Goal: Information Seeking & Learning: Learn about a topic

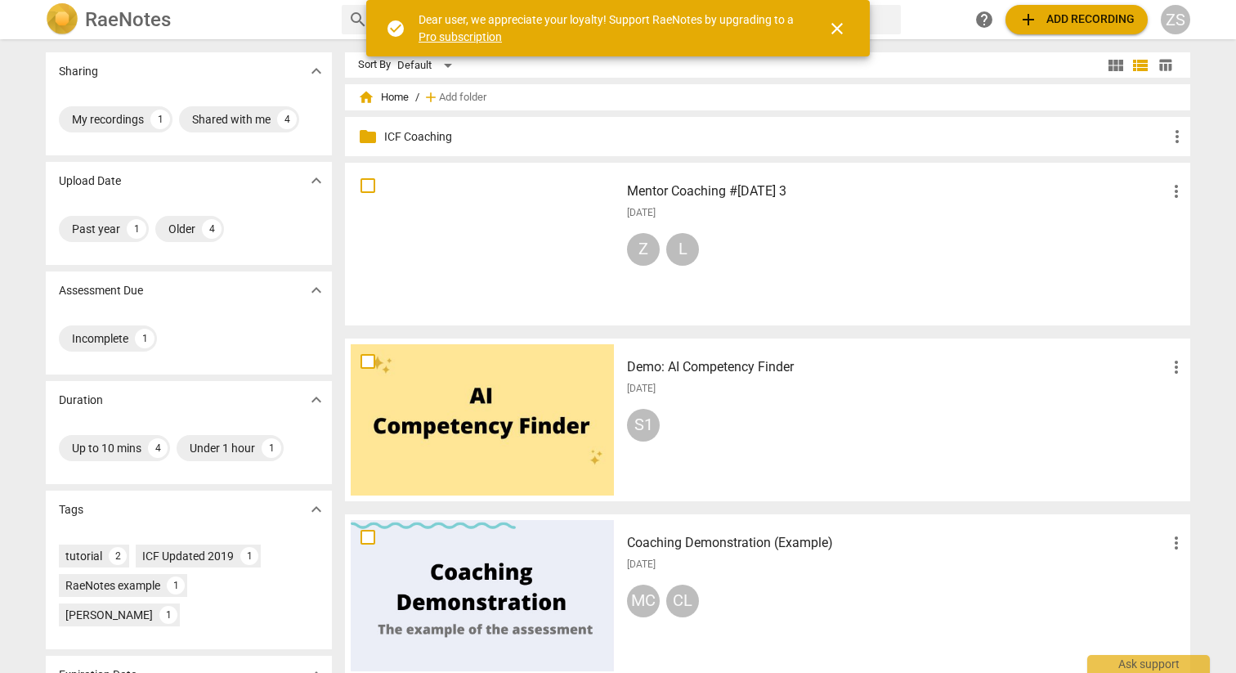
click at [436, 141] on p "ICF Coaching" at bounding box center [775, 136] width 783 height 17
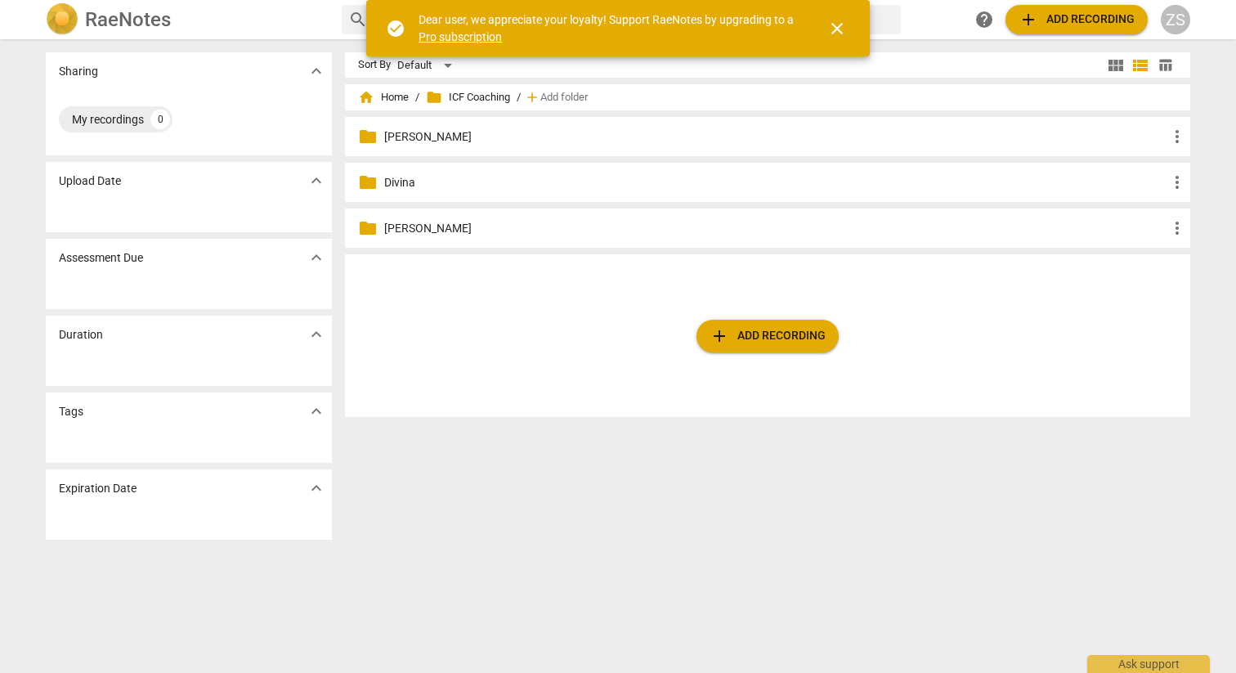
click at [410, 136] on p "[PERSON_NAME]" at bounding box center [775, 136] width 783 height 17
click at [384, 180] on p "[DATE]" at bounding box center [775, 182] width 783 height 17
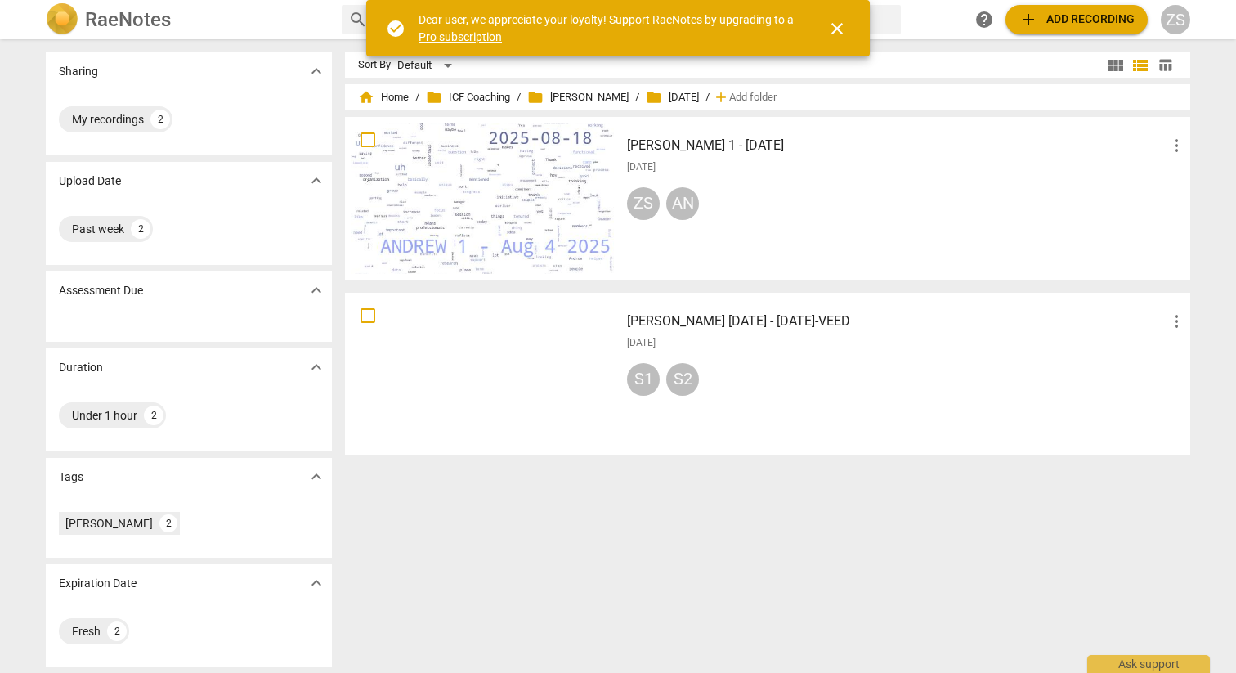
click at [690, 149] on h3 "[PERSON_NAME] 1 - [DATE]" at bounding box center [897, 146] width 540 height 20
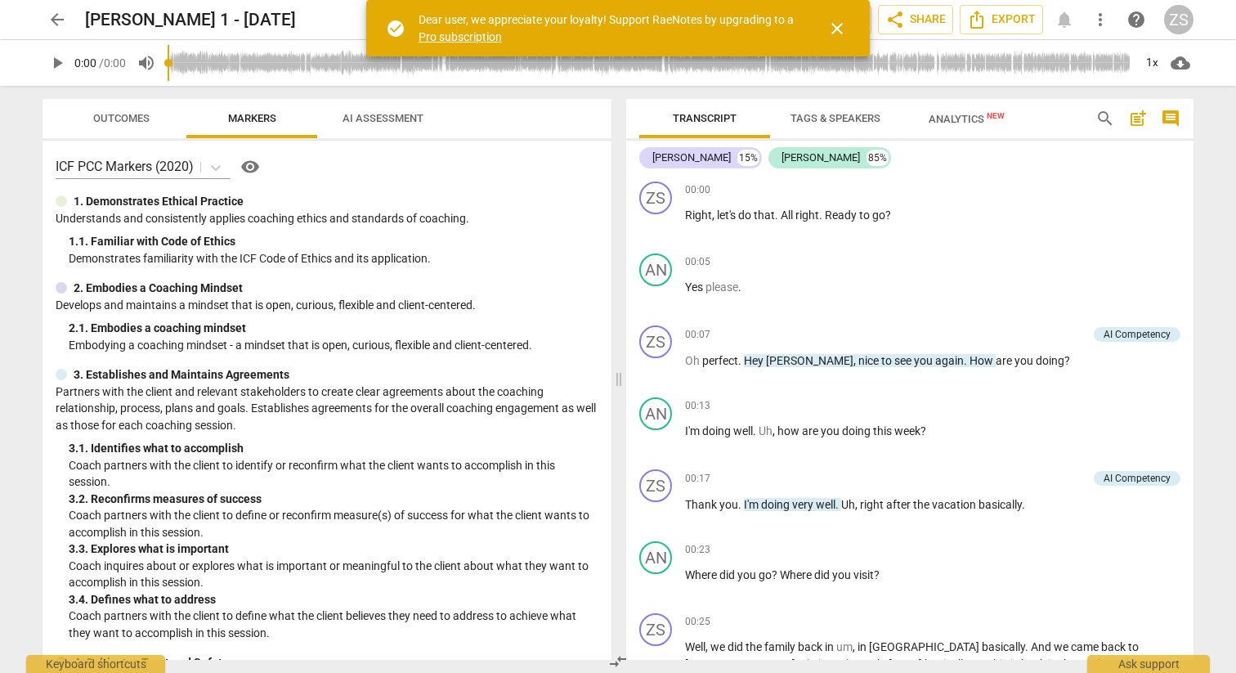
click at [842, 28] on span "close" at bounding box center [837, 29] width 20 height 20
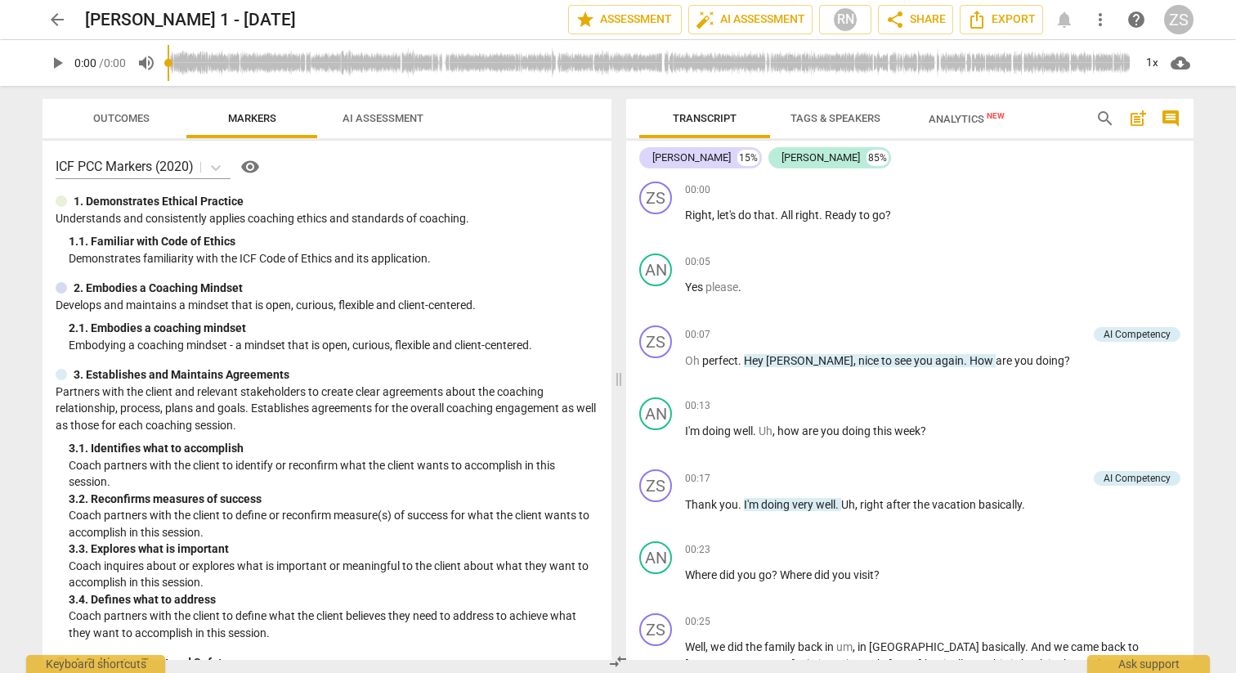
click at [396, 123] on span "AI Assessment" at bounding box center [383, 118] width 81 height 12
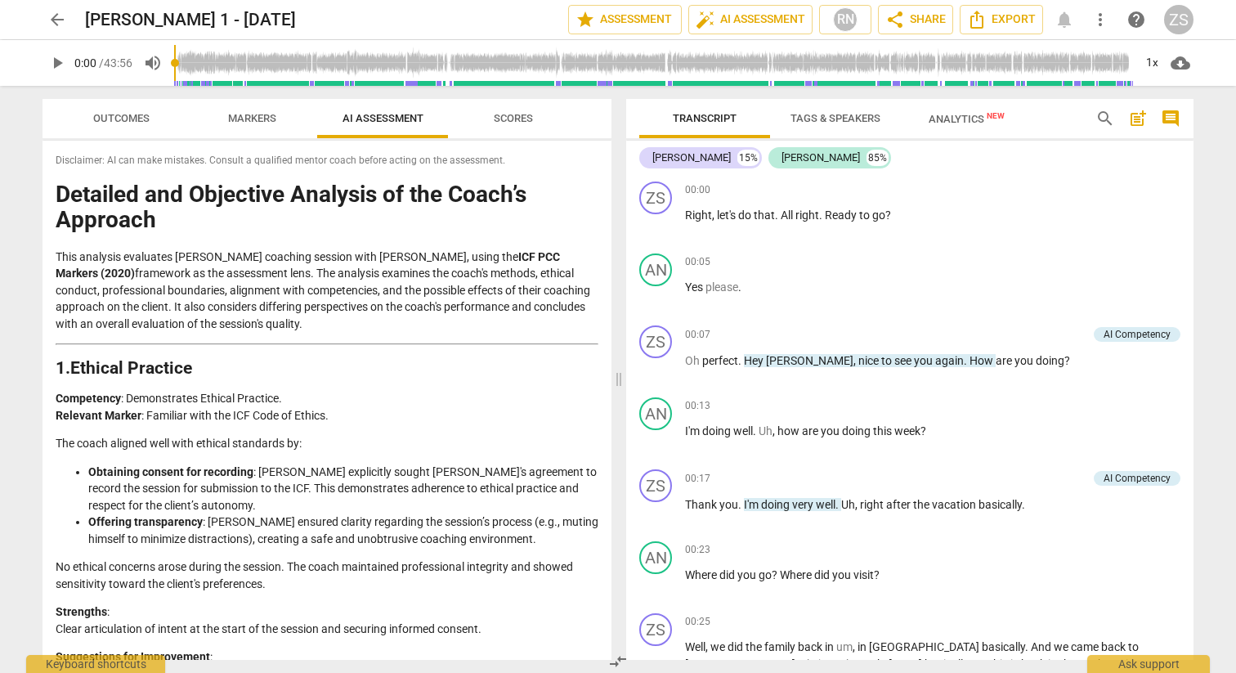
scroll to position [3400, 0]
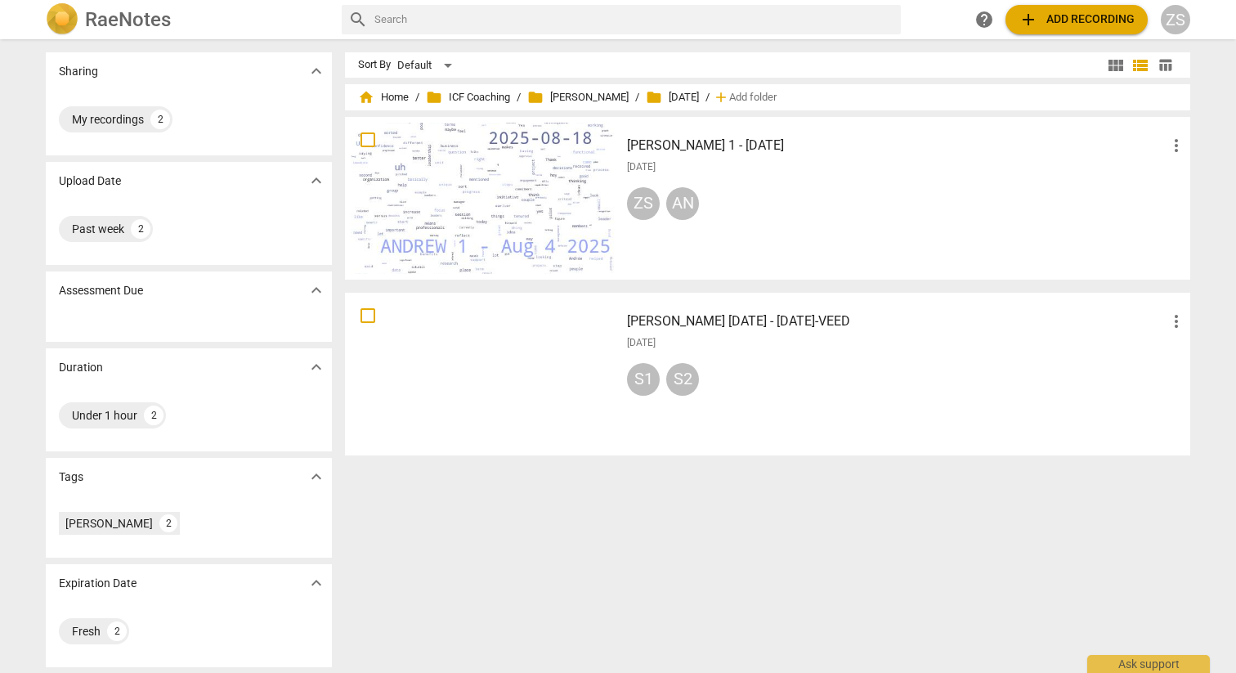
click at [686, 326] on h3 "[PERSON_NAME] [DATE] - [DATE]-VEED" at bounding box center [897, 322] width 540 height 20
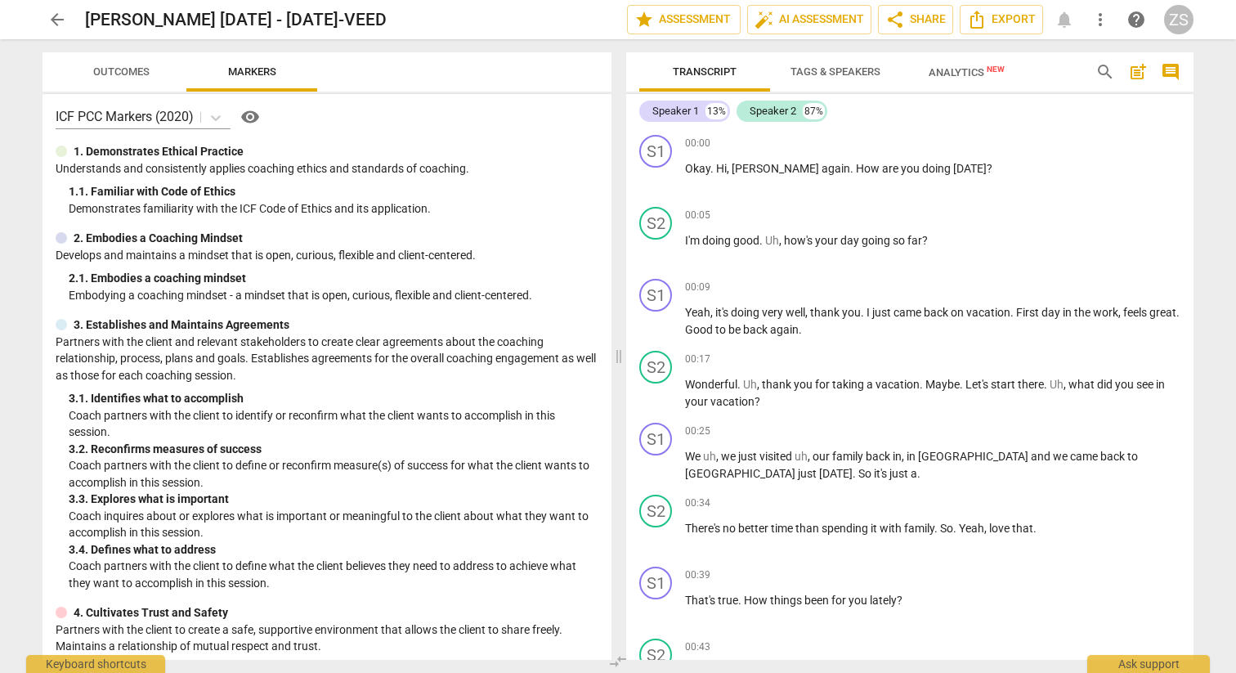
scroll to position [10, 0]
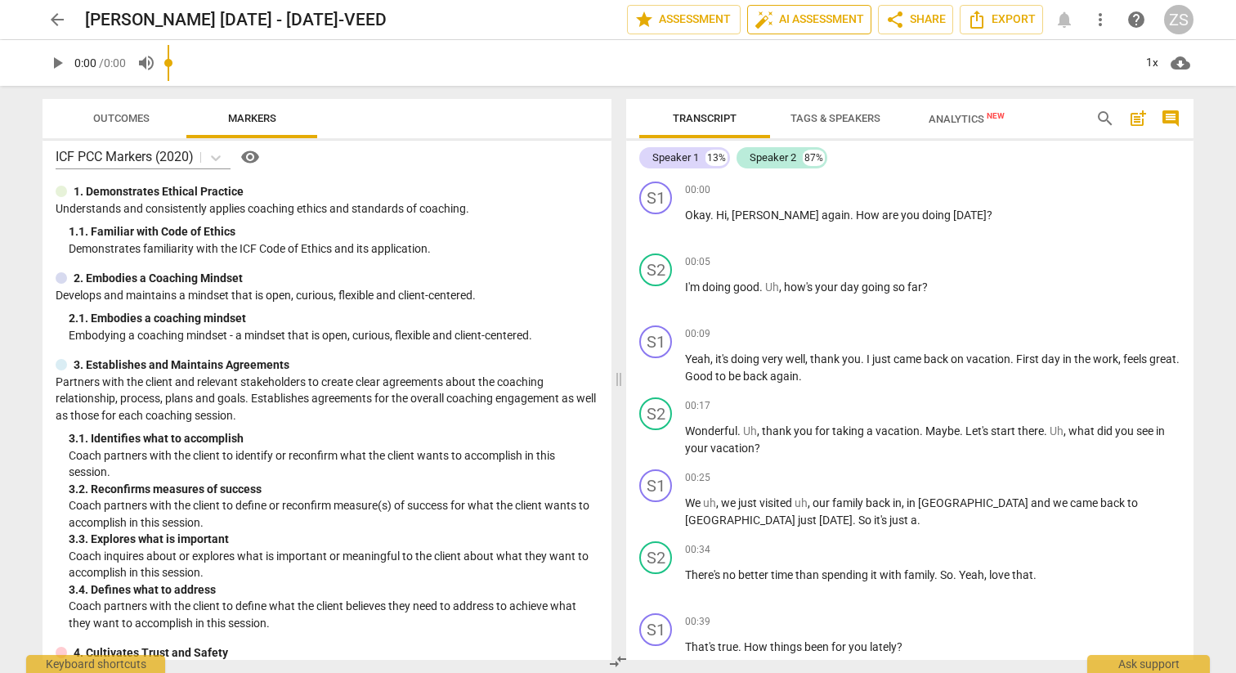
click at [801, 23] on span "auto_fix_high AI Assessment" at bounding box center [810, 20] width 110 height 20
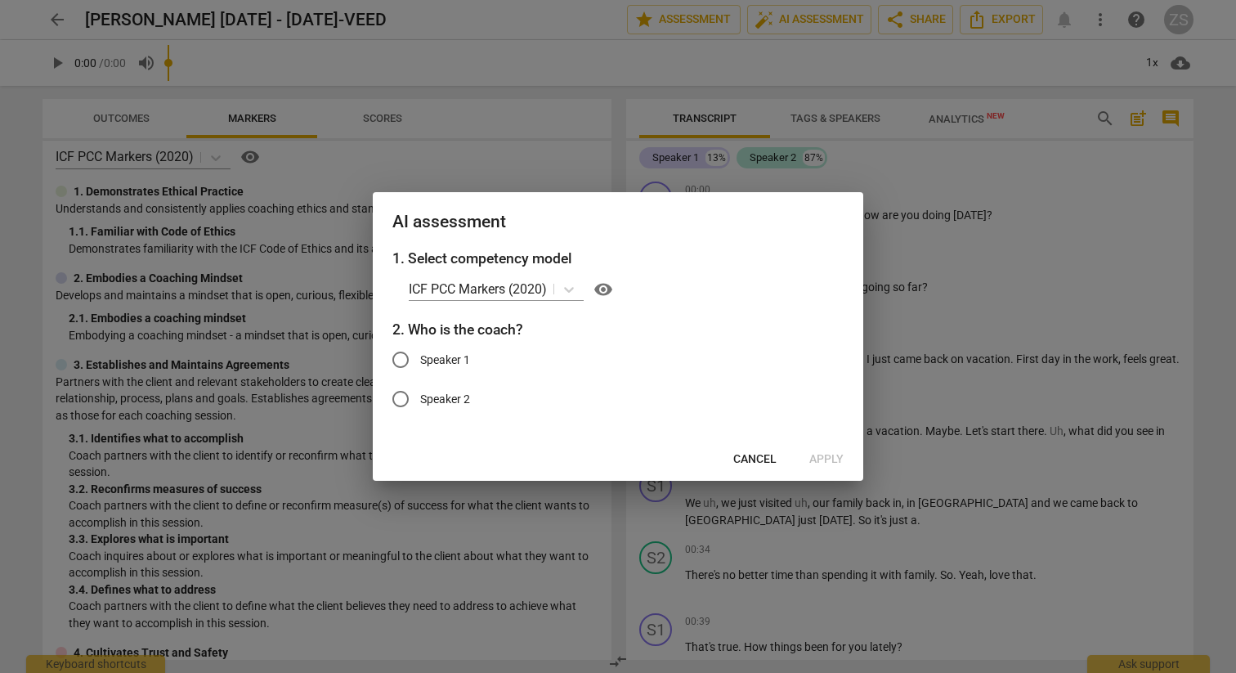
click at [721, 469] on button "Cancel" at bounding box center [755, 459] width 70 height 29
click at [730, 467] on button "Cancel" at bounding box center [755, 459] width 70 height 29
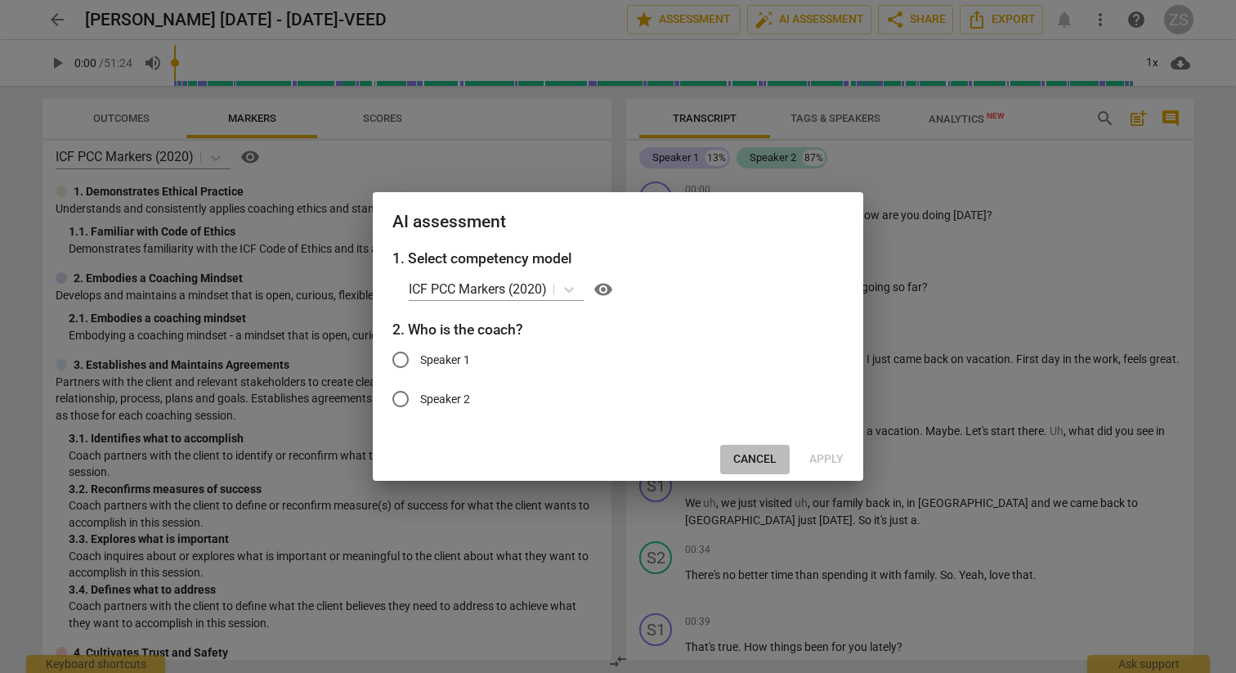
click at [765, 464] on span "Cancel" at bounding box center [754, 459] width 43 height 16
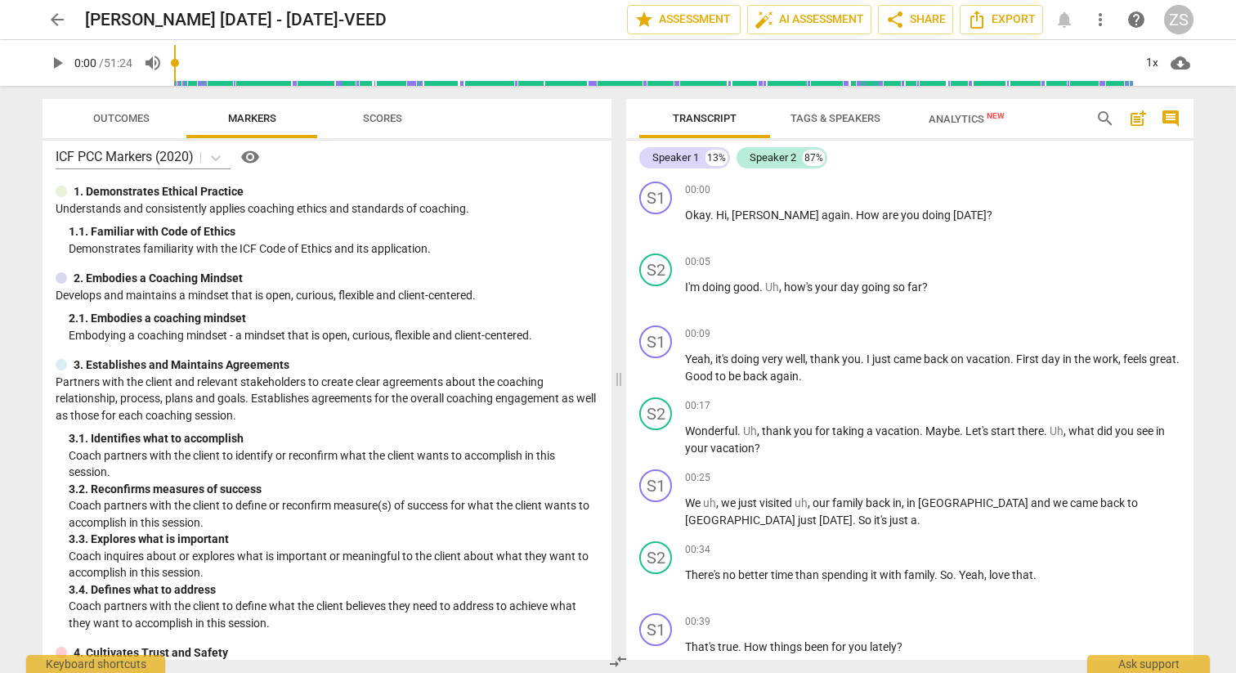
click at [812, 123] on span "Tags & Speakers" at bounding box center [836, 118] width 90 height 12
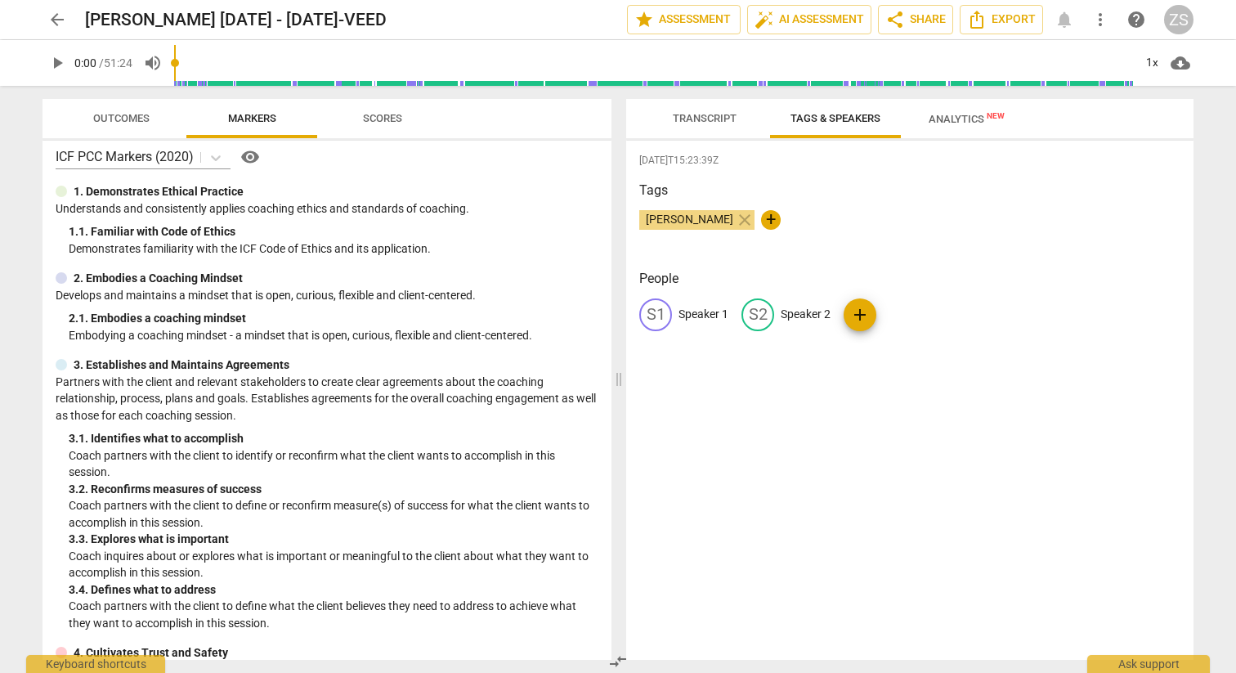
click at [708, 312] on p "Speaker 1" at bounding box center [704, 314] width 50 height 17
type input "Zoltan"
click at [887, 316] on p "Speaker 2" at bounding box center [912, 314] width 50 height 17
type input "[PERSON_NAME]"
click at [902, 409] on div "[DATE]T15:23:39Z Tags [PERSON_NAME] close + People ZO Zoltan edit [PERSON_NAME]…" at bounding box center [909, 400] width 567 height 519
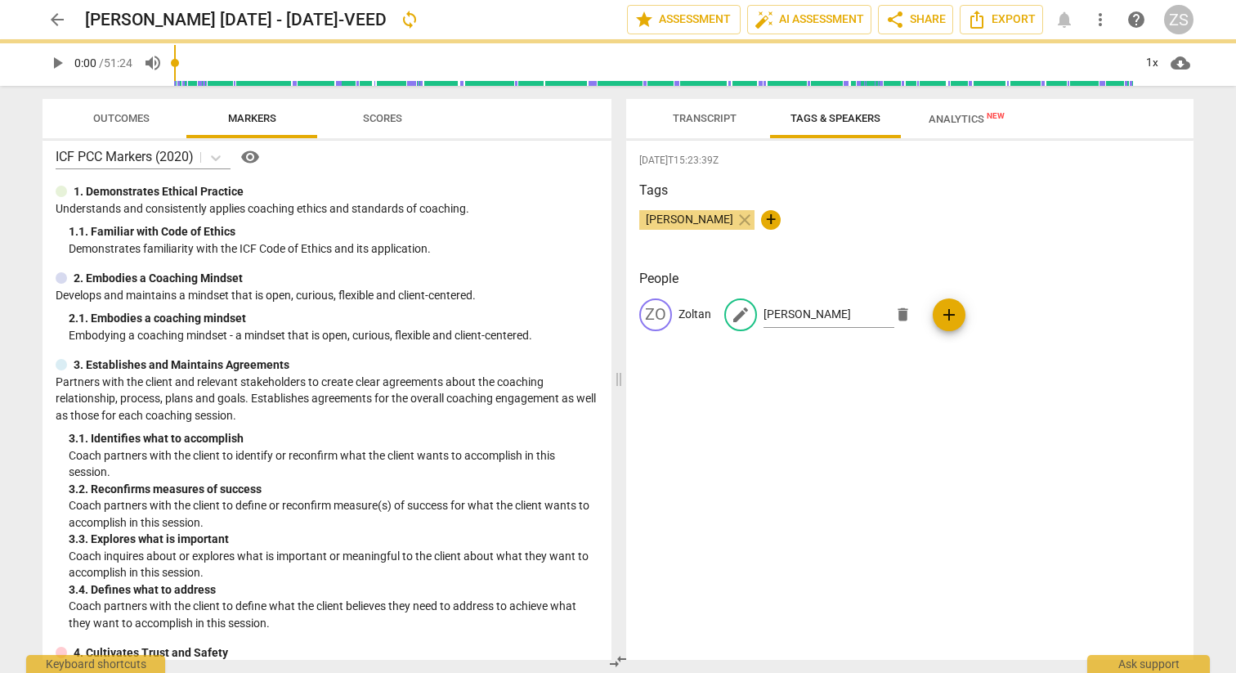
click at [708, 117] on span "Transcript" at bounding box center [705, 118] width 64 height 12
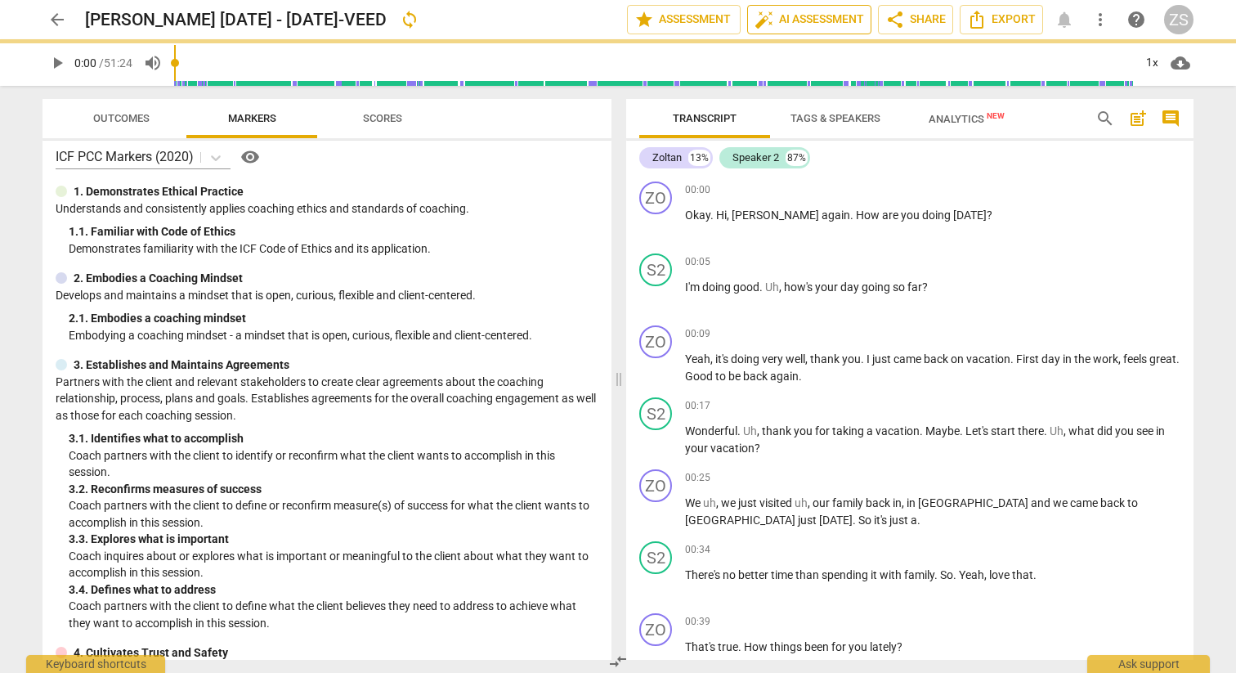
click at [813, 24] on span "auto_fix_high AI Assessment" at bounding box center [810, 20] width 110 height 20
click at [827, 115] on span "Tags & Speakers" at bounding box center [836, 118] width 90 height 12
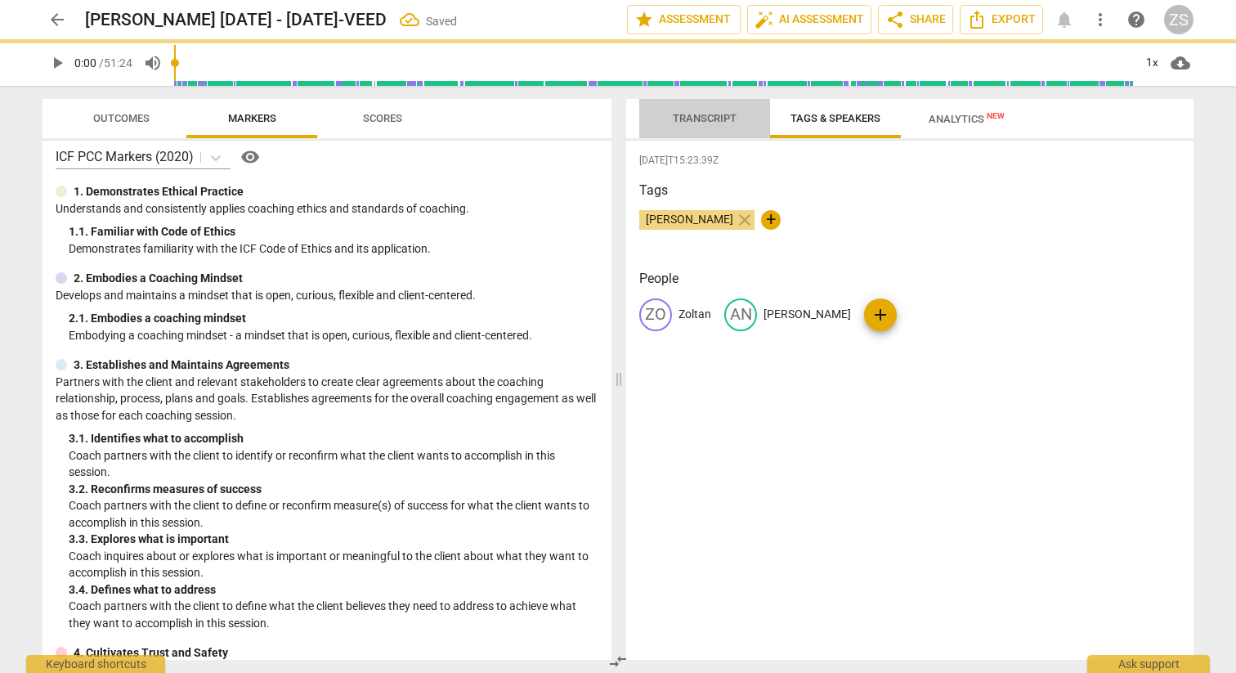
click at [679, 115] on span "Transcript" at bounding box center [705, 118] width 64 height 12
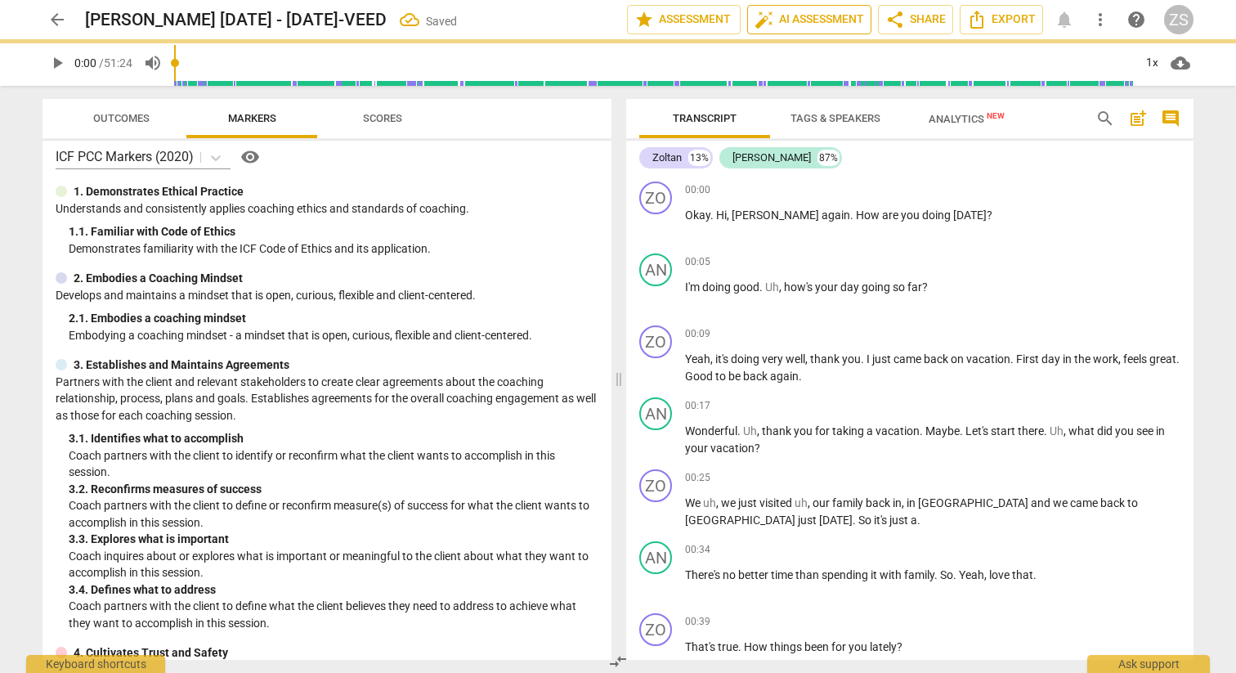
click at [832, 26] on span "auto_fix_high AI Assessment" at bounding box center [810, 20] width 110 height 20
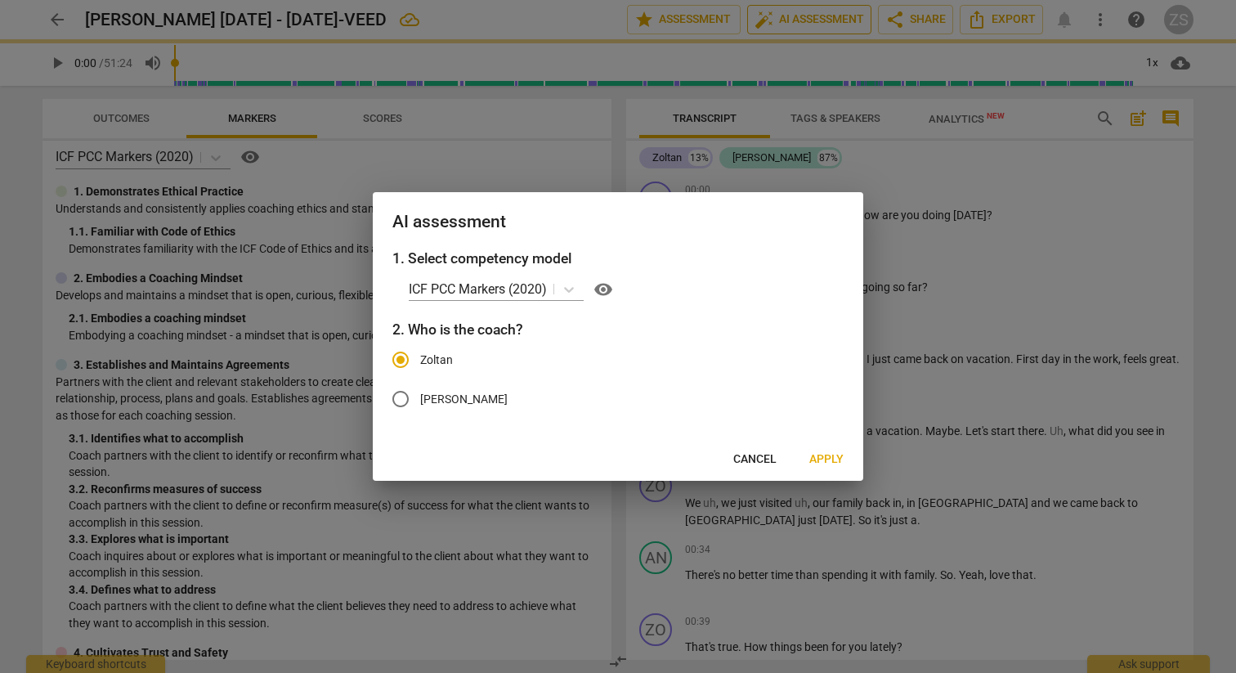
radio input "false"
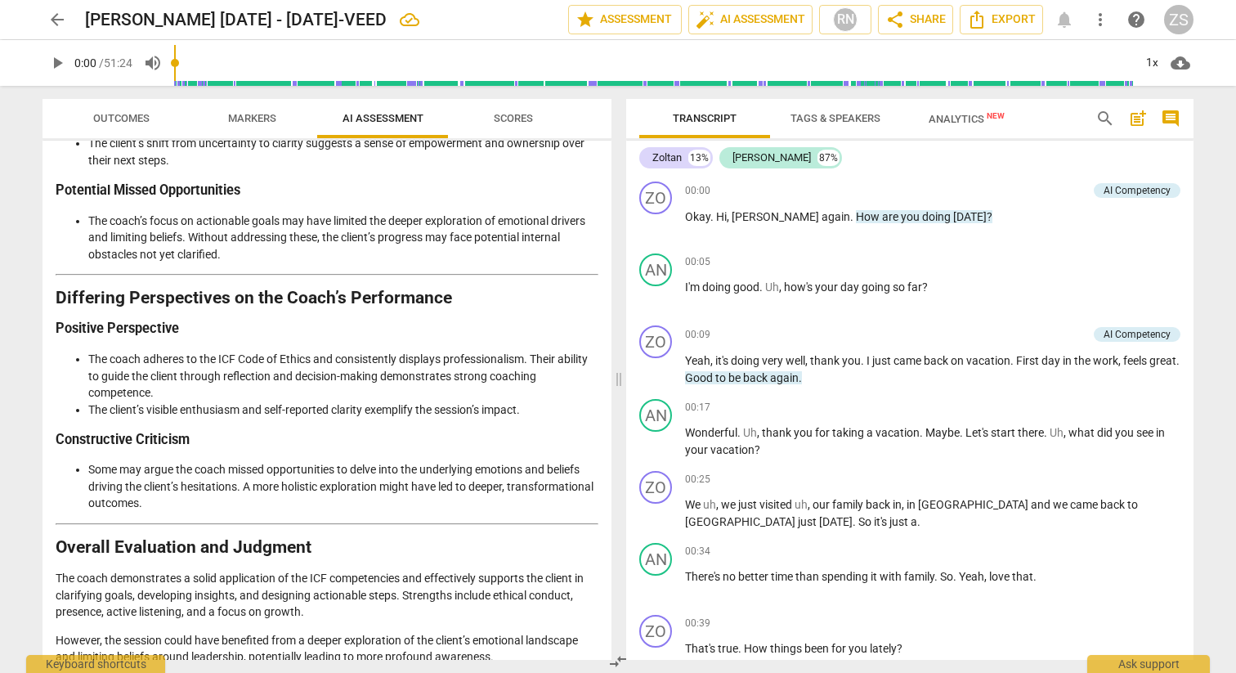
scroll to position [2787, 0]
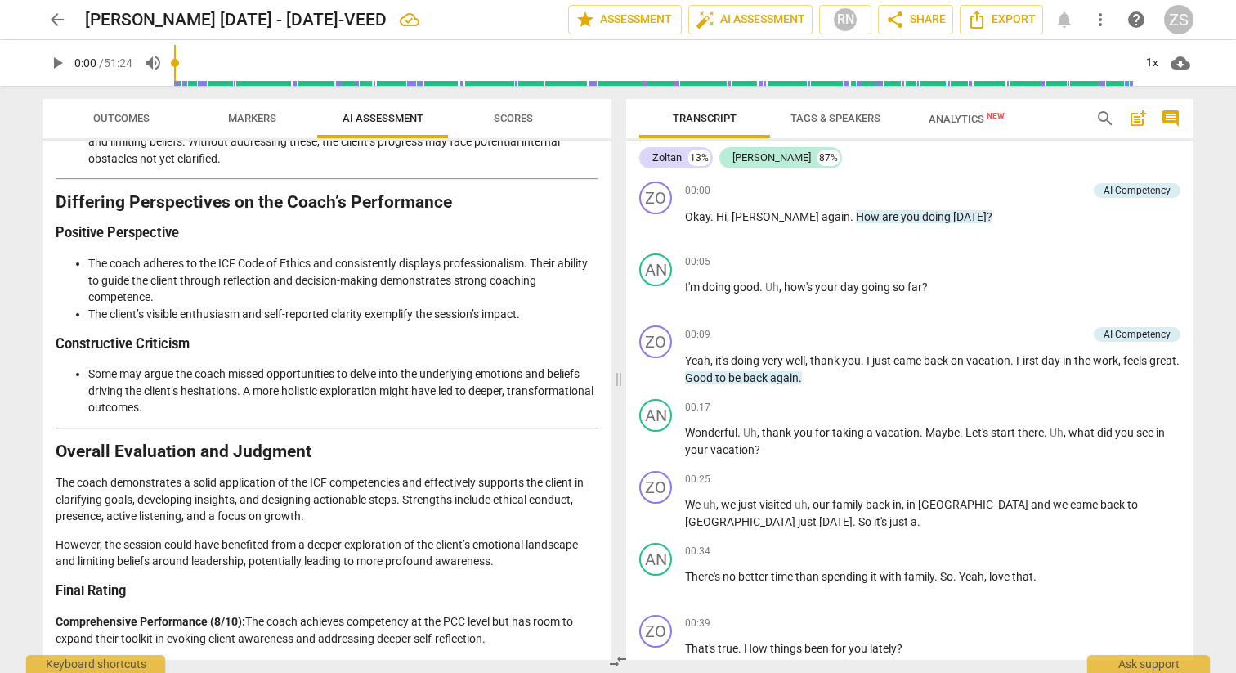
click at [60, 22] on span "arrow_back" at bounding box center [57, 20] width 20 height 20
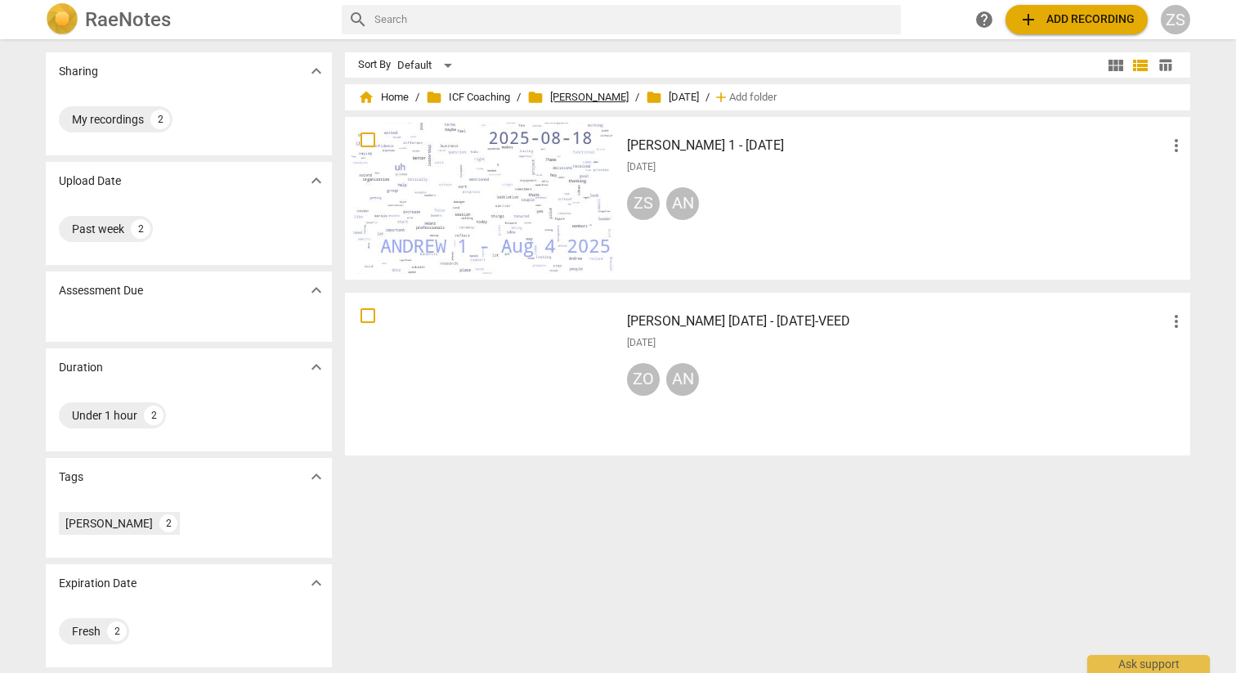
click at [551, 96] on span "folder [PERSON_NAME]" at bounding box center [577, 97] width 101 height 16
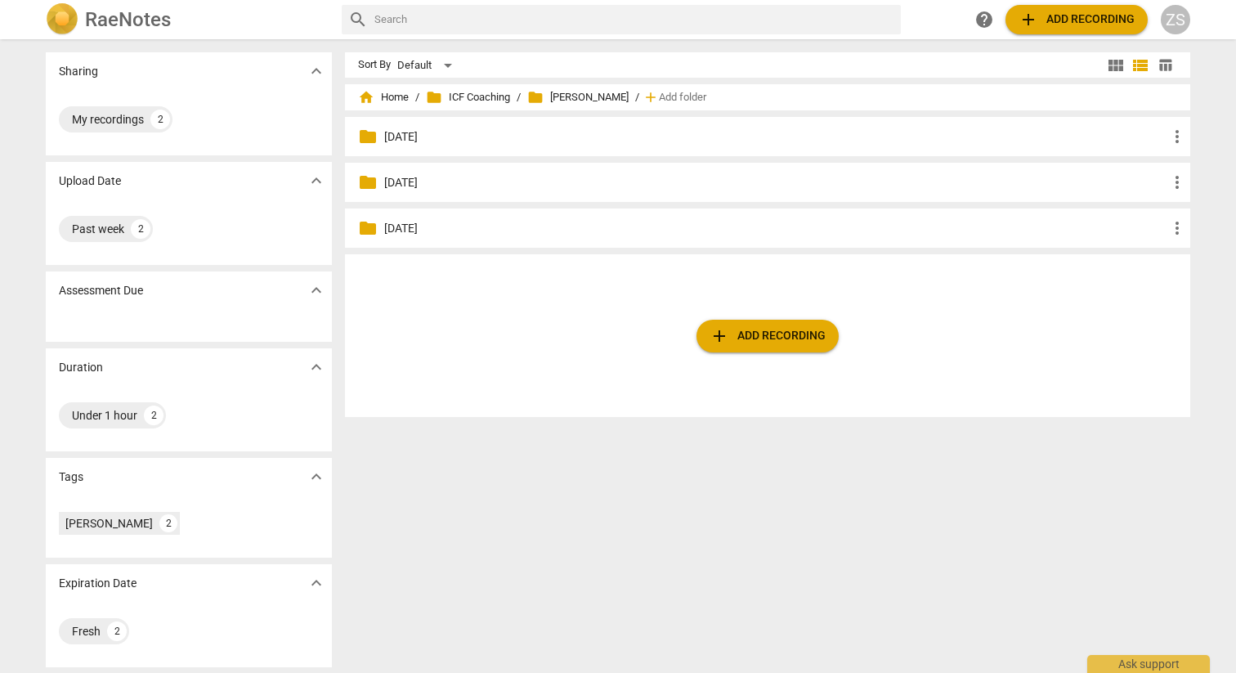
click at [387, 141] on p "[DATE]" at bounding box center [775, 136] width 783 height 17
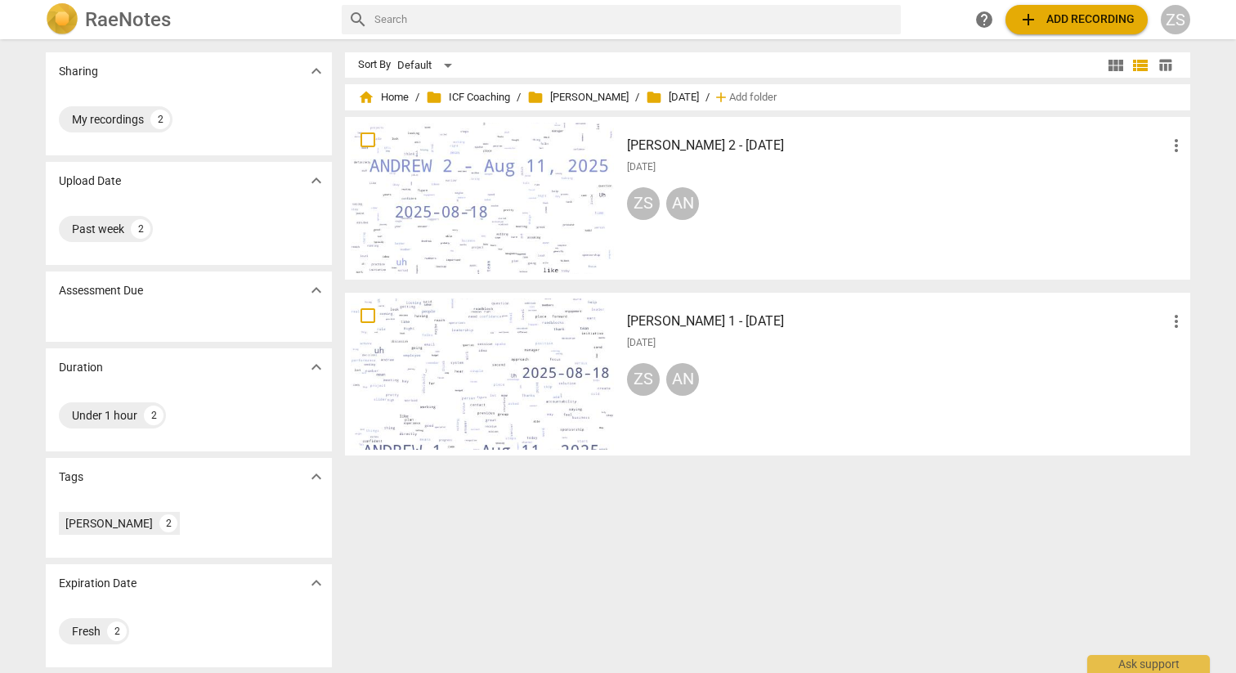
click at [709, 322] on h3 "[PERSON_NAME] 1 - [DATE]" at bounding box center [897, 322] width 540 height 20
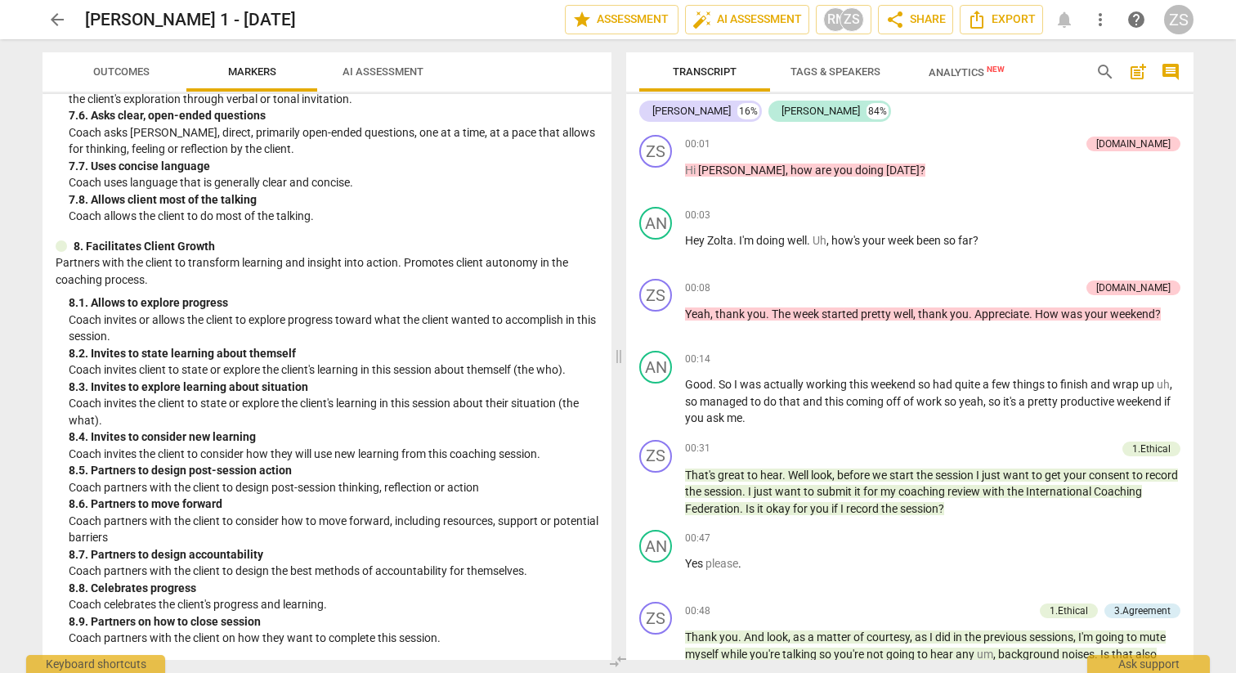
scroll to position [1655, 0]
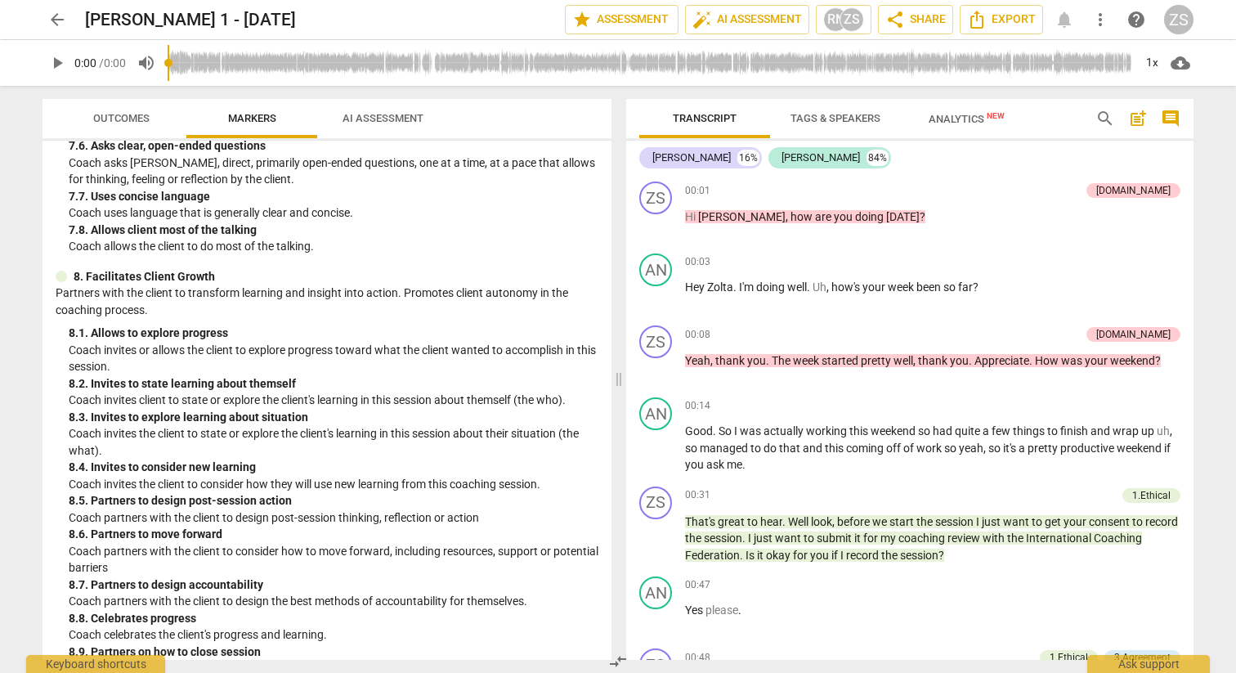
click at [361, 112] on span "AI Assessment" at bounding box center [383, 118] width 81 height 12
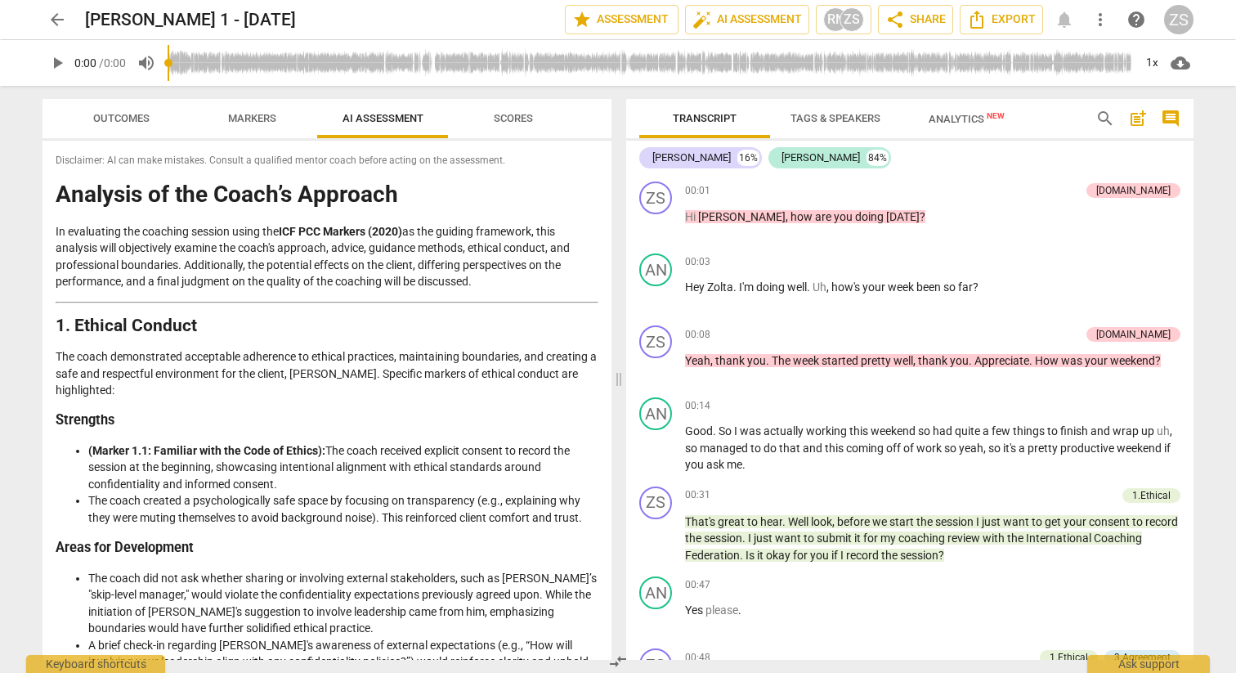
scroll to position [2772, 0]
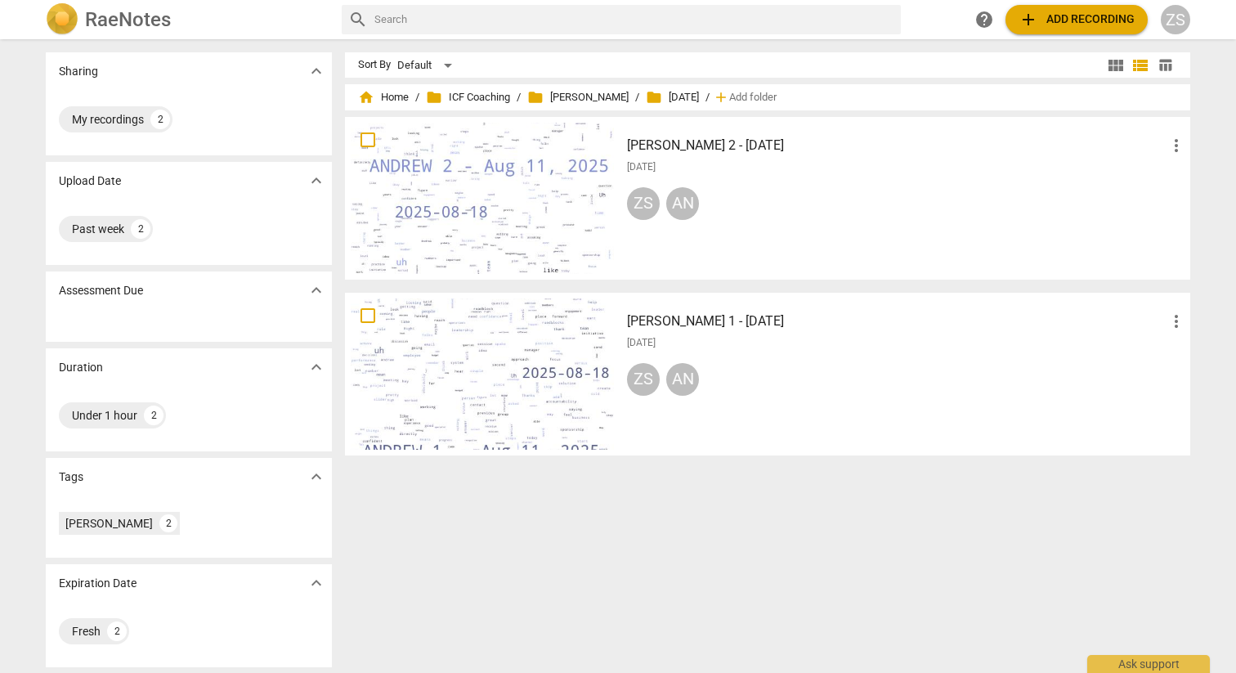
click at [648, 146] on h3 "[PERSON_NAME] 2 - [DATE]" at bounding box center [897, 146] width 540 height 20
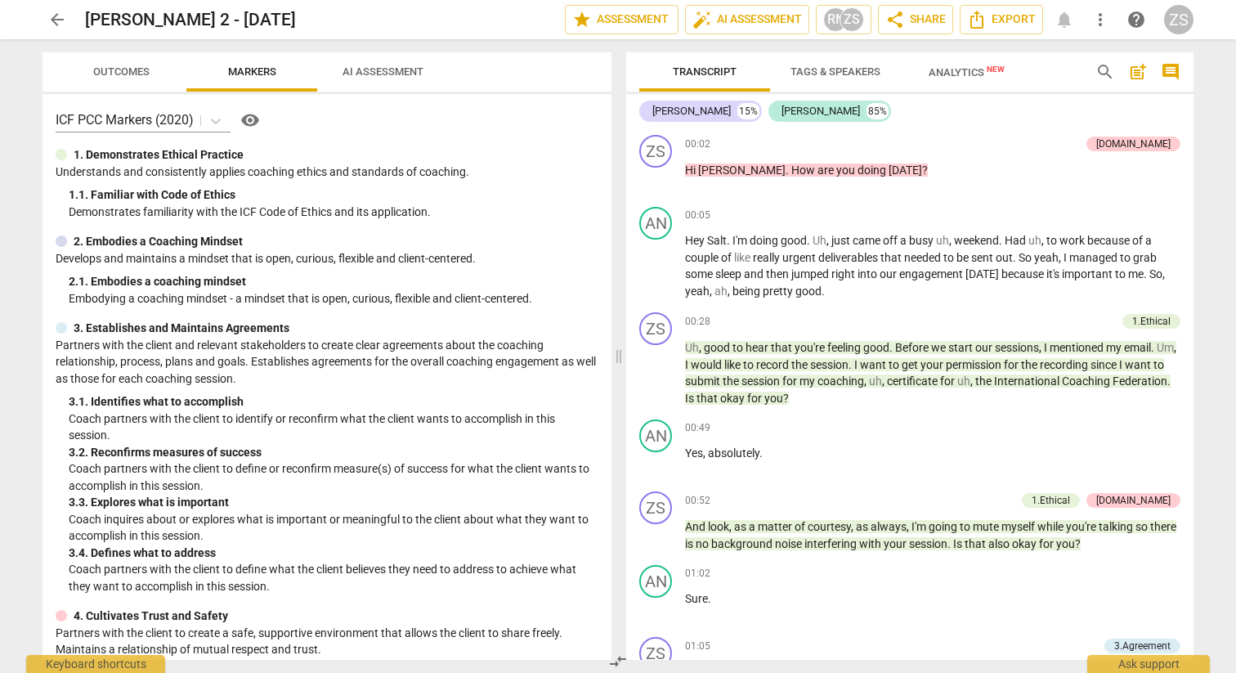
click at [384, 71] on span "AI Assessment" at bounding box center [383, 71] width 81 height 12
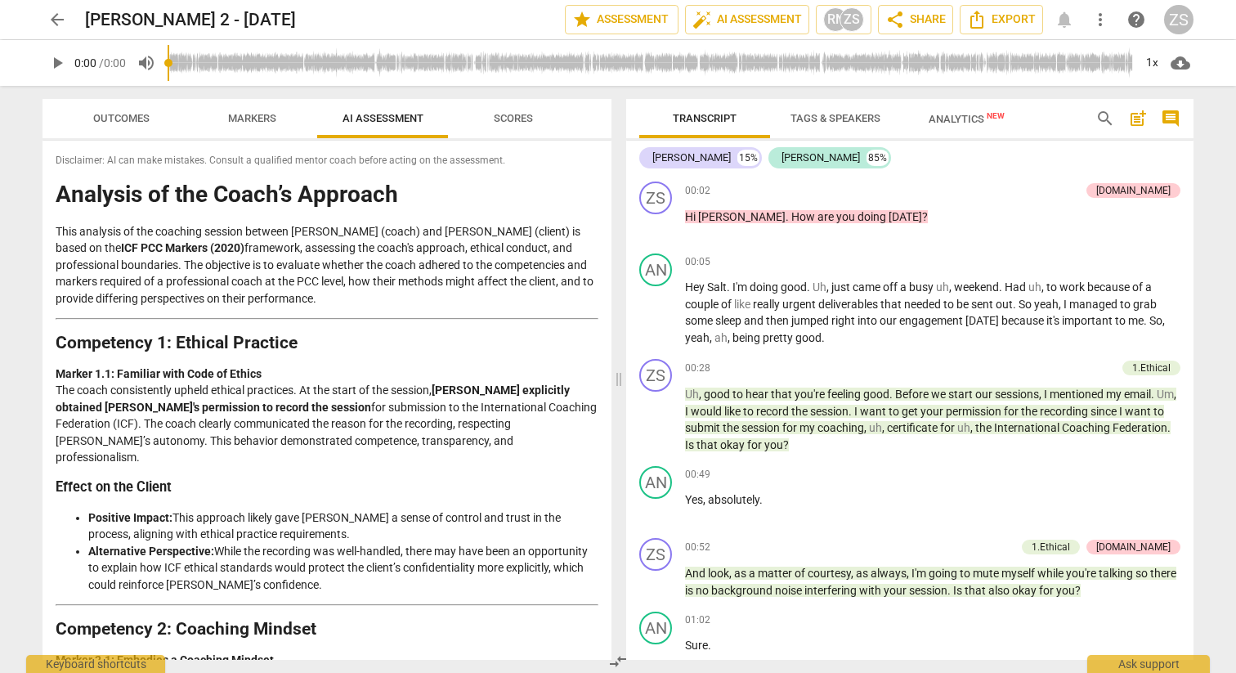
scroll to position [2758, 0]
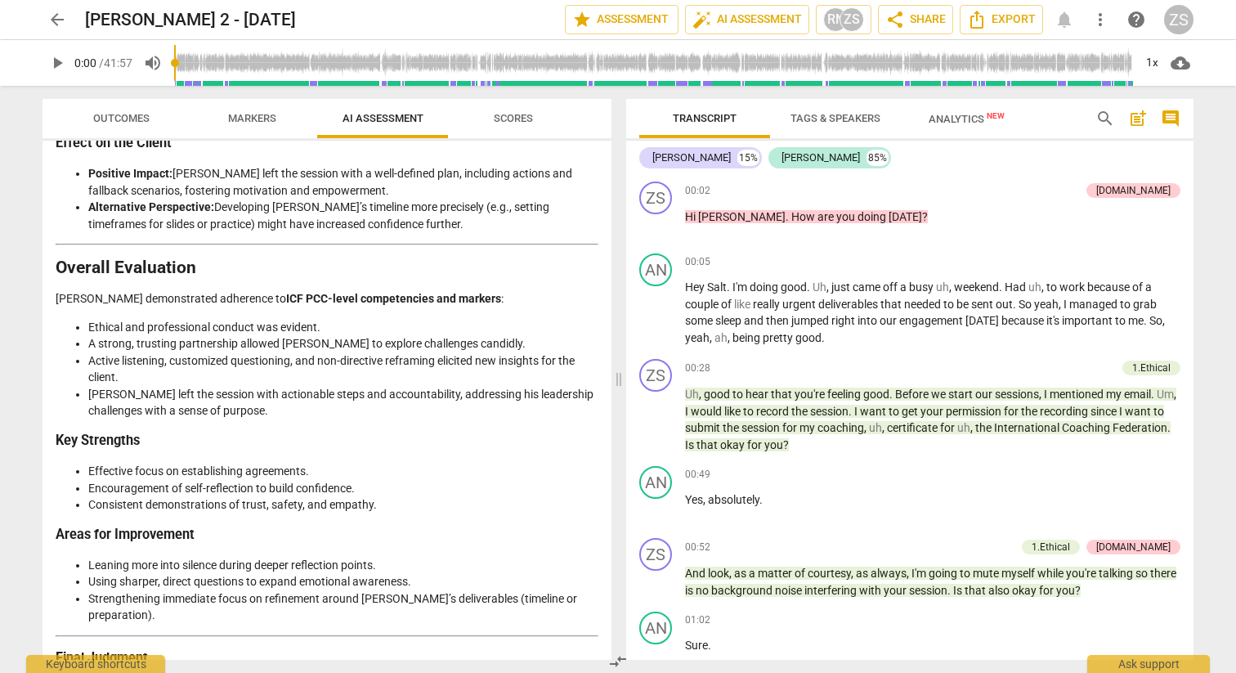
click at [56, 26] on span "arrow_back" at bounding box center [57, 20] width 20 height 20
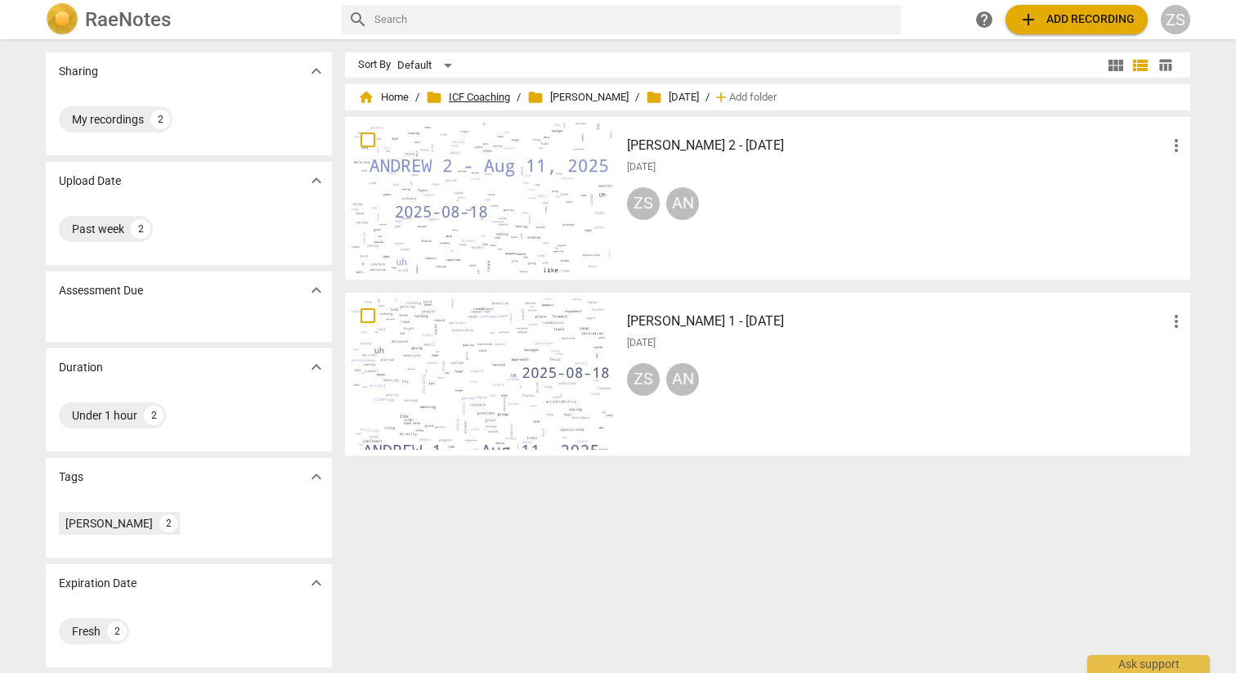
click at [496, 99] on span "folder ICF Coaching" at bounding box center [468, 97] width 84 height 16
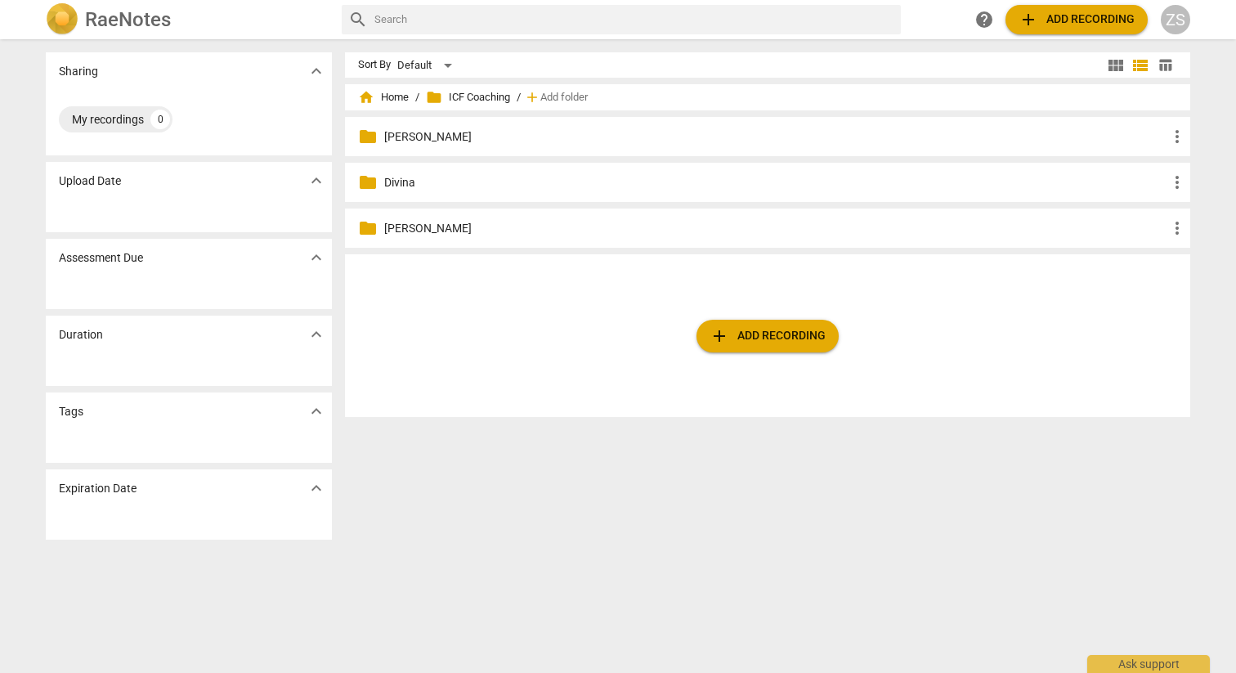
click at [414, 187] on p "Divina" at bounding box center [775, 182] width 783 height 17
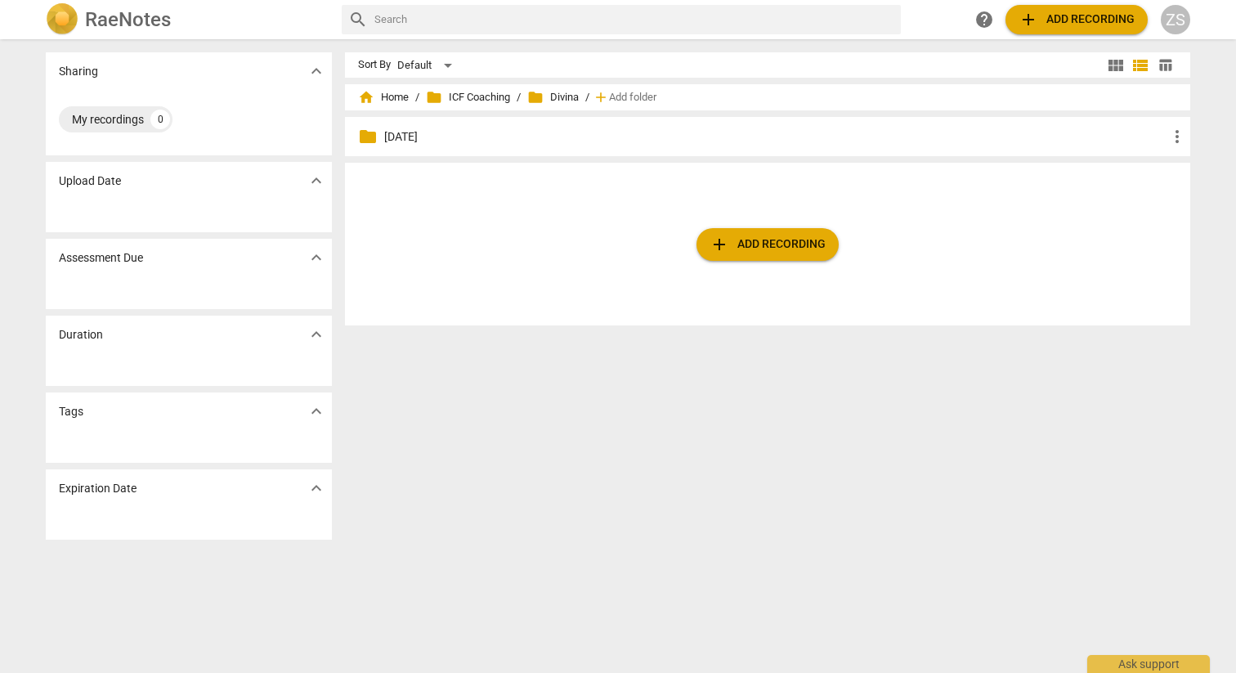
click at [398, 134] on p "[DATE]" at bounding box center [775, 136] width 783 height 17
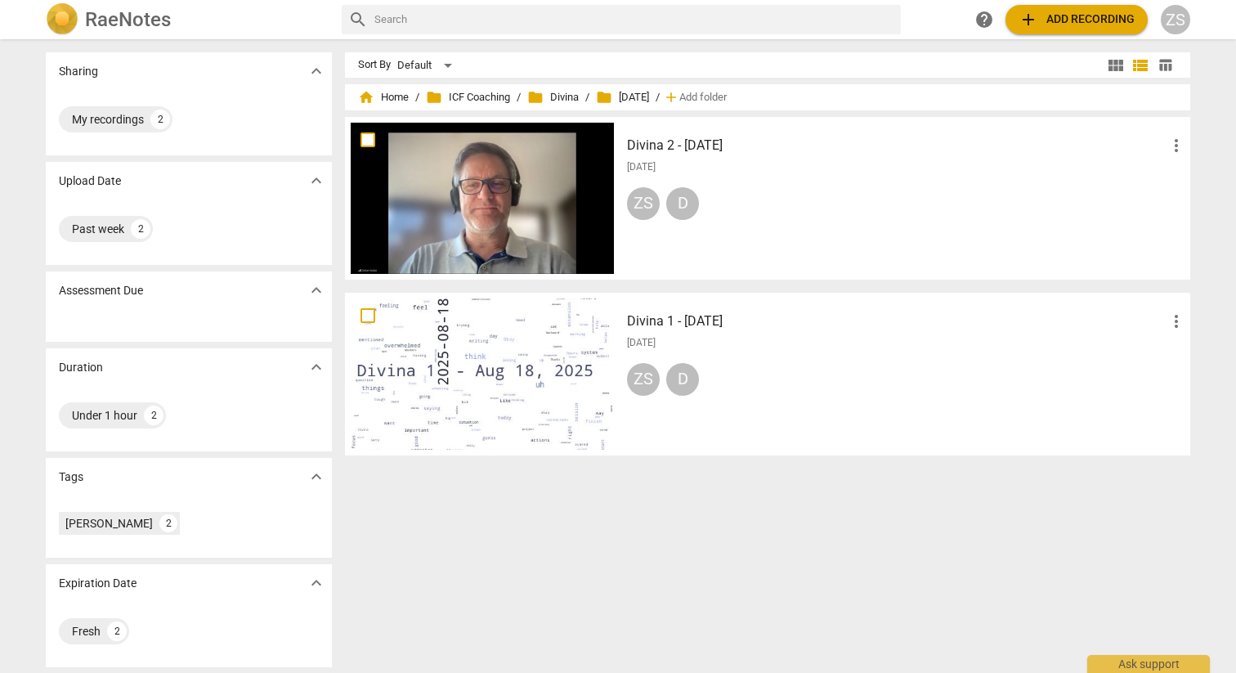
click at [684, 326] on h3 "Divina 1 - [DATE]" at bounding box center [897, 322] width 540 height 20
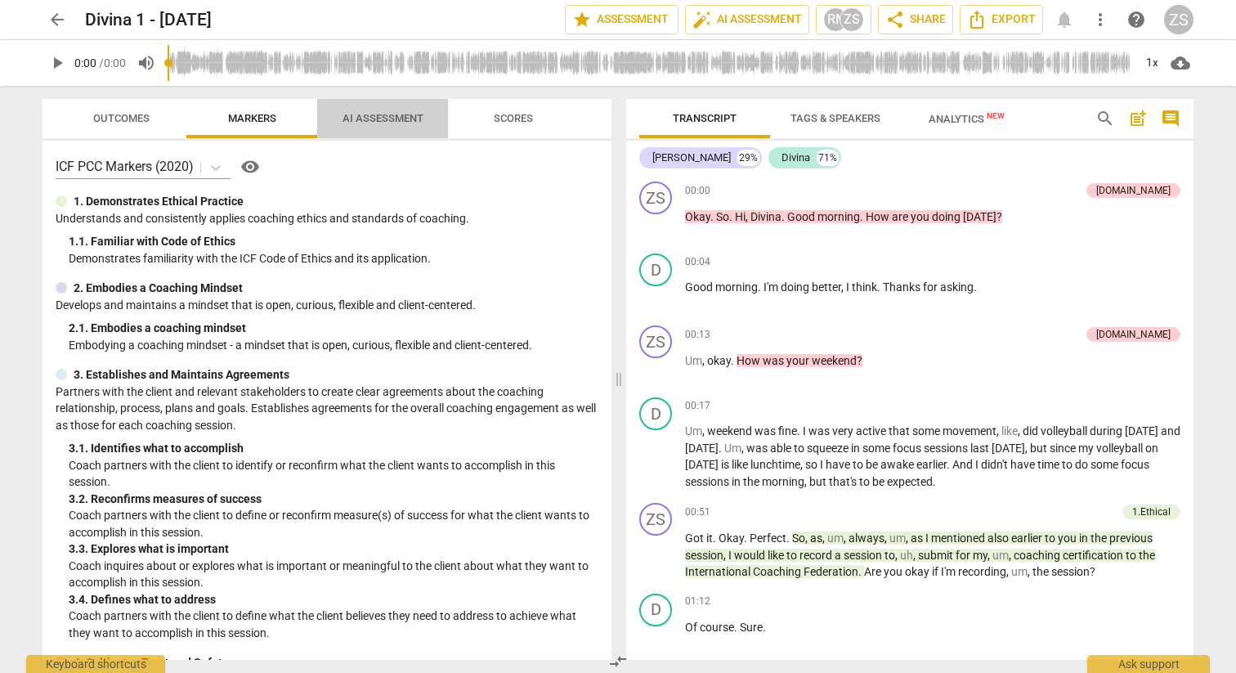
click at [380, 119] on span "AI Assessment" at bounding box center [383, 118] width 81 height 12
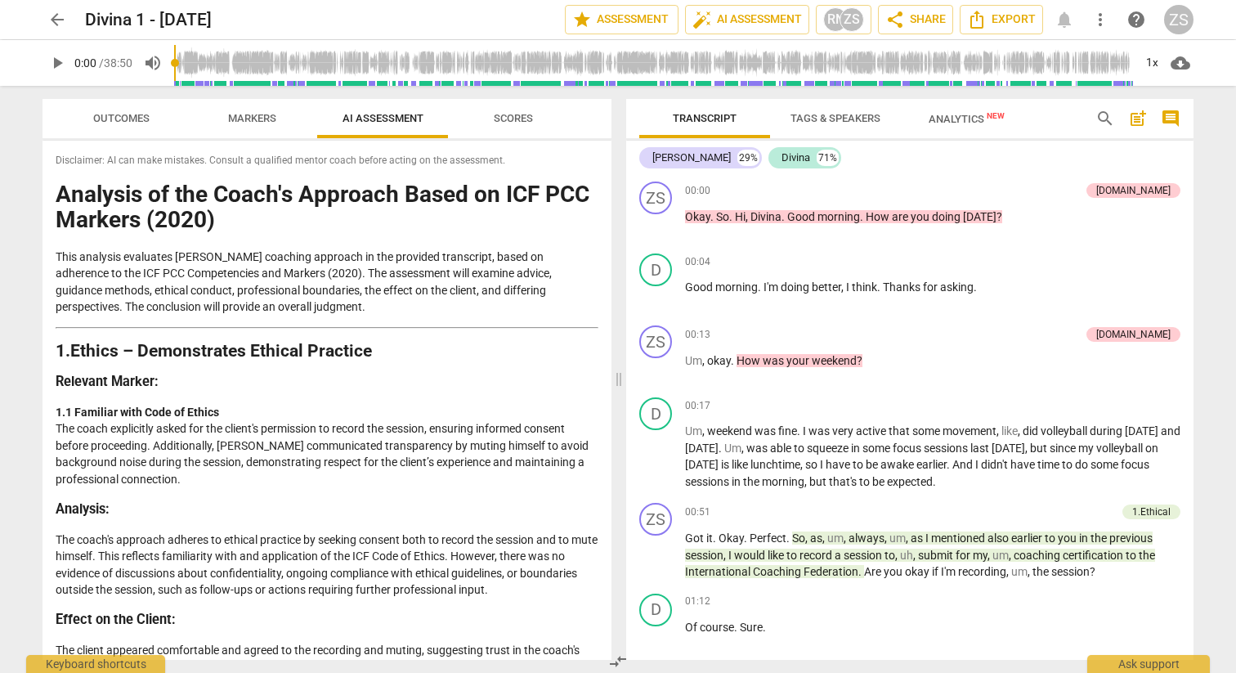
scroll to position [3280, 0]
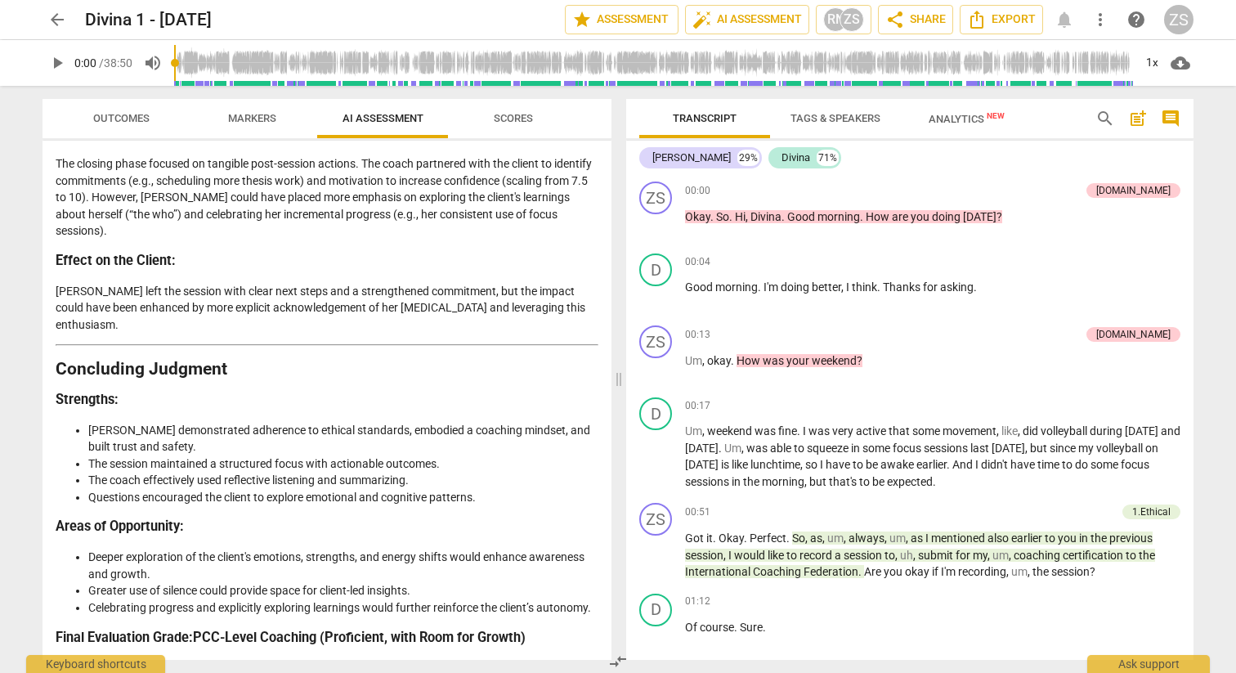
click at [60, 16] on span "arrow_back" at bounding box center [57, 20] width 20 height 20
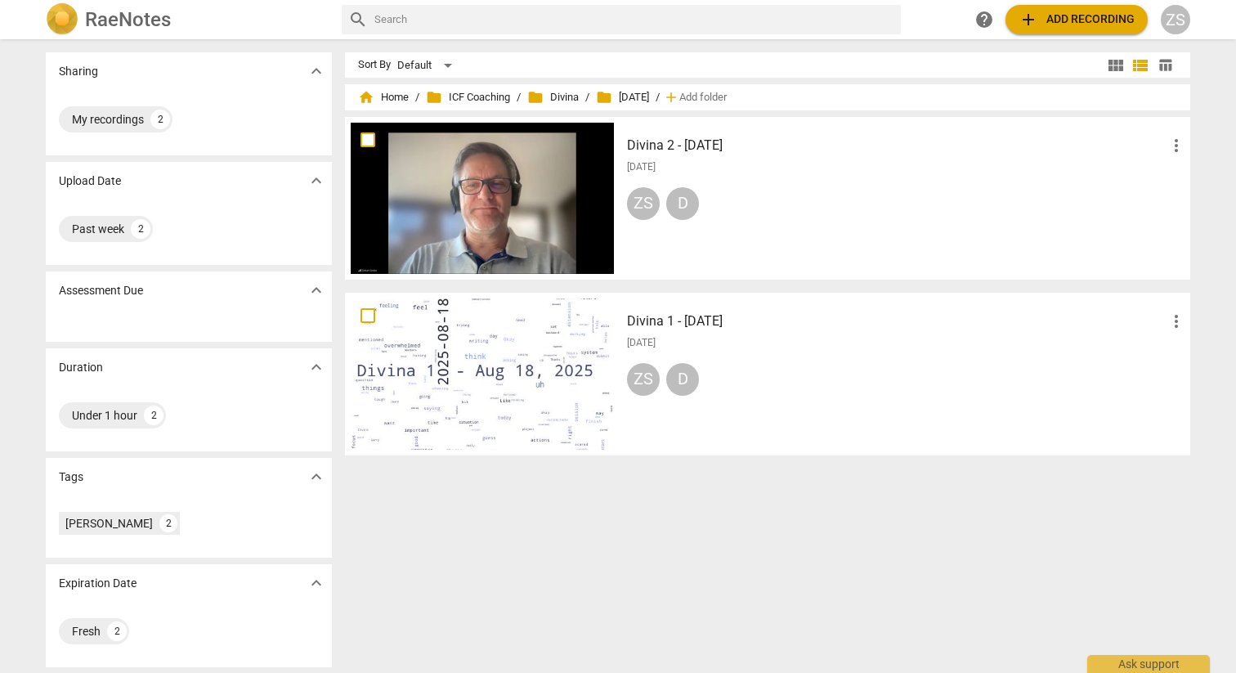
click at [648, 150] on h3 "Divina 2 - [DATE]" at bounding box center [897, 146] width 540 height 20
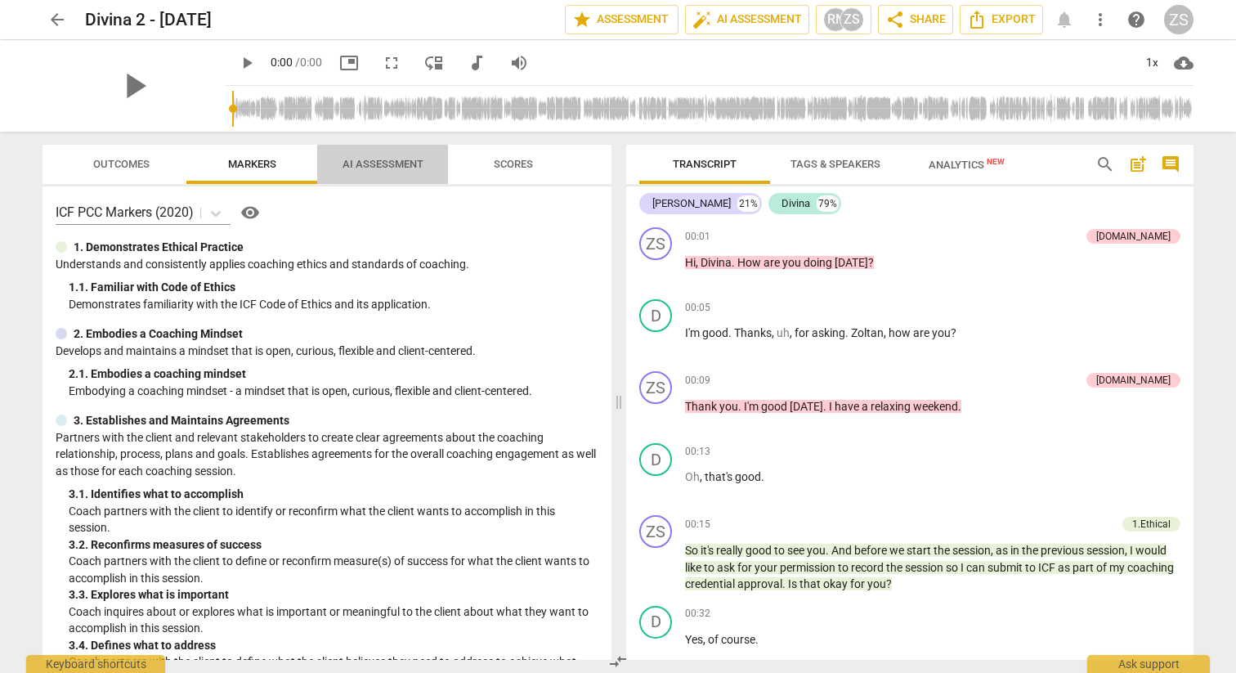
click at [357, 168] on span "AI Assessment" at bounding box center [383, 164] width 81 height 12
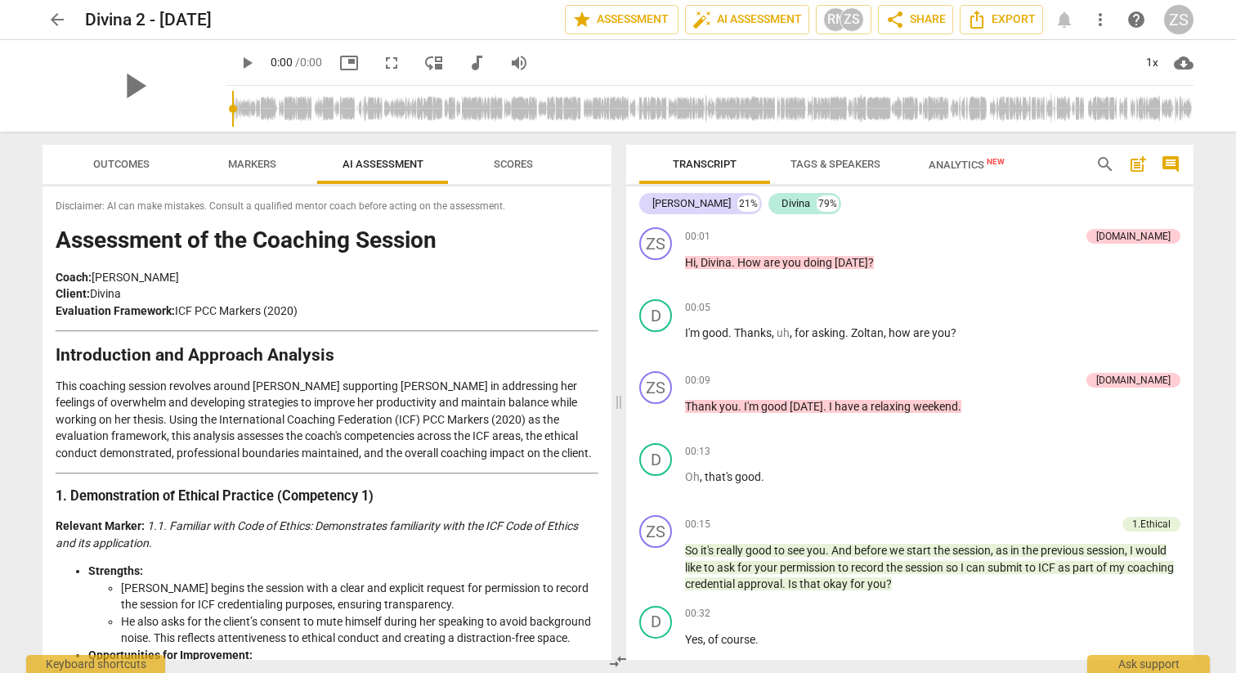
scroll to position [2648, 0]
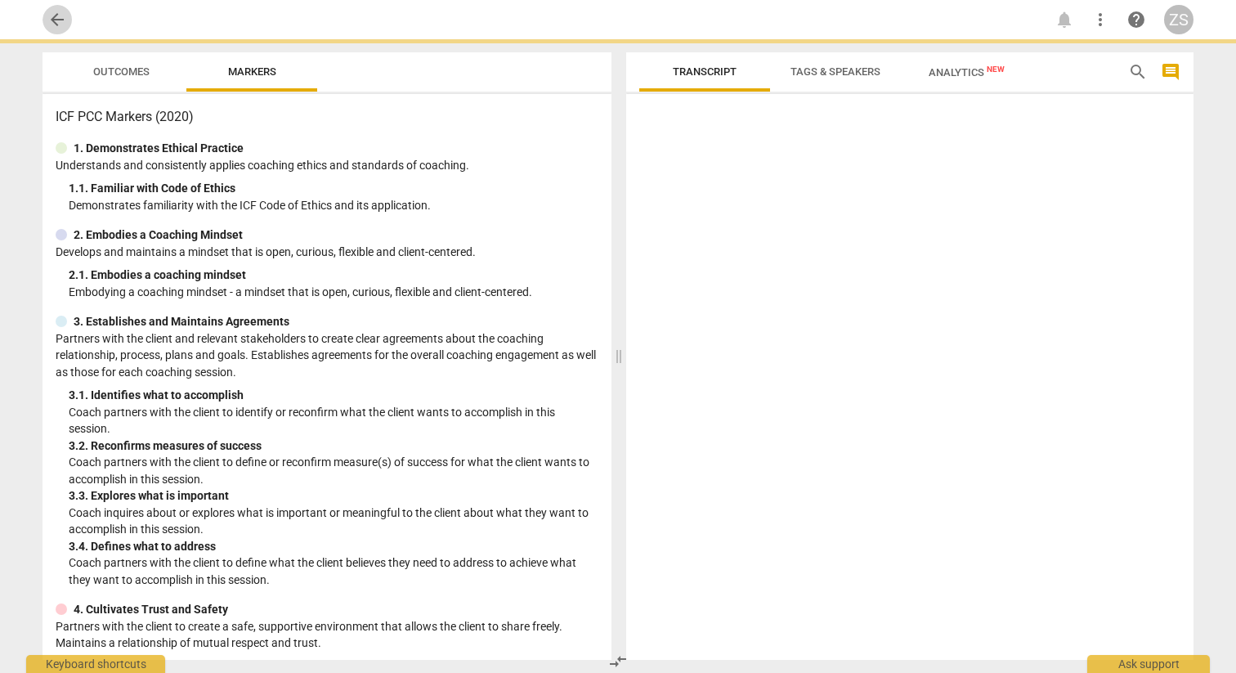
click at [45, 15] on span "arrow_back" at bounding box center [57, 20] width 29 height 20
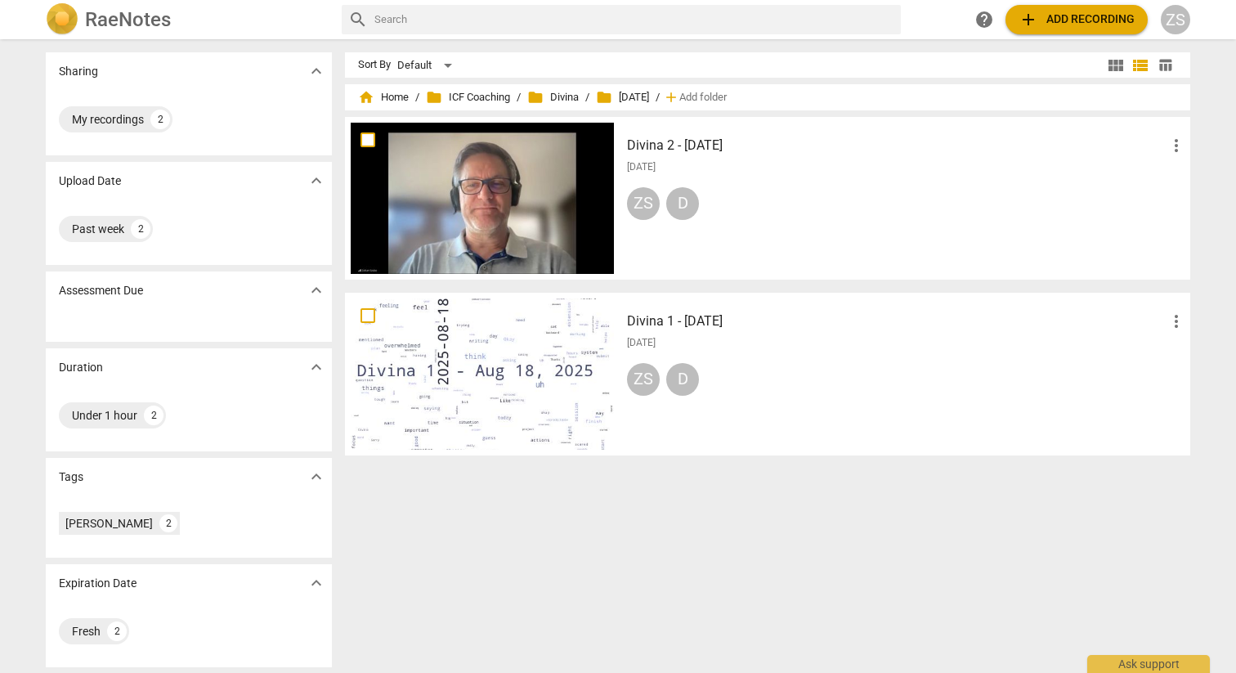
click at [46, 15] on img at bounding box center [62, 19] width 33 height 33
click at [487, 100] on span "folder ICF Coaching" at bounding box center [468, 97] width 84 height 16
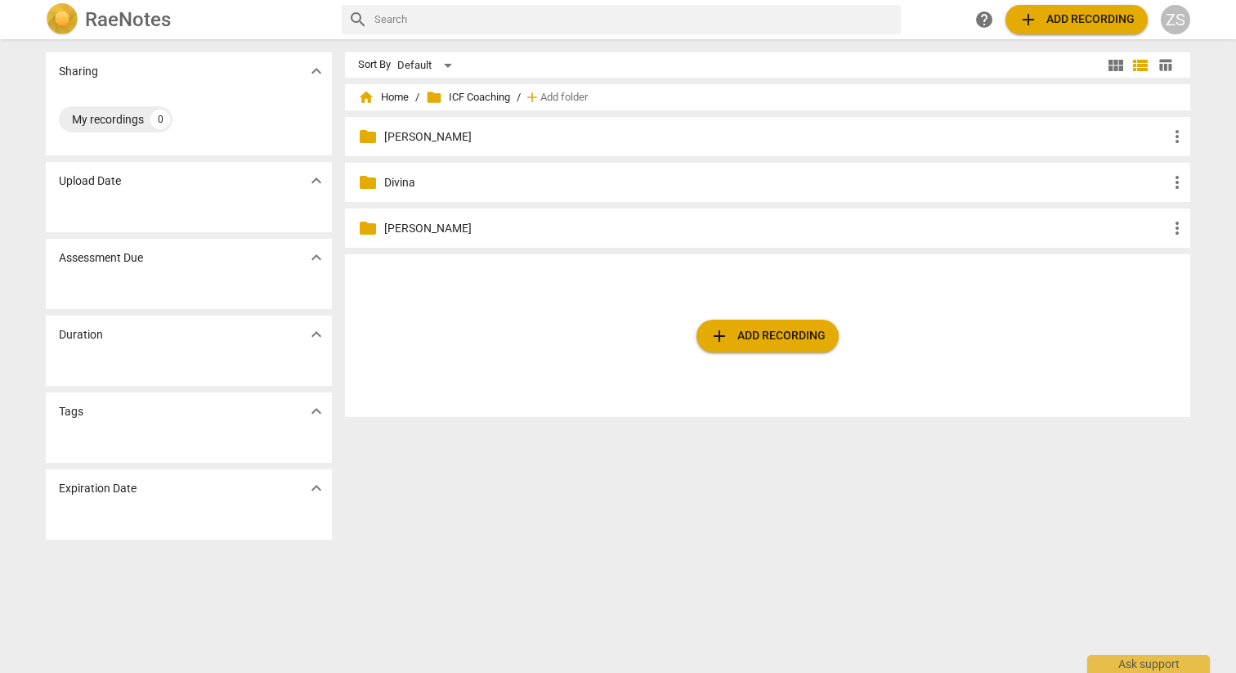
click at [406, 140] on p "[PERSON_NAME]" at bounding box center [775, 136] width 783 height 17
click at [409, 177] on p "[DATE]" at bounding box center [775, 182] width 783 height 17
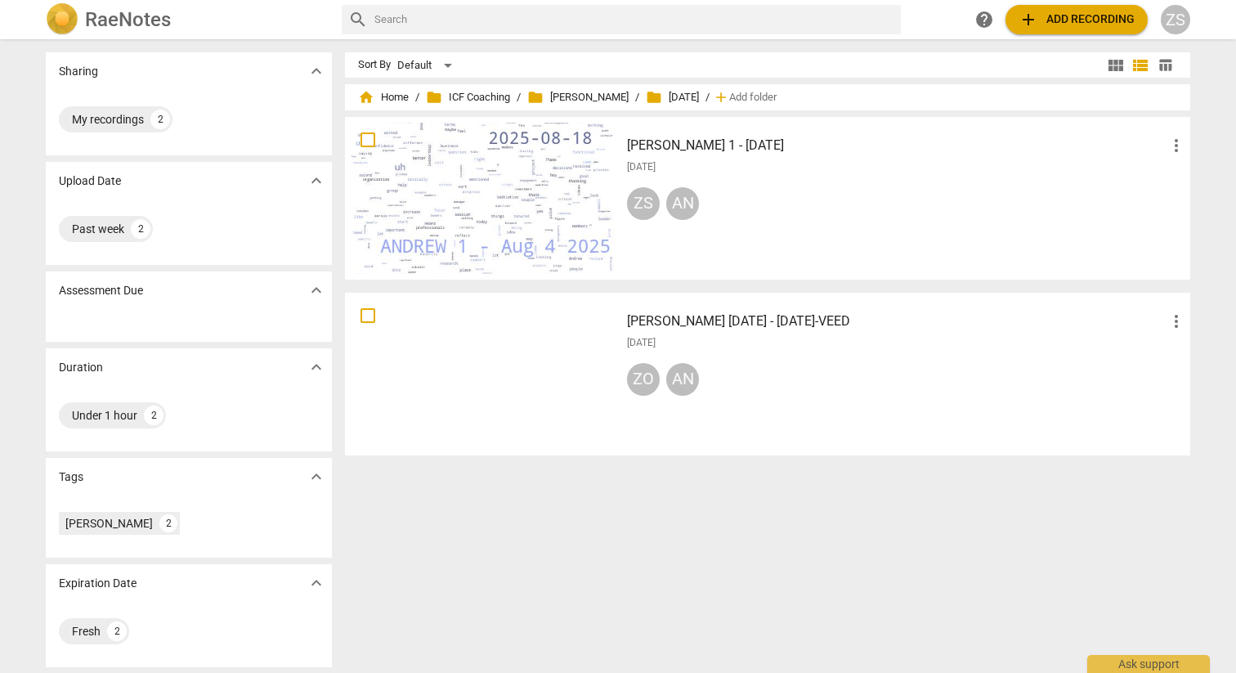
click at [689, 316] on h3 "[PERSON_NAME] [DATE] - [DATE]-VEED" at bounding box center [897, 322] width 540 height 20
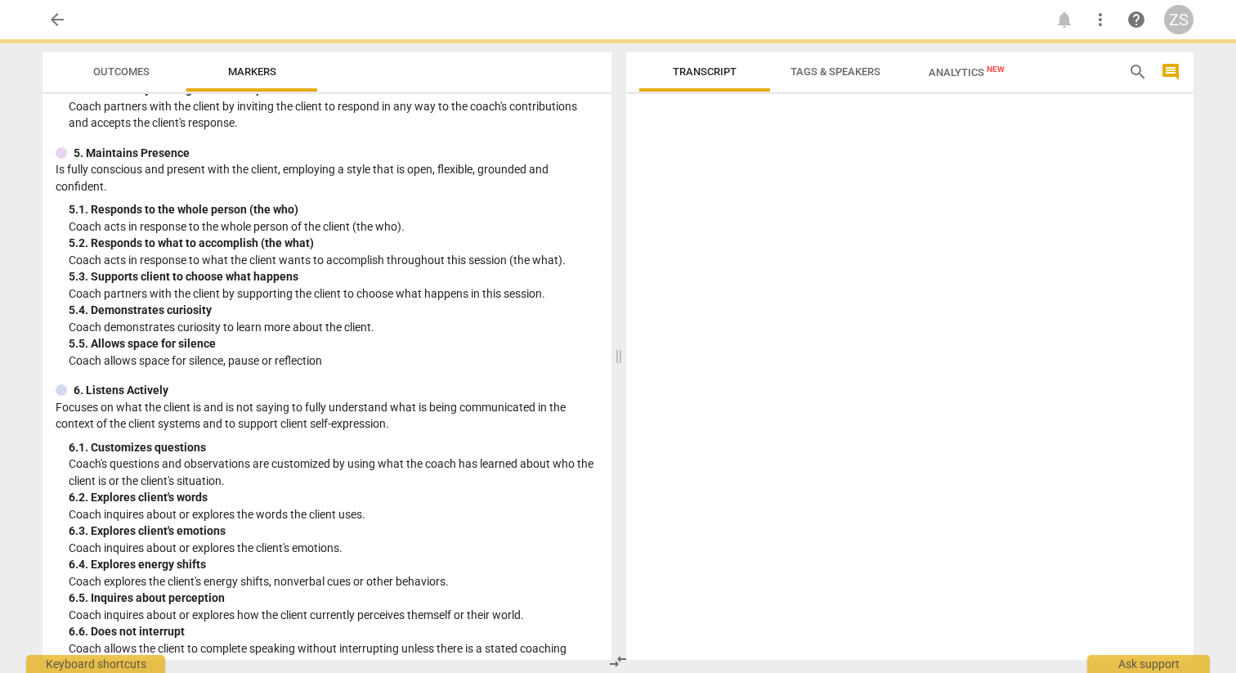
scroll to position [1648, 0]
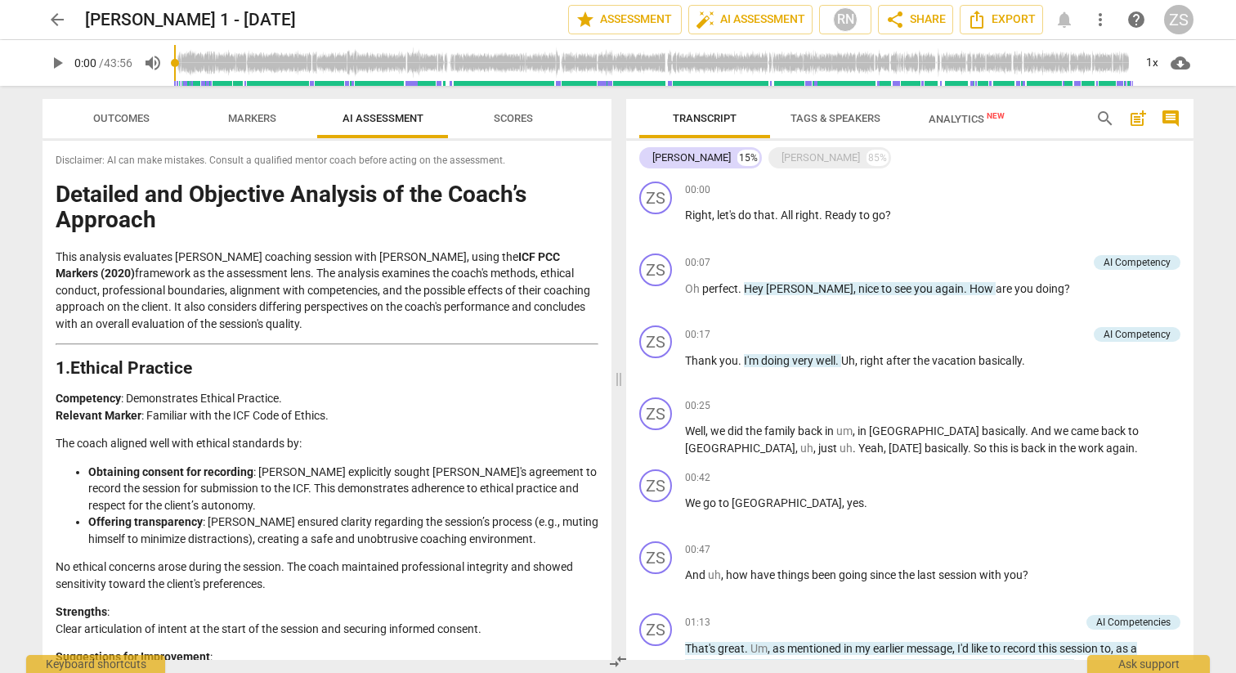
scroll to position [3400, 0]
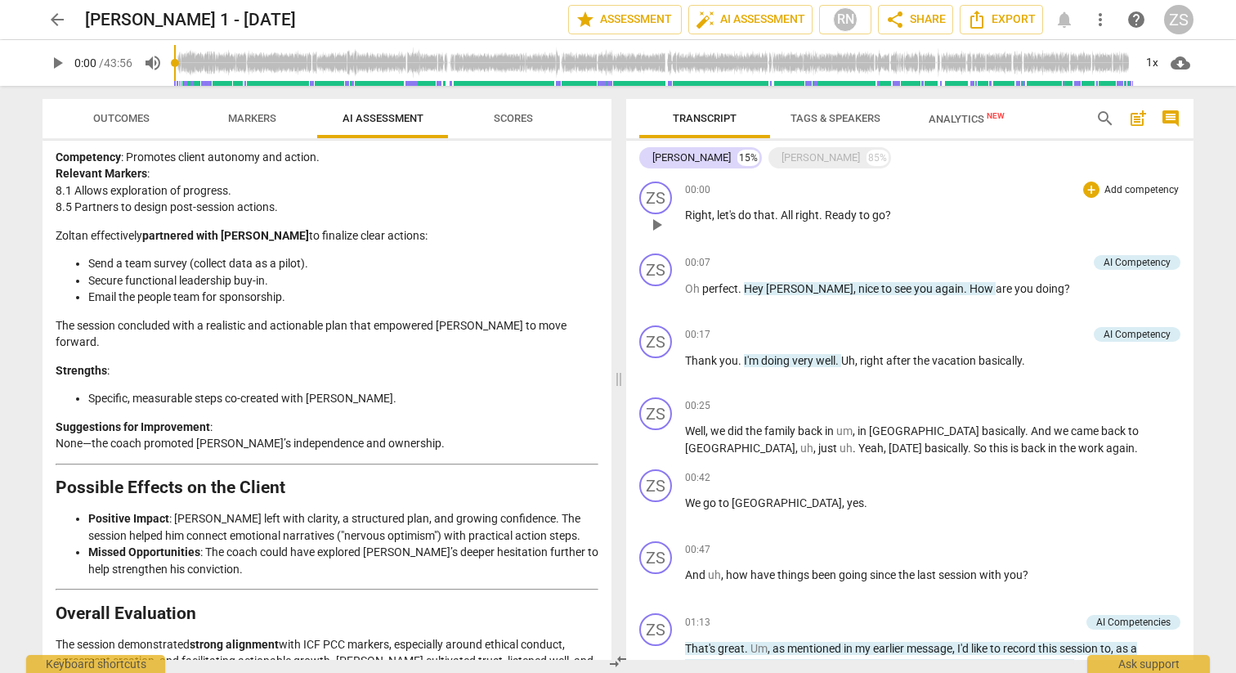
click at [752, 191] on div "00:00 + Add competency keyboard_arrow_right" at bounding box center [933, 190] width 496 height 16
click at [738, 213] on span "let's" at bounding box center [727, 215] width 21 height 13
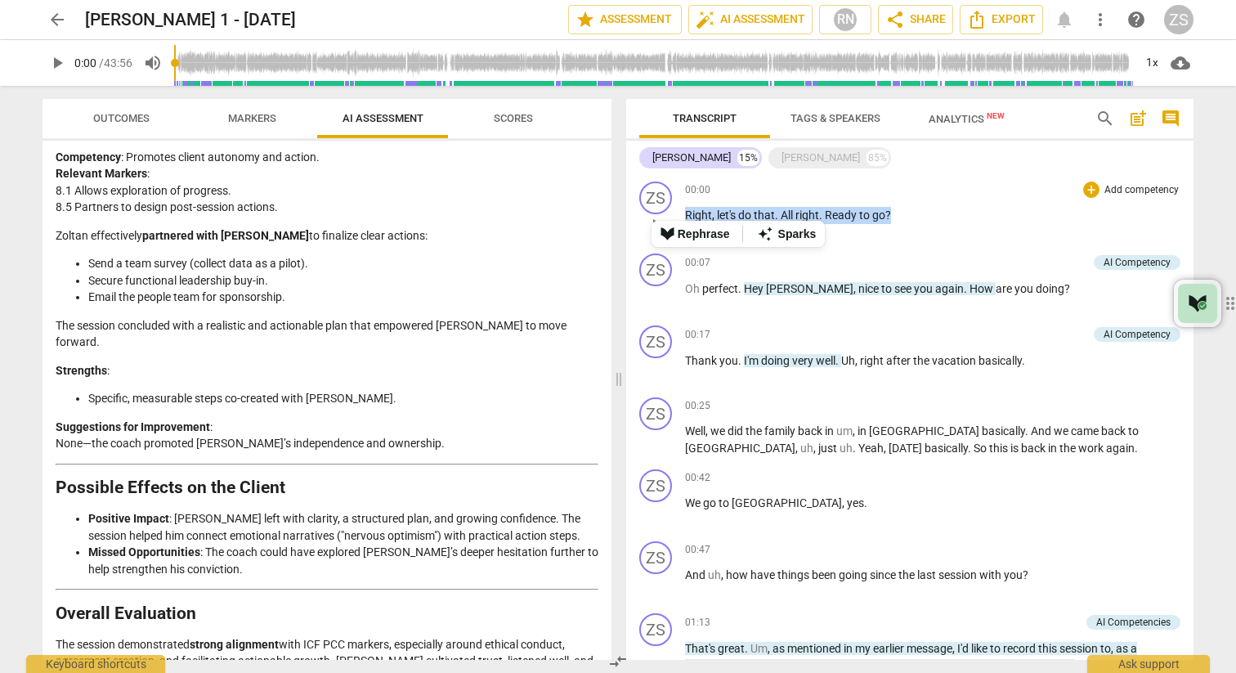
drag, startPoint x: 1016, startPoint y: 216, endPoint x: 986, endPoint y: 214, distance: 29.5
click at [1016, 216] on p "Right , let's do that . All right . Ready to go ?" at bounding box center [933, 215] width 496 height 17
drag, startPoint x: 890, startPoint y: 212, endPoint x: 682, endPoint y: 213, distance: 208.5
click at [680, 213] on div "ZS play_arrow pause 00:00 + Add competency keyboard_arrow_right Right , let's d…" at bounding box center [909, 211] width 567 height 72
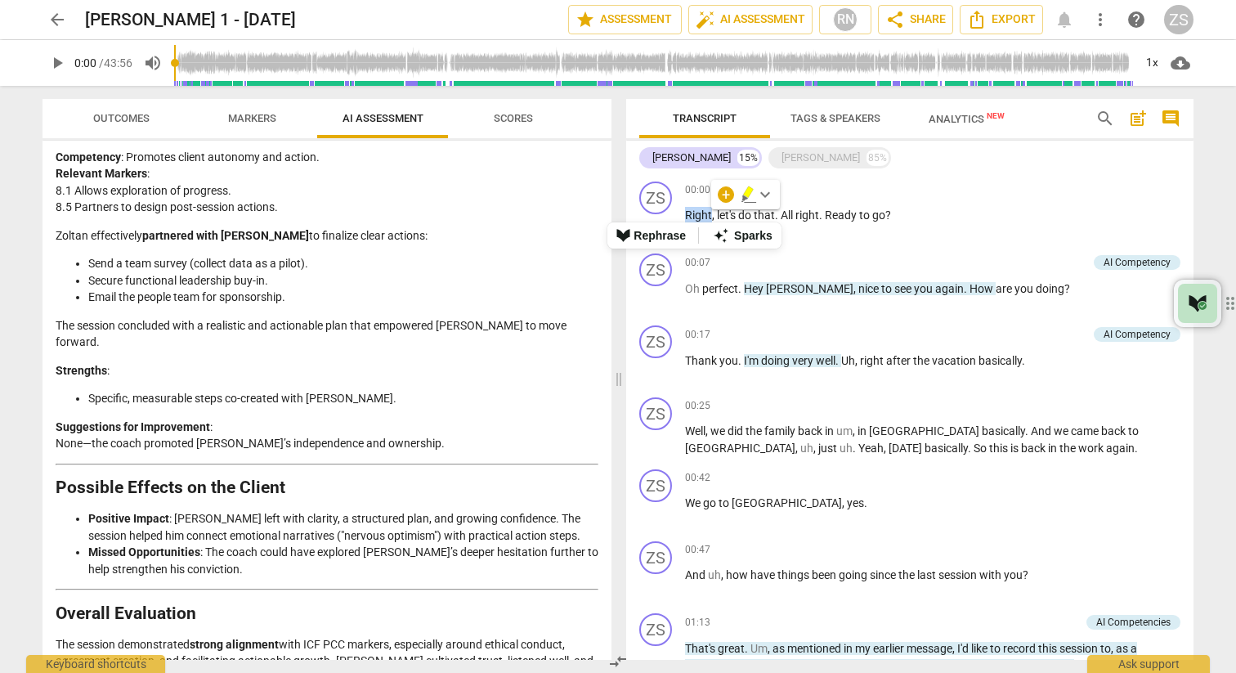
click at [762, 191] on span "keyboard_arrow_down" at bounding box center [766, 195] width 20 height 20
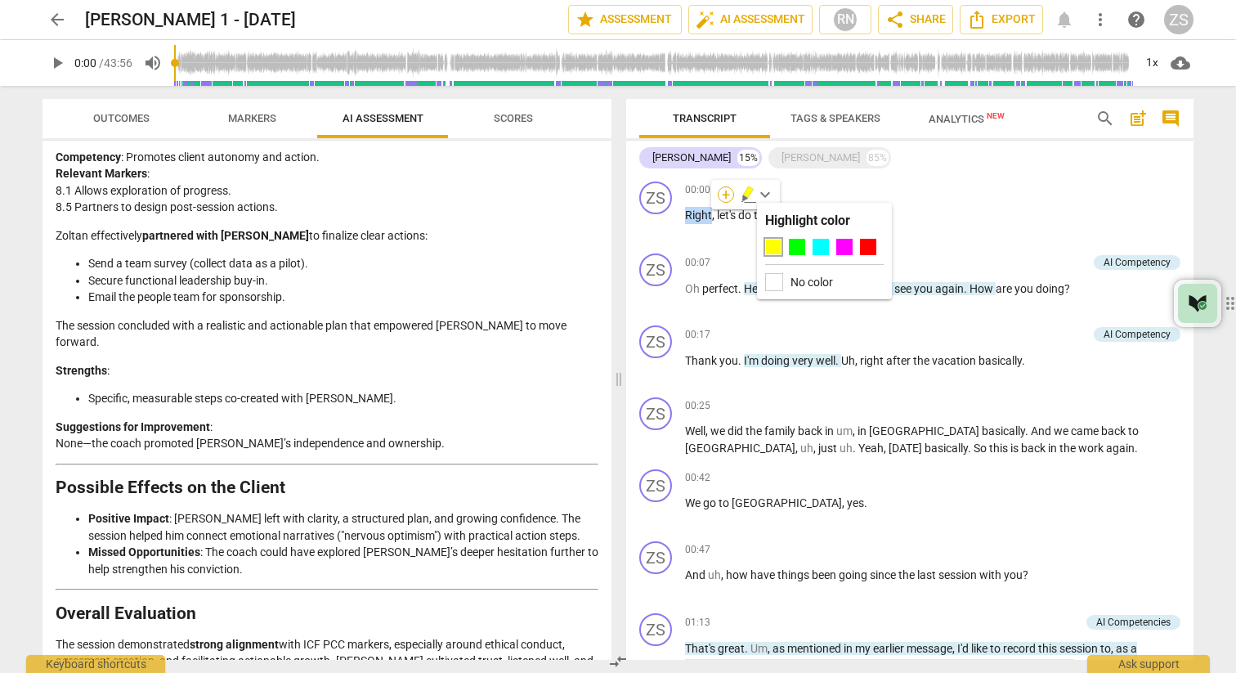
click at [726, 196] on div "+" at bounding box center [726, 194] width 16 height 16
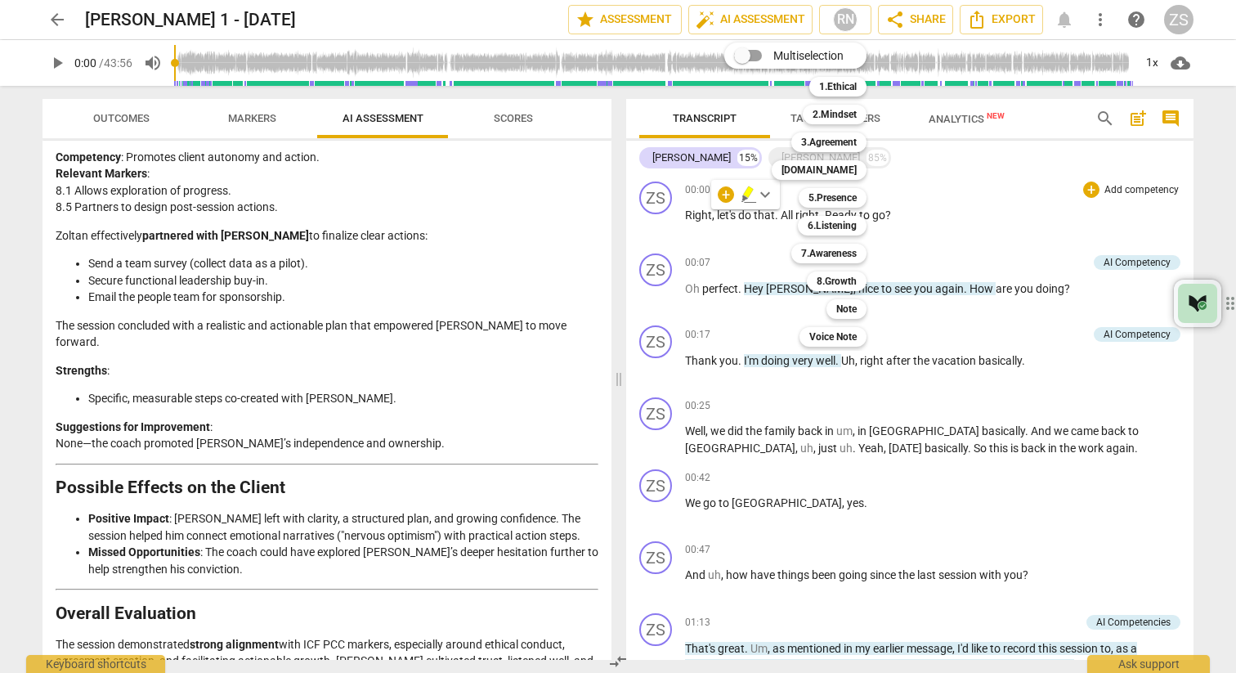
click at [1044, 211] on div at bounding box center [618, 336] width 1236 height 673
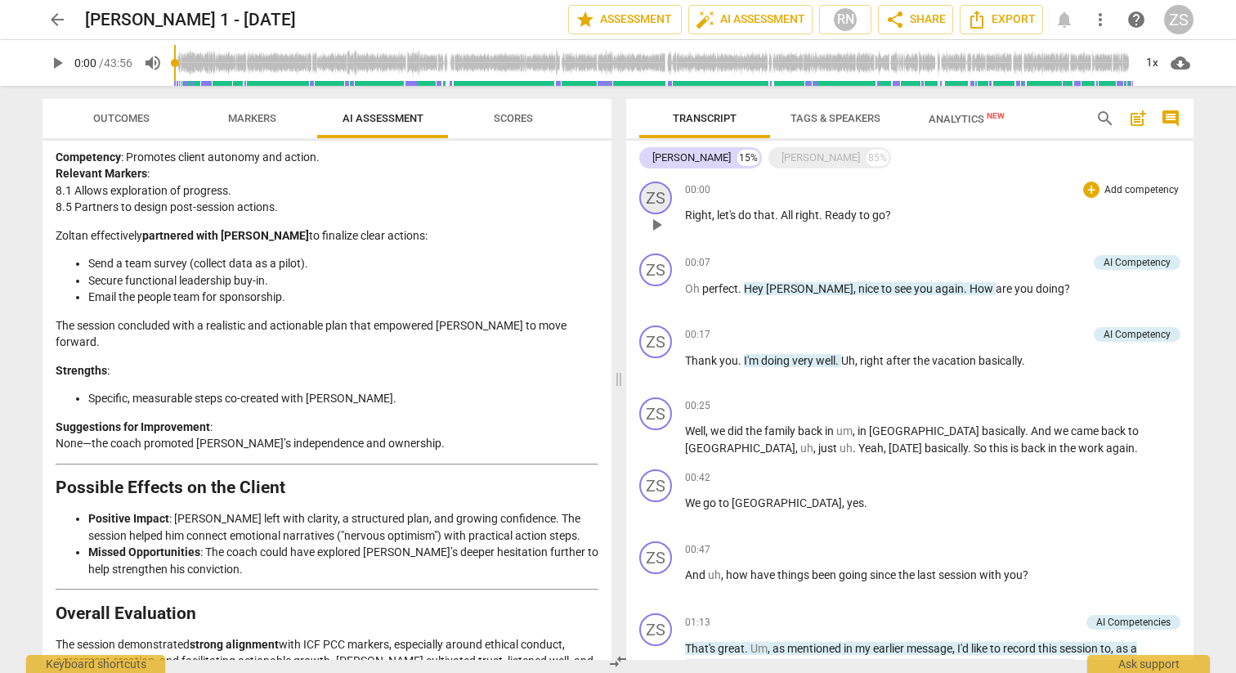
click at [651, 196] on div "ZS" at bounding box center [655, 198] width 33 height 33
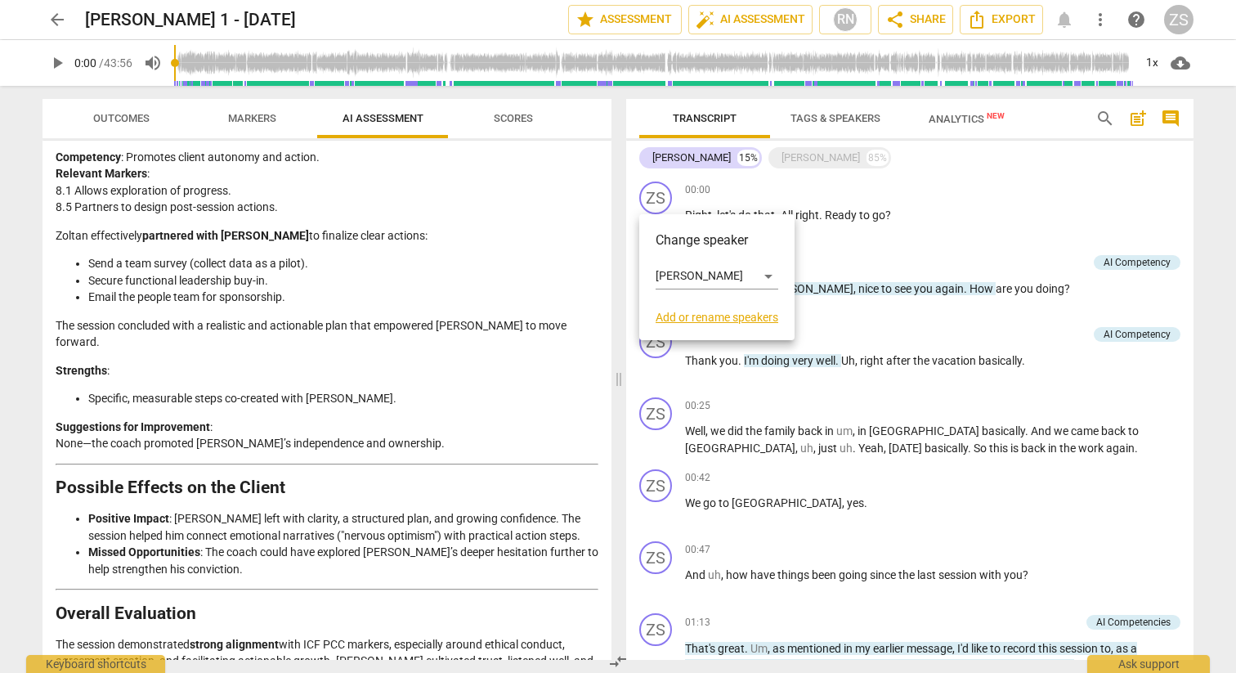
click at [974, 202] on div at bounding box center [618, 336] width 1236 height 673
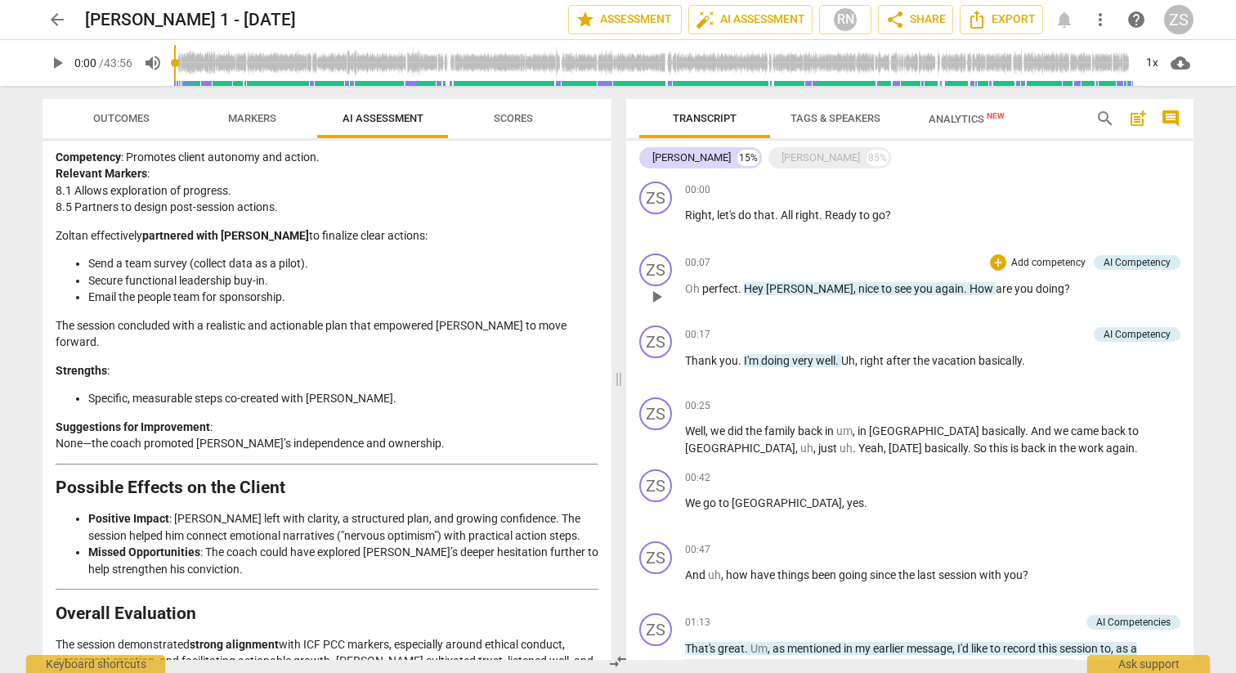
click at [1010, 259] on p "Add competency" at bounding box center [1049, 263] width 78 height 15
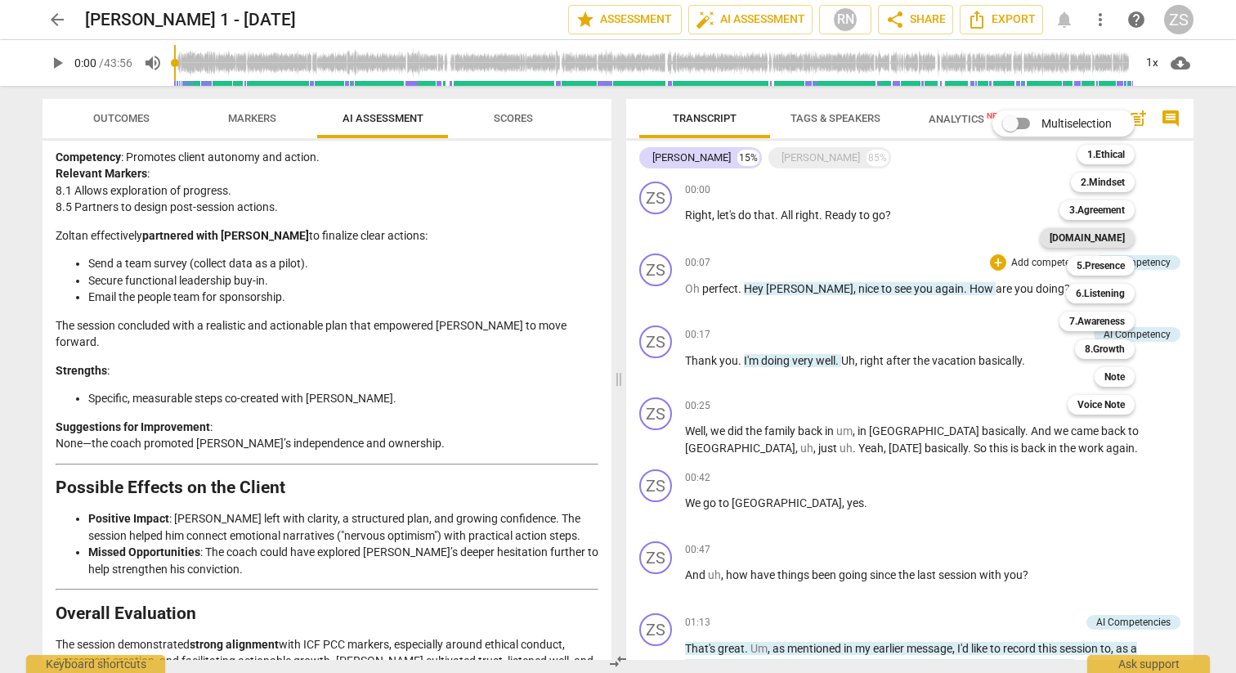
click at [1112, 235] on b "[DOMAIN_NAME]" at bounding box center [1087, 238] width 75 height 20
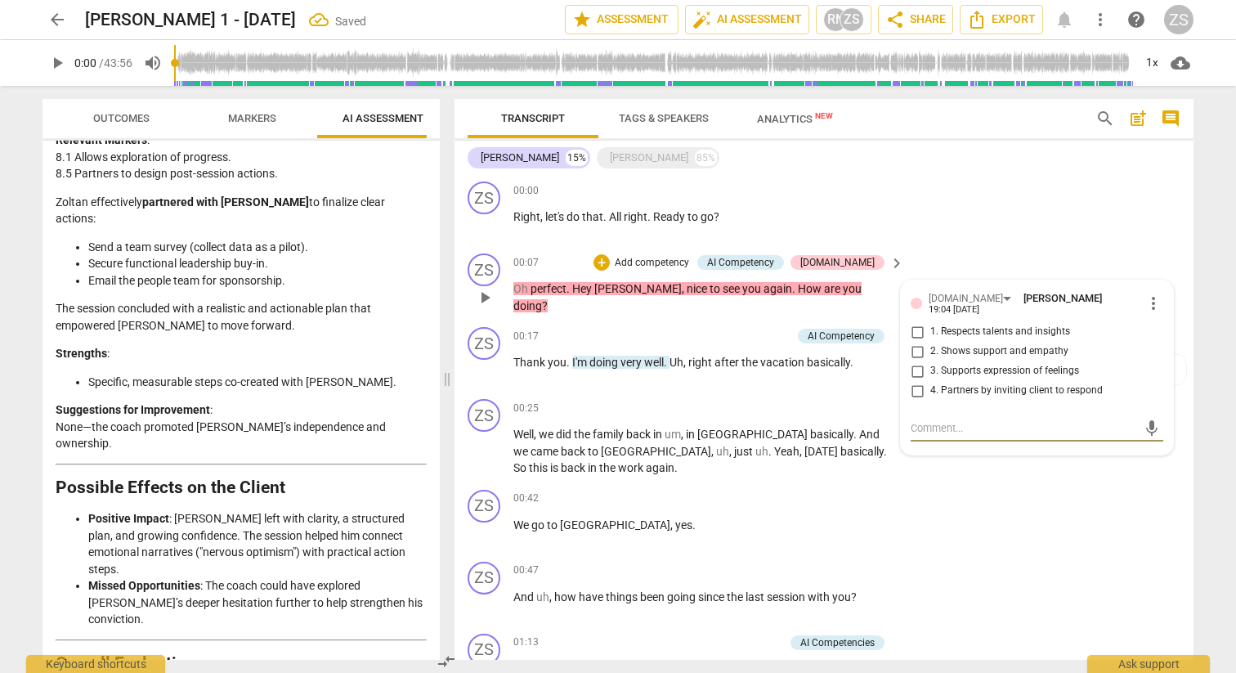
click at [916, 346] on input "2. Shows support and empathy" at bounding box center [917, 352] width 26 height 20
checkbox input "true"
click at [765, 330] on p "Add competency" at bounding box center [753, 337] width 78 height 15
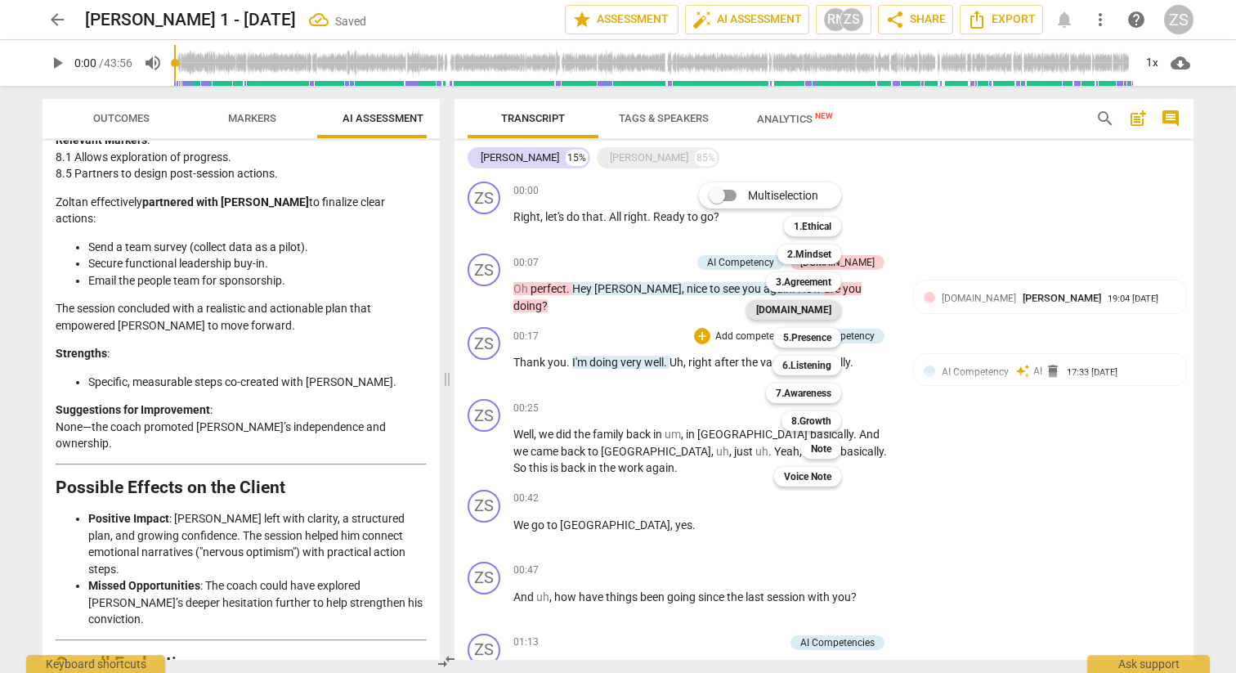
click at [820, 315] on b "[DOMAIN_NAME]" at bounding box center [793, 310] width 75 height 20
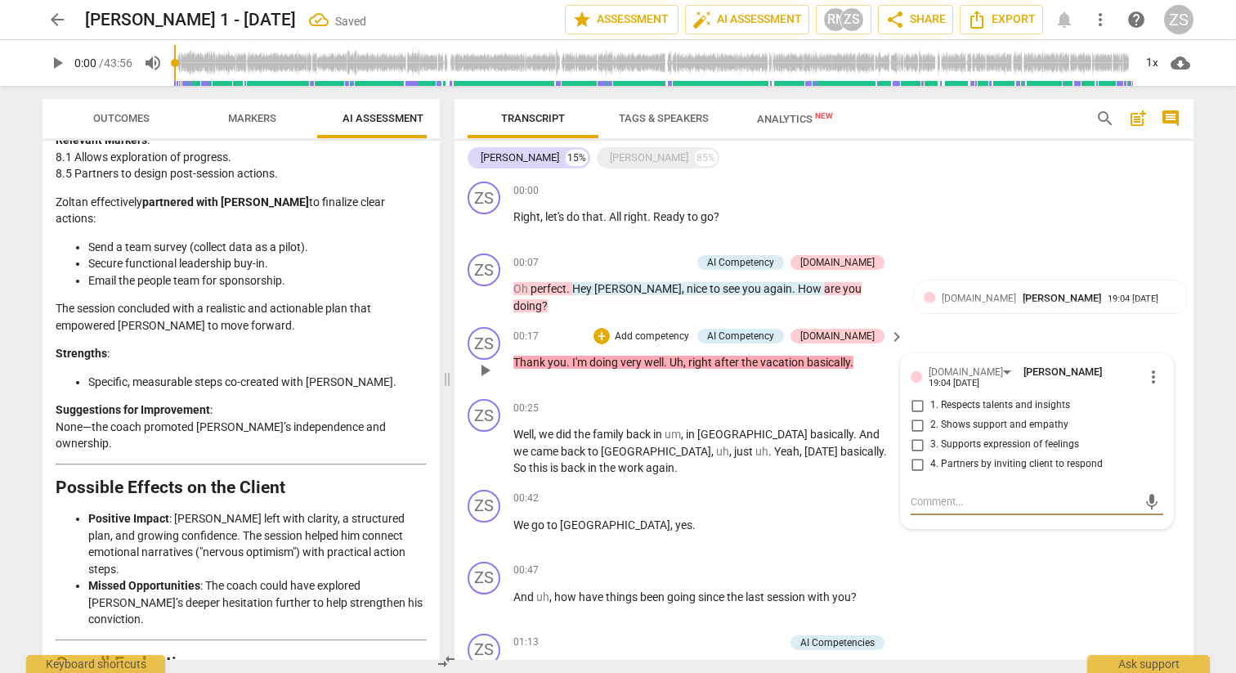
click at [953, 418] on span "2. Shows support and empathy" at bounding box center [1000, 425] width 138 height 15
click at [931, 415] on input "2. Shows support and empathy" at bounding box center [917, 425] width 26 height 20
checkbox input "true"
click at [860, 407] on p "Add competency" at bounding box center [846, 408] width 78 height 15
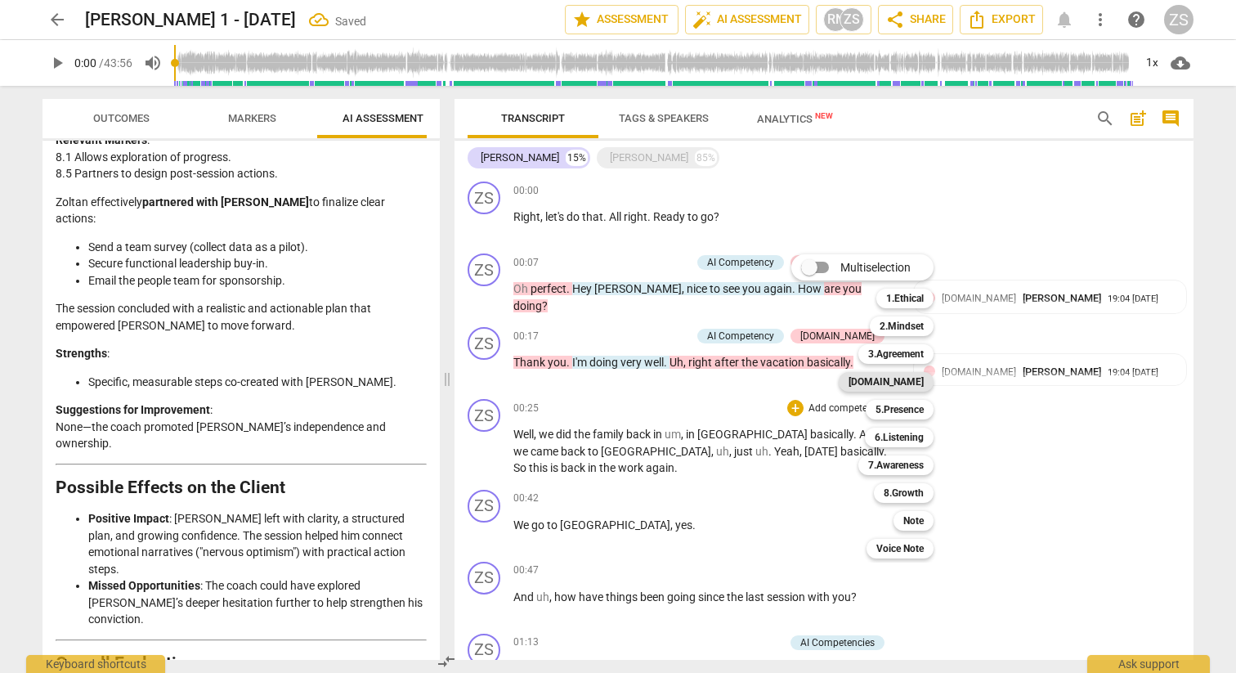
click at [896, 383] on b "[DOMAIN_NAME]" at bounding box center [886, 382] width 75 height 20
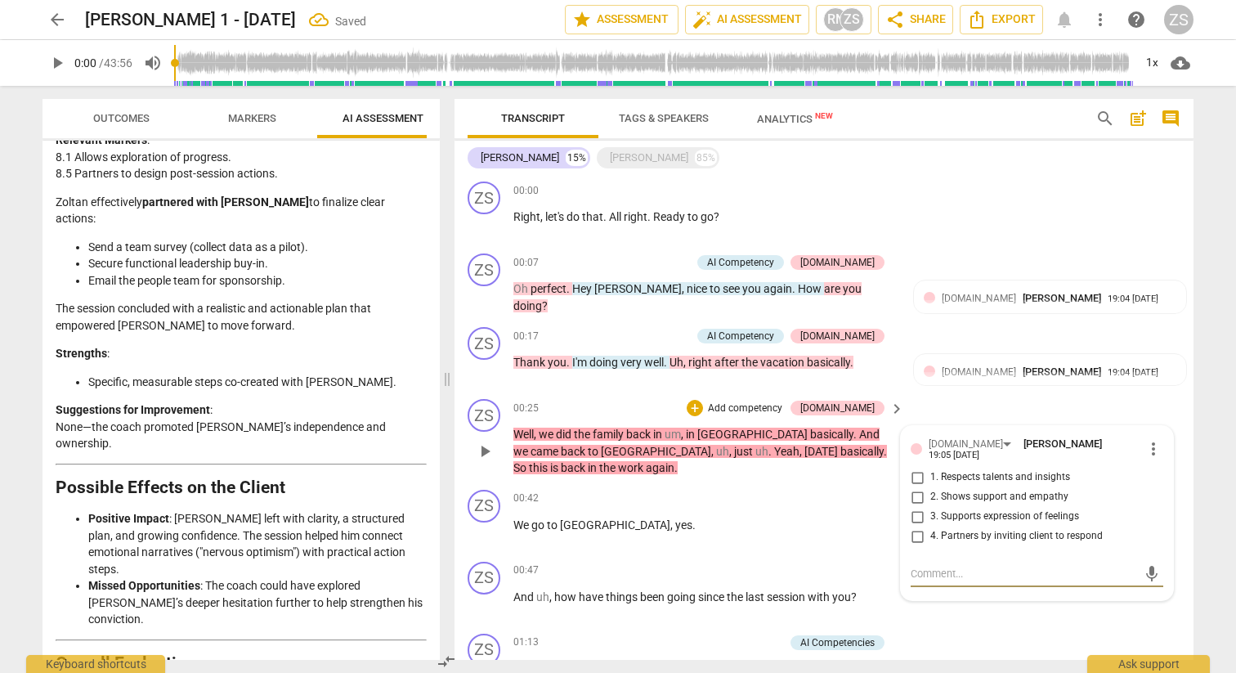
click at [950, 491] on span "2. Shows support and empathy" at bounding box center [1000, 497] width 138 height 15
click at [931, 491] on input "2. Shows support and empathy" at bounding box center [917, 497] width 26 height 20
checkbox input "true"
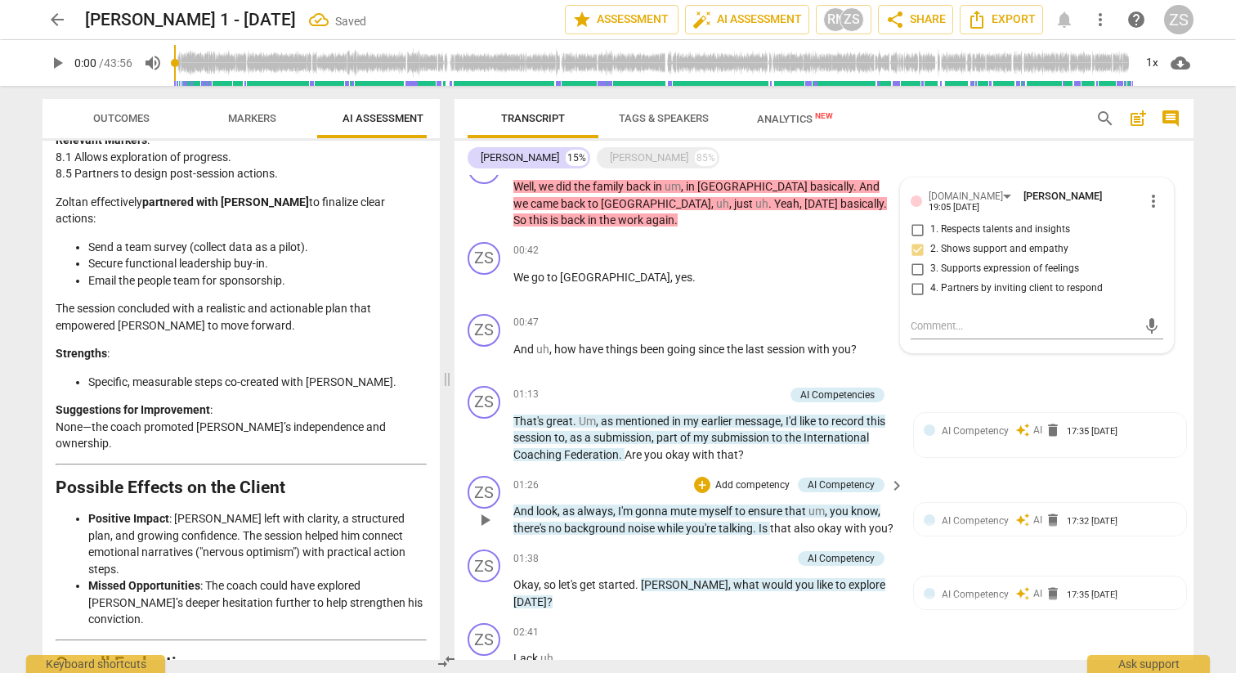
scroll to position [279, 0]
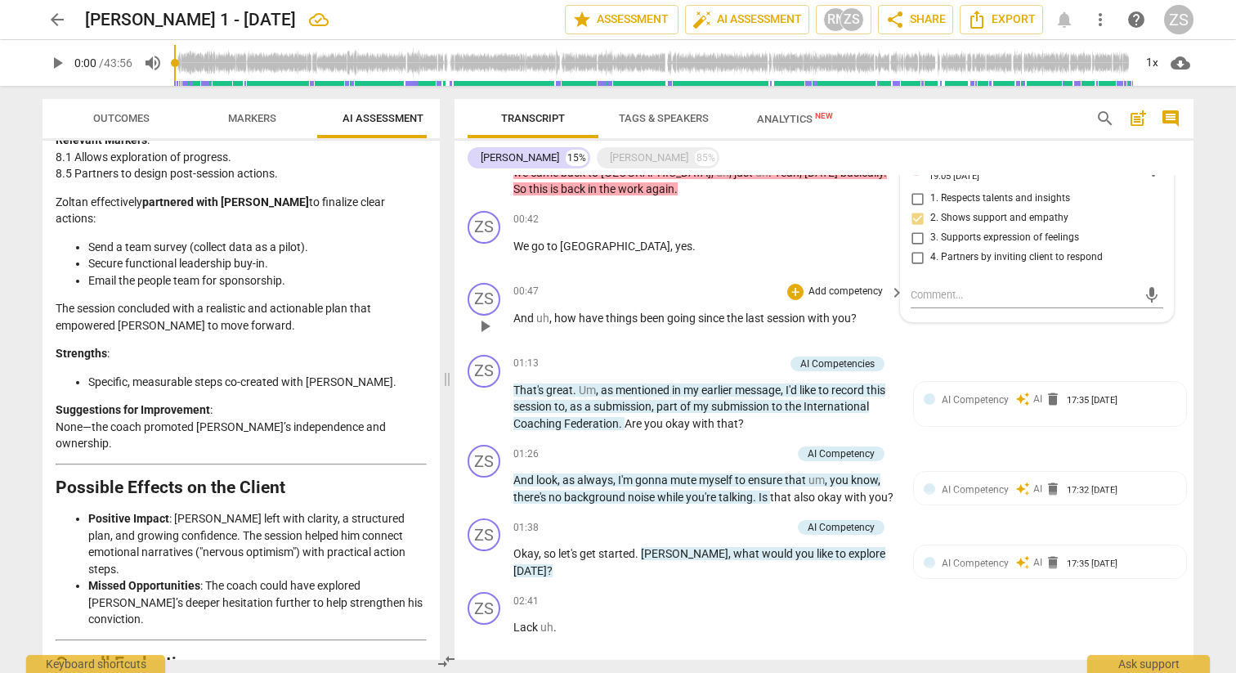
click at [864, 285] on p "Add competency" at bounding box center [846, 292] width 78 height 15
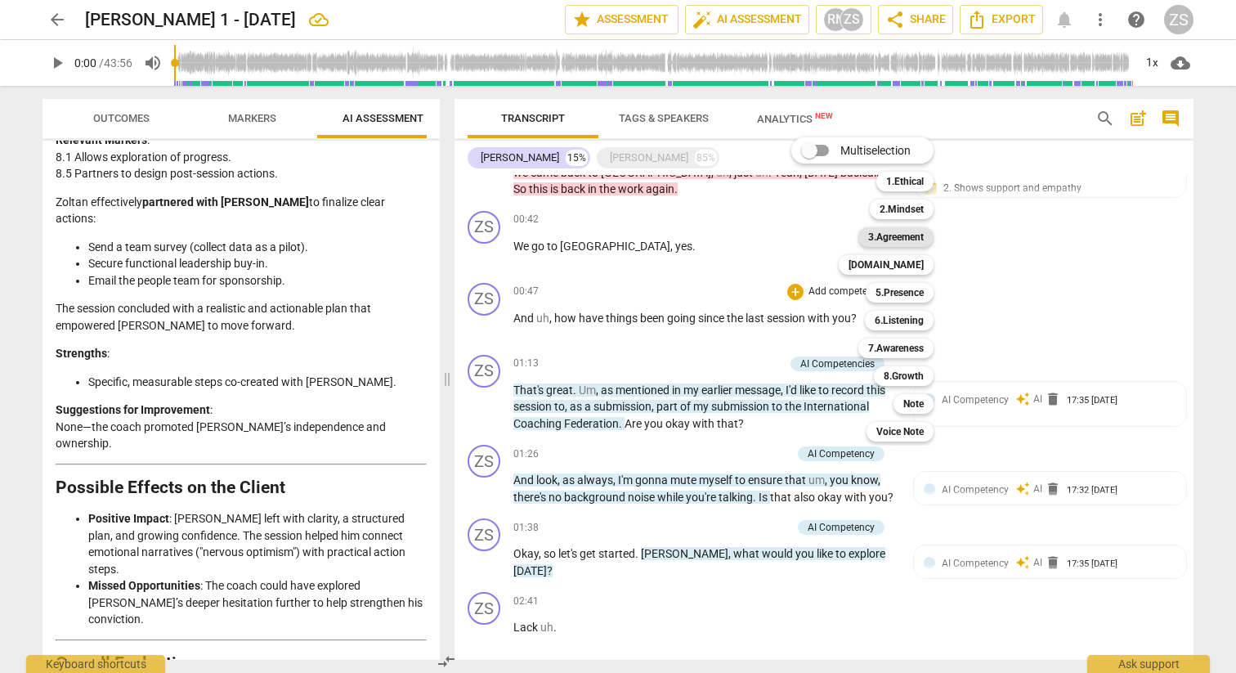
click at [886, 232] on b "3.Agreement" at bounding box center [896, 237] width 56 height 20
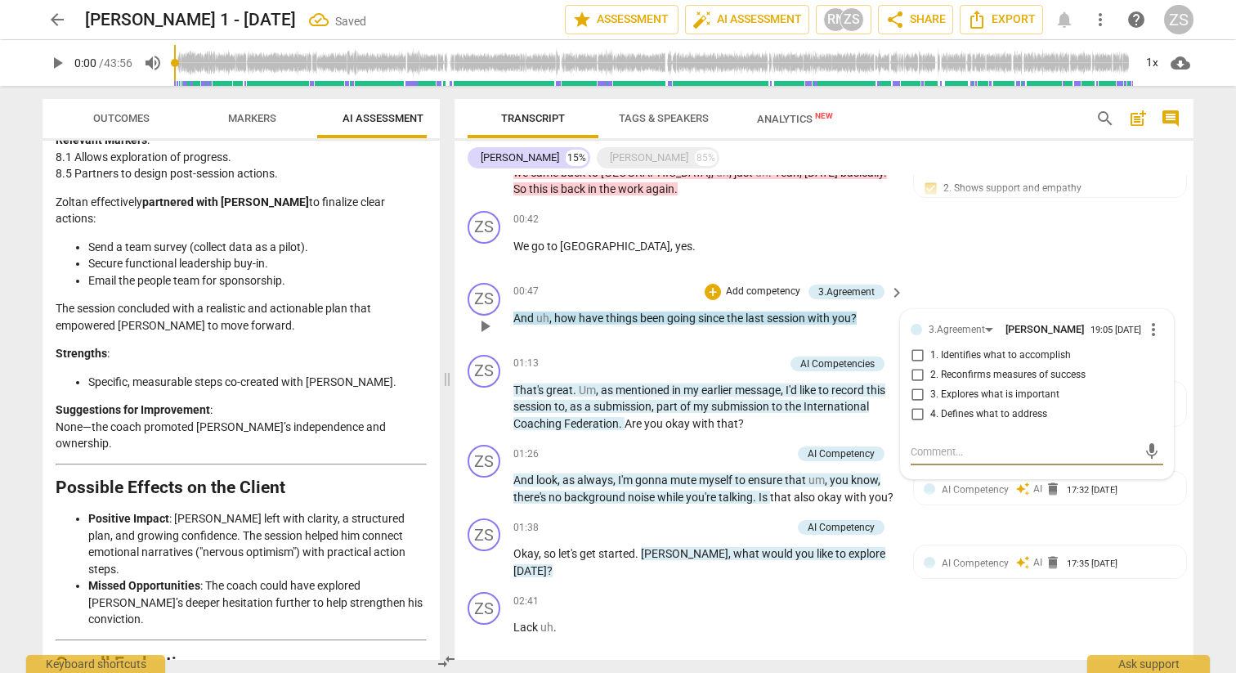
click at [948, 361] on span "1. Identifies what to accomplish" at bounding box center [1001, 355] width 141 height 15
click at [931, 361] on input "1. Identifies what to accomplish" at bounding box center [917, 356] width 26 height 20
checkbox input "true"
click at [765, 290] on p "Add competency" at bounding box center [763, 292] width 78 height 15
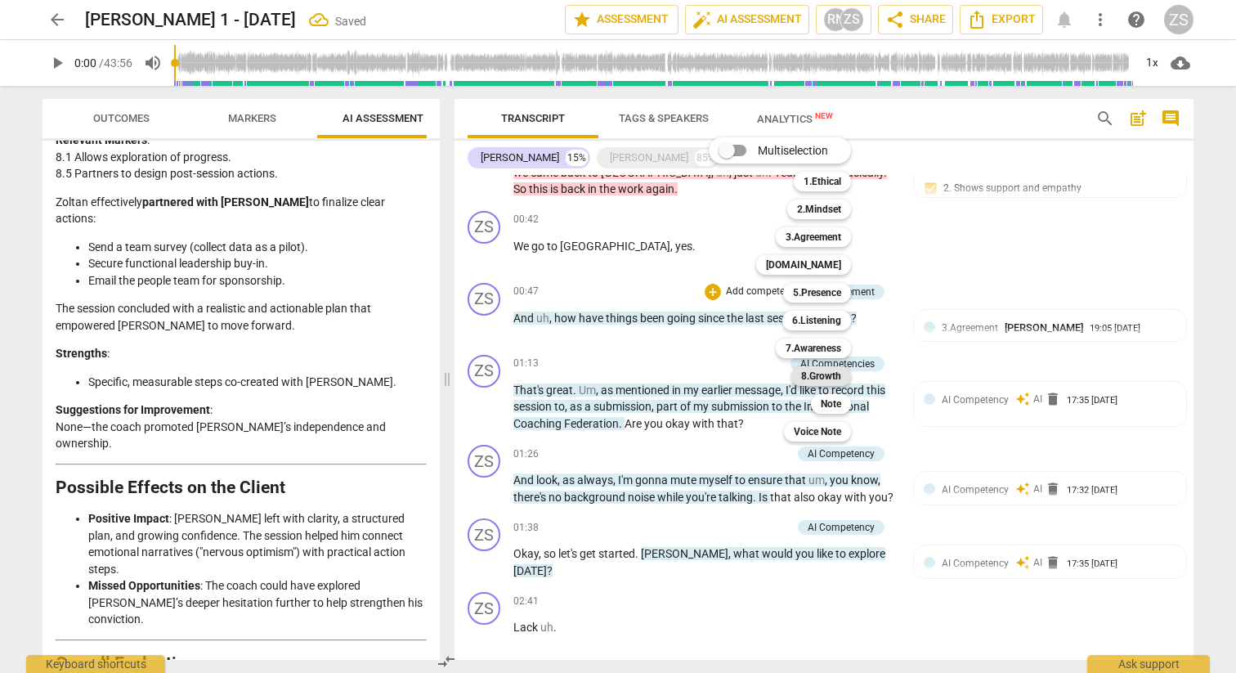
click at [838, 379] on b "8.Growth" at bounding box center [821, 376] width 40 height 20
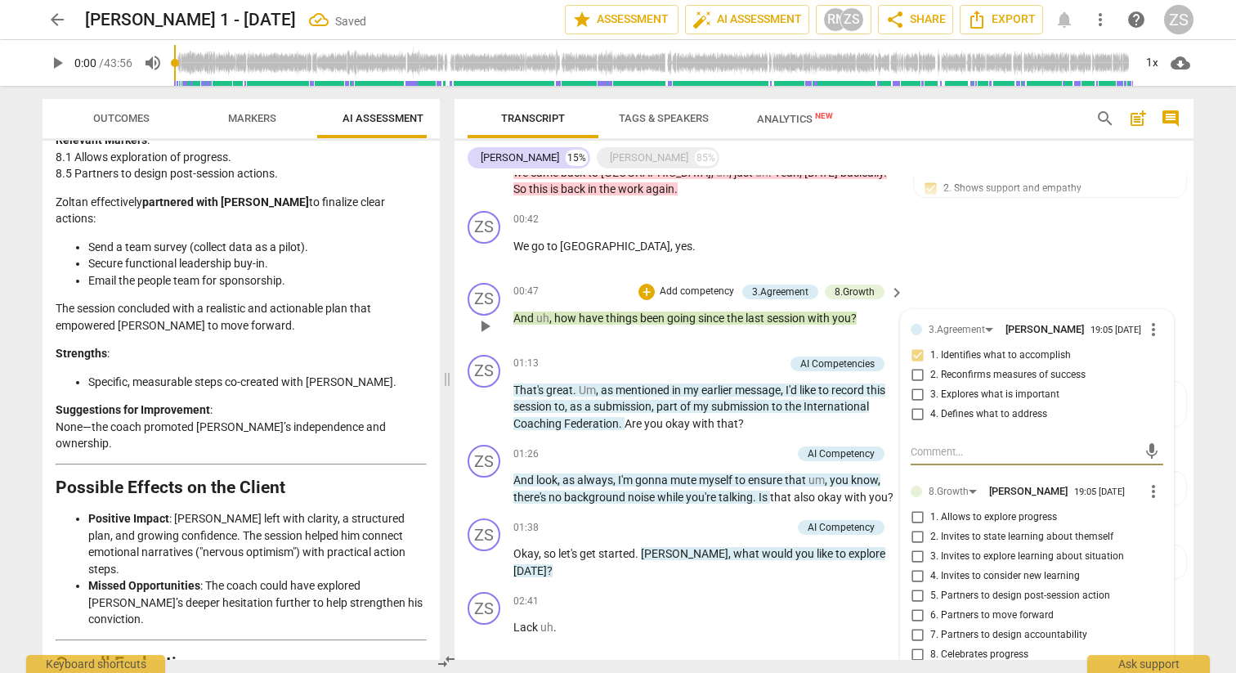
click at [940, 519] on span "1. Allows to explore progress" at bounding box center [994, 517] width 127 height 15
click at [931, 519] on input "1. Allows to explore progress" at bounding box center [917, 518] width 26 height 20
checkbox input "true"
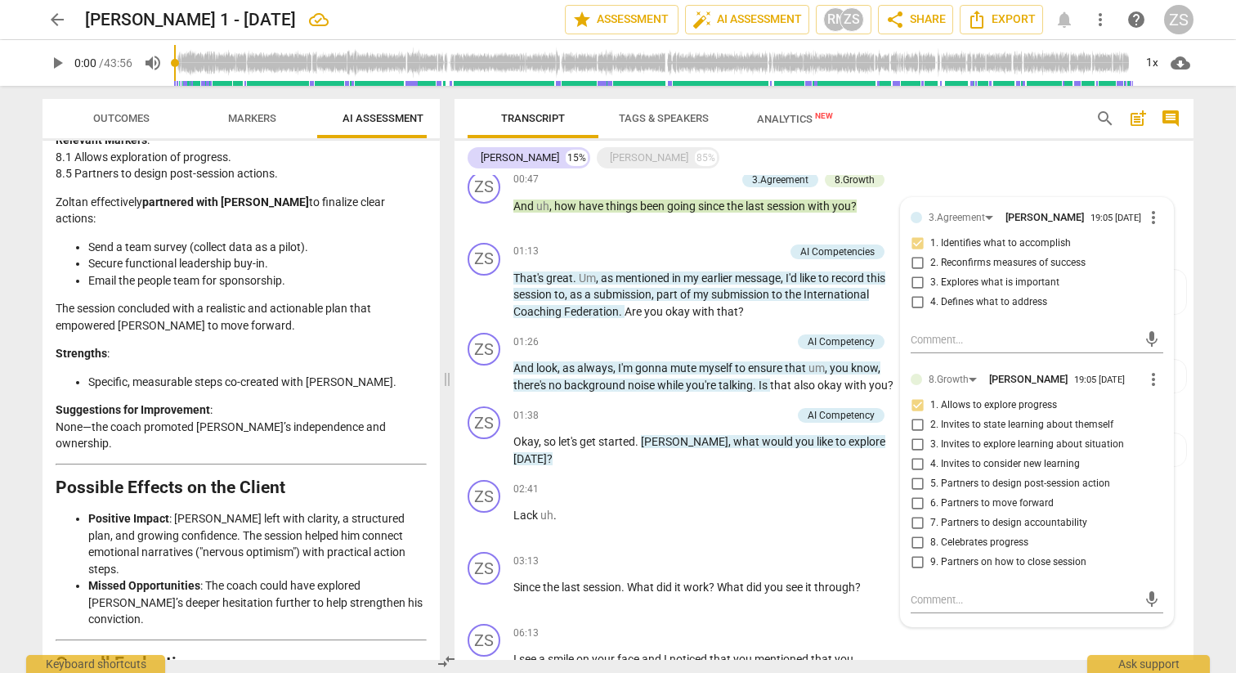
scroll to position [349, 0]
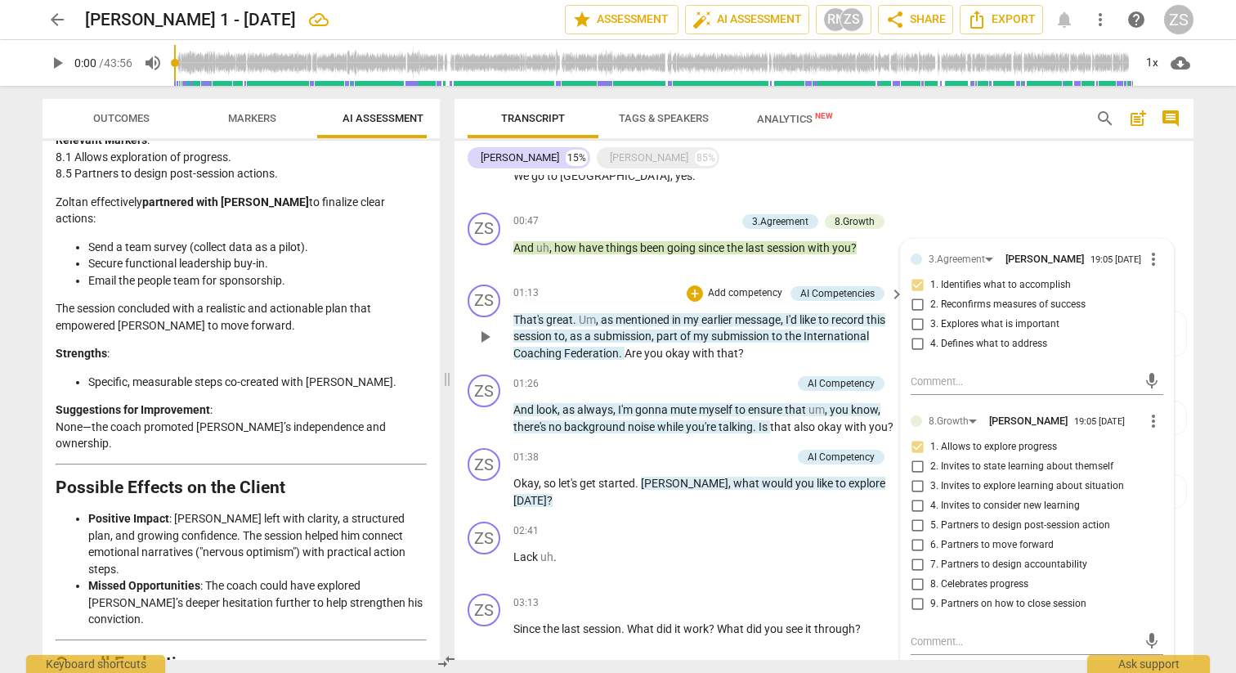
click at [612, 287] on div "01:13 + Add competency AI Competencies keyboard_arrow_right" at bounding box center [709, 294] width 392 height 18
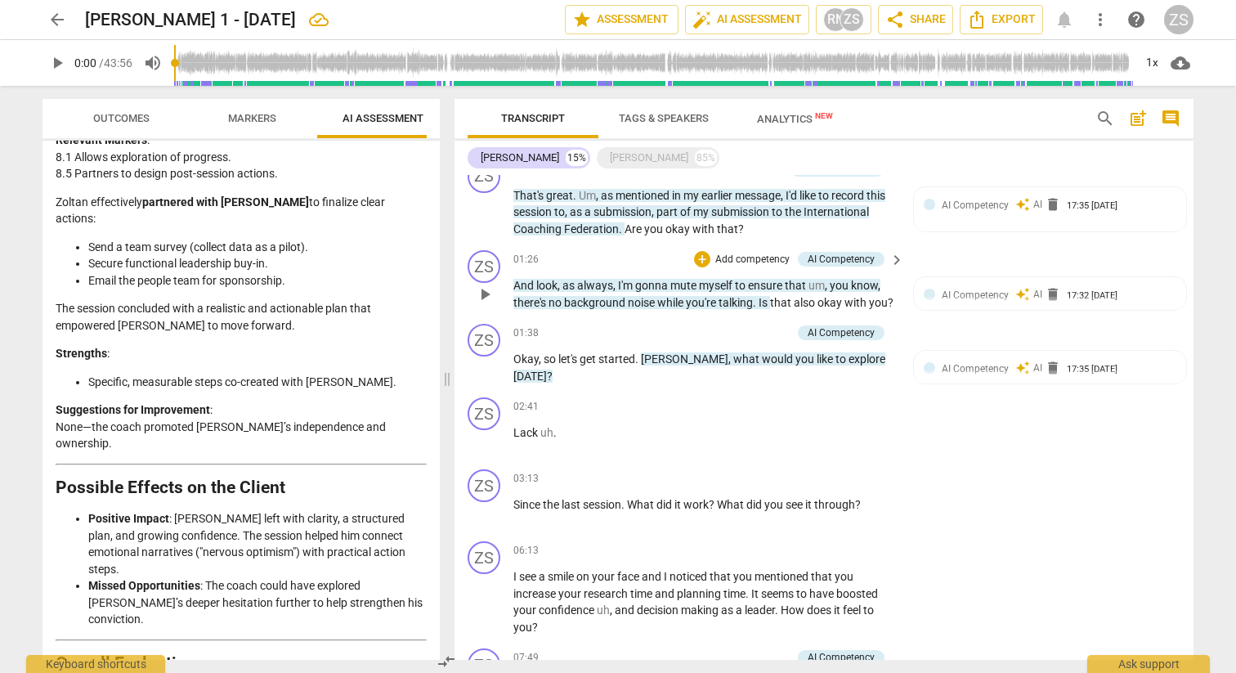
scroll to position [419, 0]
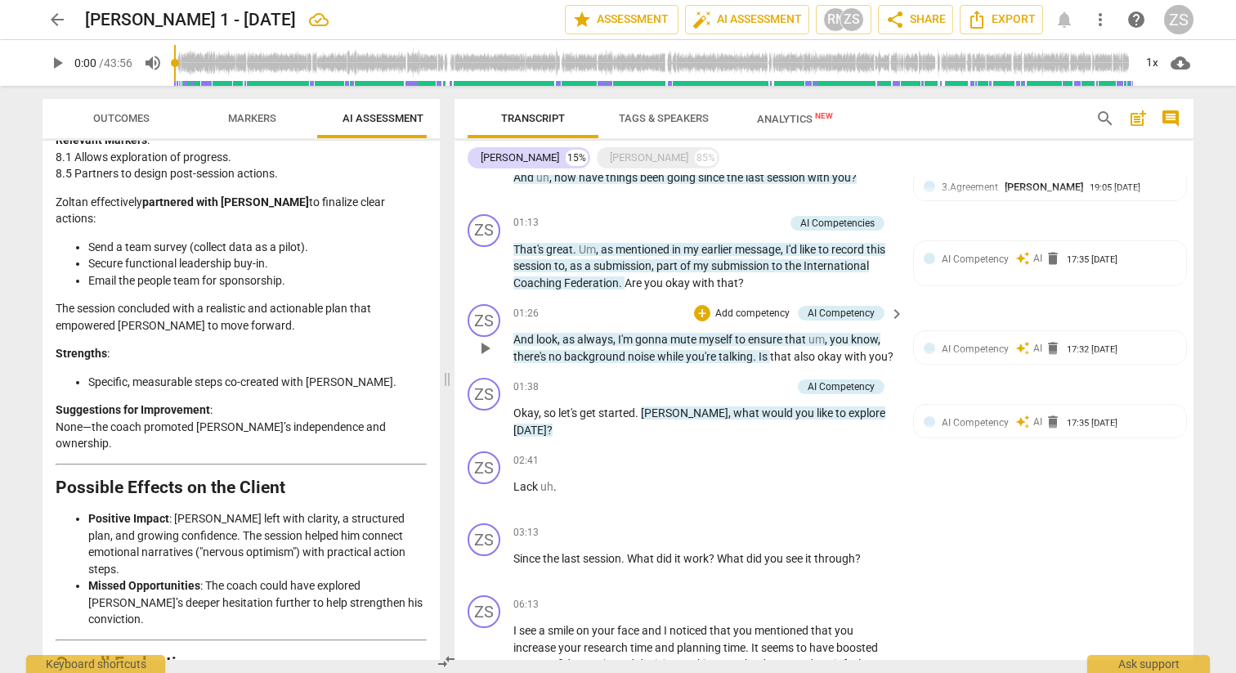
click at [755, 305] on div "+ Add competency" at bounding box center [742, 313] width 97 height 16
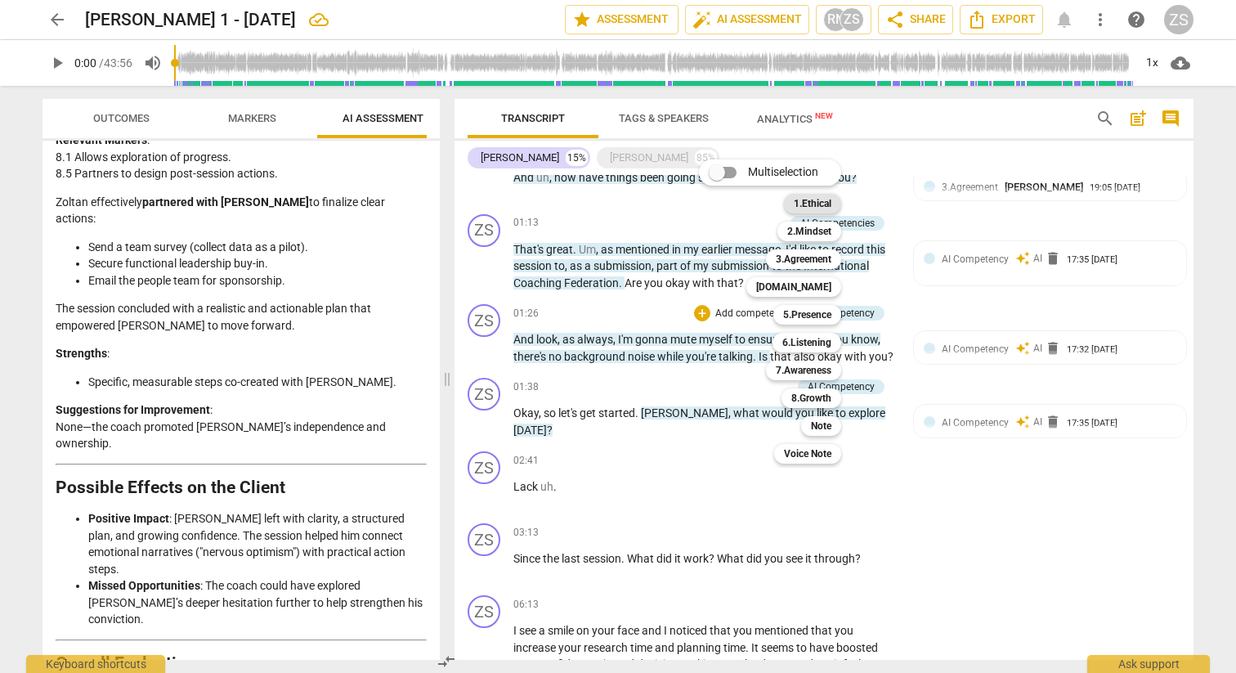
click at [807, 196] on b "1.Ethical" at bounding box center [813, 204] width 38 height 20
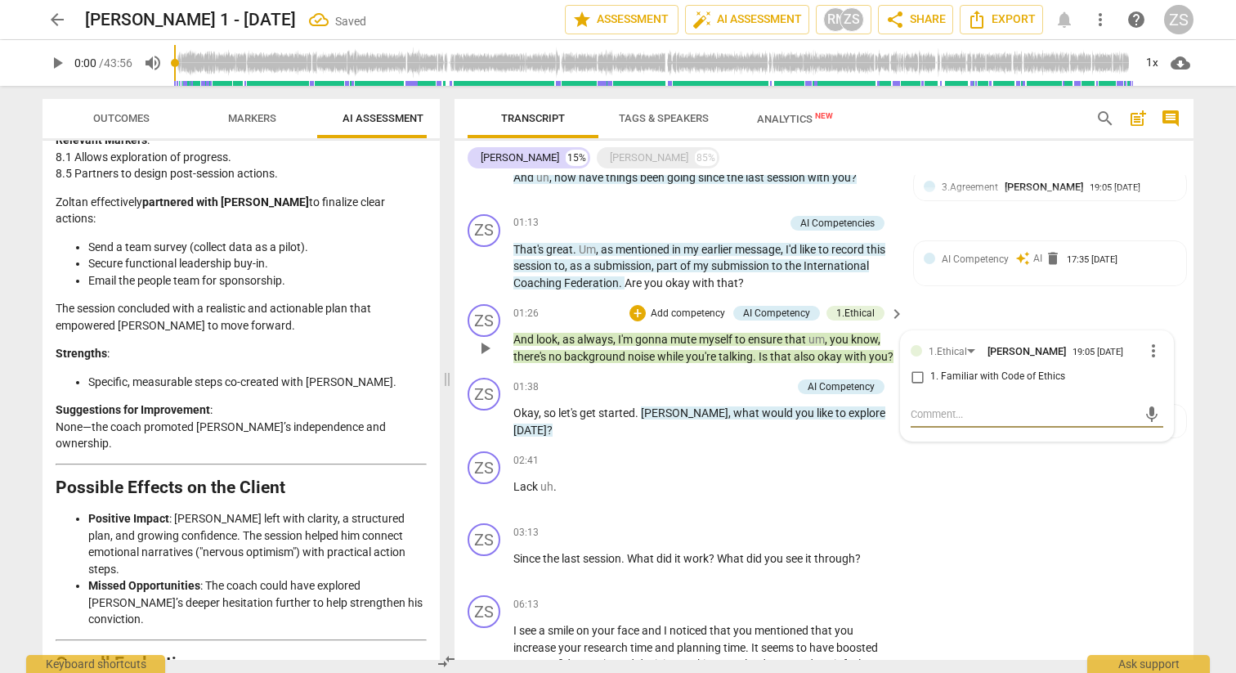
click at [938, 370] on span "1. Familiar with Code of Ethics" at bounding box center [998, 377] width 135 height 15
click at [931, 368] on input "1. Familiar with Code of Ethics" at bounding box center [917, 377] width 26 height 20
checkbox input "true"
click at [737, 220] on p "Add competency" at bounding box center [745, 223] width 78 height 15
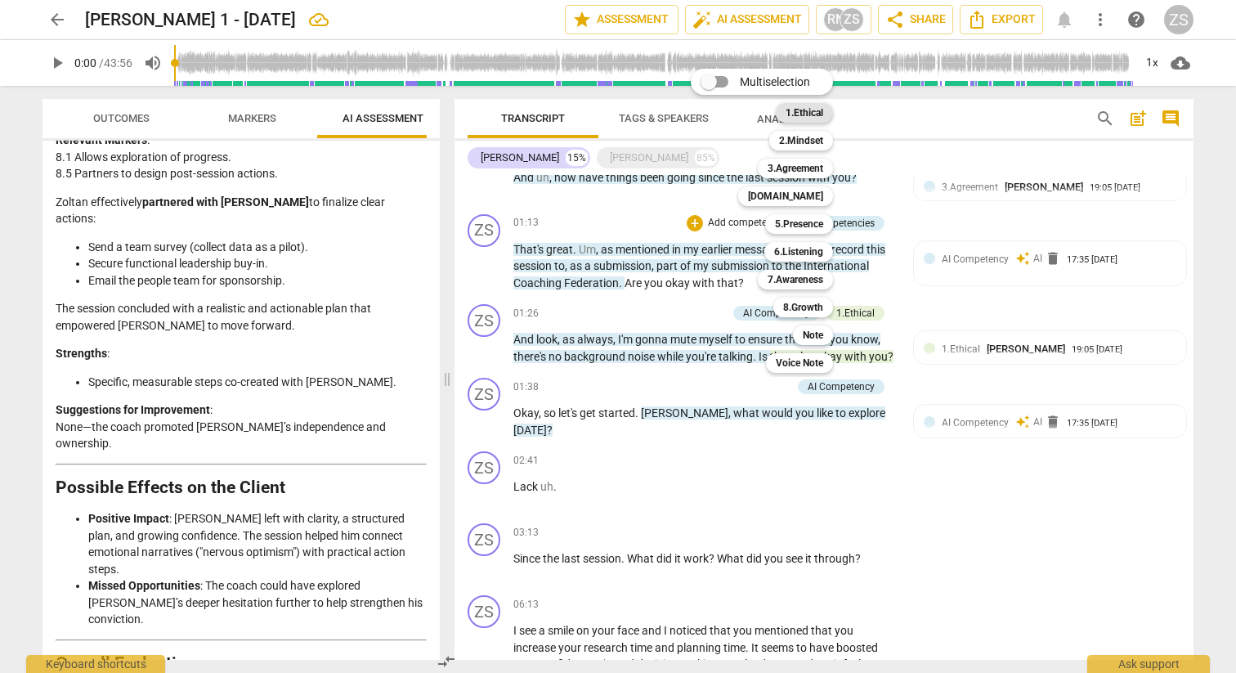
click at [800, 114] on b "1.Ethical" at bounding box center [805, 113] width 38 height 20
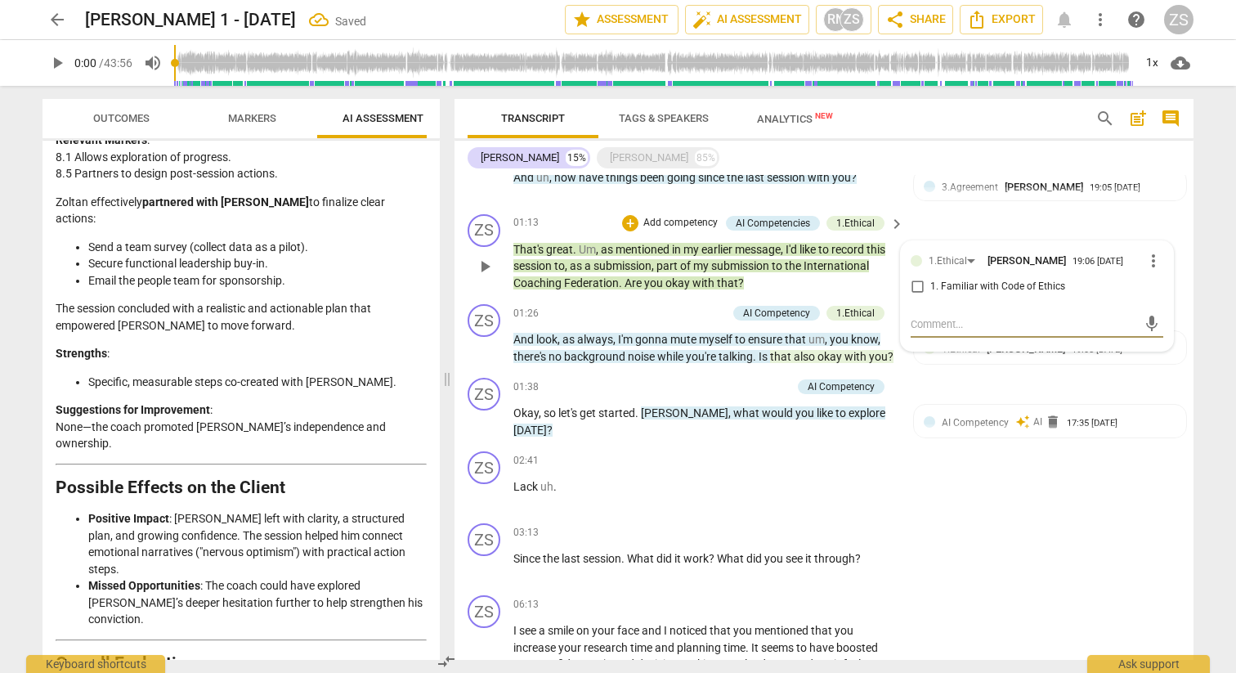
click at [1025, 280] on span "1. Familiar with Code of Ethics" at bounding box center [998, 287] width 135 height 15
click at [931, 280] on input "1. Familiar with Code of Ethics" at bounding box center [917, 287] width 26 height 20
checkbox input "true"
click at [665, 219] on p "Add competency" at bounding box center [681, 223] width 78 height 15
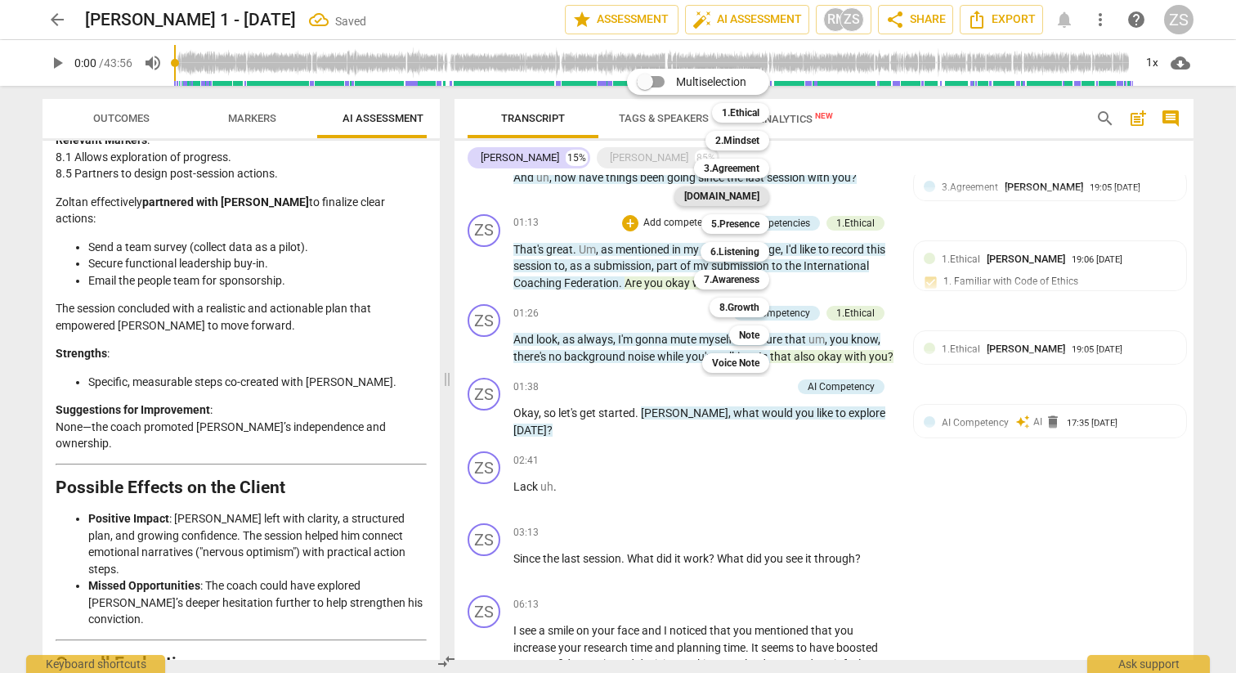
click at [735, 196] on b "[DOMAIN_NAME]" at bounding box center [721, 196] width 75 height 20
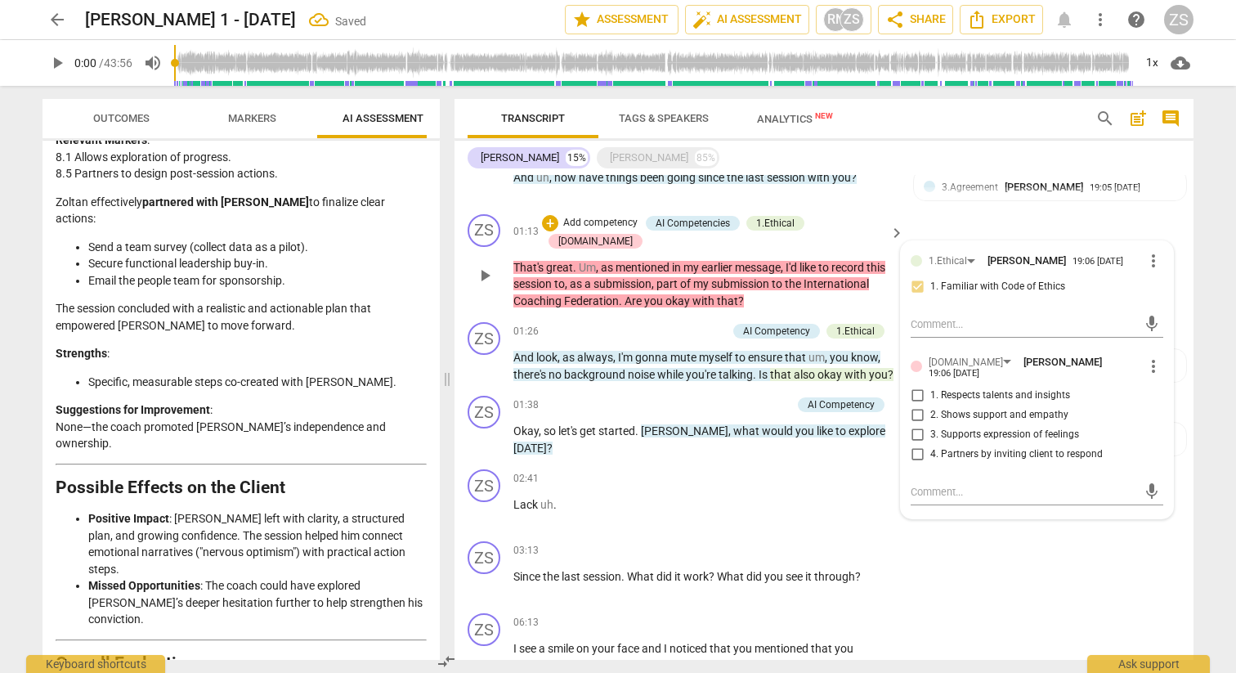
click at [977, 394] on span "1. Respects talents and insights" at bounding box center [1001, 395] width 140 height 15
click at [931, 394] on input "1. Respects talents and insights" at bounding box center [917, 396] width 26 height 20
checkbox input "true"
click at [612, 402] on div "01:38 + Add competency AI Competency keyboard_arrow_right" at bounding box center [709, 405] width 392 height 18
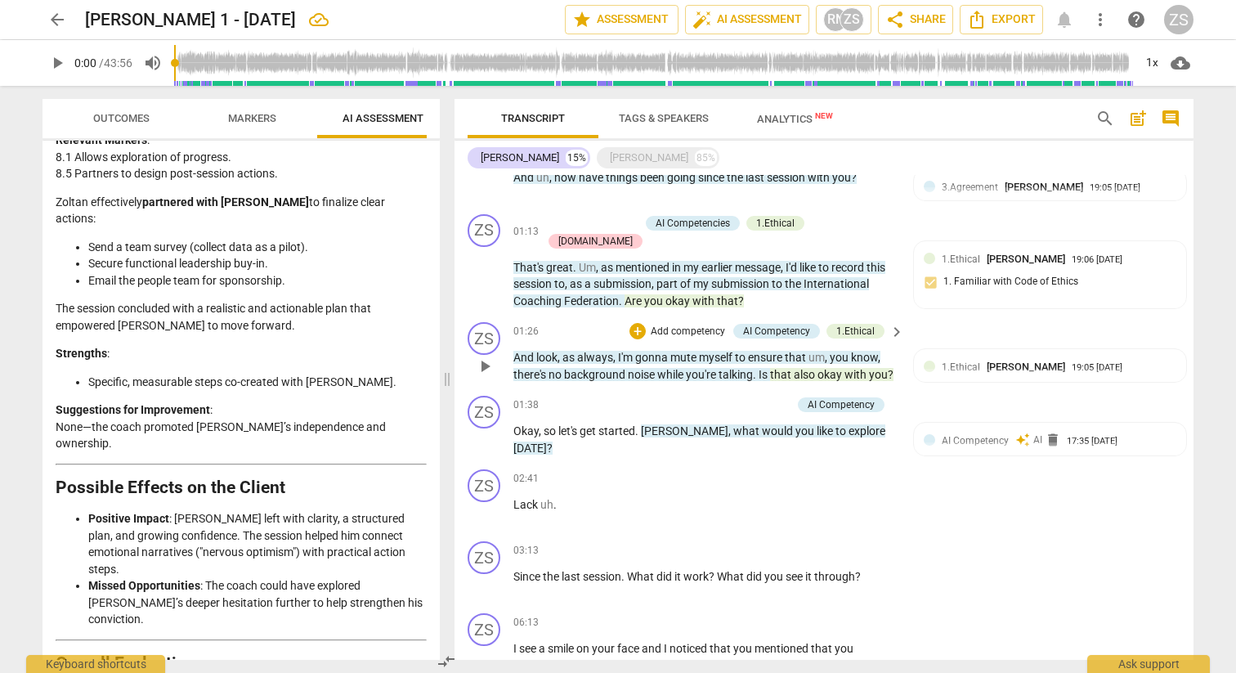
click at [701, 325] on p "Add competency" at bounding box center [688, 332] width 78 height 15
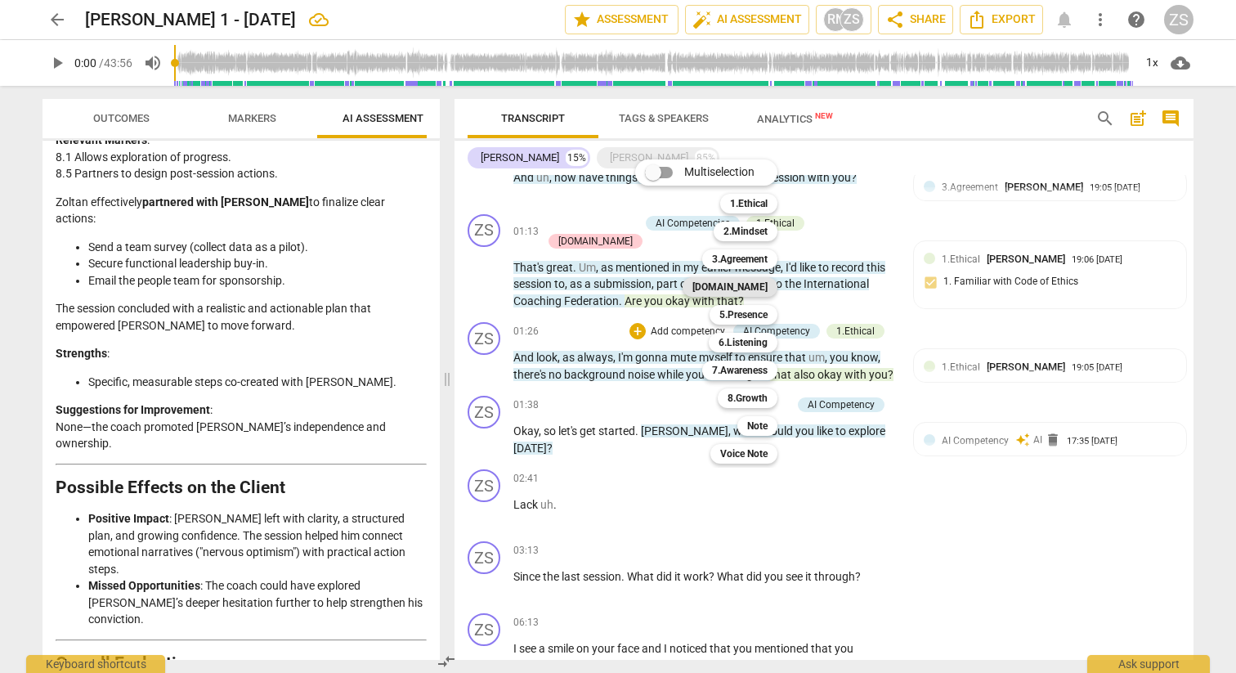
click at [752, 287] on b "[DOMAIN_NAME]" at bounding box center [730, 287] width 75 height 20
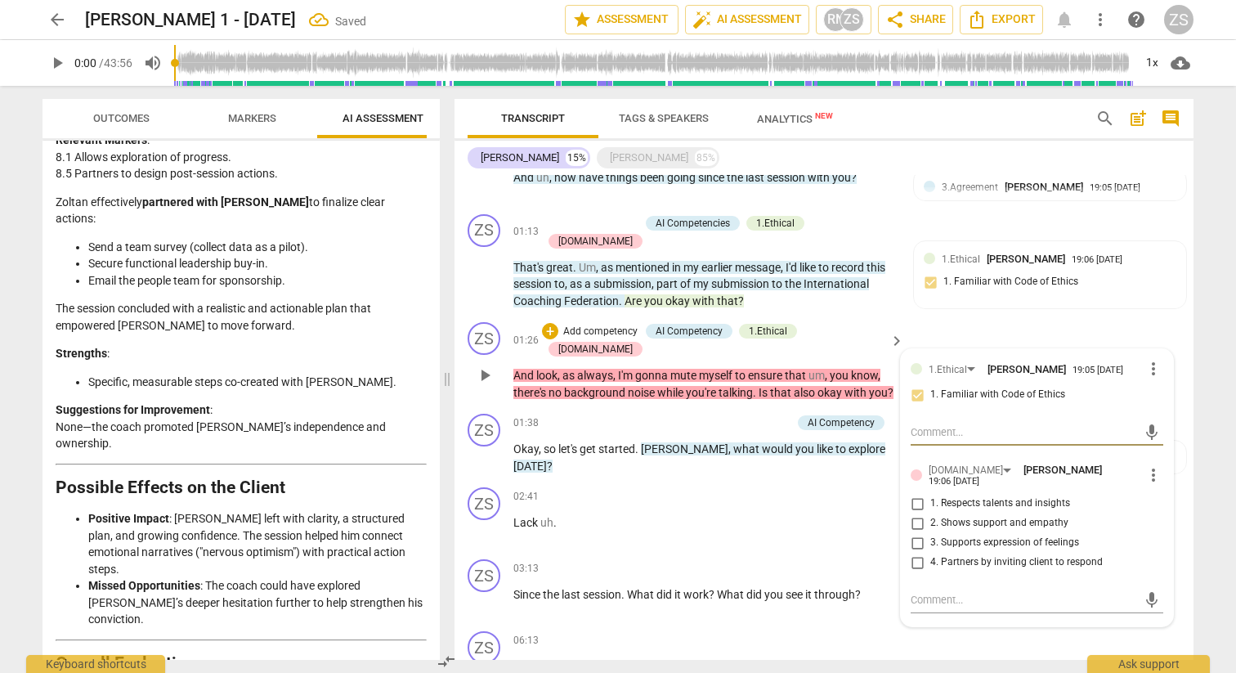
click at [966, 496] on span "1. Respects talents and insights" at bounding box center [1001, 503] width 140 height 15
click at [931, 494] on input "1. Respects talents and insights" at bounding box center [917, 504] width 26 height 20
checkbox input "true"
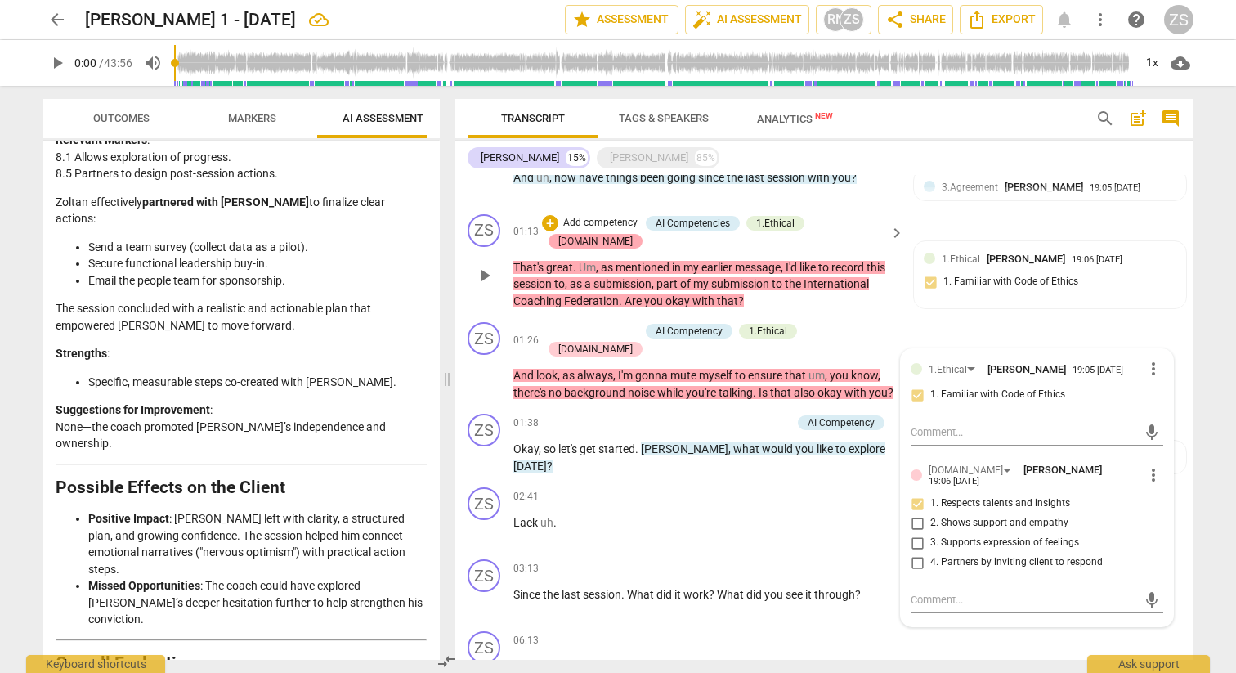
click at [643, 234] on div "[DOMAIN_NAME]" at bounding box center [596, 241] width 94 height 15
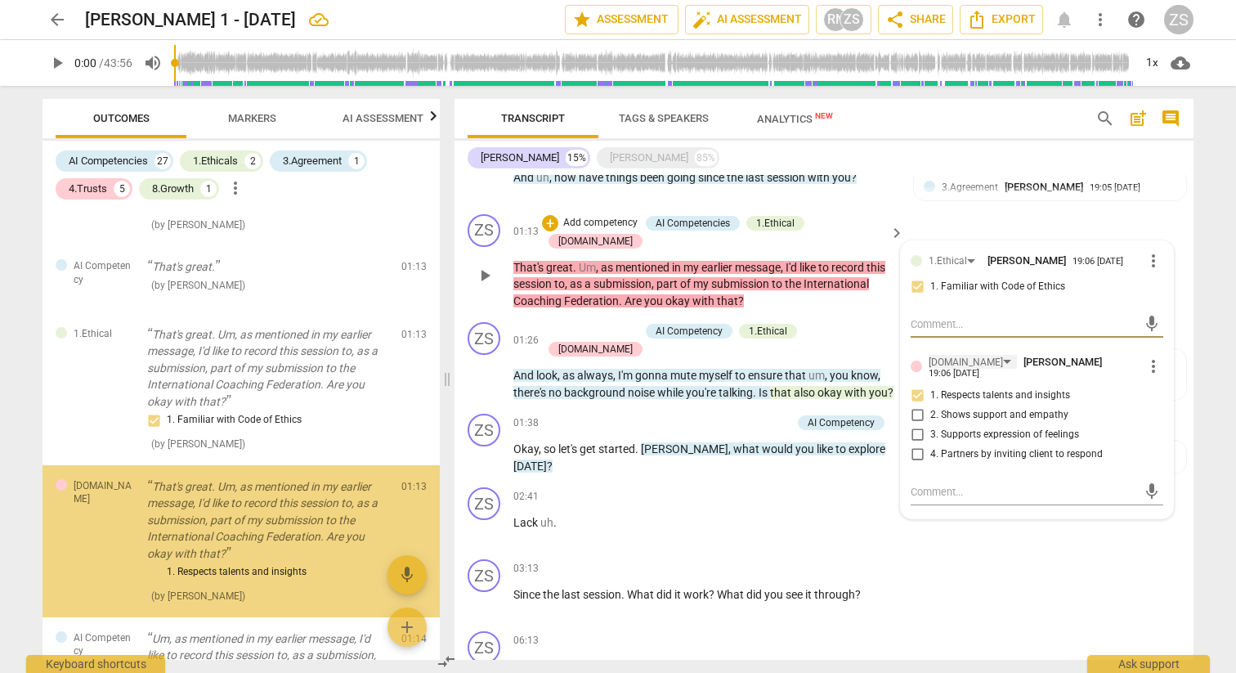
scroll to position [747, 0]
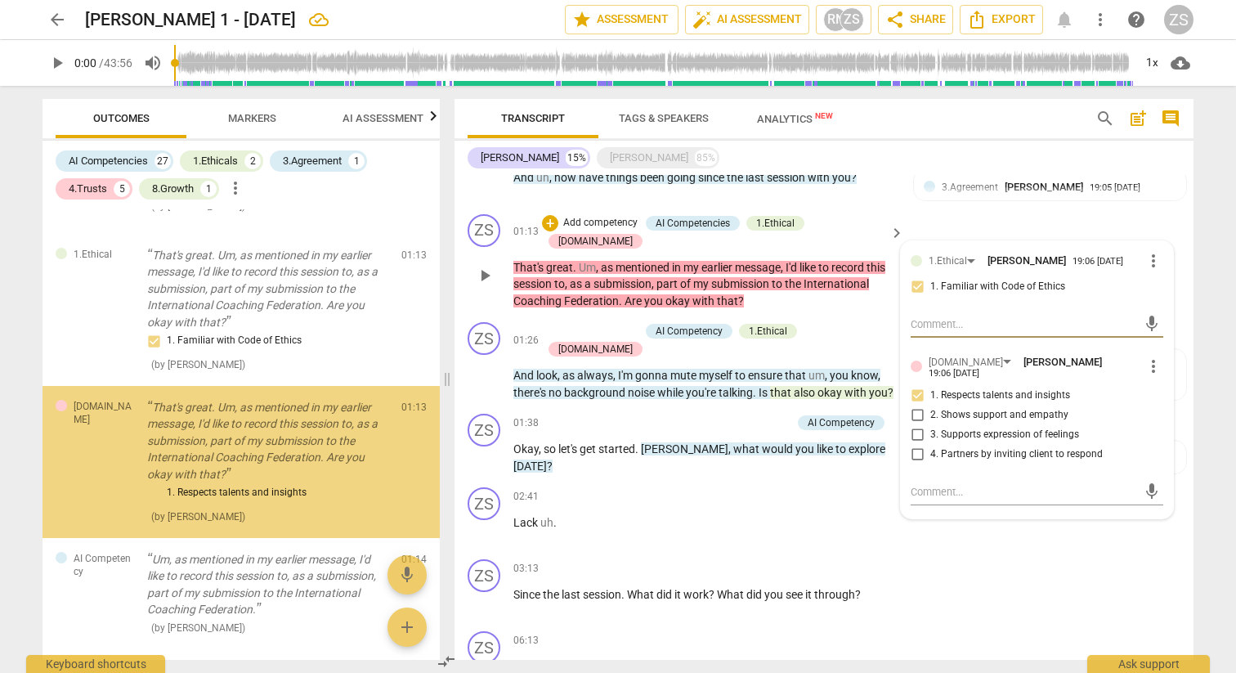
click at [914, 386] on input "1. Respects talents and insights" at bounding box center [917, 396] width 26 height 20
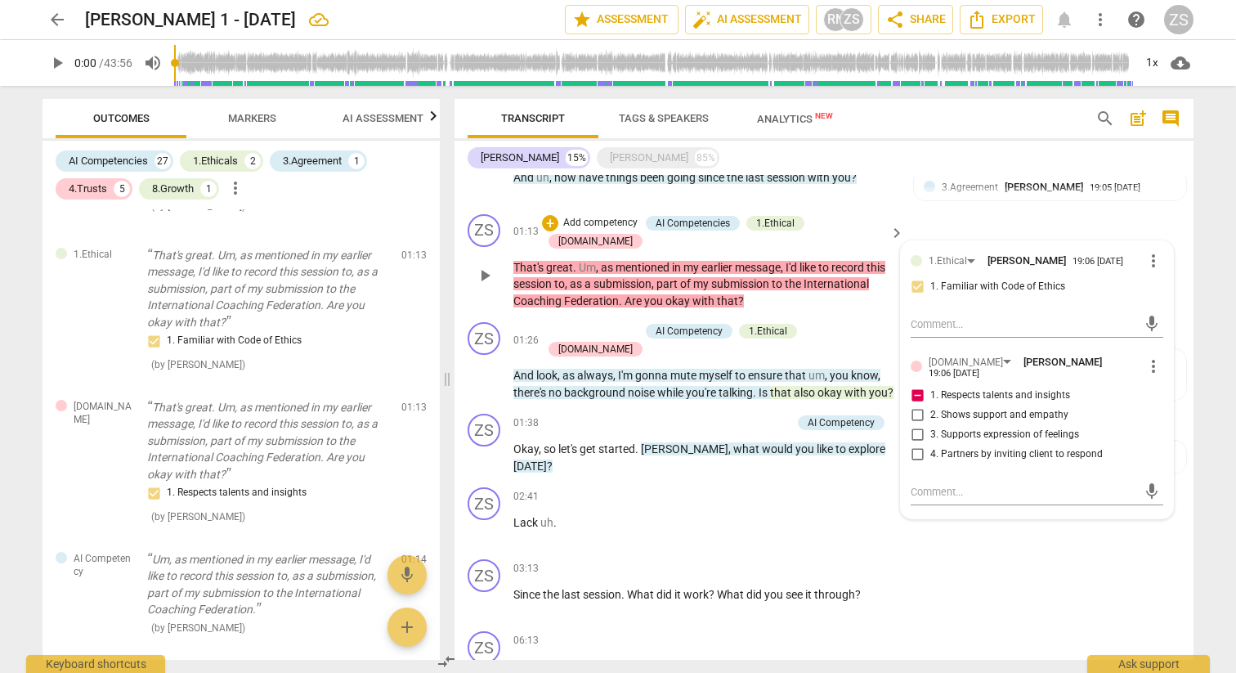
click at [917, 386] on input "1. Respects talents and insights" at bounding box center [917, 396] width 26 height 20
checkbox input "false"
click at [548, 216] on div "01:13 + Add competency AI Competencies 1.Ethical 4.Trust keyboard_arrow_right" at bounding box center [709, 232] width 392 height 36
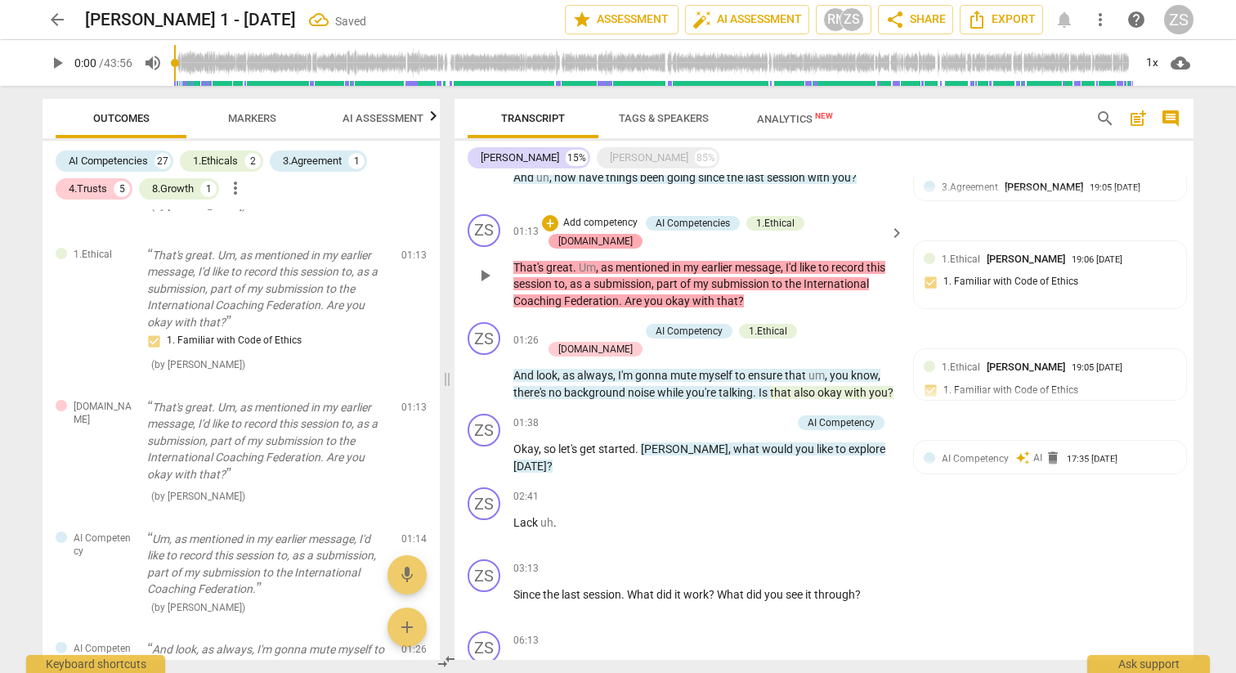
click at [643, 234] on div "[DOMAIN_NAME]" at bounding box center [596, 241] width 94 height 15
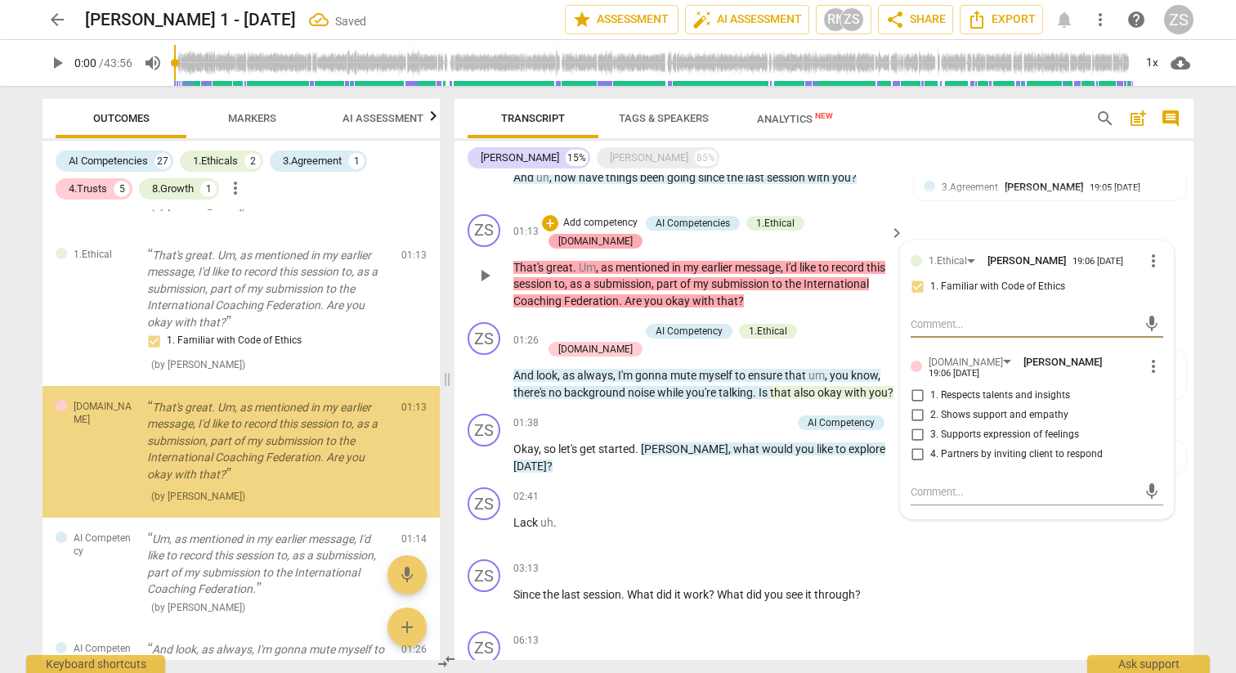
scroll to position [738, 0]
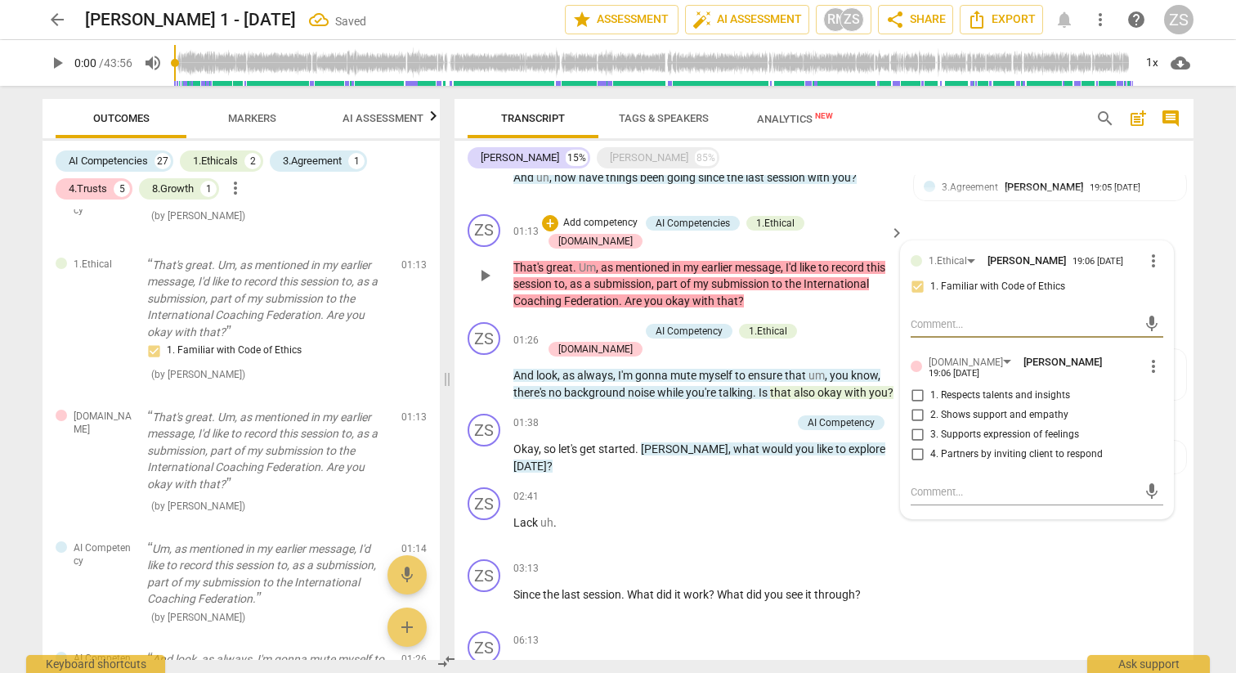
click at [1144, 357] on span "more_vert" at bounding box center [1154, 367] width 20 height 20
click at [1157, 390] on li "Delete" at bounding box center [1166, 392] width 56 height 31
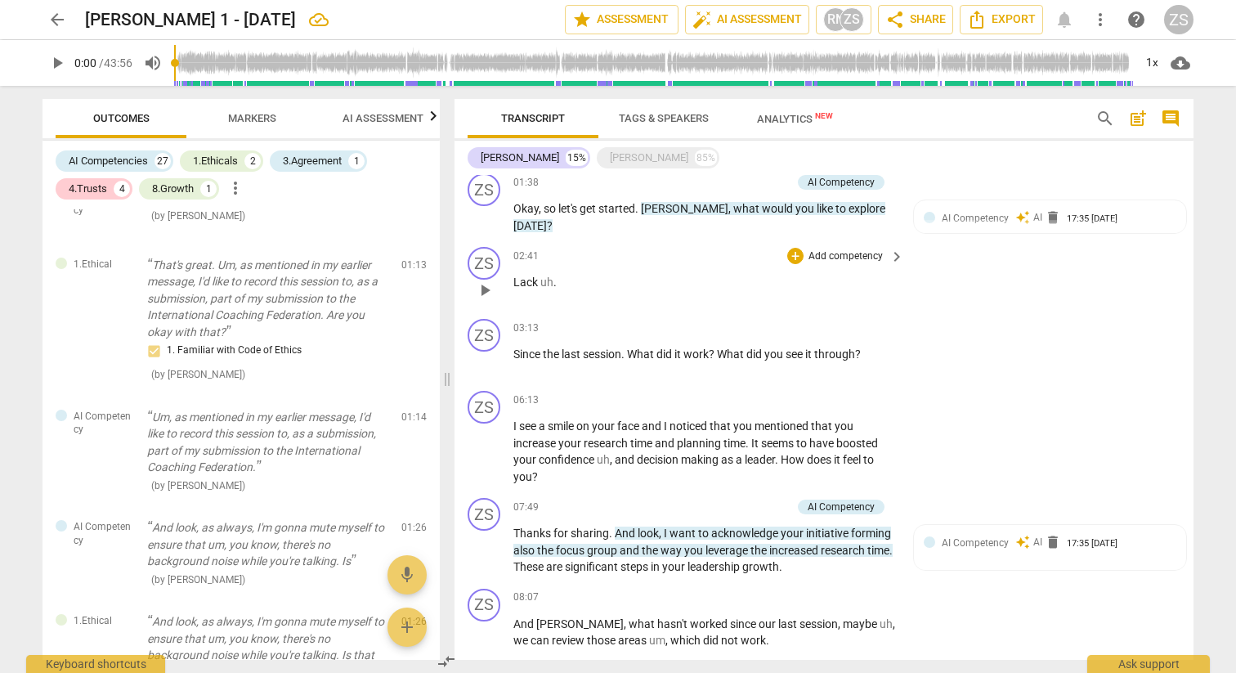
scroll to position [637, 0]
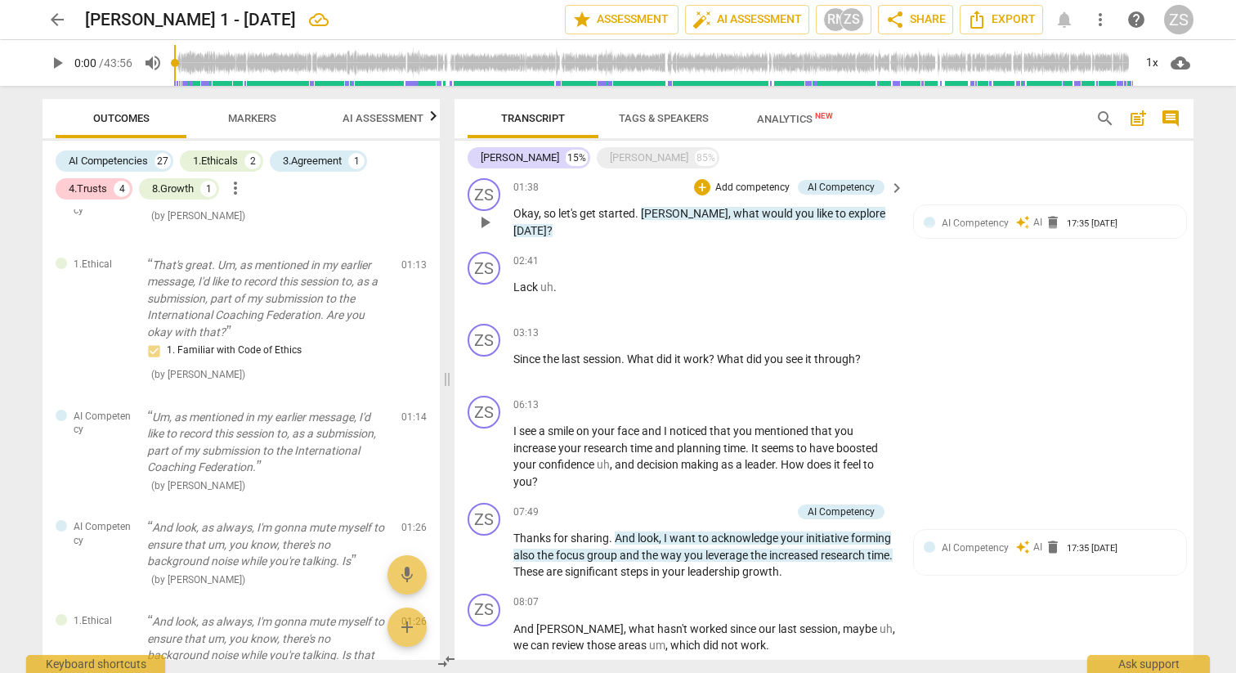
click at [759, 183] on p "Add competency" at bounding box center [753, 188] width 78 height 15
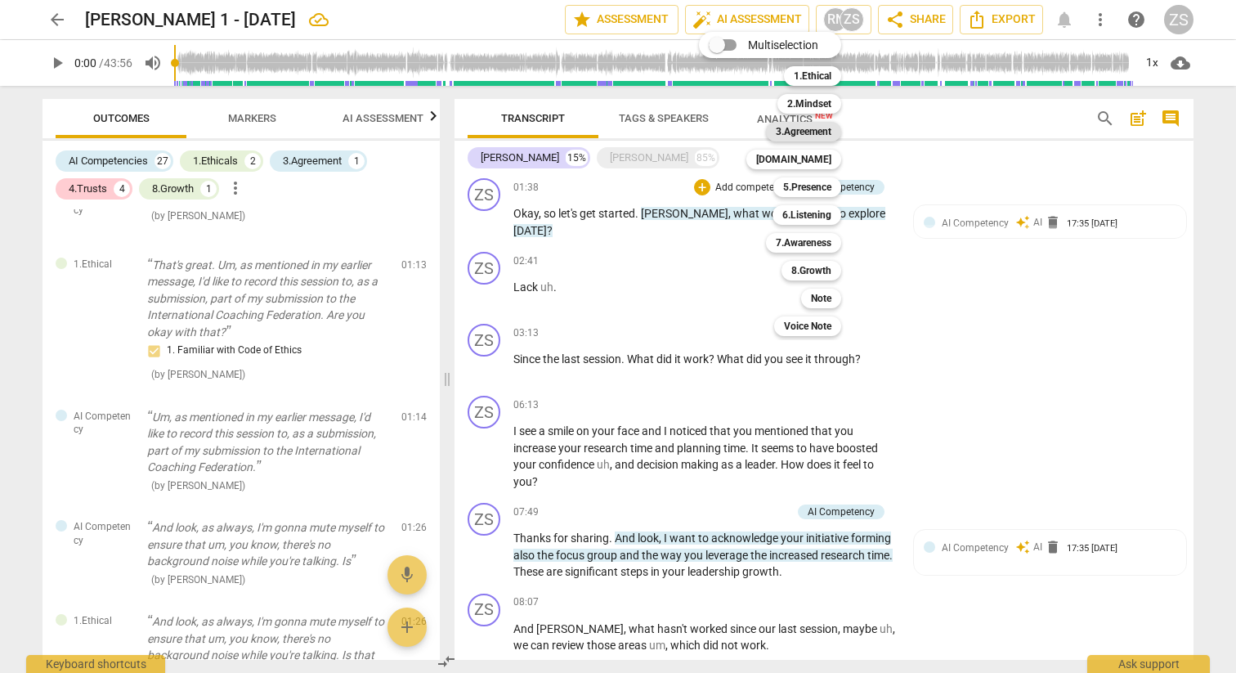
click at [812, 137] on b "3.Agreement" at bounding box center [804, 132] width 56 height 20
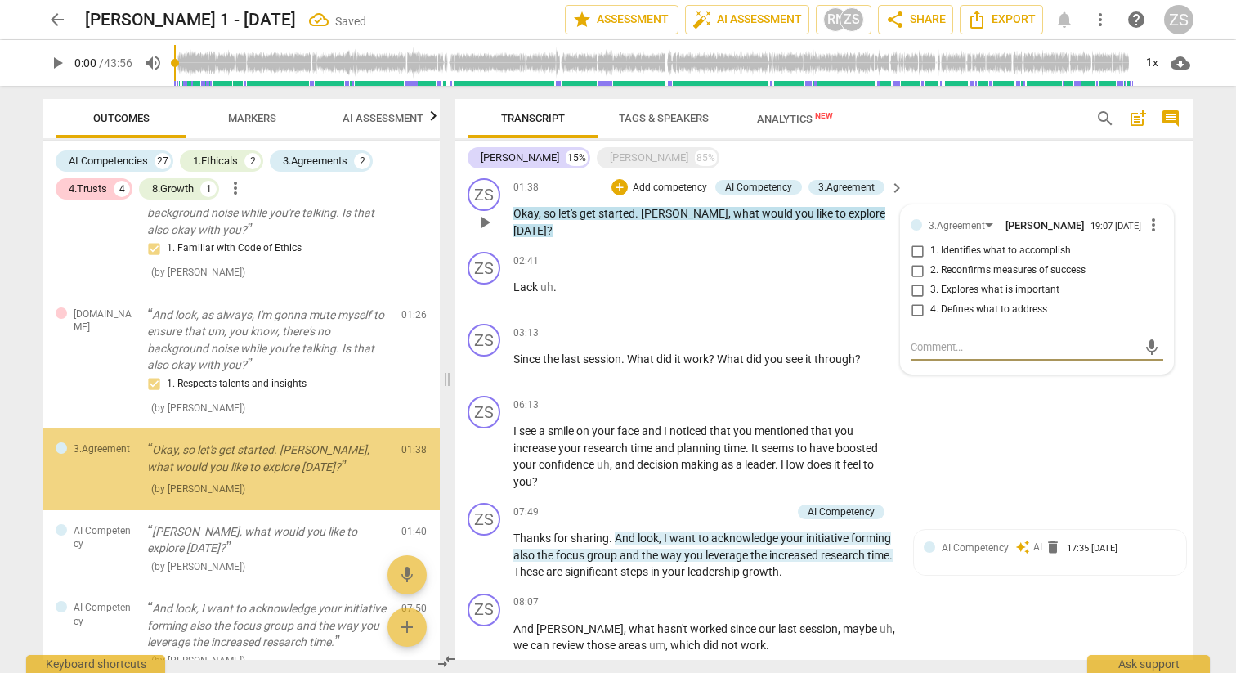
scroll to position [1188, 0]
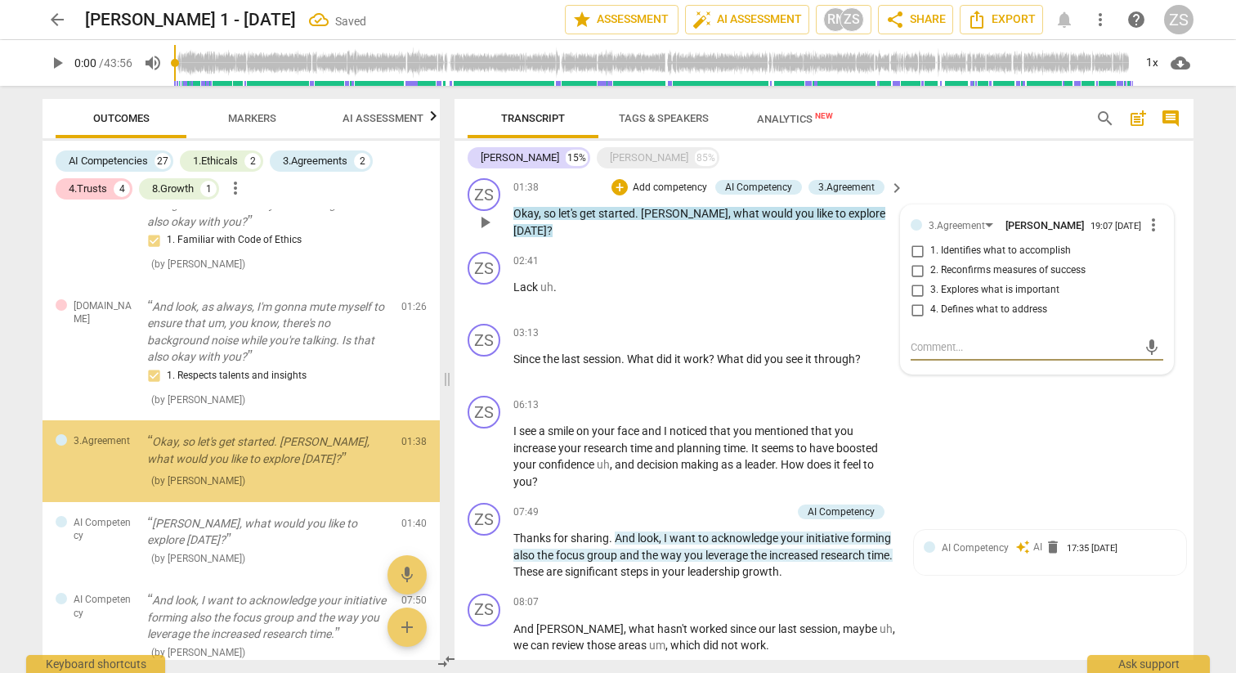
click at [949, 256] on span "1. Identifies what to accomplish" at bounding box center [1001, 251] width 141 height 15
click at [931, 256] on input "1. Identifies what to accomplish" at bounding box center [917, 251] width 26 height 20
checkbox input "true"
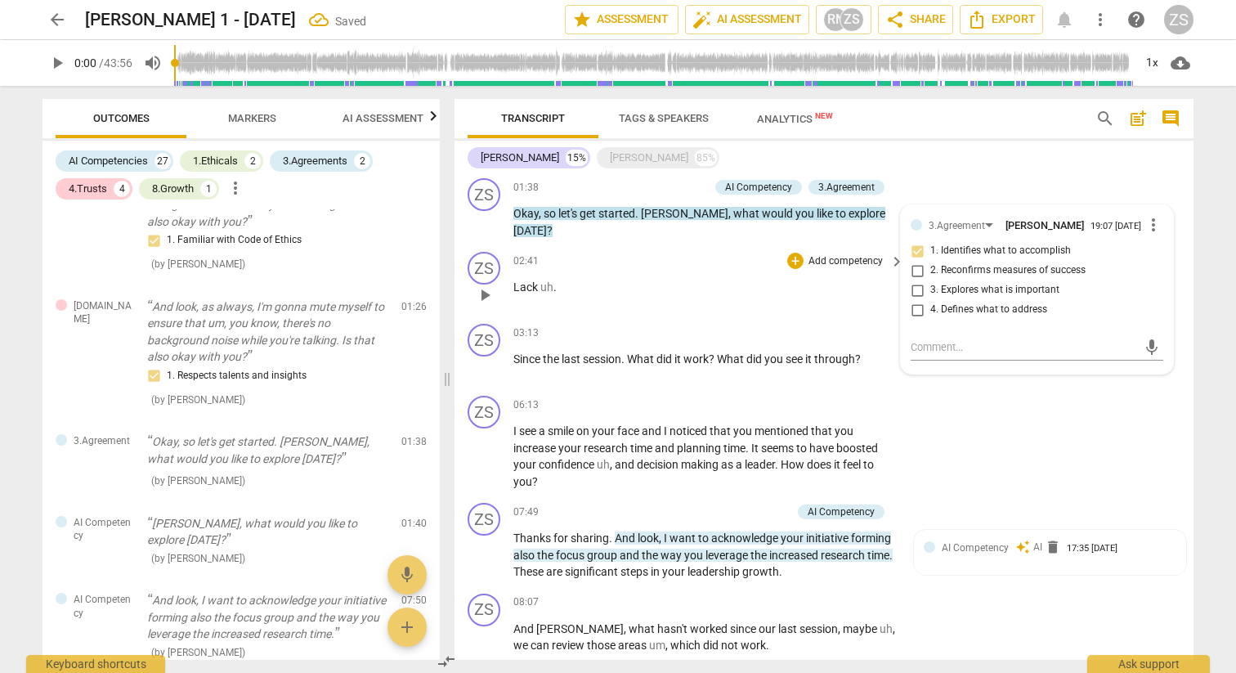
click at [703, 279] on p "Lack uh ." at bounding box center [704, 287] width 383 height 17
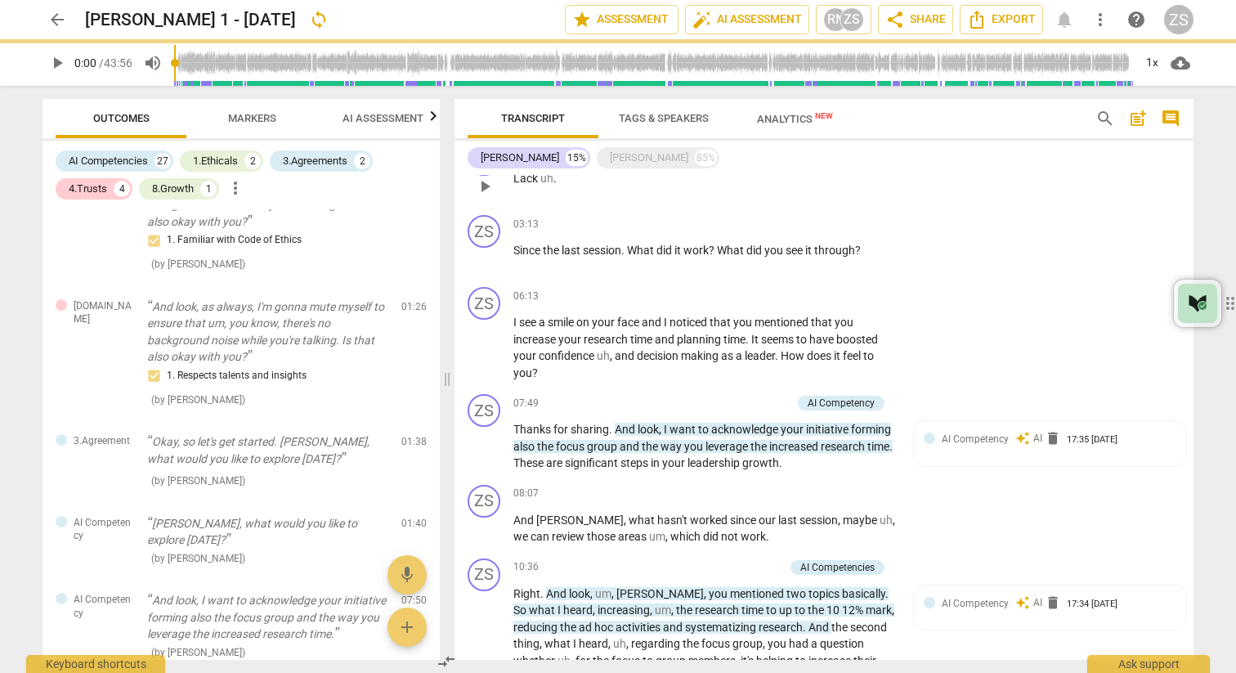
scroll to position [764, 0]
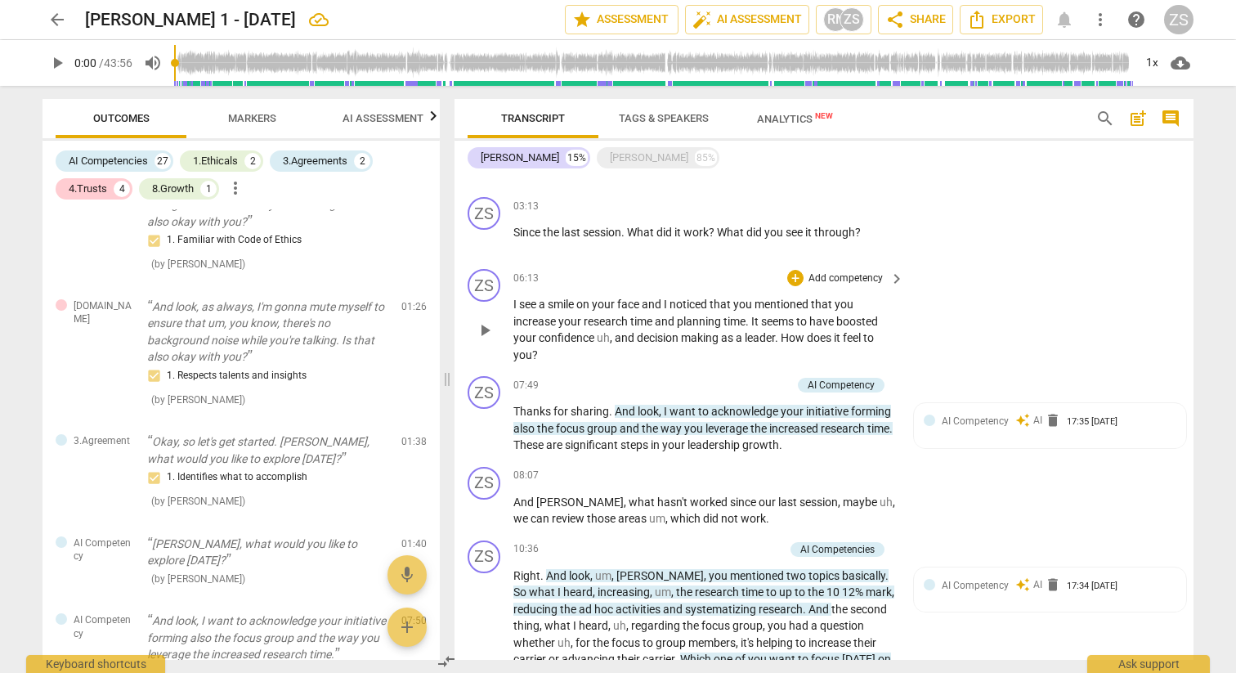
click at [811, 271] on p "Add competency" at bounding box center [846, 278] width 78 height 15
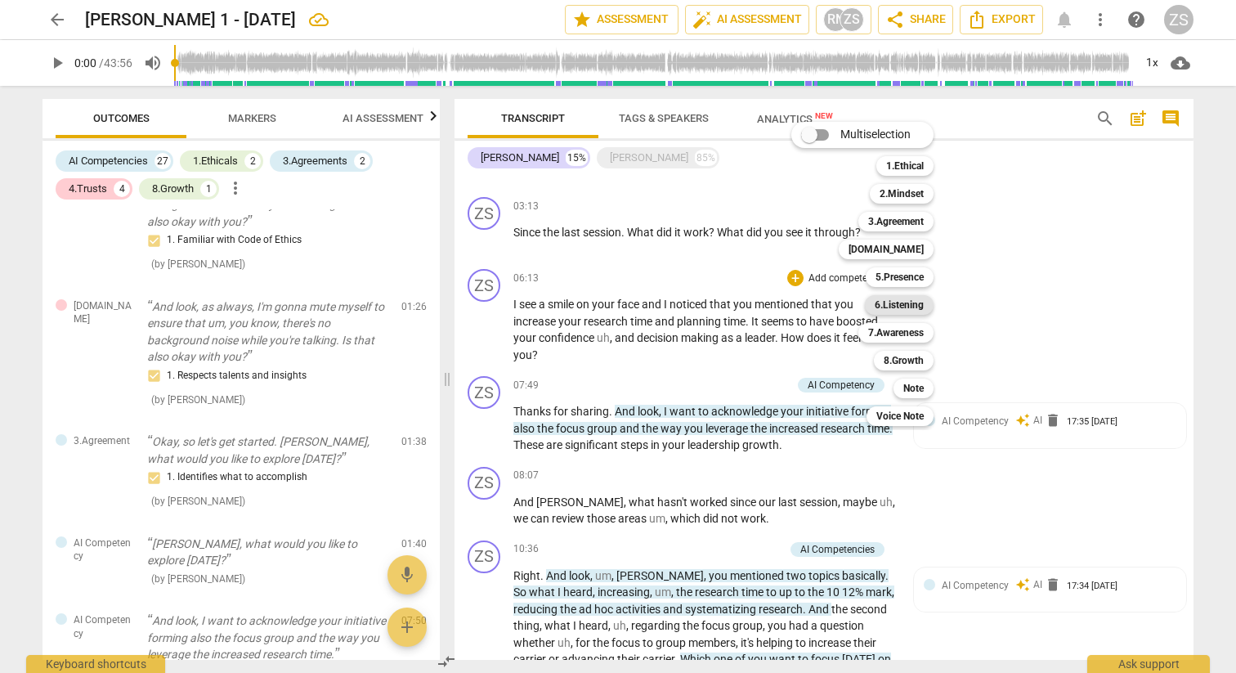
click at [905, 303] on b "6.Listening" at bounding box center [899, 305] width 49 height 20
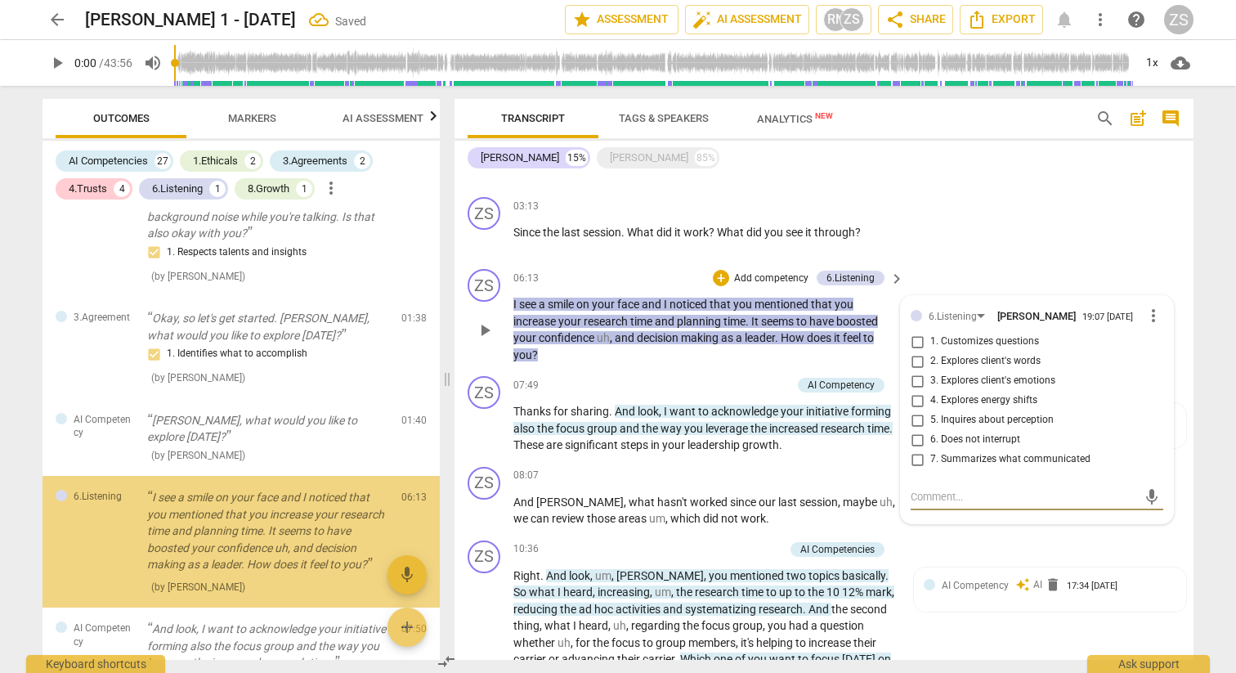
scroll to position [1401, 0]
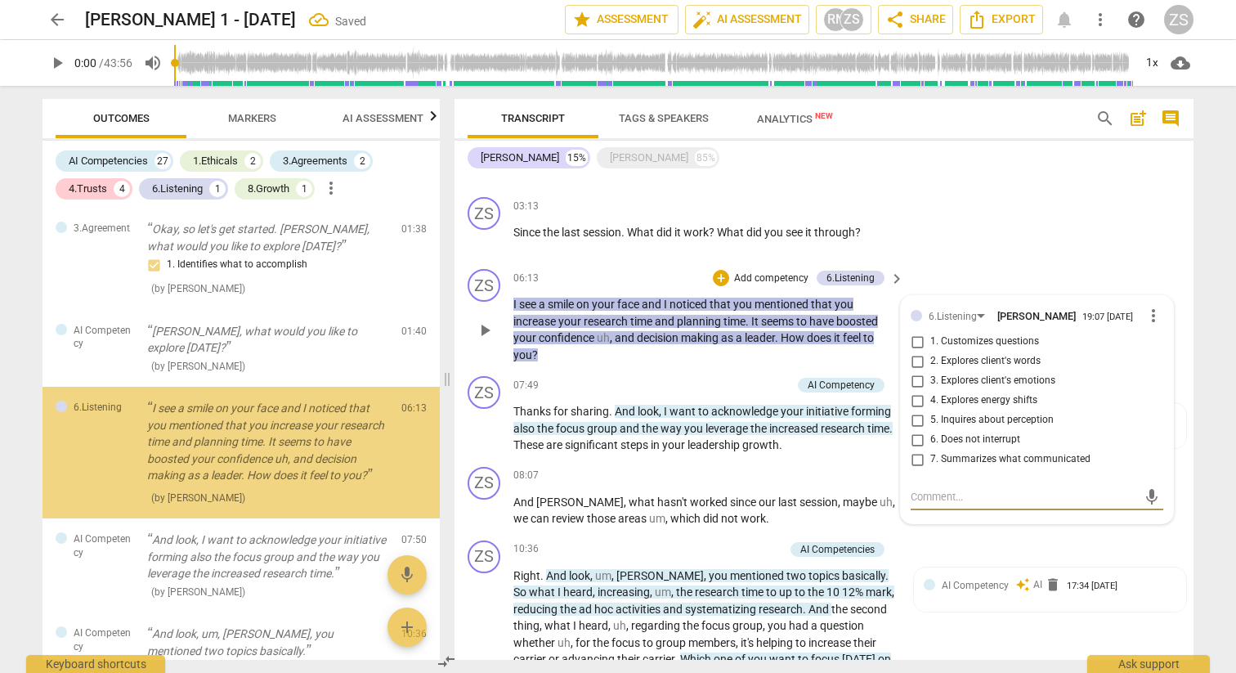
click at [934, 345] on label "1. Customizes questions" at bounding box center [1030, 342] width 253 height 20
click at [931, 345] on input "1. Customizes questions" at bounding box center [917, 342] width 26 height 20
click at [752, 274] on p "Add competency" at bounding box center [772, 278] width 78 height 15
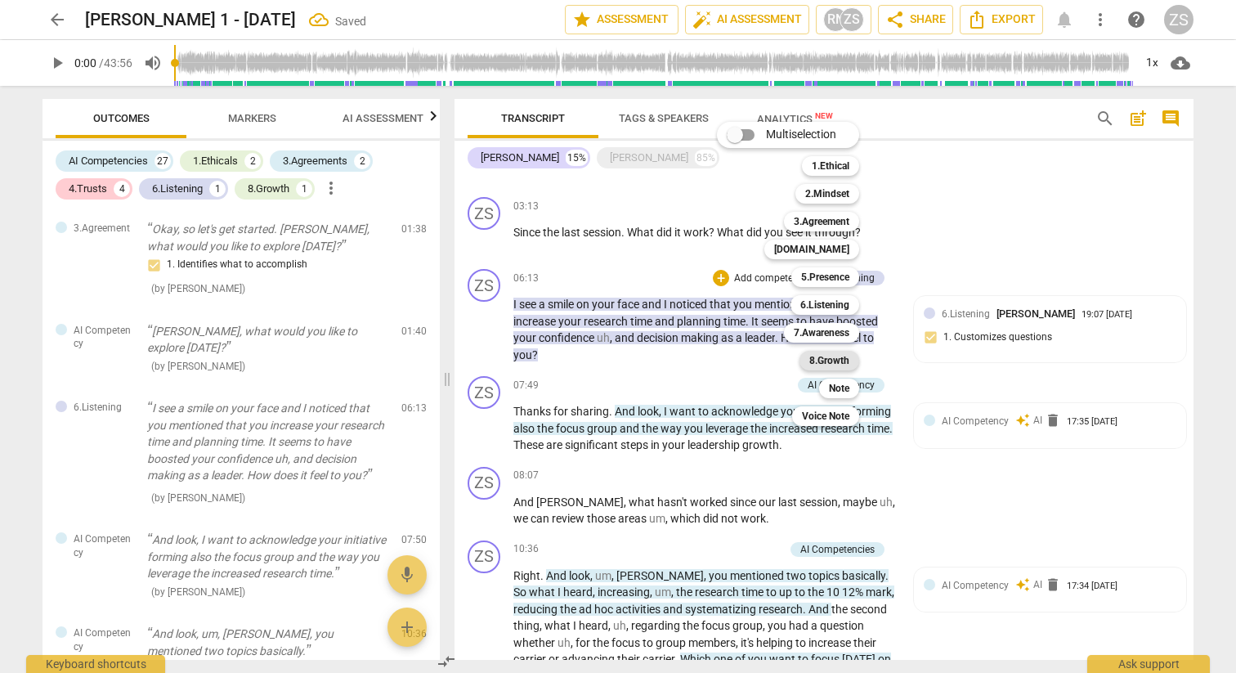
click at [837, 362] on b "8.Growth" at bounding box center [829, 361] width 40 height 20
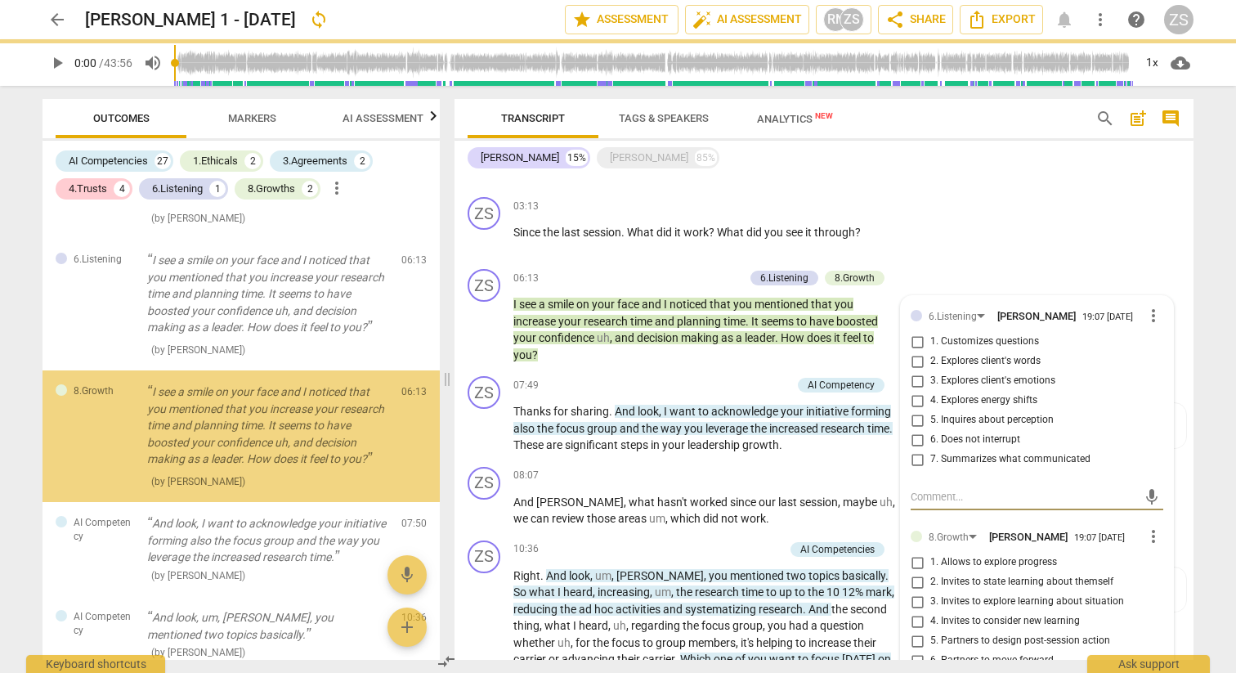
scroll to position [1549, 0]
checkbox input "true"
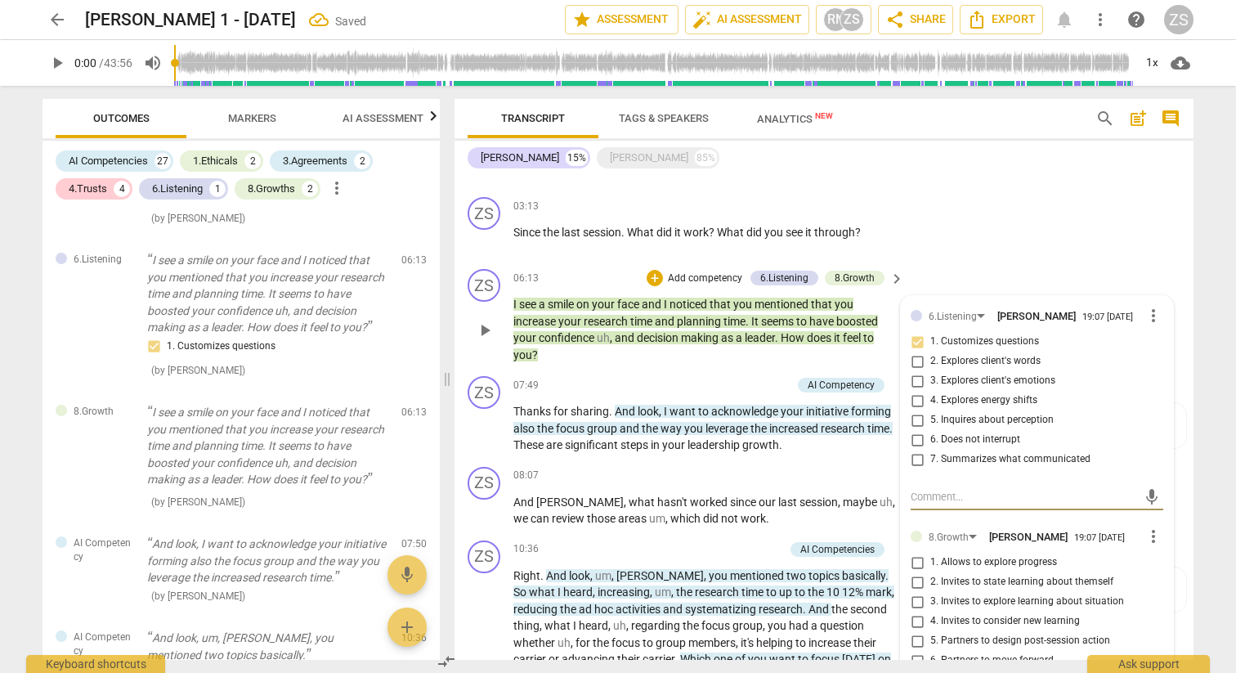
click at [933, 556] on span "1. Allows to explore progress" at bounding box center [994, 562] width 127 height 15
click at [931, 556] on input "1. Allows to explore progress" at bounding box center [917, 563] width 26 height 20
checkbox input "true"
click at [910, 257] on div "ZS play_arrow pause 03:13 + Add competency keyboard_arrow_right Since the last …" at bounding box center [824, 227] width 739 height 72
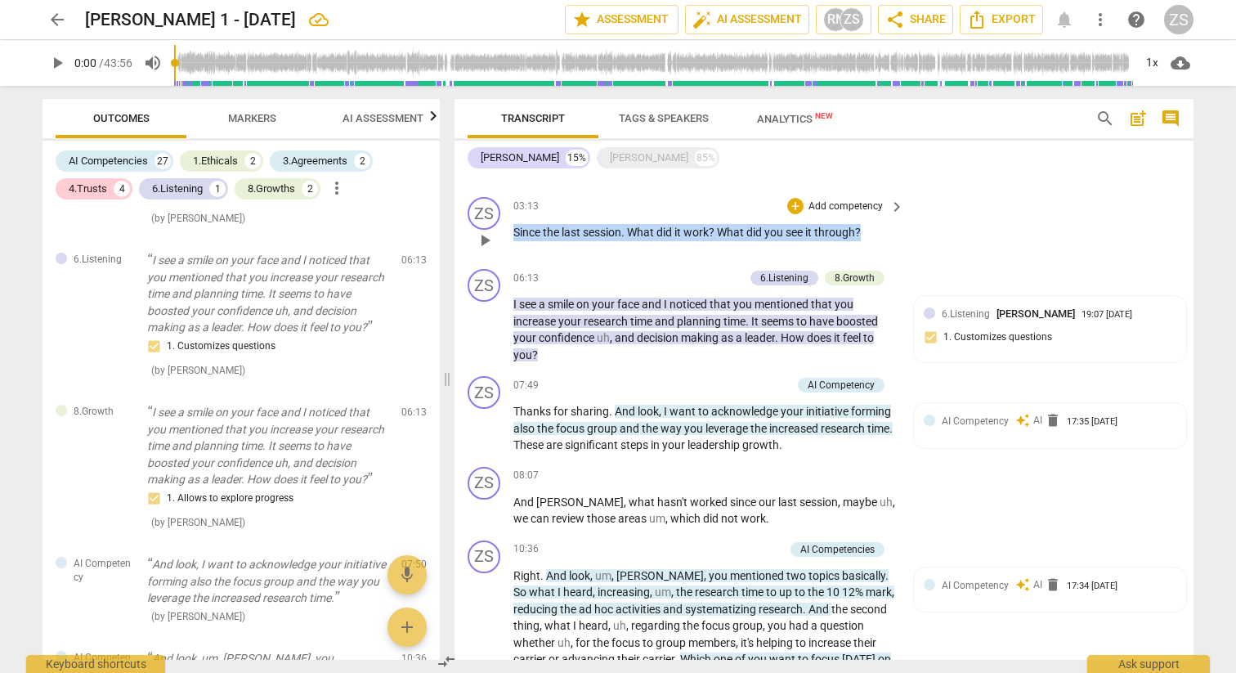
drag, startPoint x: 870, startPoint y: 233, endPoint x: 493, endPoint y: 227, distance: 377.0
click at [493, 227] on div "ZS play_arrow pause 03:13 + Add competency keyboard_arrow_right Since the last …" at bounding box center [824, 227] width 739 height 72
click at [824, 200] on p "Add competency" at bounding box center [846, 207] width 78 height 15
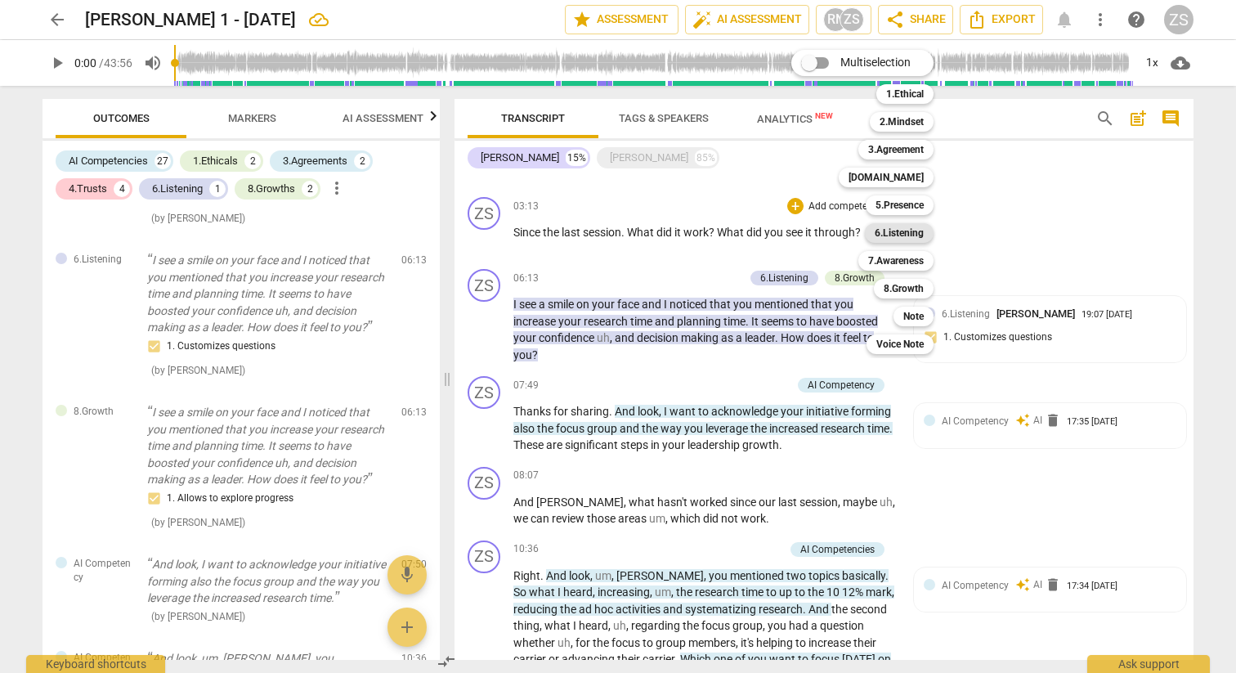
click at [917, 226] on b "6.Listening" at bounding box center [899, 233] width 49 height 20
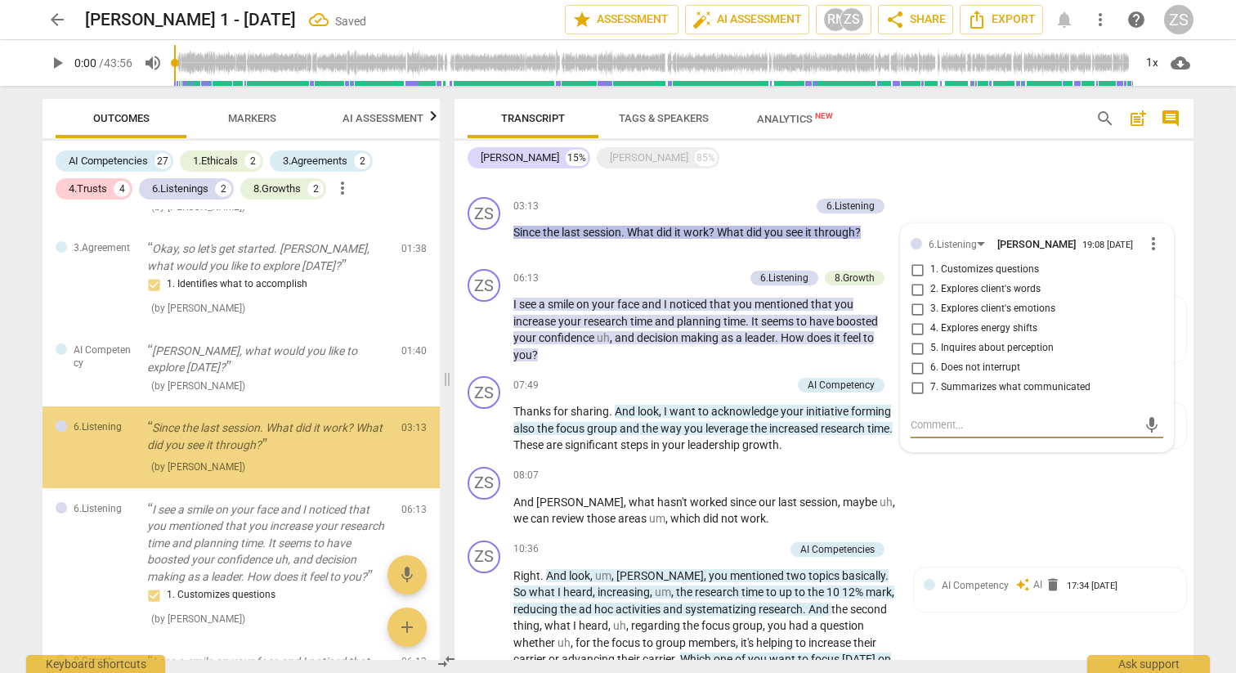
scroll to position [1367, 0]
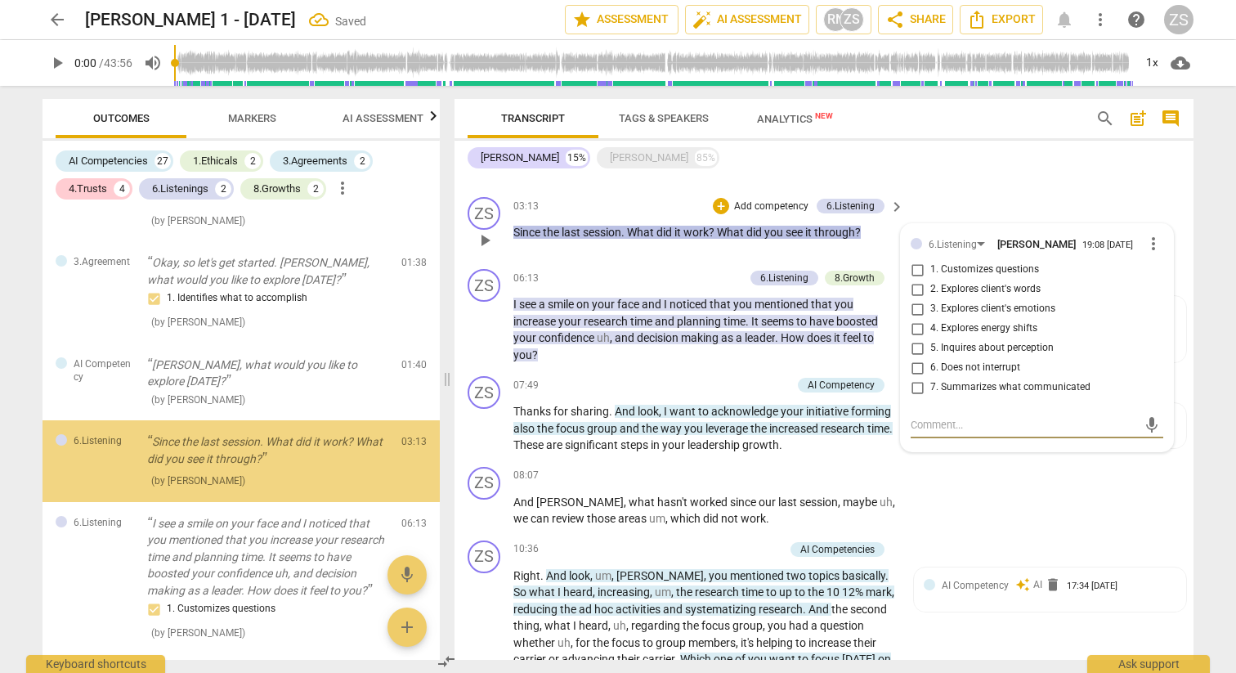
click at [935, 262] on span "1. Customizes questions" at bounding box center [985, 269] width 109 height 15
click at [931, 262] on input "1. Customizes questions" at bounding box center [917, 270] width 26 height 20
checkbox input "true"
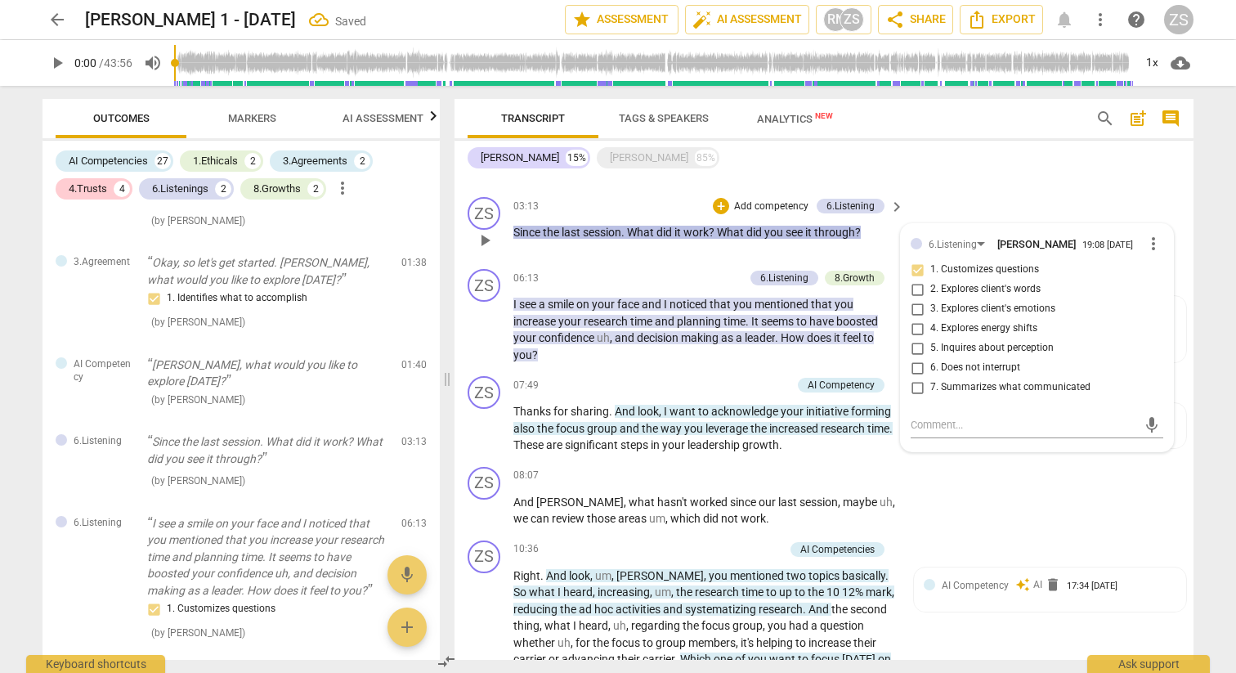
click at [747, 191] on div "ZS play_arrow pause 03:13 + Add competency 6.Listening keyboard_arrow_right Sin…" at bounding box center [824, 227] width 739 height 72
click at [748, 200] on p "Add competency" at bounding box center [772, 207] width 78 height 15
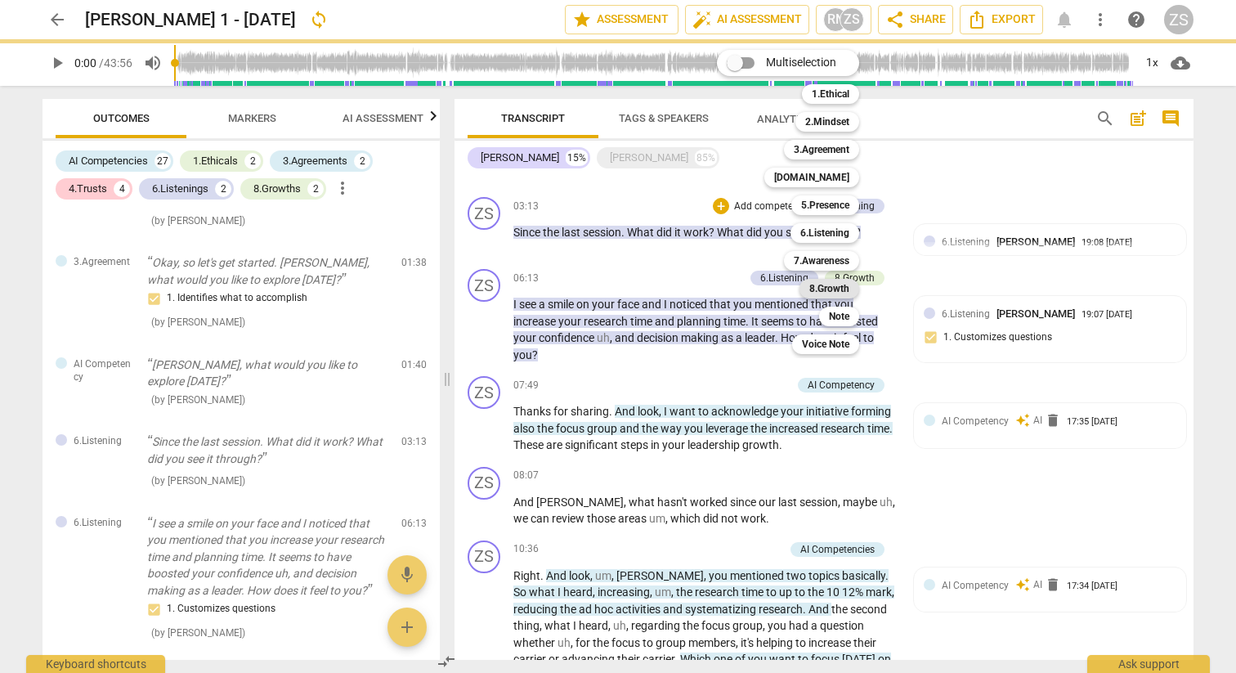
click at [819, 290] on b "8.Growth" at bounding box center [829, 289] width 40 height 20
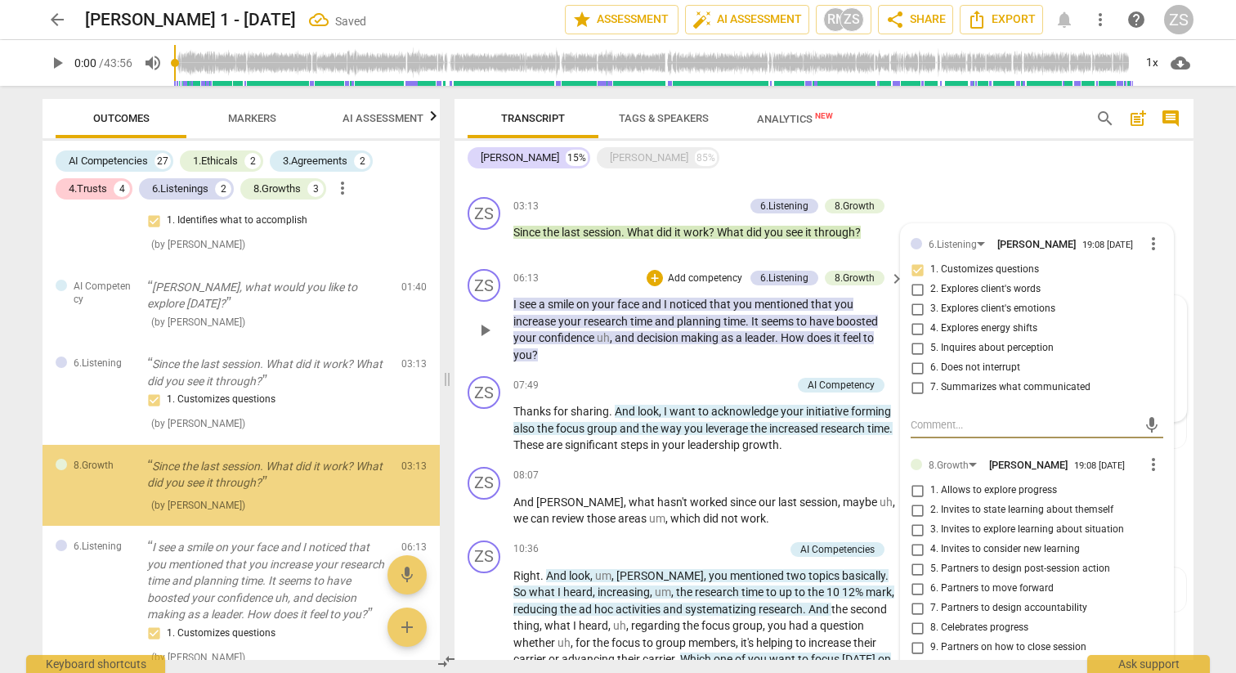
scroll to position [1469, 0]
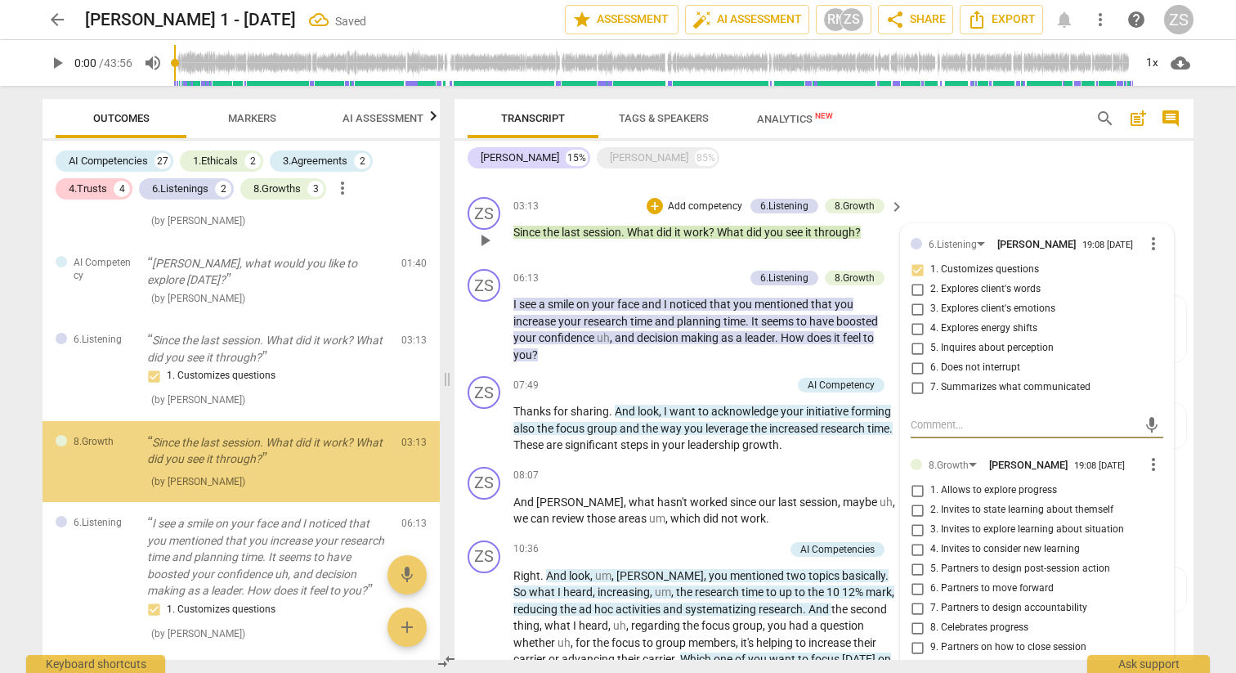
click at [957, 484] on span "1. Allows to explore progress" at bounding box center [994, 490] width 127 height 15
click at [931, 484] on input "1. Allows to explore progress" at bounding box center [917, 491] width 26 height 20
checkbox input "true"
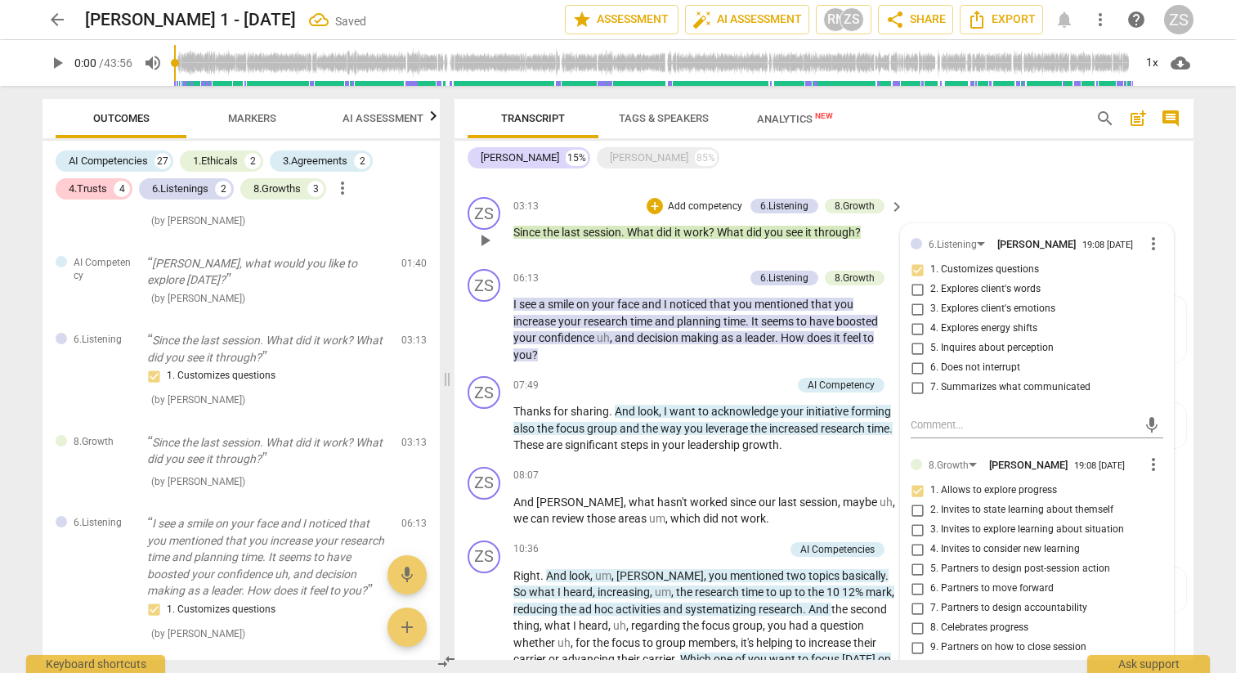
click at [608, 247] on div "03:13 + Add competency 6.Listening 8.Growth keyboard_arrow_right Since the last…" at bounding box center [709, 226] width 392 height 59
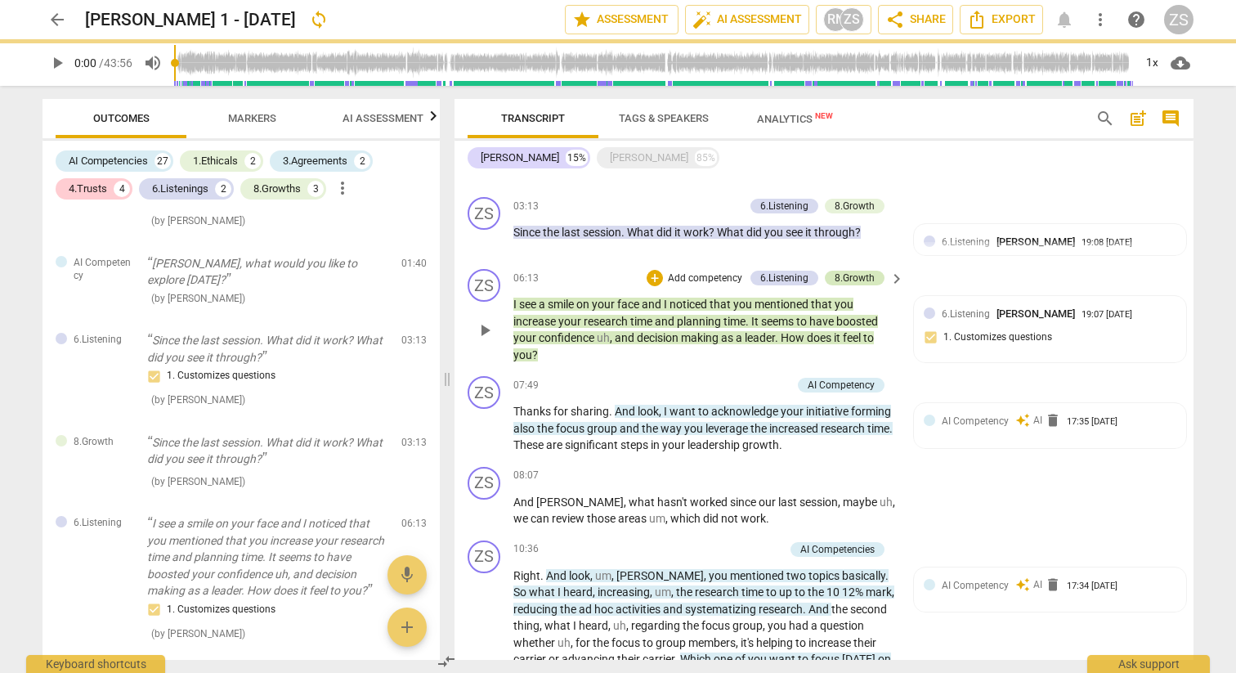
click at [866, 274] on div "8.Growth" at bounding box center [855, 278] width 40 height 15
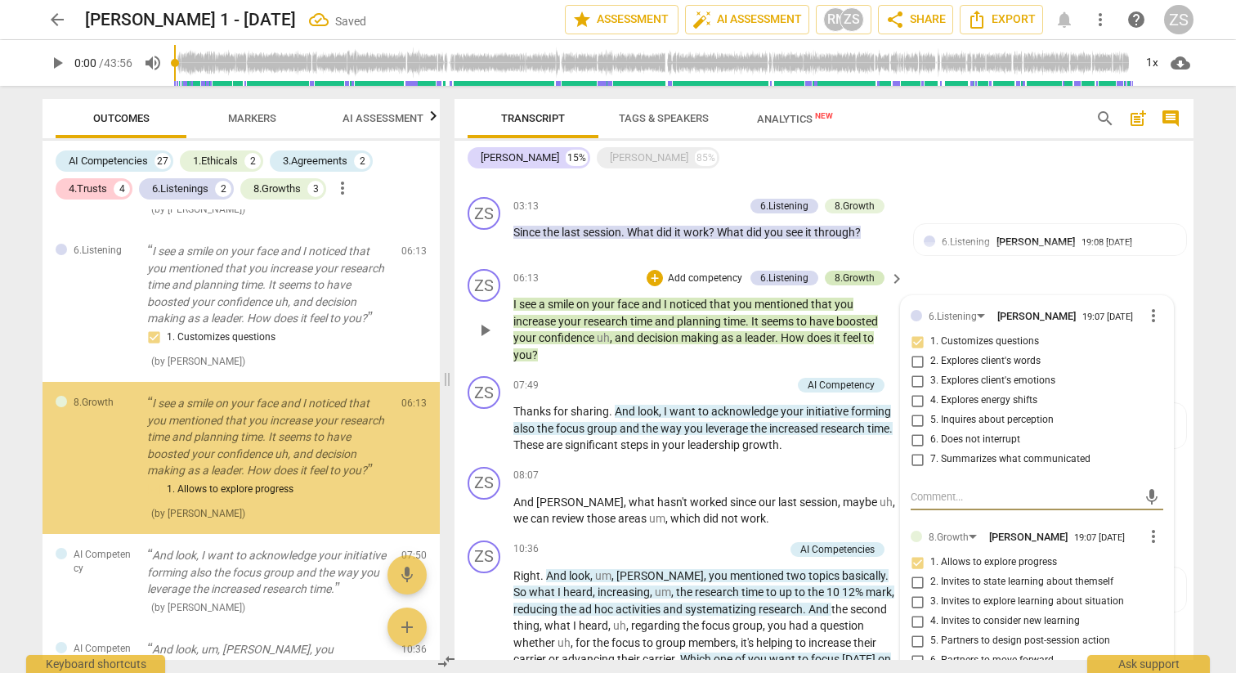
scroll to position [1763, 0]
click at [921, 558] on input "1. Allows to explore progress" at bounding box center [917, 563] width 26 height 20
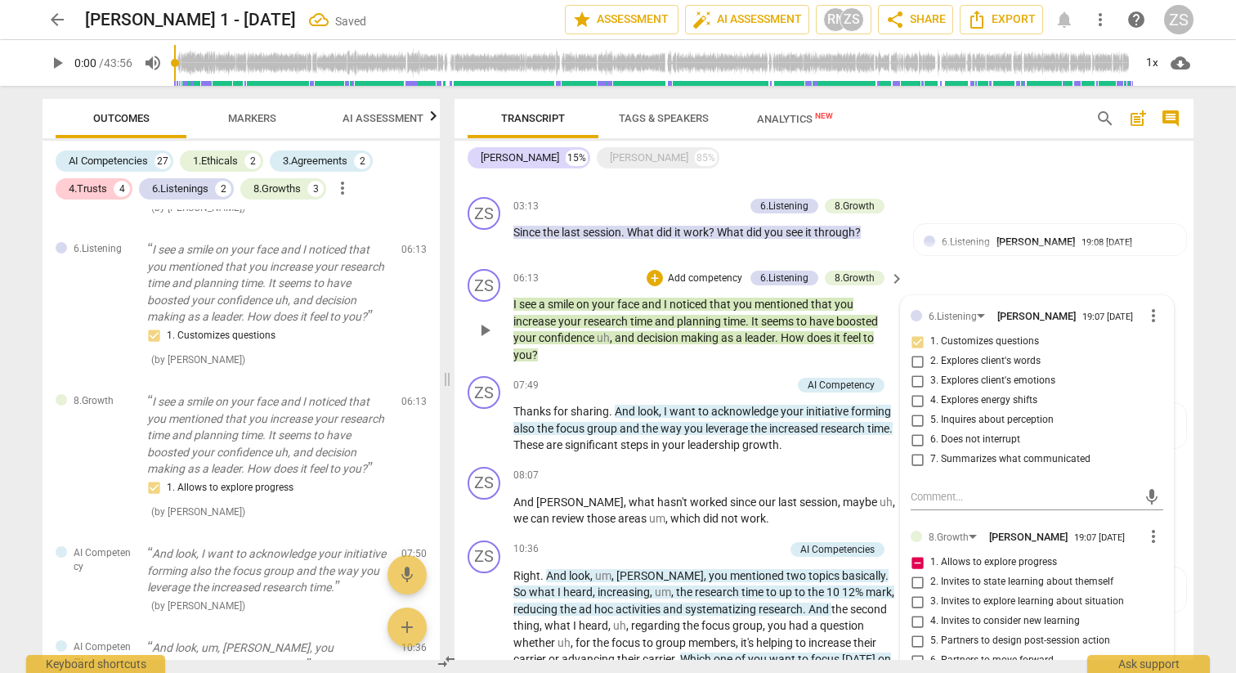
click at [917, 562] on input "1. Allows to explore progress" at bounding box center [917, 563] width 26 height 20
checkbox input "false"
click at [1150, 535] on span "more_vert" at bounding box center [1154, 537] width 20 height 20
click at [1153, 561] on li "Delete" at bounding box center [1166, 562] width 56 height 31
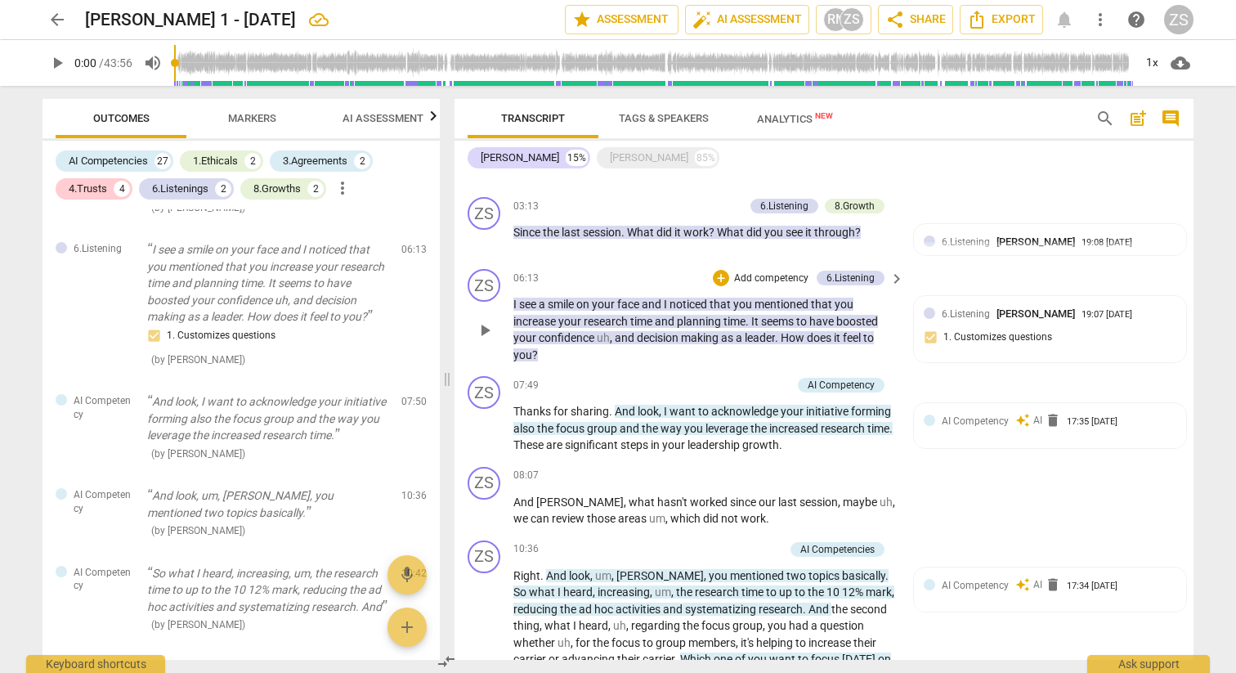
click at [751, 274] on p "Add competency" at bounding box center [772, 278] width 78 height 15
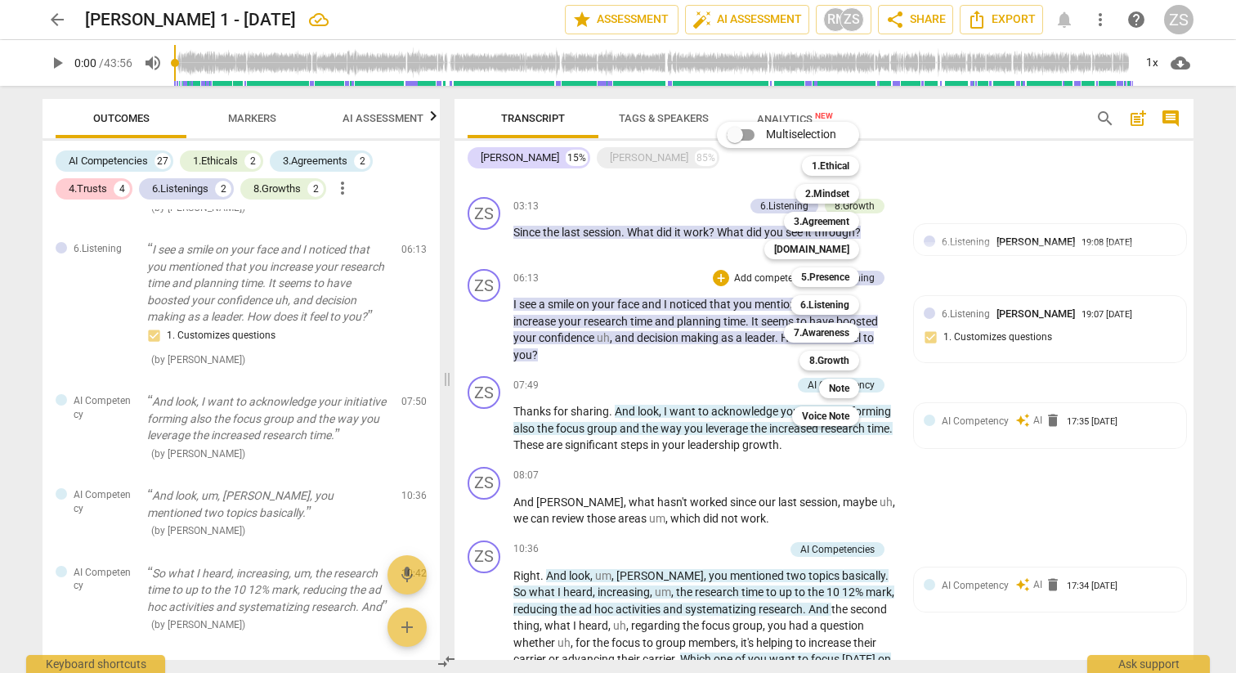
click at [928, 340] on div at bounding box center [618, 336] width 1236 height 673
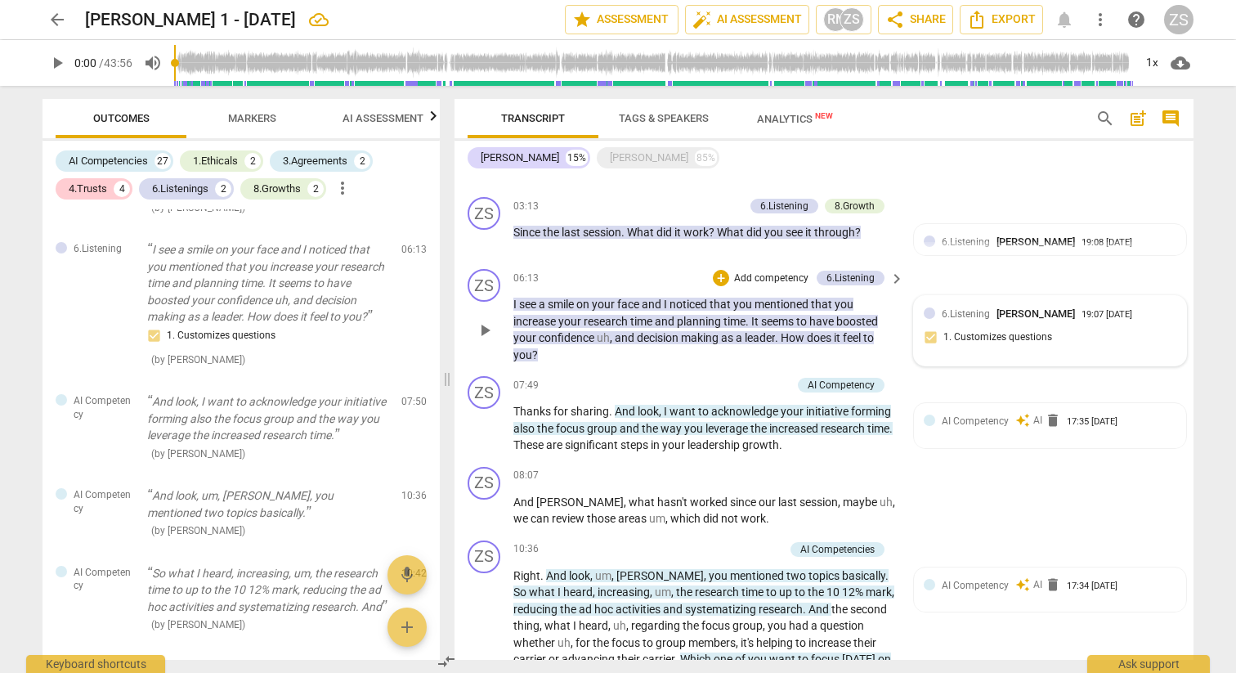
click at [928, 334] on div "6.Listening Zoltan Szabo 19:07 08-18-2025 1. Customizes questions" at bounding box center [1050, 331] width 253 height 50
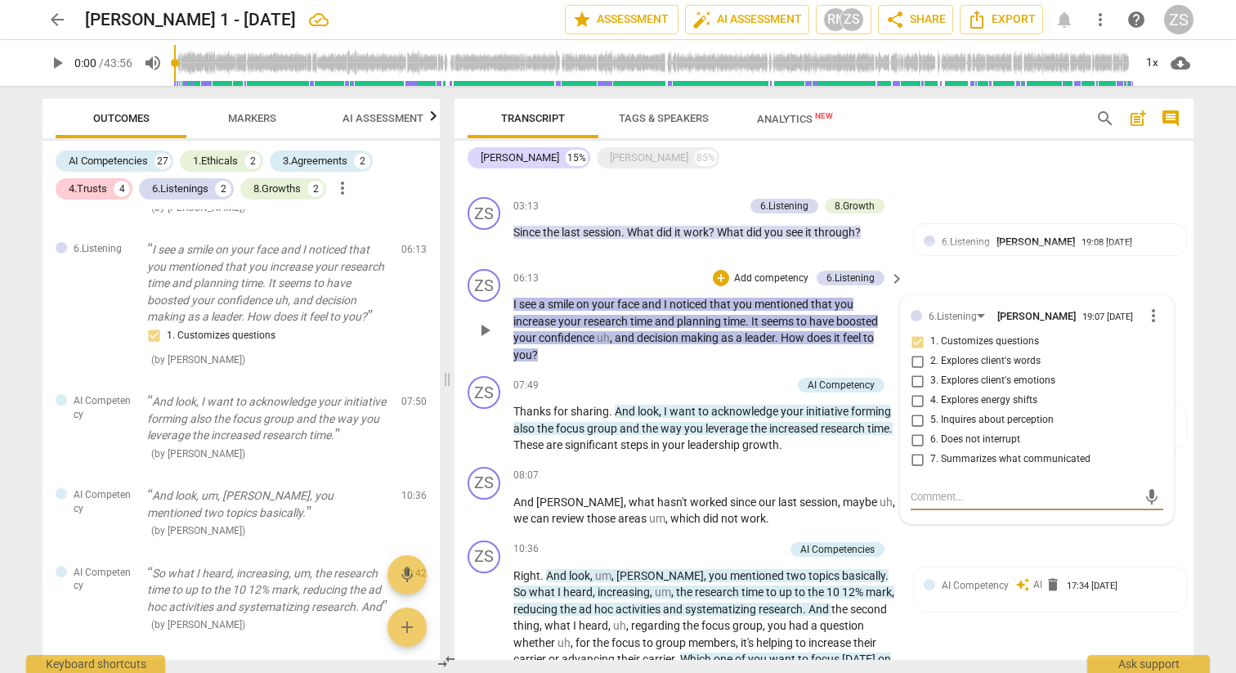
click at [911, 335] on input "1. Customizes questions" at bounding box center [917, 342] width 26 height 20
checkbox input "true"
click at [913, 374] on input "3. Explores client's emotions" at bounding box center [917, 381] width 26 height 20
checkbox input "true"
click at [913, 395] on input "4. Explores energy shifts" at bounding box center [917, 401] width 26 height 20
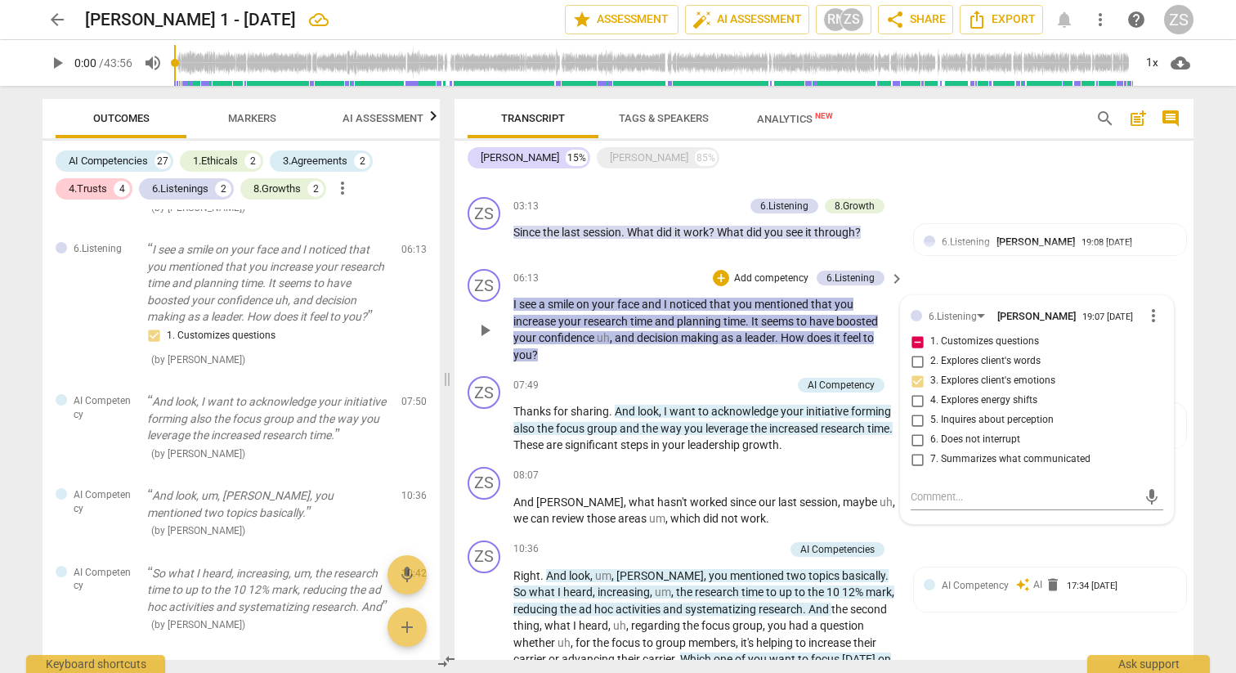
checkbox input "true"
click at [914, 336] on input "1. Customizes questions" at bounding box center [917, 342] width 26 height 20
checkbox input "false"
click at [593, 273] on div "06:13 + Add competency 6.Listening keyboard_arrow_right" at bounding box center [709, 278] width 392 height 18
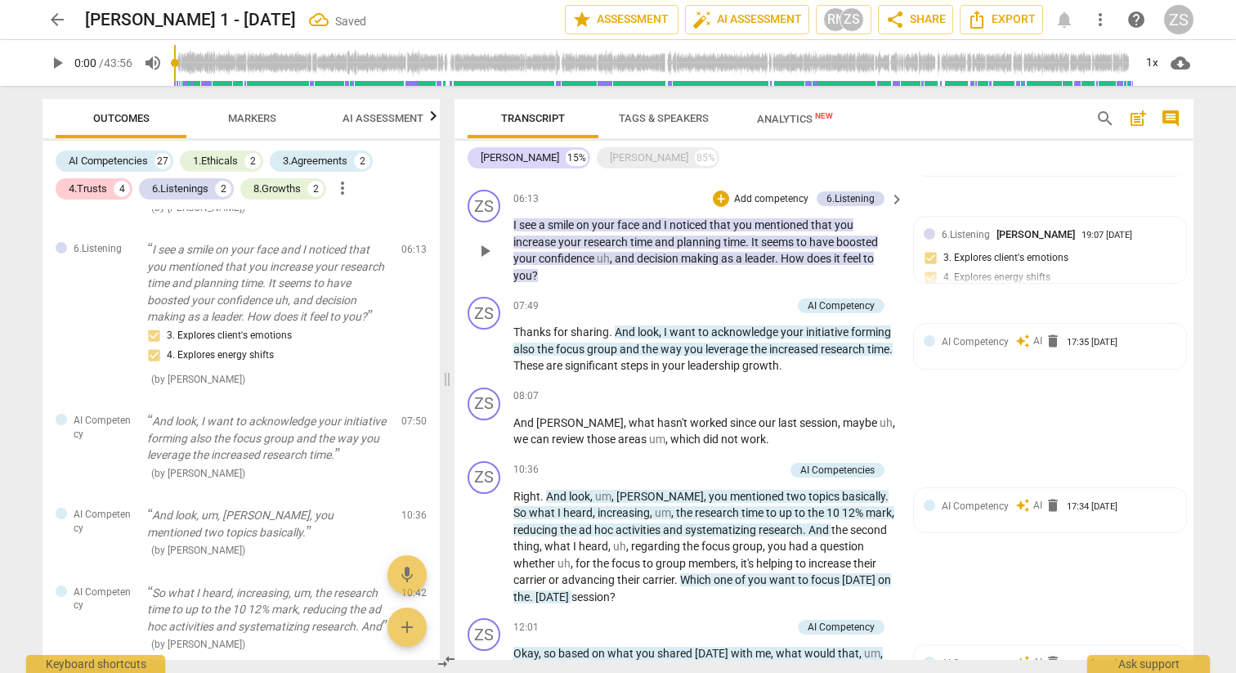
scroll to position [943, 0]
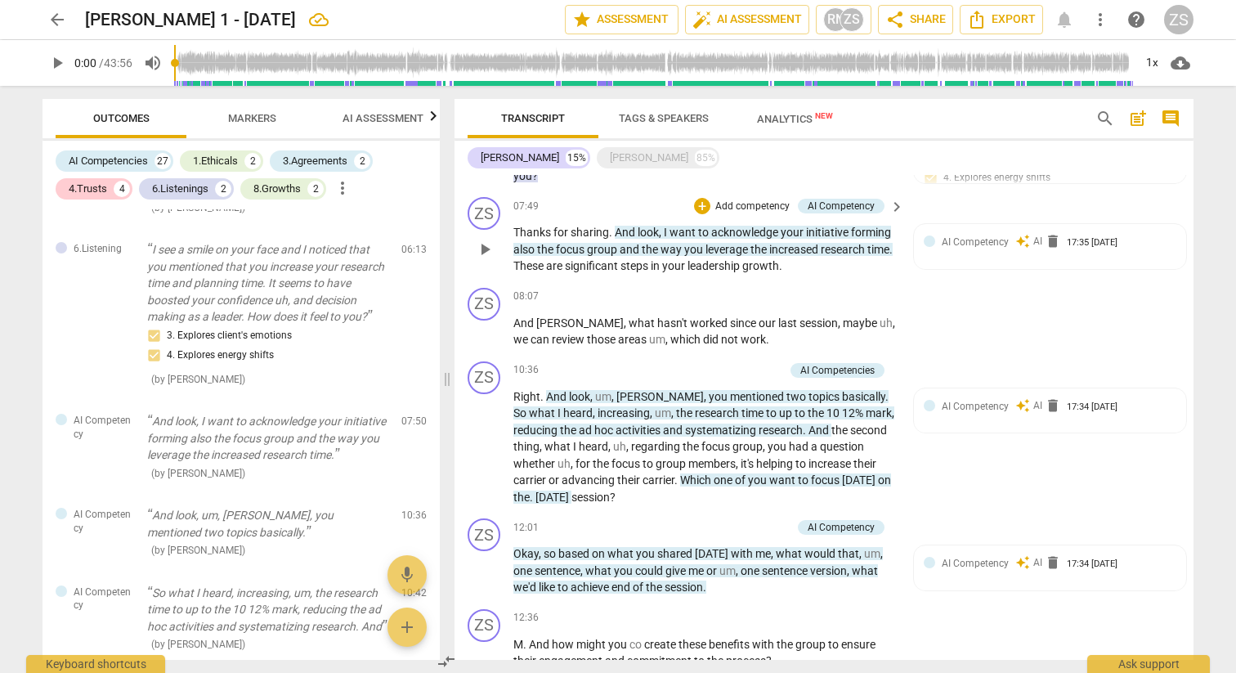
click at [751, 200] on p "Add competency" at bounding box center [753, 207] width 78 height 15
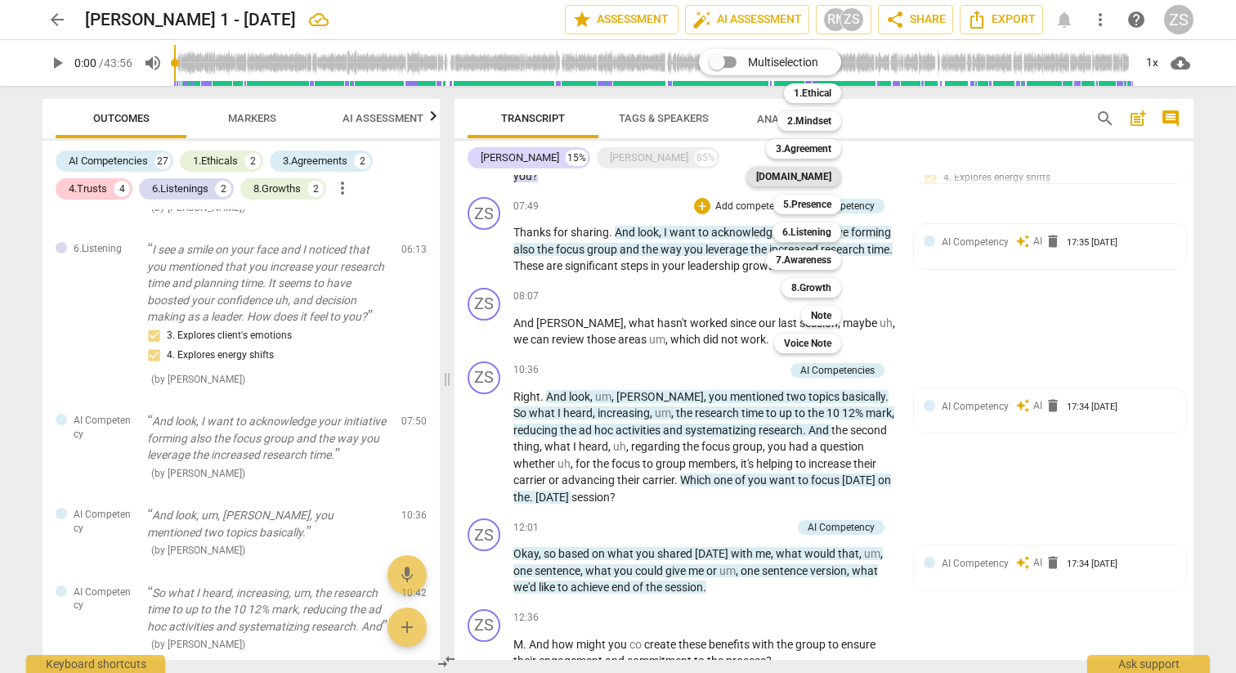
click at [824, 175] on b "[DOMAIN_NAME]" at bounding box center [793, 177] width 75 height 20
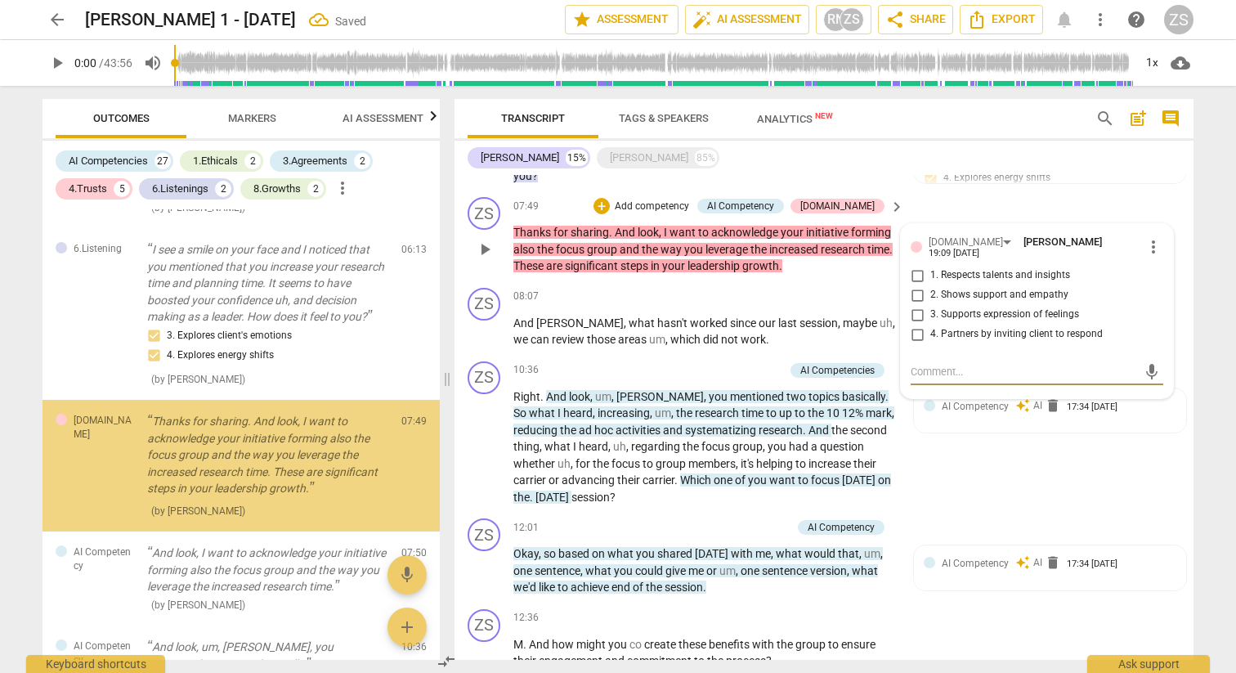
scroll to position [1784, 0]
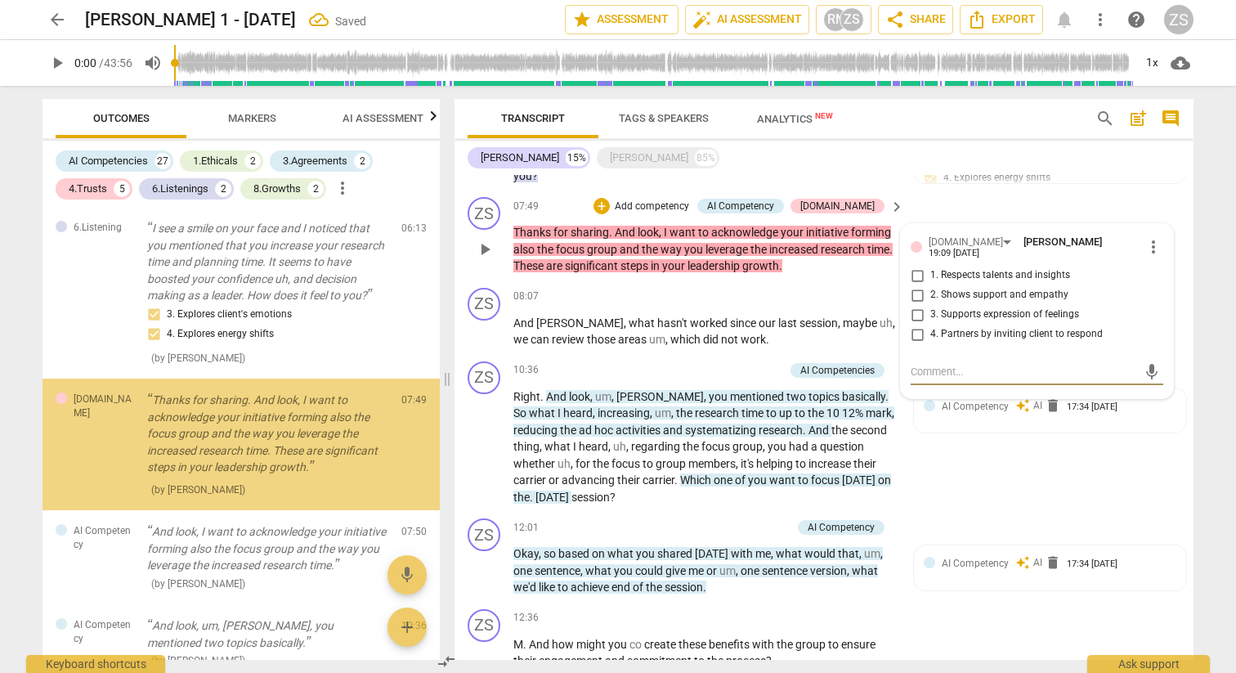
click at [926, 267] on input "1. Respects talents and insights" at bounding box center [917, 276] width 26 height 20
checkbox input "true"
click at [670, 204] on p "Add competency" at bounding box center [652, 207] width 78 height 15
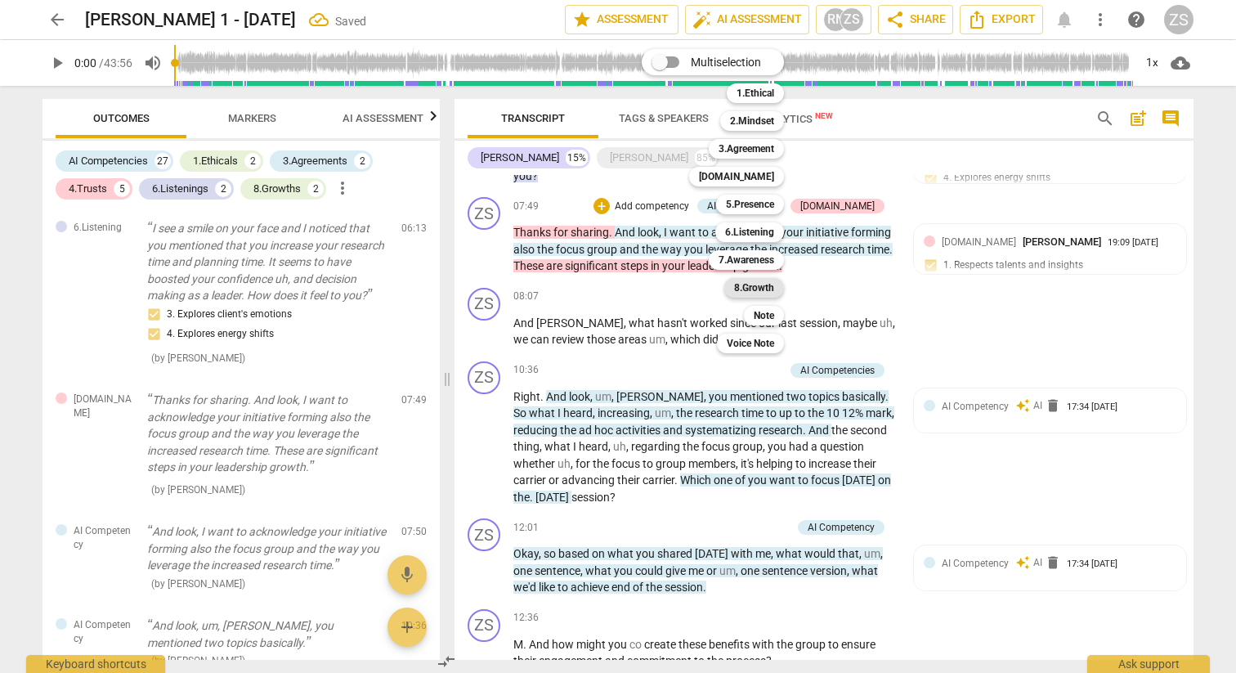
click at [768, 291] on b "8.Growth" at bounding box center [754, 288] width 40 height 20
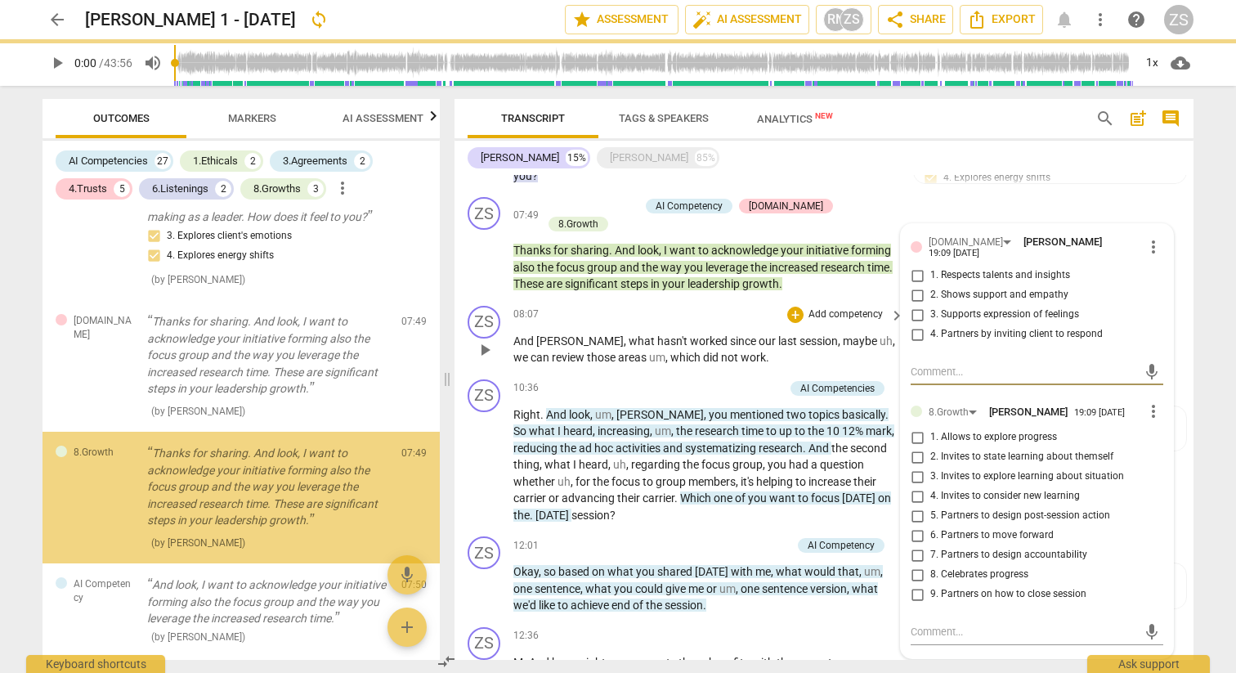
scroll to position [1916, 0]
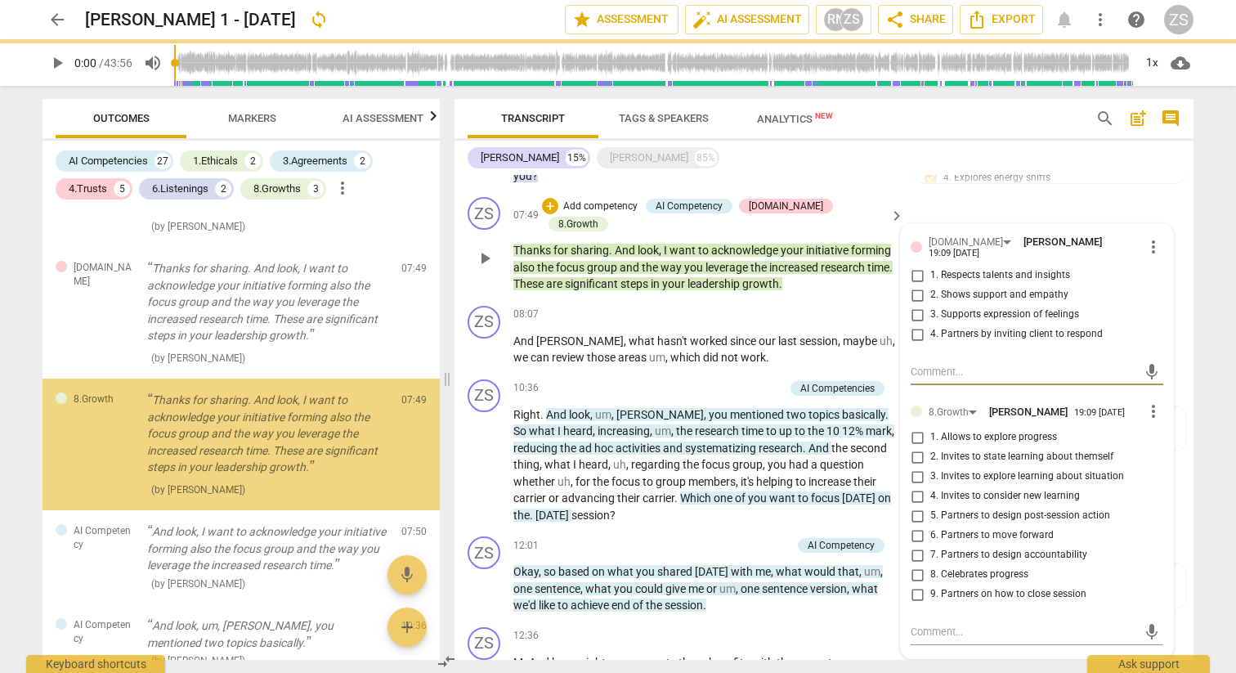
checkbox input "true"
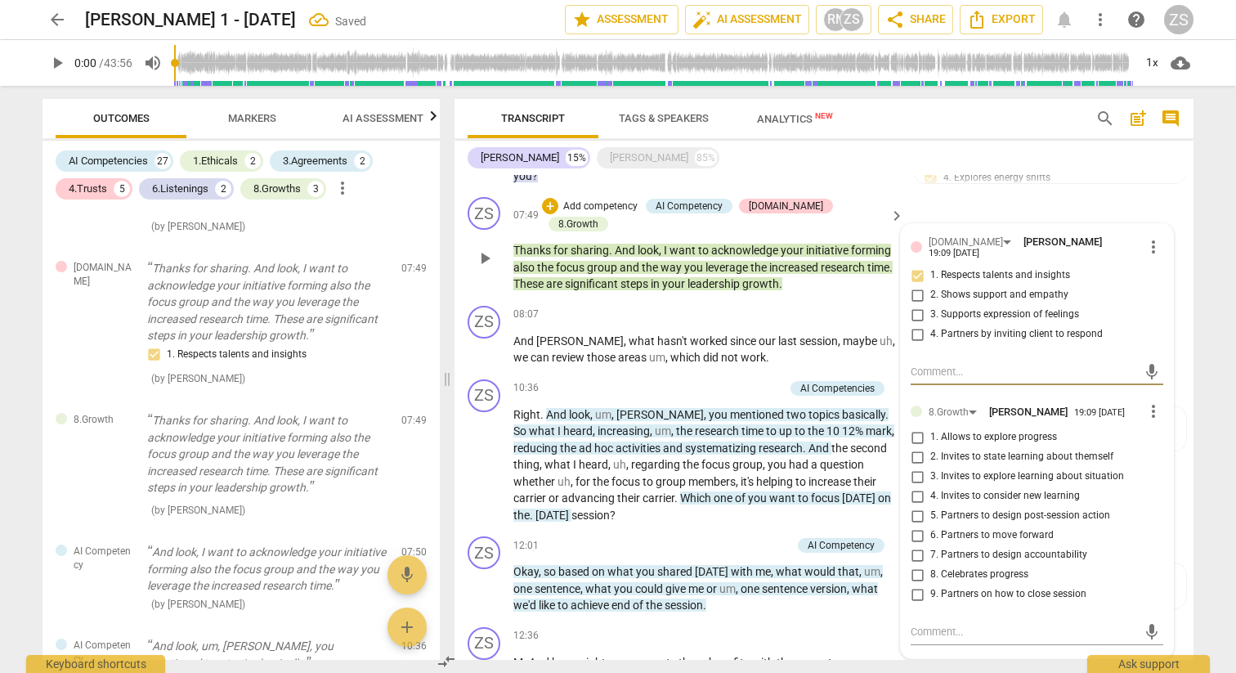
click at [944, 567] on span "8. Celebrates progress" at bounding box center [980, 574] width 98 height 15
click at [931, 566] on input "8. Celebrates progress" at bounding box center [917, 575] width 26 height 20
checkbox input "true"
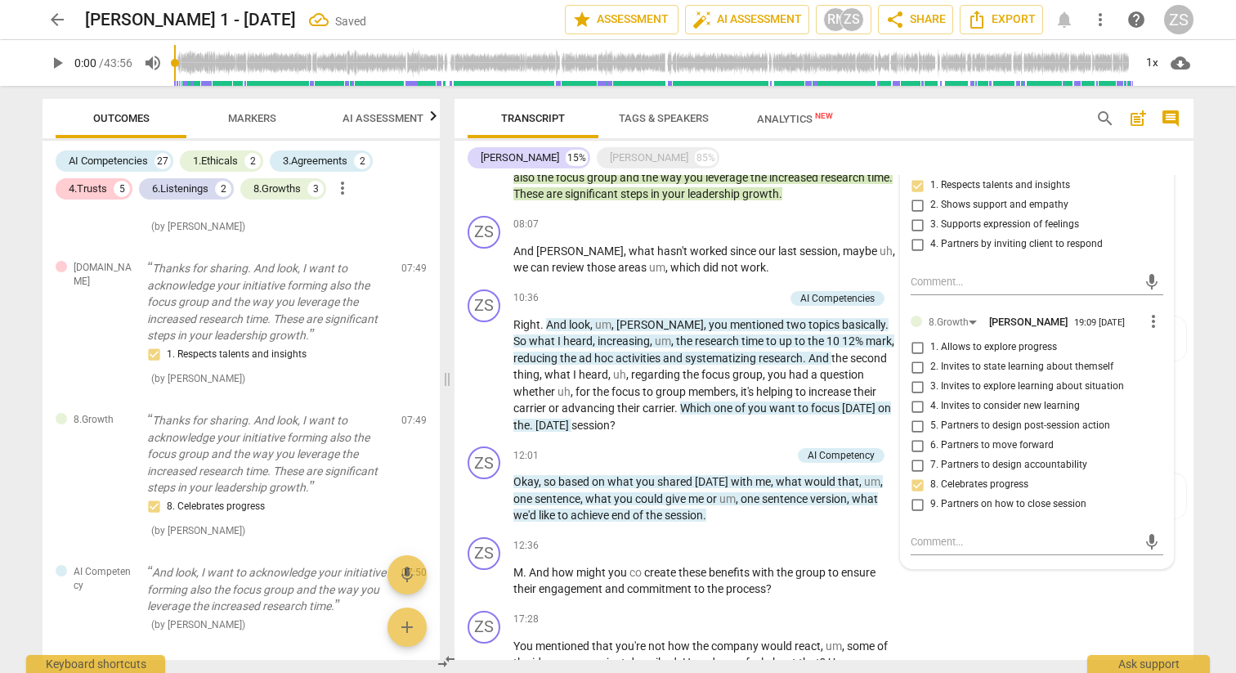
scroll to position [1041, 0]
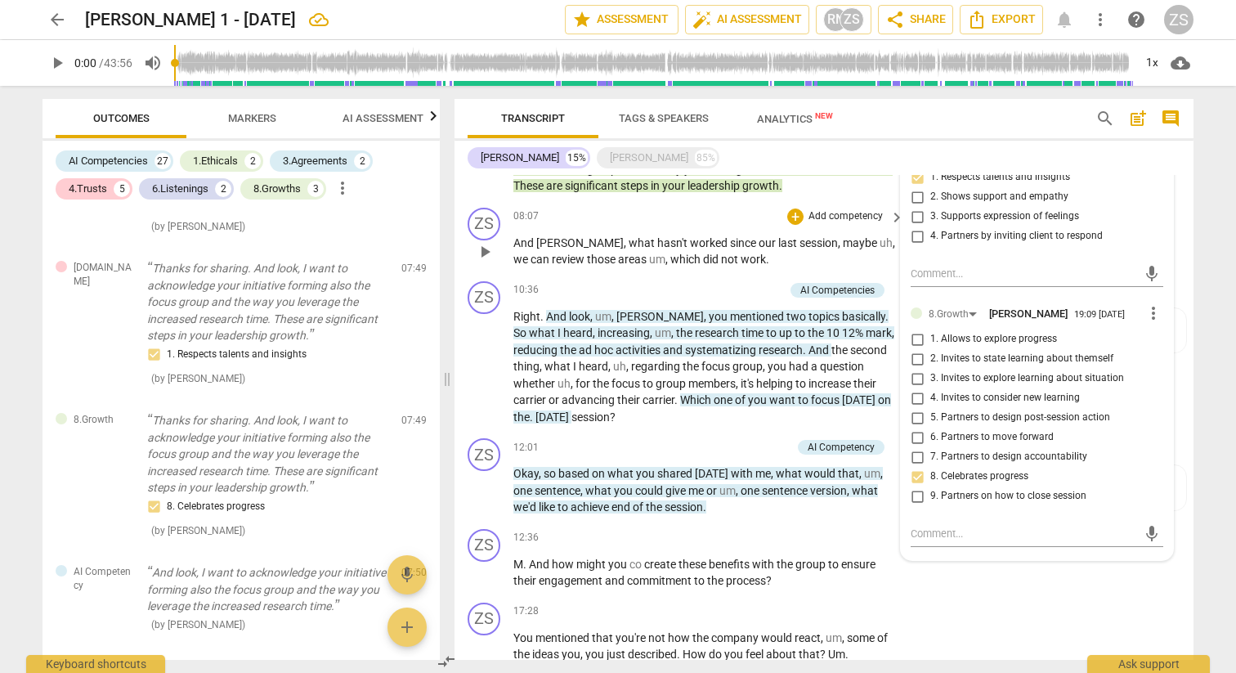
click at [817, 209] on p "Add competency" at bounding box center [846, 216] width 78 height 15
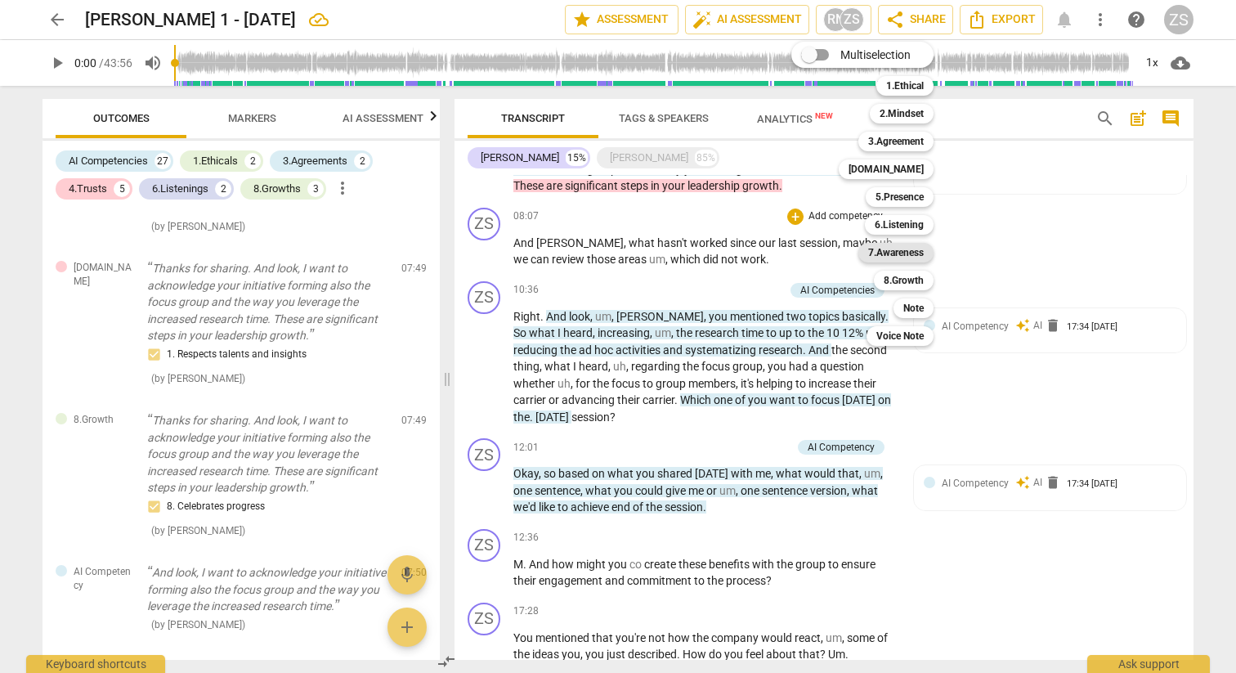
click at [919, 255] on b "7.Awareness" at bounding box center [896, 253] width 56 height 20
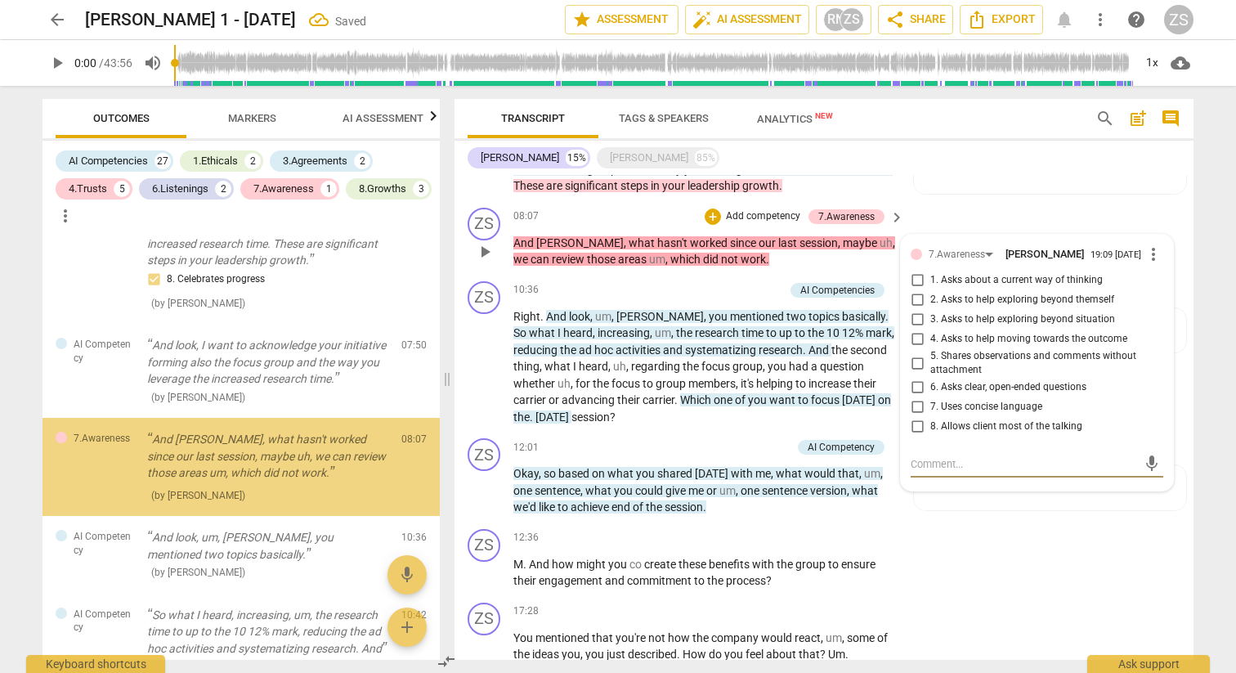
scroll to position [2196, 0]
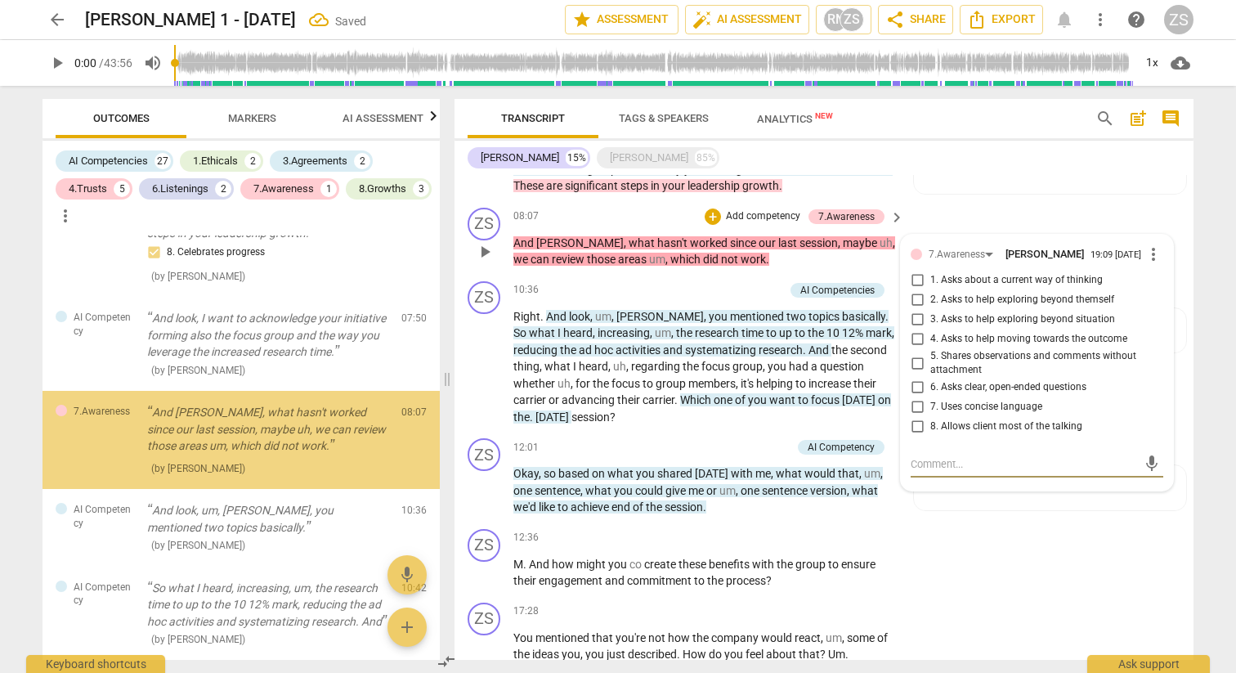
click at [922, 271] on input "1. Asks about a current way of thinking" at bounding box center [917, 281] width 26 height 20
checkbox input "true"
click at [776, 209] on p "Add competency" at bounding box center [763, 216] width 78 height 15
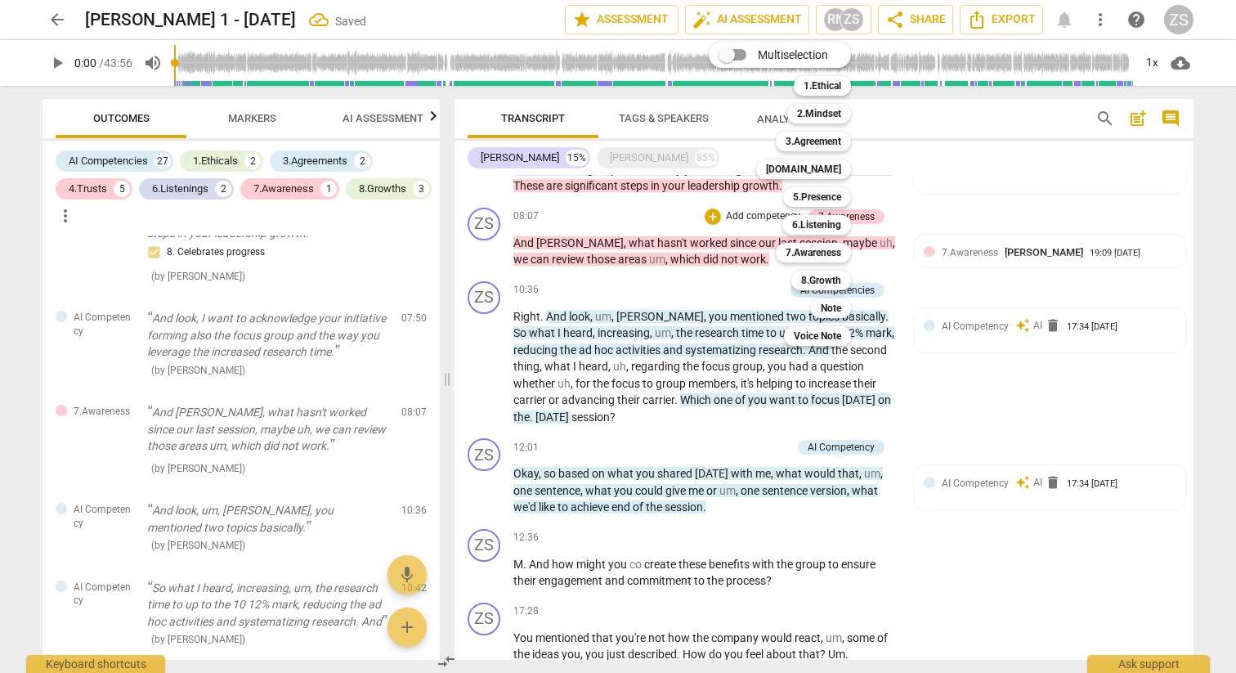
click at [834, 269] on div "8.Growth 8" at bounding box center [830, 281] width 91 height 28
click at [833, 274] on b "8.Growth" at bounding box center [821, 281] width 40 height 20
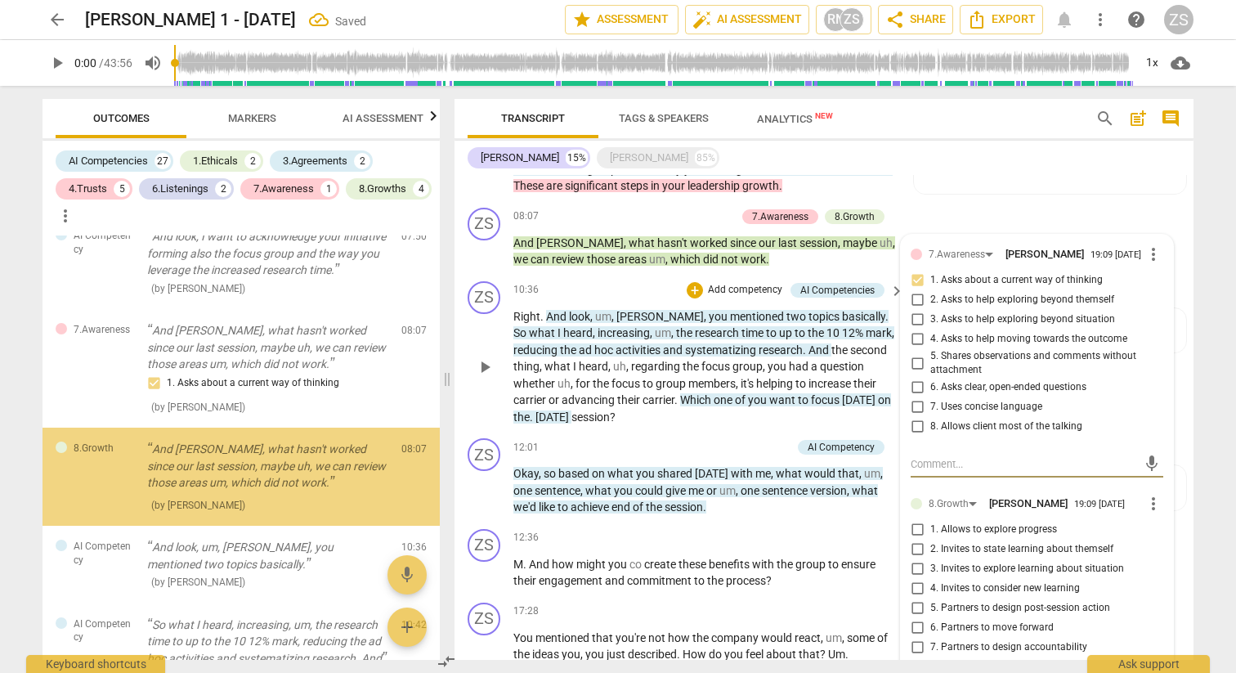
scroll to position [2315, 0]
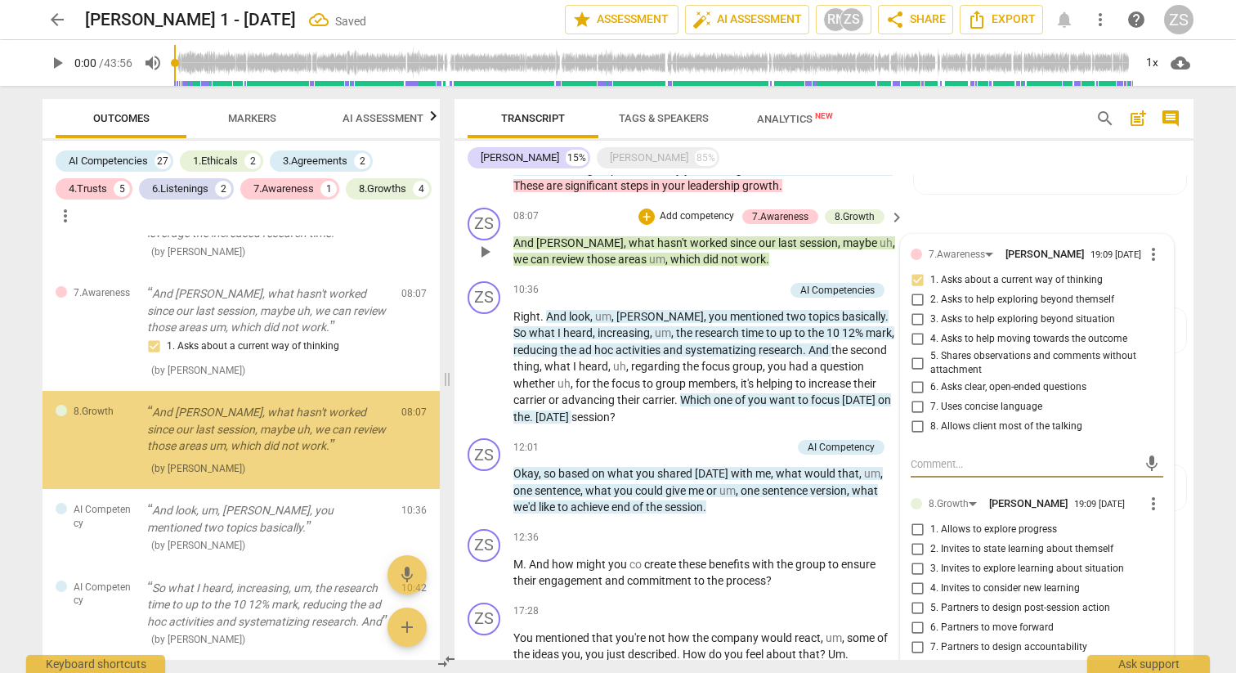
click at [940, 522] on span "1. Allows to explore progress" at bounding box center [994, 529] width 127 height 15
click at [931, 520] on input "1. Allows to explore progress" at bounding box center [917, 530] width 26 height 20
checkbox input "true"
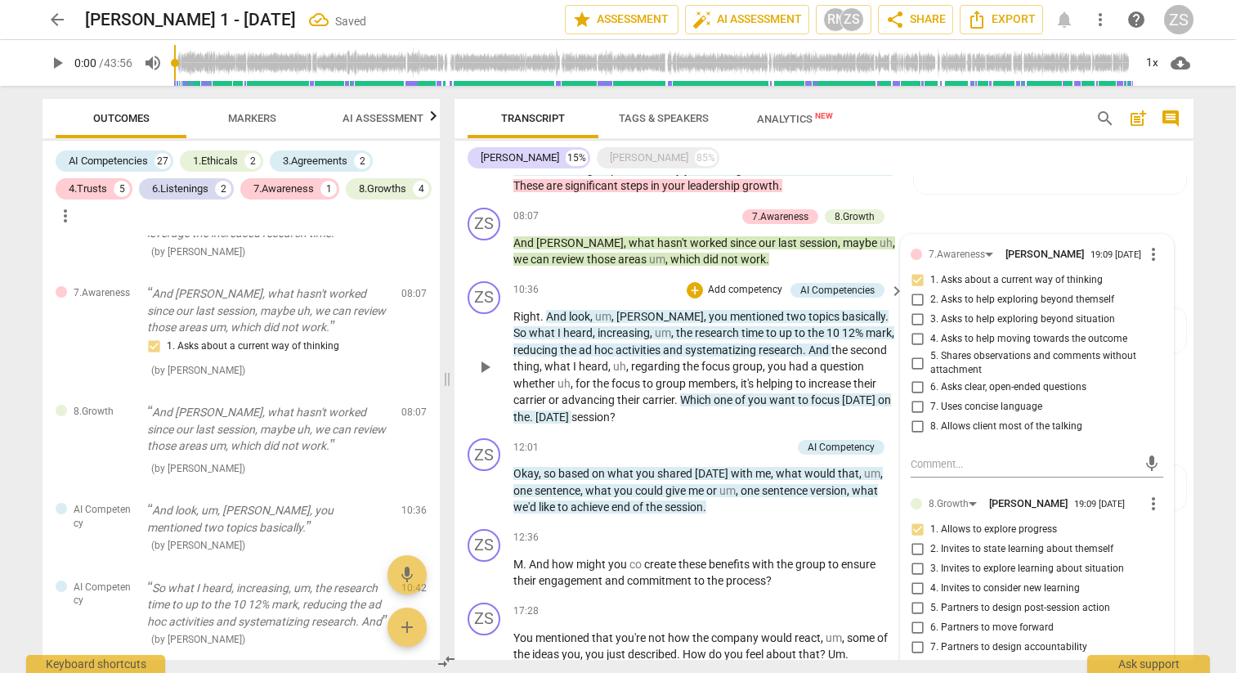
click at [646, 281] on div "10:36 + Add competency AI Competencies keyboard_arrow_right" at bounding box center [709, 290] width 392 height 18
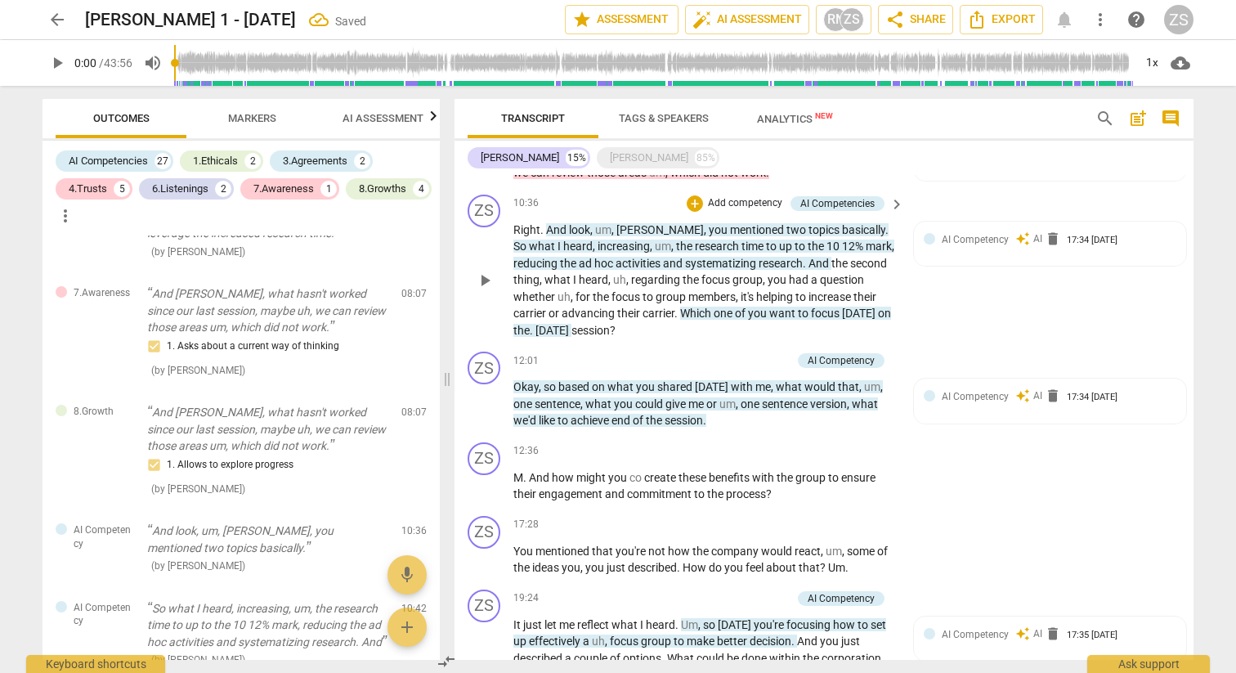
scroll to position [1126, 0]
click at [747, 198] on p "Add competency" at bounding box center [745, 205] width 78 height 15
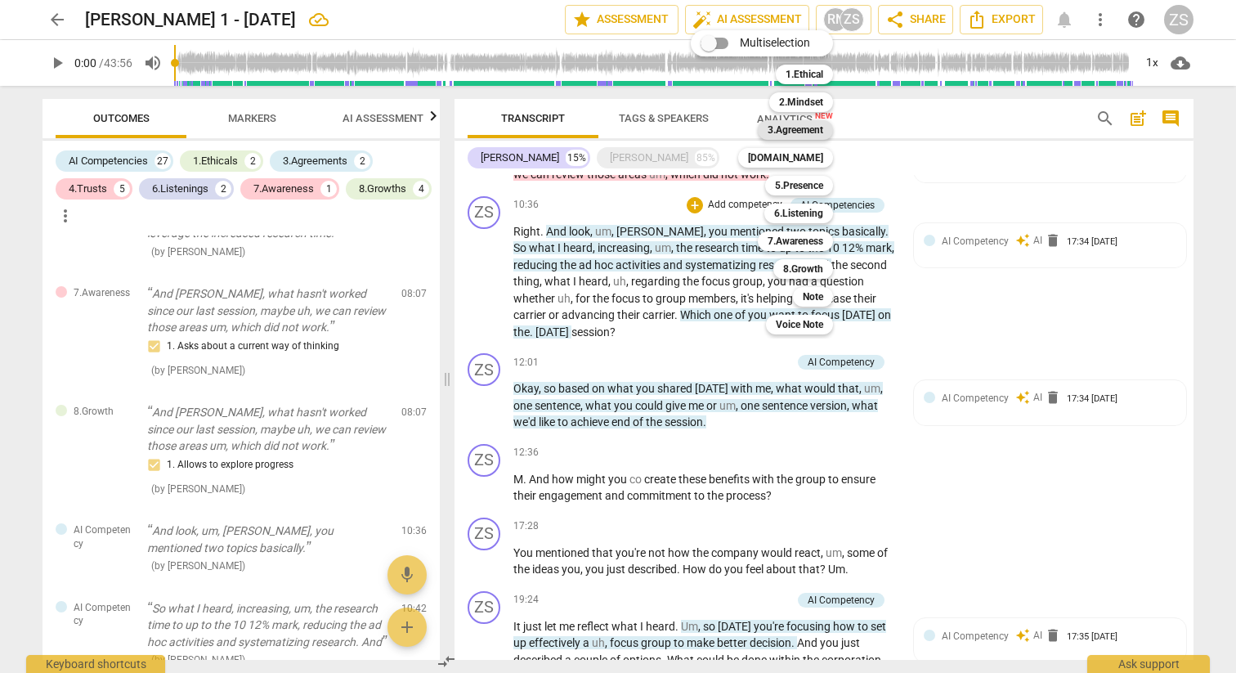
click at [792, 129] on b "3.Agreement" at bounding box center [796, 130] width 56 height 20
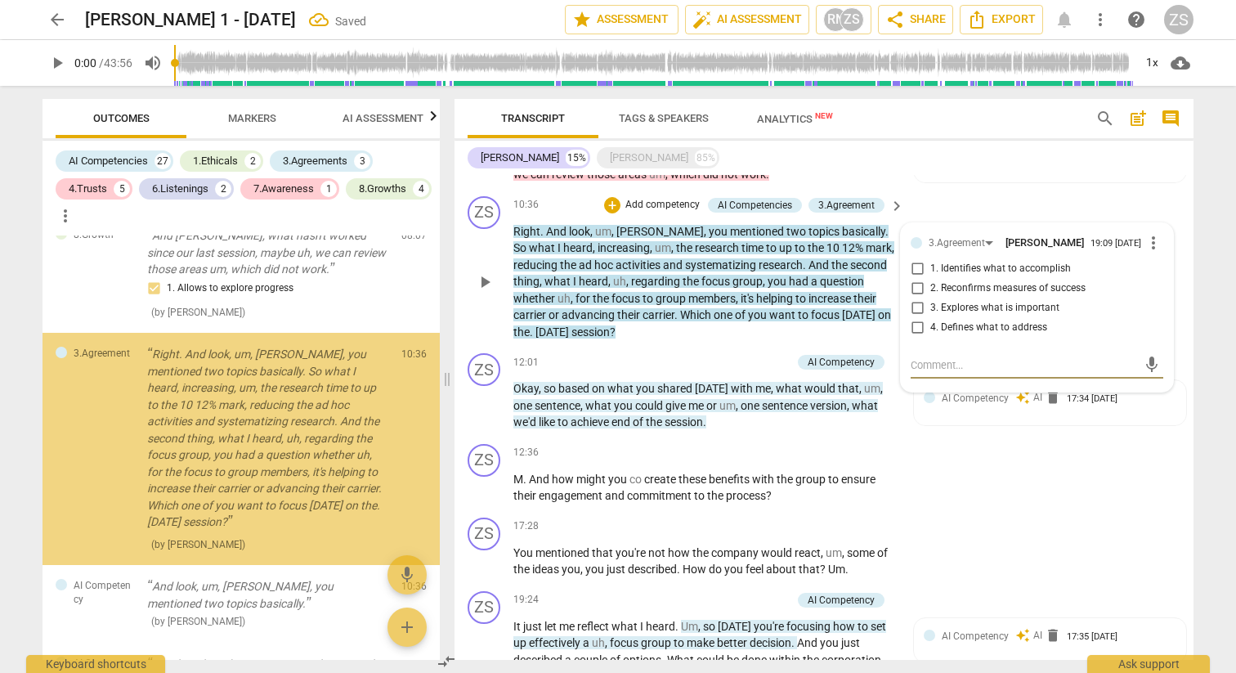
scroll to position [2500, 0]
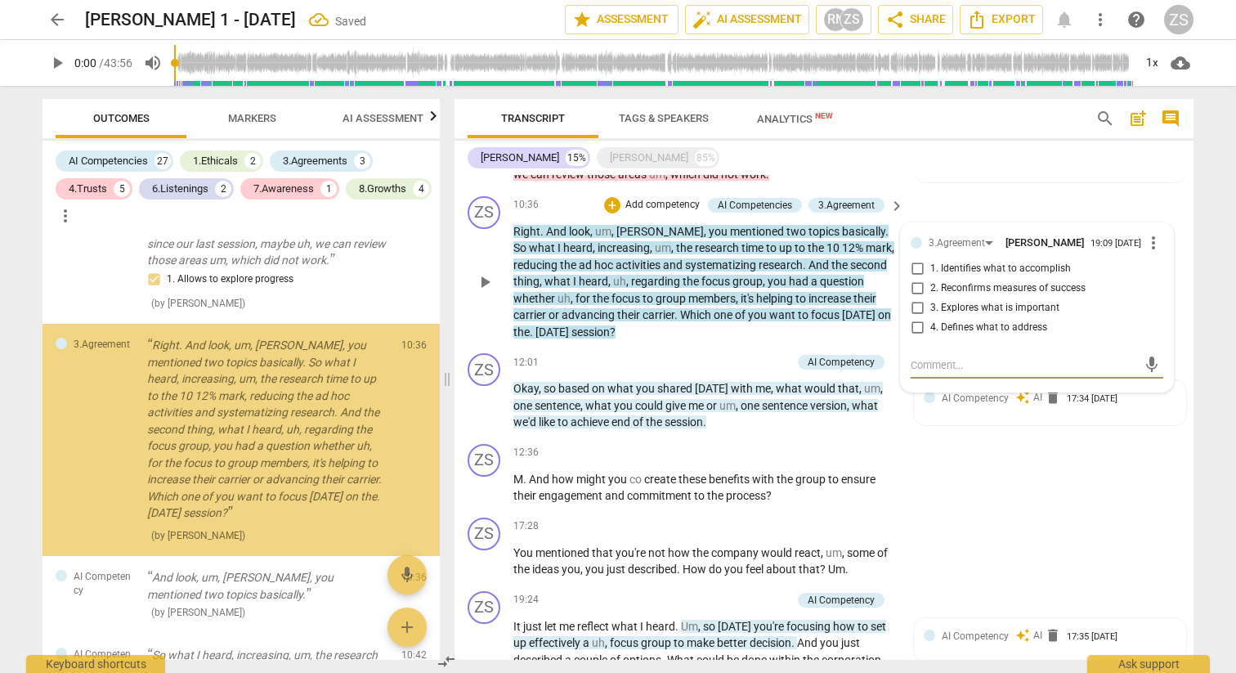
click at [953, 318] on label "4. Defines what to address" at bounding box center [1030, 328] width 253 height 20
click at [931, 318] on input "4. Defines what to address" at bounding box center [917, 328] width 26 height 20
checkbox input "true"
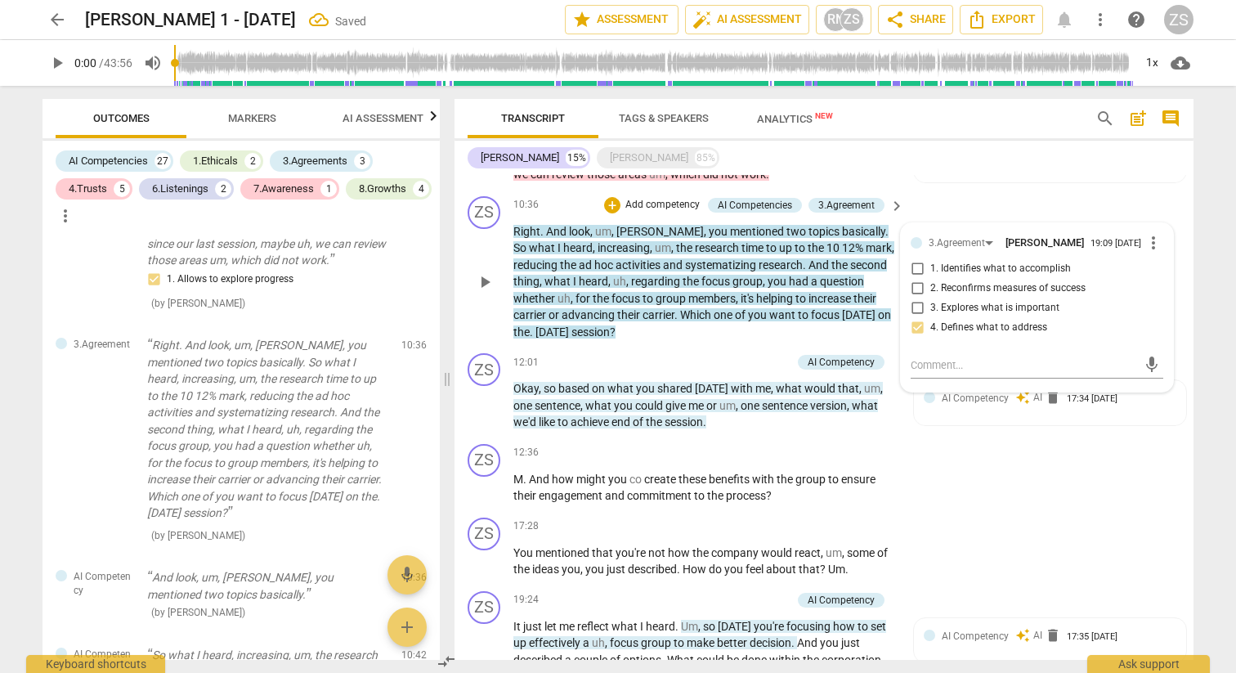
click at [656, 198] on p "Add competency" at bounding box center [663, 205] width 78 height 15
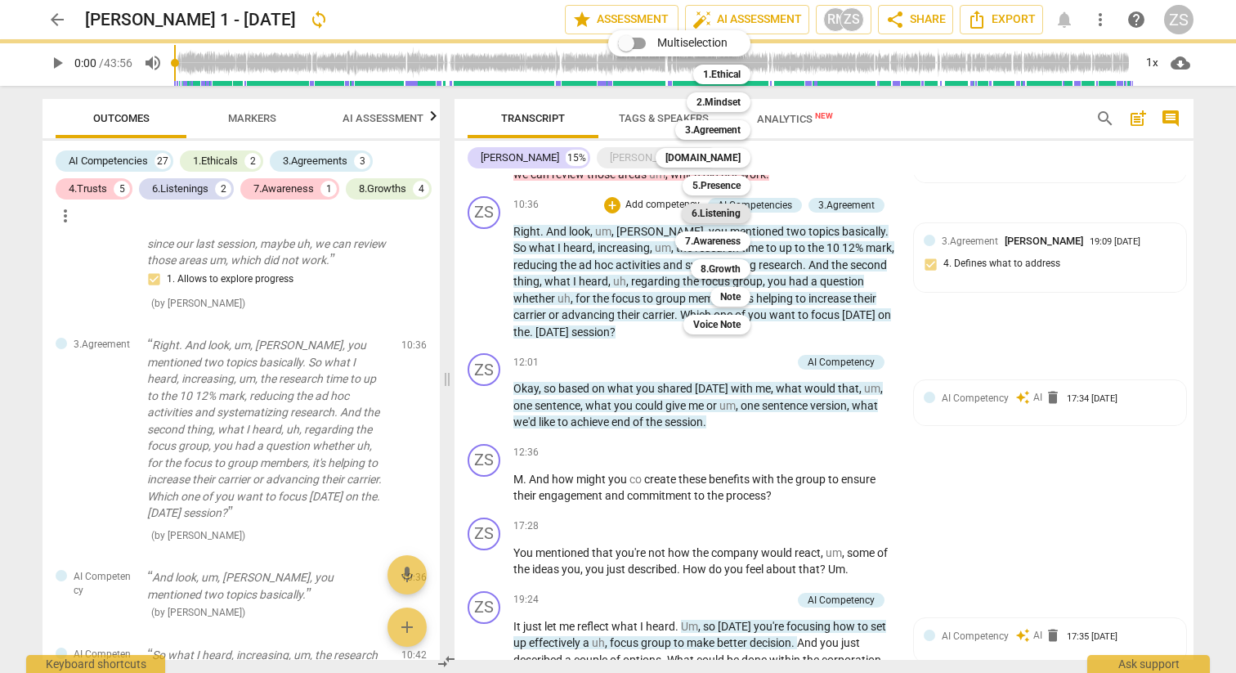
click at [727, 217] on b "6.Listening" at bounding box center [716, 214] width 49 height 20
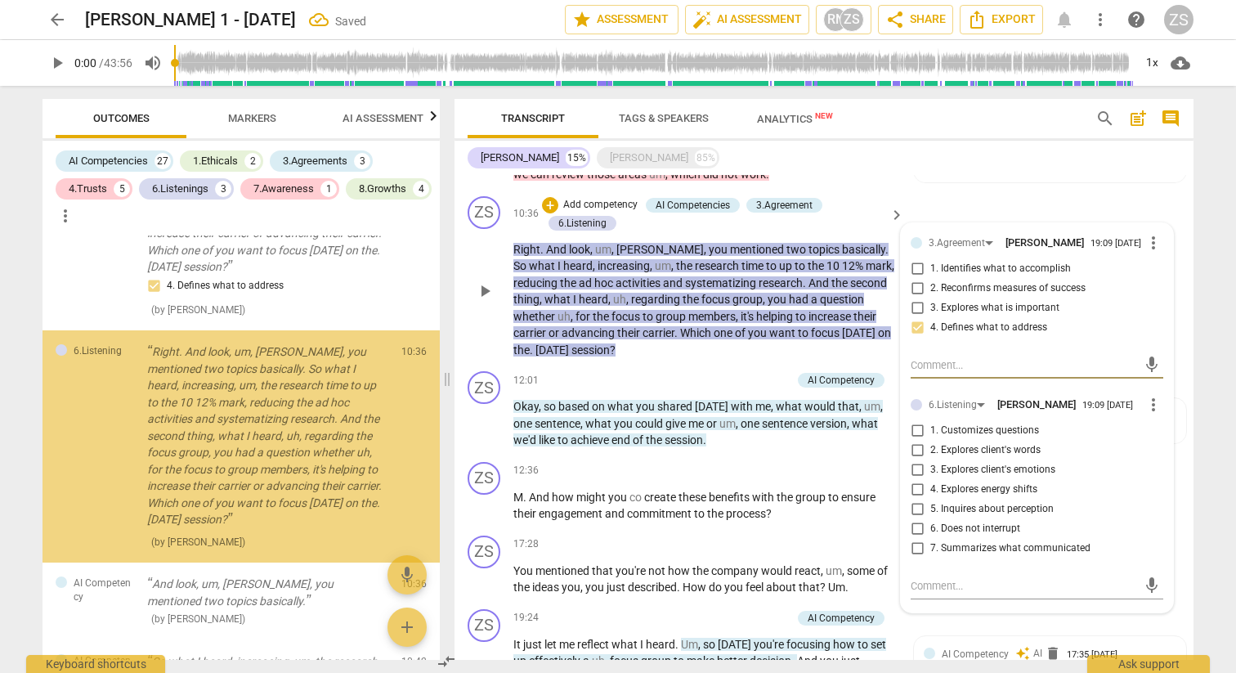
scroll to position [2753, 0]
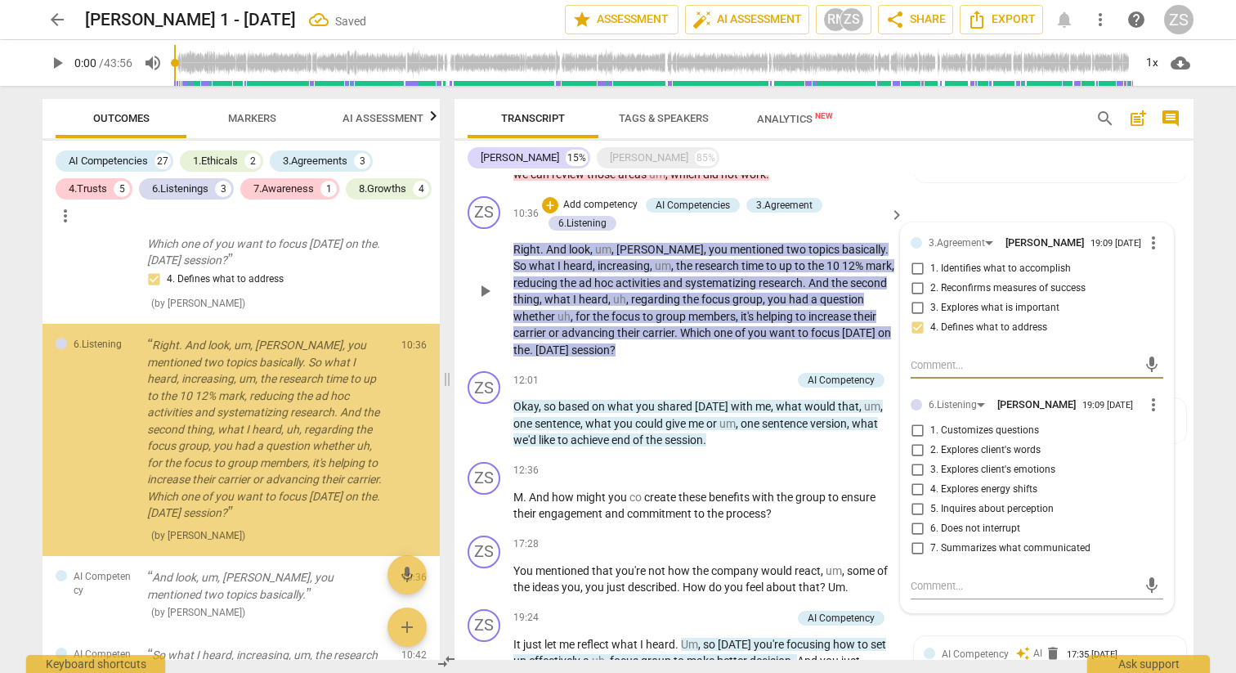
click at [944, 541] on span "7. Summarizes what communicated" at bounding box center [1011, 548] width 160 height 15
click at [931, 539] on input "7. Summarizes what communicated" at bounding box center [917, 549] width 26 height 20
checkbox input "true"
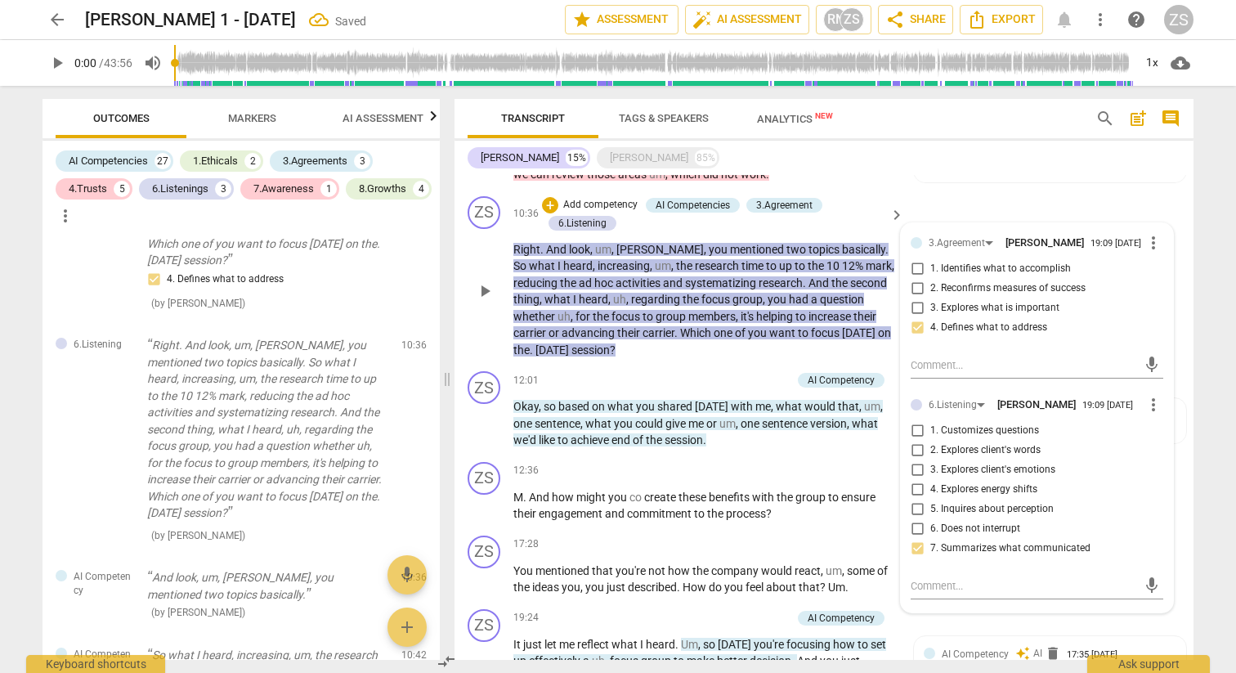
click at [680, 341] on div "ZS play_arrow pause 10:36 + Add competency AI Competencies 3.Agreement 6.Listen…" at bounding box center [824, 278] width 739 height 176
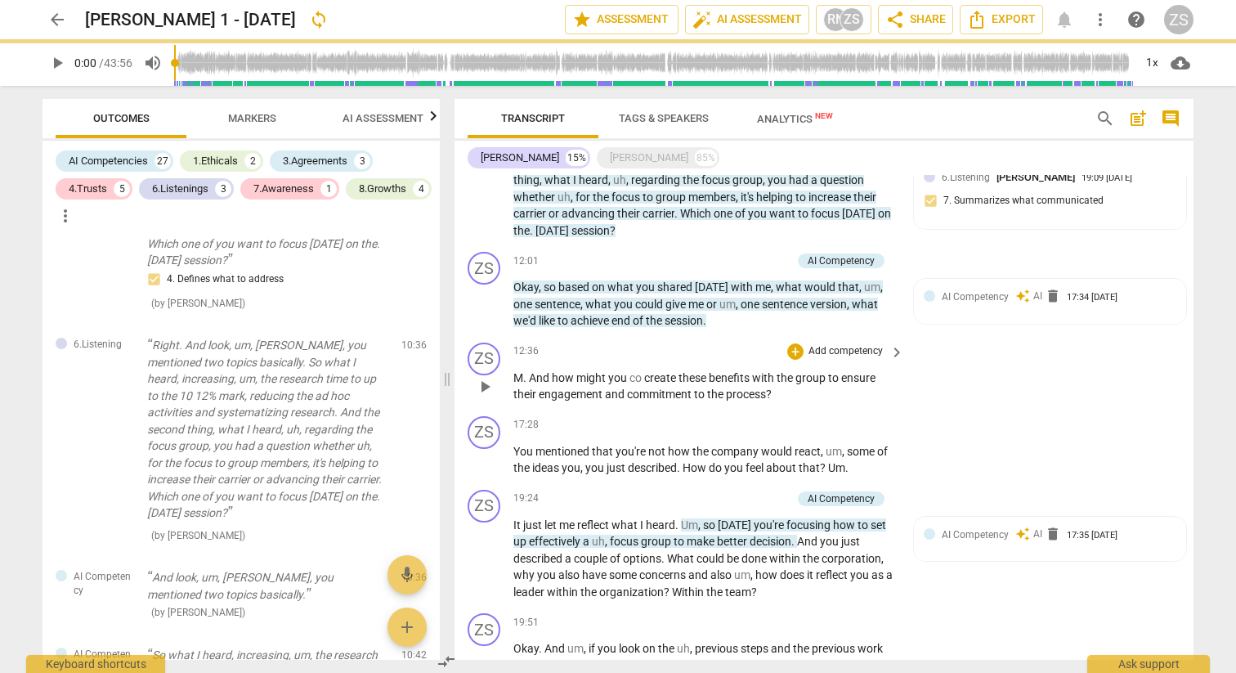
scroll to position [1283, 0]
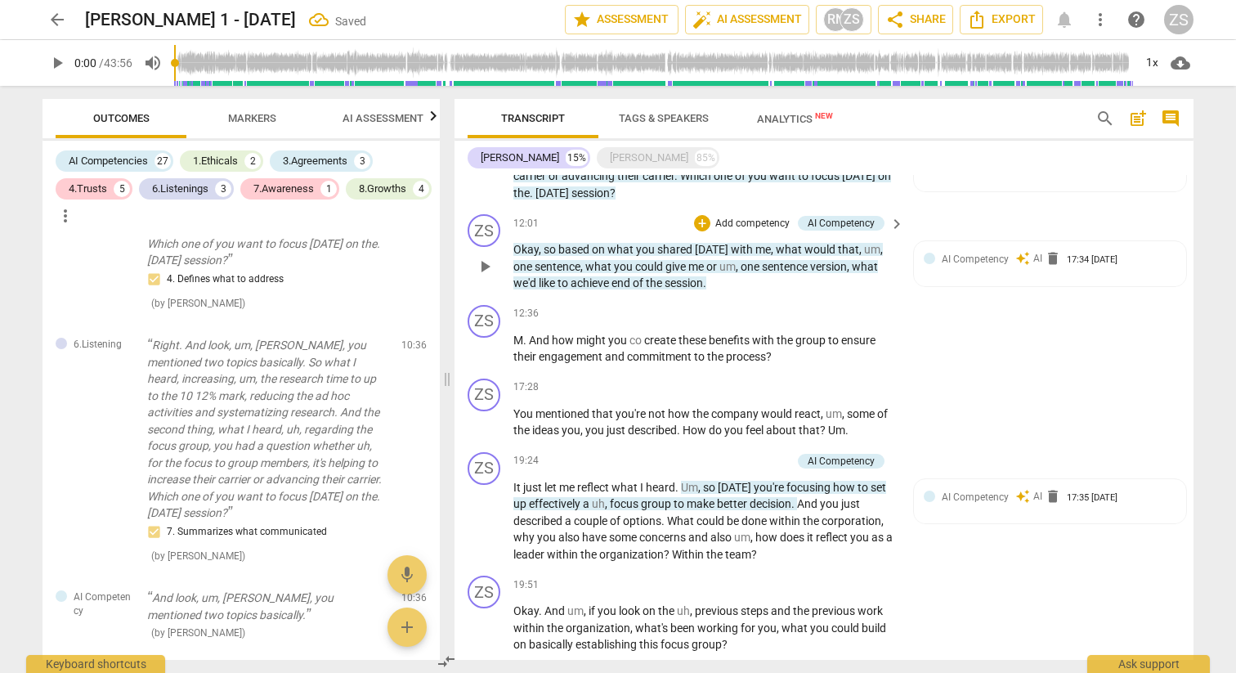
click at [775, 217] on p "Add competency" at bounding box center [753, 224] width 78 height 15
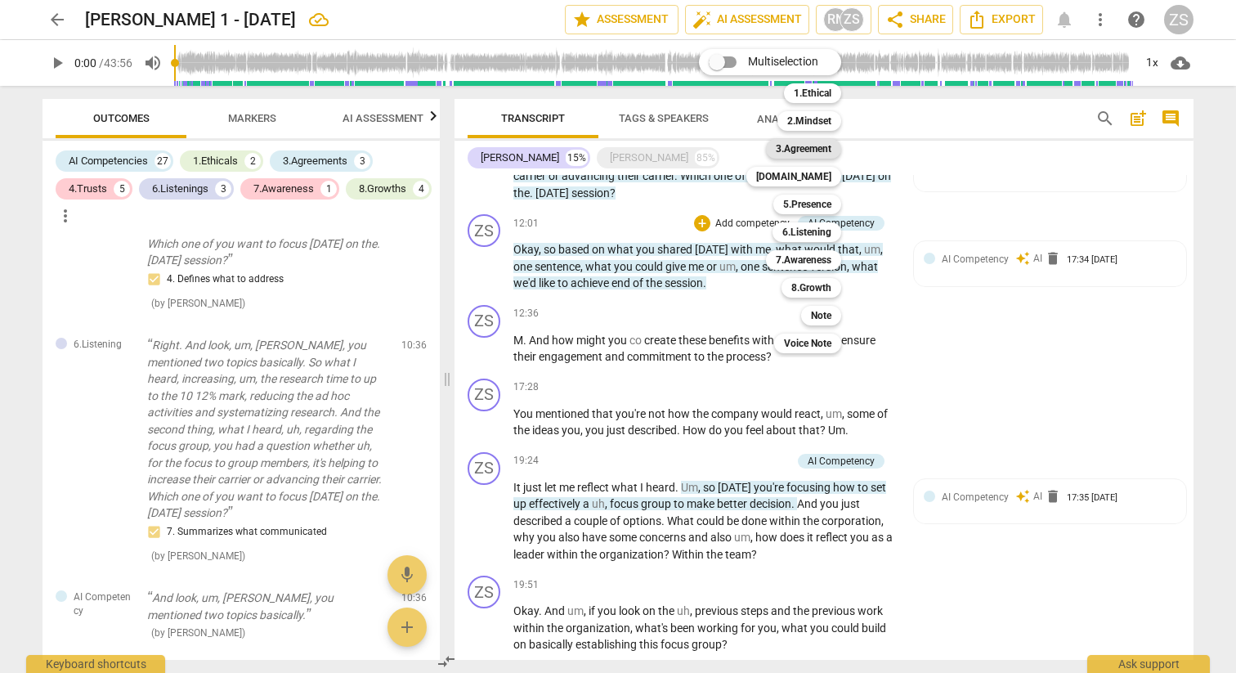
click at [805, 155] on b "3.Agreement" at bounding box center [804, 149] width 56 height 20
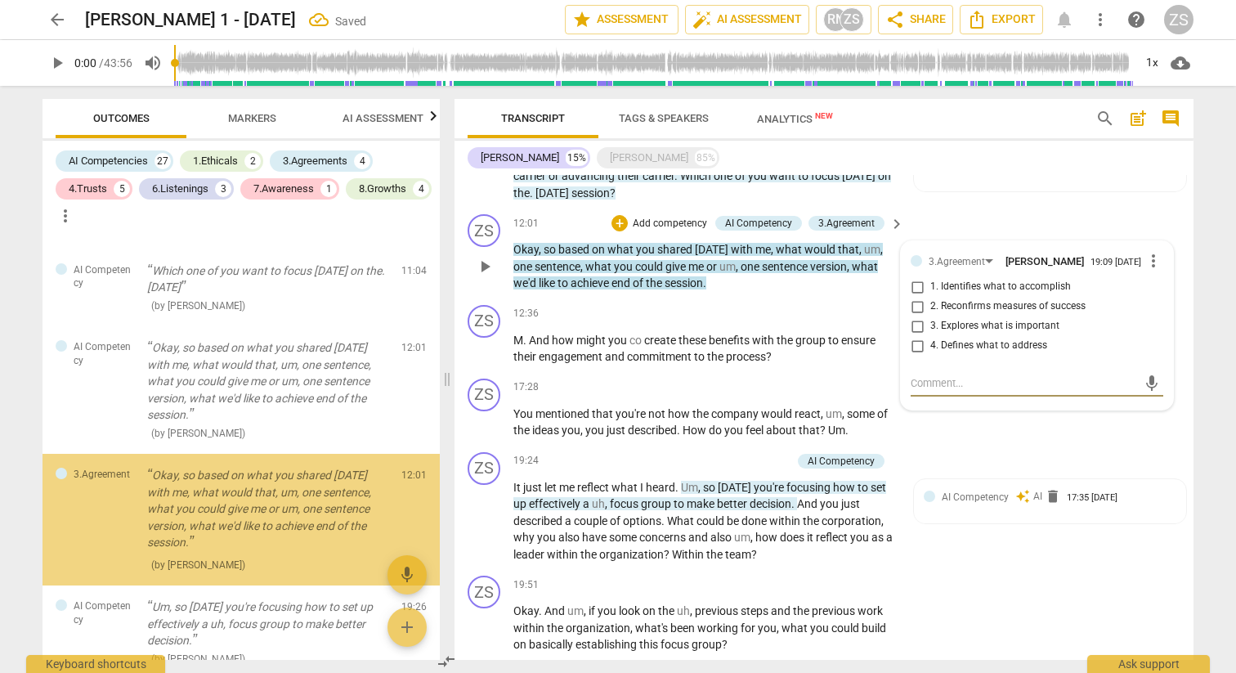
scroll to position [3348, 0]
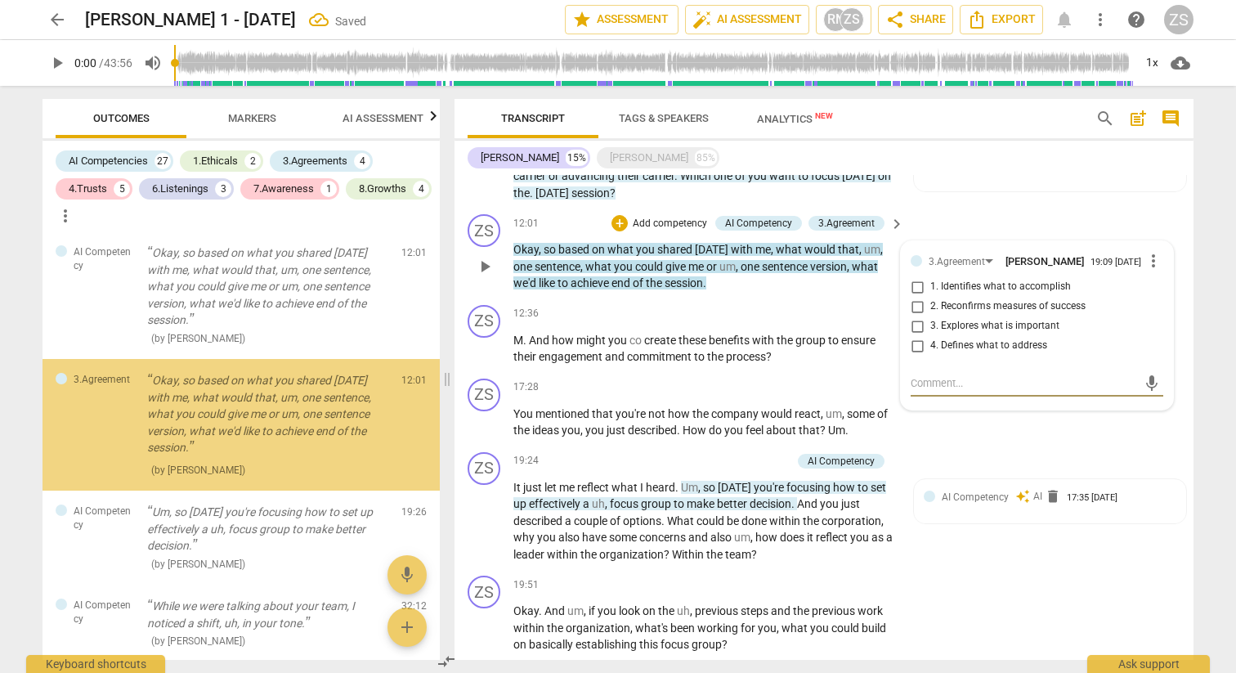
click at [981, 280] on span "1. Identifies what to accomplish" at bounding box center [1001, 287] width 141 height 15
click at [931, 277] on input "1. Identifies what to accomplish" at bounding box center [917, 287] width 26 height 20
checkbox input "true"
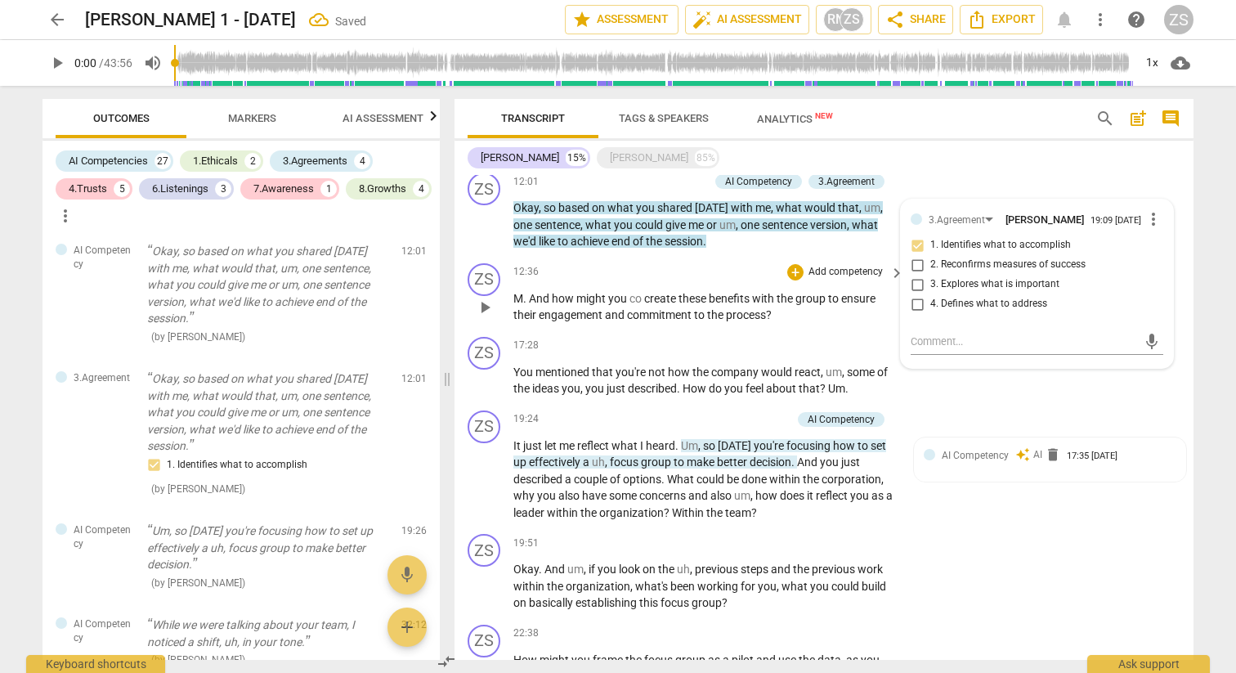
scroll to position [1377, 0]
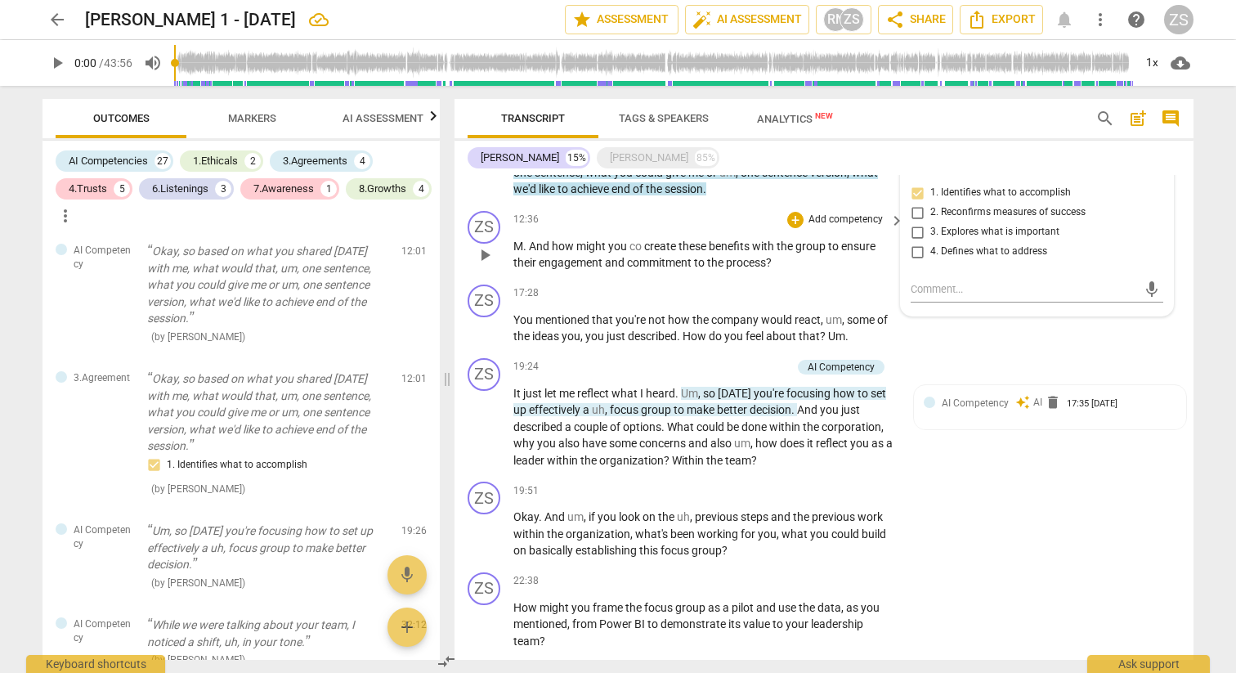
click at [821, 213] on p "Add competency" at bounding box center [846, 220] width 78 height 15
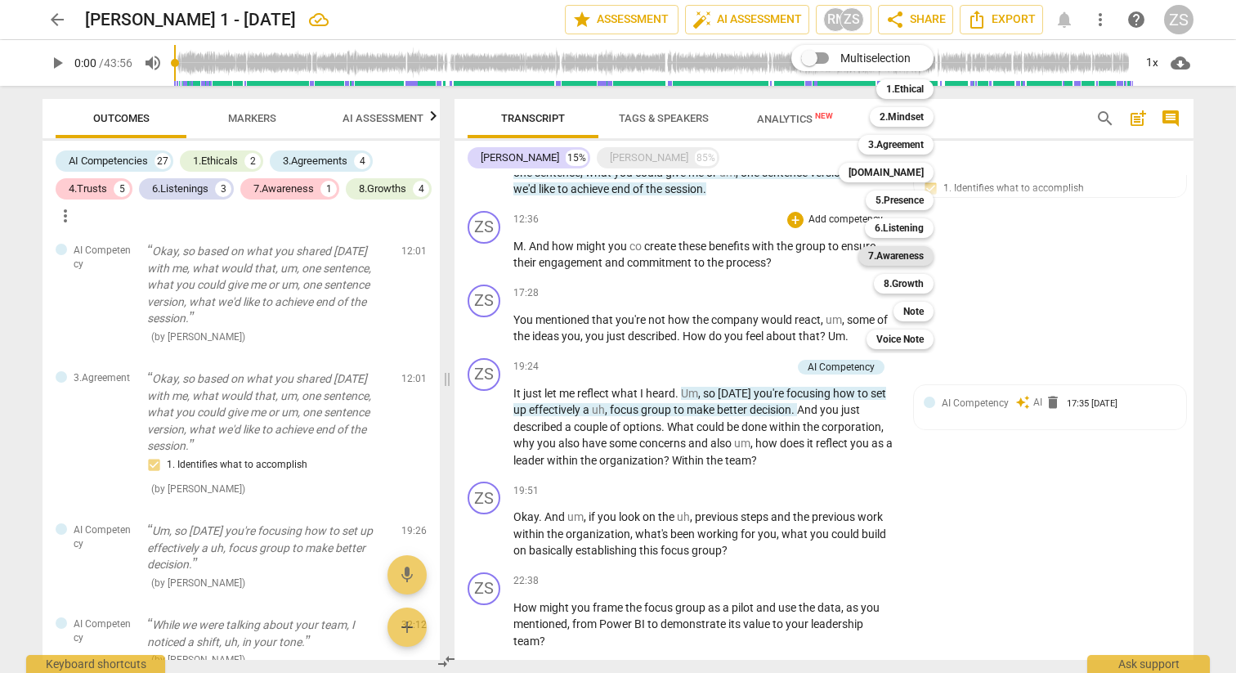
click at [887, 261] on b "7.Awareness" at bounding box center [896, 256] width 56 height 20
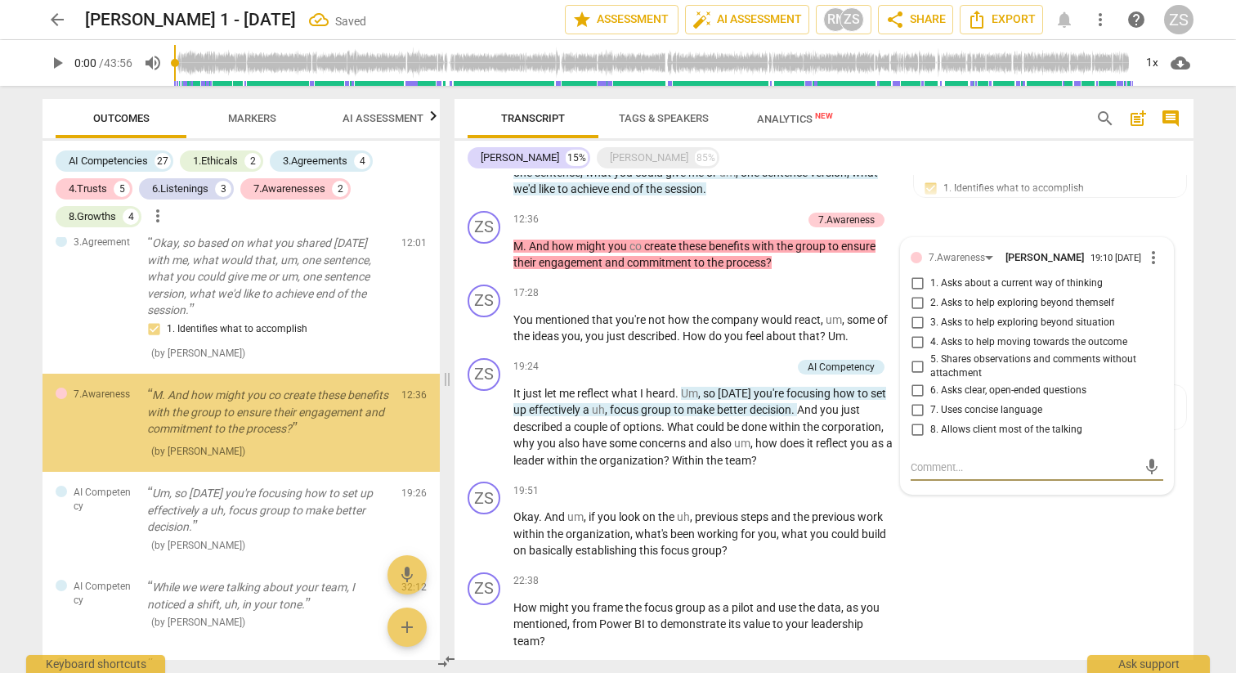
scroll to position [3492, 0]
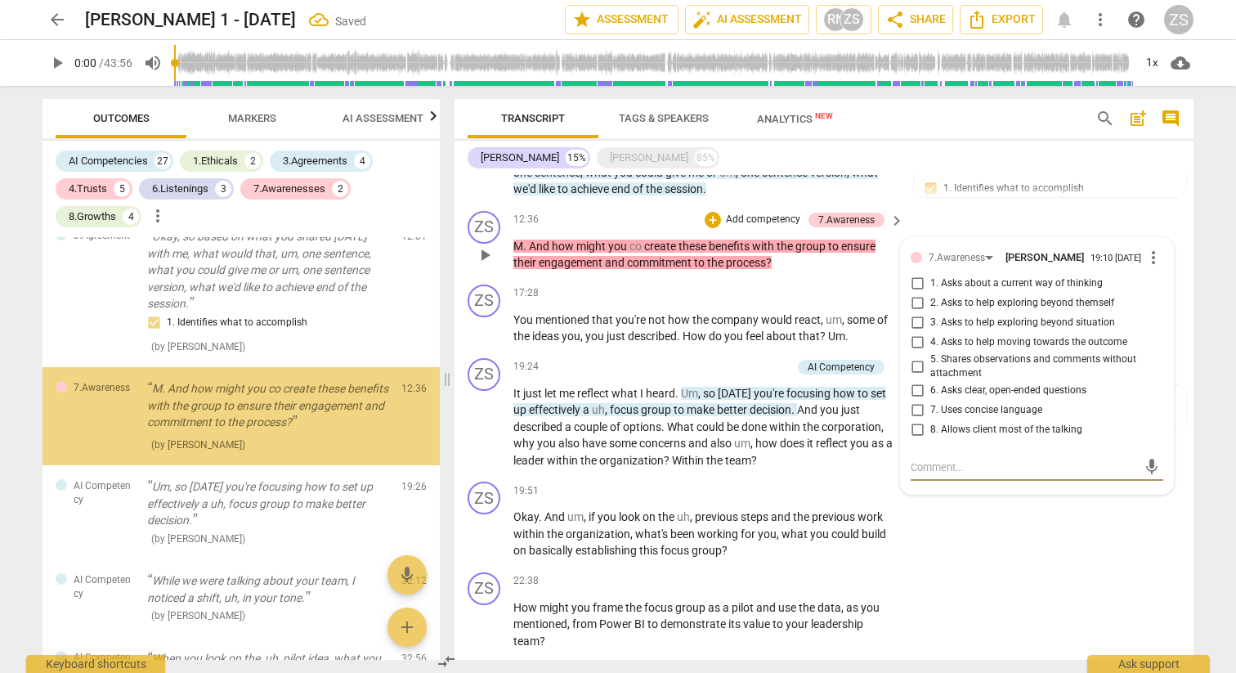
click at [987, 335] on span "4. Asks to help moving towards the outcome" at bounding box center [1029, 342] width 197 height 15
click at [931, 333] on input "4. Asks to help moving towards the outcome" at bounding box center [917, 343] width 26 height 20
checkbox input "true"
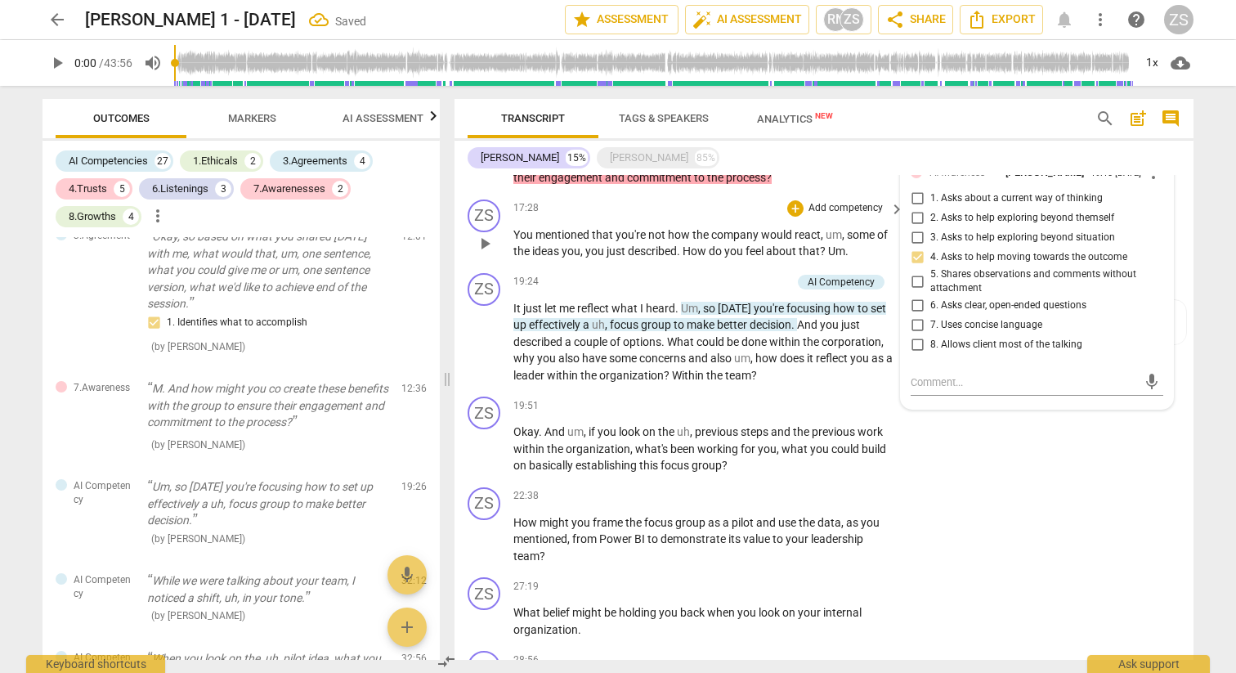
scroll to position [1457, 0]
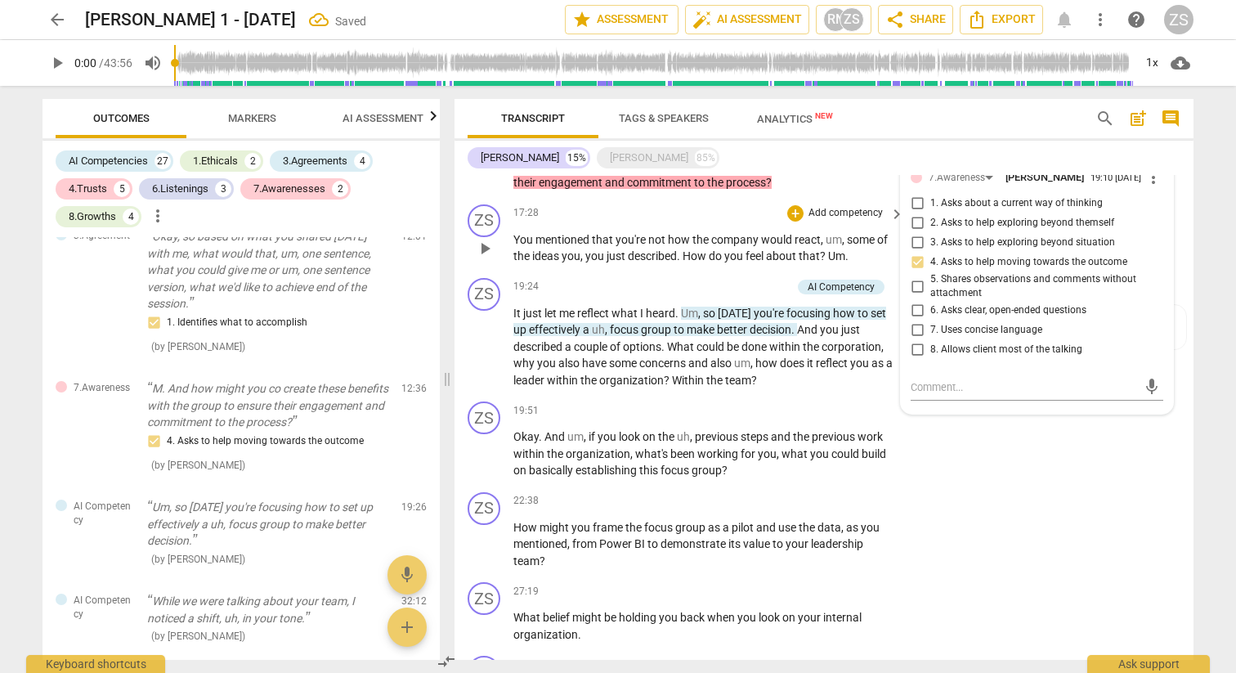
click at [818, 206] on p "Add competency" at bounding box center [846, 213] width 78 height 15
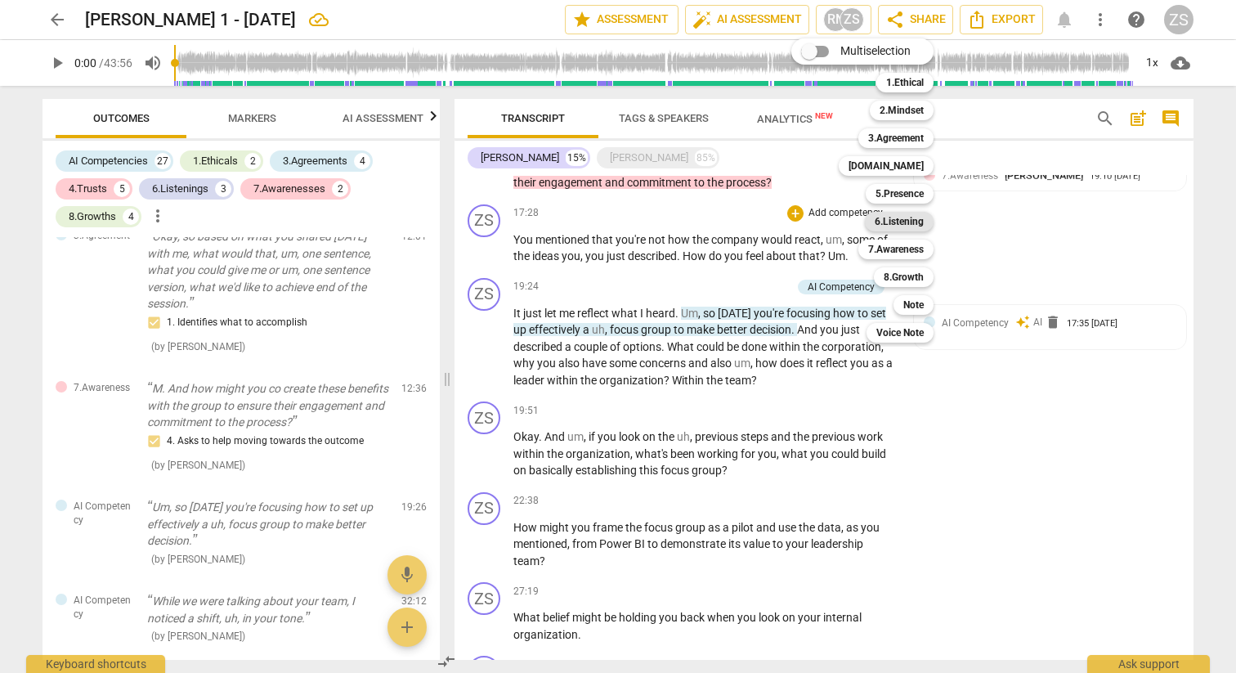
click at [915, 215] on b "6.Listening" at bounding box center [899, 222] width 49 height 20
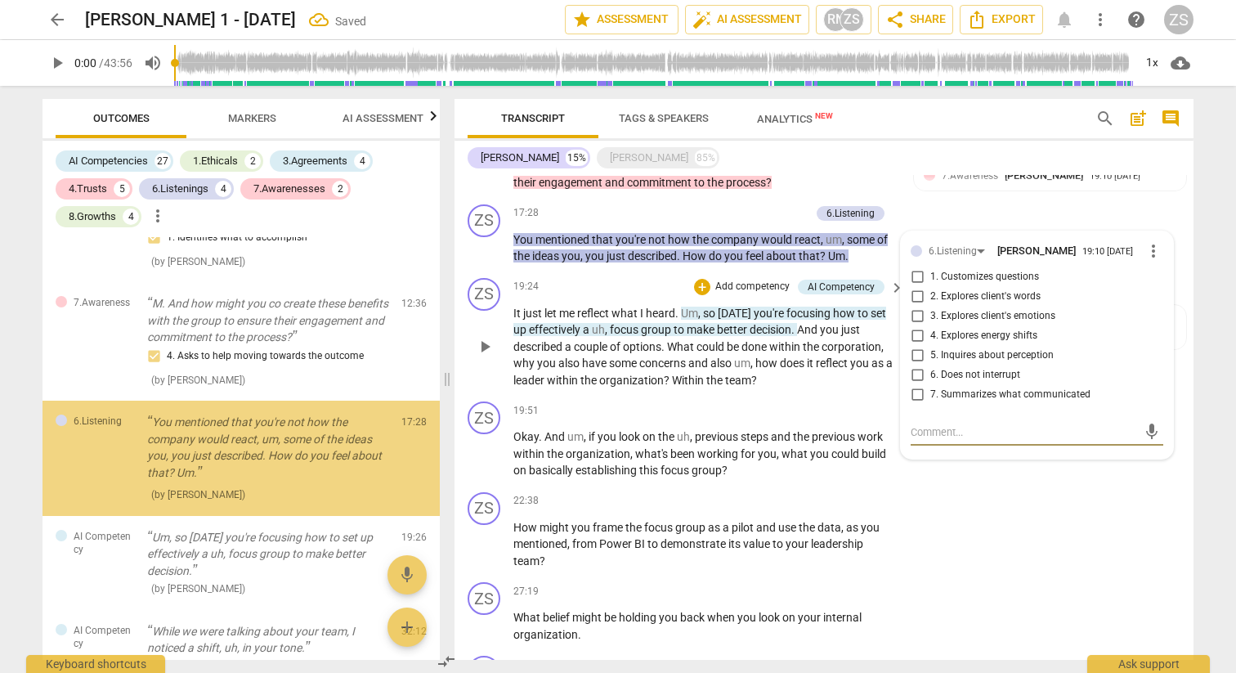
scroll to position [3627, 0]
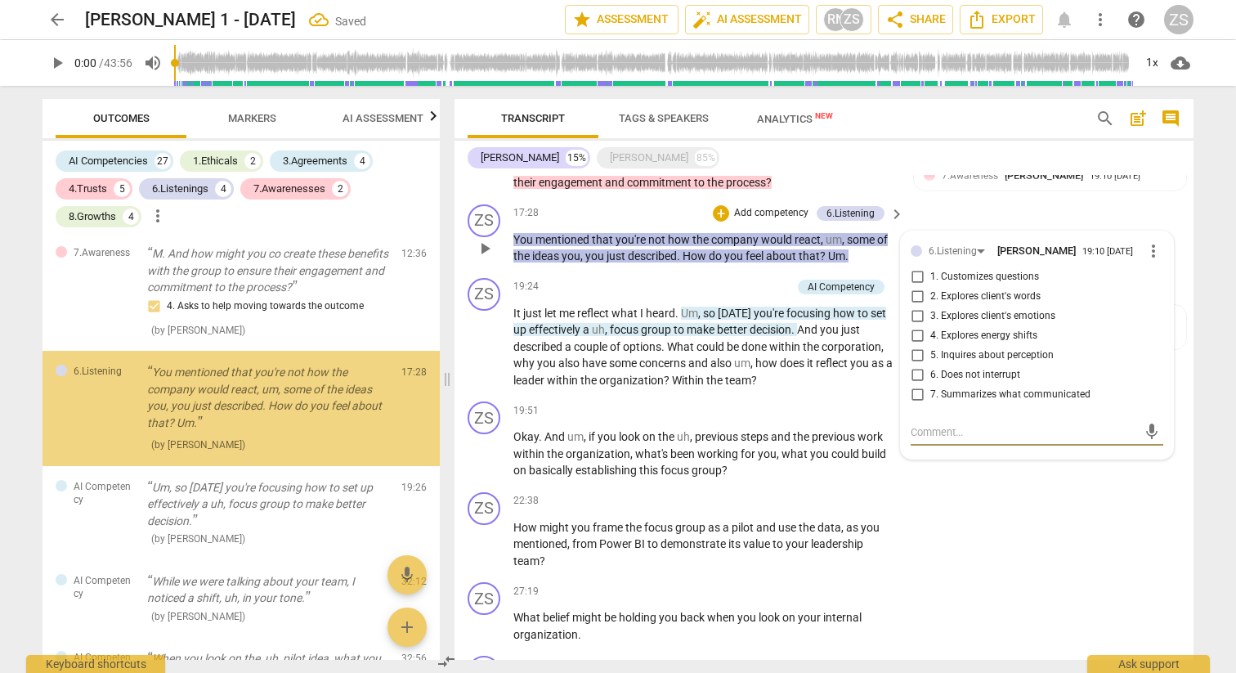
click at [966, 309] on span "3. Explores client's emotions" at bounding box center [993, 316] width 125 height 15
click at [931, 307] on input "3. Explores client's emotions" at bounding box center [917, 317] width 26 height 20
checkbox input "true"
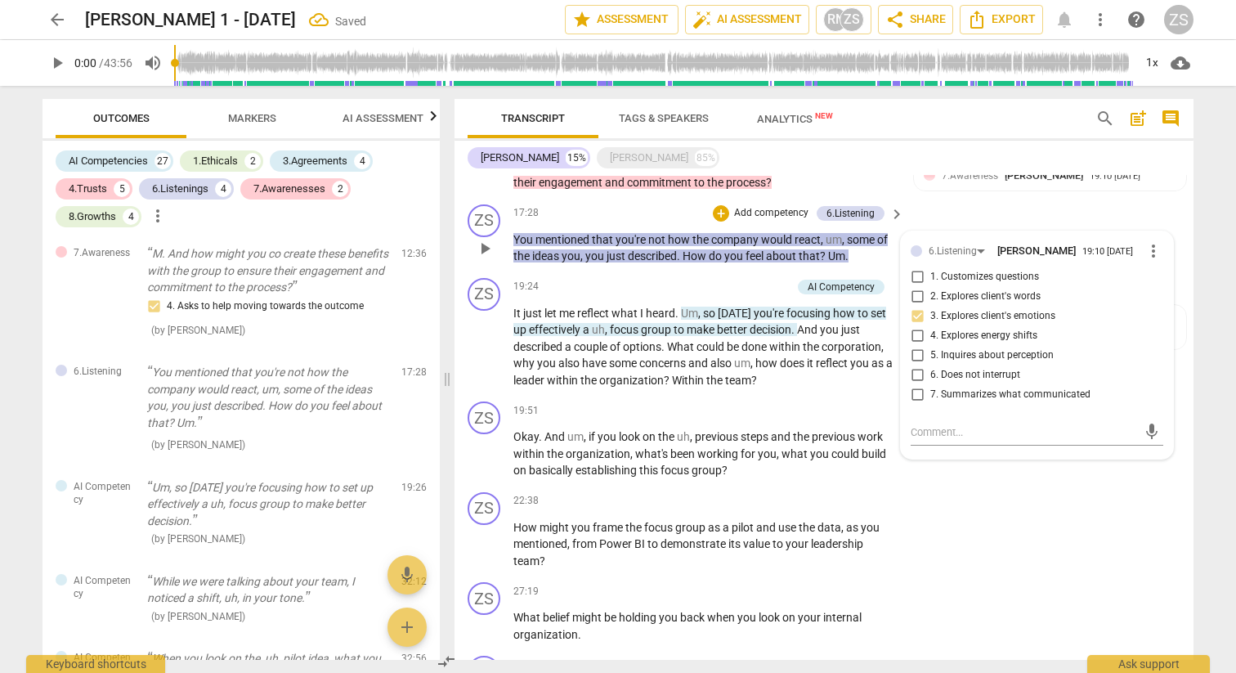
click at [964, 348] on span "5. Inquires about perception" at bounding box center [992, 355] width 123 height 15
click at [931, 346] on input "5. Inquires about perception" at bounding box center [917, 356] width 26 height 20
checkbox input "true"
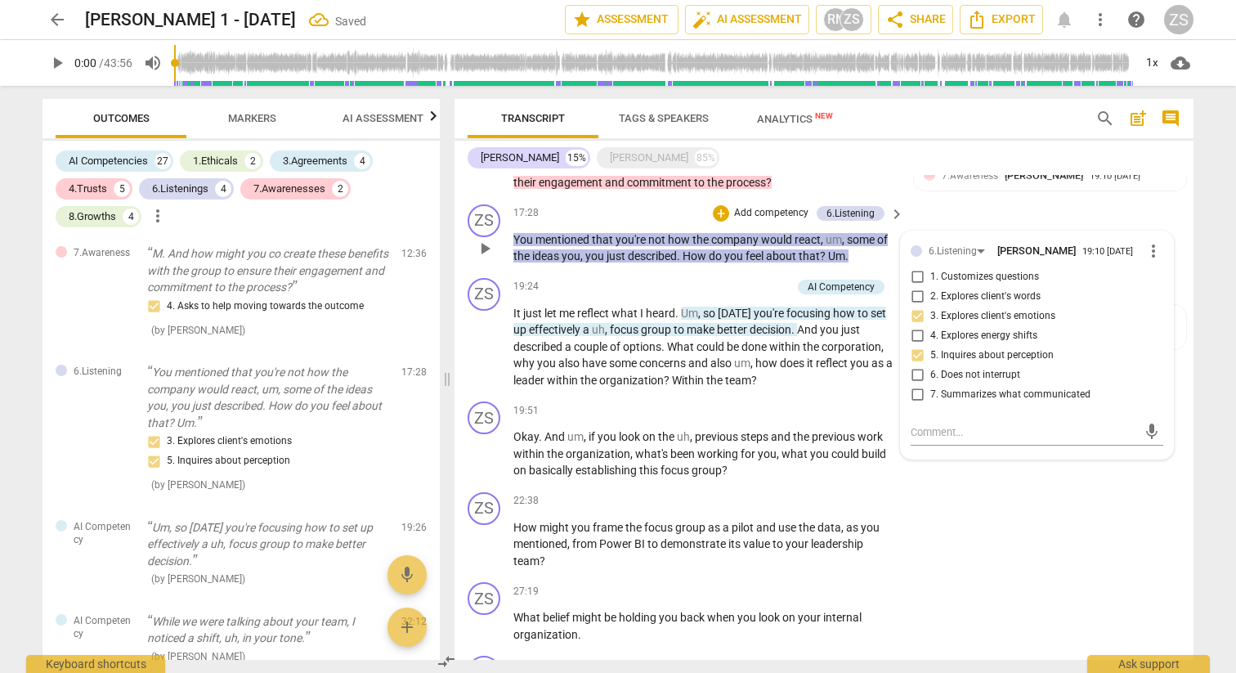
click at [728, 205] on div "+ Add competency" at bounding box center [761, 213] width 97 height 16
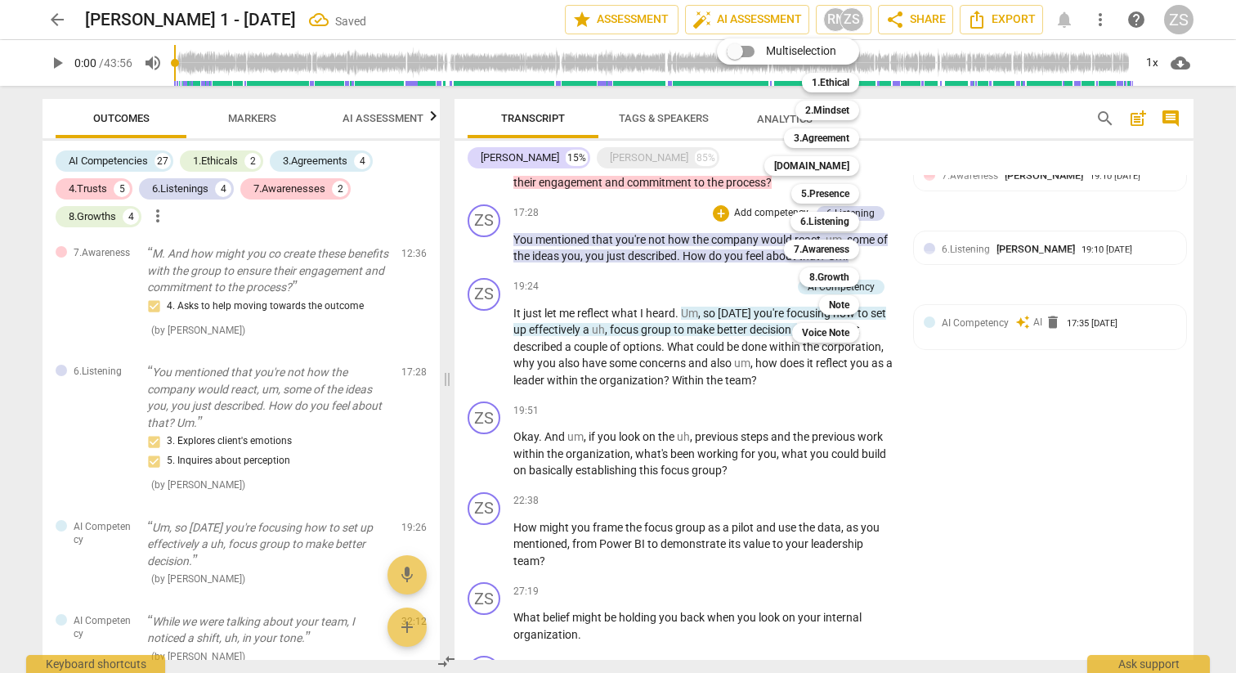
click at [619, 204] on div at bounding box center [618, 336] width 1236 height 673
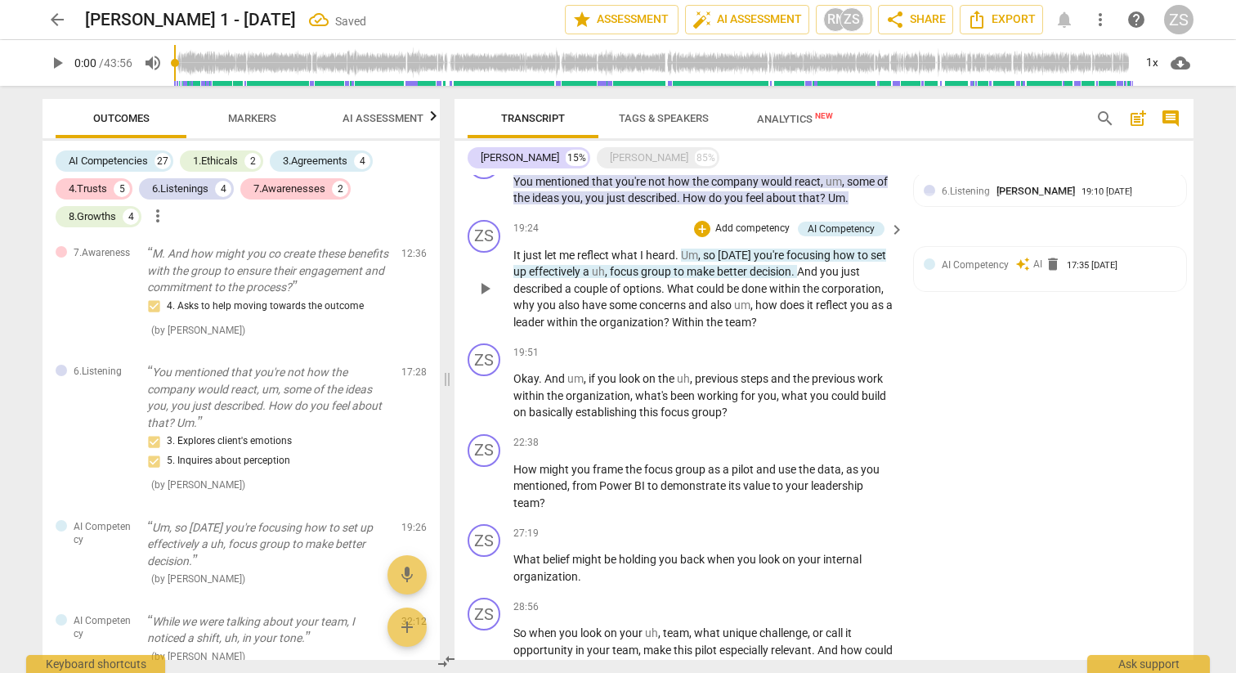
scroll to position [1518, 0]
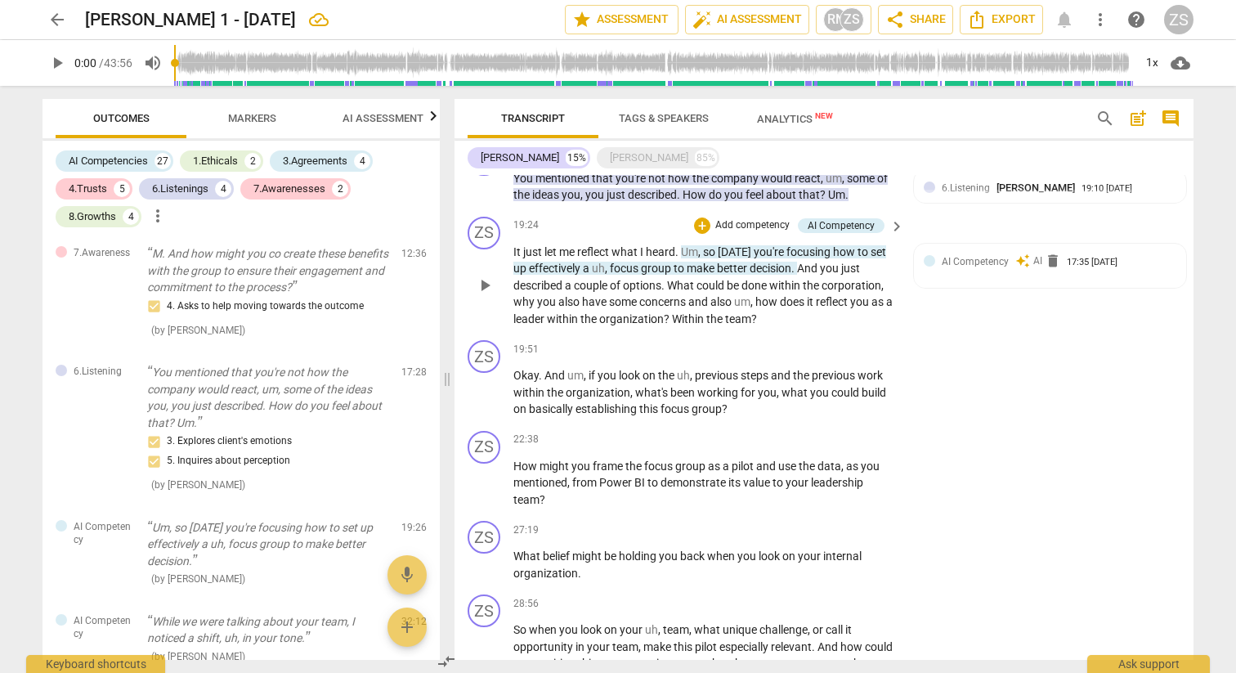
click at [766, 218] on p "Add competency" at bounding box center [753, 225] width 78 height 15
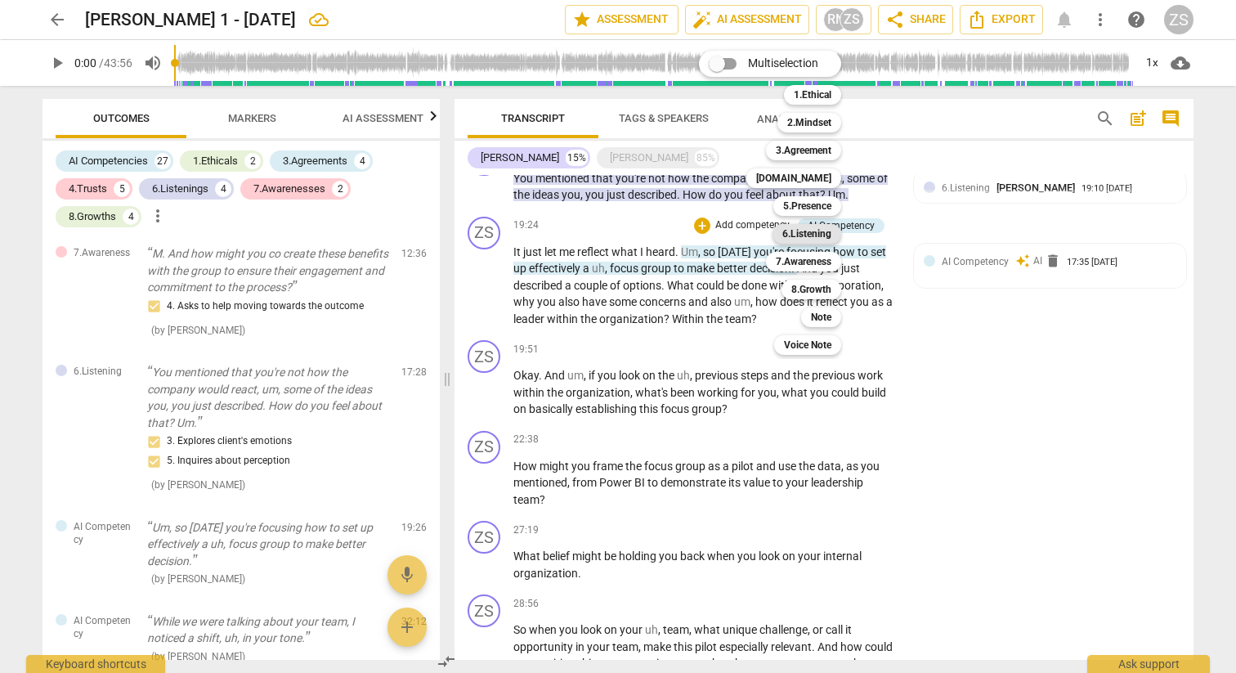
click at [794, 231] on b "6.Listening" at bounding box center [807, 234] width 49 height 20
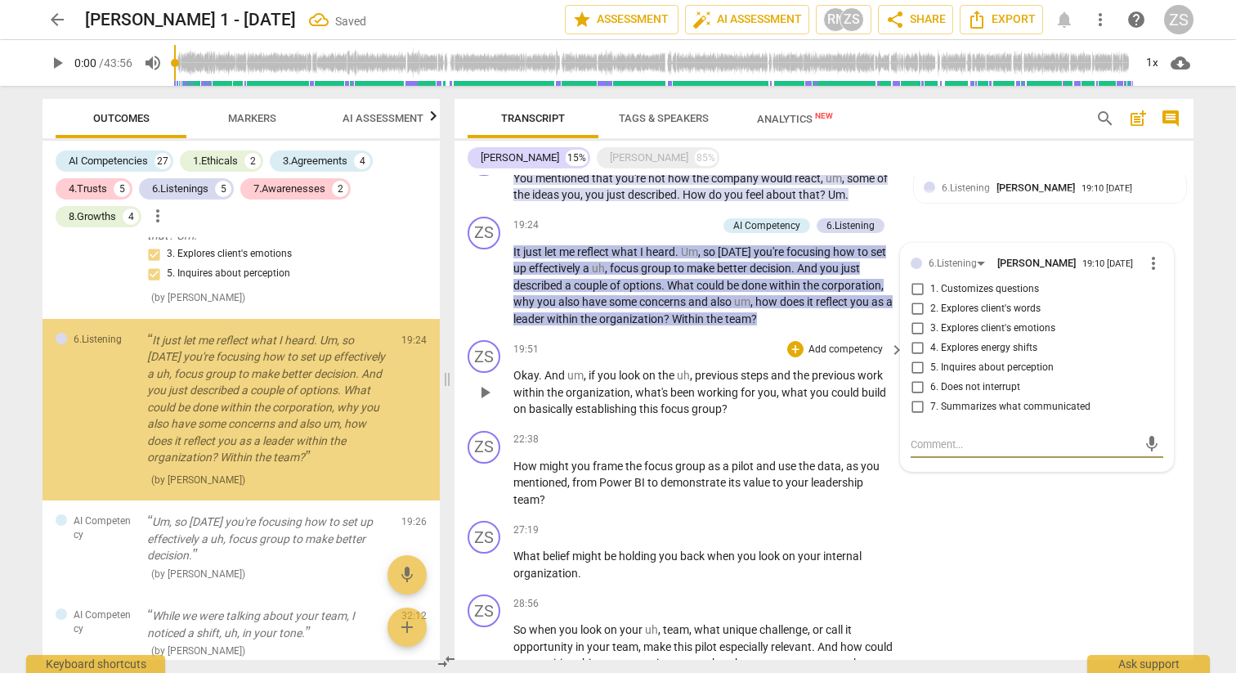
scroll to position [3816, 0]
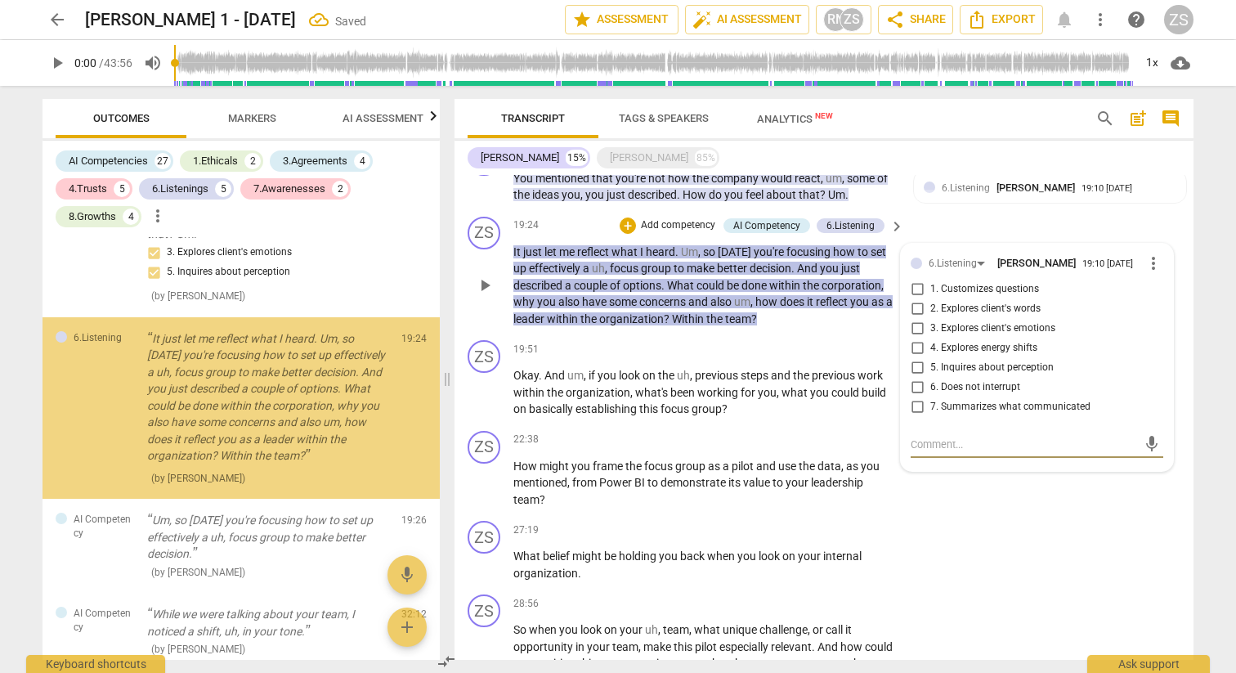
click at [957, 400] on span "7. Summarizes what communicated" at bounding box center [1011, 407] width 160 height 15
click at [931, 397] on input "7. Summarizes what communicated" at bounding box center [917, 407] width 26 height 20
checkbox input "true"
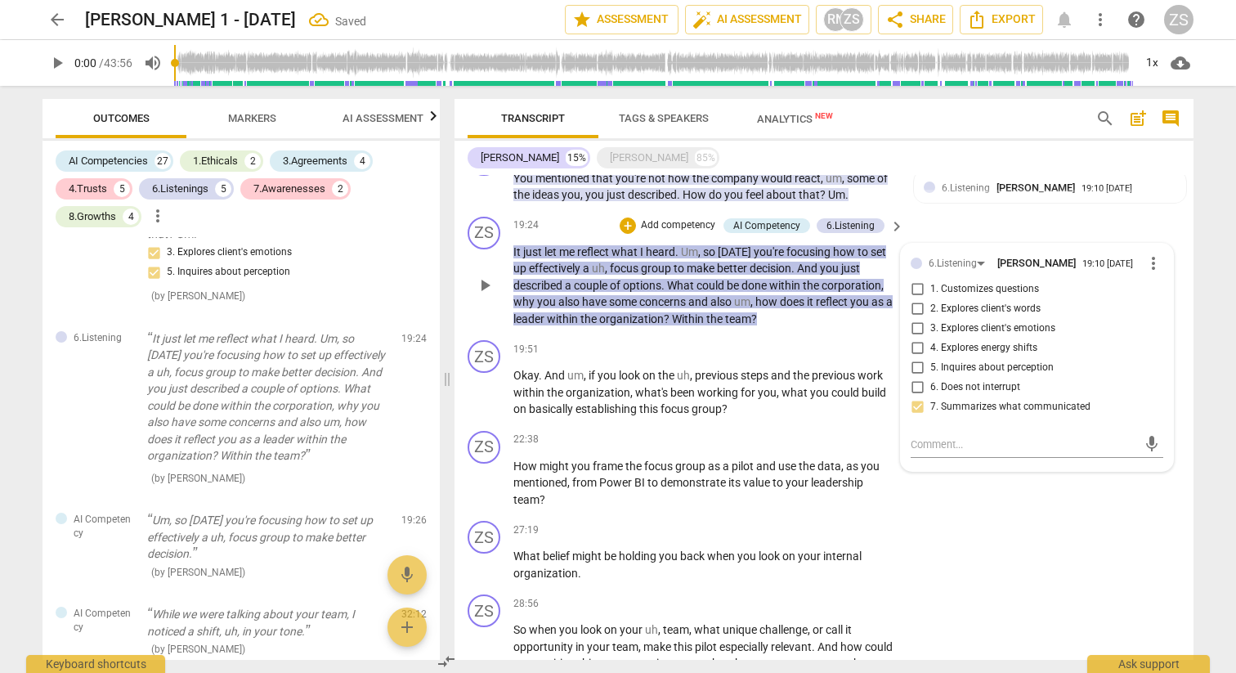
click at [701, 218] on p "Add competency" at bounding box center [678, 225] width 78 height 15
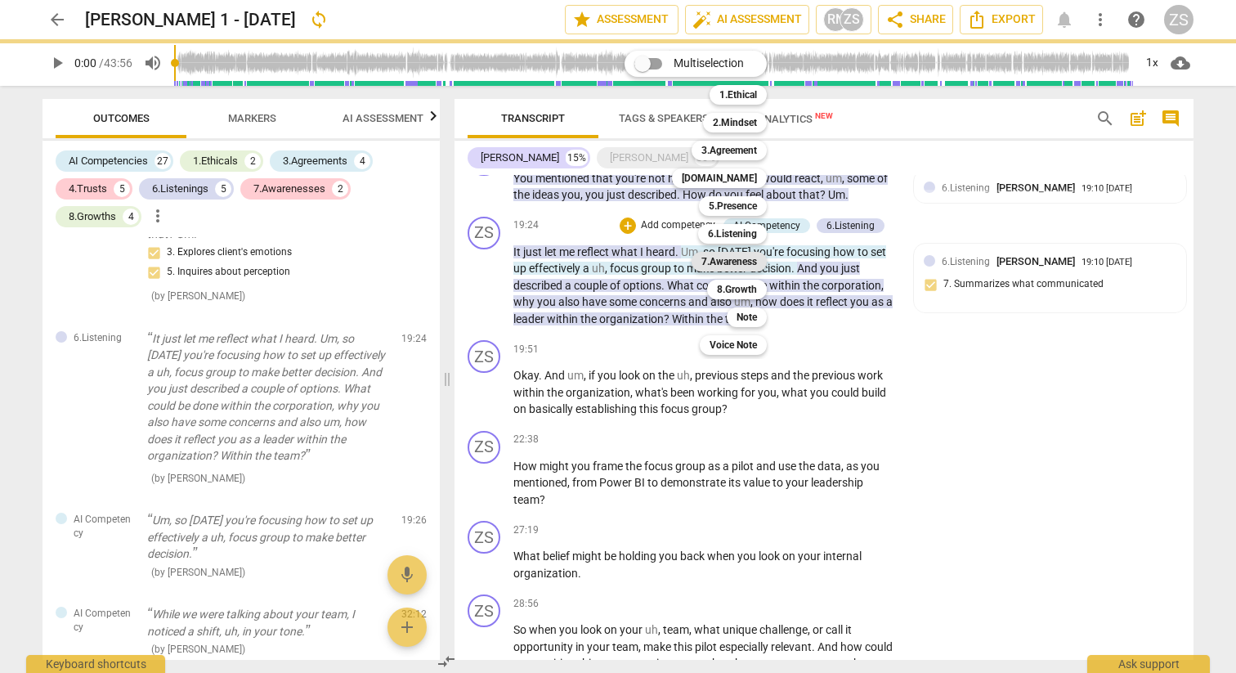
click at [733, 253] on b "7.Awareness" at bounding box center [730, 262] width 56 height 20
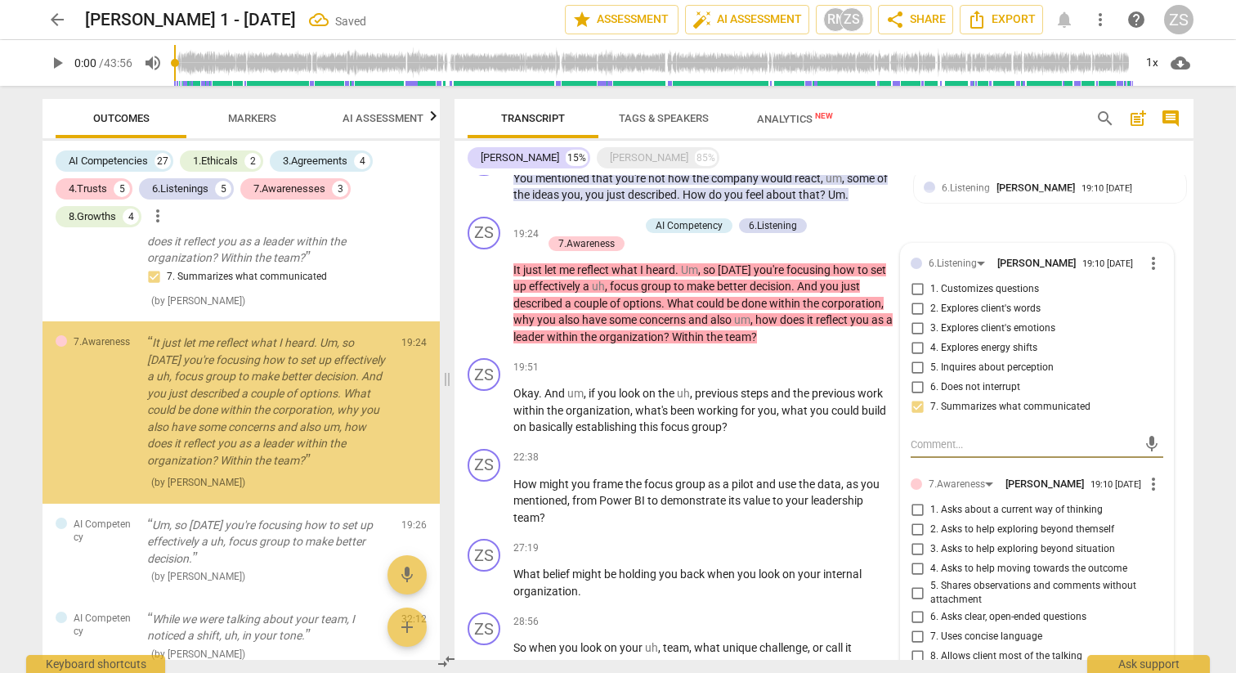
scroll to position [4018, 0]
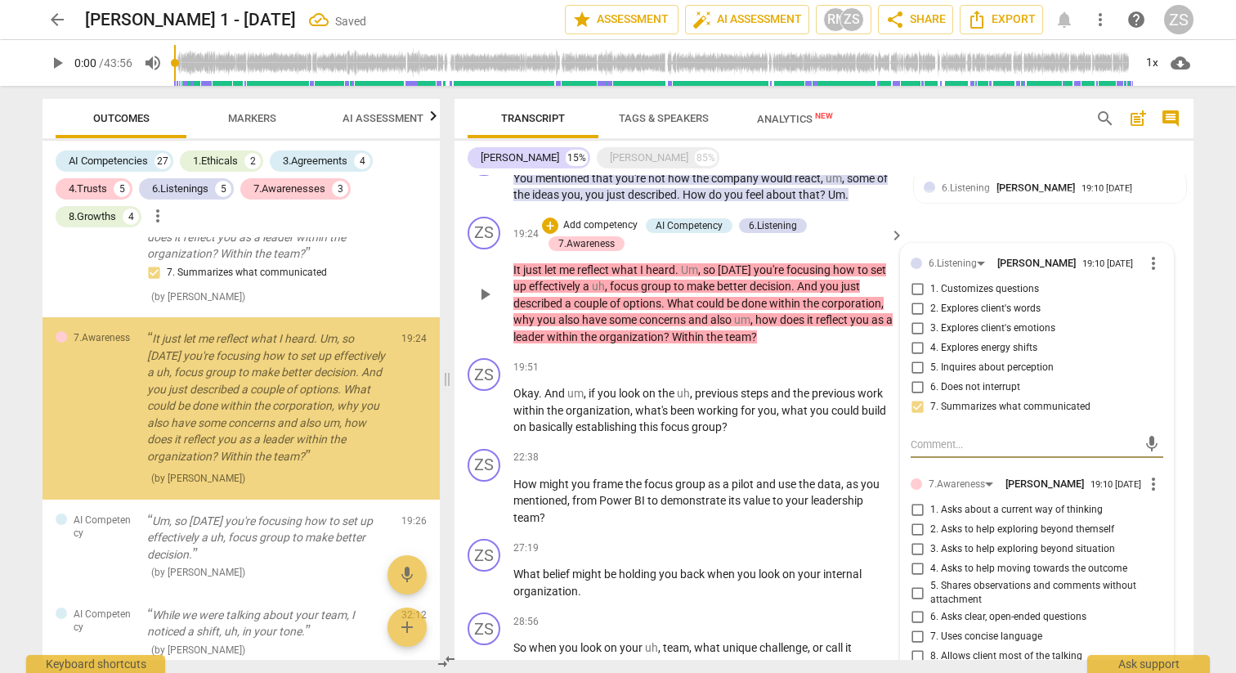
click at [913, 520] on input "2. Asks to help exploring beyond themself" at bounding box center [917, 530] width 26 height 20
checkbox input "true"
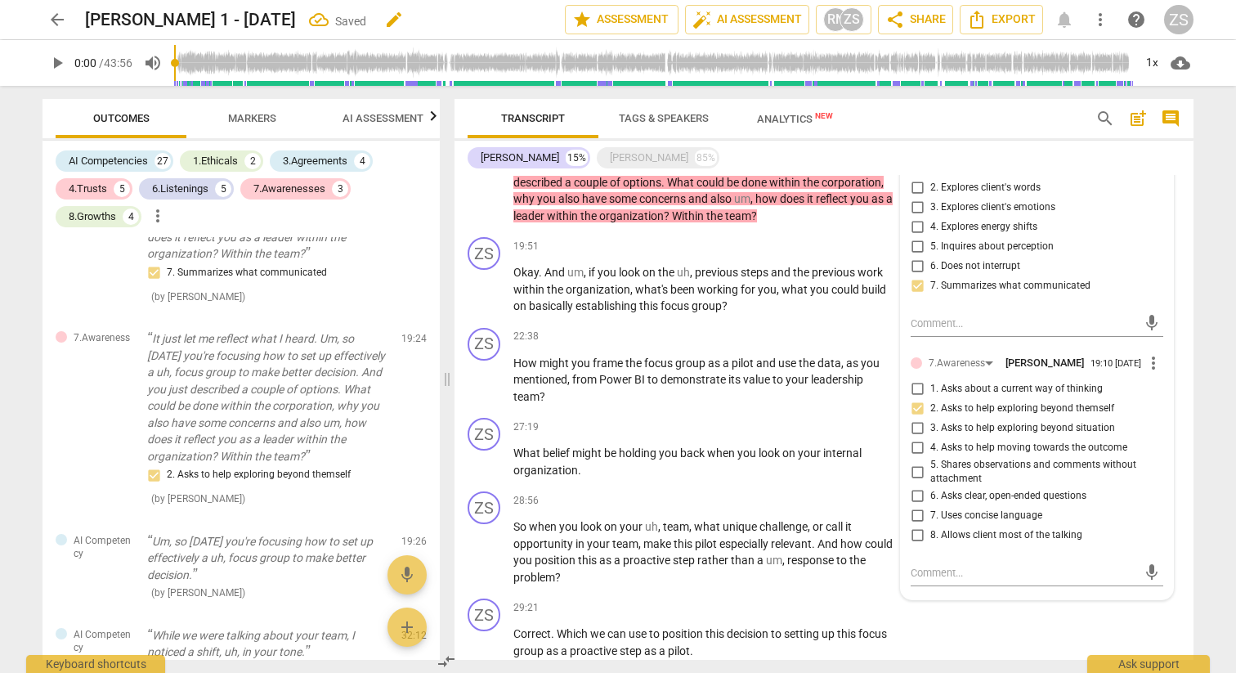
scroll to position [1642, 0]
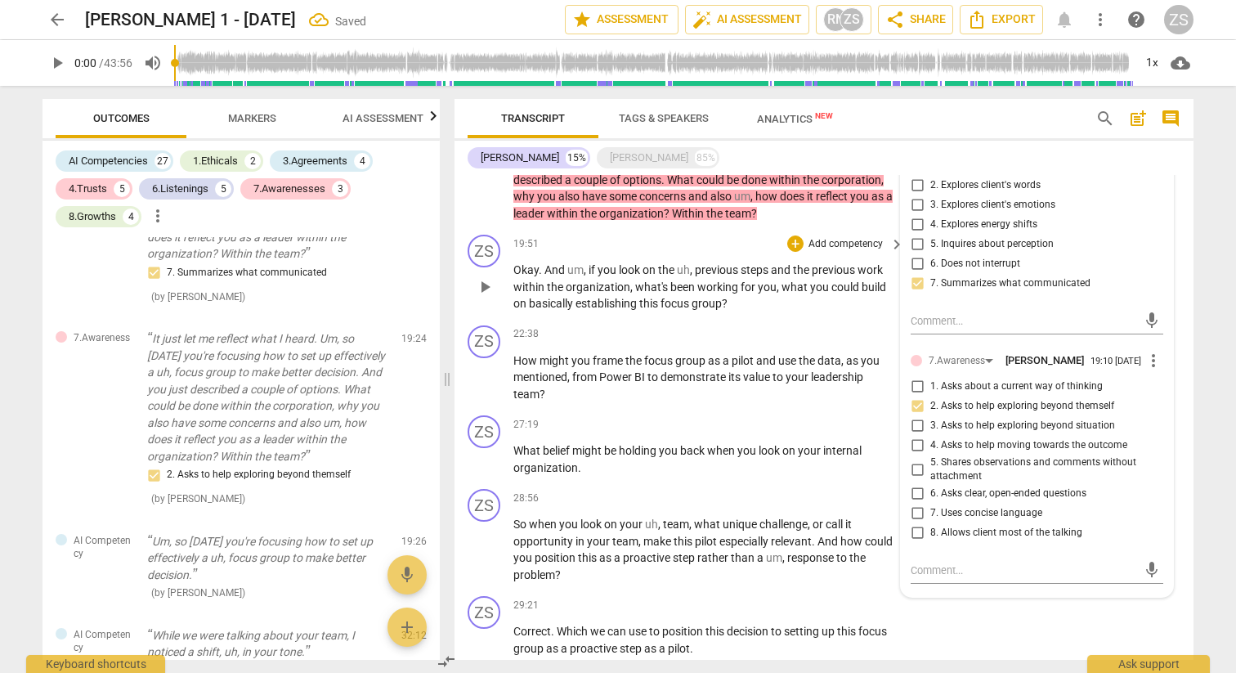
click at [832, 237] on p "Add competency" at bounding box center [846, 244] width 78 height 15
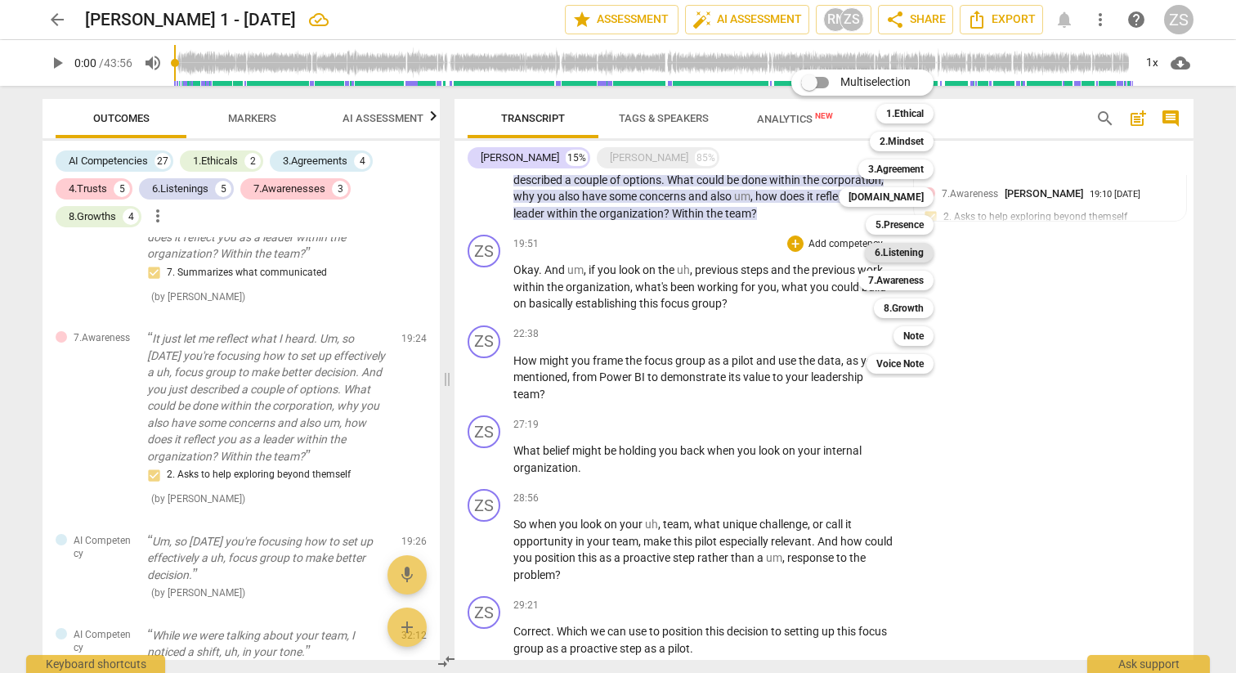
click at [899, 249] on b "6.Listening" at bounding box center [899, 253] width 49 height 20
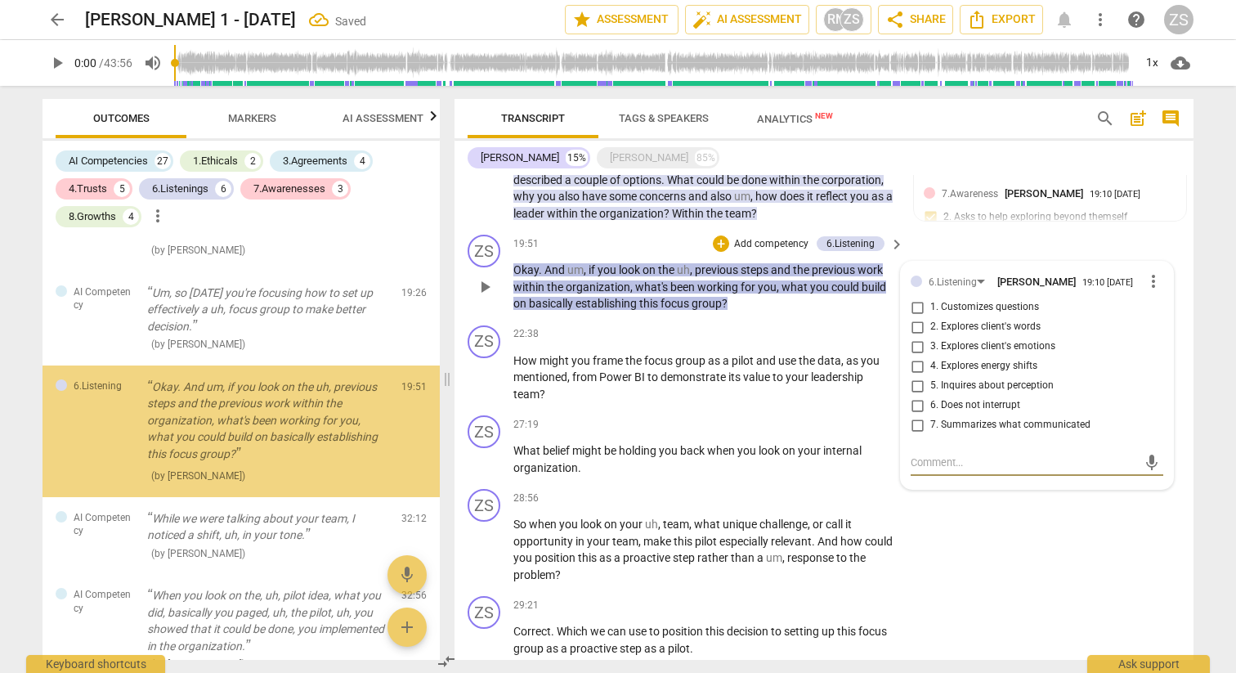
scroll to position [4289, 0]
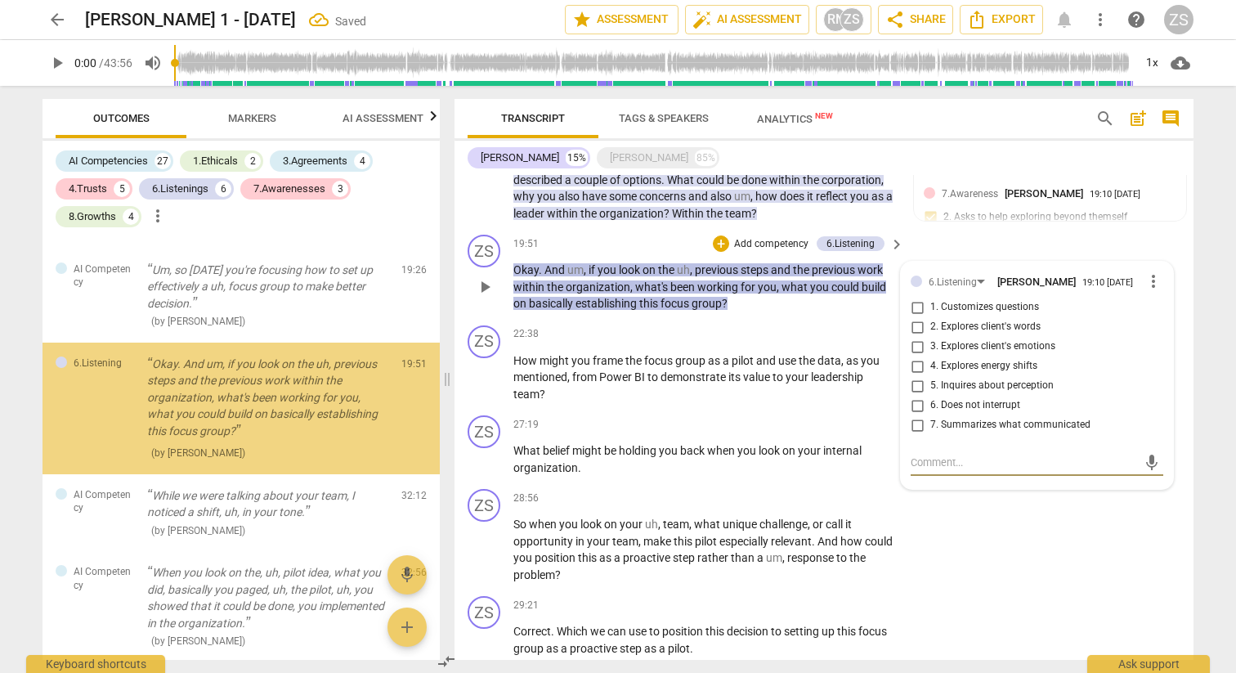
click at [948, 300] on span "1. Customizes questions" at bounding box center [985, 307] width 109 height 15
click at [931, 298] on input "1. Customizes questions" at bounding box center [917, 308] width 26 height 20
click at [747, 237] on p "Add competency" at bounding box center [772, 244] width 78 height 15
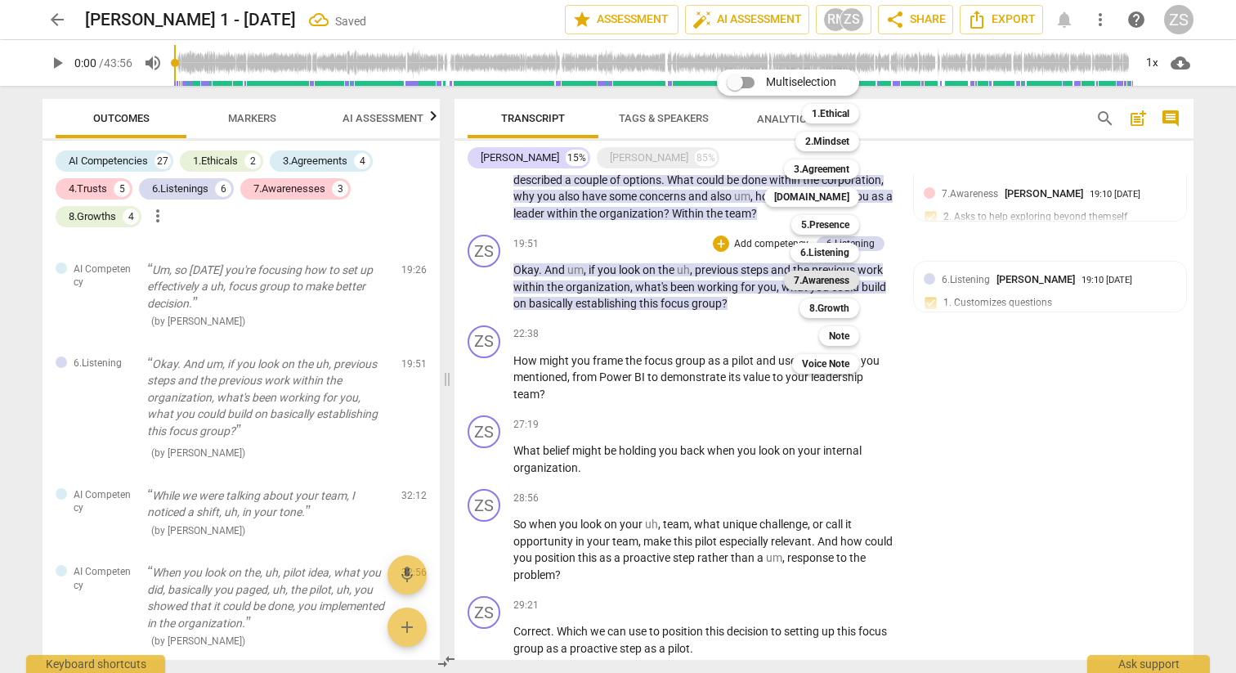
click at [849, 275] on b "7.Awareness" at bounding box center [822, 281] width 56 height 20
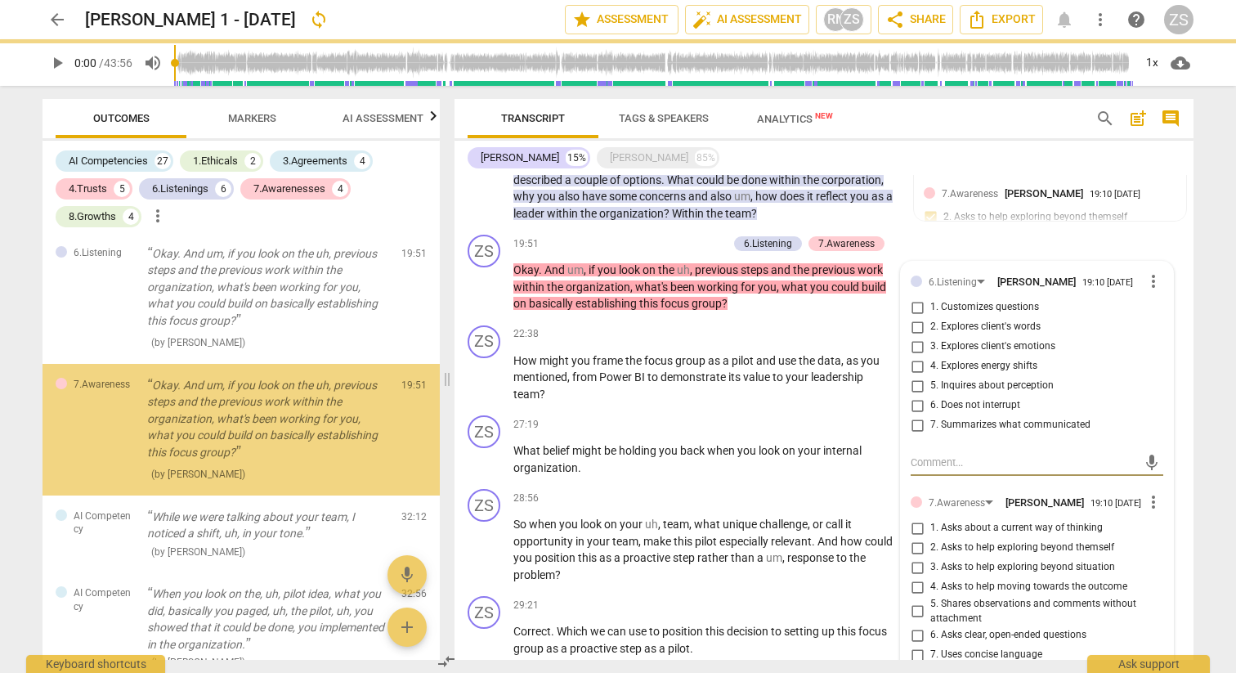
scroll to position [4421, 0]
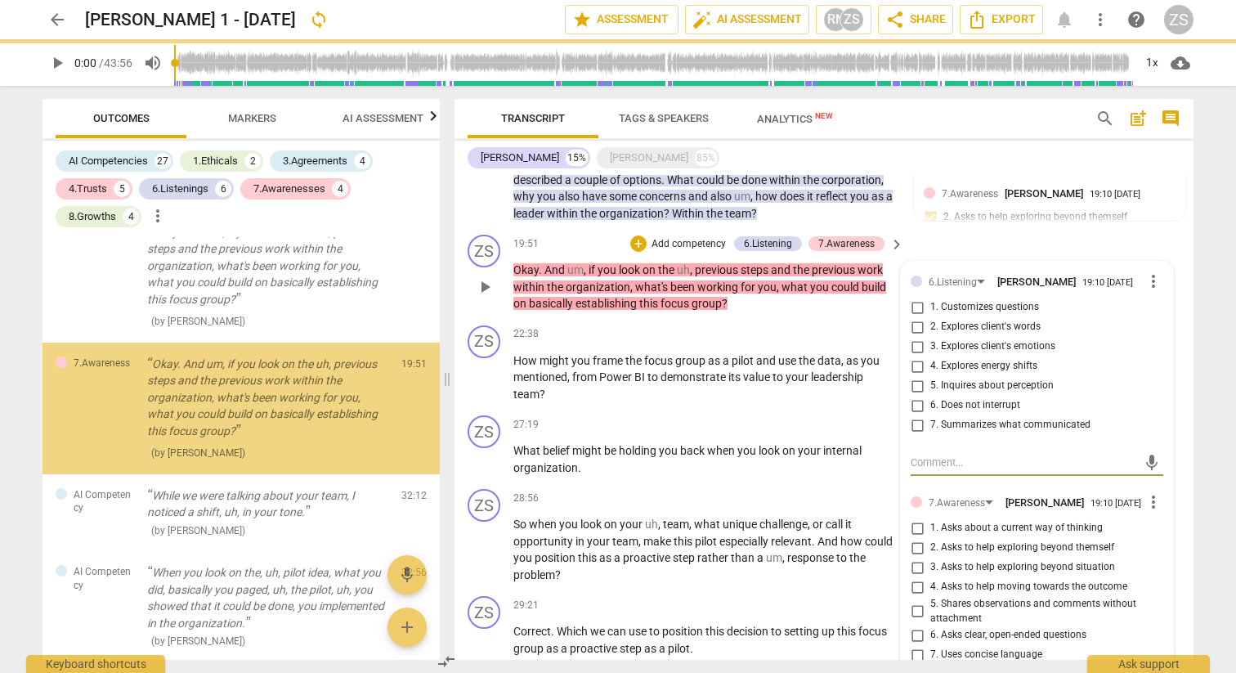
checkbox input "true"
click at [951, 521] on span "1. Asks about a current way of thinking" at bounding box center [1017, 528] width 173 height 15
click at [931, 518] on input "1. Asks about a current way of thinking" at bounding box center [917, 528] width 26 height 20
checkbox input "true"
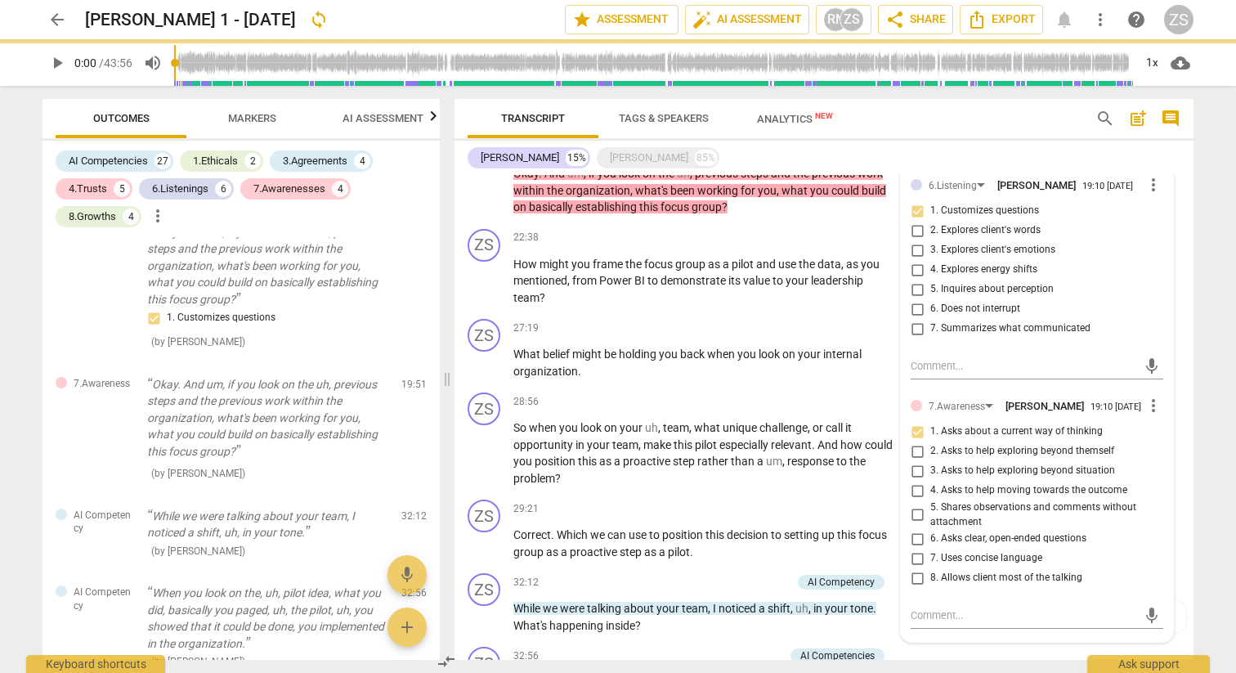
scroll to position [1742, 0]
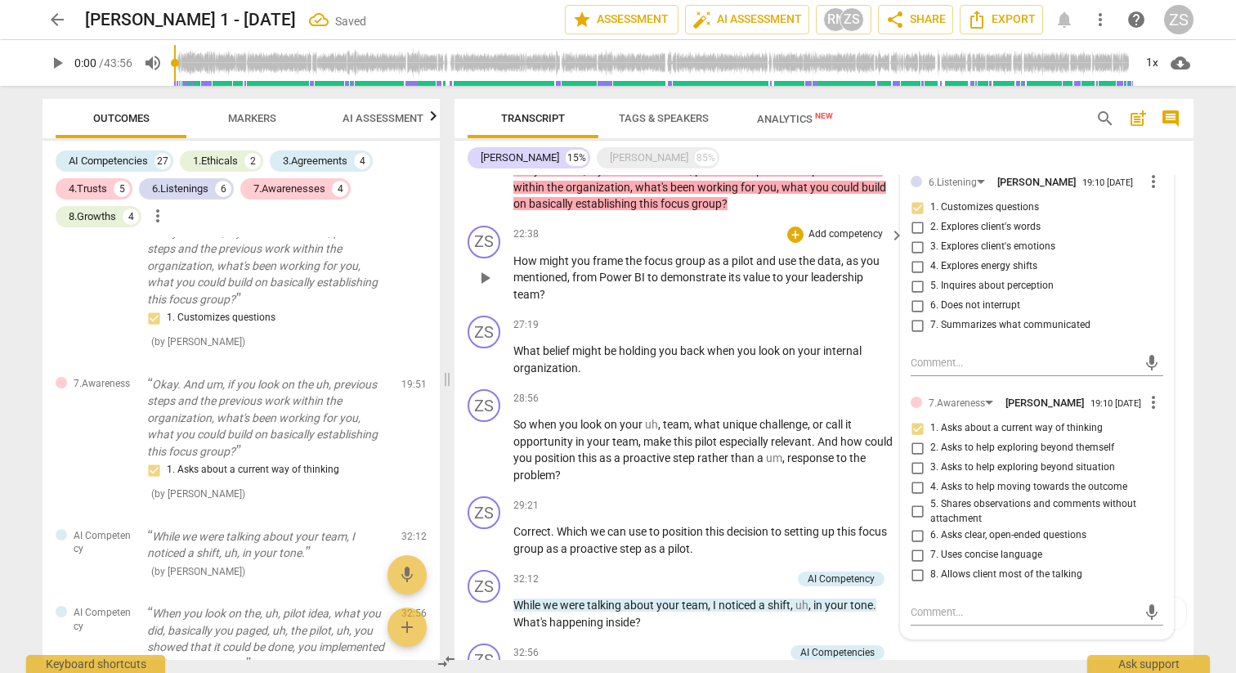
click at [830, 227] on p "Add competency" at bounding box center [846, 234] width 78 height 15
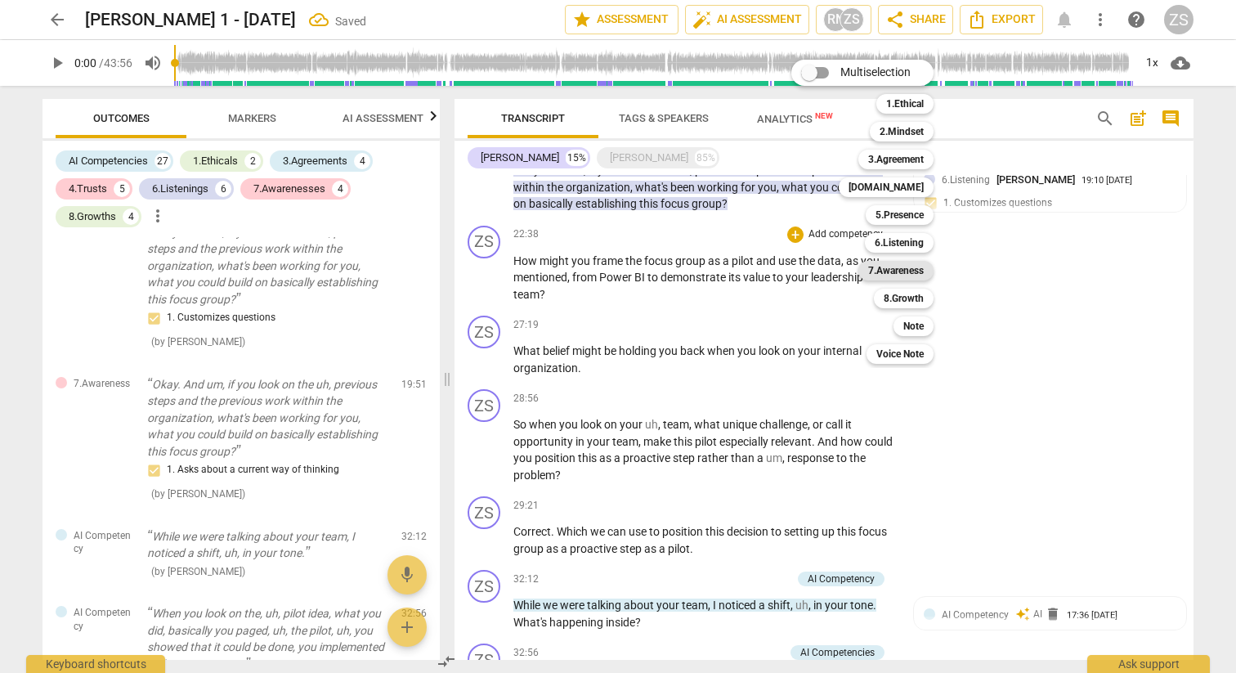
click at [930, 276] on div "7.Awareness" at bounding box center [896, 271] width 75 height 20
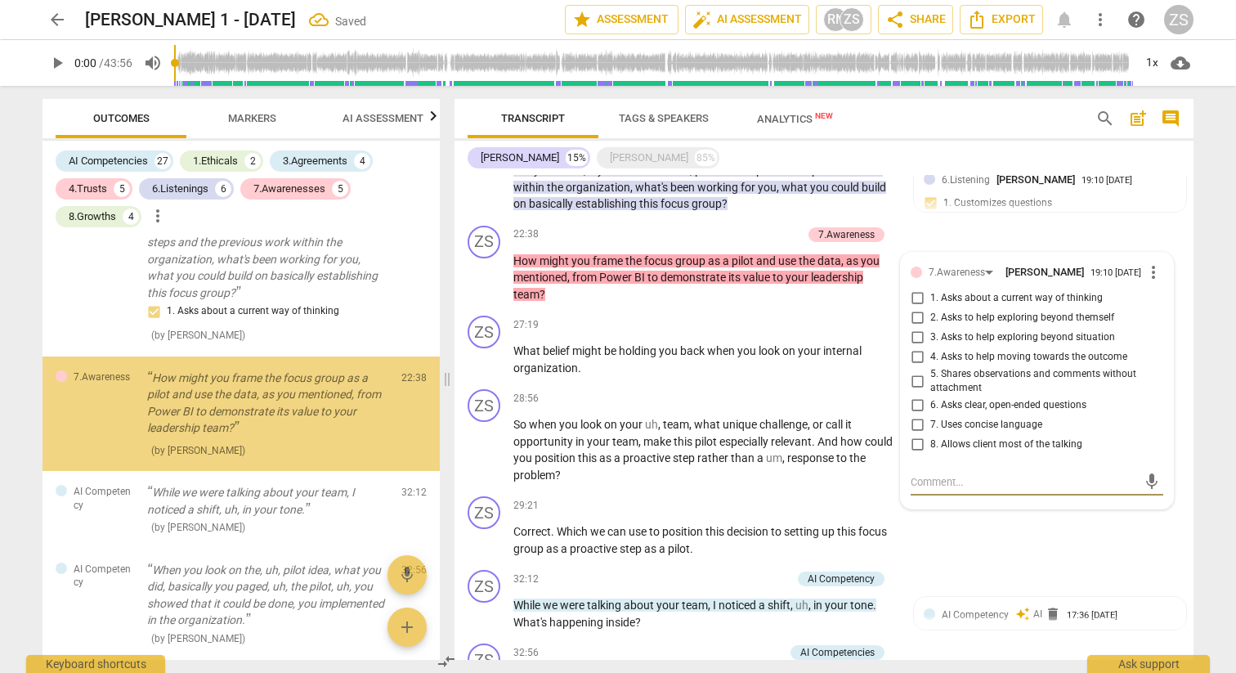
scroll to position [4585, 0]
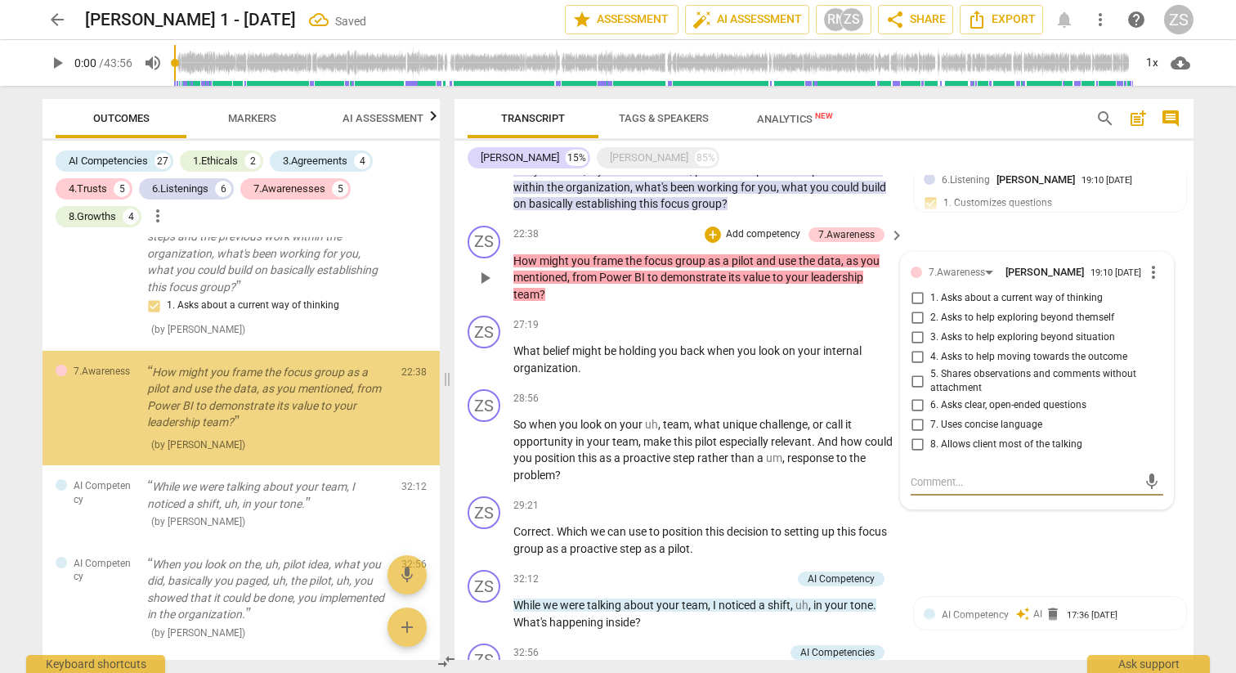
click at [953, 330] on span "3. Asks to help exploring beyond situation" at bounding box center [1023, 337] width 185 height 15
click at [931, 328] on input "3. Asks to help exploring beyond situation" at bounding box center [917, 338] width 26 height 20
checkbox input "true"
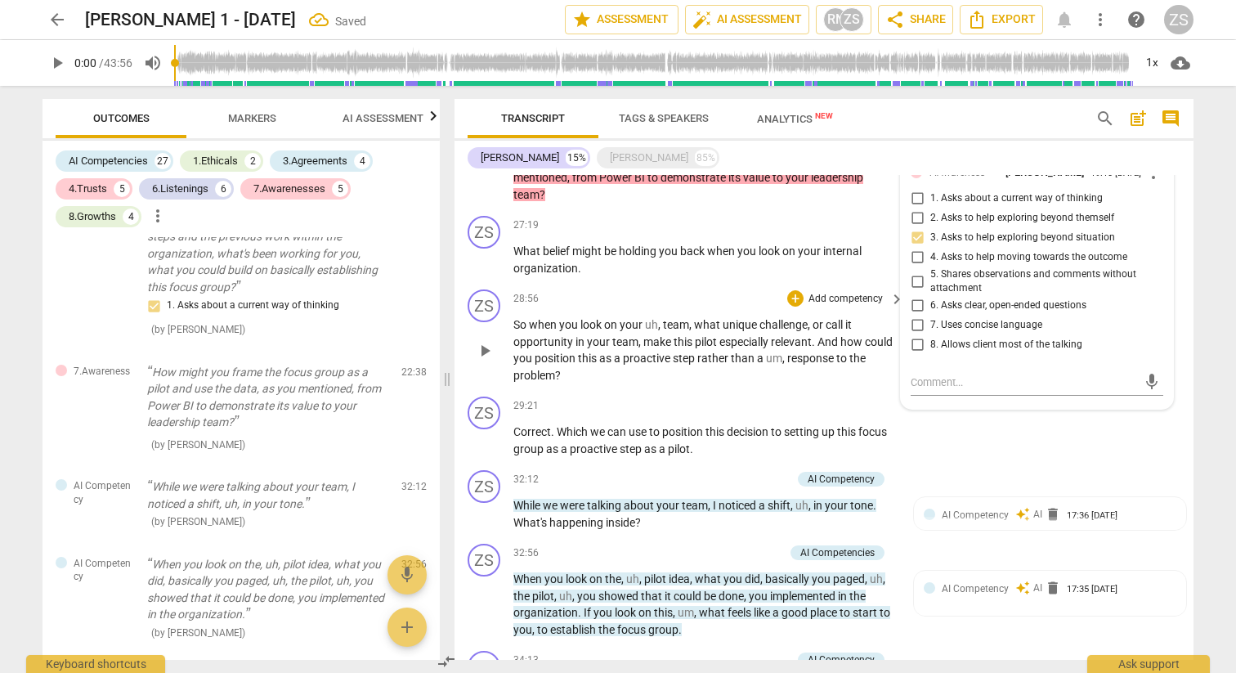
scroll to position [1841, 0]
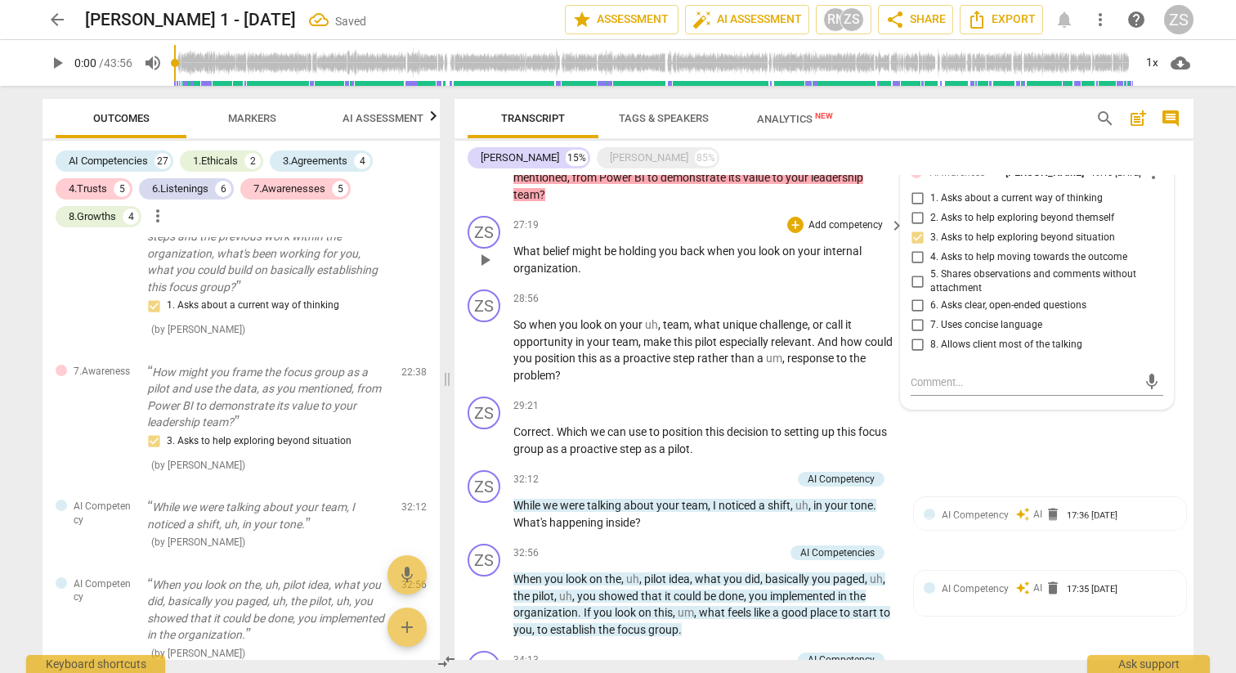
click at [798, 217] on div "+ Add competency" at bounding box center [835, 225] width 97 height 16
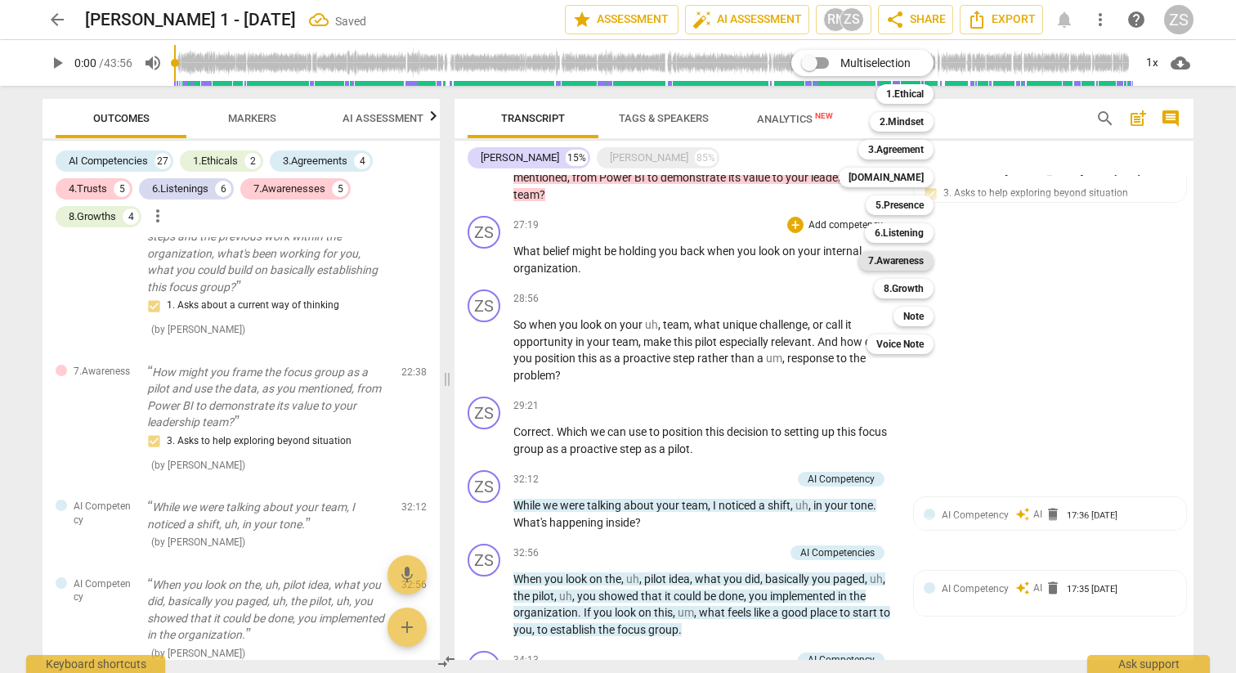
click at [863, 262] on div "7.Awareness" at bounding box center [896, 261] width 75 height 20
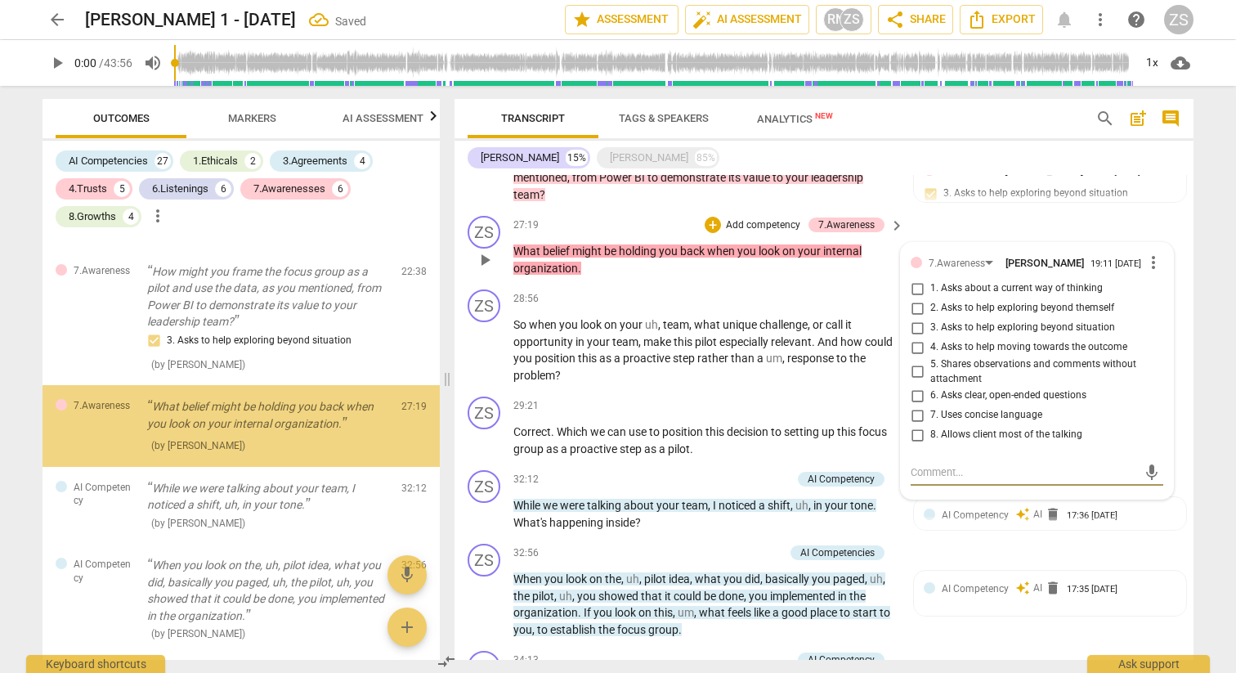
scroll to position [4704, 0]
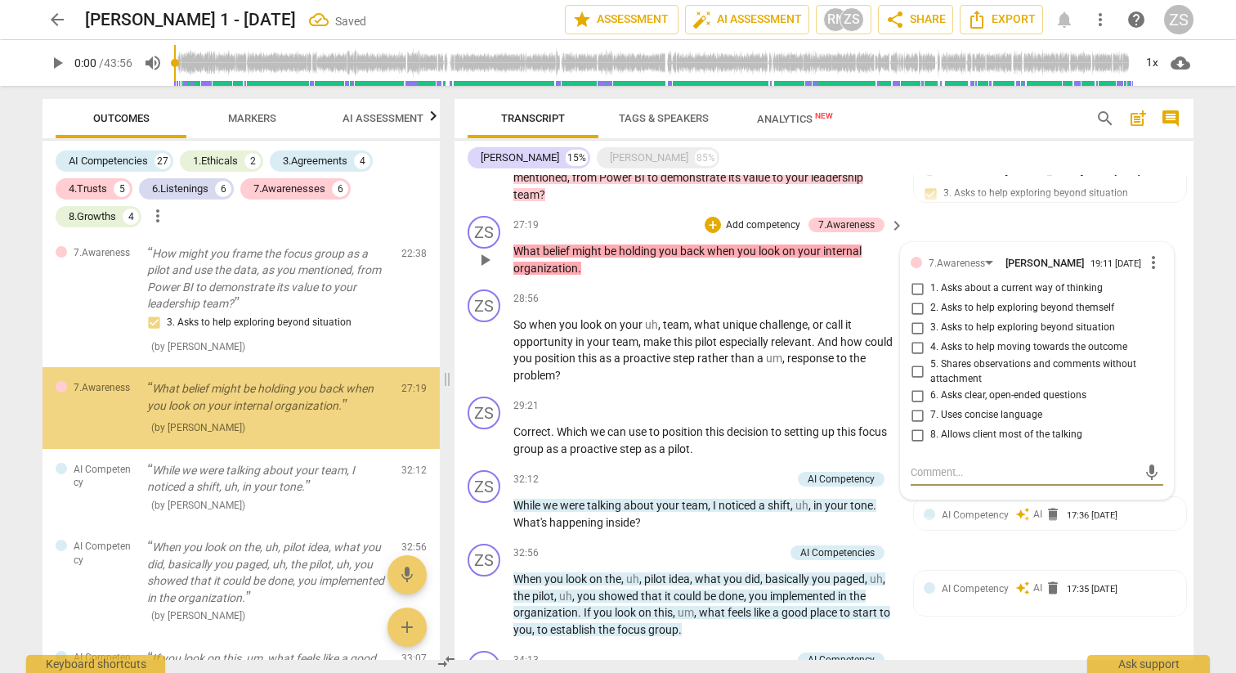
click at [943, 281] on span "1. Asks about a current way of thinking" at bounding box center [1017, 288] width 173 height 15
click at [931, 279] on input "1. Asks about a current way of thinking" at bounding box center [917, 289] width 26 height 20
checkbox input "true"
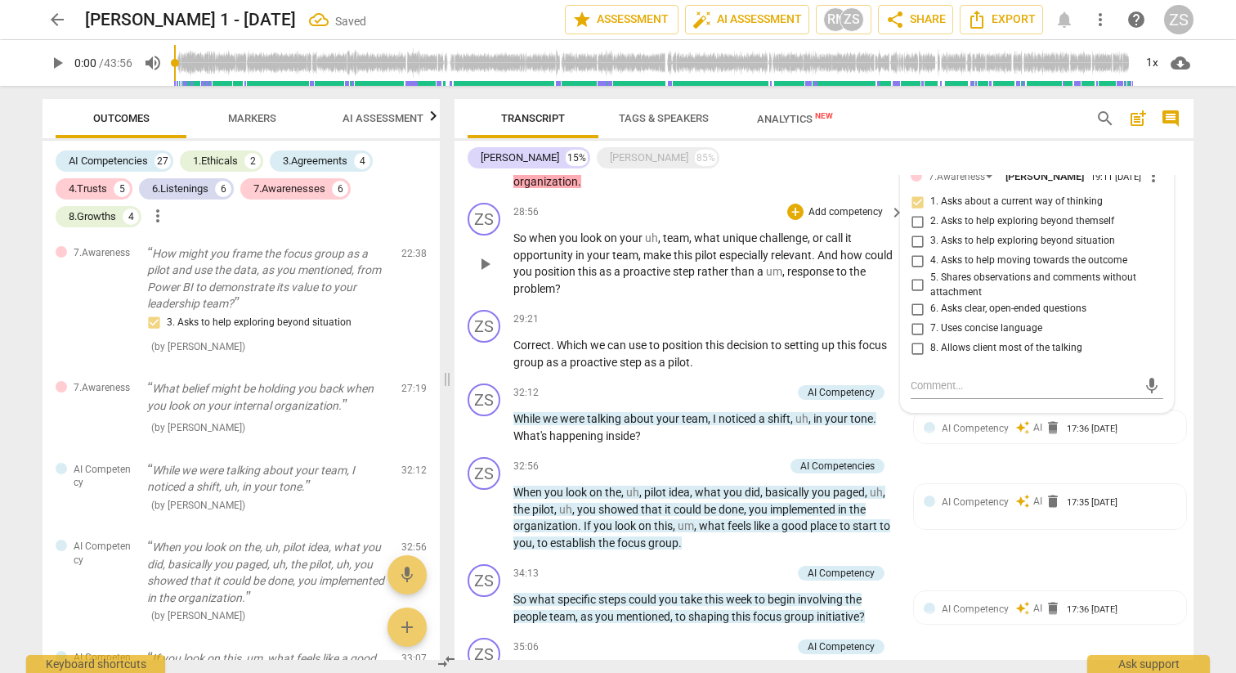
scroll to position [1930, 0]
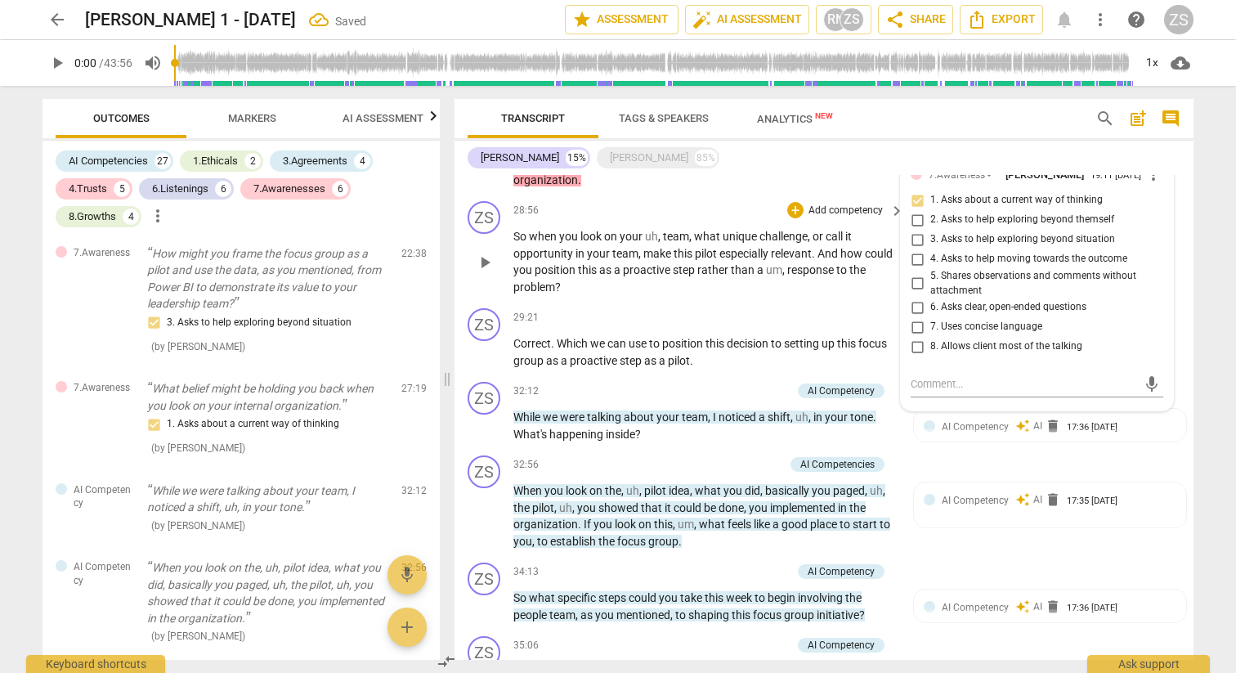
click at [819, 204] on p "Add competency" at bounding box center [846, 211] width 78 height 15
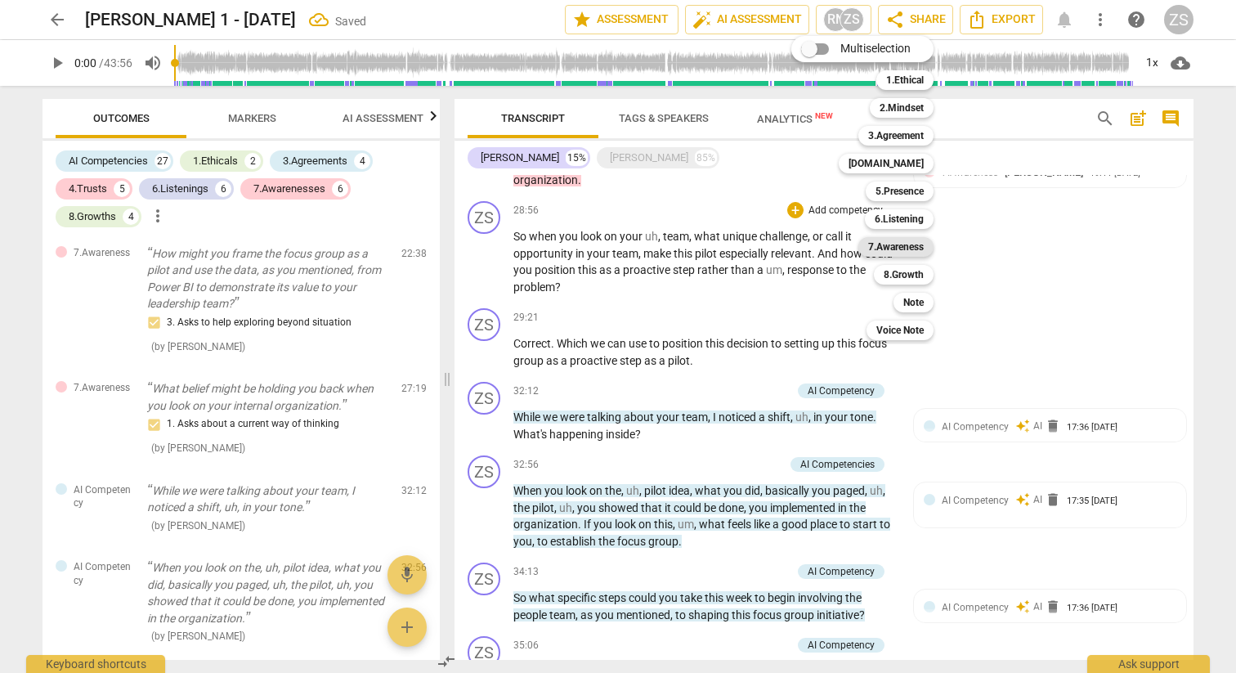
click at [887, 243] on b "7.Awareness" at bounding box center [896, 247] width 56 height 20
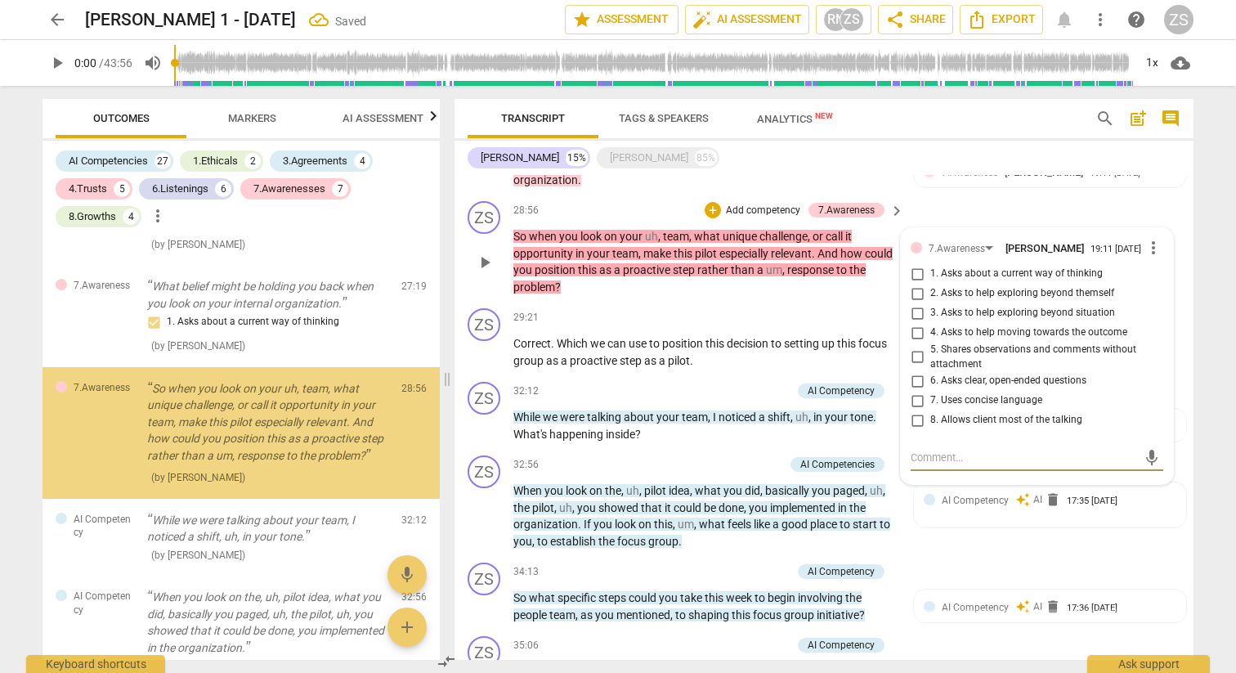
scroll to position [4839, 0]
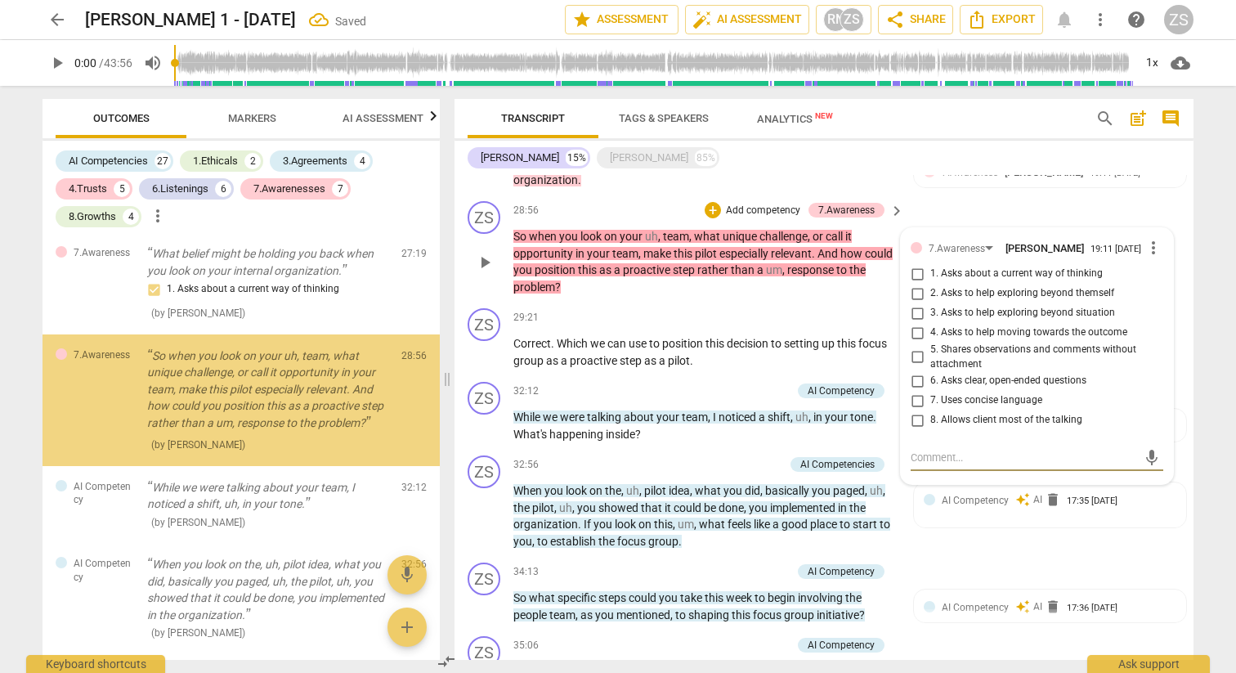
click at [947, 306] on span "3. Asks to help exploring beyond situation" at bounding box center [1023, 313] width 185 height 15
click at [931, 303] on input "3. Asks to help exploring beyond situation" at bounding box center [917, 313] width 26 height 20
checkbox input "true"
click at [954, 325] on span "4. Asks to help moving towards the outcome" at bounding box center [1029, 332] width 197 height 15
click at [931, 323] on input "4. Asks to help moving towards the outcome" at bounding box center [917, 333] width 26 height 20
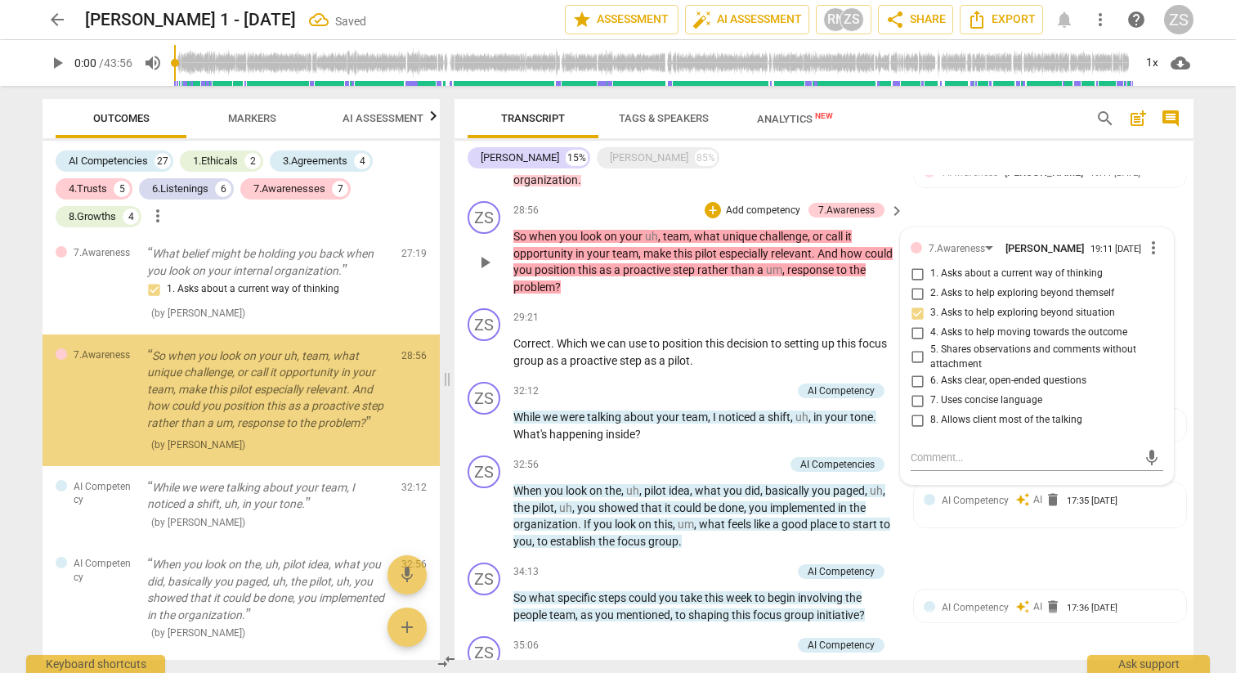
checkbox input "true"
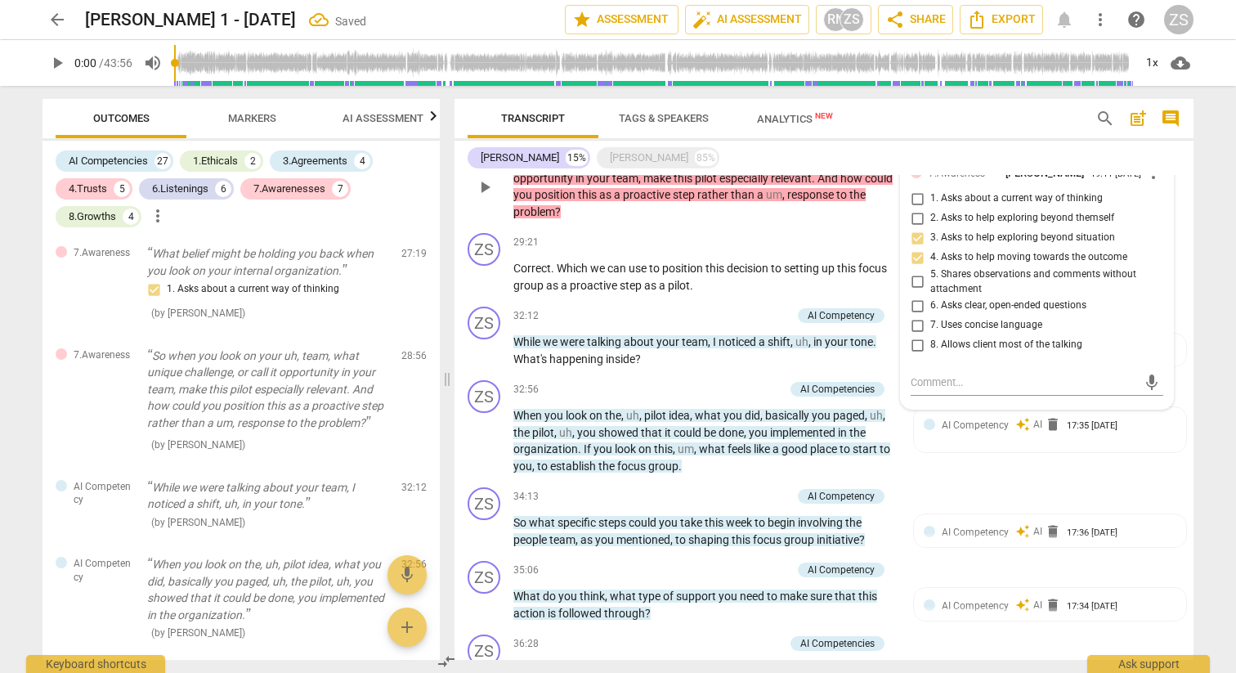
scroll to position [2037, 0]
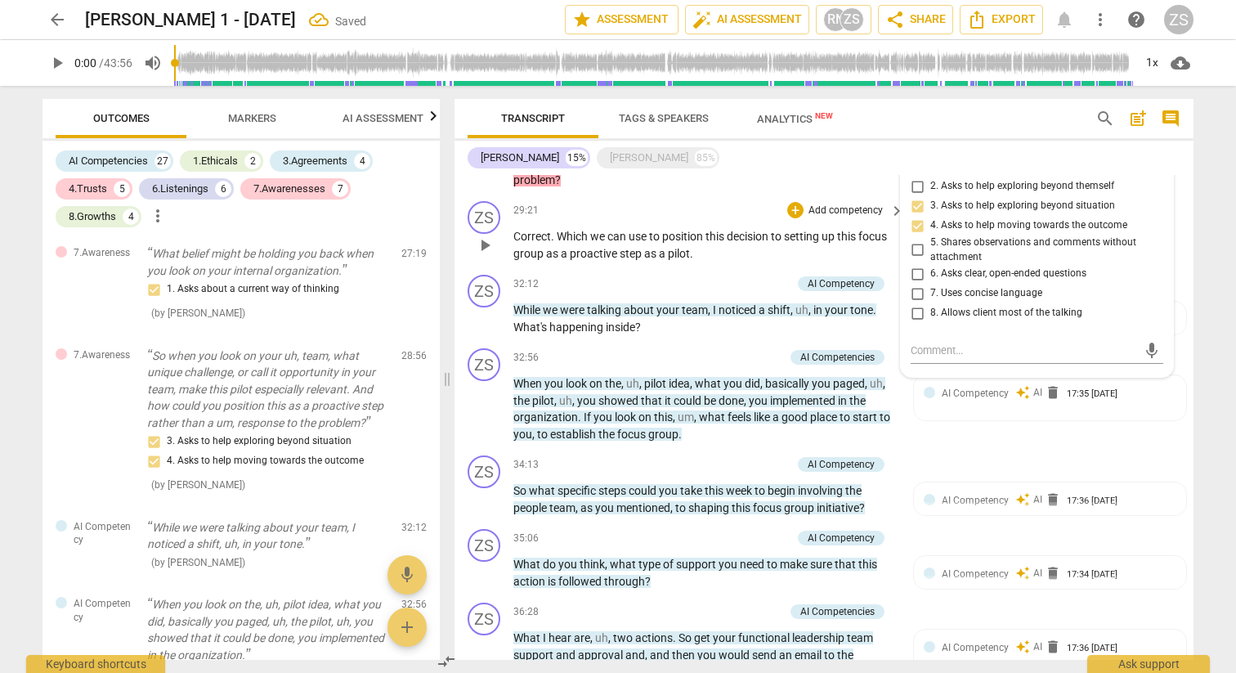
click at [850, 204] on p "Add competency" at bounding box center [846, 211] width 78 height 15
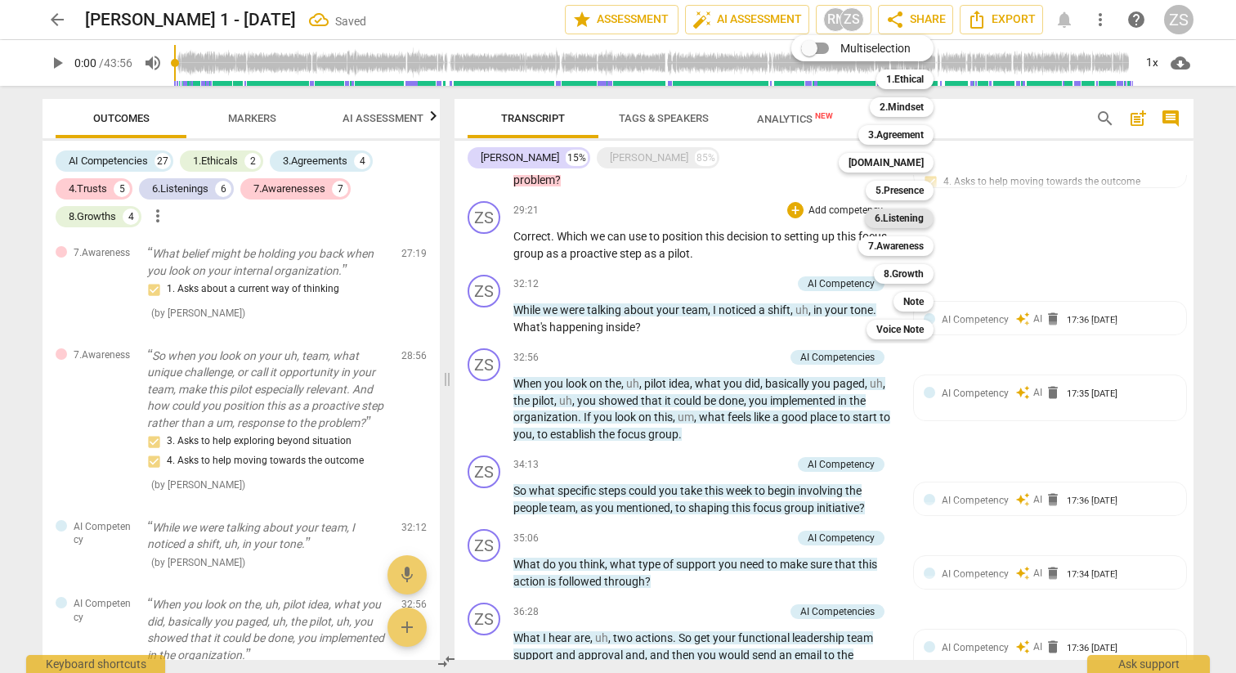
click at [906, 222] on b "6.Listening" at bounding box center [899, 219] width 49 height 20
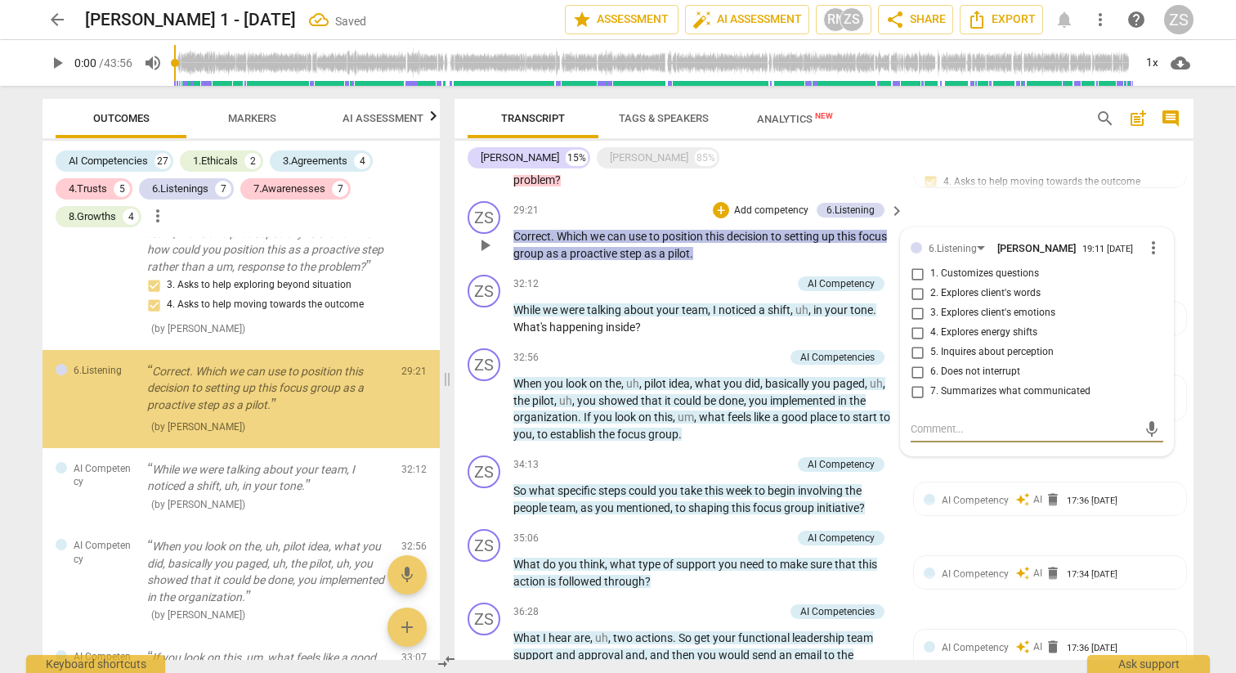
scroll to position [5002, 0]
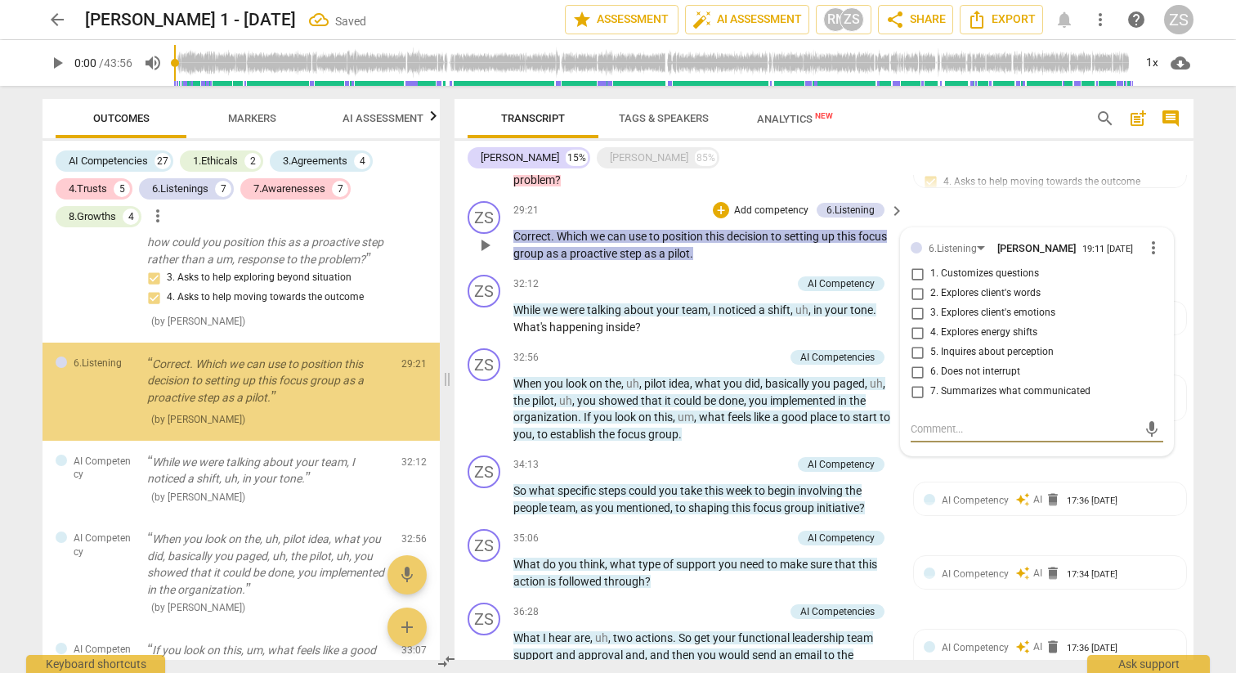
click at [948, 384] on span "7. Summarizes what communicated" at bounding box center [1011, 391] width 160 height 15
click at [931, 382] on input "7. Summarizes what communicated" at bounding box center [917, 392] width 26 height 20
checkbox input "true"
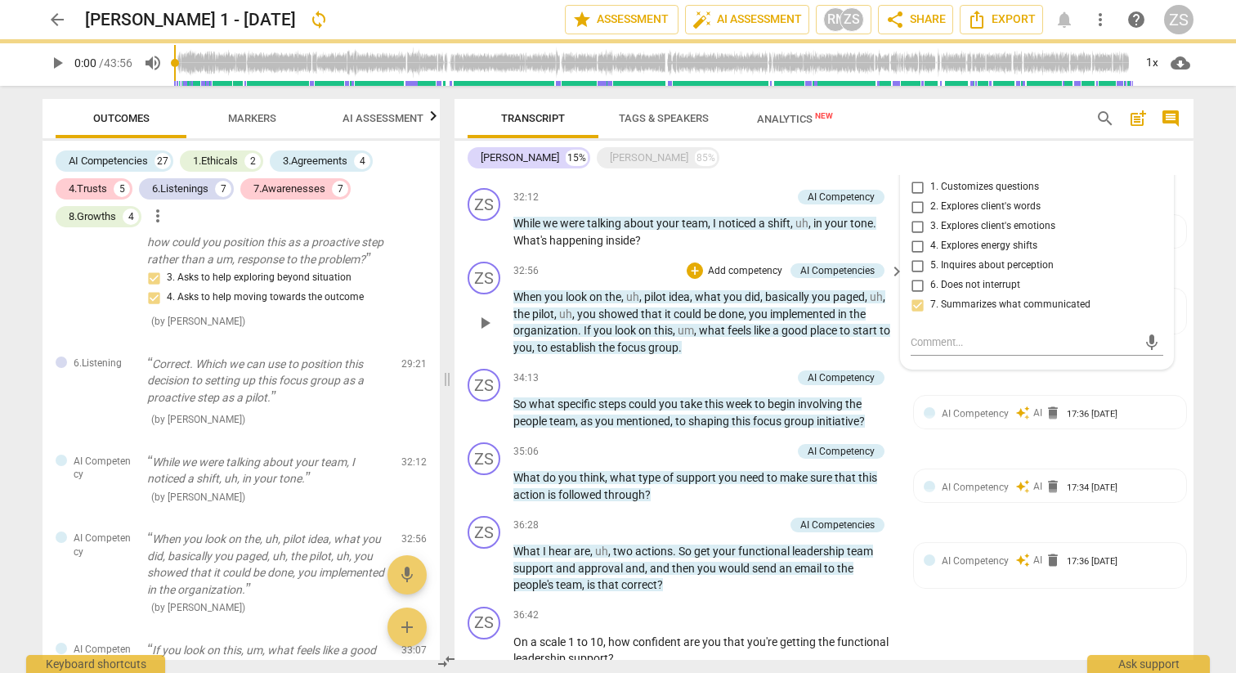
scroll to position [2107, 0]
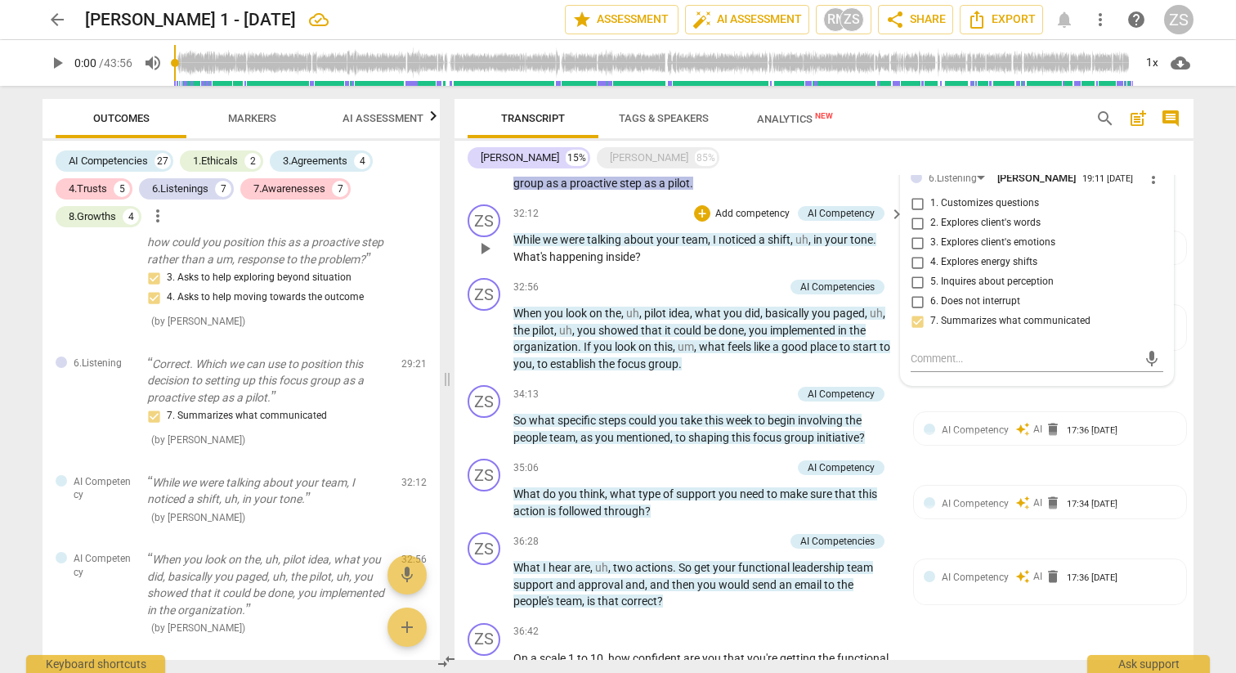
click at [785, 207] on p "Add competency" at bounding box center [753, 214] width 78 height 15
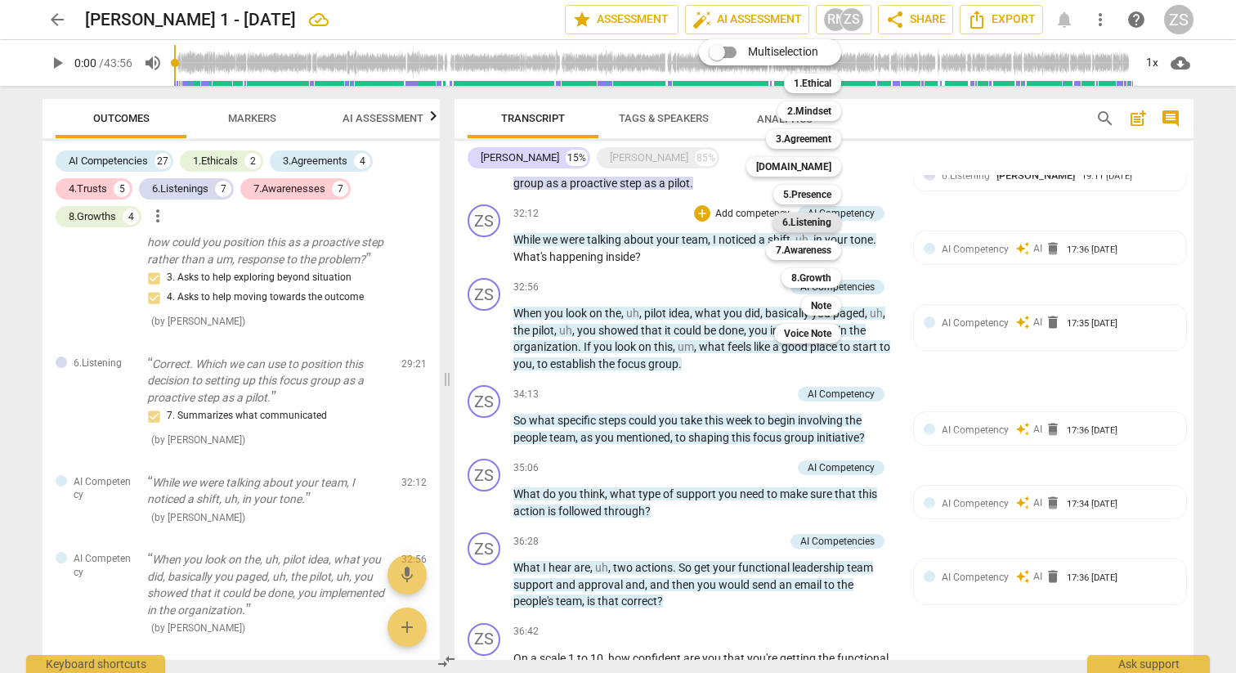
click at [803, 226] on b "6.Listening" at bounding box center [807, 223] width 49 height 20
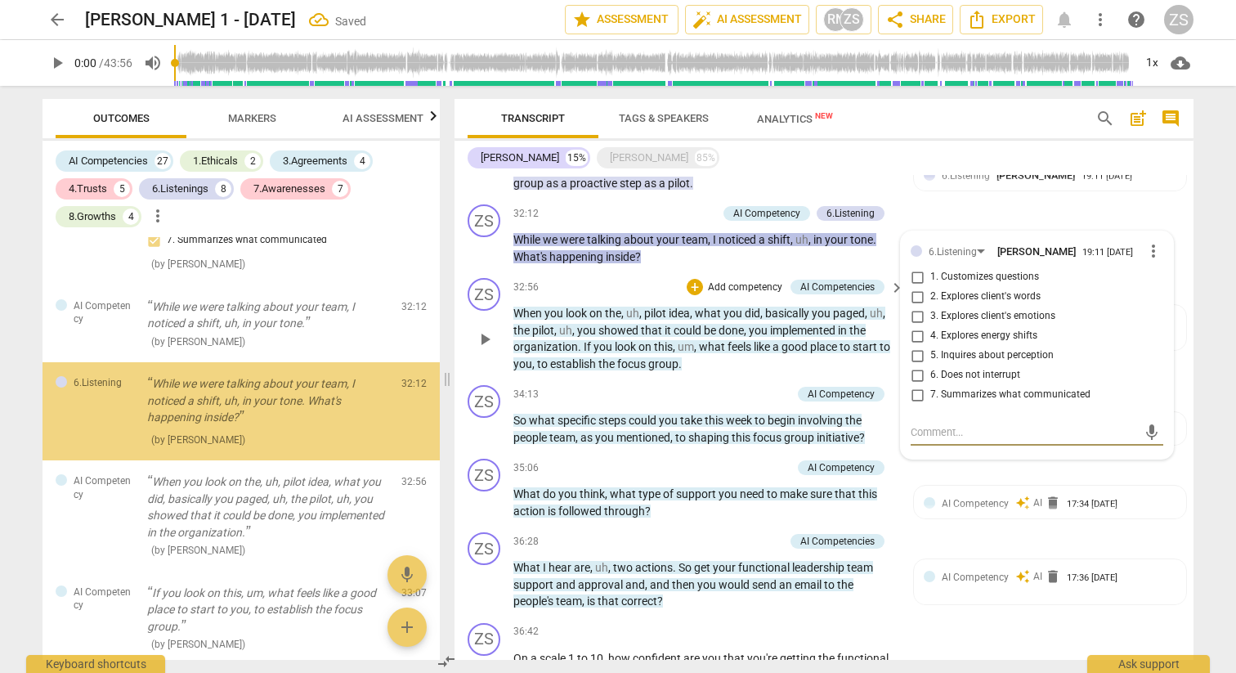
scroll to position [5198, 0]
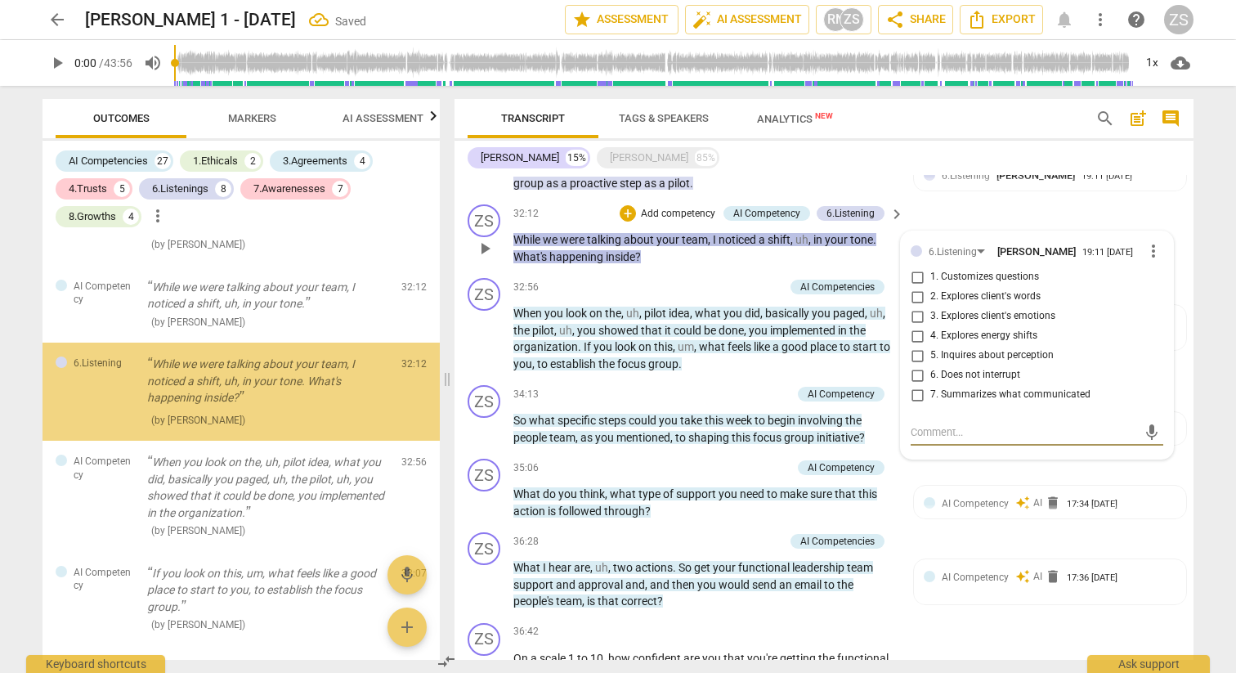
drag, startPoint x: 935, startPoint y: 294, endPoint x: 935, endPoint y: 306, distance: 11.4
click at [935, 309] on span "3. Explores client's emotions" at bounding box center [993, 316] width 125 height 15
click at [931, 307] on input "3. Explores client's emotions" at bounding box center [917, 317] width 26 height 20
checkbox input "true"
click at [934, 329] on span "4. Explores energy shifts" at bounding box center [984, 336] width 107 height 15
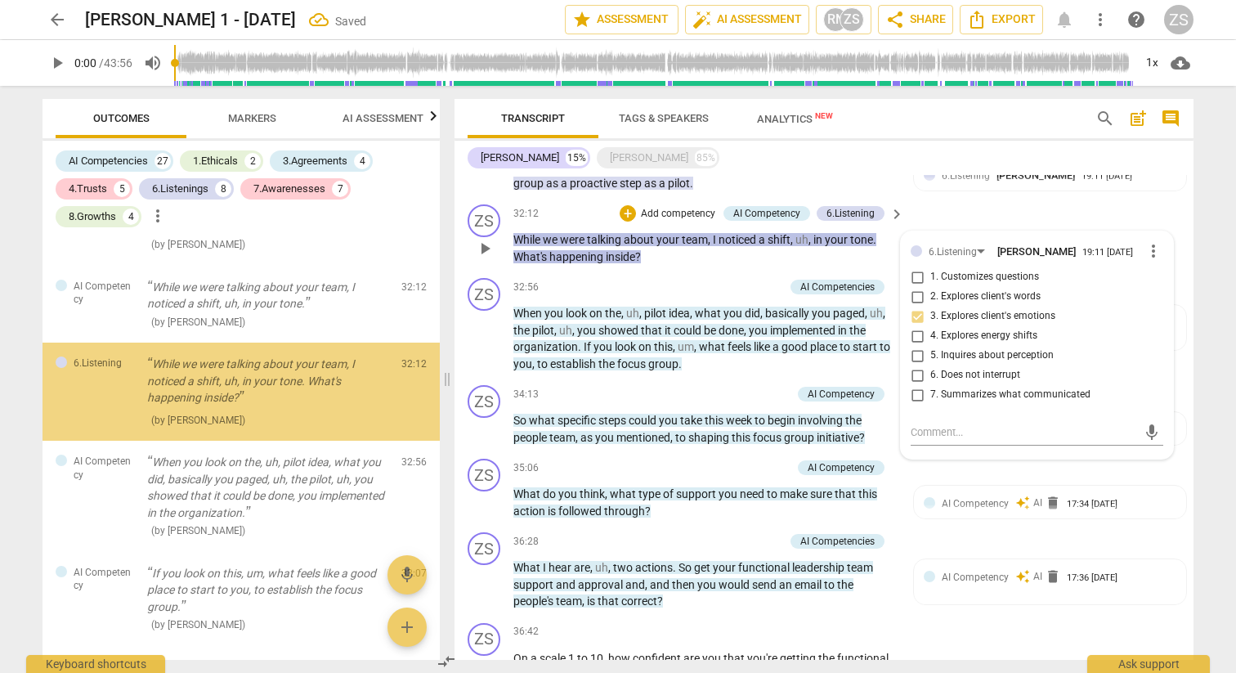
click at [931, 326] on input "4. Explores energy shifts" at bounding box center [917, 336] width 26 height 20
checkbox input "true"
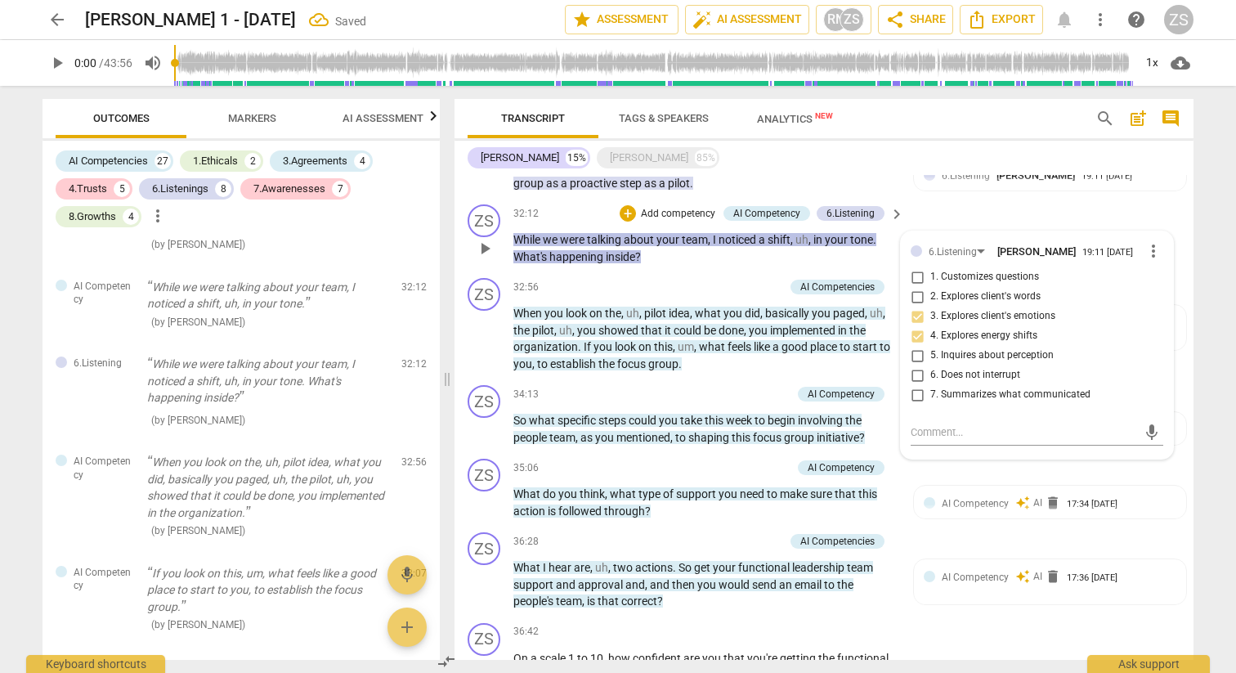
click at [666, 241] on p "While we were talking about your team , I noticed a shift , uh , in your tone .…" at bounding box center [704, 248] width 383 height 34
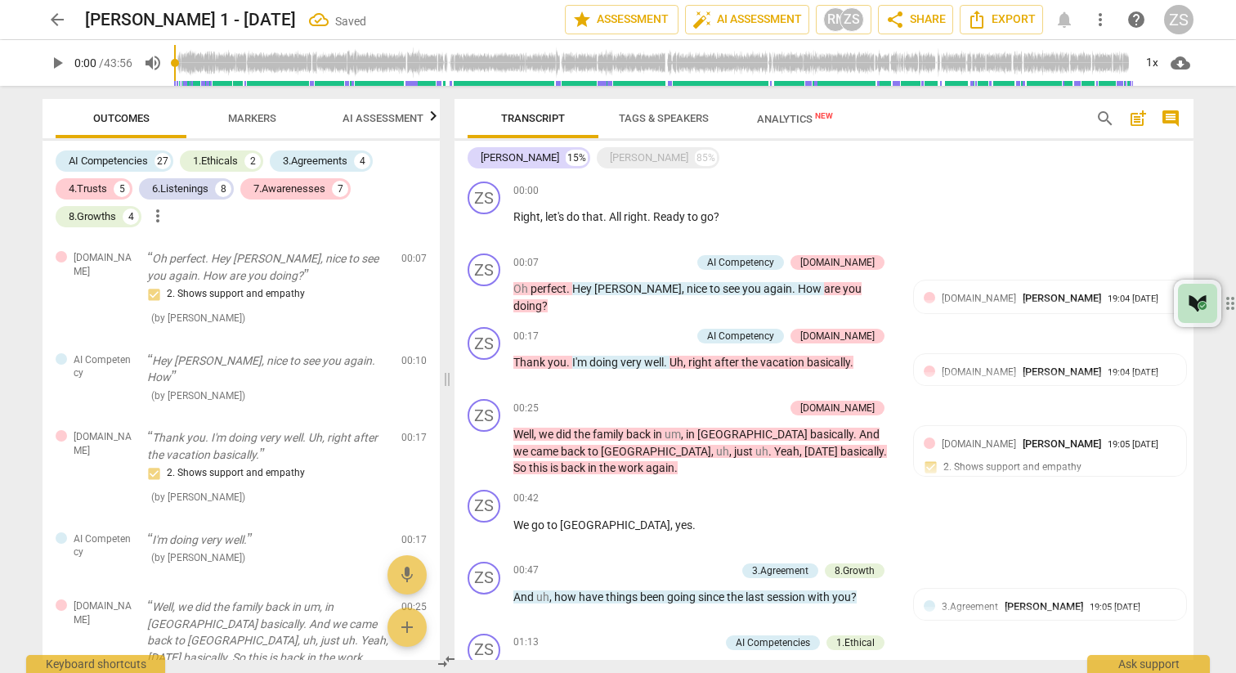
scroll to position [2178, 0]
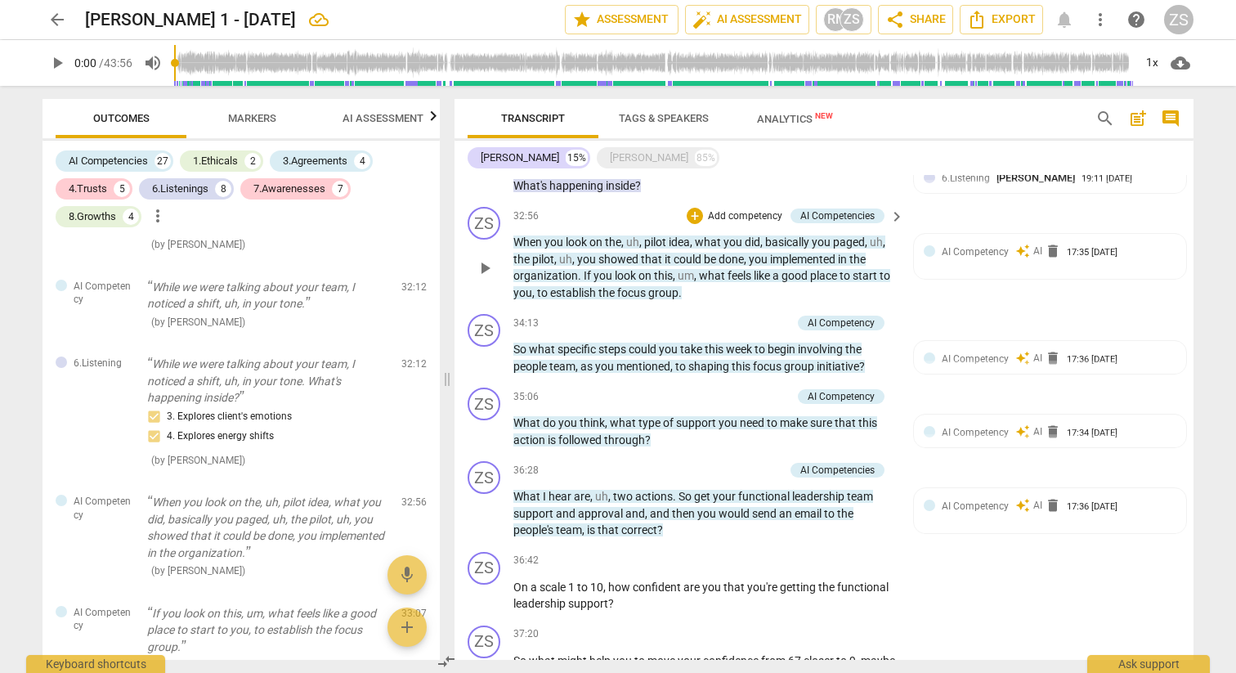
click at [761, 209] on p "Add competency" at bounding box center [745, 216] width 78 height 15
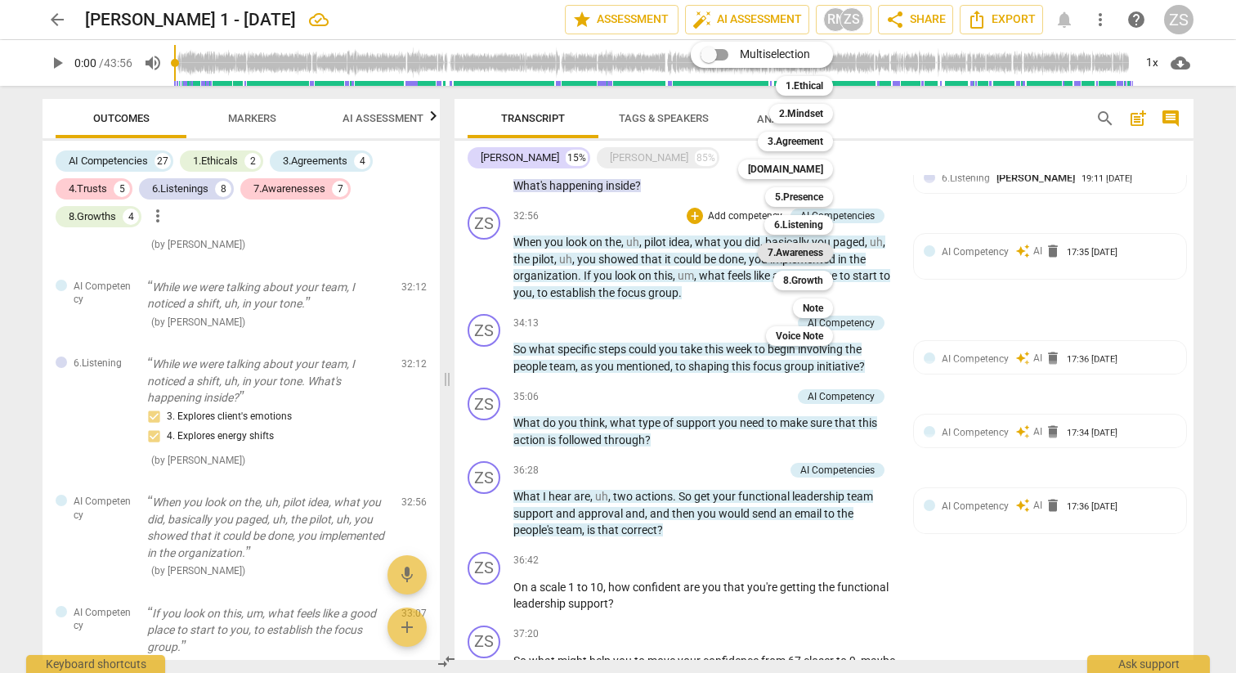
click at [799, 260] on b "7.Awareness" at bounding box center [796, 253] width 56 height 20
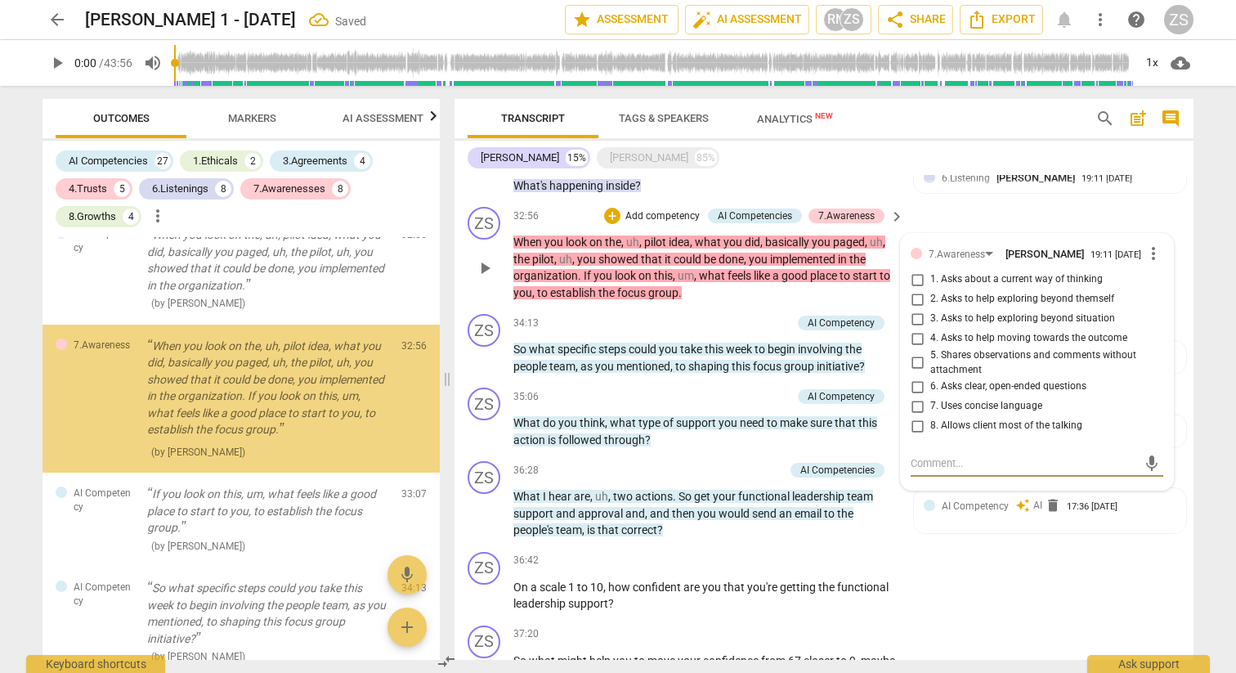
scroll to position [5473, 0]
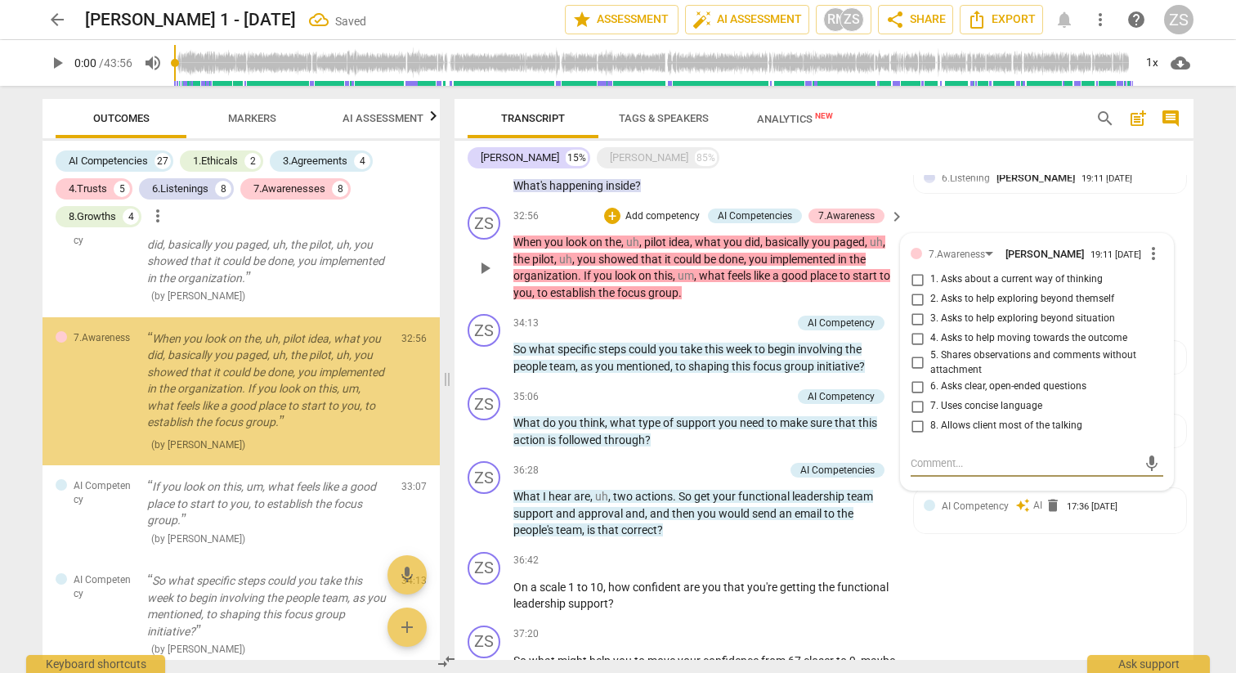
click at [949, 331] on span "4. Asks to help moving towards the outcome" at bounding box center [1029, 338] width 197 height 15
click at [931, 329] on input "4. Asks to help moving towards the outcome" at bounding box center [917, 339] width 26 height 20
checkbox input "true"
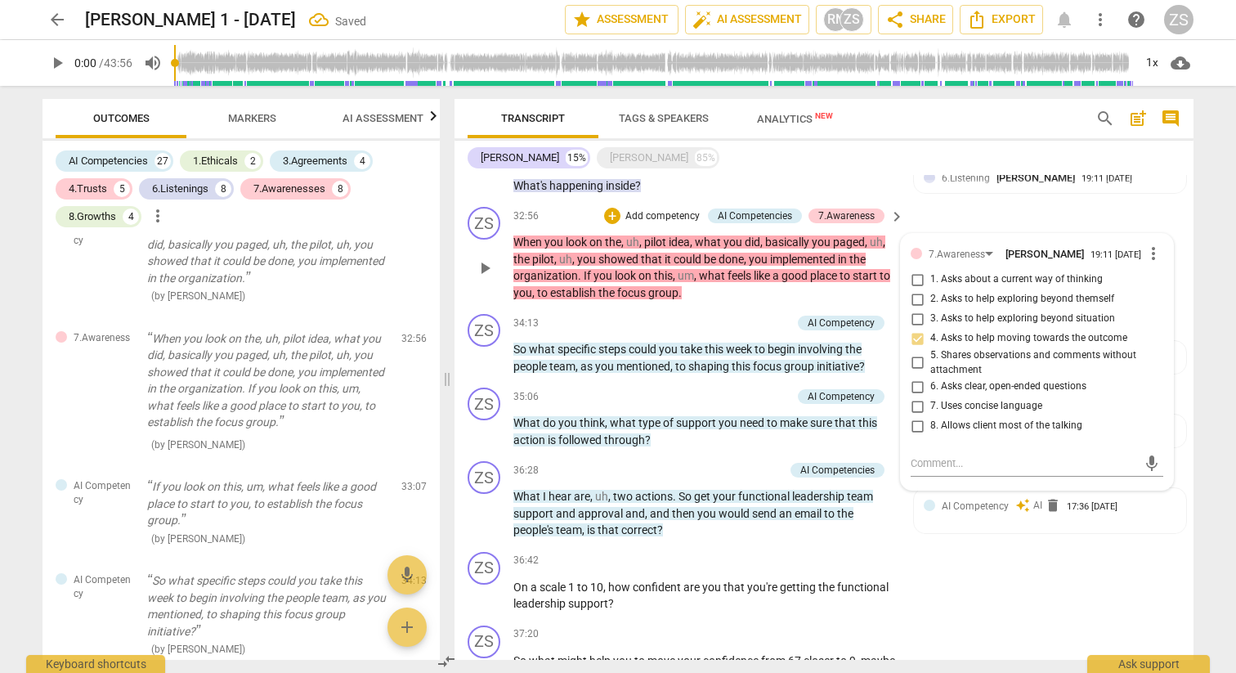
click at [683, 209] on p "Add competency" at bounding box center [663, 216] width 78 height 15
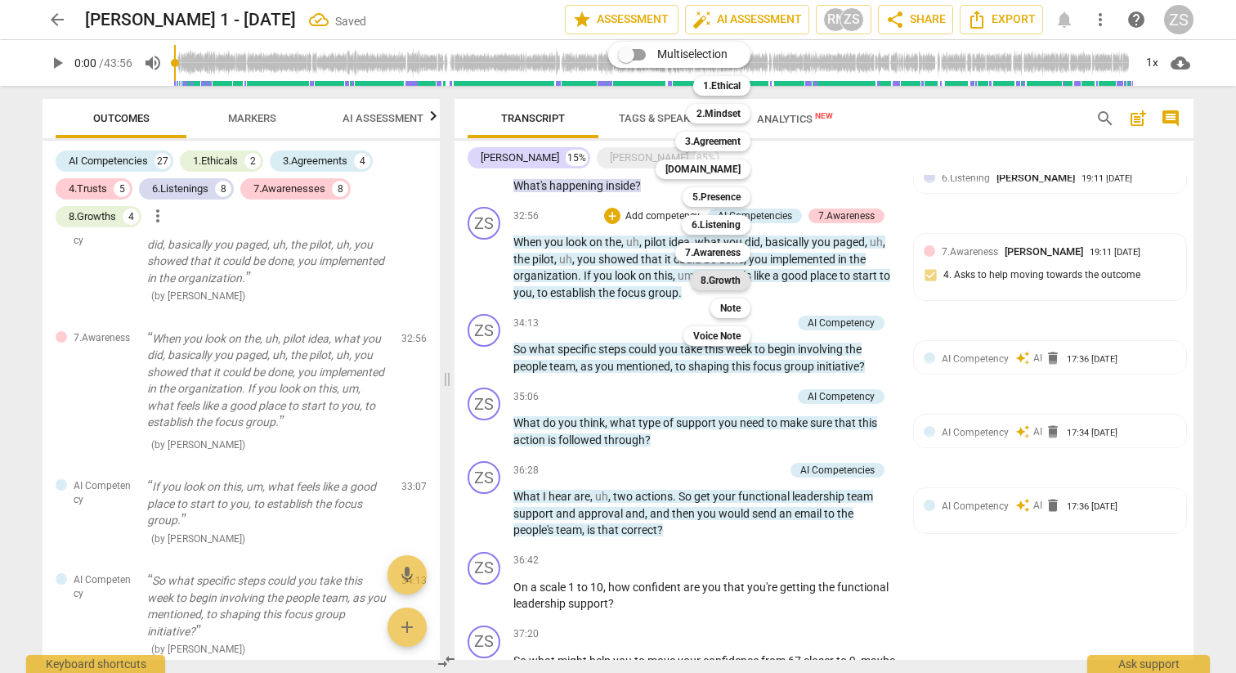
click at [731, 284] on b "8.Growth" at bounding box center [721, 281] width 40 height 20
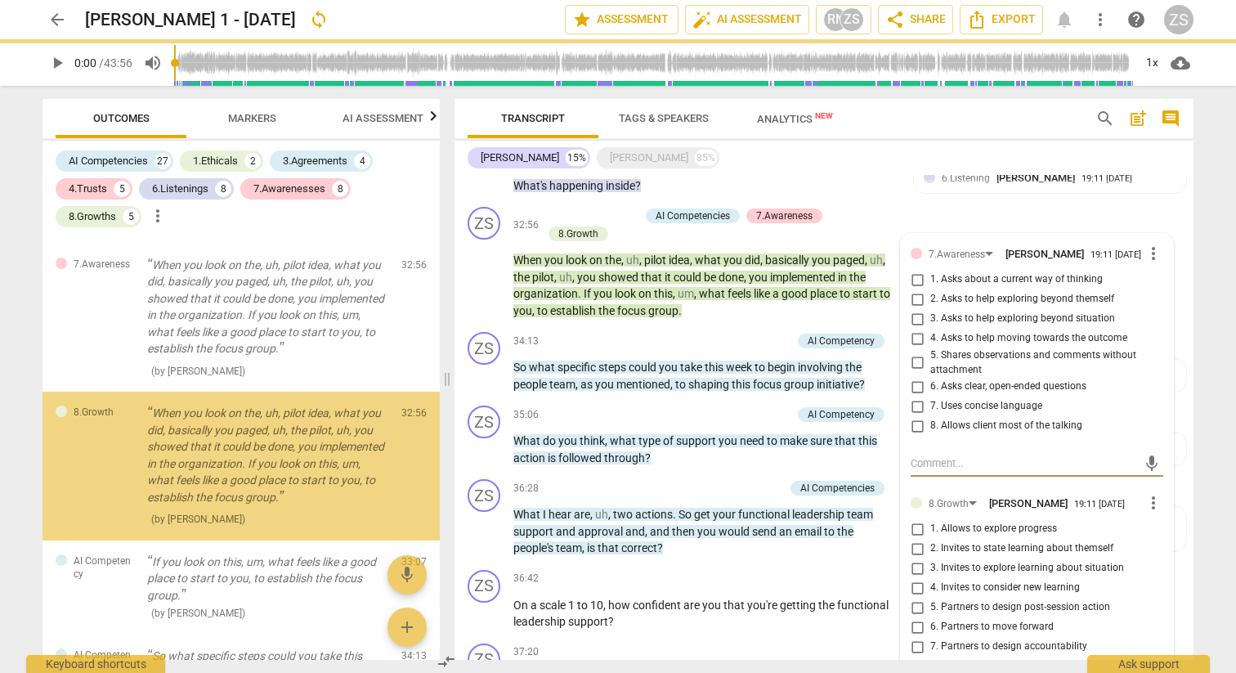
scroll to position [5621, 0]
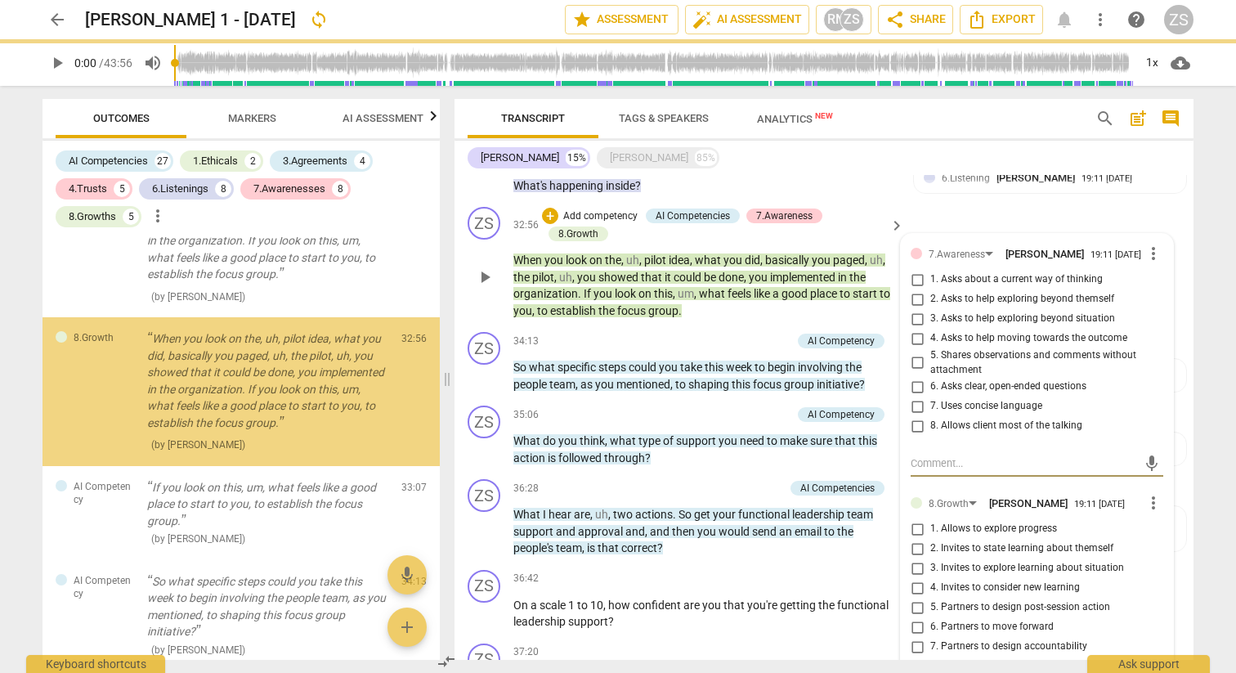
checkbox input "true"
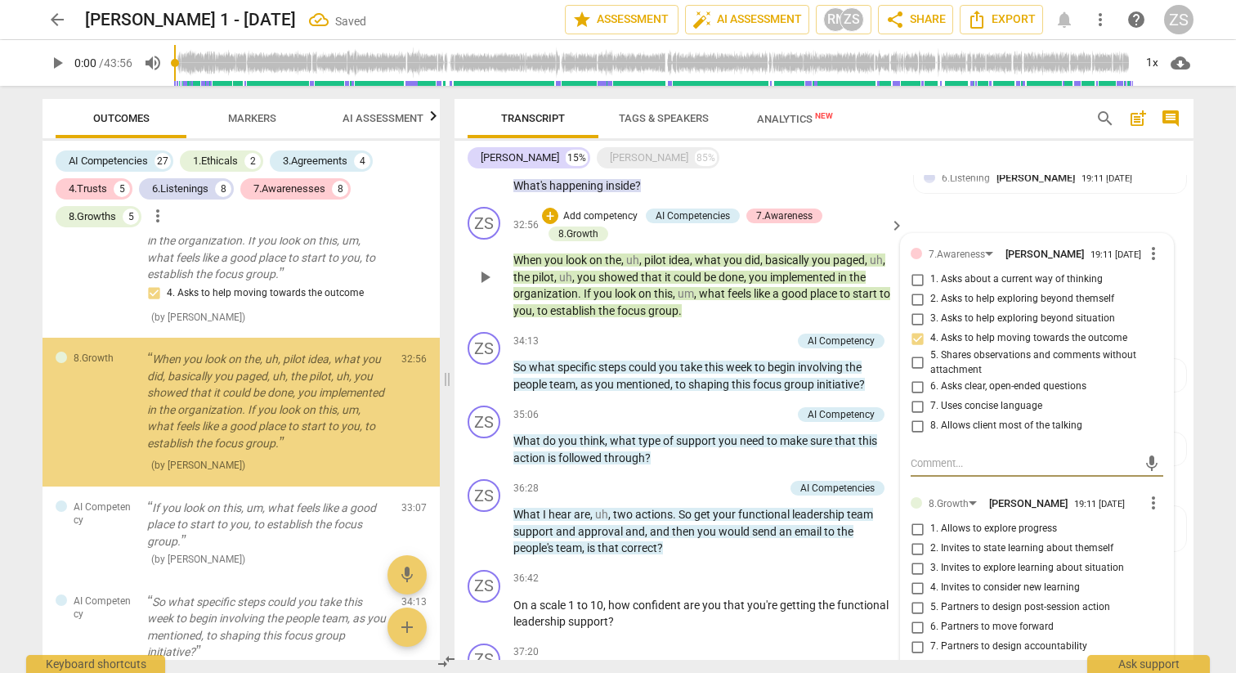
click at [959, 600] on span "5. Partners to design post-session action" at bounding box center [1021, 607] width 180 height 15
click at [931, 598] on input "5. Partners to design post-session action" at bounding box center [917, 608] width 26 height 20
checkbox input "true"
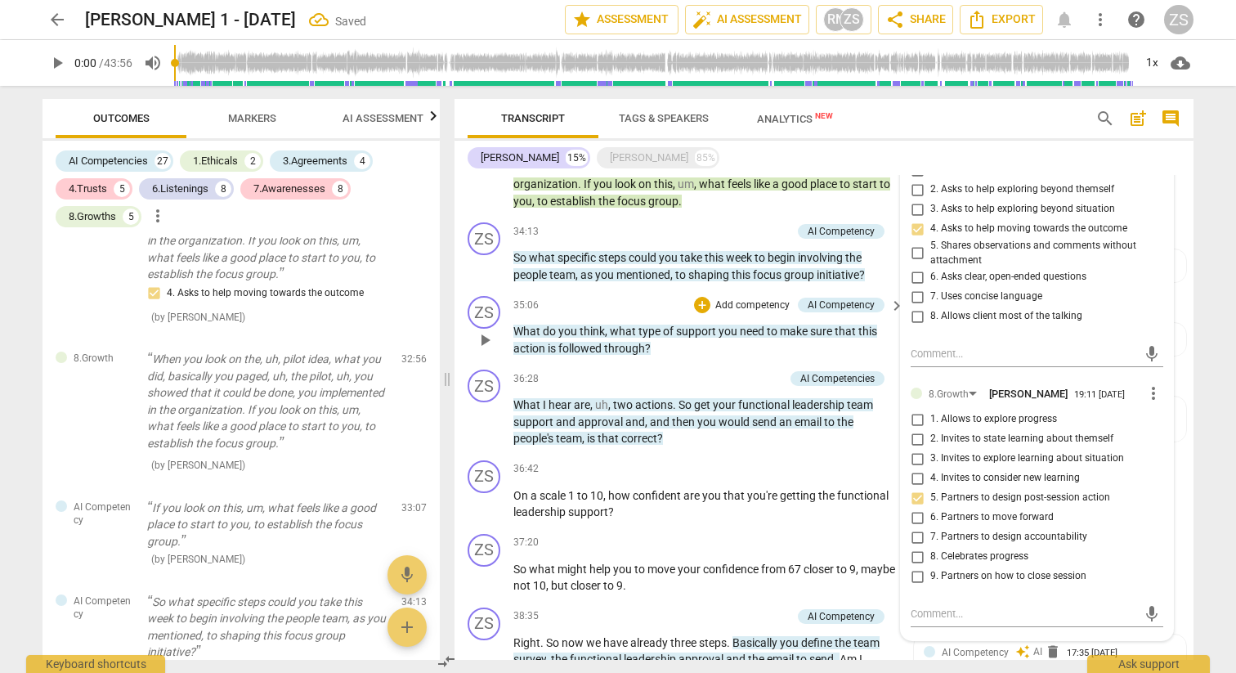
scroll to position [2291, 0]
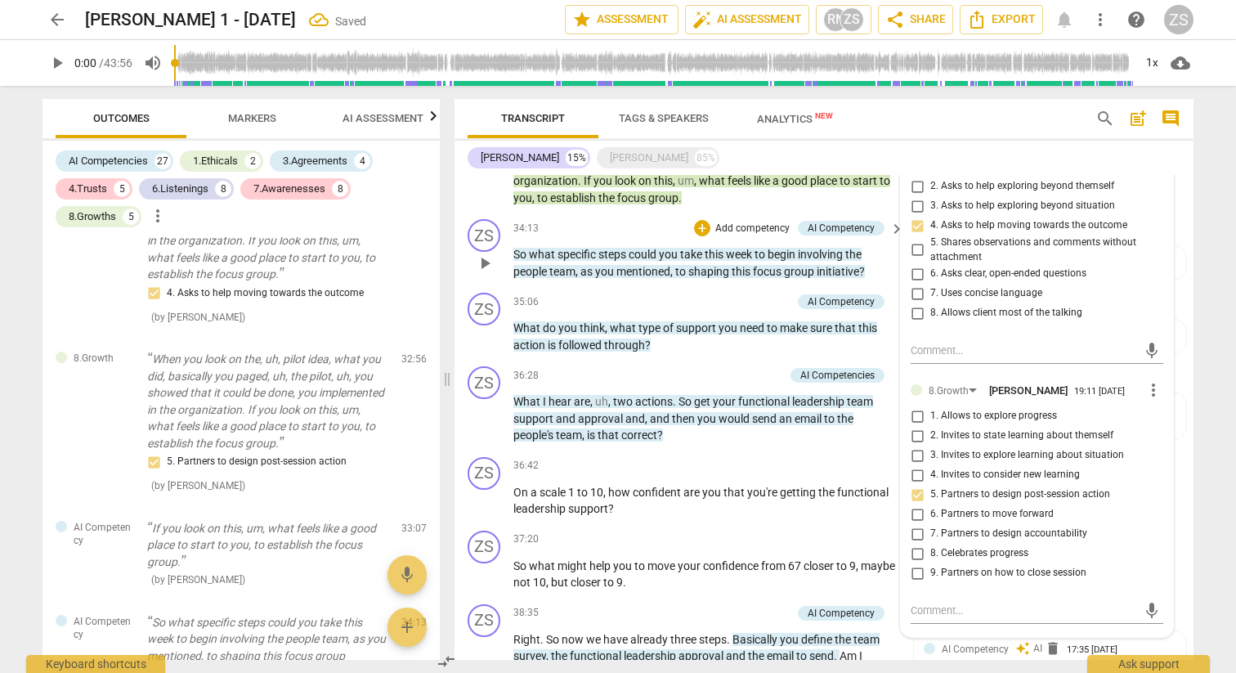
click at [754, 222] on p "Add competency" at bounding box center [753, 229] width 78 height 15
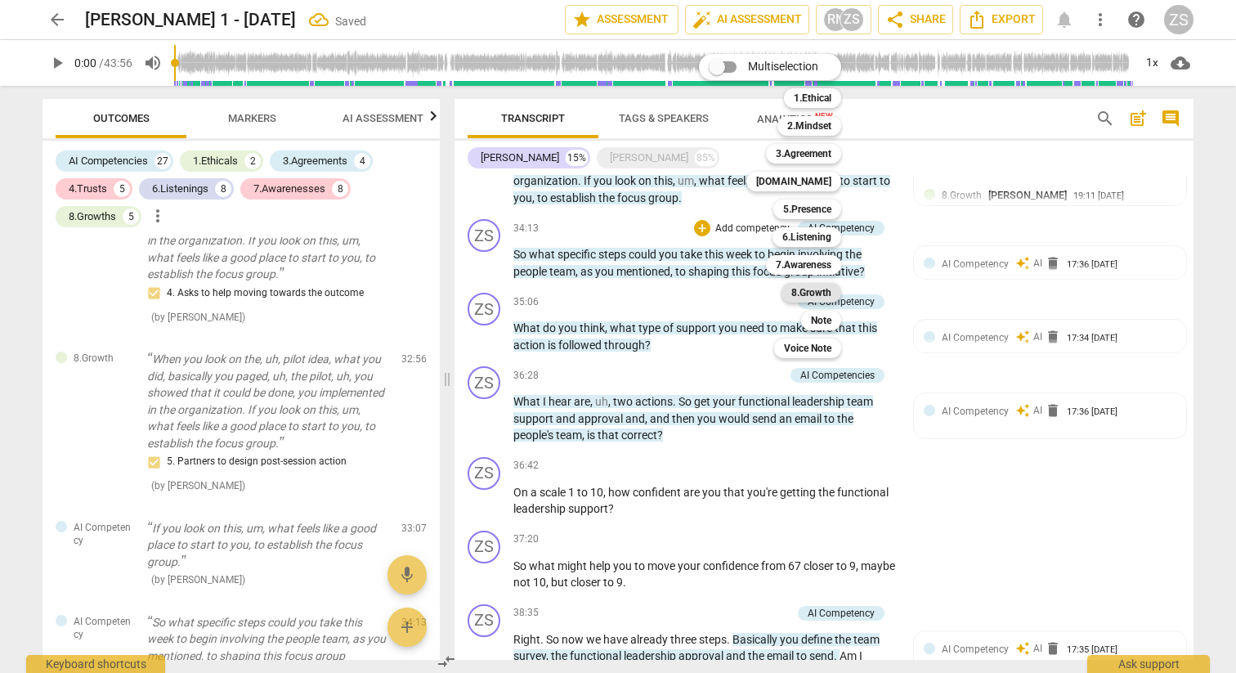
click at [802, 292] on b "8.Growth" at bounding box center [812, 293] width 40 height 20
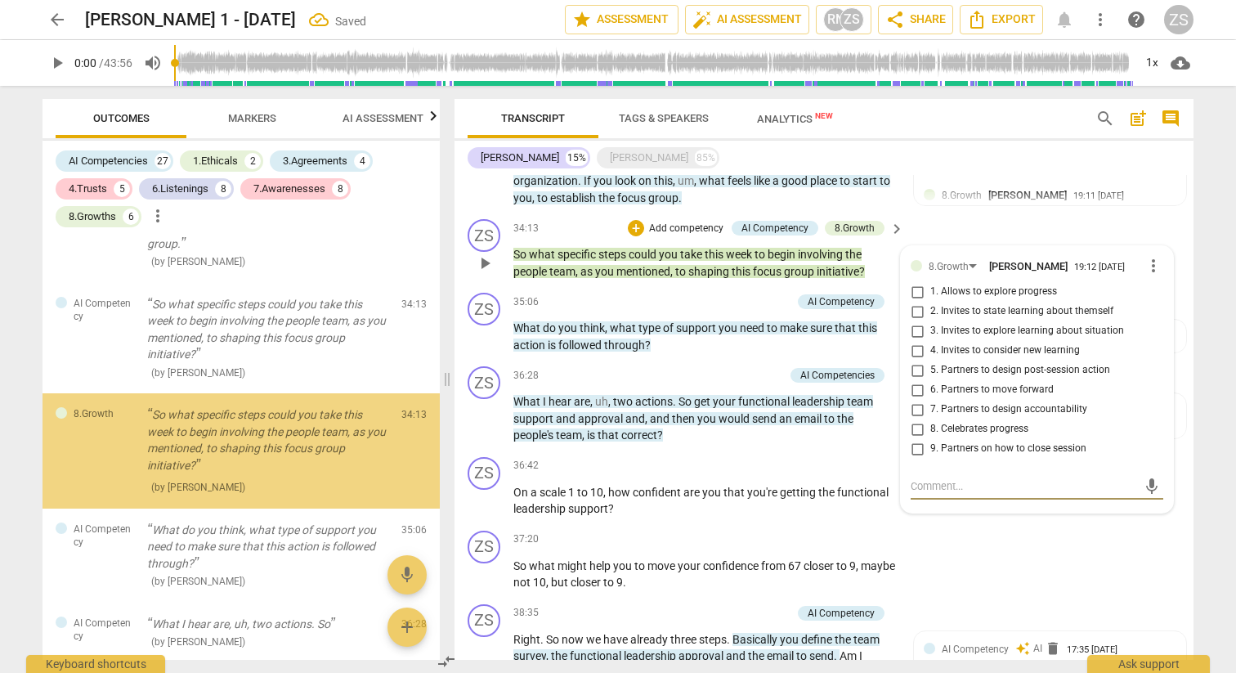
scroll to position [5998, 0]
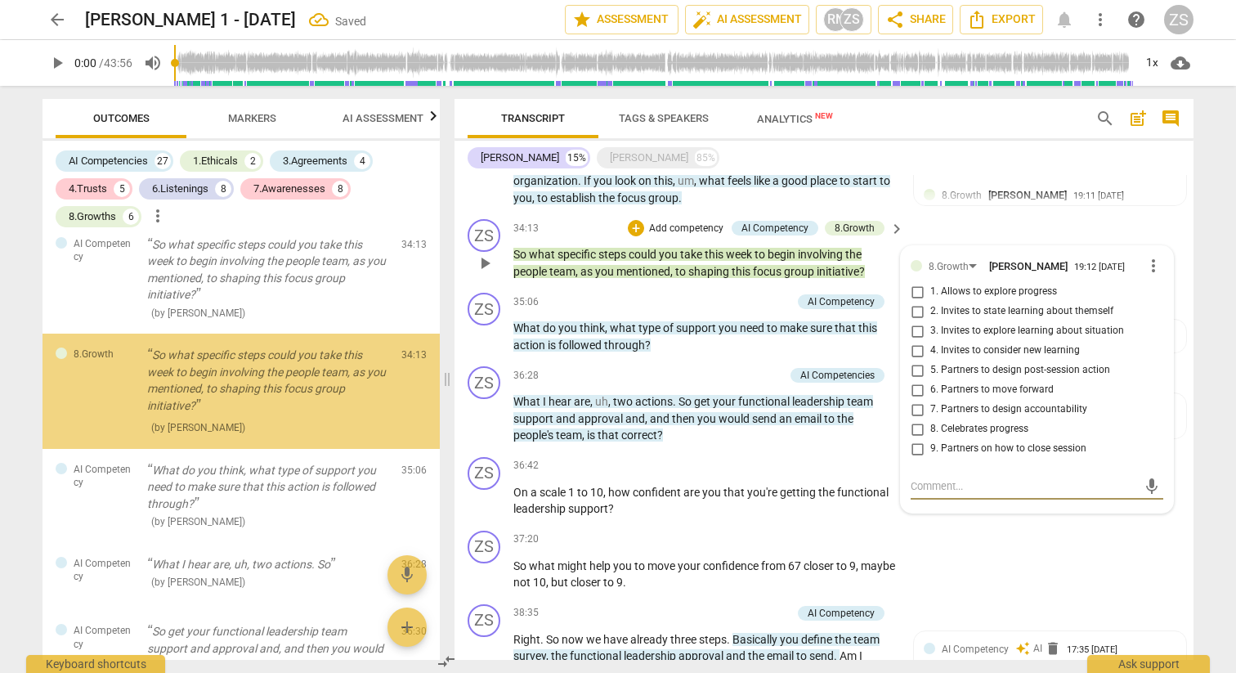
click at [950, 363] on span "5. Partners to design post-session action" at bounding box center [1021, 370] width 180 height 15
click at [931, 361] on input "5. Partners to design post-session action" at bounding box center [917, 371] width 26 height 20
checkbox input "true"
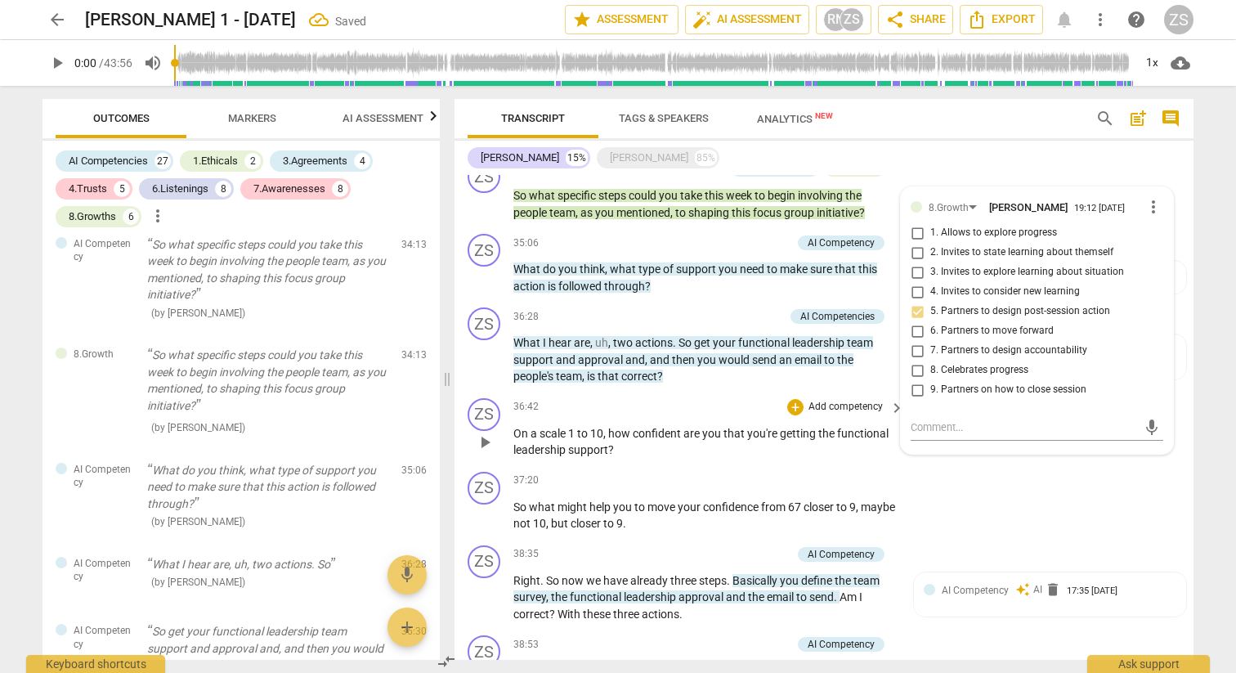
scroll to position [2347, 0]
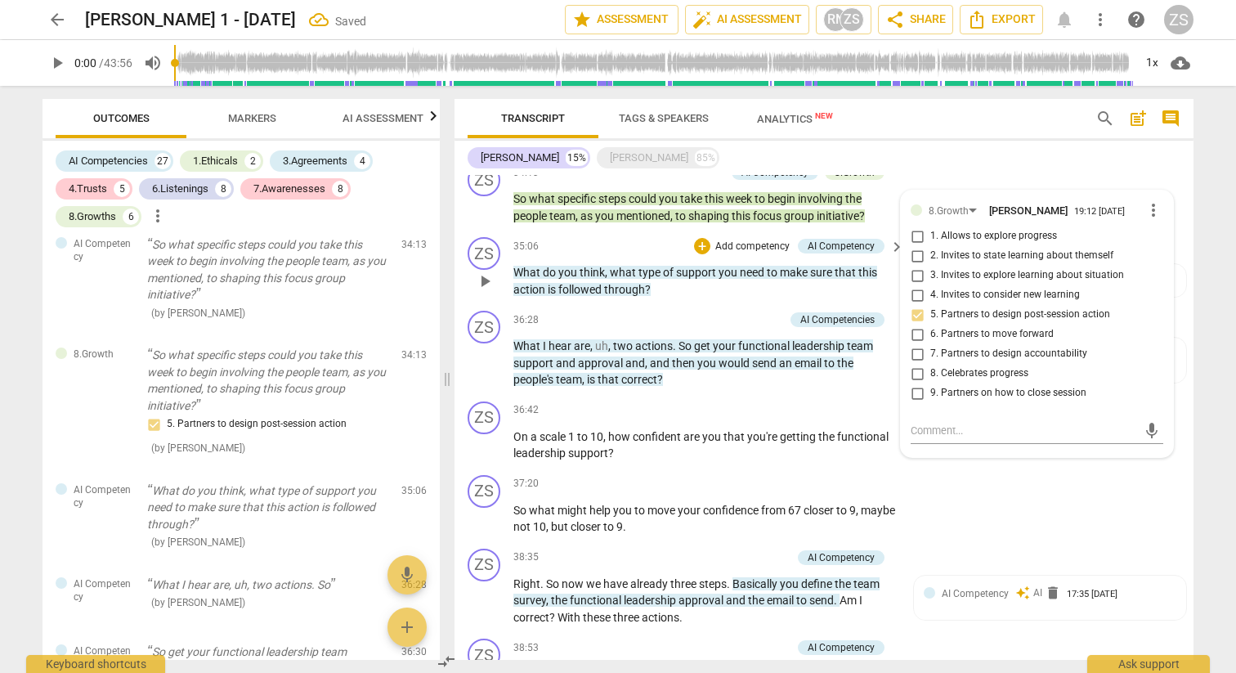
click at [778, 240] on p "Add competency" at bounding box center [753, 247] width 78 height 15
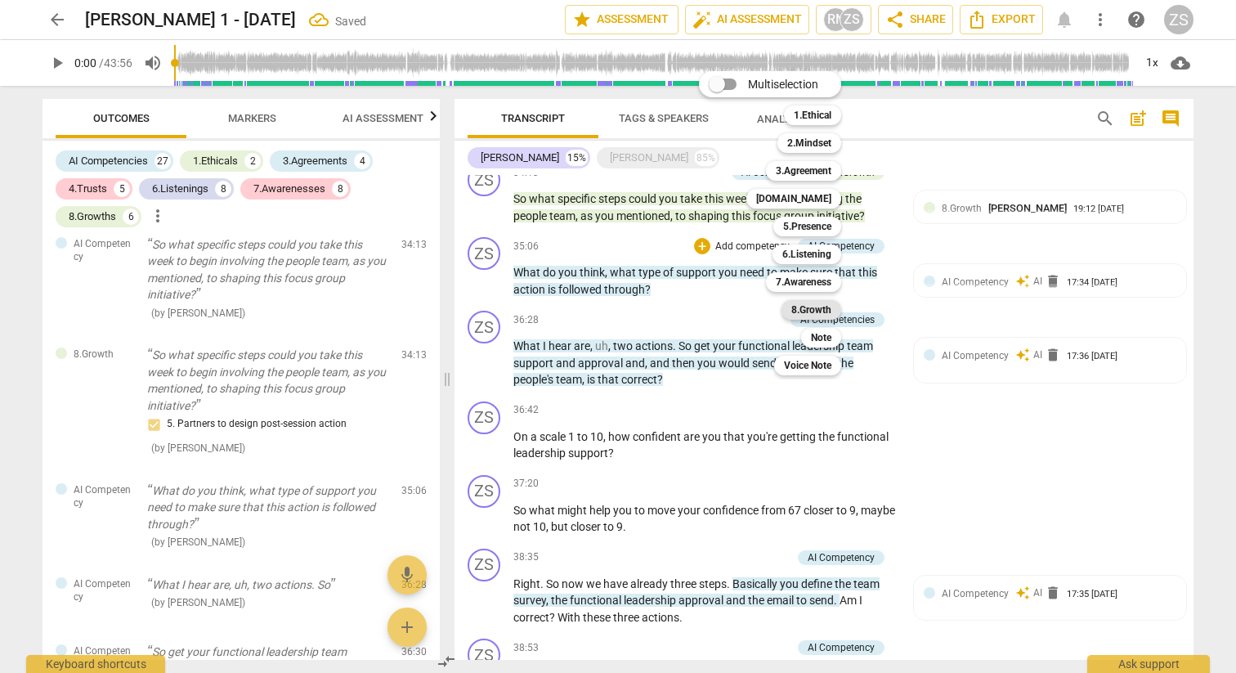
click at [815, 311] on b "8.Growth" at bounding box center [812, 310] width 40 height 20
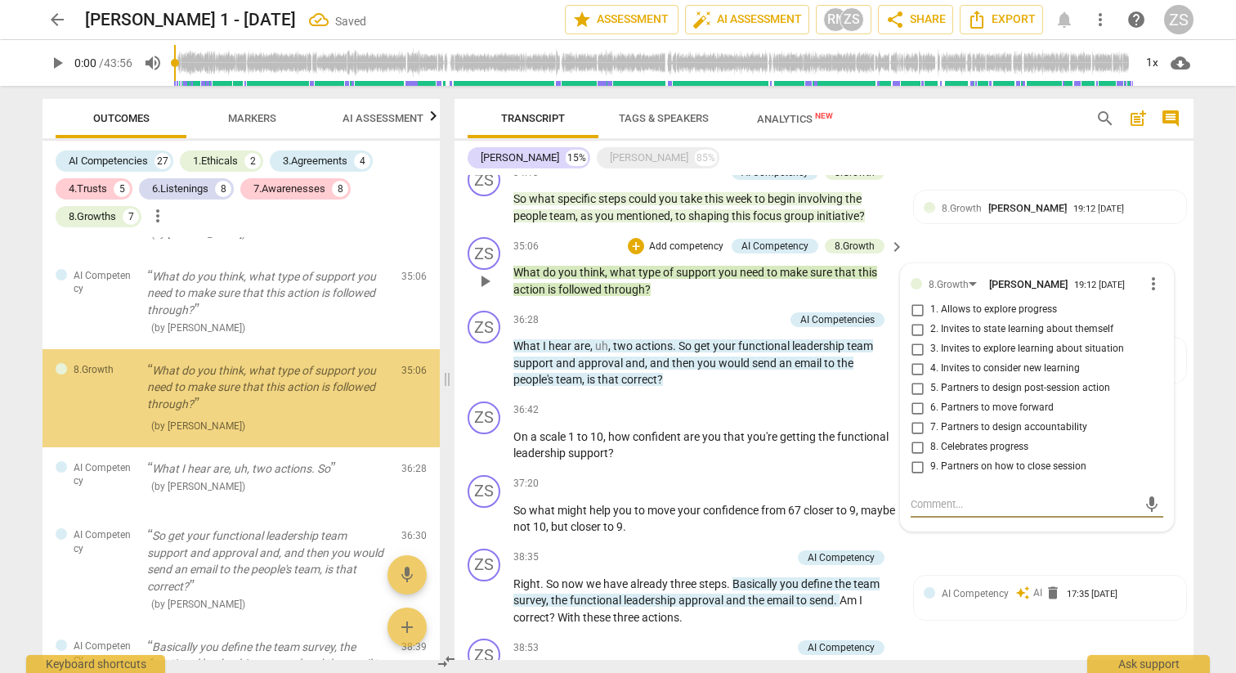
scroll to position [6219, 0]
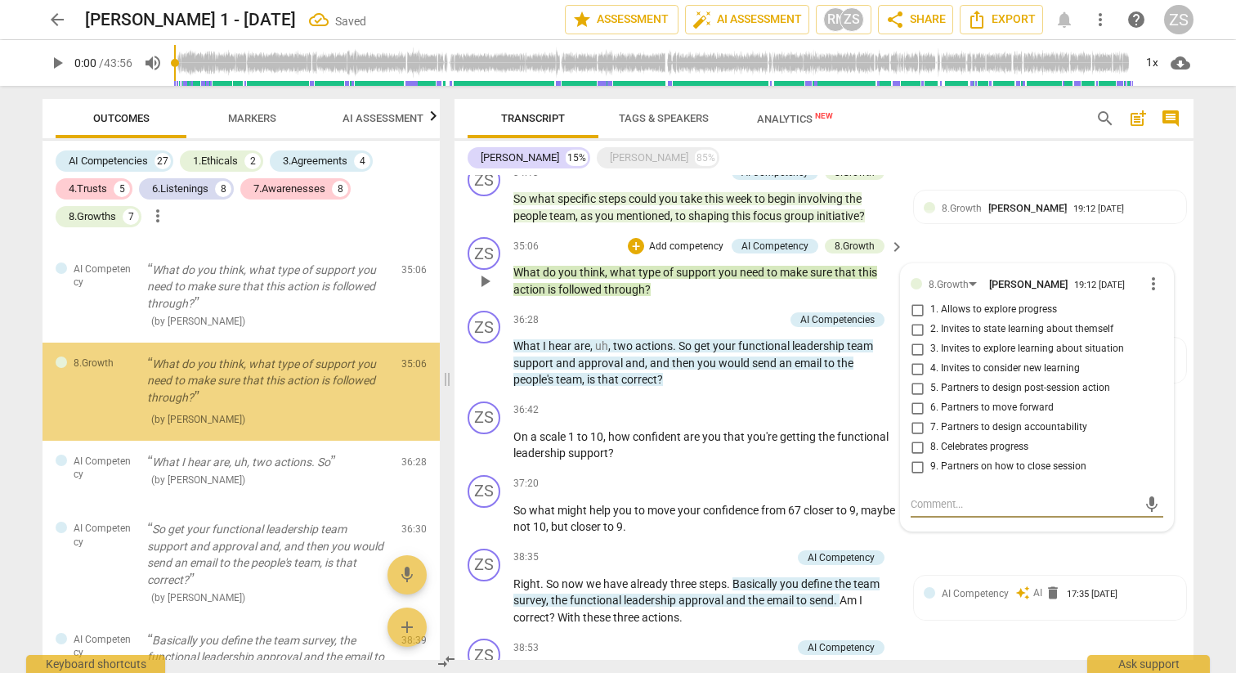
click at [941, 401] on span "6. Partners to move forward" at bounding box center [992, 408] width 123 height 15
click at [931, 398] on input "6. Partners to move forward" at bounding box center [917, 408] width 26 height 20
checkbox input "true"
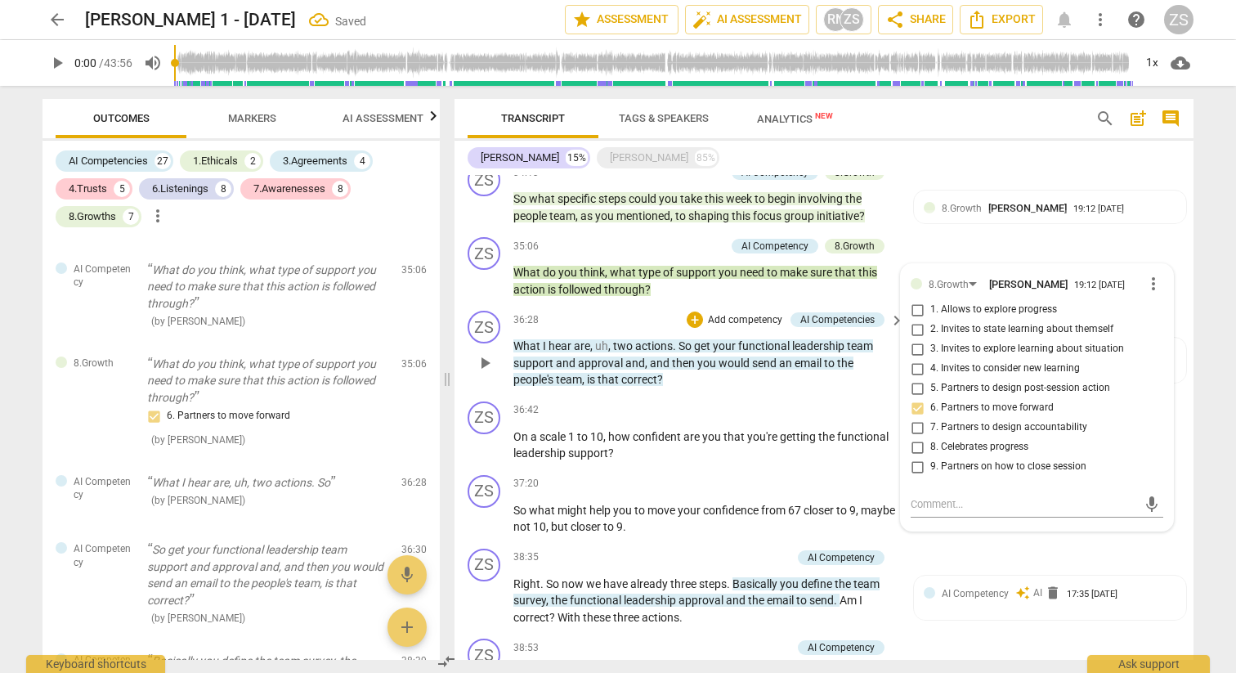
click at [734, 313] on p "Add competency" at bounding box center [745, 320] width 78 height 15
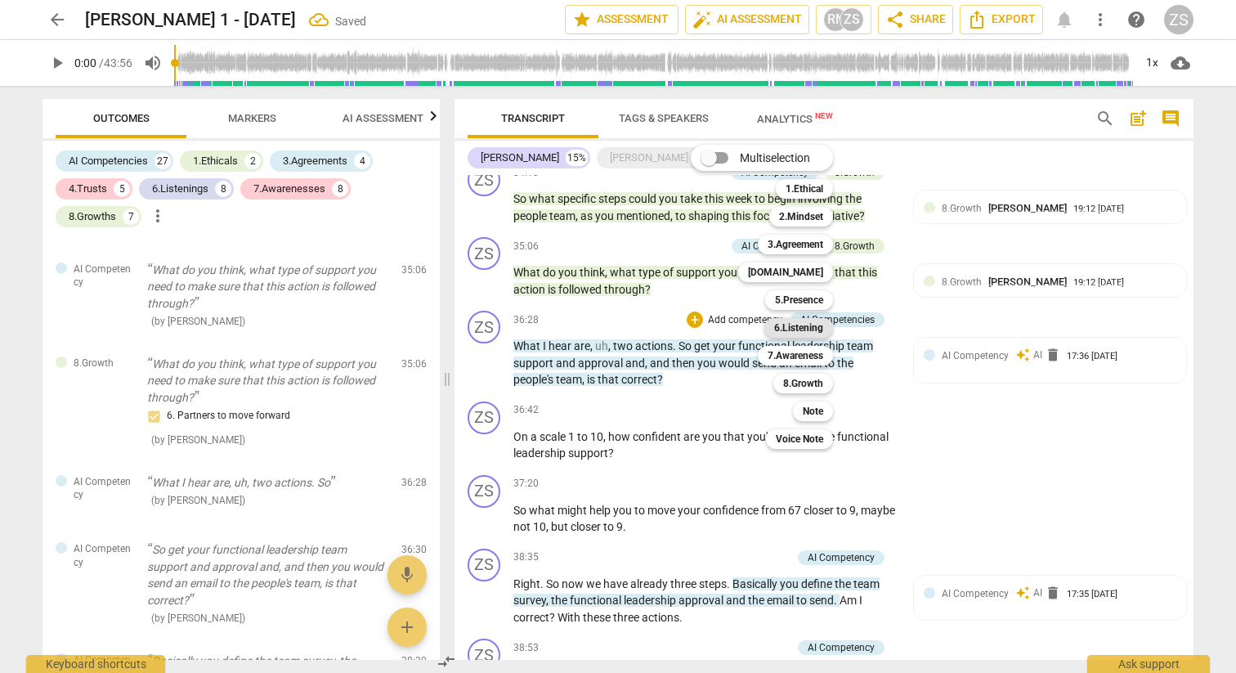
click at [769, 327] on div "6.Listening" at bounding box center [799, 328] width 69 height 20
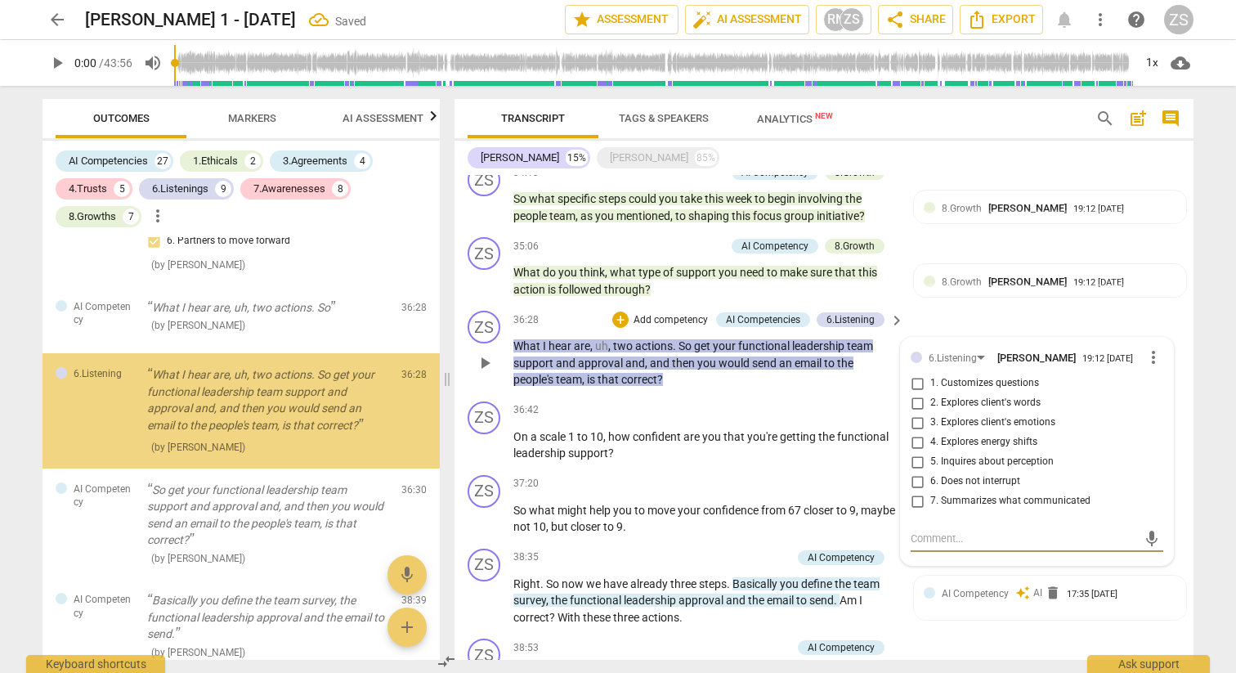
scroll to position [6414, 0]
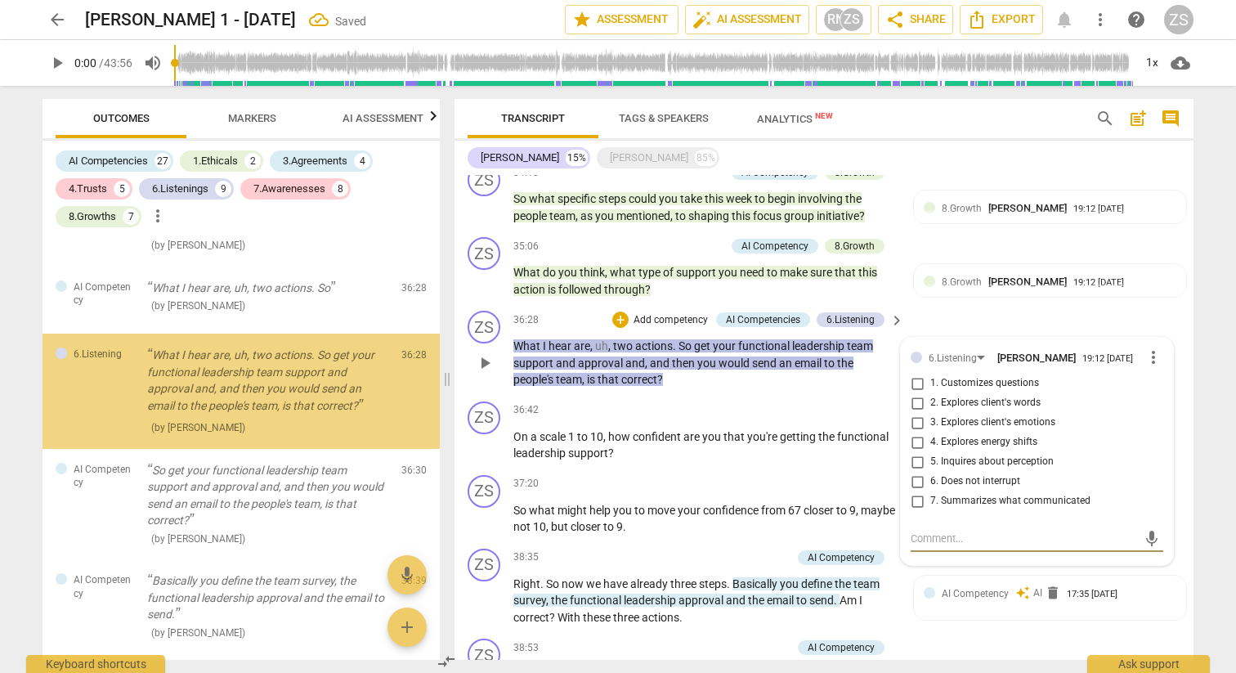
click at [965, 491] on label "7. Summarizes what communicated" at bounding box center [1030, 501] width 253 height 20
click at [931, 491] on input "7. Summarizes what communicated" at bounding box center [917, 501] width 26 height 20
checkbox input "true"
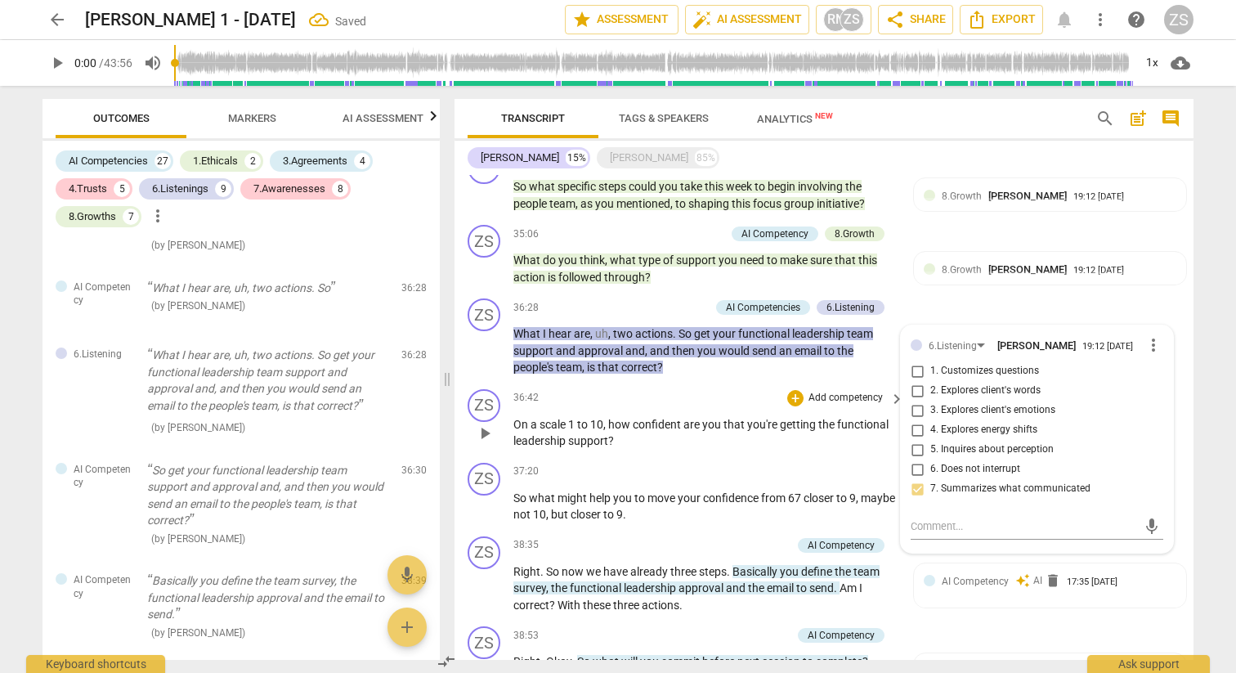
scroll to position [2468, 0]
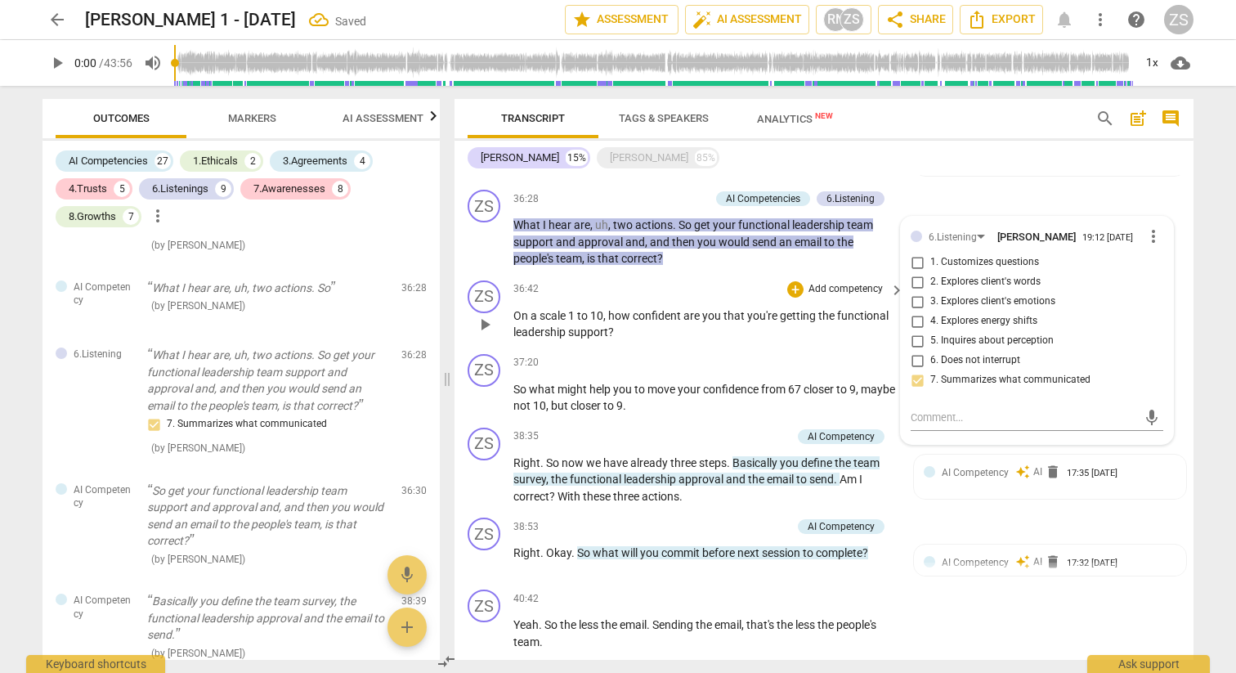
click at [825, 281] on div "+ Add competency" at bounding box center [835, 289] width 97 height 16
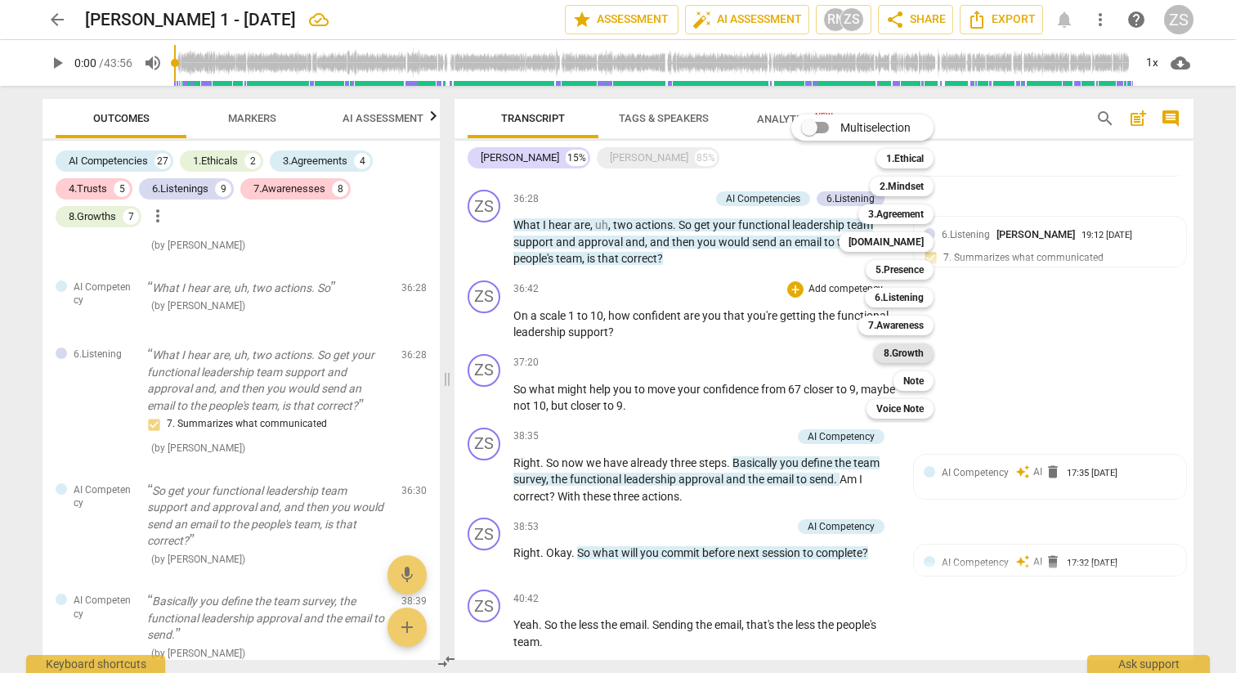
click at [921, 353] on b "8.Growth" at bounding box center [904, 353] width 40 height 20
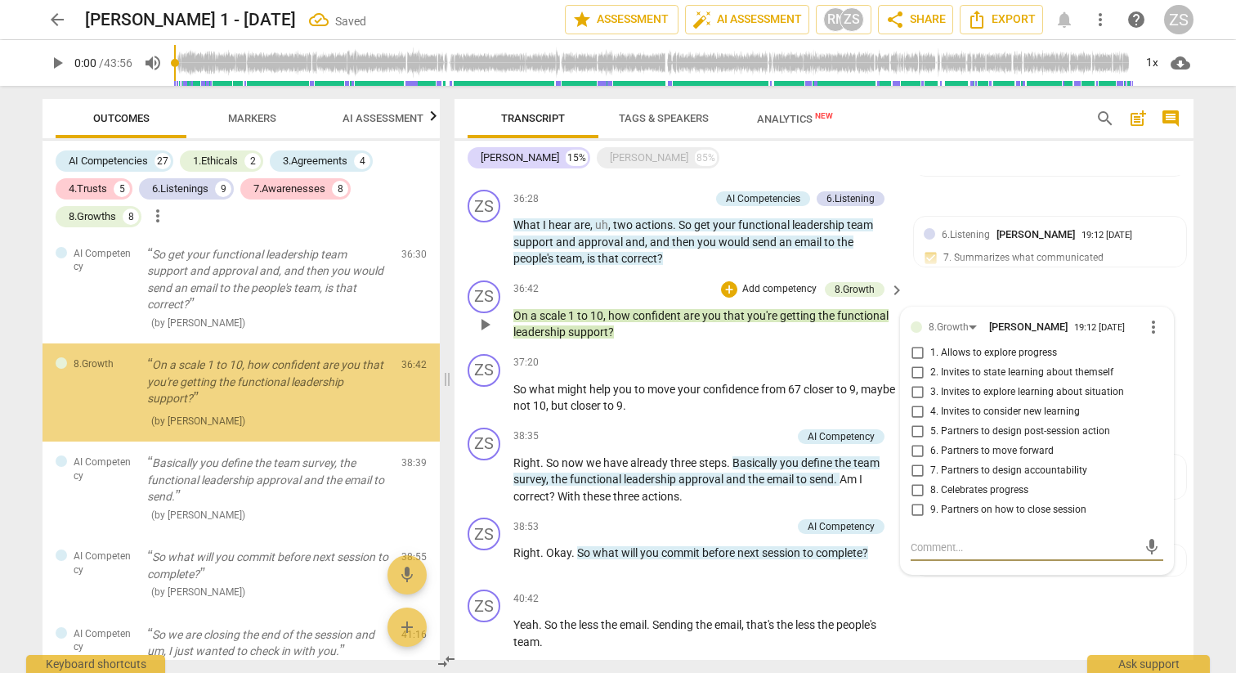
scroll to position [6651, 0]
click at [957, 464] on span "7. Partners to design accountability" at bounding box center [1009, 471] width 157 height 15
click at [931, 461] on input "7. Partners to design accountability" at bounding box center [917, 471] width 26 height 20
checkbox input "true"
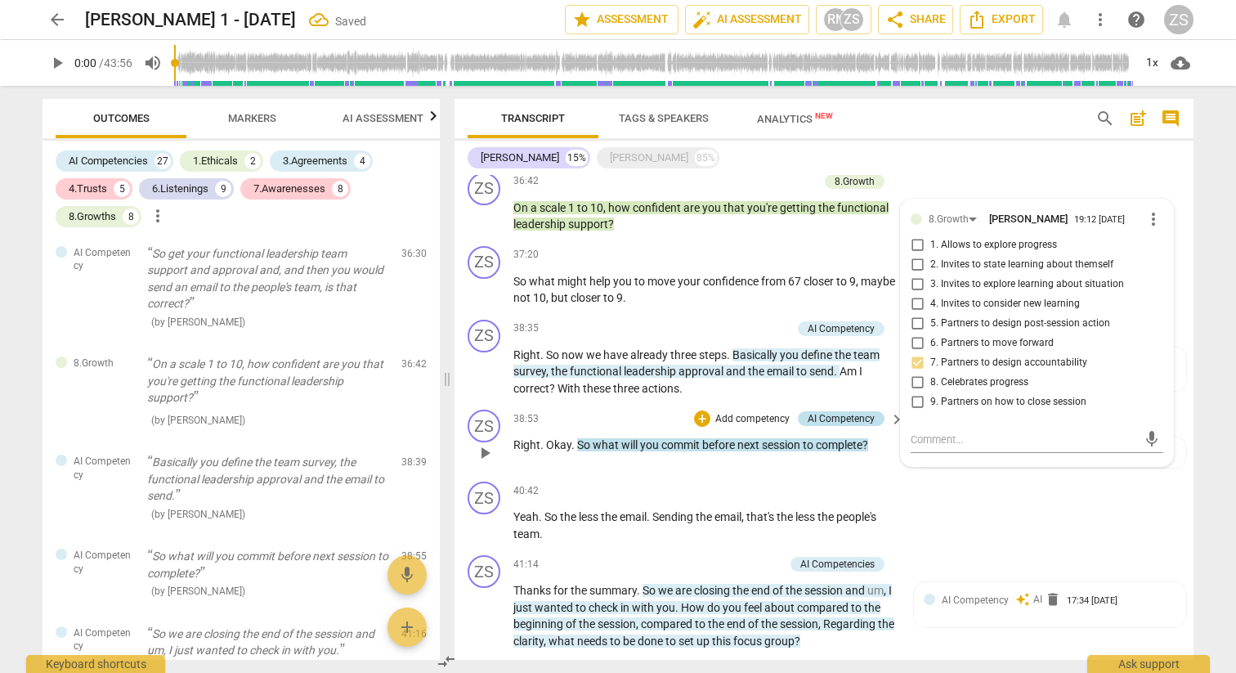
scroll to position [2579, 0]
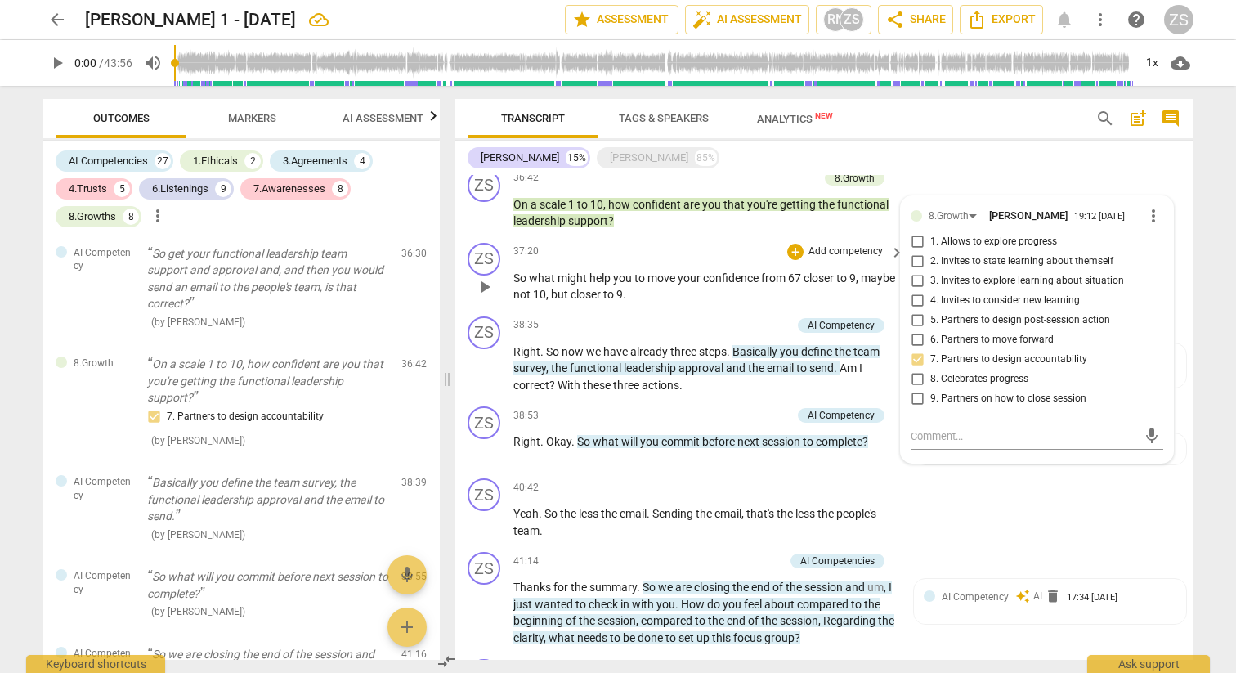
click at [814, 244] on p "Add competency" at bounding box center [846, 251] width 78 height 15
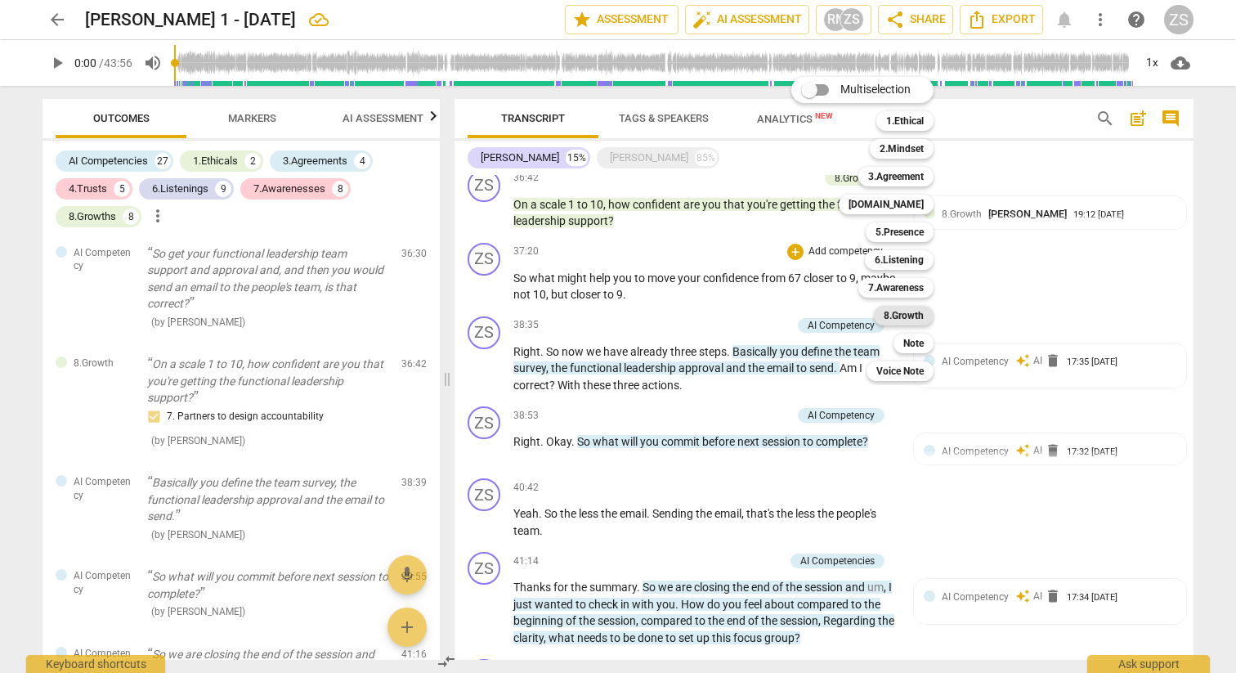
click at [911, 313] on b "8.Growth" at bounding box center [904, 316] width 40 height 20
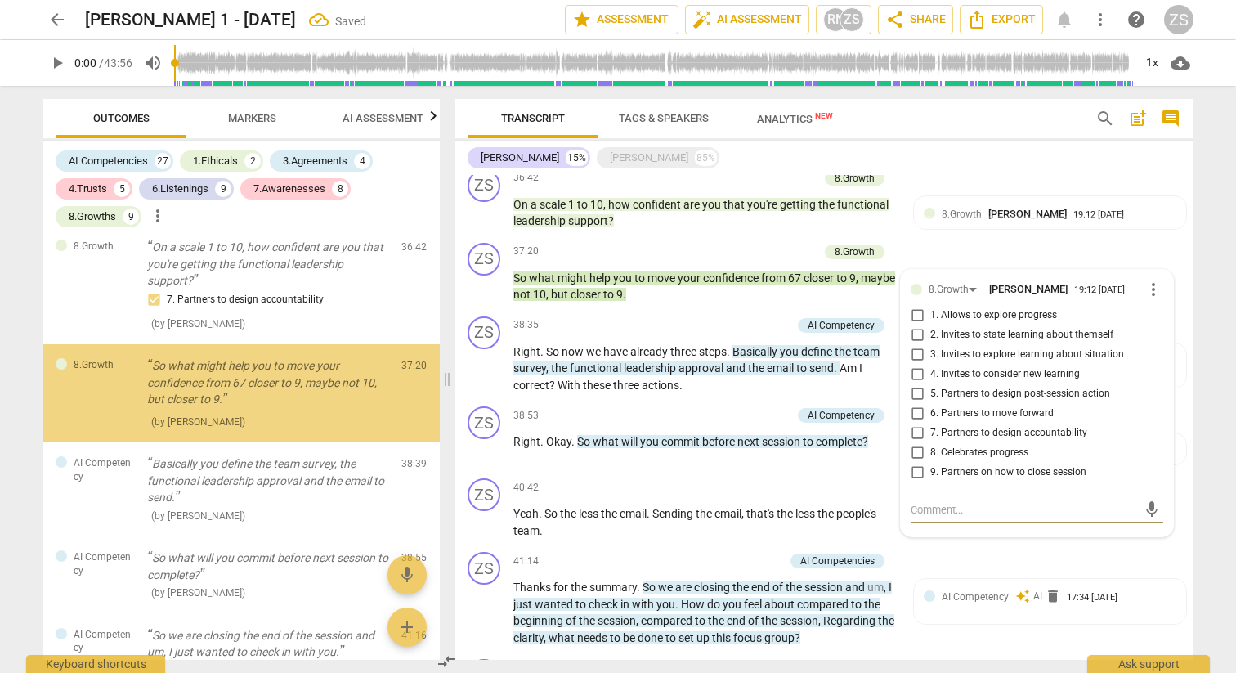
scroll to position [6769, 0]
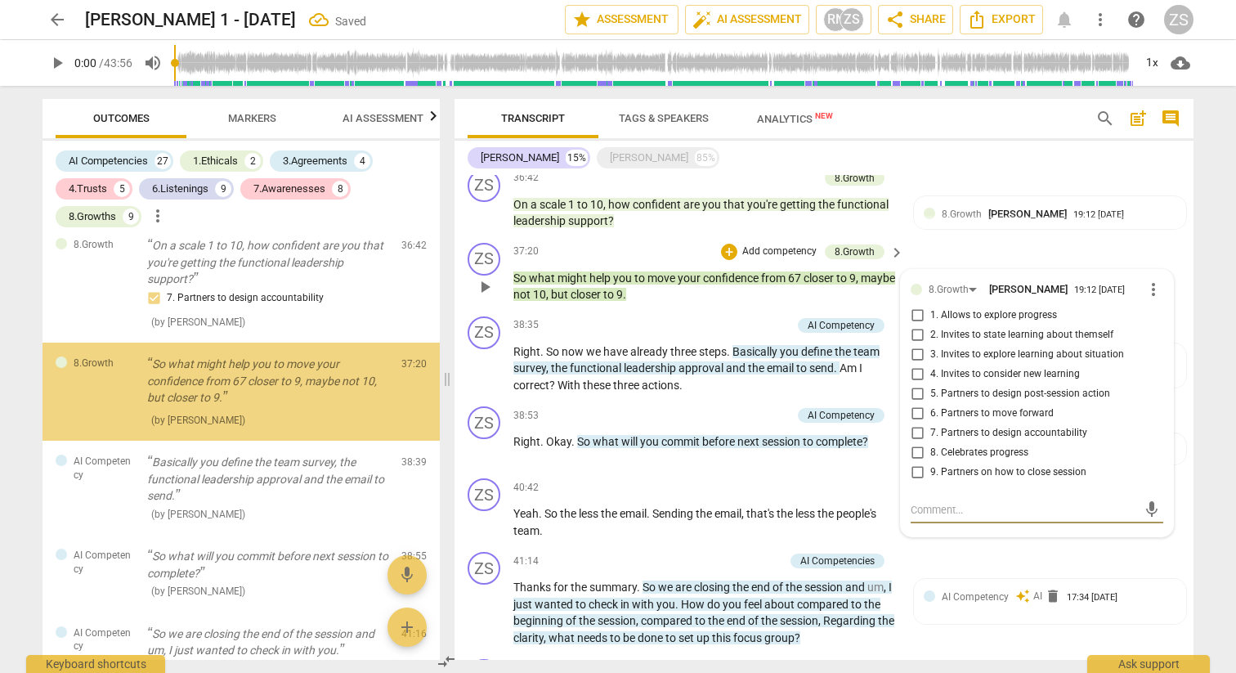
click at [952, 406] on span "6. Partners to move forward" at bounding box center [992, 413] width 123 height 15
click at [931, 404] on input "6. Partners to move forward" at bounding box center [917, 414] width 26 height 20
checkbox input "true"
click at [953, 426] on span "7. Partners to design accountability" at bounding box center [1009, 433] width 157 height 15
click at [931, 424] on input "7. Partners to design accountability" at bounding box center [917, 434] width 26 height 20
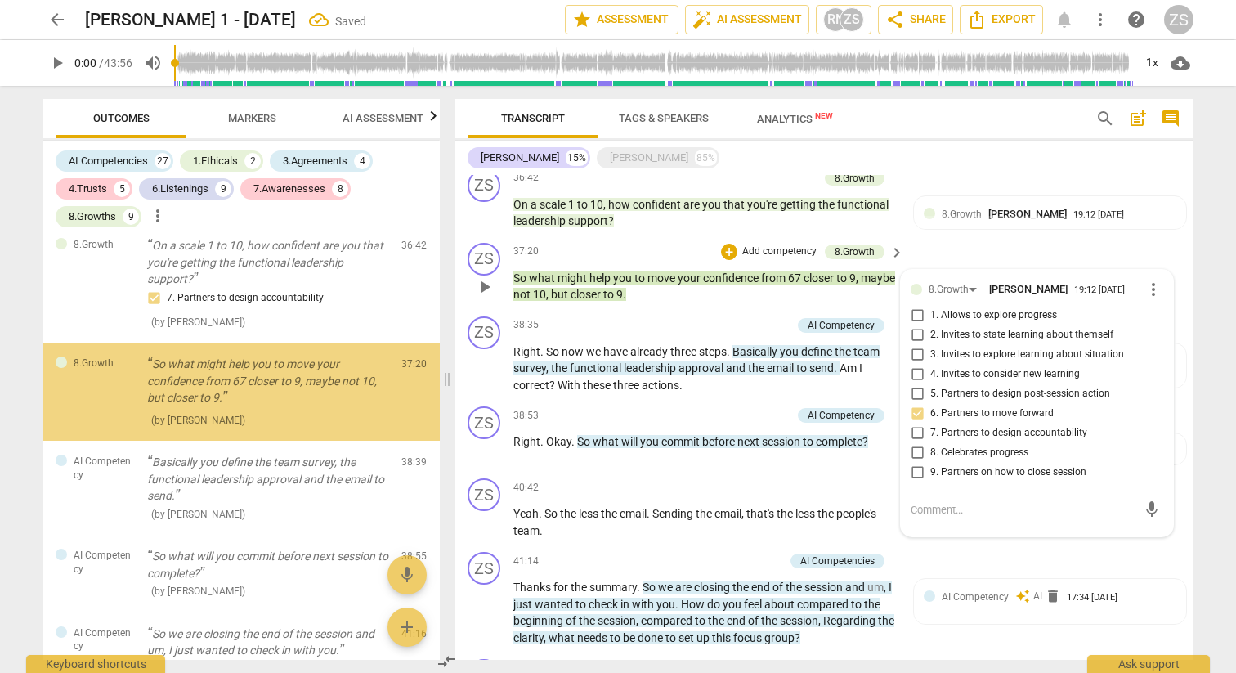
checkbox input "true"
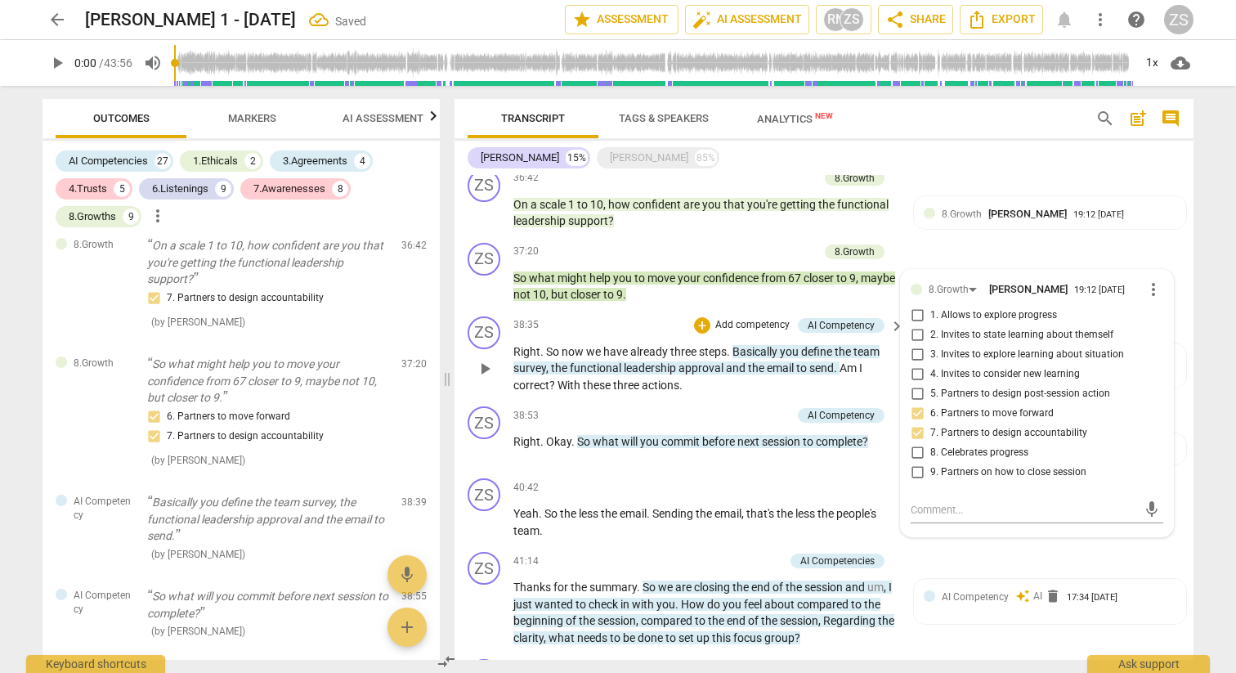
click at [766, 318] on p "Add competency" at bounding box center [753, 325] width 78 height 15
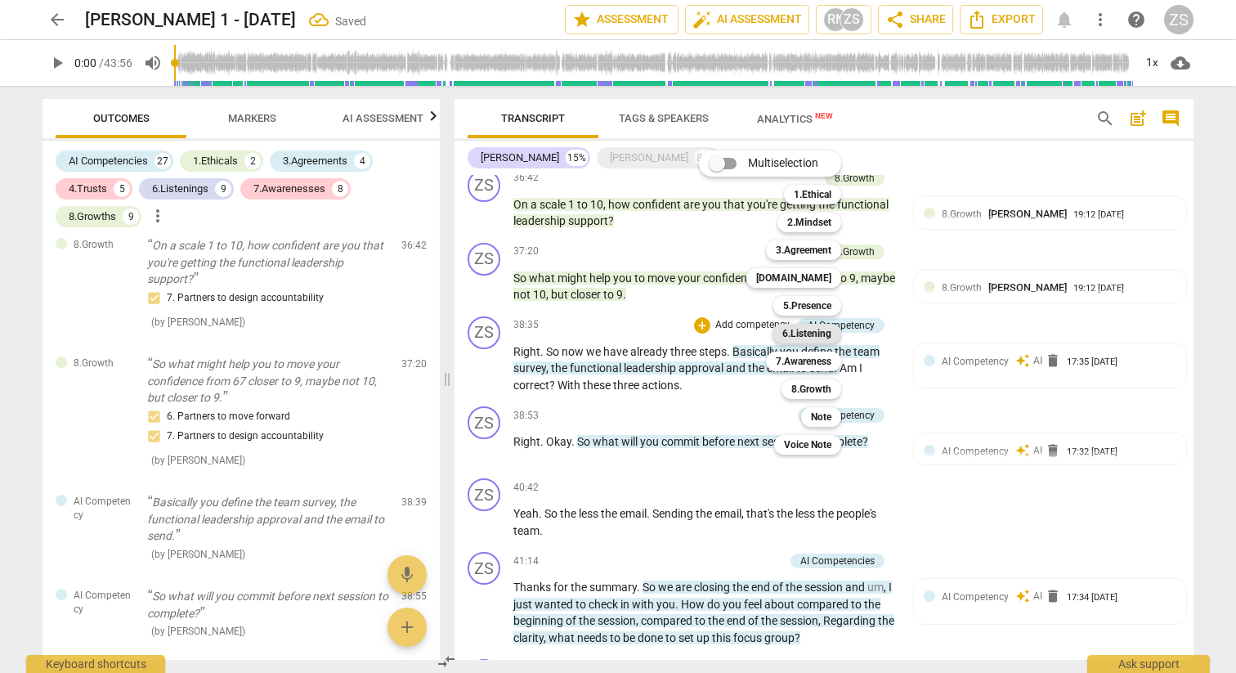
click at [828, 337] on b "6.Listening" at bounding box center [807, 334] width 49 height 20
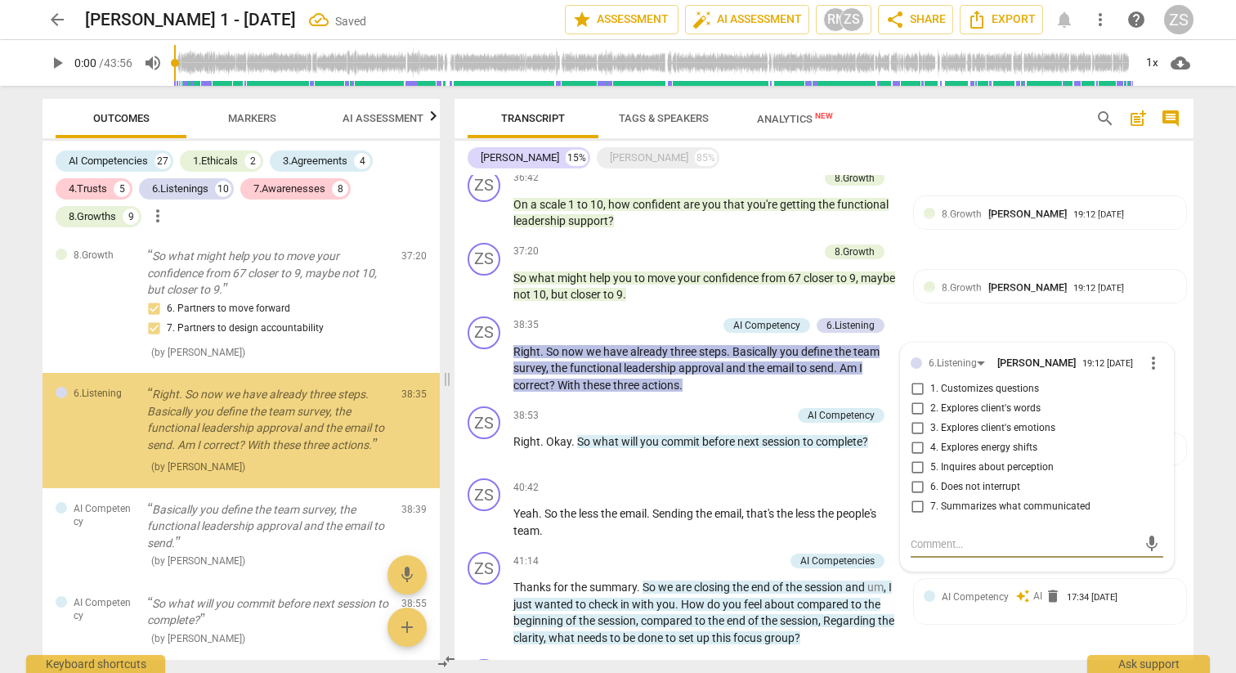
scroll to position [6925, 0]
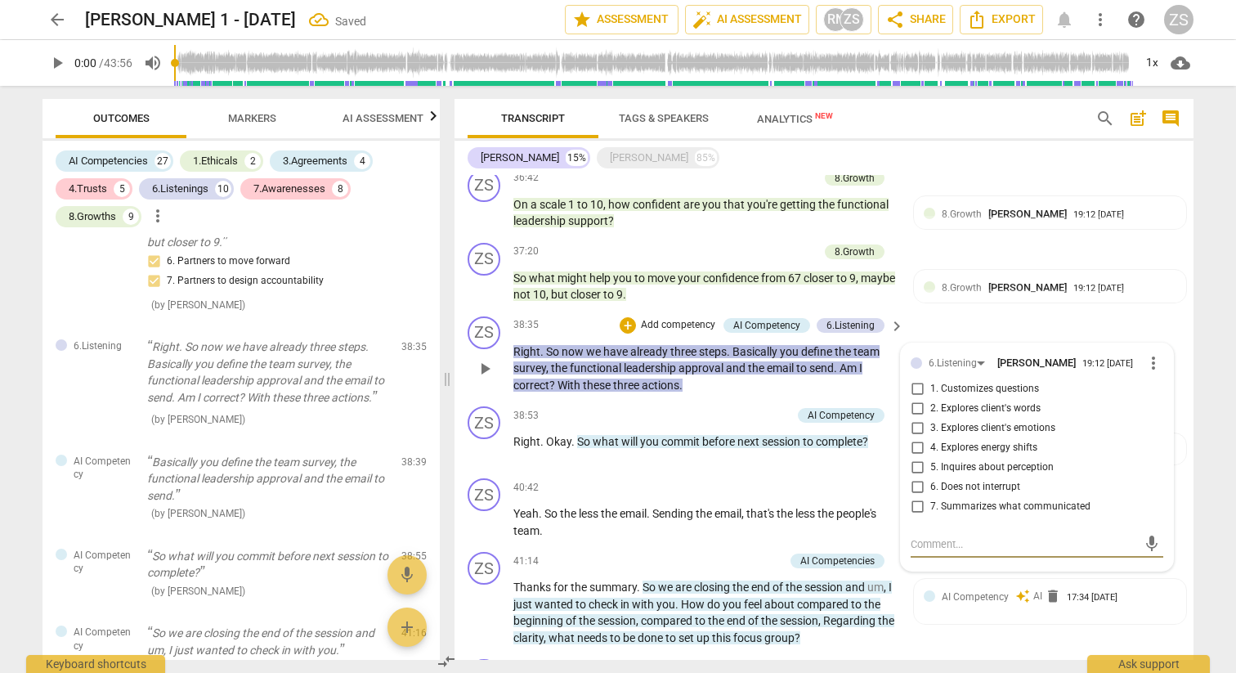
click at [971, 500] on span "7. Summarizes what communicated" at bounding box center [1011, 507] width 160 height 15
click at [931, 497] on input "7. Summarizes what communicated" at bounding box center [917, 507] width 26 height 20
checkbox input "true"
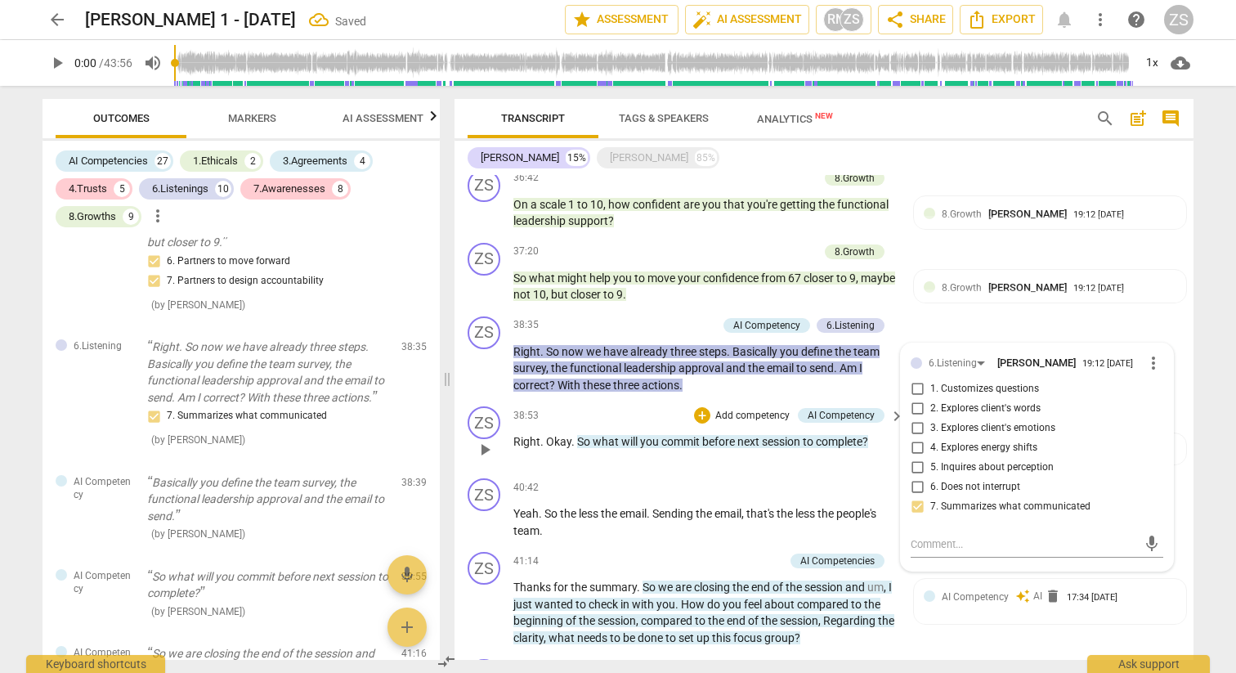
click at [737, 400] on div "ZS play_arrow pause 38:53 + Add competency AI Competency keyboard_arrow_right R…" at bounding box center [824, 436] width 739 height 72
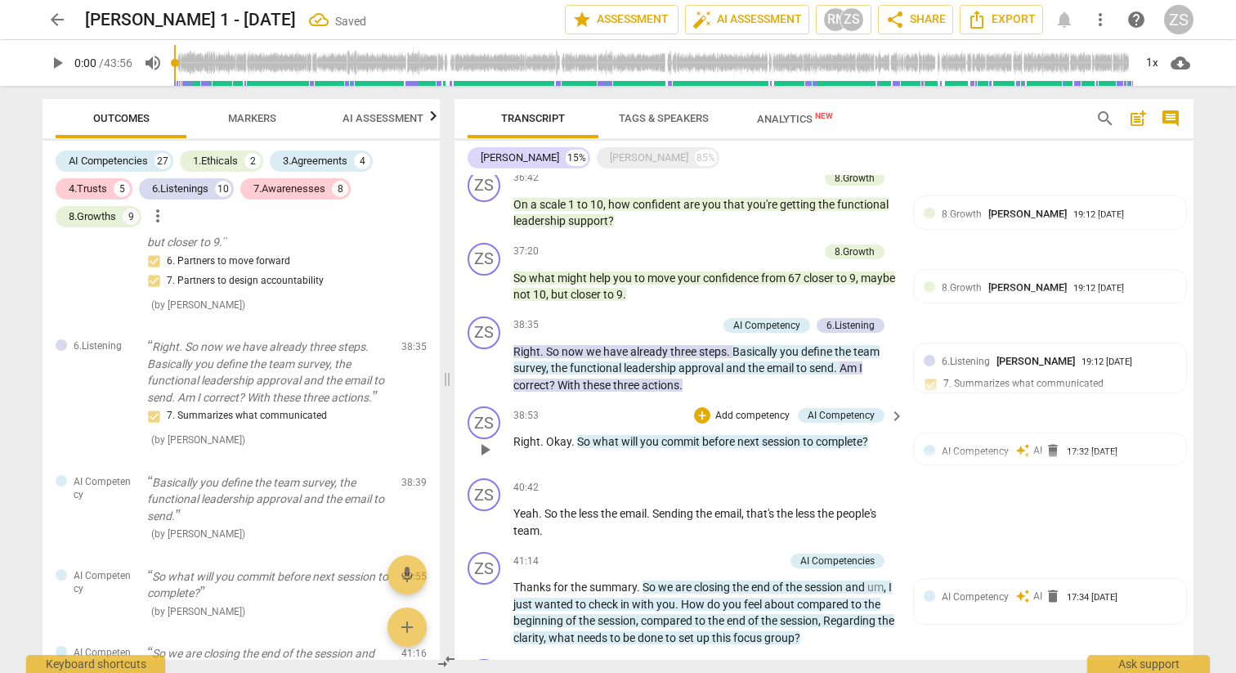
click at [739, 409] on p "Add competency" at bounding box center [753, 416] width 78 height 15
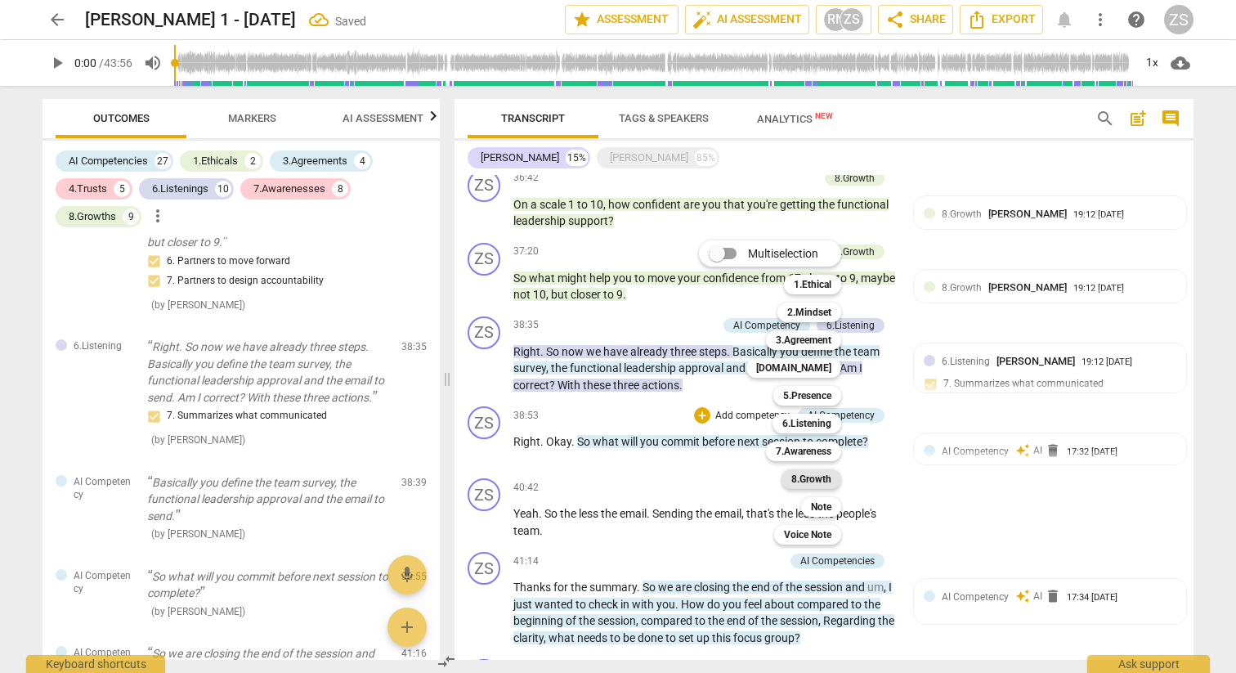
click at [823, 478] on b "8.Growth" at bounding box center [812, 479] width 40 height 20
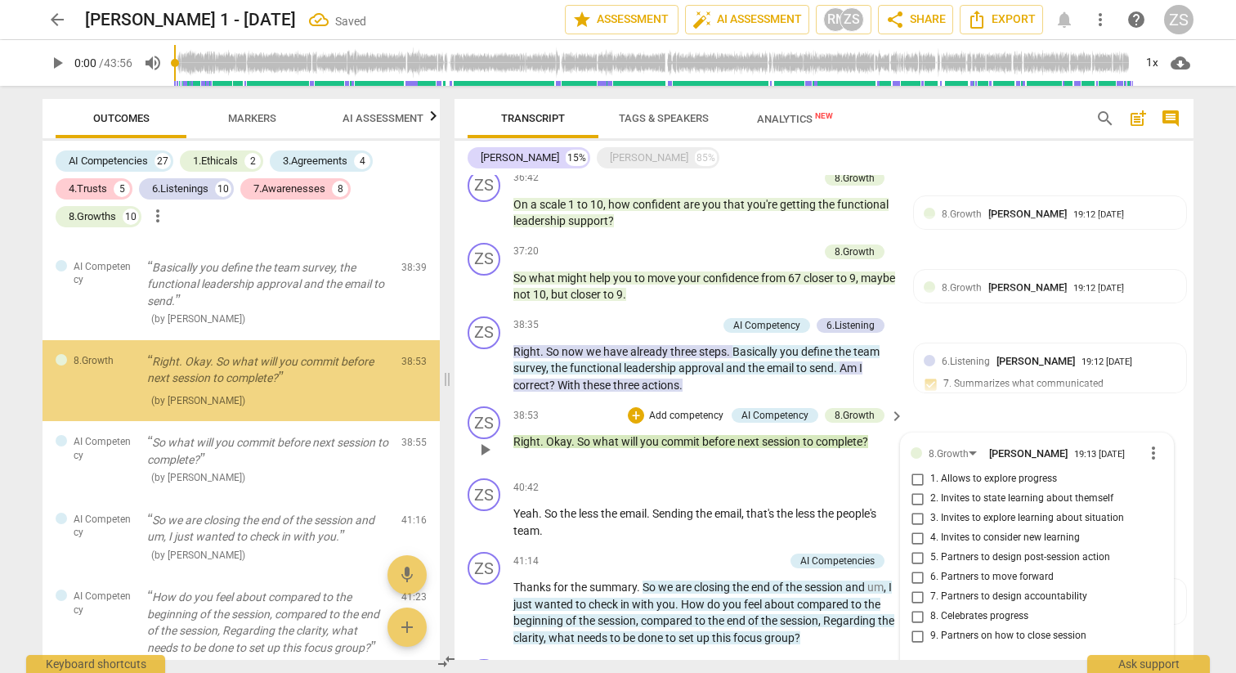
scroll to position [7146, 0]
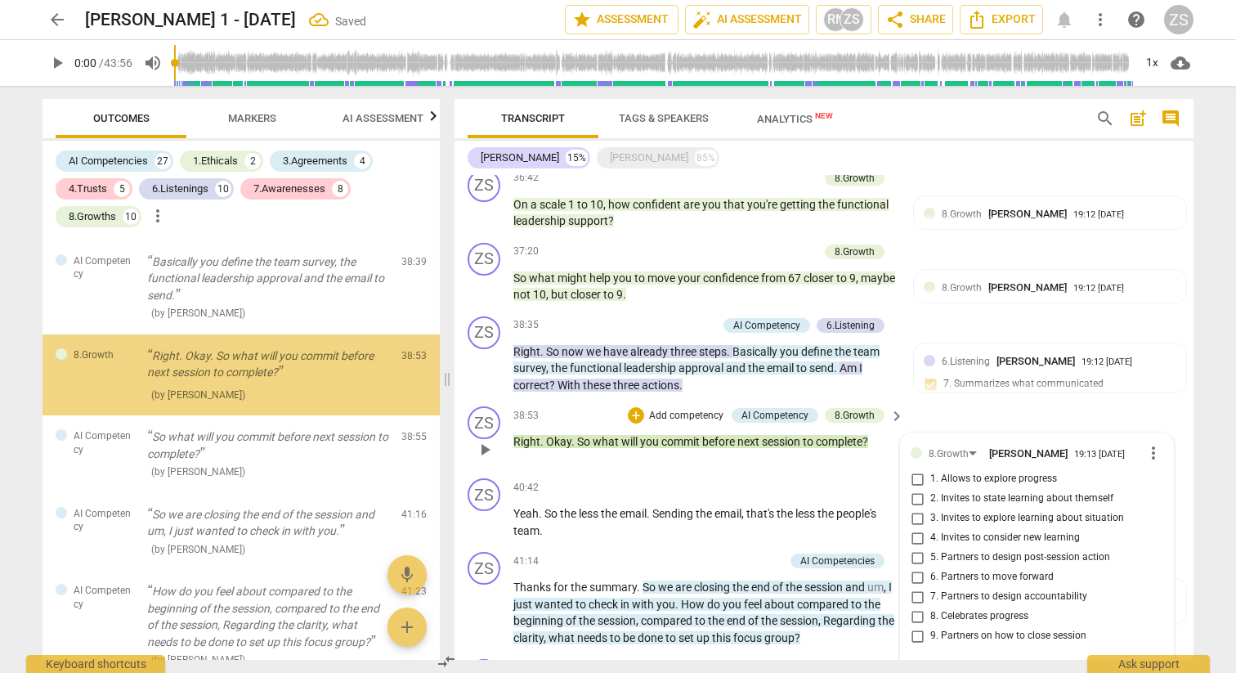
click at [966, 550] on span "5. Partners to design post-session action" at bounding box center [1021, 557] width 180 height 15
click at [931, 548] on input "5. Partners to design post-session action" at bounding box center [917, 558] width 26 height 20
checkbox input "true"
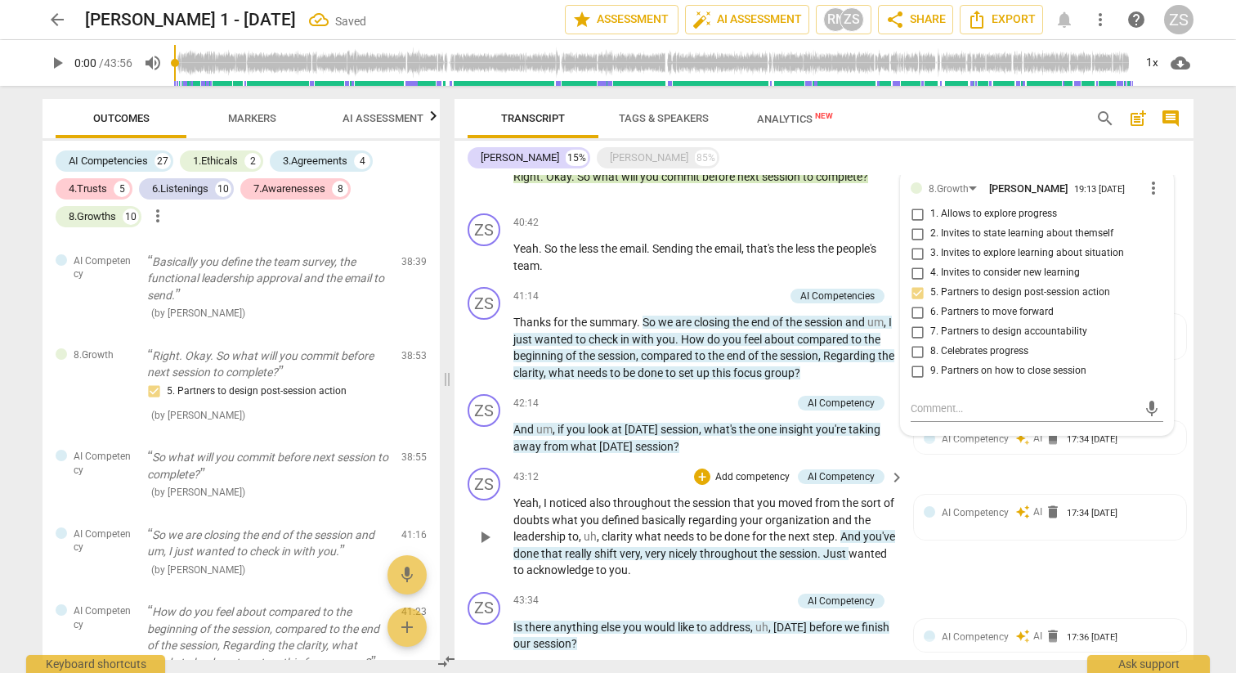
scroll to position [2841, 0]
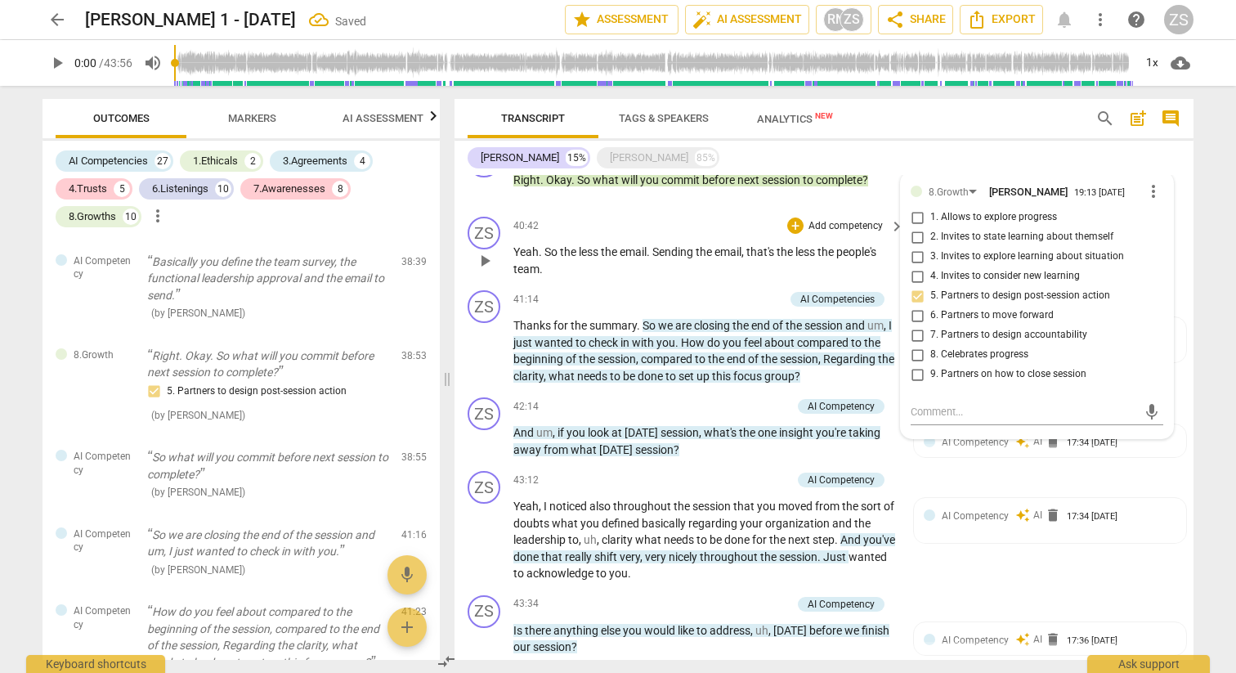
click at [813, 219] on p "Add competency" at bounding box center [846, 226] width 78 height 15
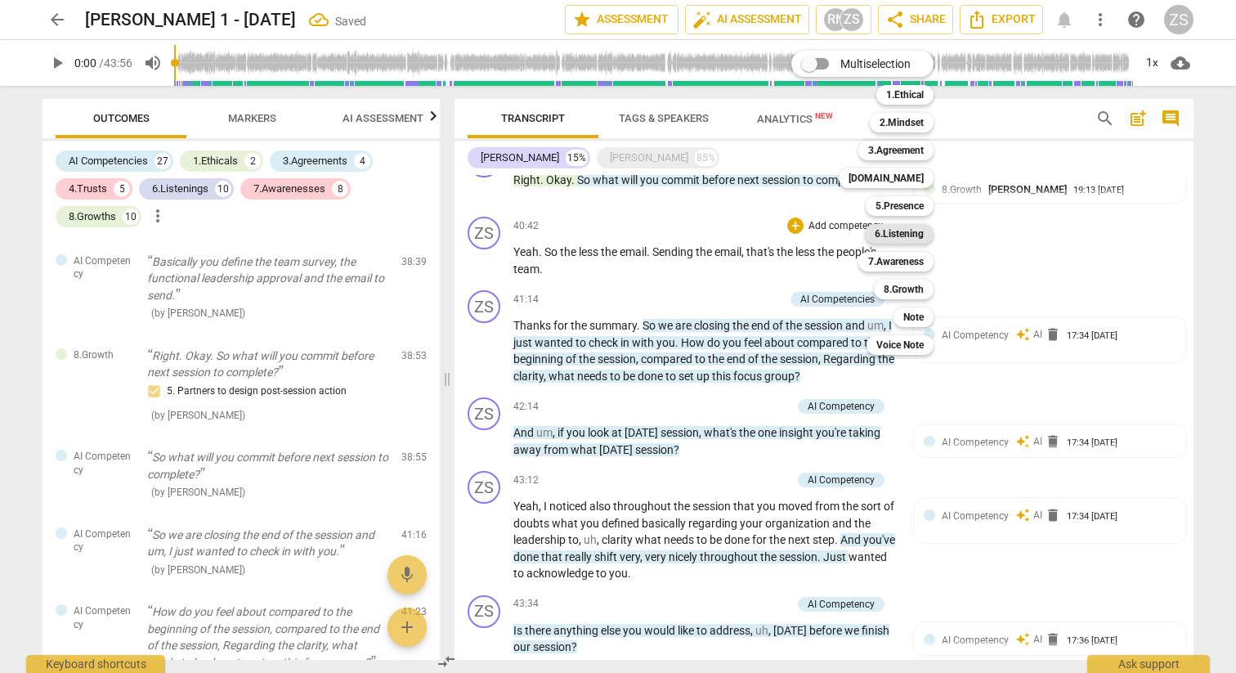
click at [899, 228] on b "6.Listening" at bounding box center [899, 234] width 49 height 20
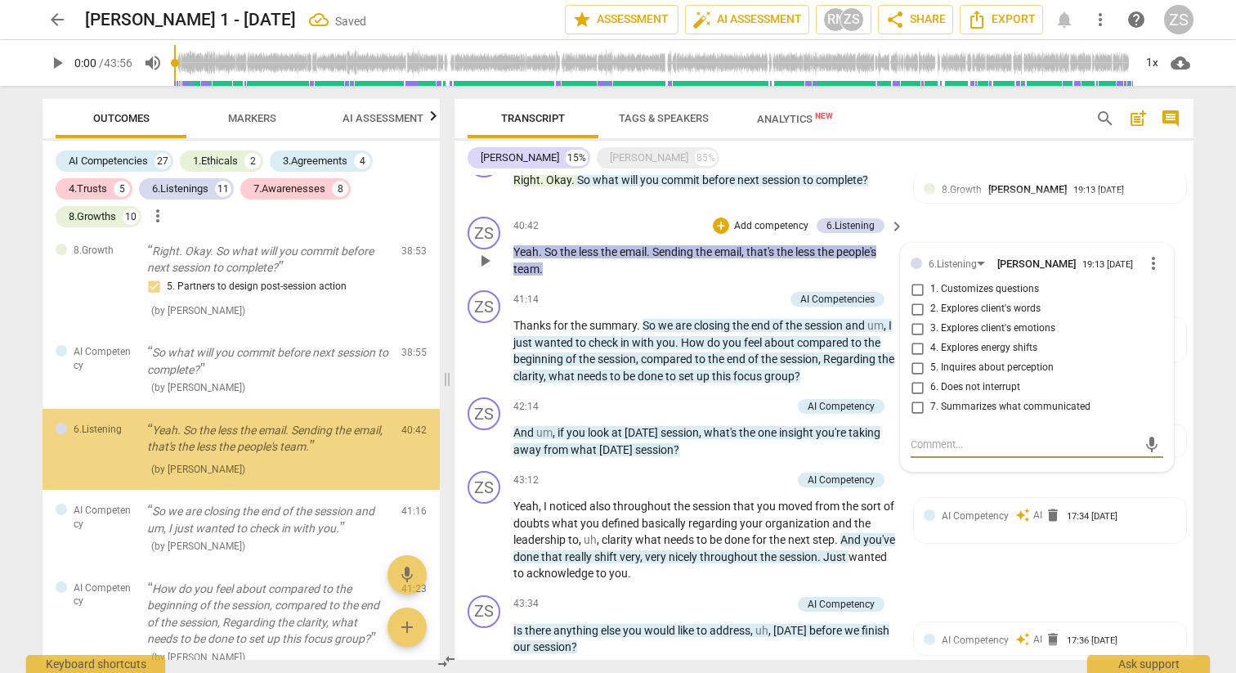
scroll to position [7325, 0]
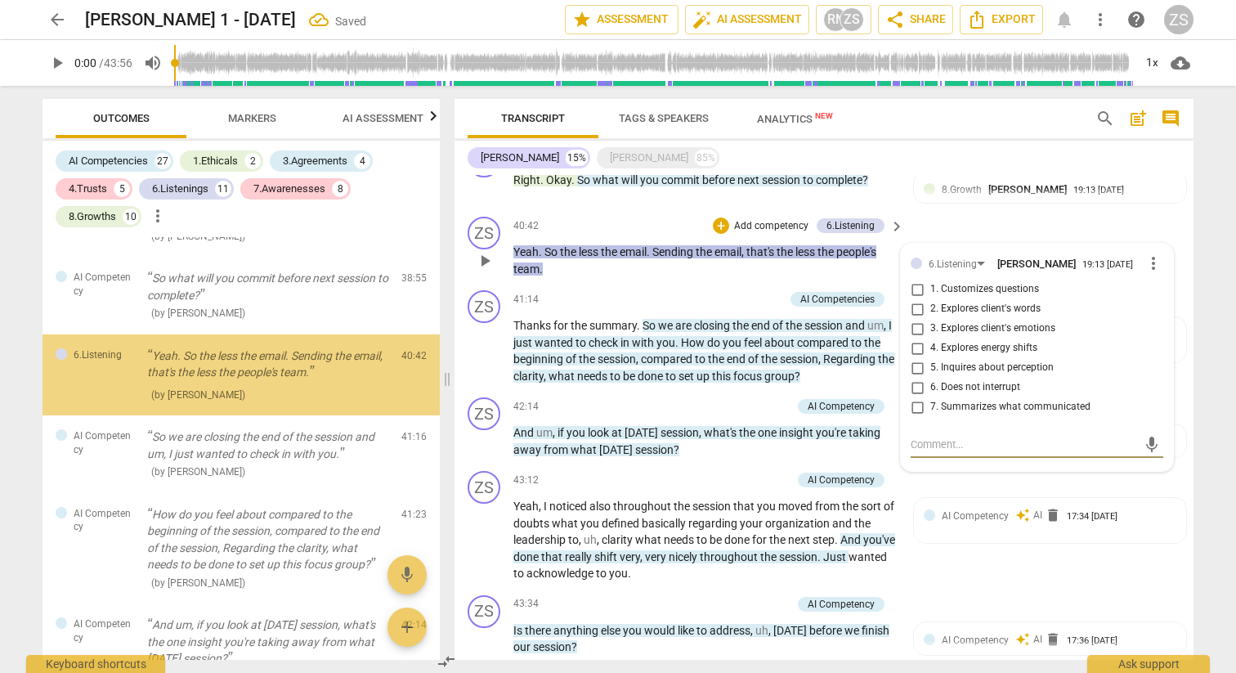
click at [966, 400] on span "7. Summarizes what communicated" at bounding box center [1011, 407] width 160 height 15
click at [931, 397] on input "7. Summarizes what communicated" at bounding box center [917, 407] width 26 height 20
checkbox input "true"
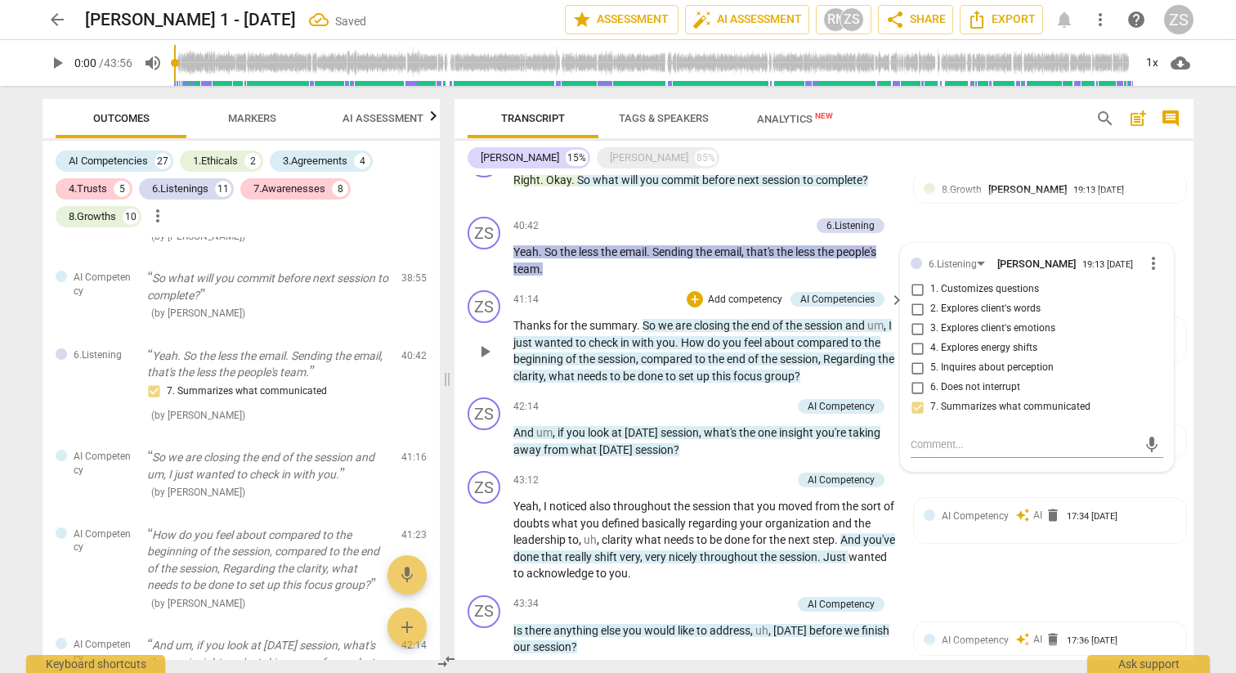
click at [739, 293] on p "Add competency" at bounding box center [745, 300] width 78 height 15
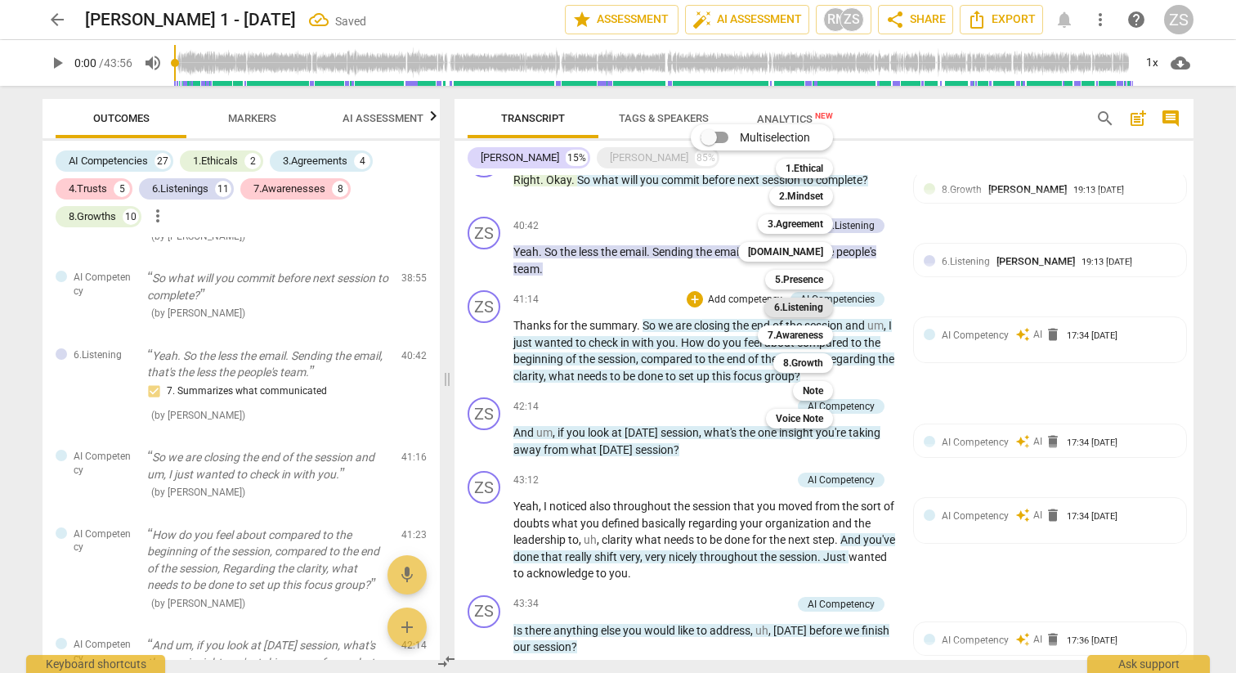
click at [820, 302] on b "6.Listening" at bounding box center [798, 308] width 49 height 20
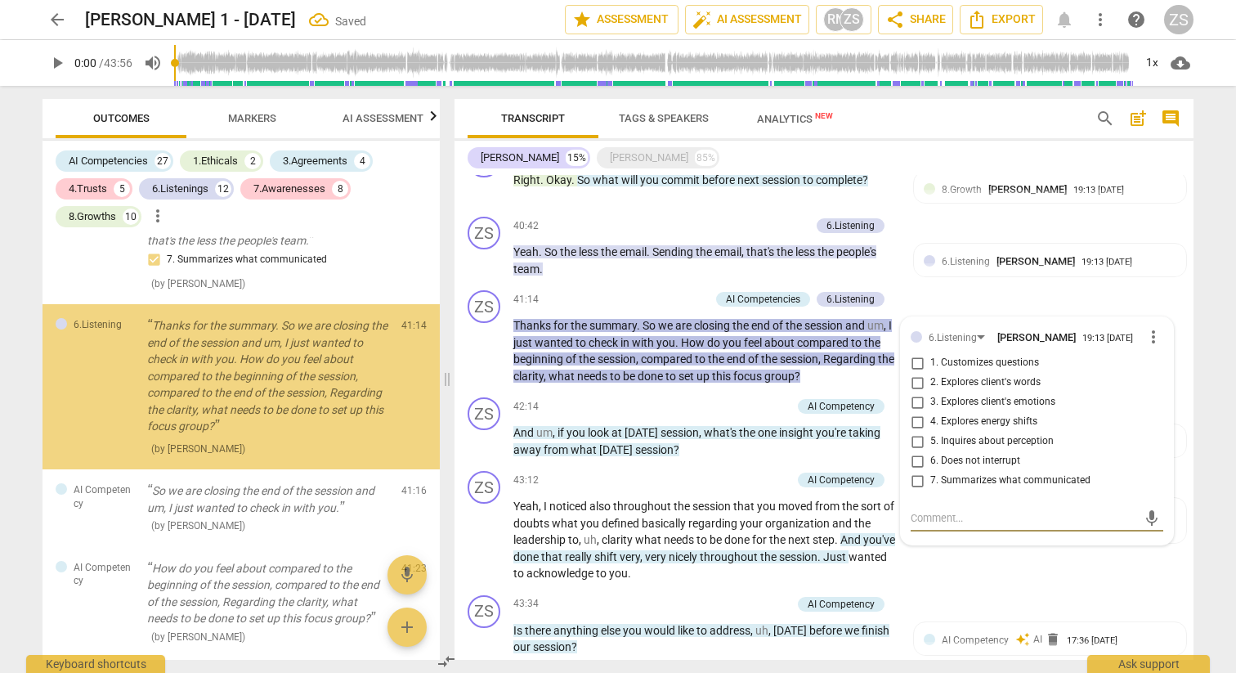
scroll to position [7469, 0]
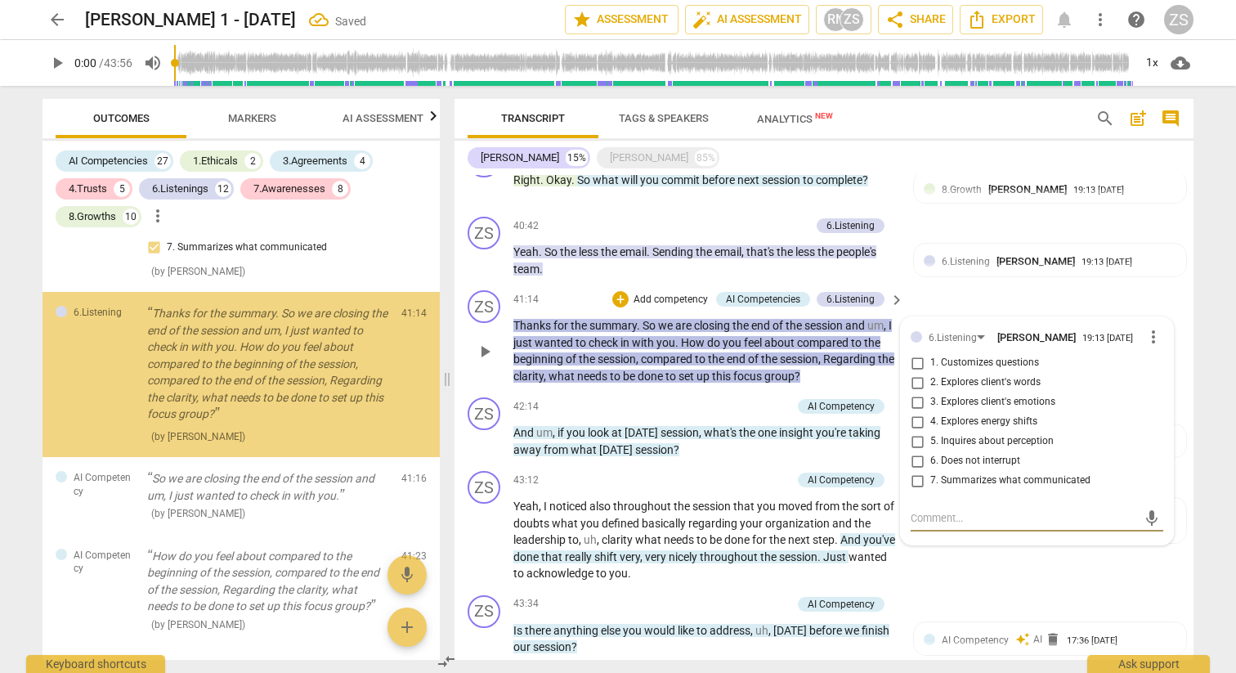
click at [948, 473] on span "7. Summarizes what communicated" at bounding box center [1011, 480] width 160 height 15
click at [931, 471] on input "7. Summarizes what communicated" at bounding box center [917, 481] width 26 height 20
checkbox input "true"
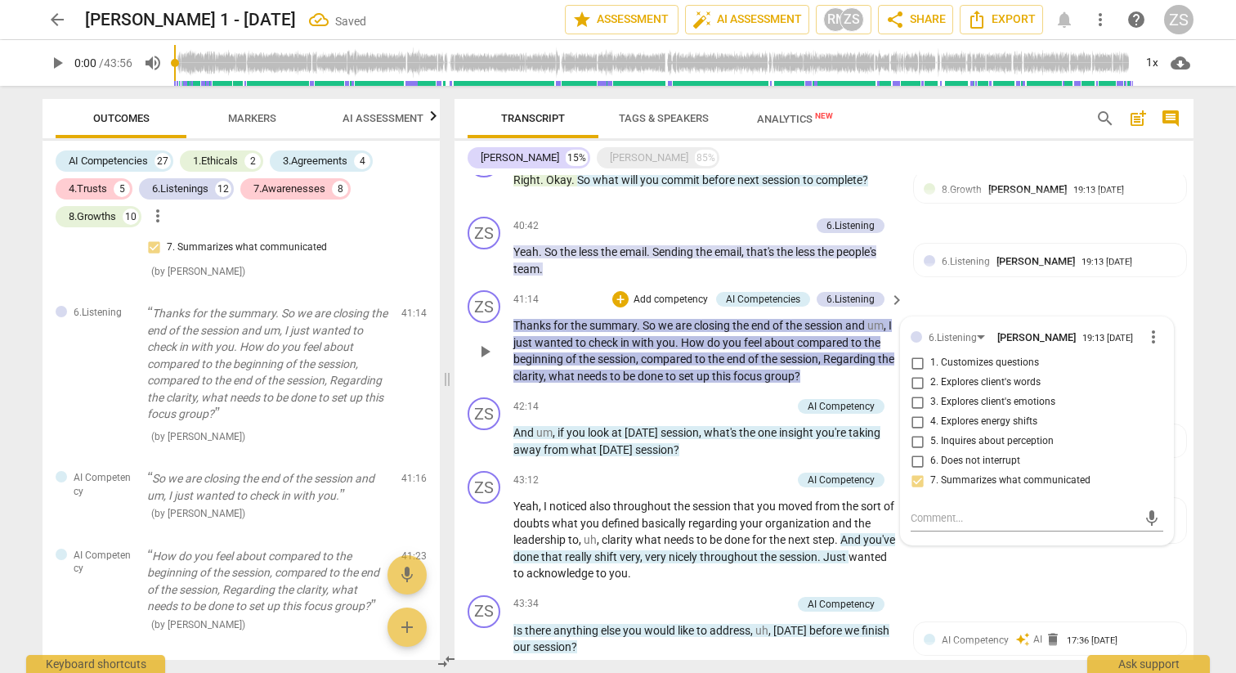
click at [660, 293] on p "Add competency" at bounding box center [671, 300] width 78 height 15
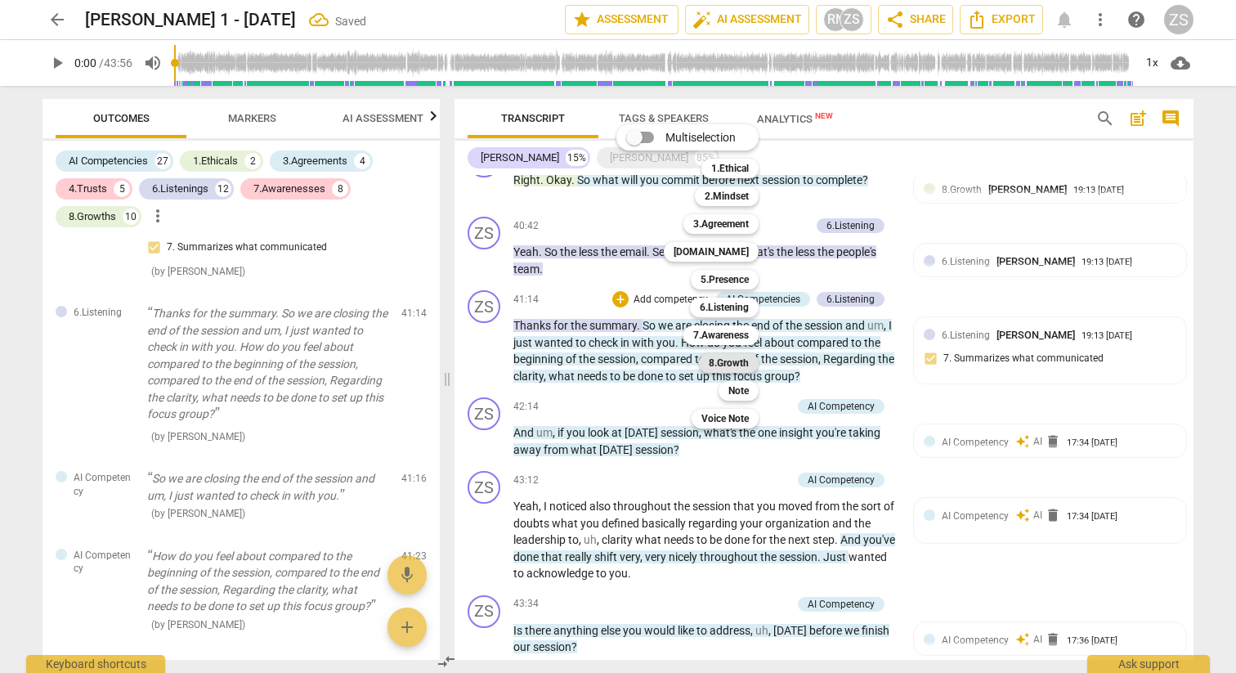
click at [743, 365] on b "8.Growth" at bounding box center [729, 363] width 40 height 20
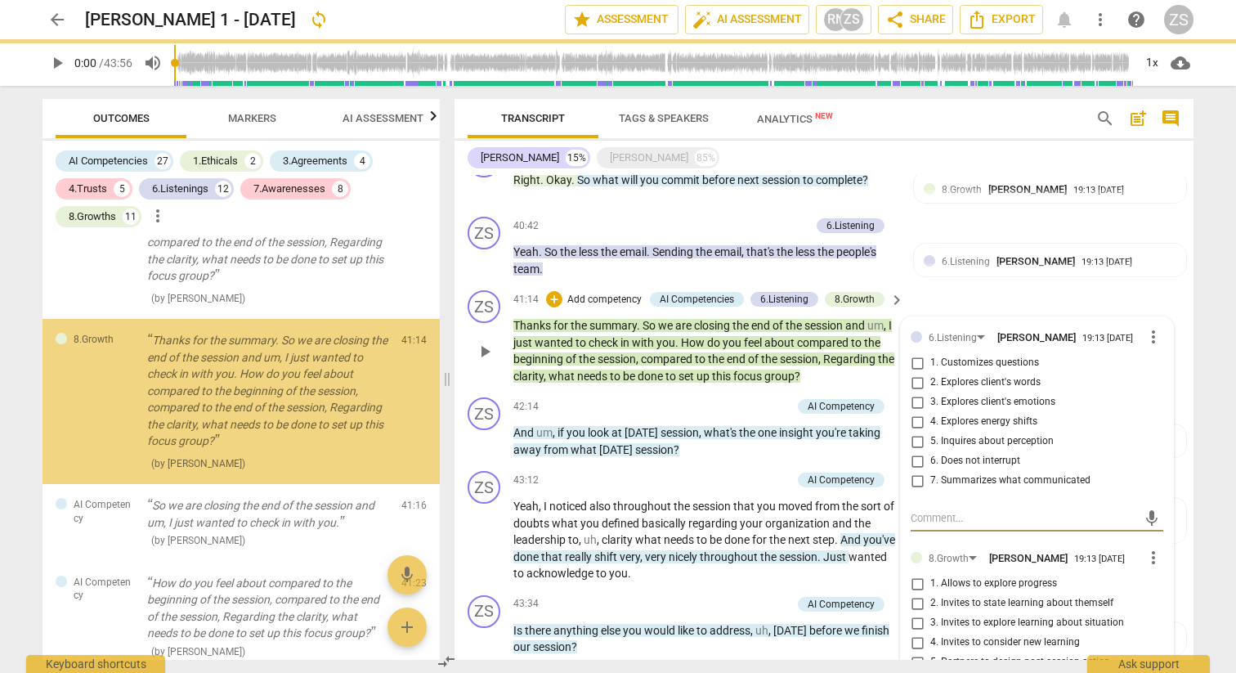
scroll to position [7634, 0]
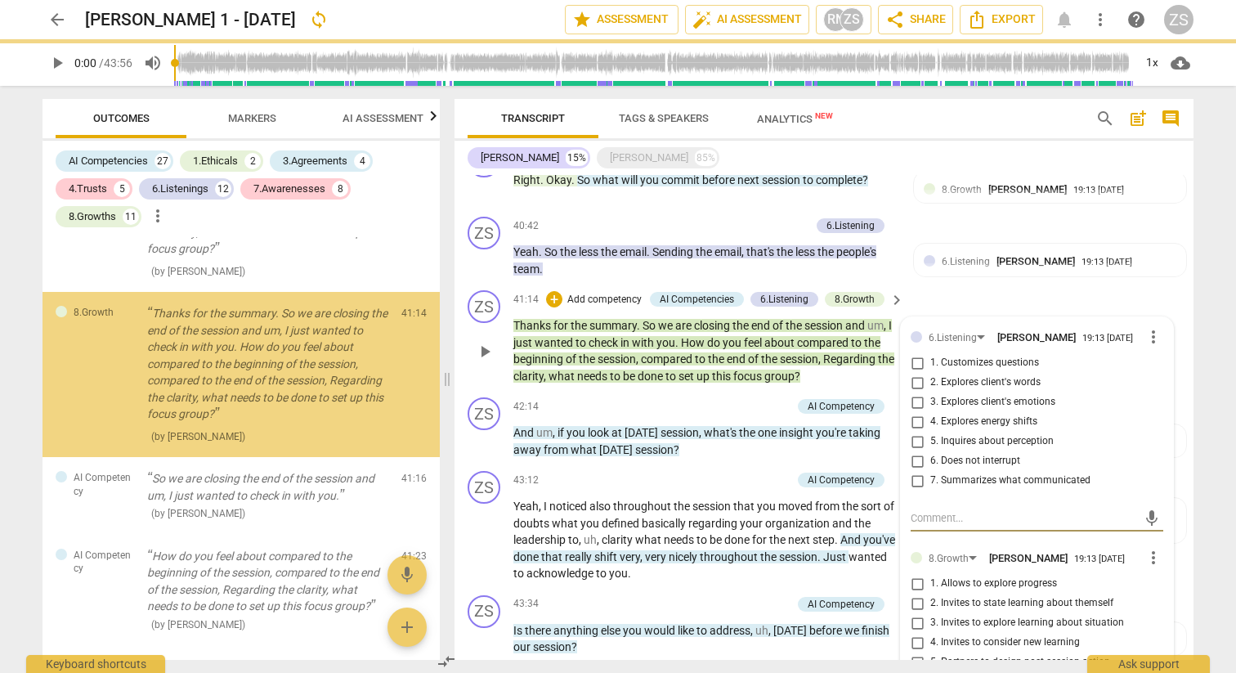
checkbox input "true"
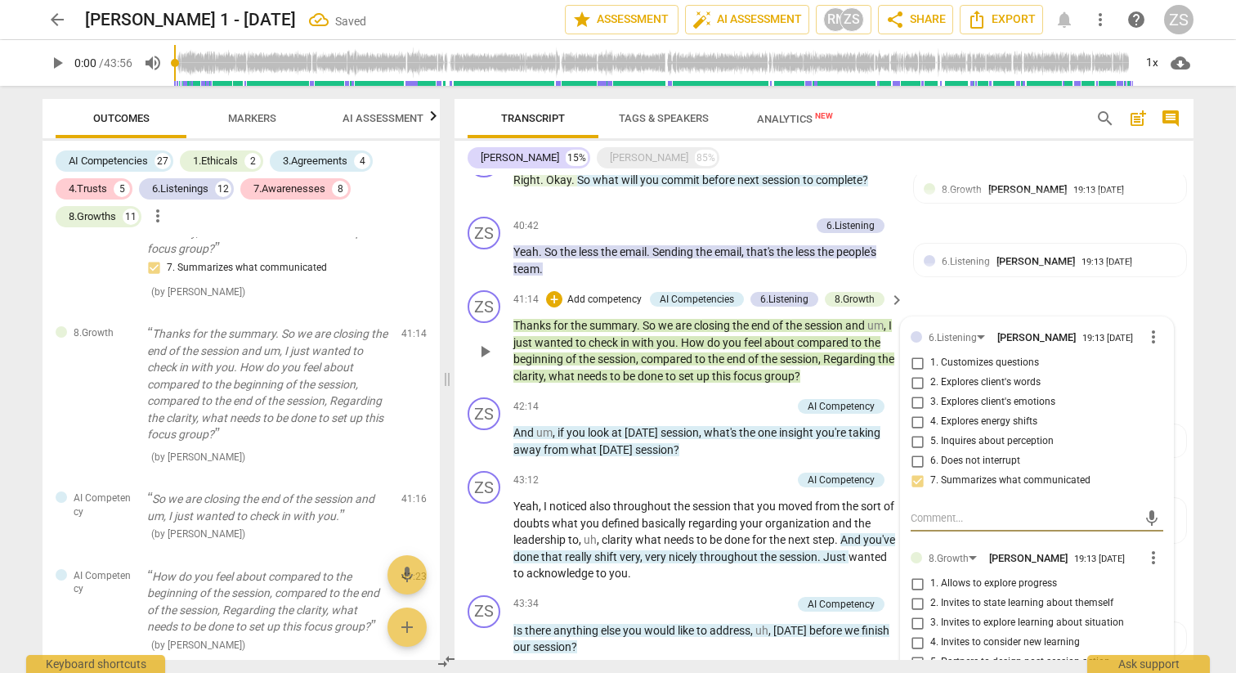
click at [957, 596] on span "2. Invites to state learning about themself" at bounding box center [1022, 603] width 183 height 15
click at [931, 594] on input "2. Invites to state learning about themself" at bounding box center [917, 604] width 26 height 20
checkbox input "true"
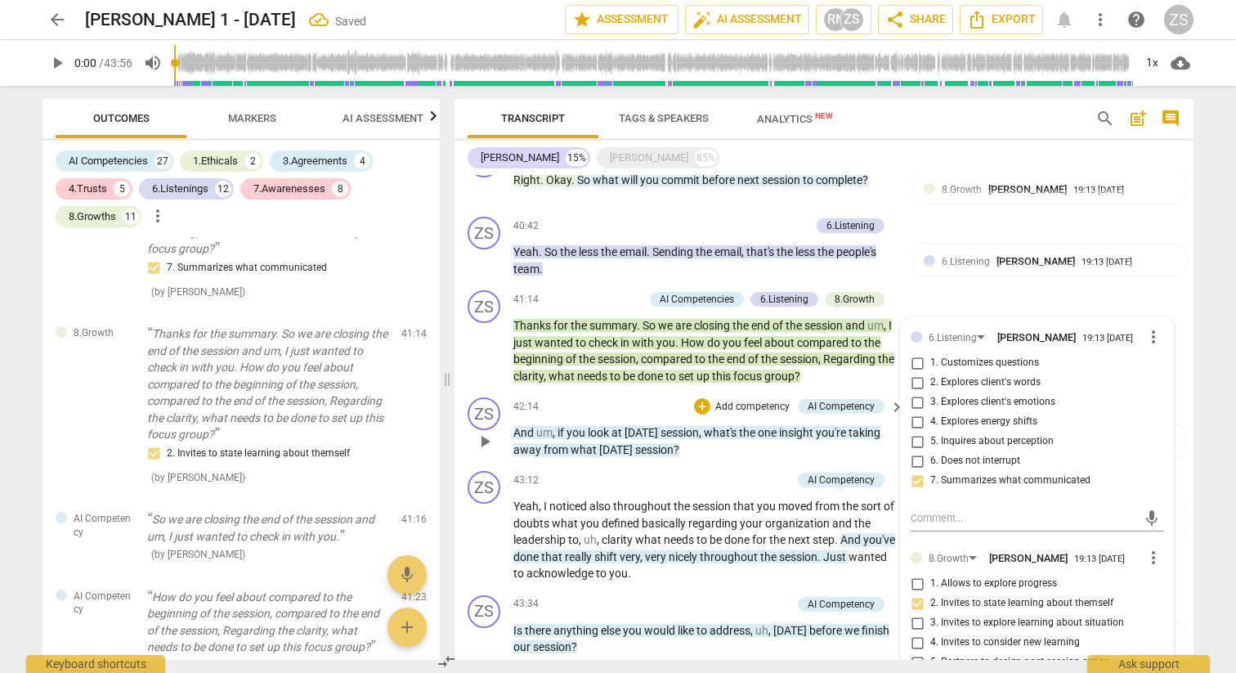
click at [754, 400] on p "Add competency" at bounding box center [753, 407] width 78 height 15
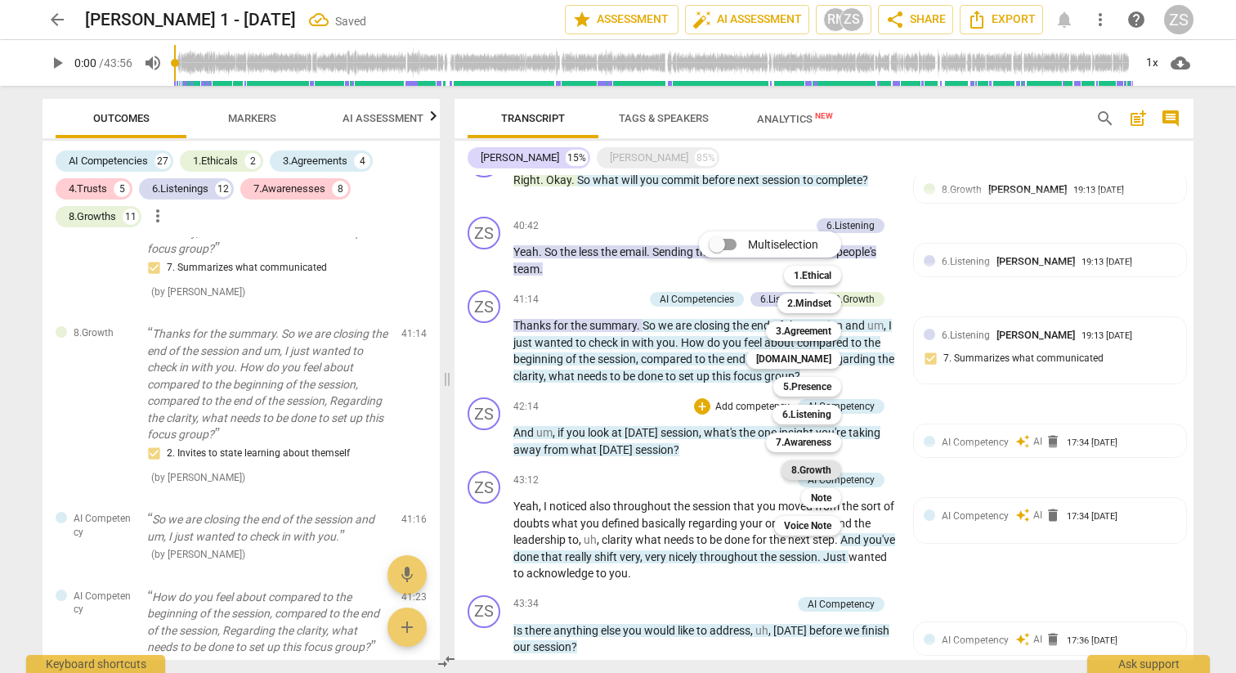
click at [813, 469] on b "8.Growth" at bounding box center [812, 470] width 40 height 20
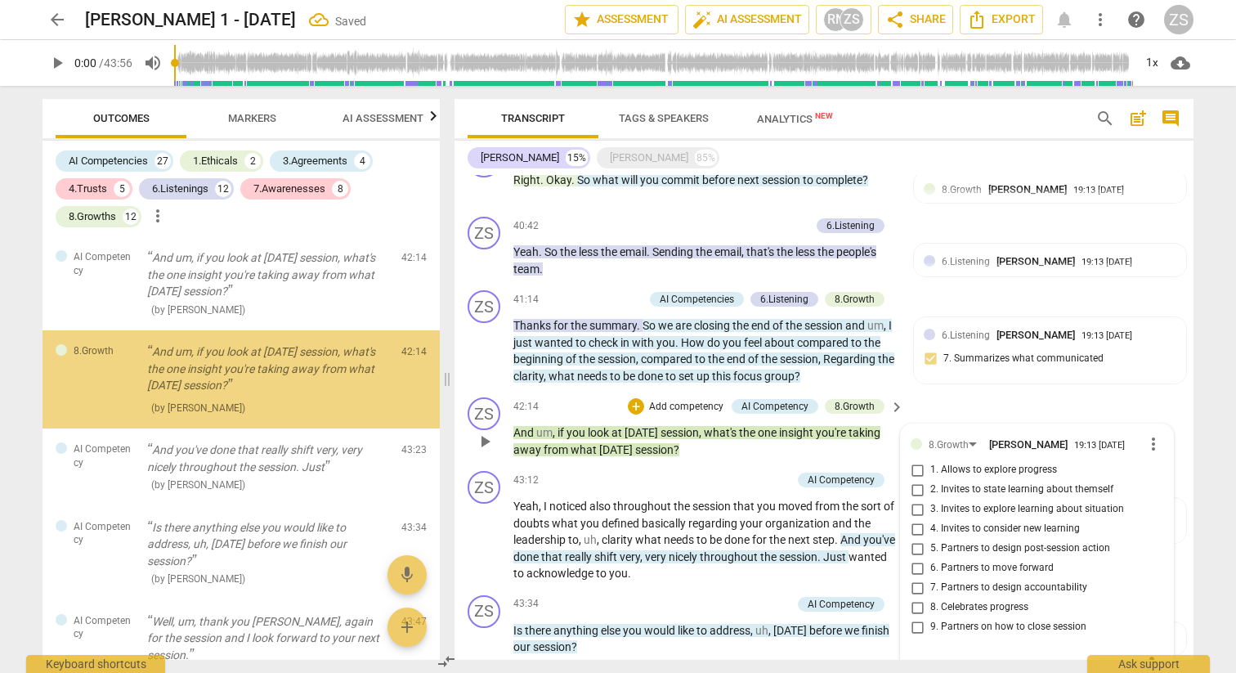
scroll to position [8088, 0]
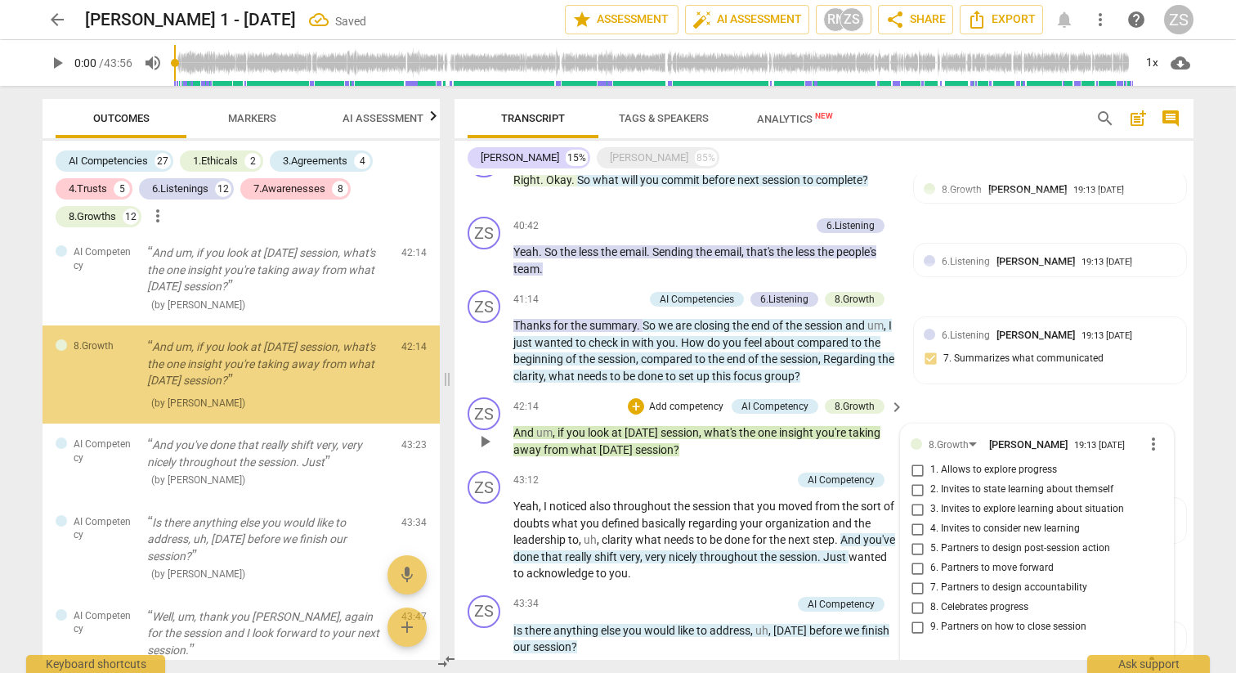
click at [948, 502] on span "3. Invites to explore learning about situation" at bounding box center [1028, 509] width 194 height 15
click at [931, 500] on input "3. Invites to explore learning about situation" at bounding box center [917, 510] width 26 height 20
checkbox input "true"
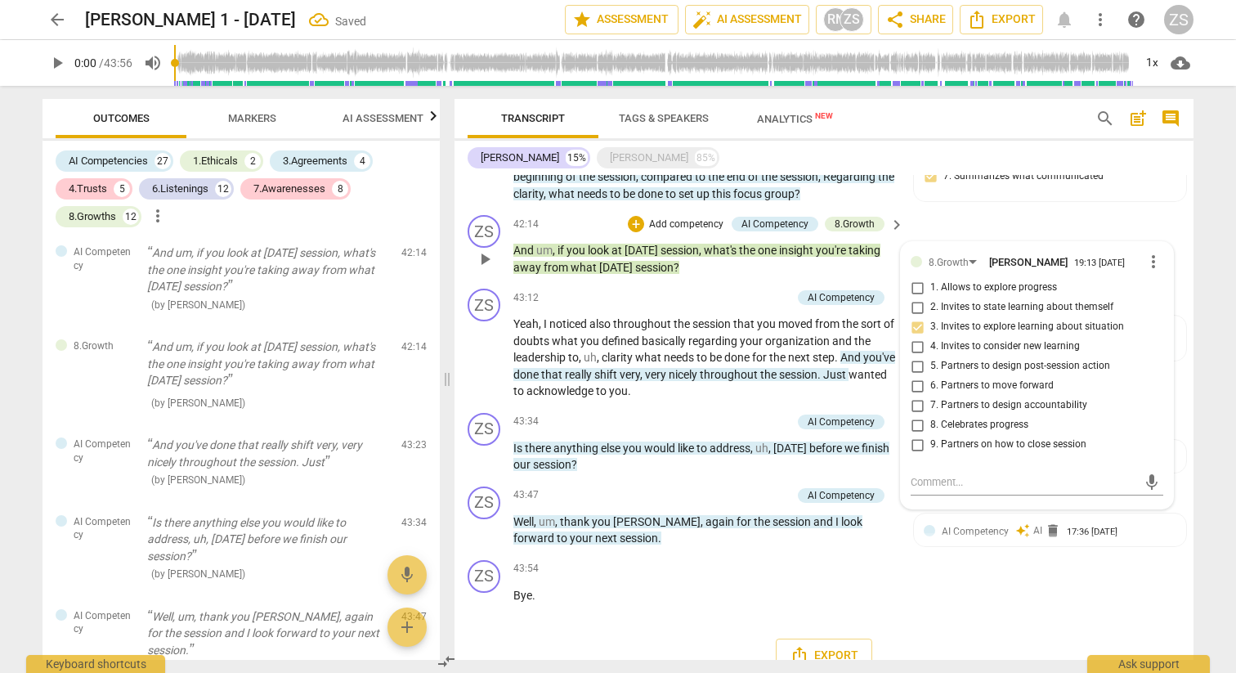
scroll to position [3026, 0]
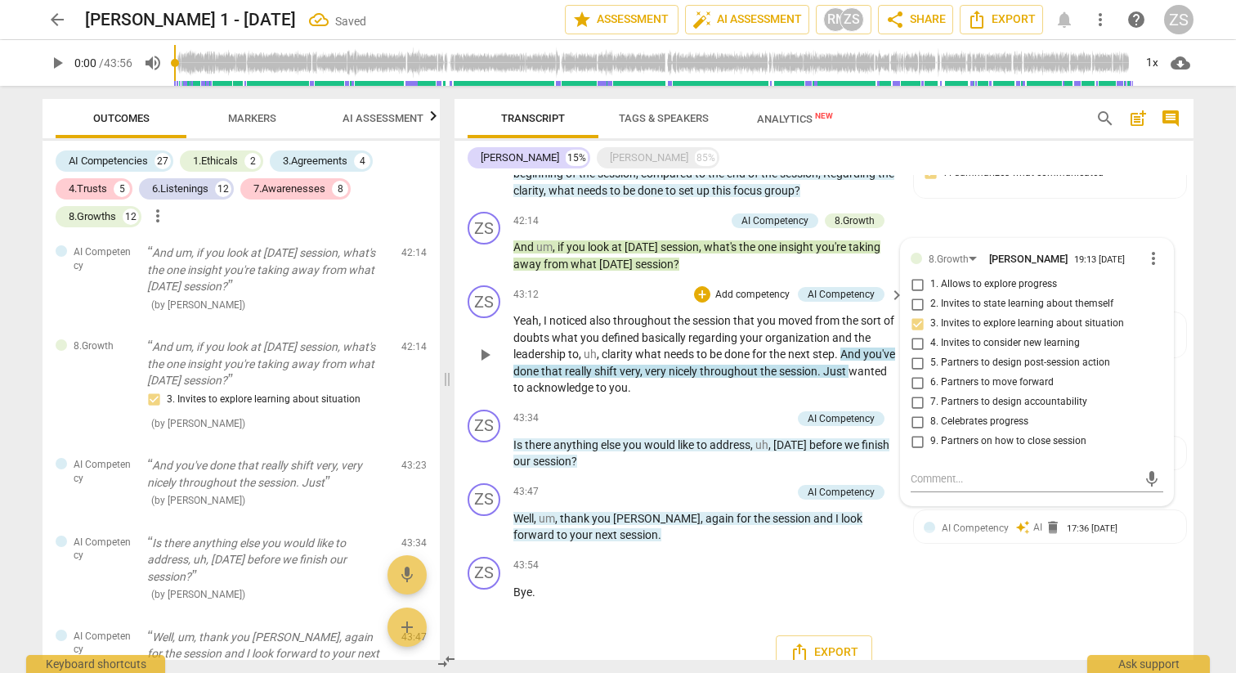
click at [765, 288] on p "Add competency" at bounding box center [753, 295] width 78 height 15
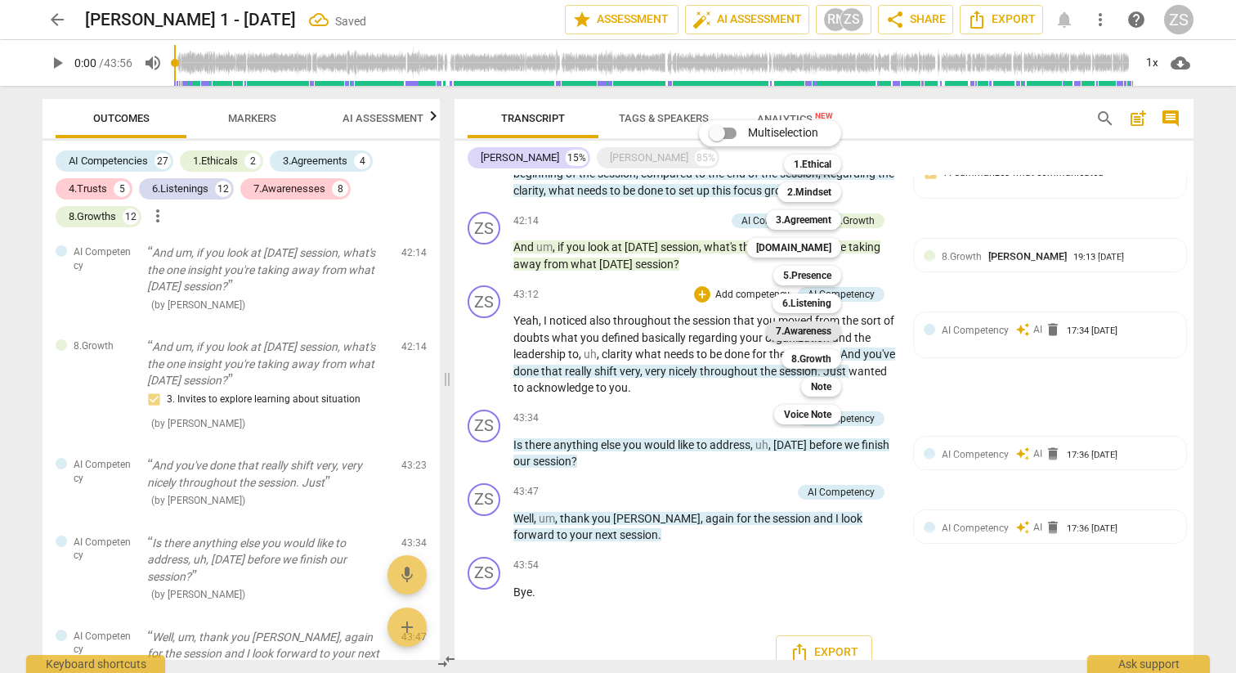
click at [803, 332] on b "7.Awareness" at bounding box center [804, 331] width 56 height 20
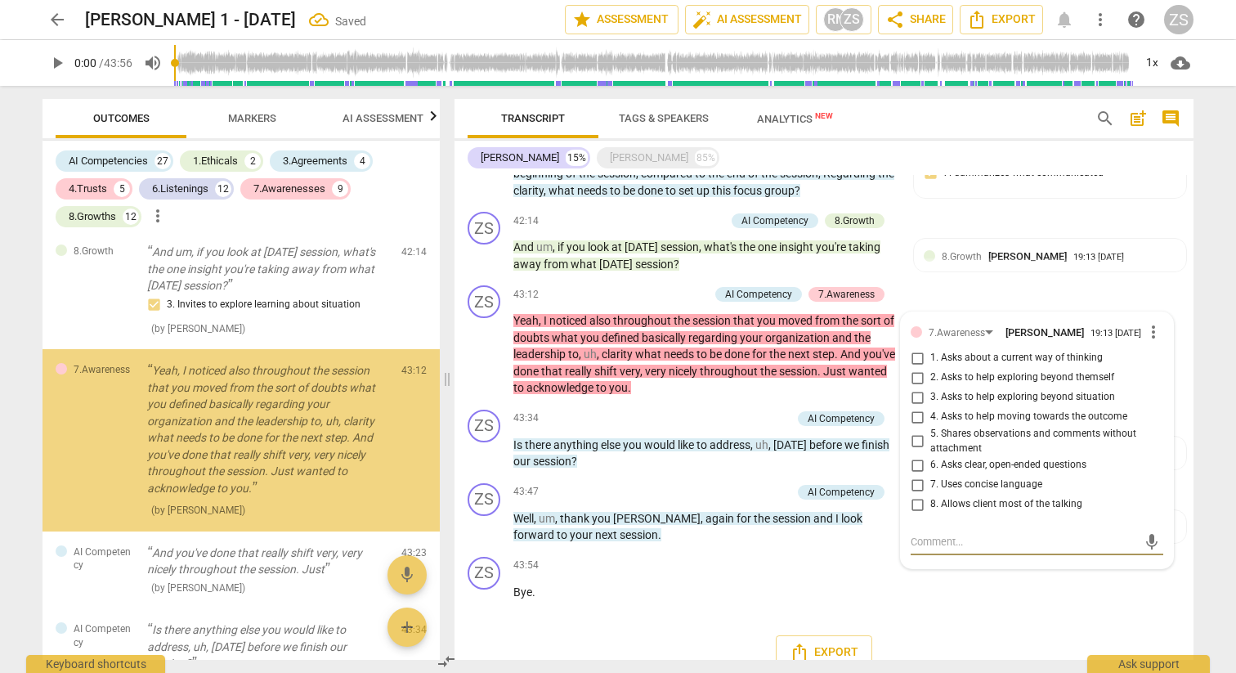
scroll to position [8249, 0]
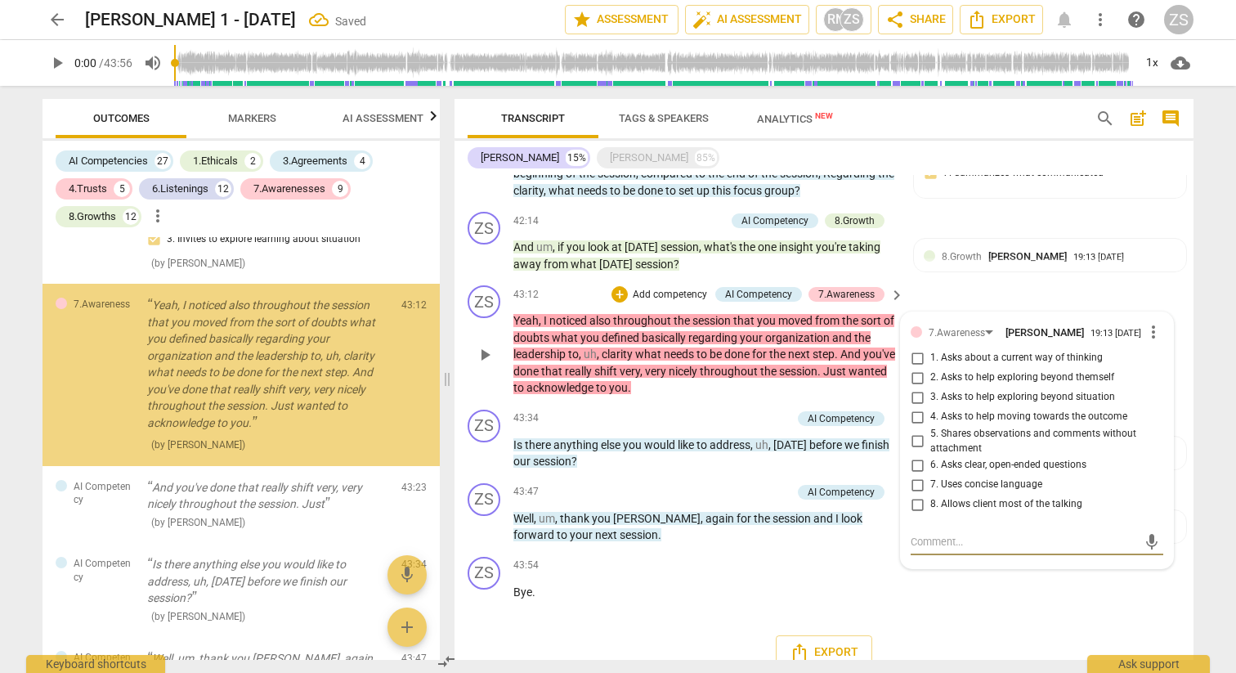
click at [931, 427] on span "5. Shares observations and comments without attachment" at bounding box center [1044, 441] width 226 height 29
click at [927, 432] on input "5. Shares observations and comments without attachment" at bounding box center [917, 442] width 26 height 20
checkbox input "true"
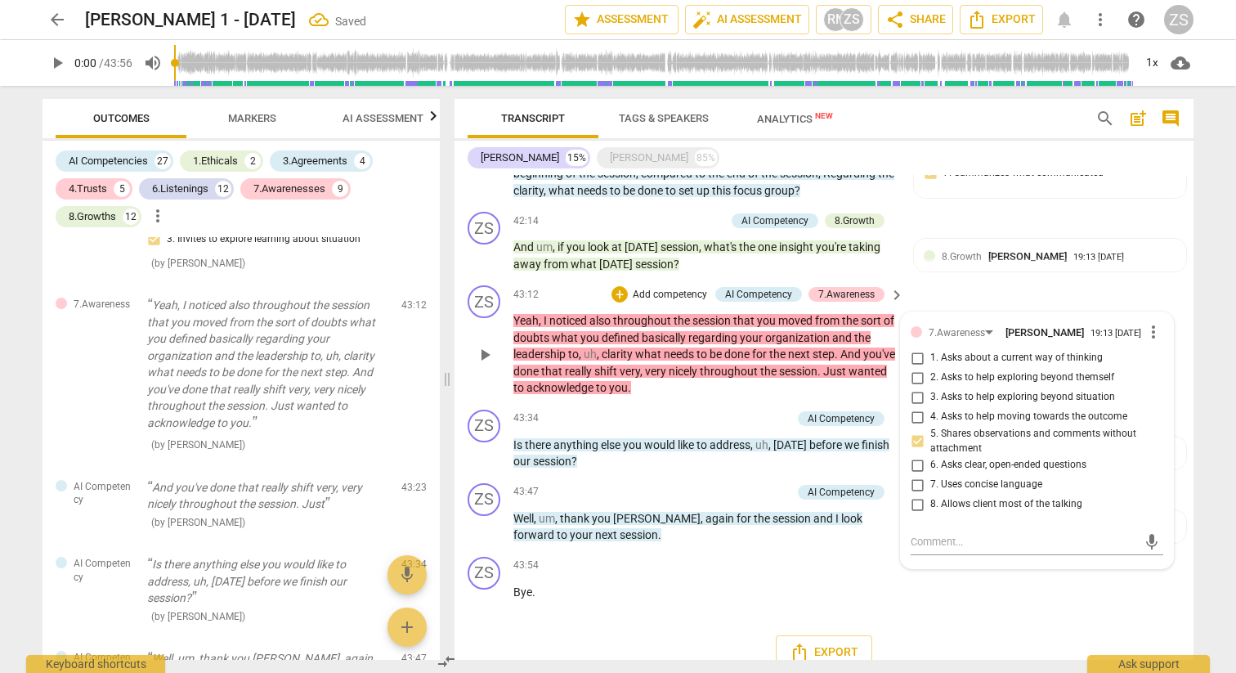
click at [695, 288] on p "Add competency" at bounding box center [670, 295] width 78 height 15
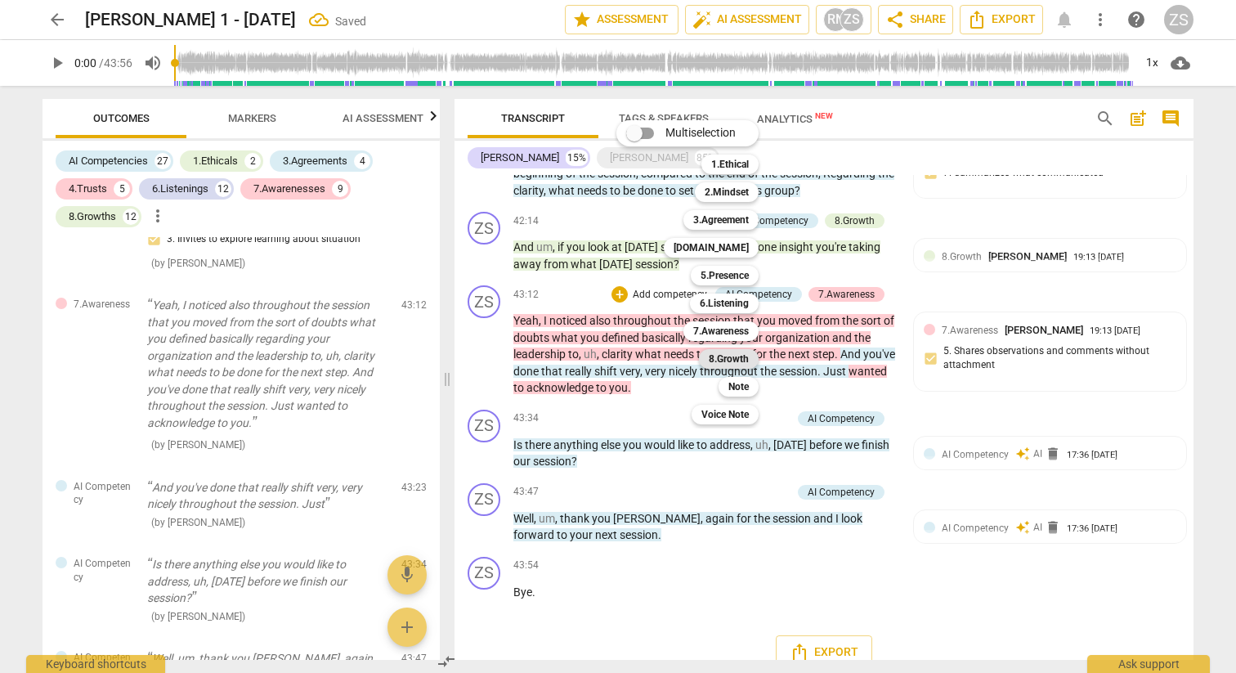
click at [738, 361] on b "8.Growth" at bounding box center [729, 359] width 40 height 20
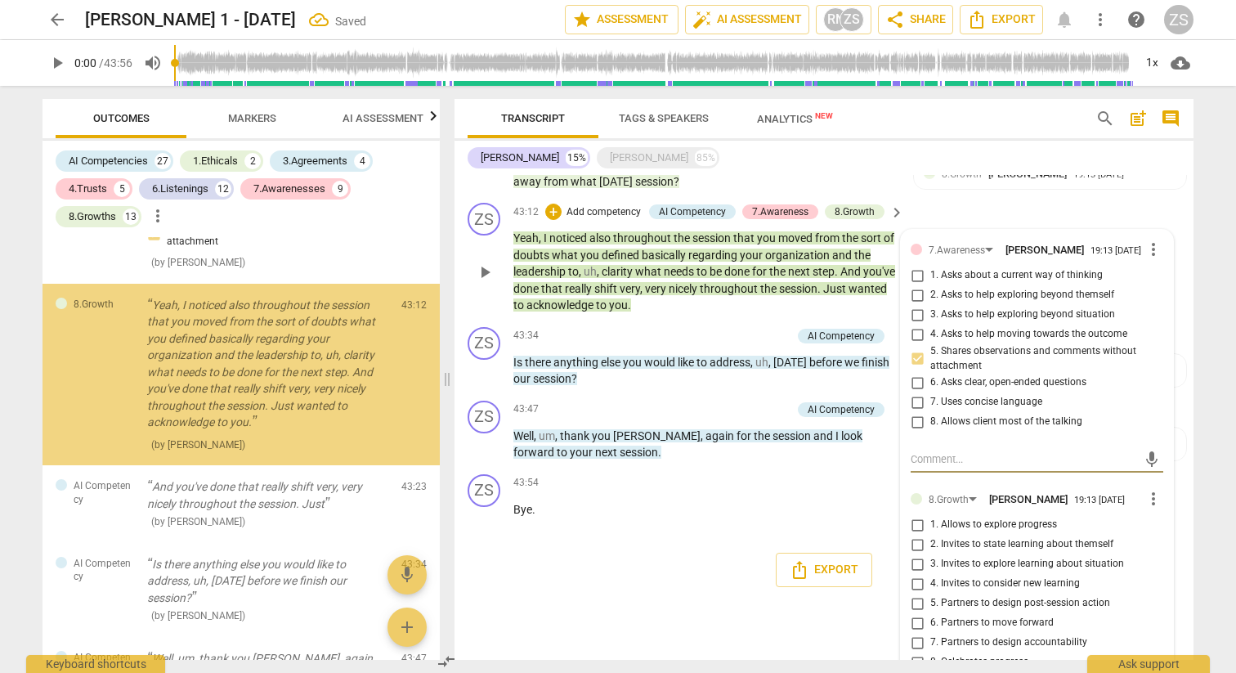
scroll to position [3179, 0]
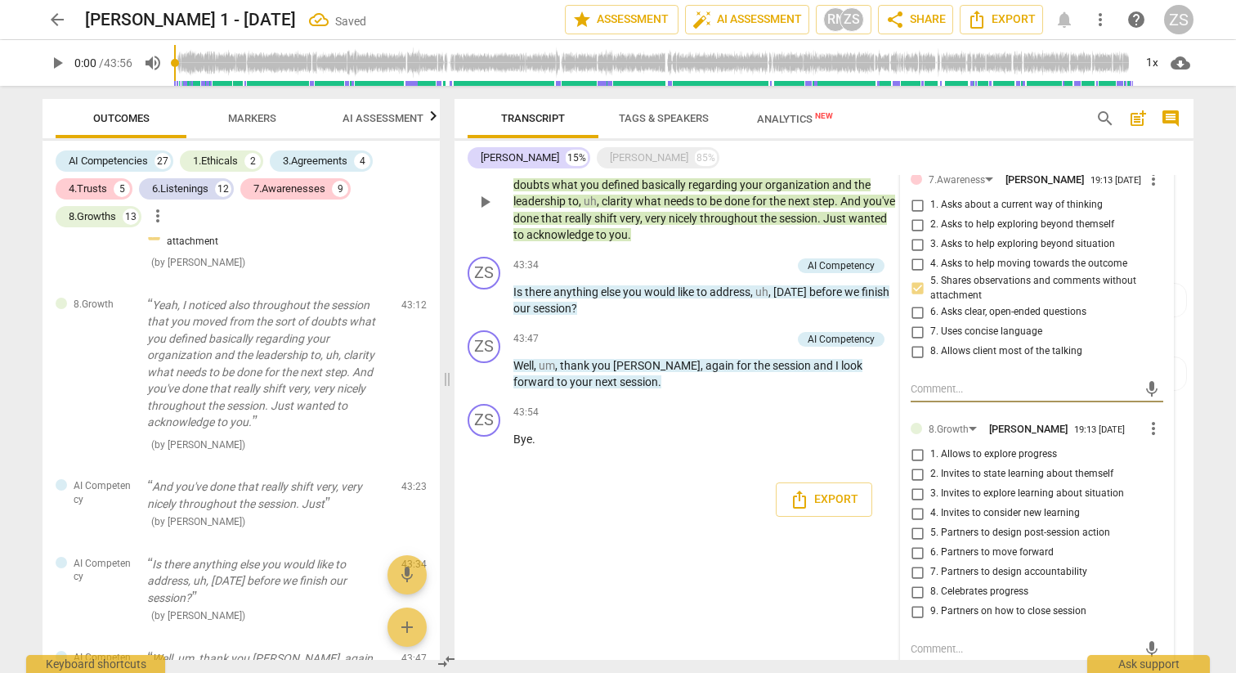
click at [957, 585] on span "8. Celebrates progress" at bounding box center [980, 592] width 98 height 15
click at [931, 582] on input "8. Celebrates progress" at bounding box center [917, 592] width 26 height 20
checkbox input "true"
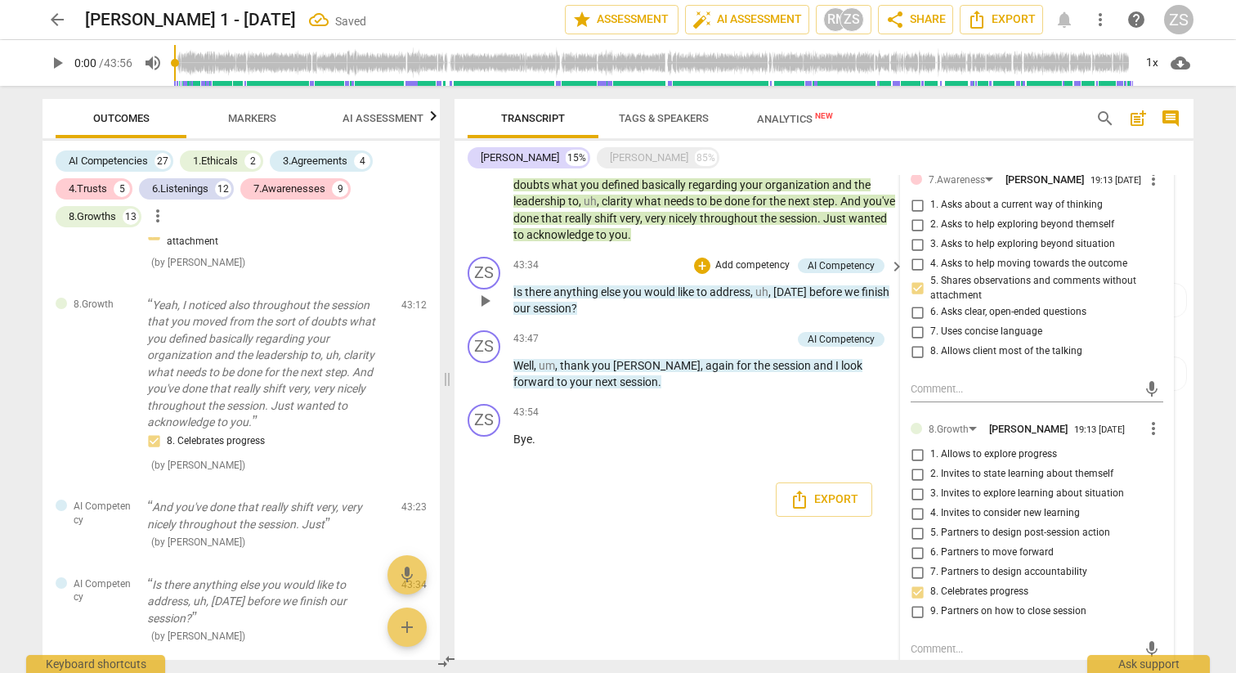
click at [750, 258] on p "Add competency" at bounding box center [753, 265] width 78 height 15
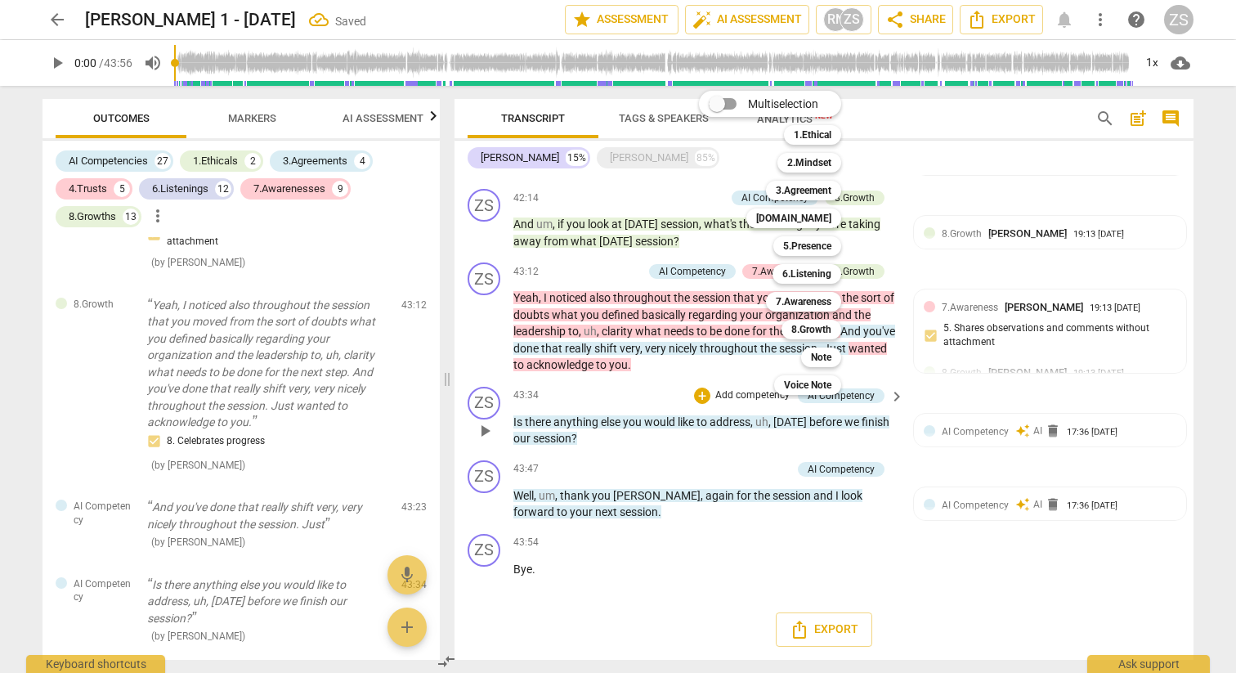
scroll to position [3026, 0]
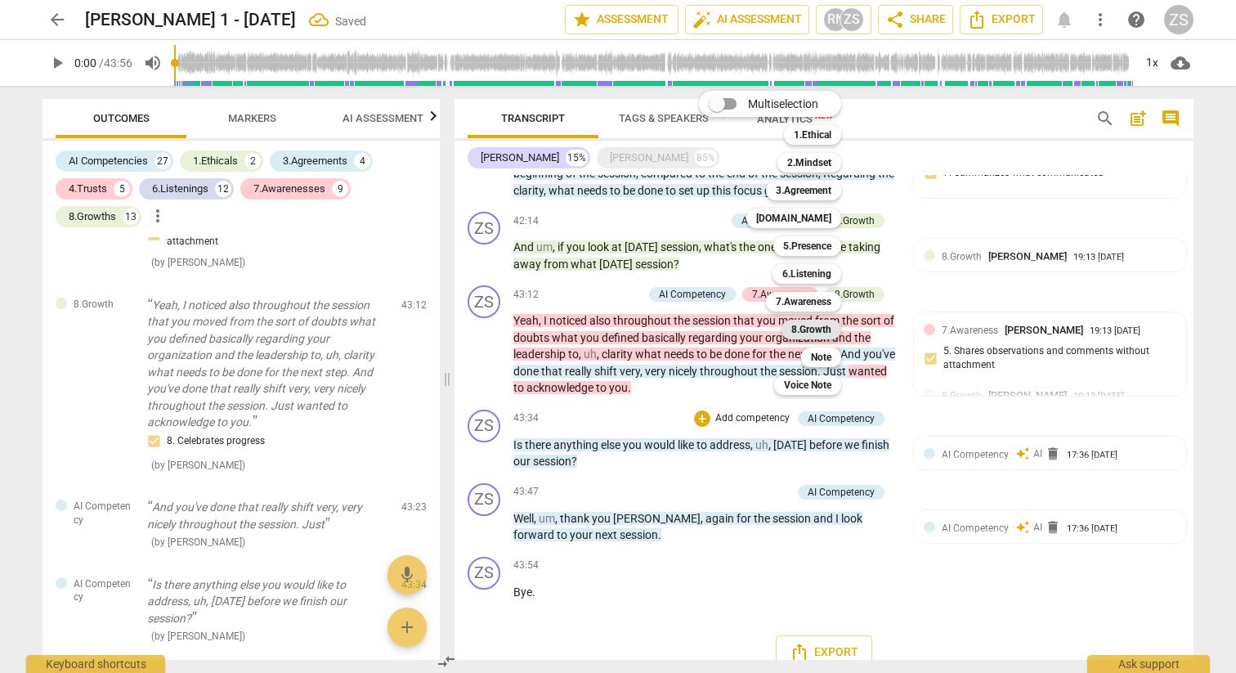
click at [809, 334] on b "8.Growth" at bounding box center [812, 330] width 40 height 20
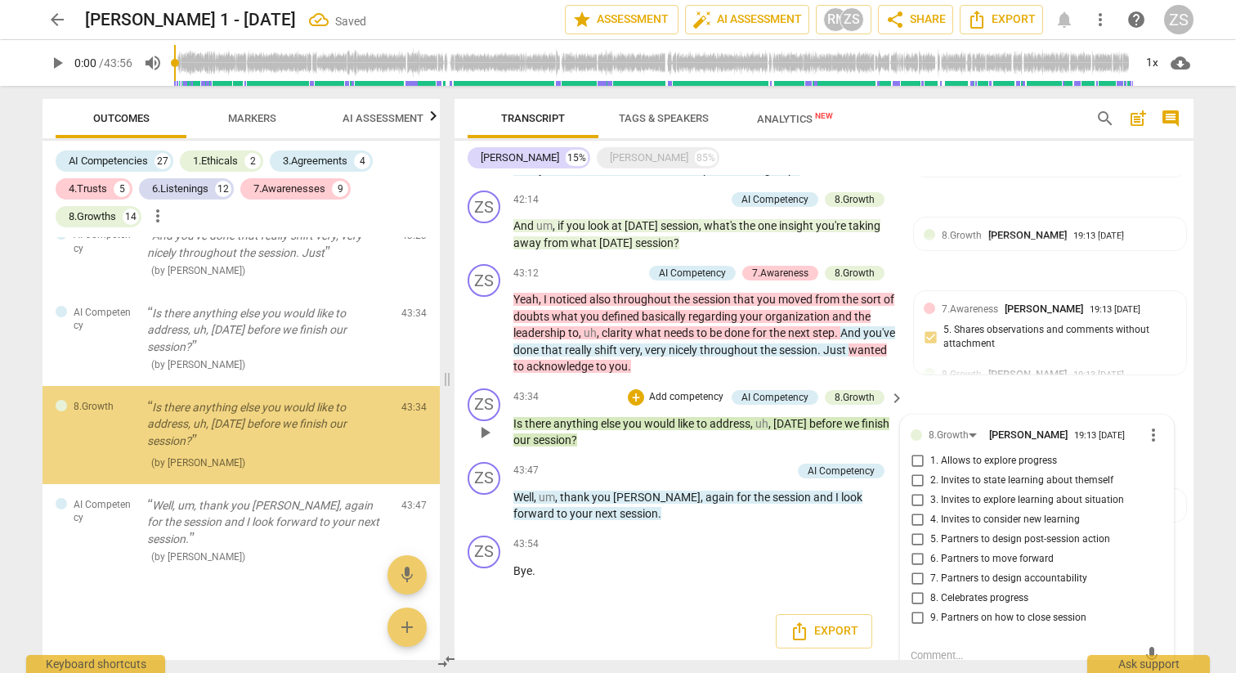
scroll to position [8792, 0]
click at [971, 611] on span "9. Partners on how to close session" at bounding box center [1009, 618] width 156 height 15
click at [931, 608] on input "9. Partners on how to close session" at bounding box center [917, 618] width 26 height 20
checkbox input "true"
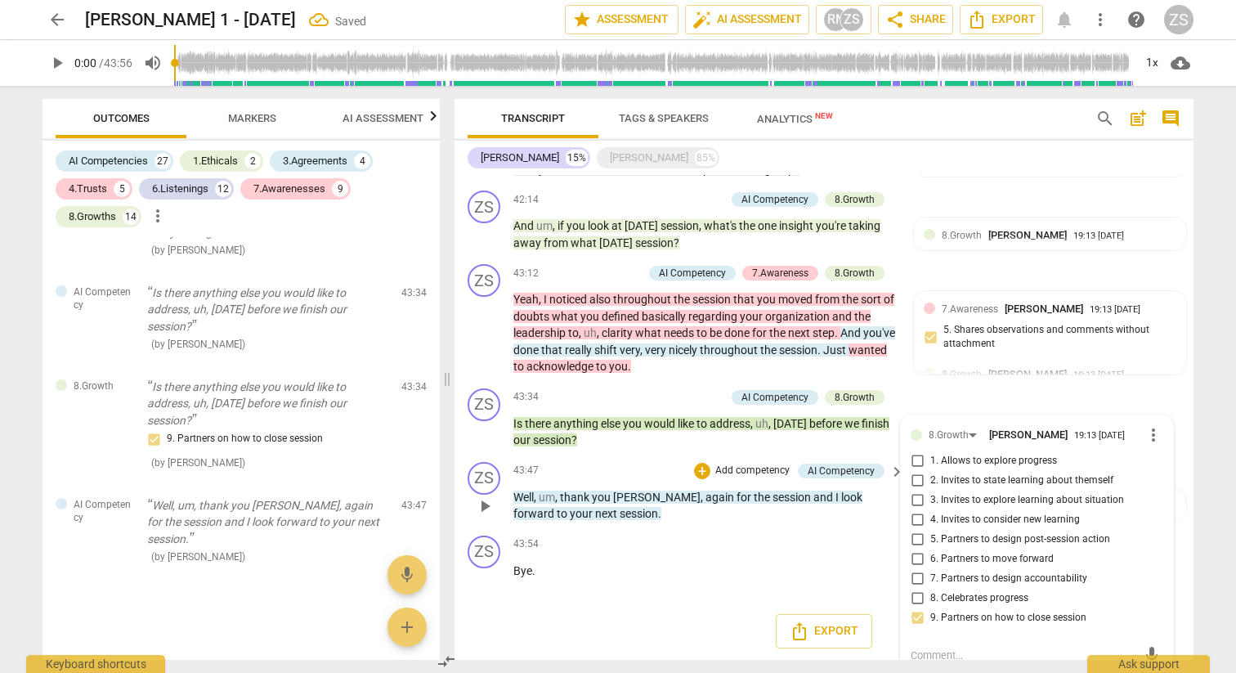
click at [747, 464] on p "Add competency" at bounding box center [753, 471] width 78 height 15
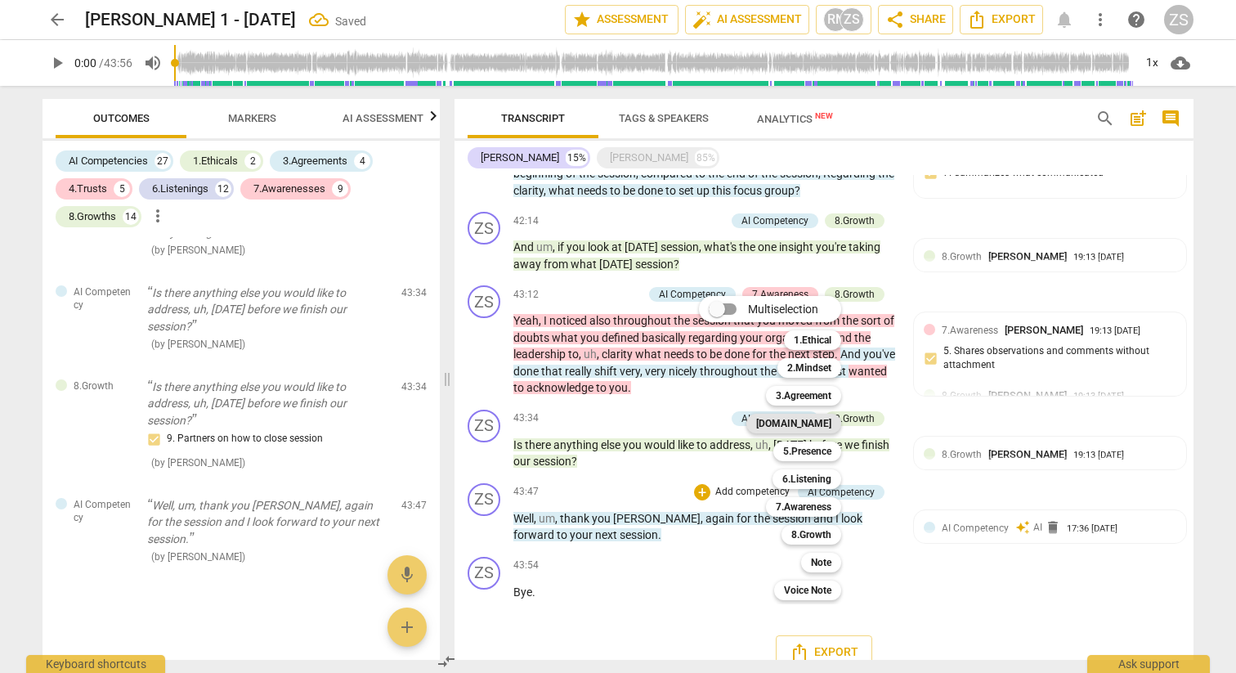
click at [819, 430] on b "[DOMAIN_NAME]" at bounding box center [793, 424] width 75 height 20
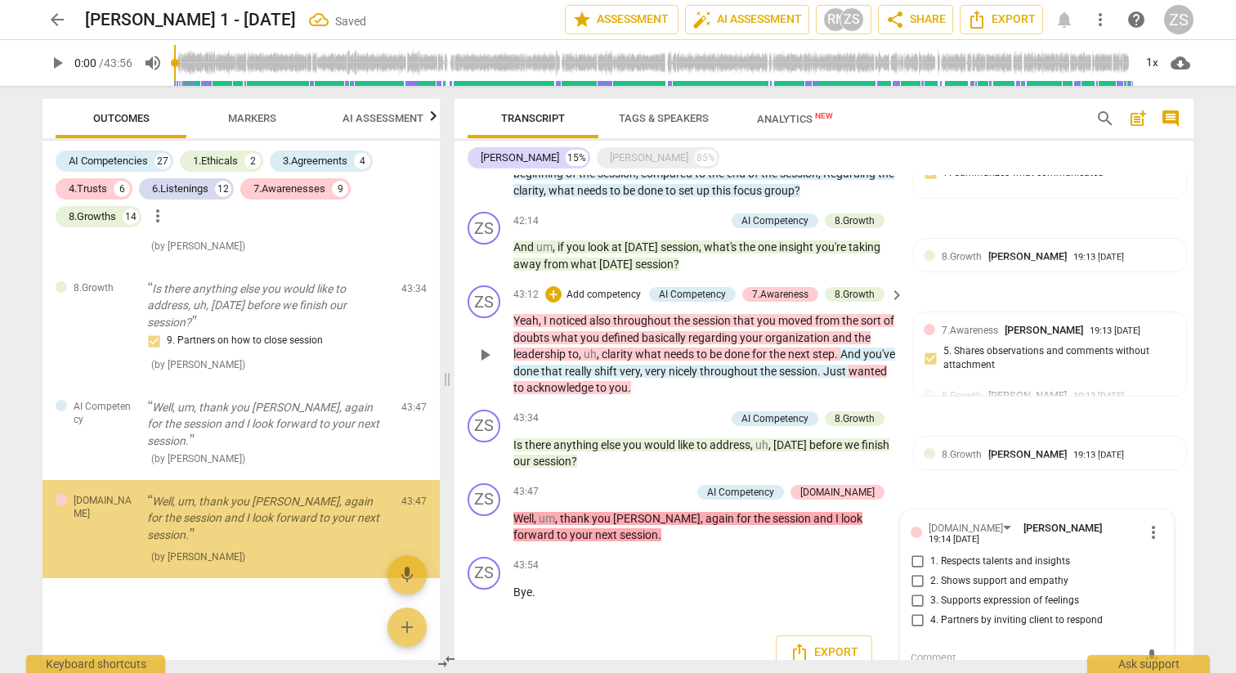
scroll to position [8924, 0]
click at [942, 554] on span "1. Respects talents and insights" at bounding box center [1001, 561] width 140 height 15
click at [931, 552] on input "1. Respects talents and insights" at bounding box center [917, 562] width 26 height 20
checkbox input "true"
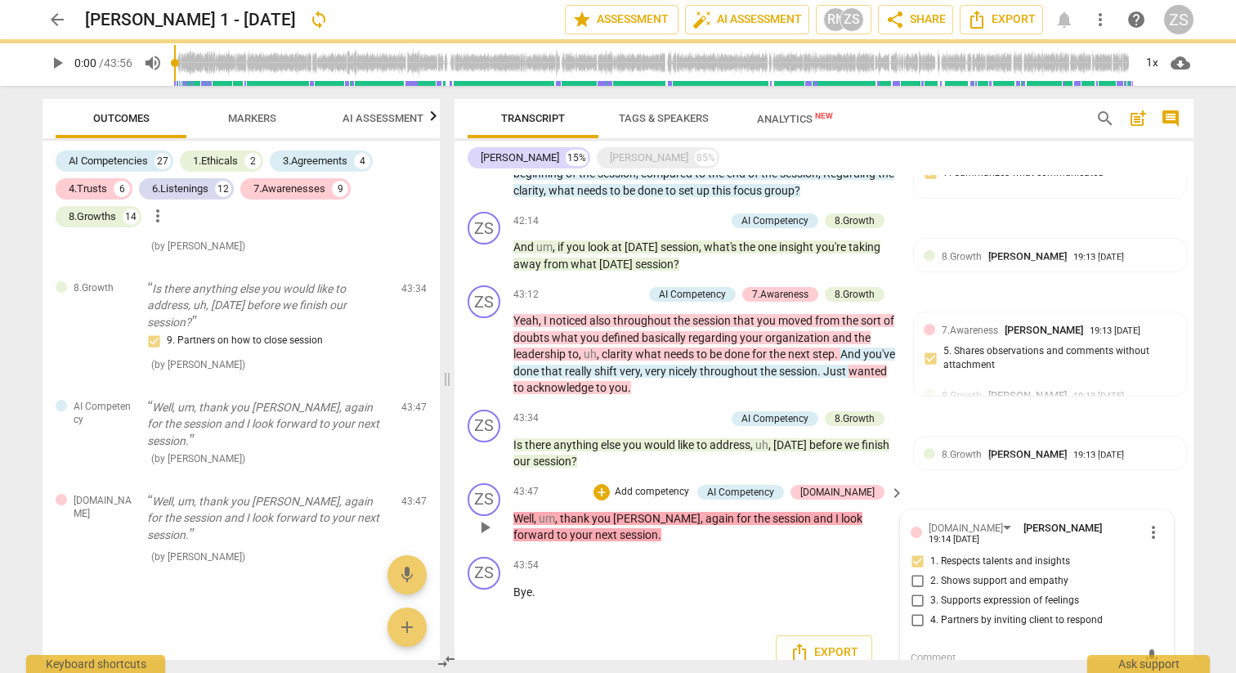
click at [691, 485] on p "Add competency" at bounding box center [652, 492] width 78 height 15
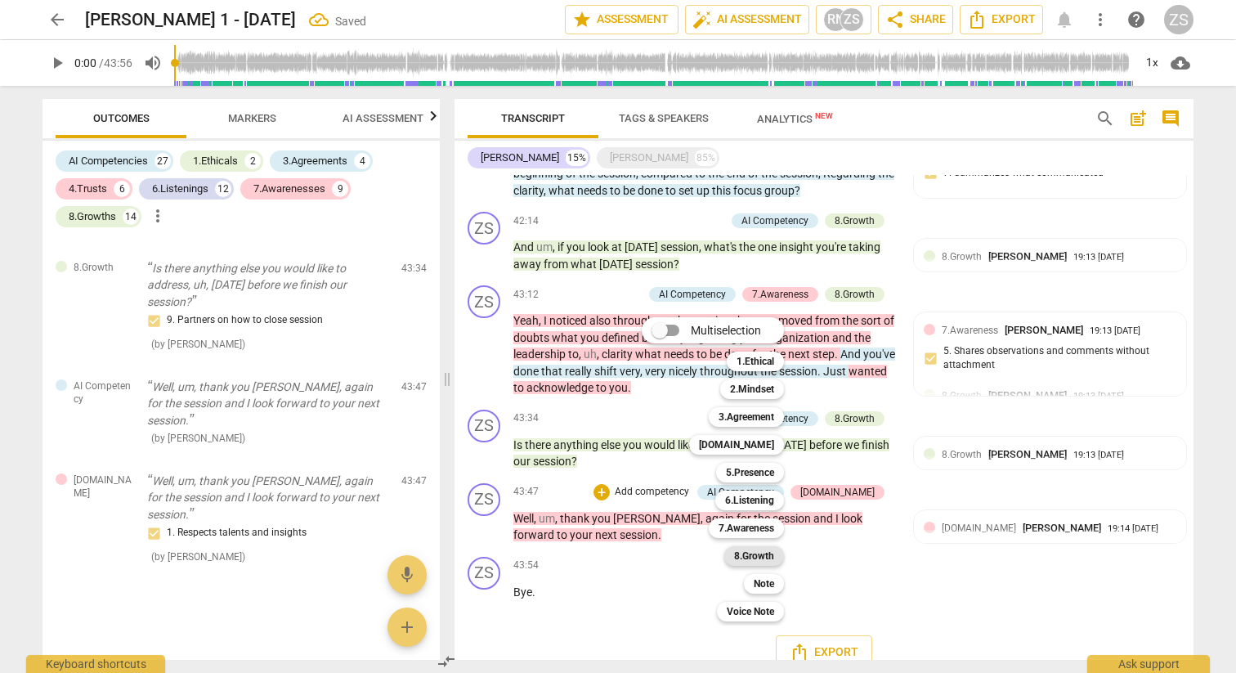
click at [760, 562] on b "8.Growth" at bounding box center [754, 556] width 40 height 20
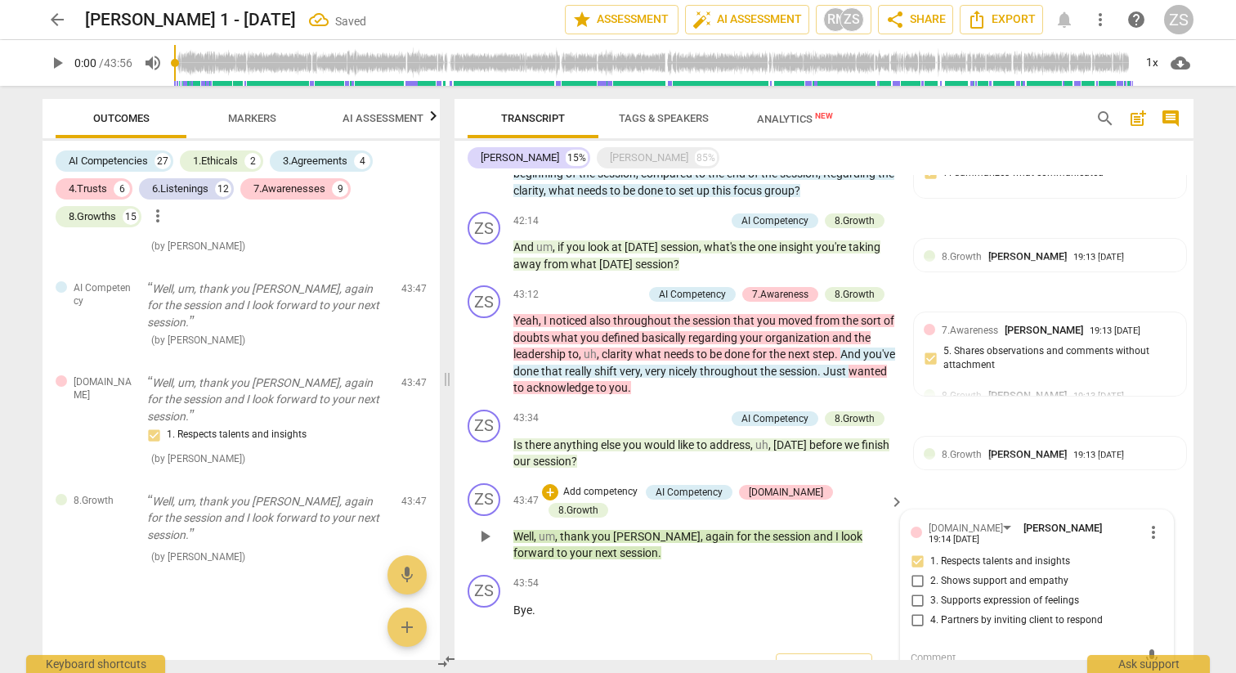
scroll to position [3283, 0]
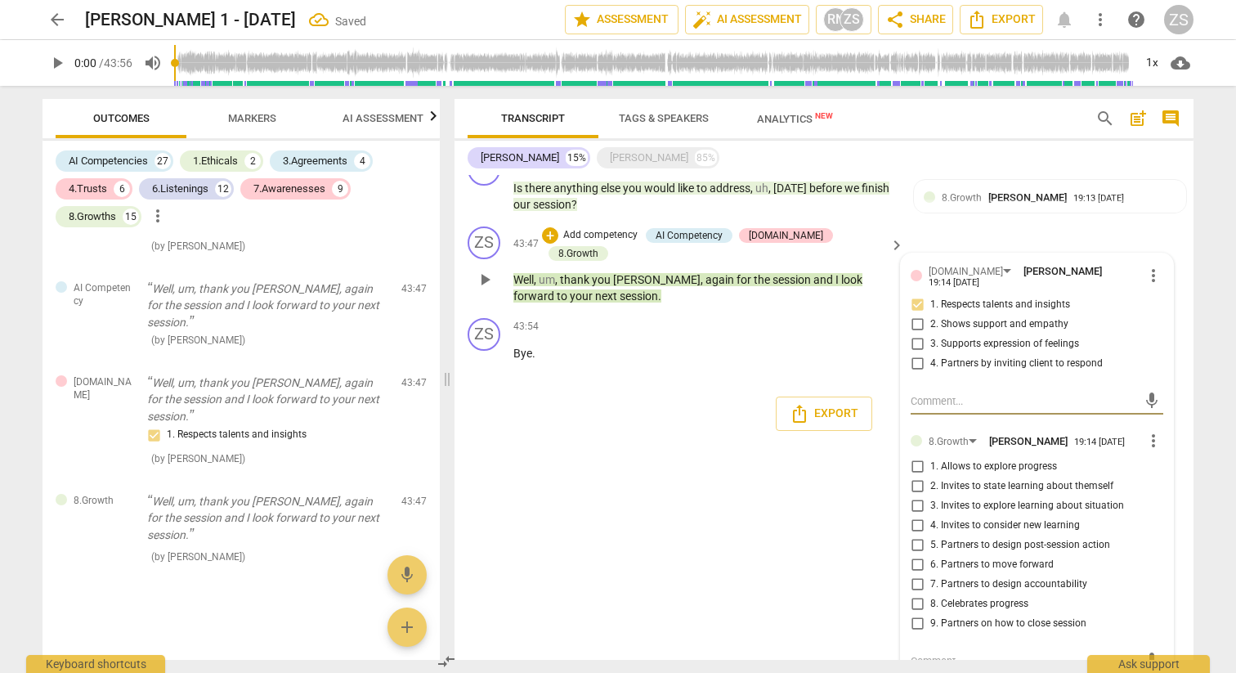
click at [983, 617] on span "9. Partners on how to close session" at bounding box center [1009, 624] width 156 height 15
click at [931, 614] on input "9. Partners on how to close session" at bounding box center [917, 624] width 26 height 20
checkbox input "true"
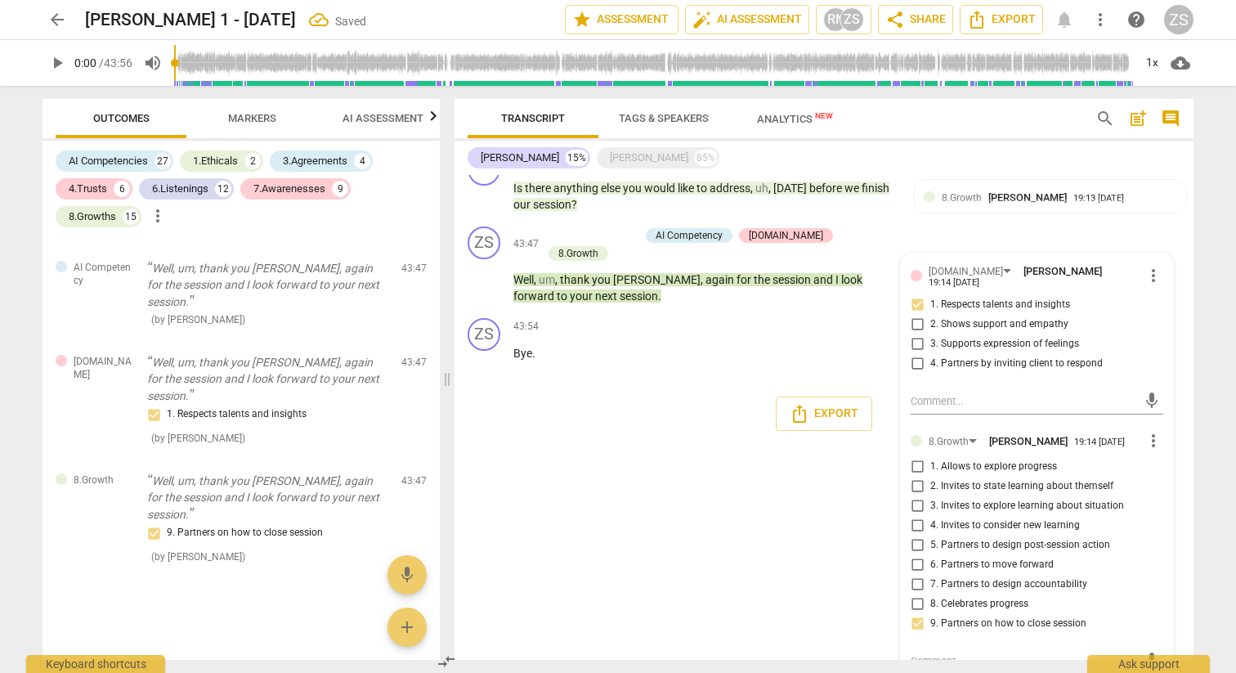
click at [827, 318] on div "43:54 + Add competency keyboard_arrow_right Bye ." at bounding box center [709, 347] width 392 height 59
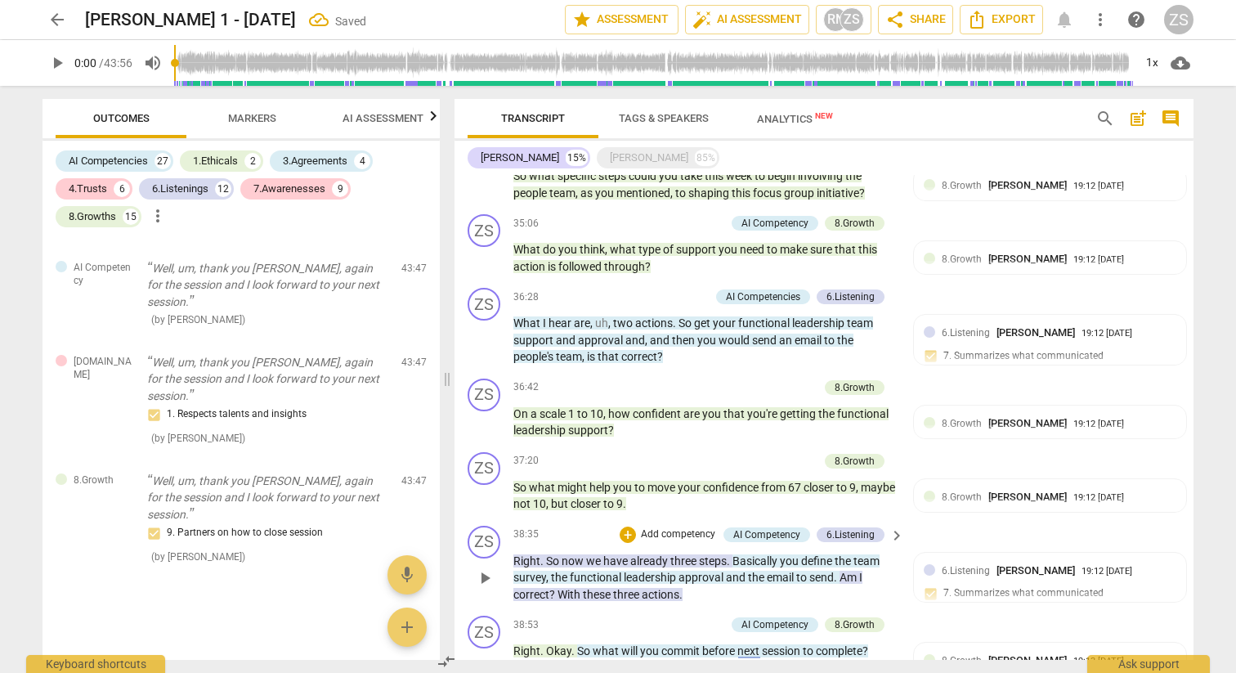
scroll to position [0, 0]
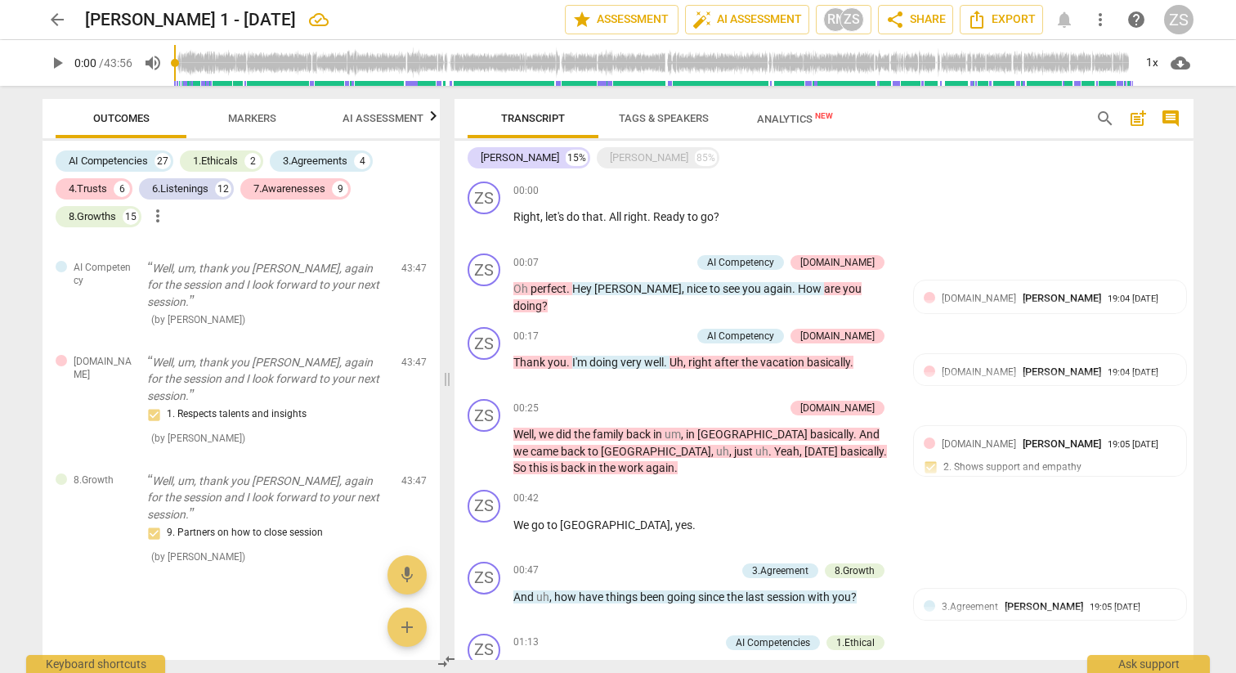
click at [404, 123] on span "AI Assessment" at bounding box center [383, 118] width 81 height 12
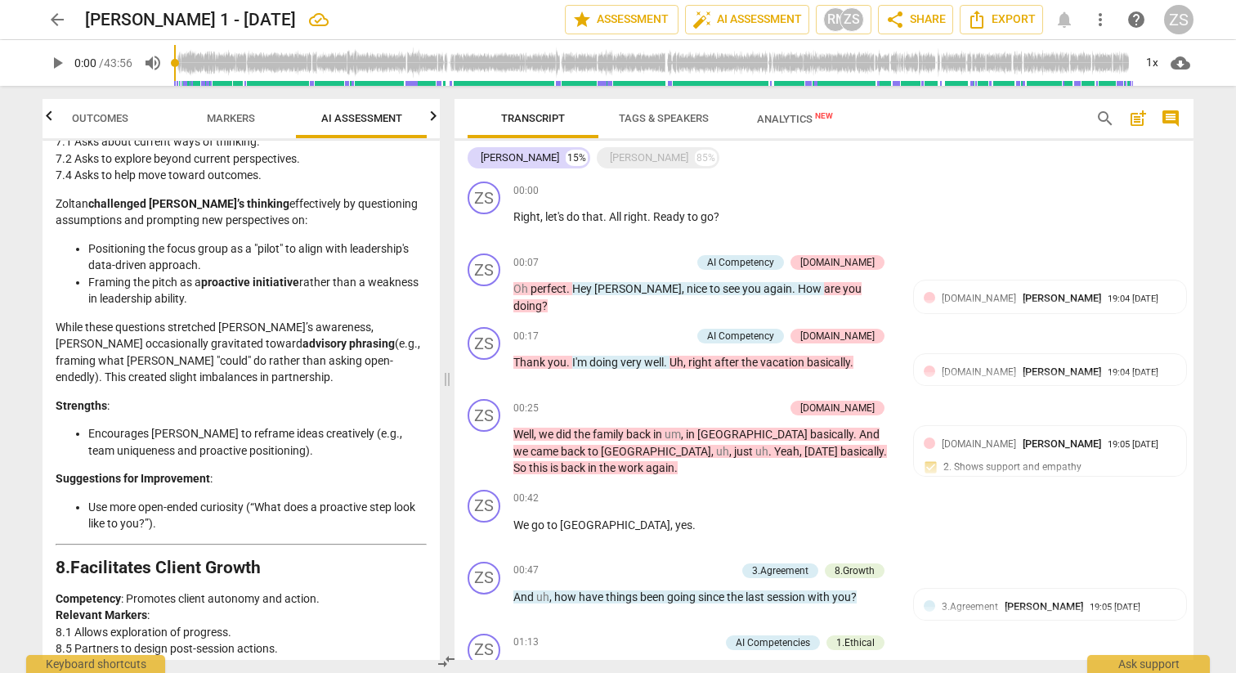
scroll to position [4201, 0]
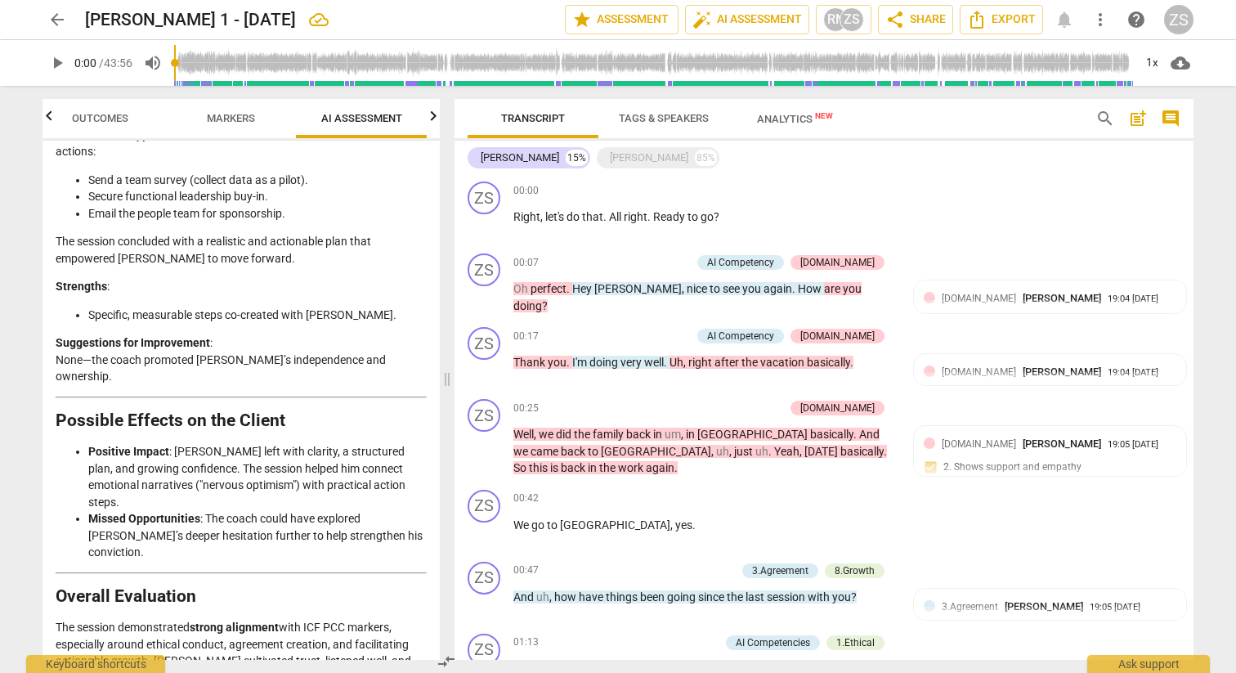
drag, startPoint x: 374, startPoint y: 641, endPoint x: 53, endPoint y: 621, distance: 321.1
click at [53, 621] on div "Disclaimer: AI can make mistakes. Consult a qualified mentor coach before actin…" at bounding box center [241, 400] width 397 height 519
copy p "Overall Rating : High Pass (PCC Level): Strong performance with areas for refin…"
click at [889, 11] on span "share" at bounding box center [896, 20] width 20 height 20
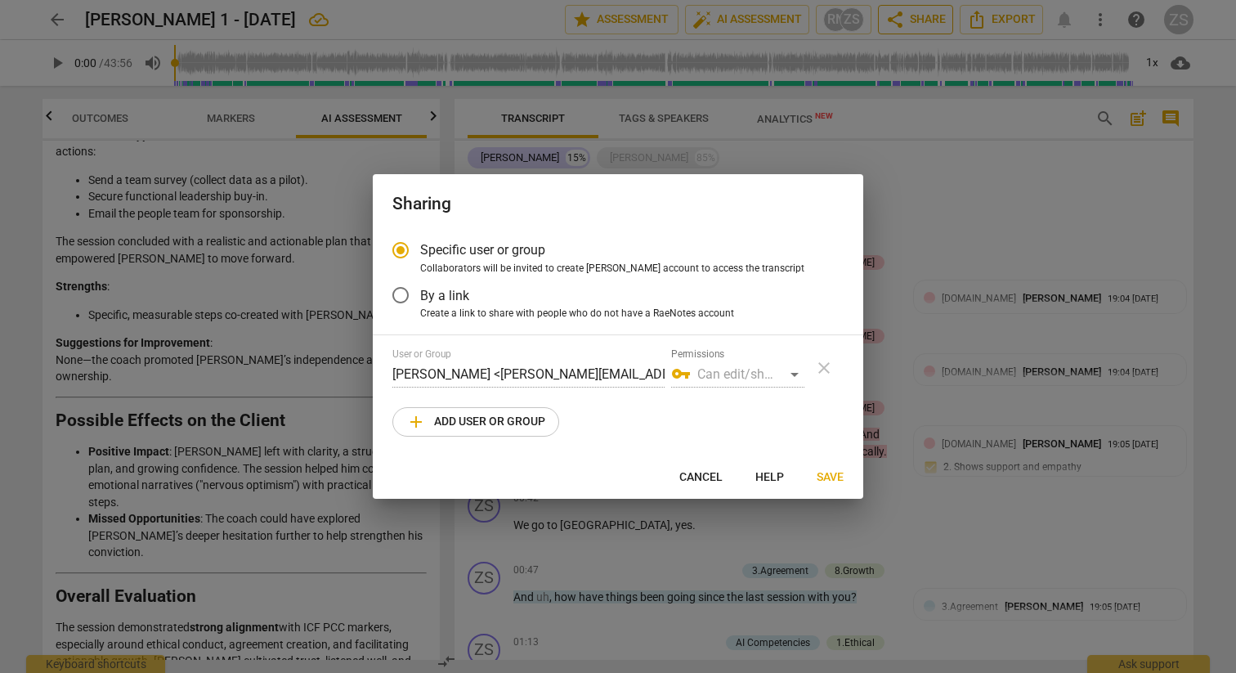
radio input "false"
click at [440, 294] on span "By a link" at bounding box center [444, 295] width 49 height 19
click at [420, 294] on input "By a link" at bounding box center [400, 295] width 39 height 39
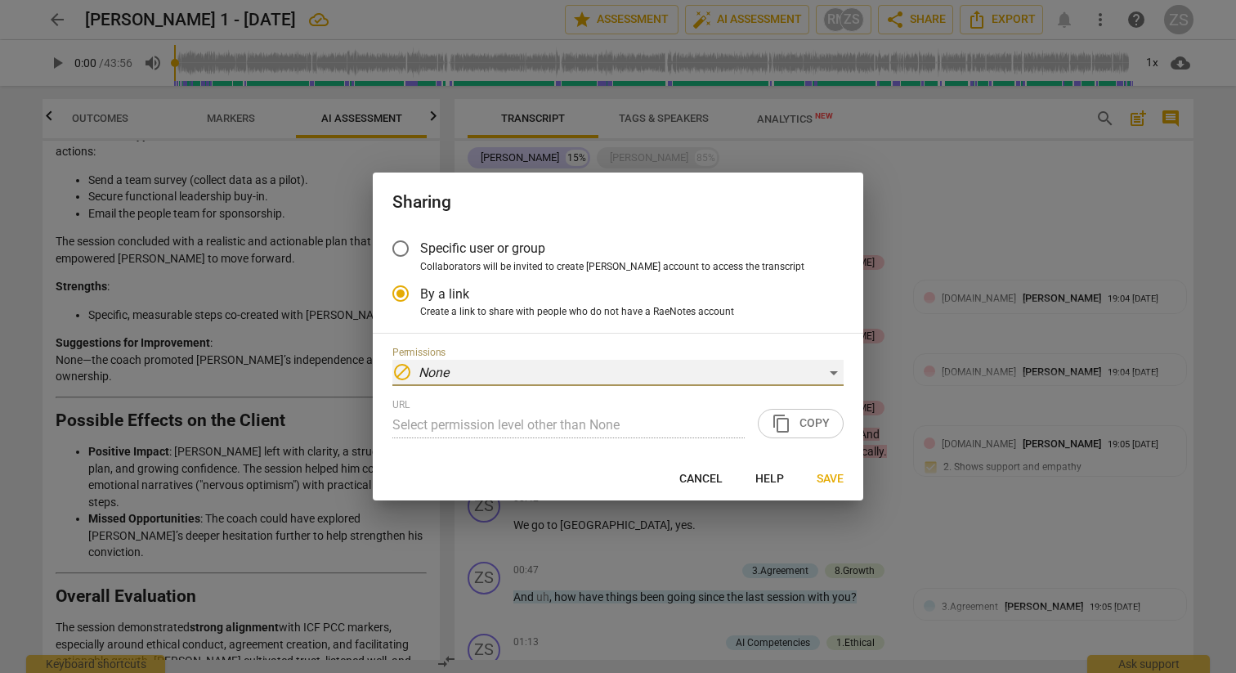
click at [460, 362] on div "block None" at bounding box center [617, 373] width 451 height 26
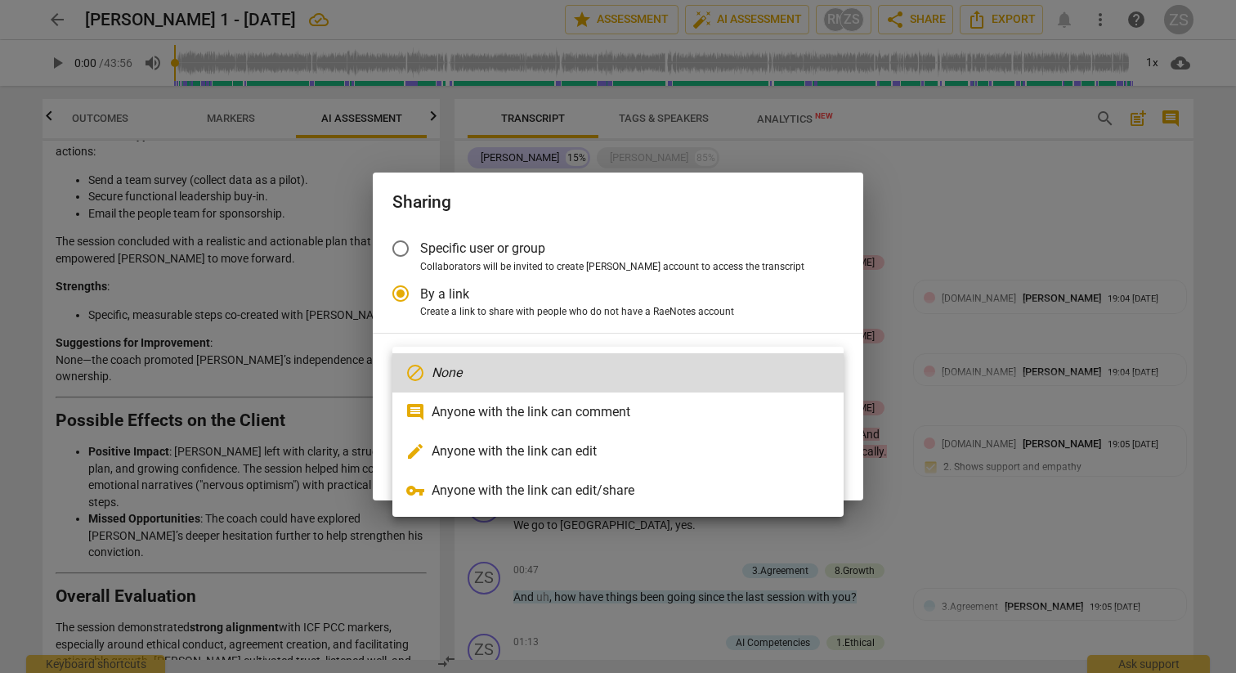
click at [477, 474] on li "vpn_key Anyone with the link can edit/share" at bounding box center [617, 490] width 451 height 39
radio input "false"
type input "https://app.raenotes.com/meeting/c3769be151484226a472c7a10171d846"
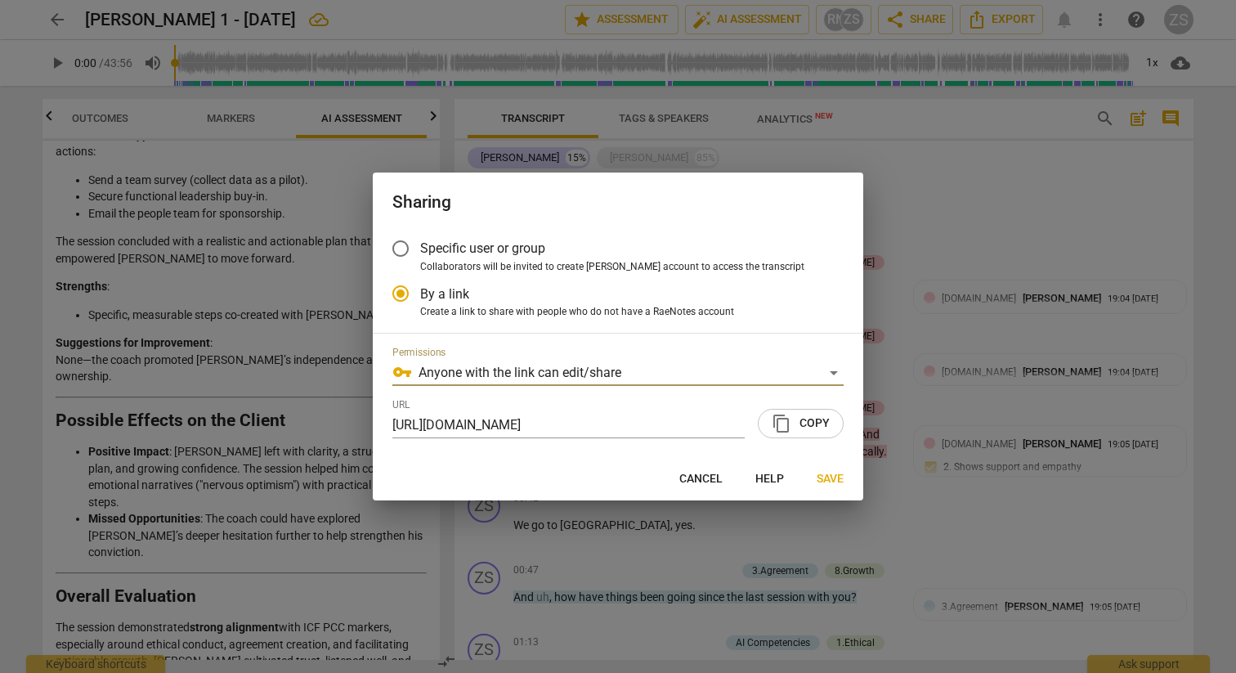
click at [817, 420] on span "content_copy Copy" at bounding box center [801, 424] width 58 height 20
click at [830, 484] on span "Save" at bounding box center [830, 479] width 27 height 16
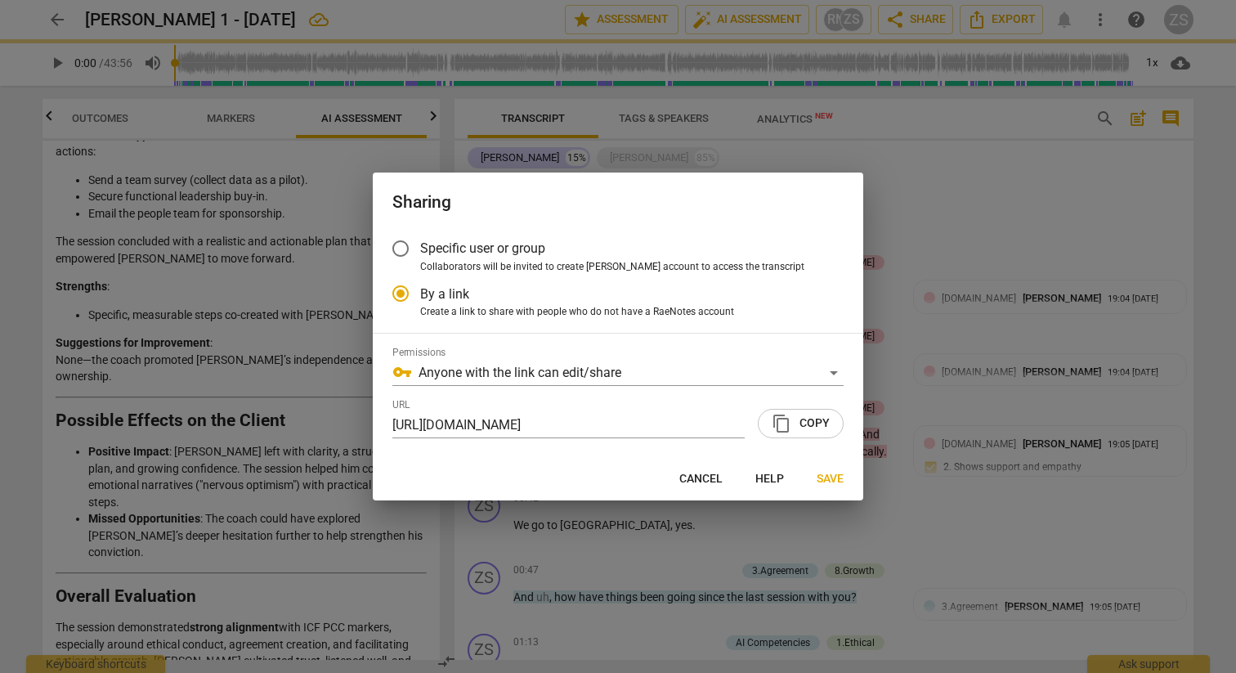
radio input "false"
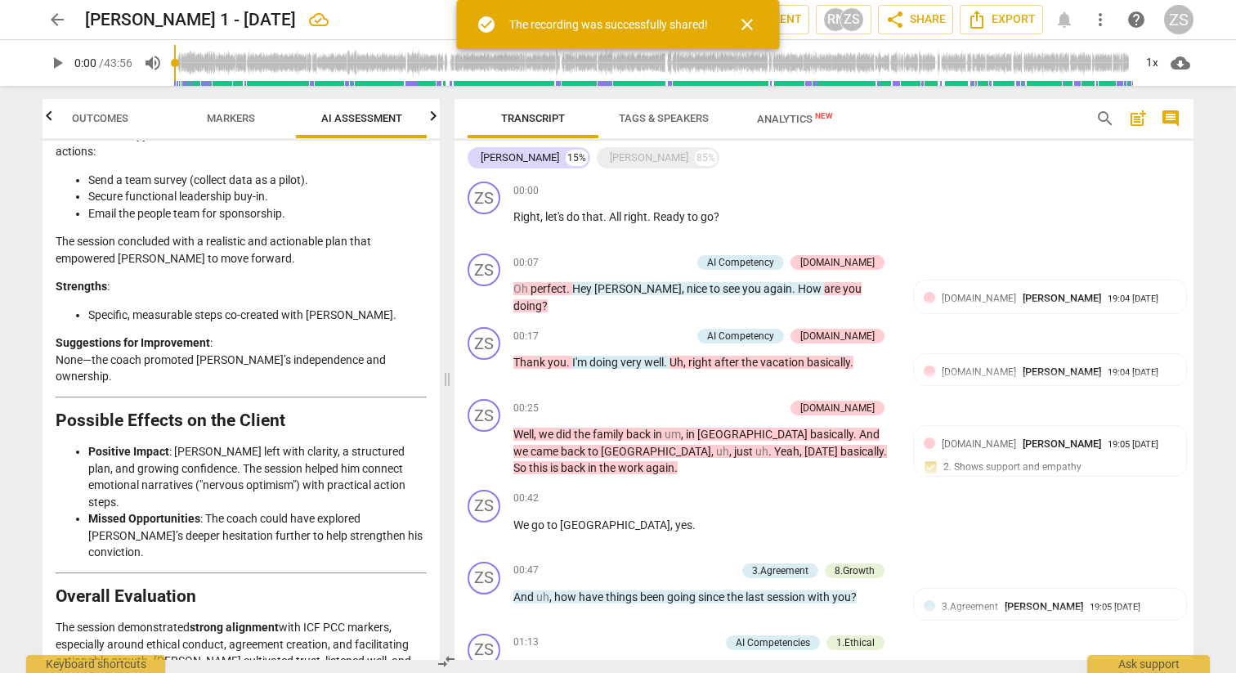
drag, startPoint x: 379, startPoint y: 640, endPoint x: 49, endPoint y: 614, distance: 330.6
click at [49, 614] on div "Disclaimer: AI can make mistakes. Consult a qualified mentor coach before actin…" at bounding box center [241, 400] width 397 height 519
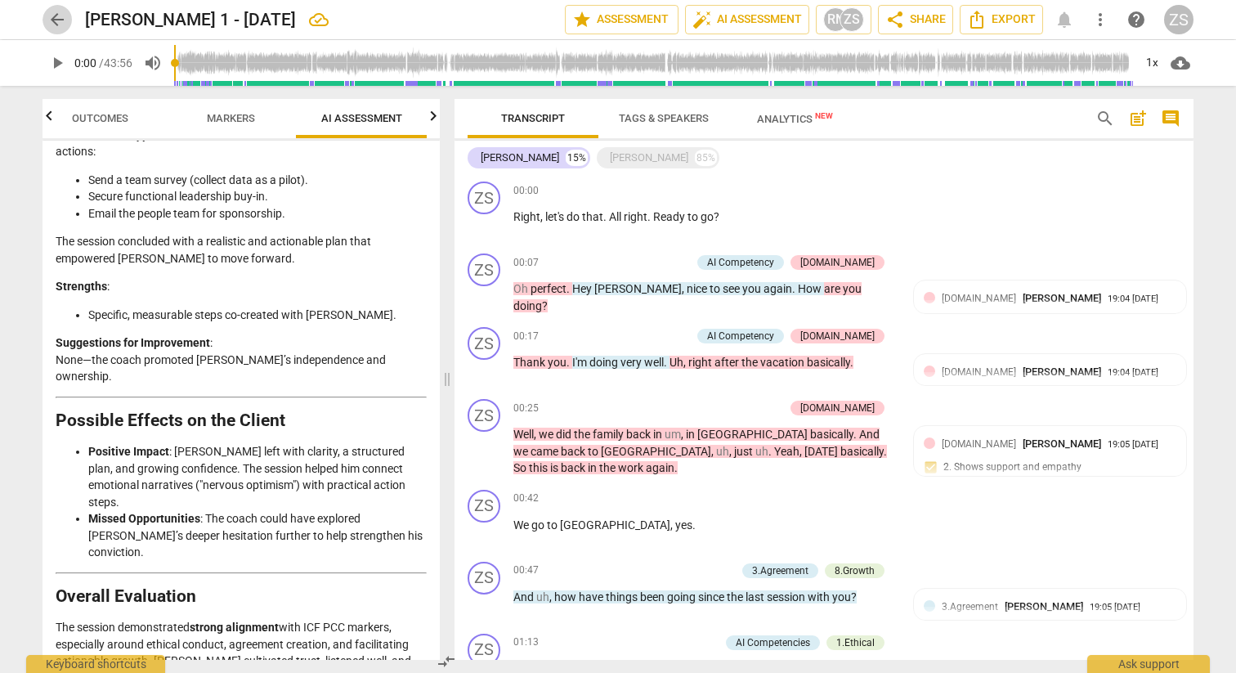
click at [51, 15] on span "arrow_back" at bounding box center [57, 20] width 20 height 20
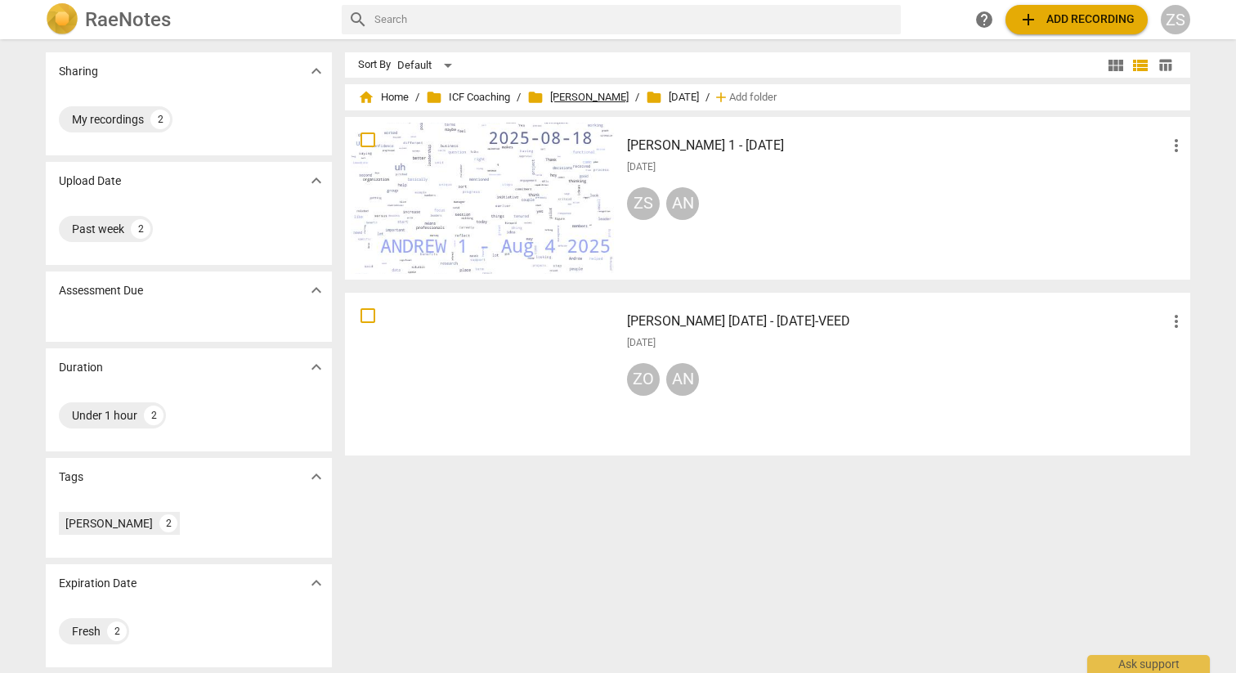
click at [569, 99] on span "folder [PERSON_NAME]" at bounding box center [577, 97] width 101 height 16
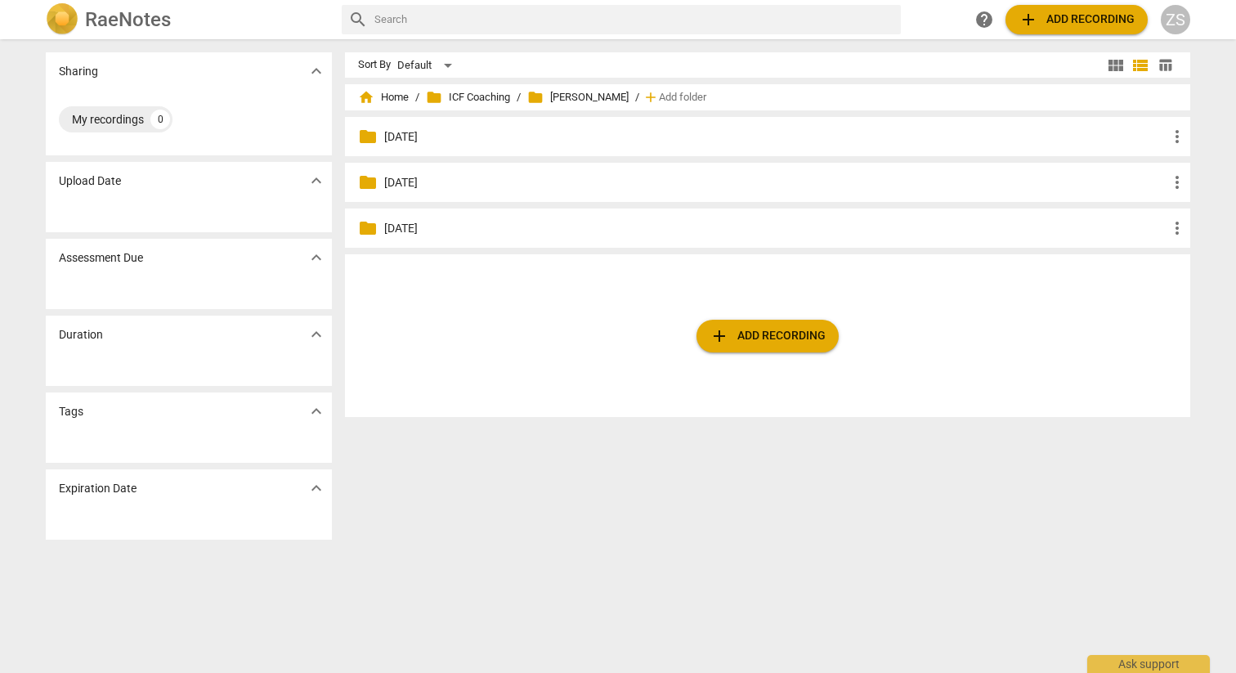
click at [394, 135] on p "[DATE]" at bounding box center [775, 136] width 783 height 17
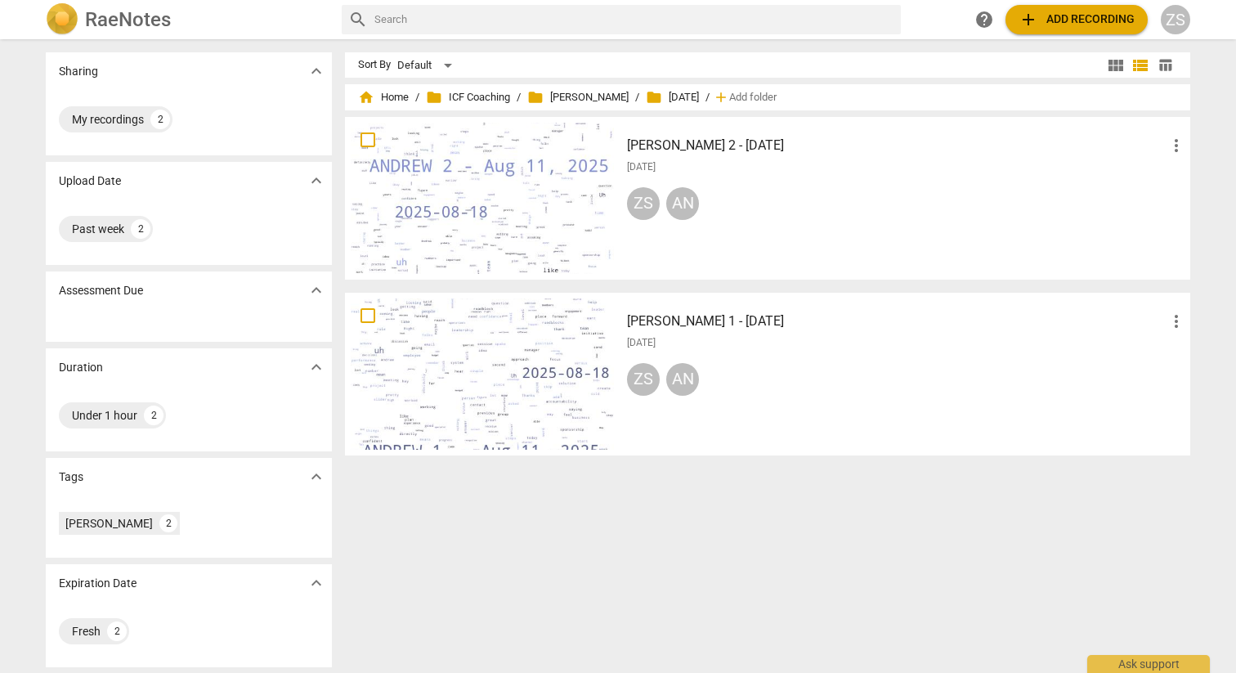
click at [760, 140] on h3 "[PERSON_NAME] 2 - [DATE]" at bounding box center [897, 146] width 540 height 20
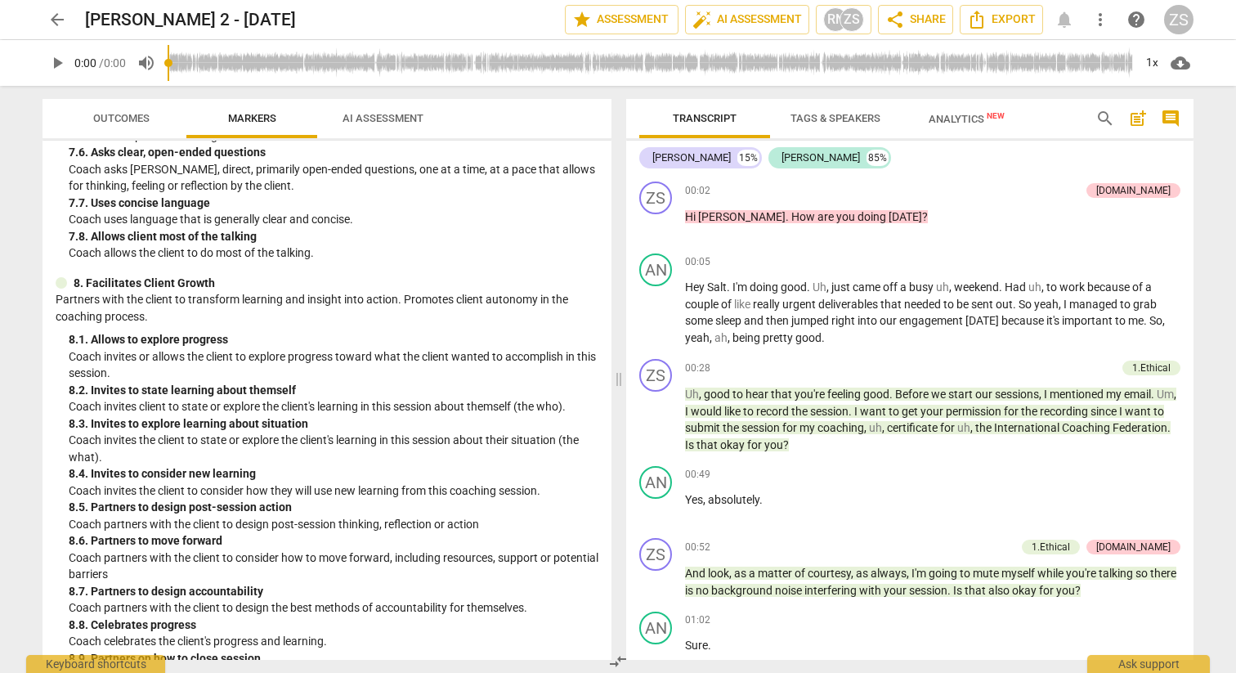
scroll to position [1655, 0]
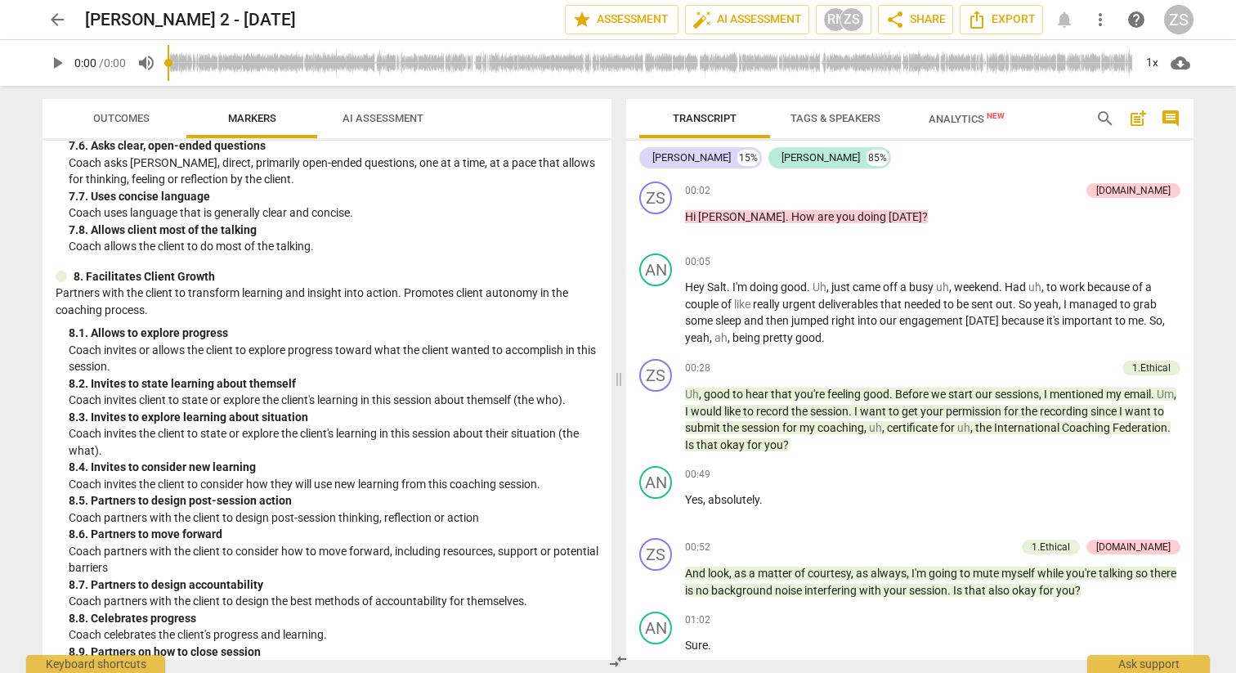
click at [375, 125] on span "AI Assessment" at bounding box center [383, 119] width 120 height 22
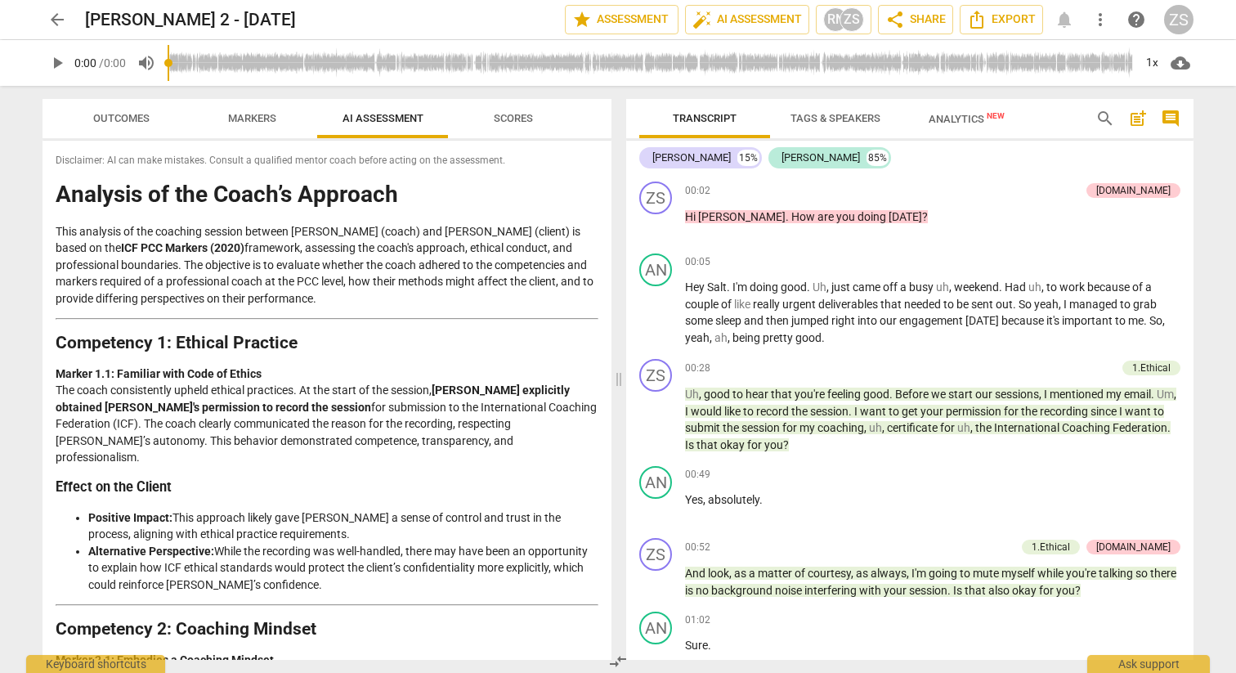
scroll to position [2758, 0]
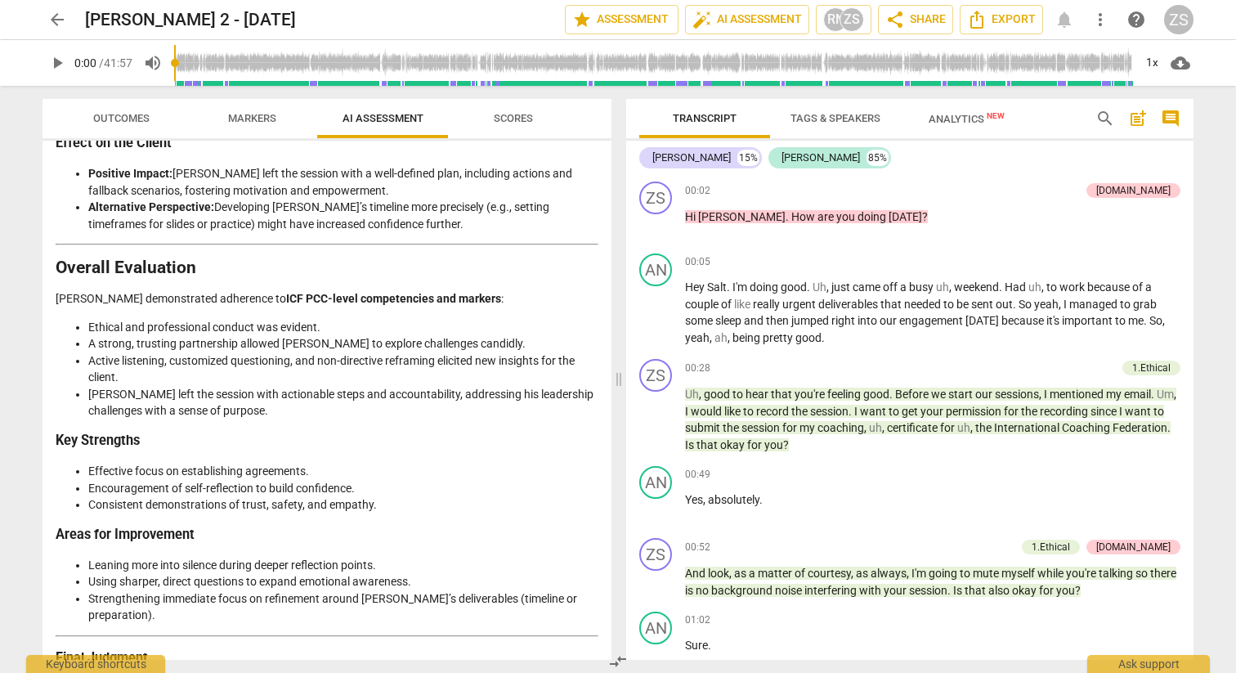
click at [51, 570] on div "Disclaimer: AI can make mistakes. Consult a qualified mentor coach before actin…" at bounding box center [327, 400] width 569 height 519
drag, startPoint x: 52, startPoint y: 571, endPoint x: 576, endPoint y: 637, distance: 528.3
click at [576, 637] on div "Disclaimer: AI can make mistakes. Consult a qualified mentor coach before actin…" at bounding box center [327, 400] width 569 height 519
copy div "Final Judgment The coach successfully facilitated client growth, honoring the c…"
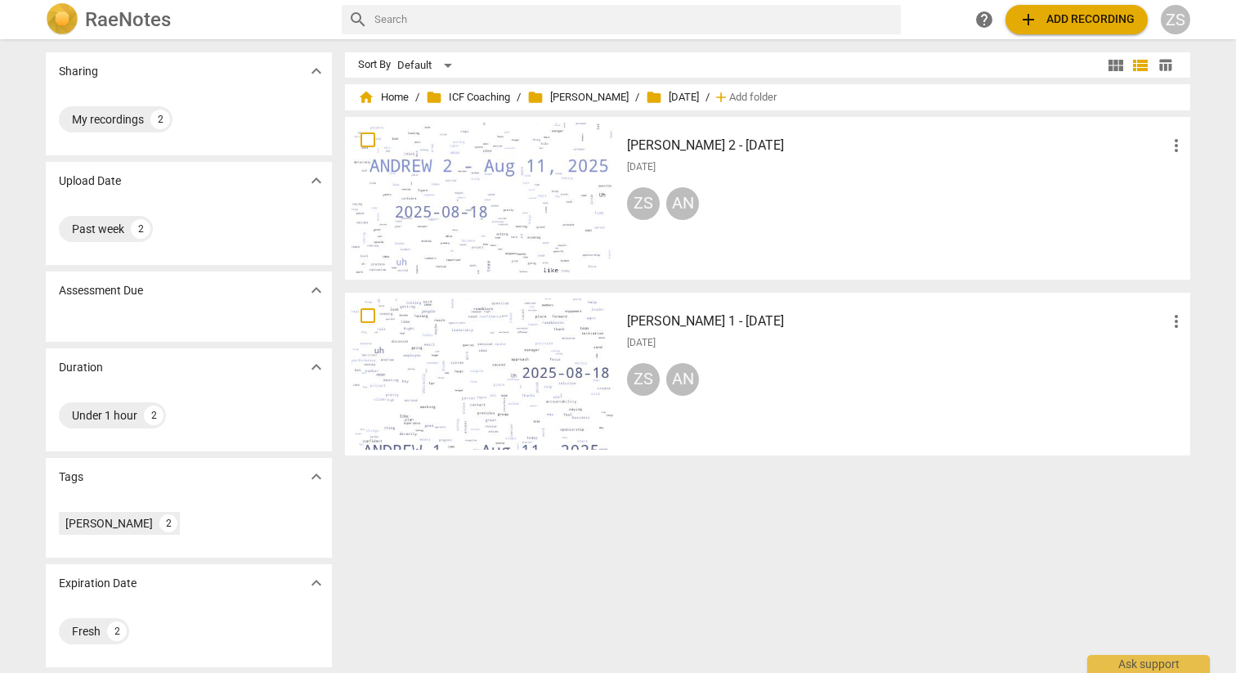
click at [628, 318] on h3 "[PERSON_NAME] 1 - [DATE]" at bounding box center [897, 322] width 540 height 20
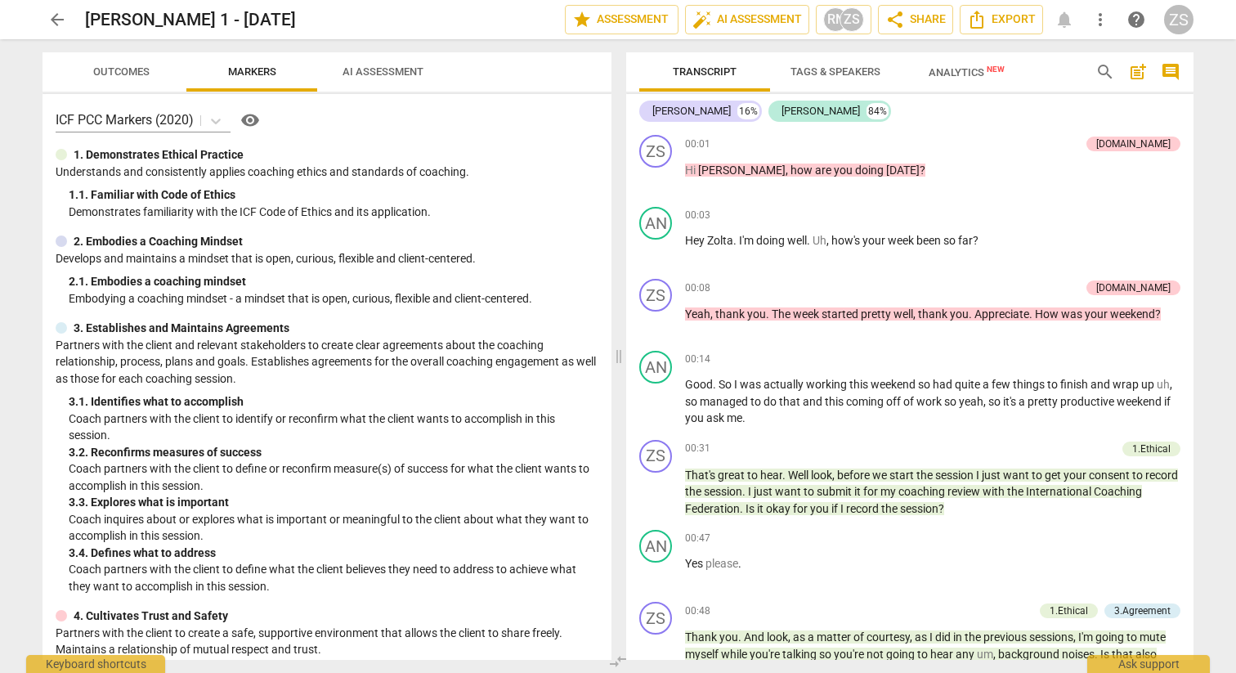
click at [372, 92] on button "AI Assessment" at bounding box center [382, 71] width 131 height 39
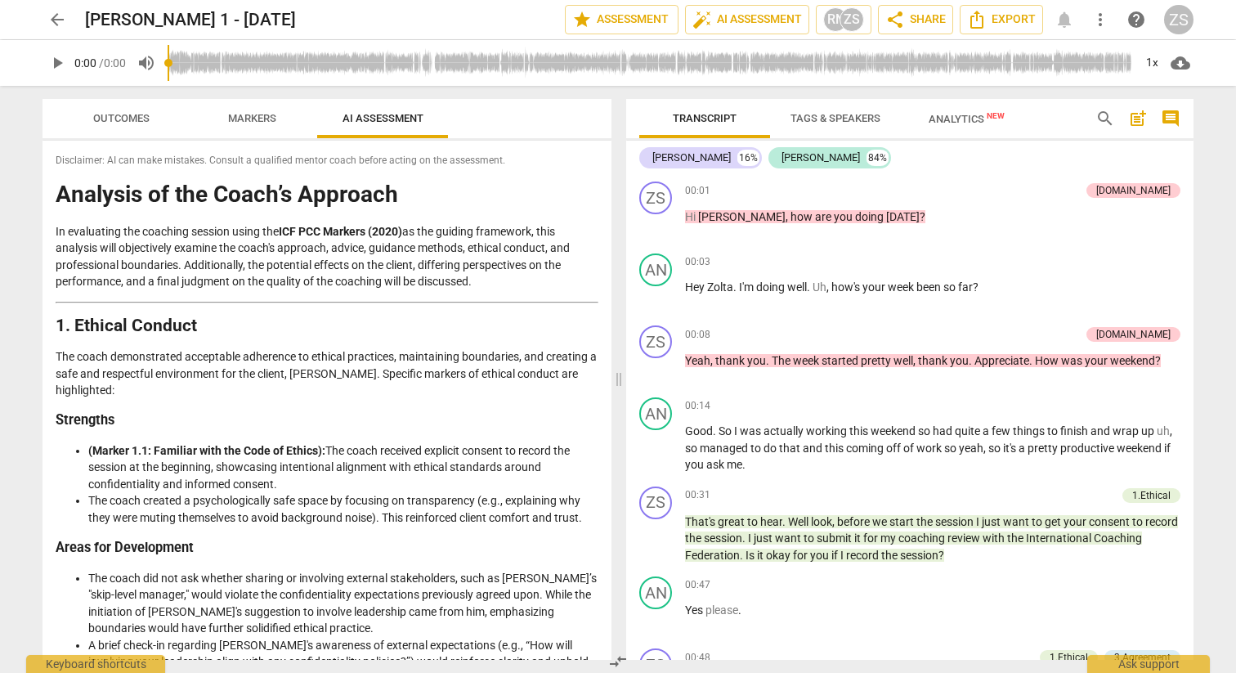
scroll to position [2772, 0]
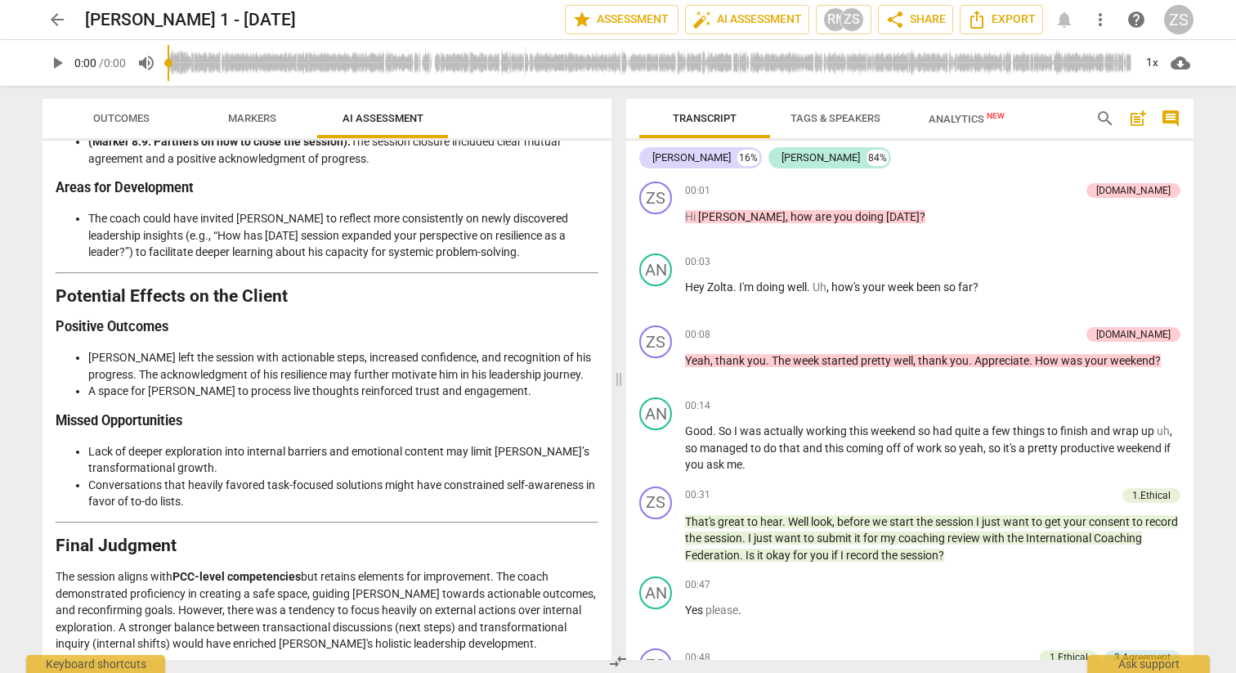
drag, startPoint x: 57, startPoint y: 515, endPoint x: 499, endPoint y: 624, distance: 454.7
drag, startPoint x: 95, startPoint y: 648, endPoint x: 51, endPoint y: 640, distance: 44.8
click at [51, 640] on div "Disclaimer: AI can make mistakes. Consult a qualified mentor coach before actin…" at bounding box center [327, 400] width 569 height 519
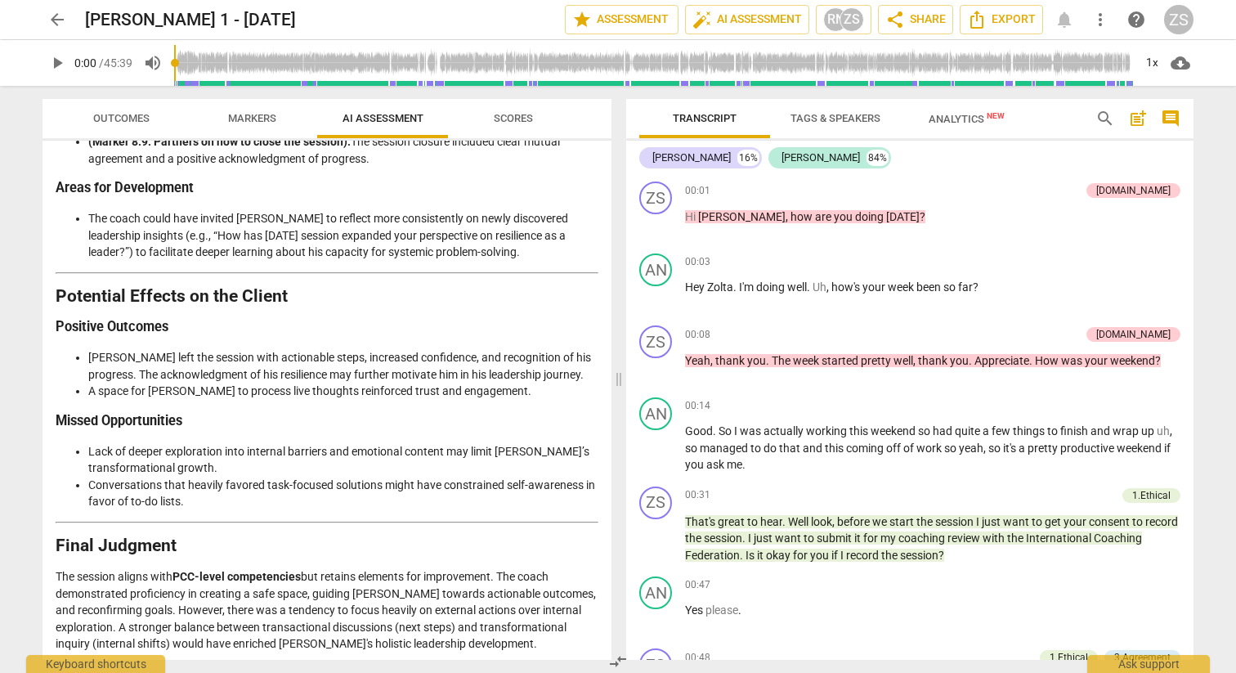
click at [51, 25] on span "arrow_back" at bounding box center [57, 20] width 20 height 20
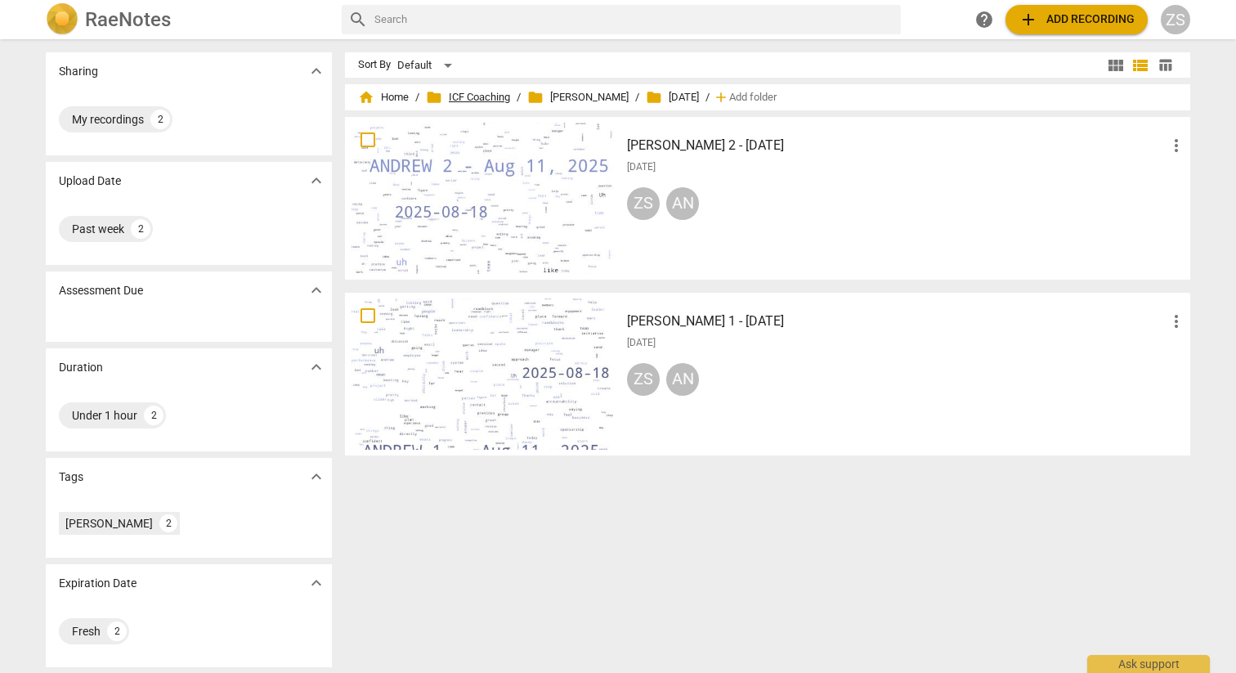
click at [492, 95] on span "folder ICF Coaching" at bounding box center [468, 97] width 84 height 16
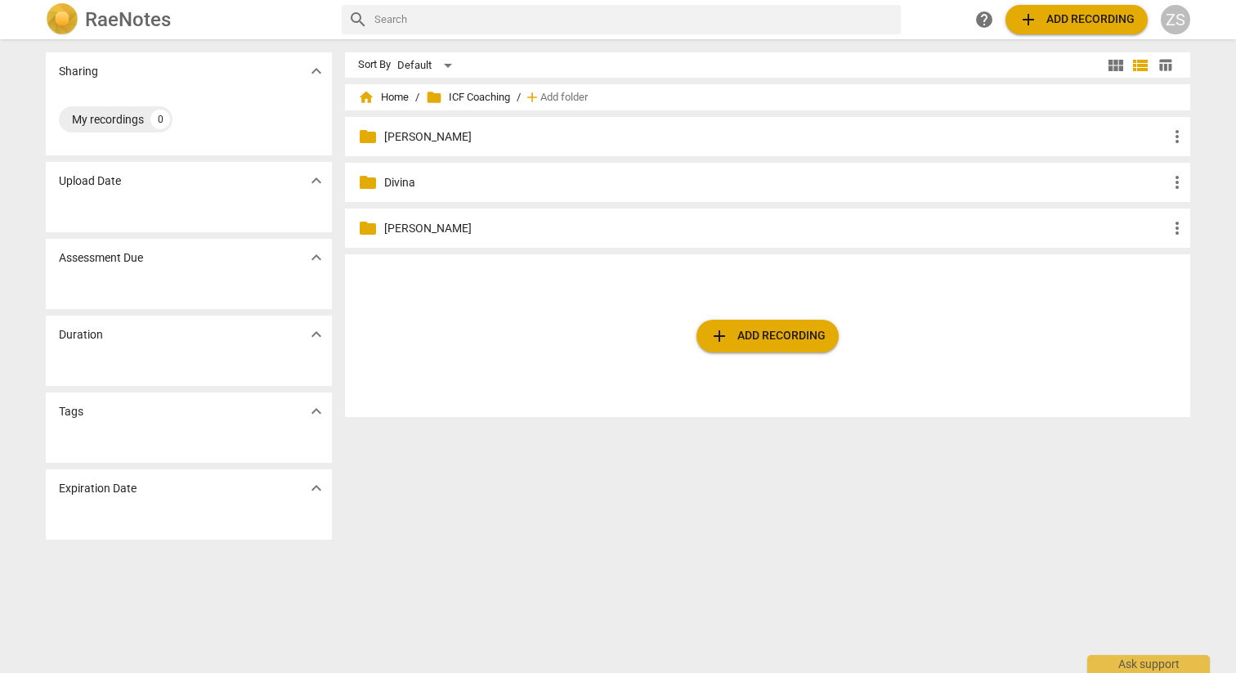
click at [411, 182] on p "Divina" at bounding box center [775, 182] width 783 height 17
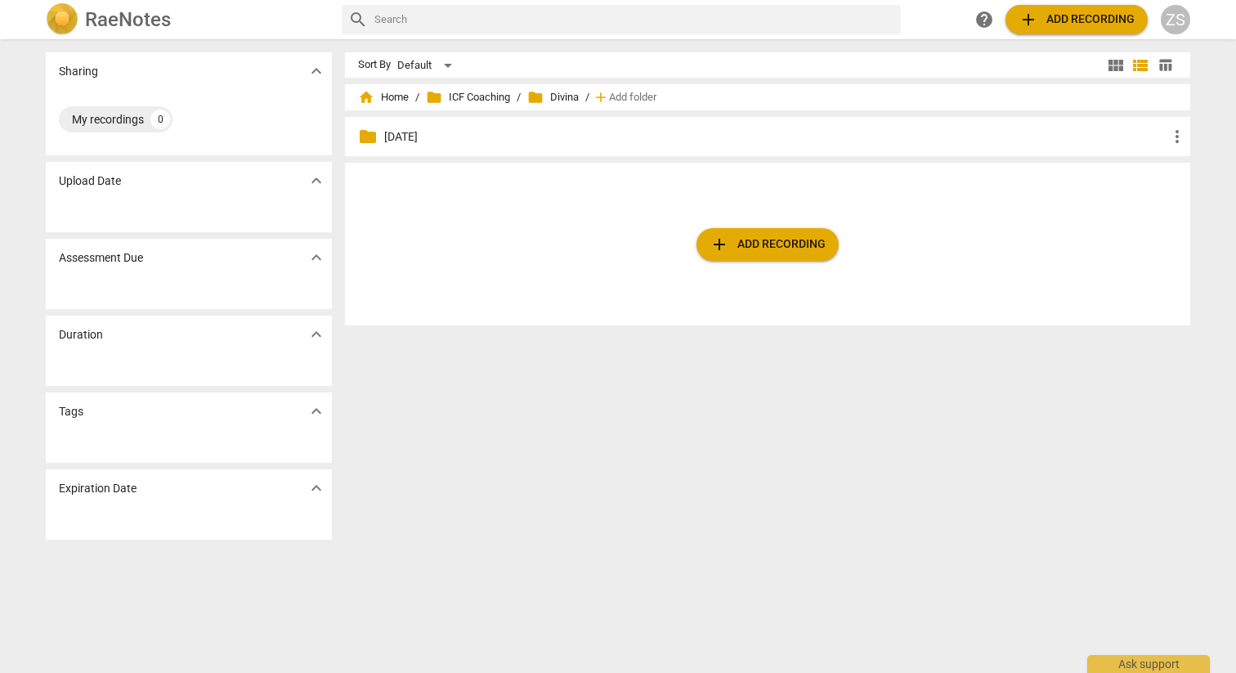
click at [413, 141] on p "[DATE]" at bounding box center [775, 136] width 783 height 17
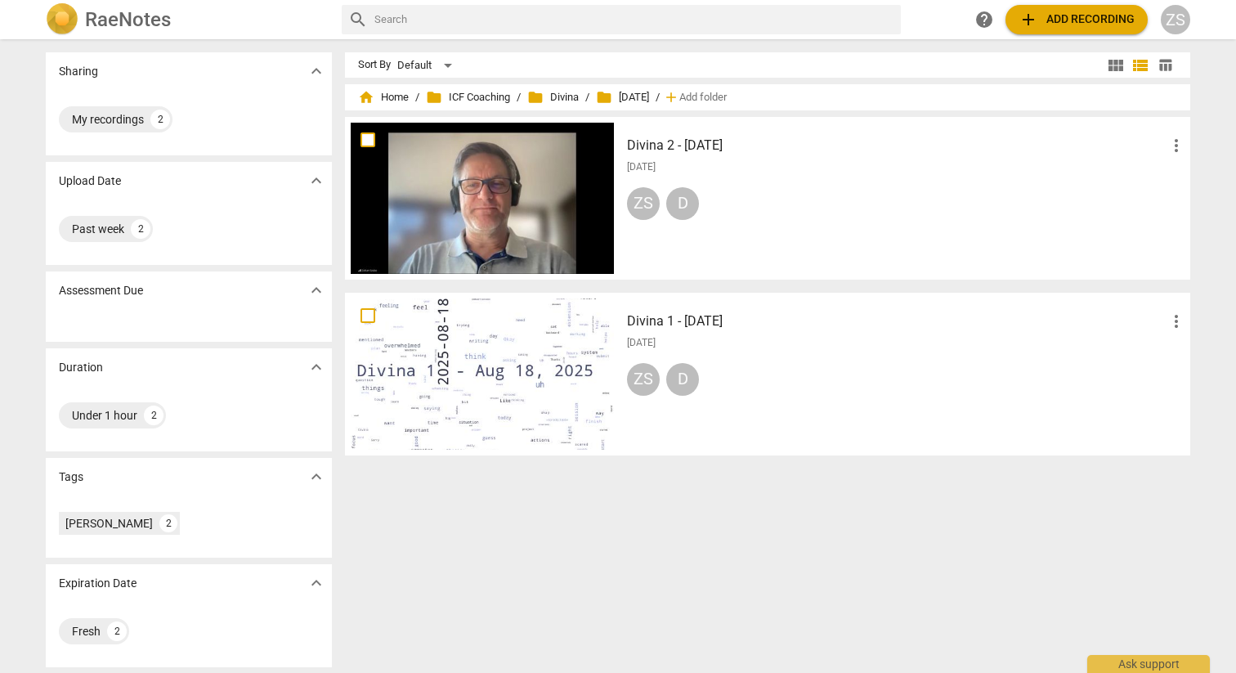
click at [639, 316] on h3 "Divina 1 - [DATE]" at bounding box center [897, 322] width 540 height 20
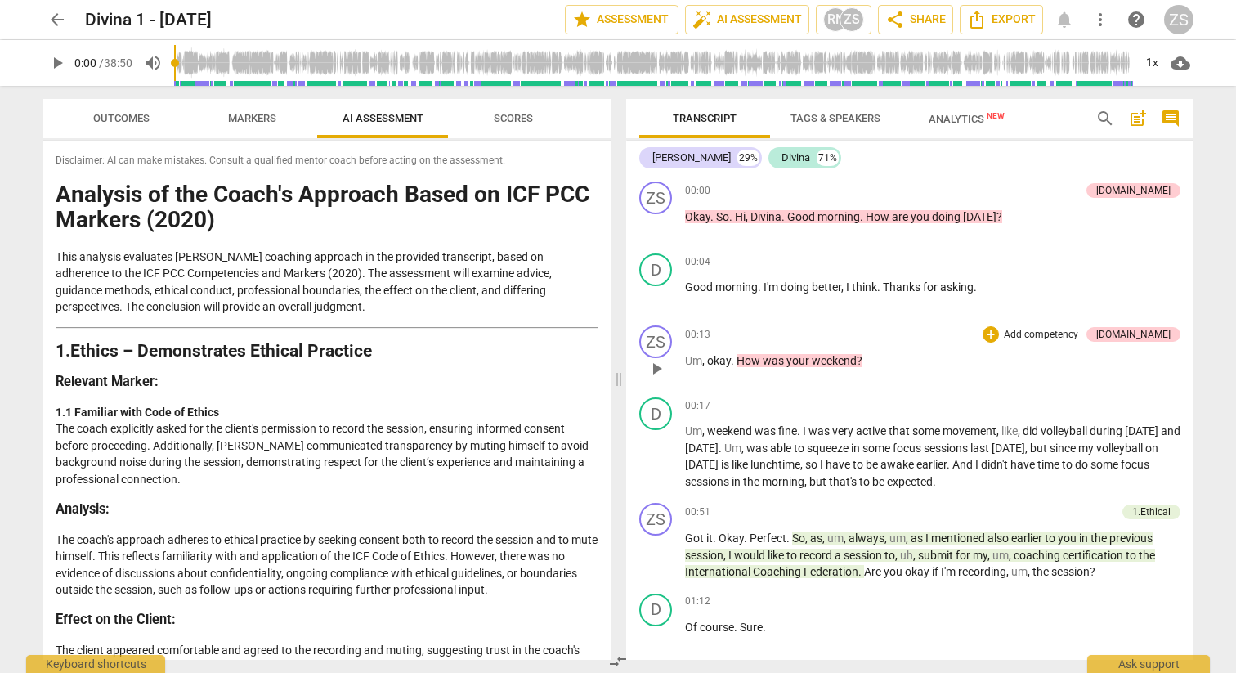
scroll to position [3280, 0]
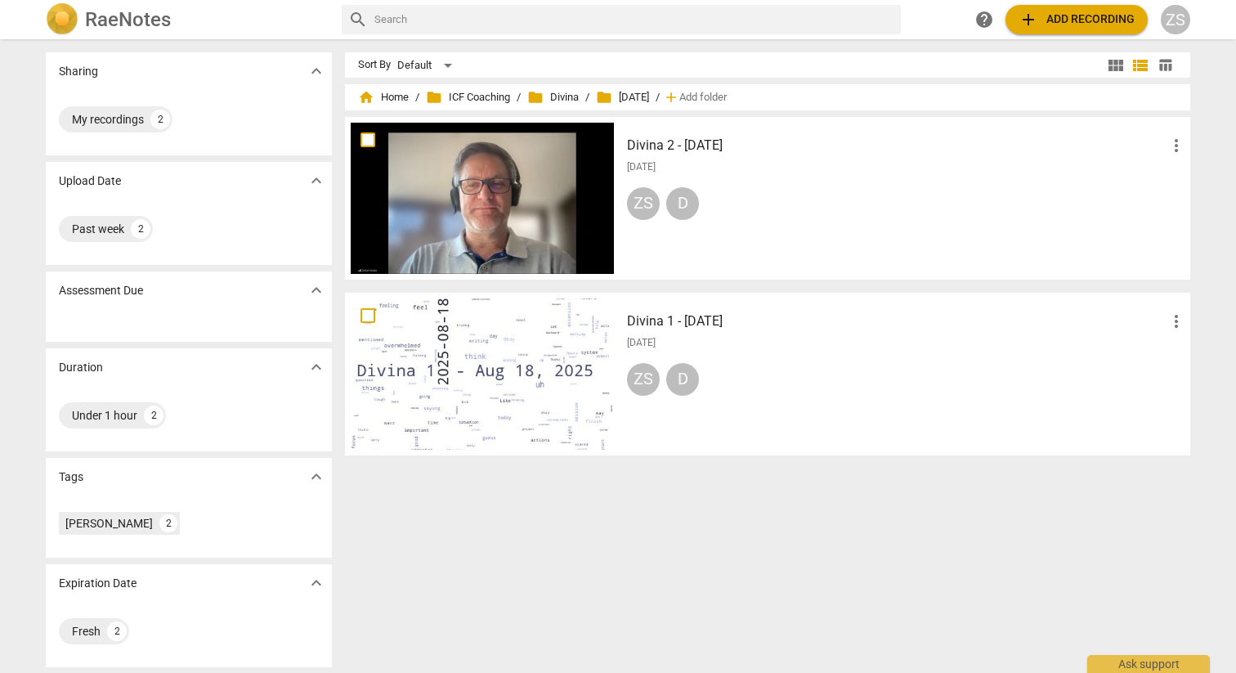
click at [724, 325] on h3 "Divina 1 - [DATE]" at bounding box center [897, 322] width 540 height 20
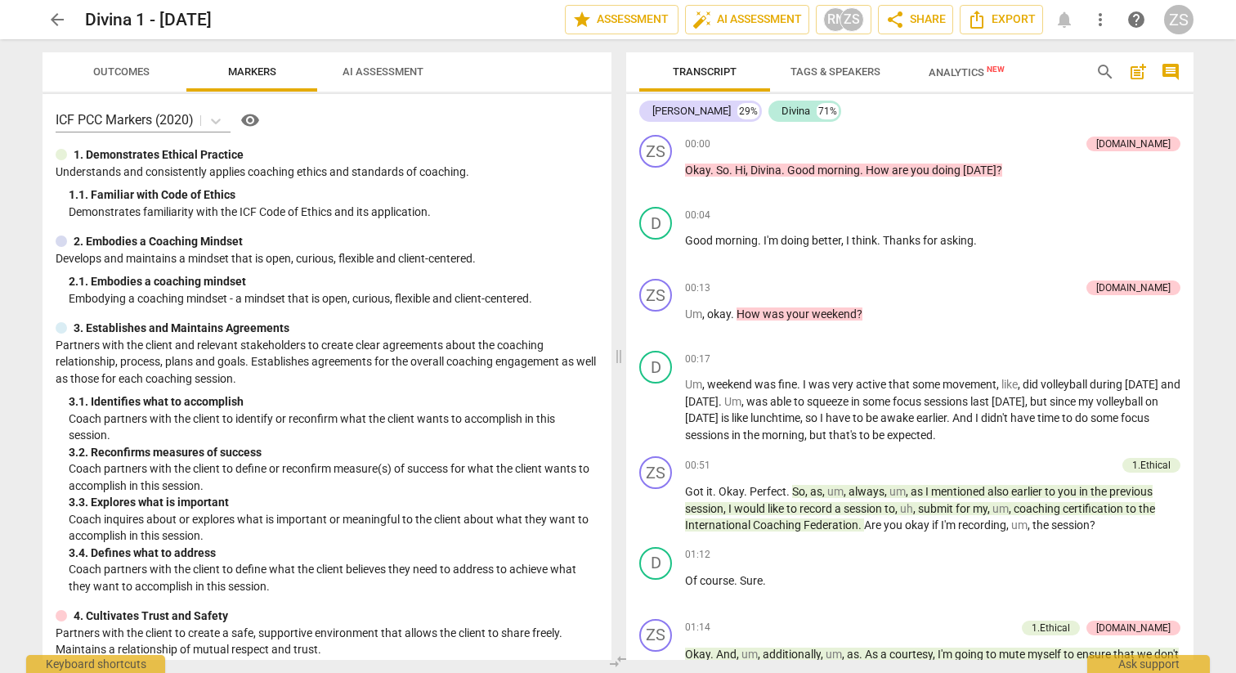
click at [396, 70] on span "AI Assessment" at bounding box center [383, 71] width 81 height 12
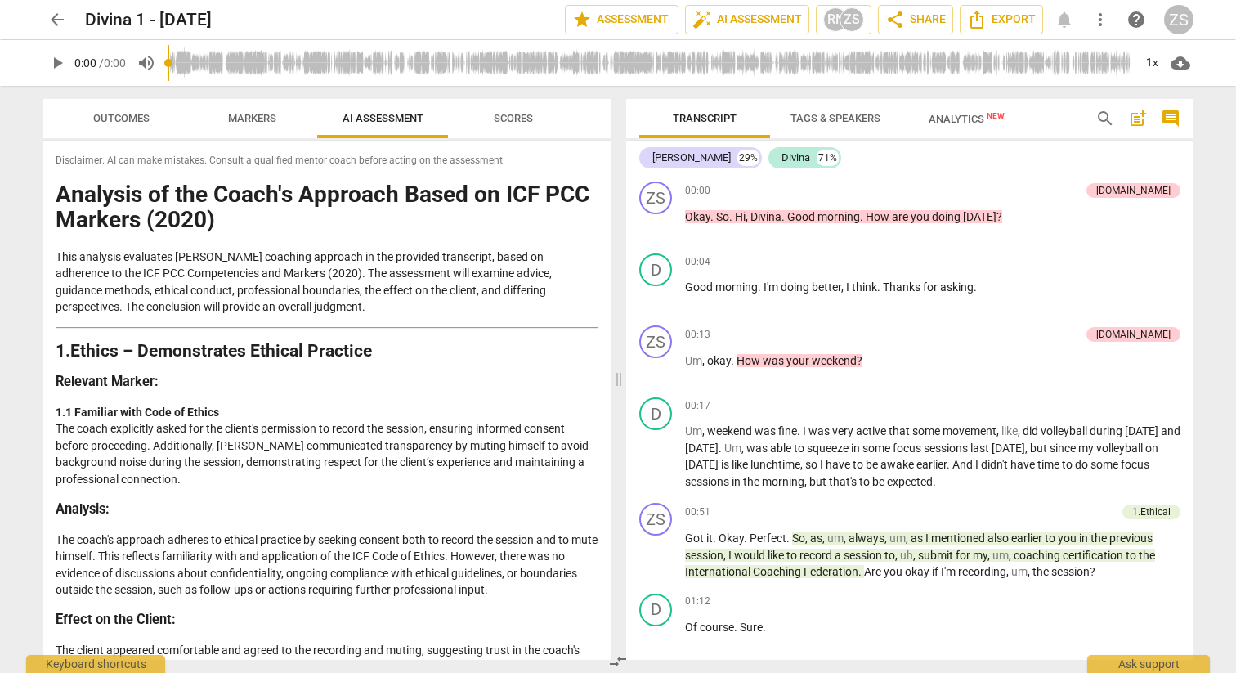
drag, startPoint x: 470, startPoint y: 651, endPoint x: 42, endPoint y: 637, distance: 428.7
click at [43, 635] on div "Disclaimer: AI can make mistakes. Consult a qualified mentor coach before actin…" at bounding box center [327, 400] width 569 height 519
